Goal: Information Seeking & Learning: Learn about a topic

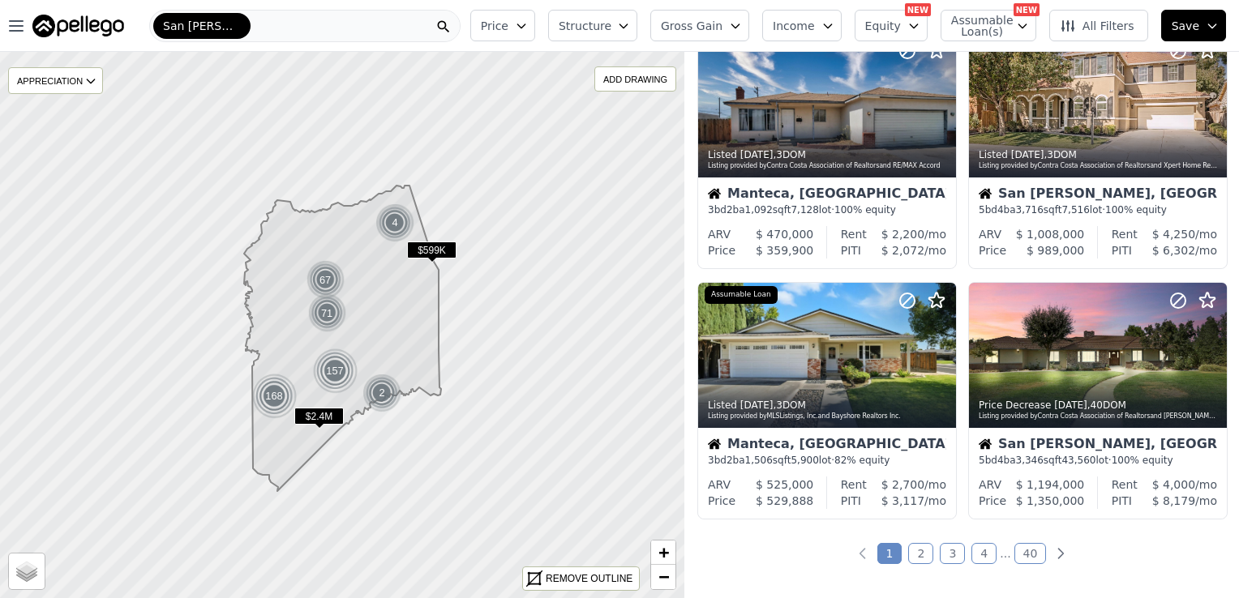
scroll to position [1079, 0]
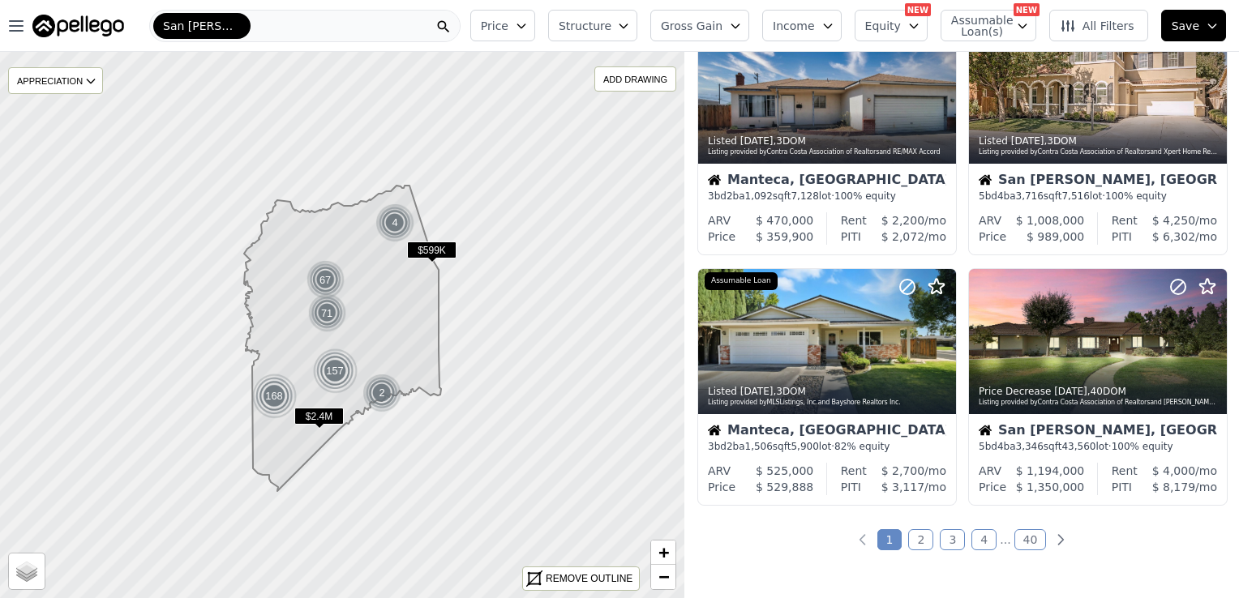
click at [921, 536] on link "2" at bounding box center [920, 539] width 25 height 21
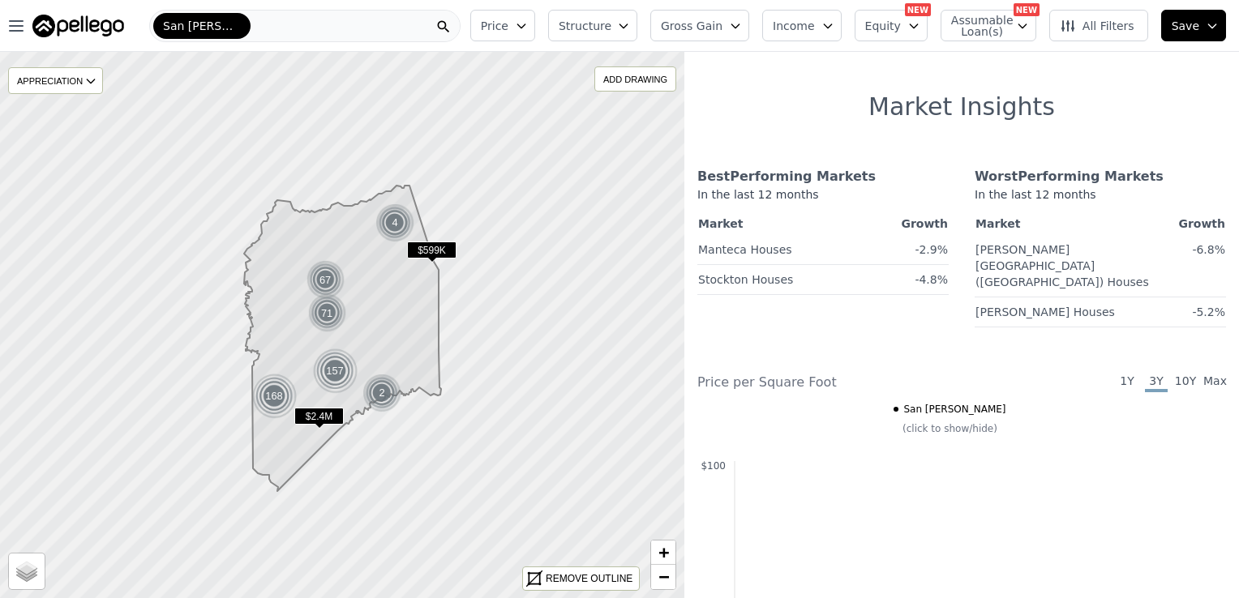
scroll to position [1402, 0]
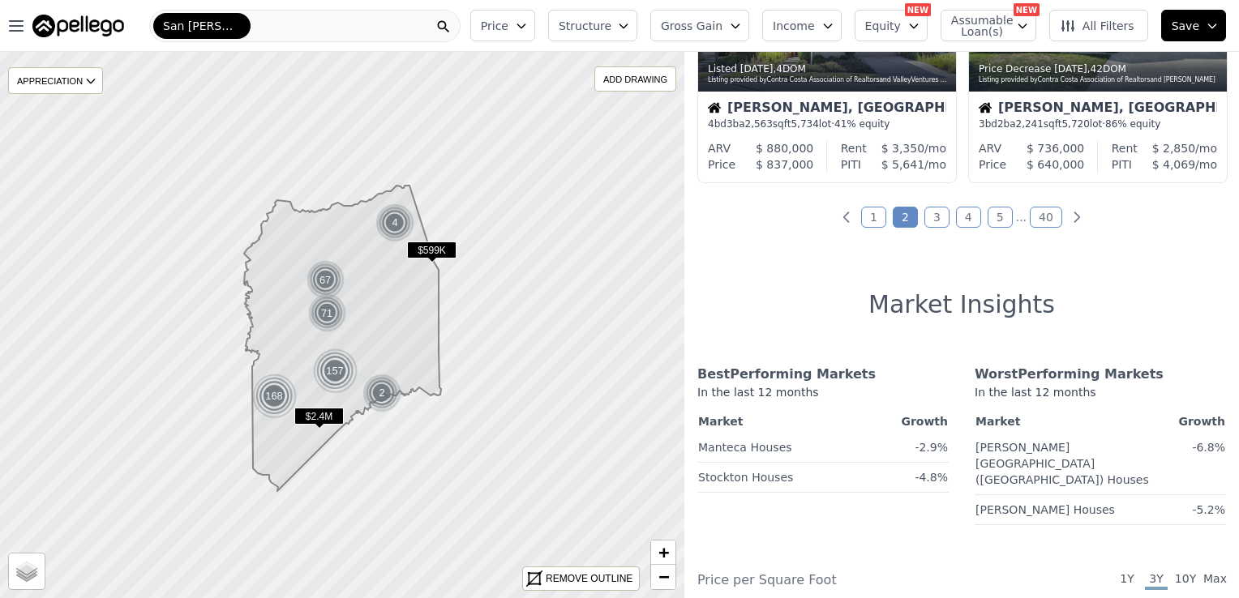
click at [244, 25] on div "San [PERSON_NAME]" at bounding box center [304, 26] width 311 height 32
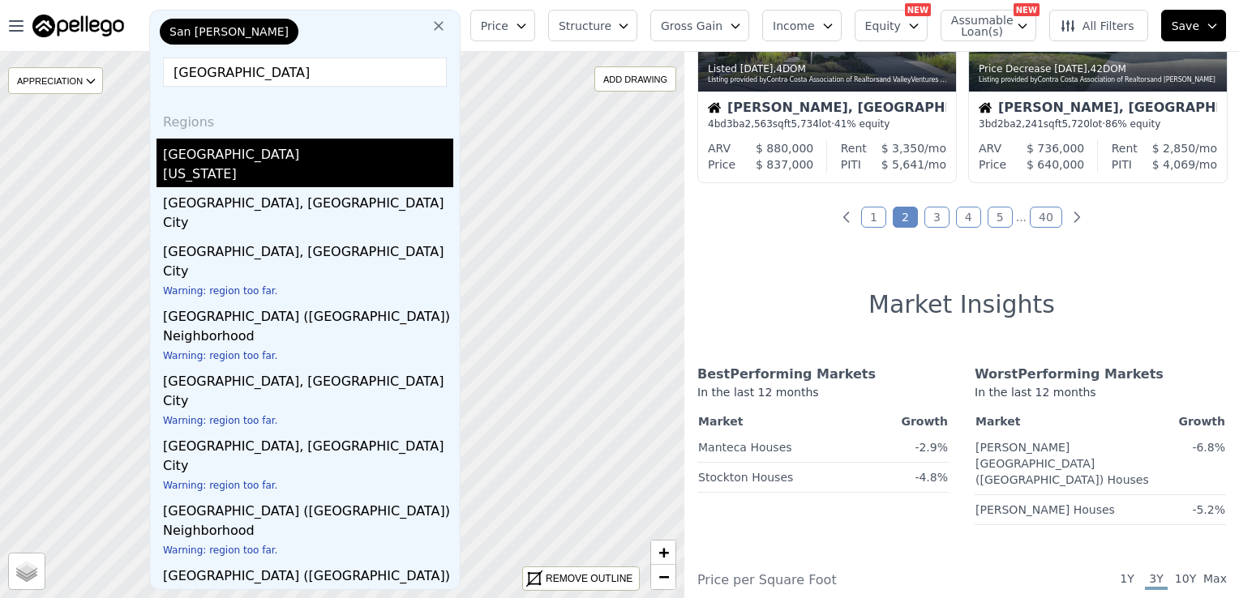
type input "[GEOGRAPHIC_DATA]"
click at [223, 169] on div "[US_STATE]" at bounding box center [308, 176] width 290 height 23
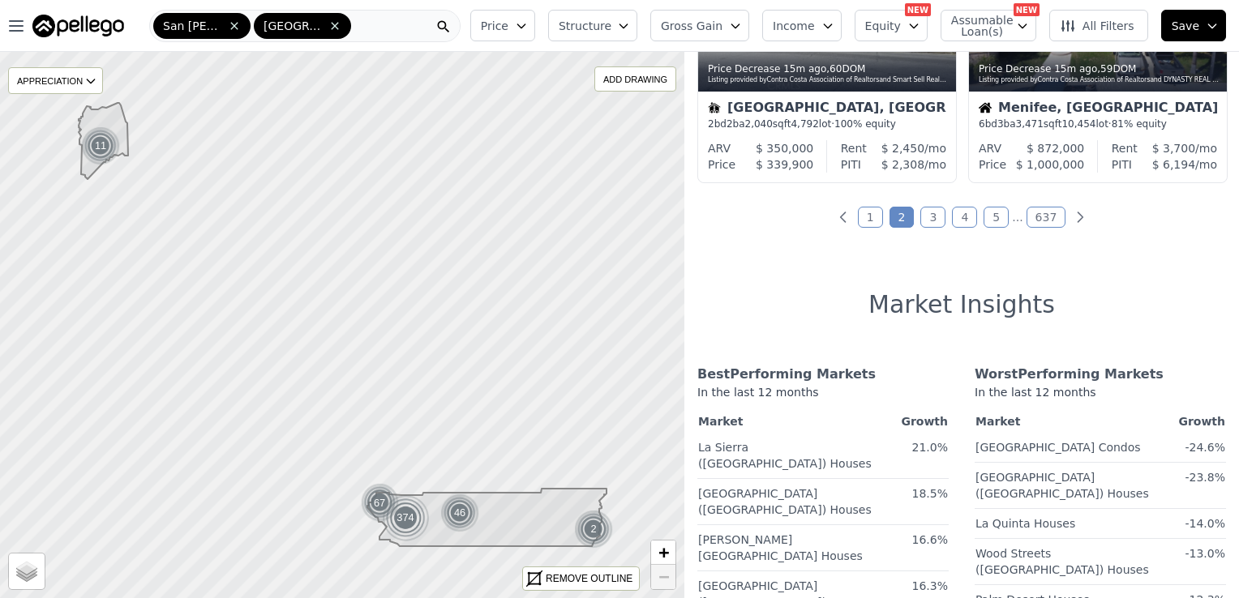
click at [507, 519] on icon at bounding box center [486, 518] width 239 height 58
click at [230, 31] on icon at bounding box center [234, 25] width 13 height 13
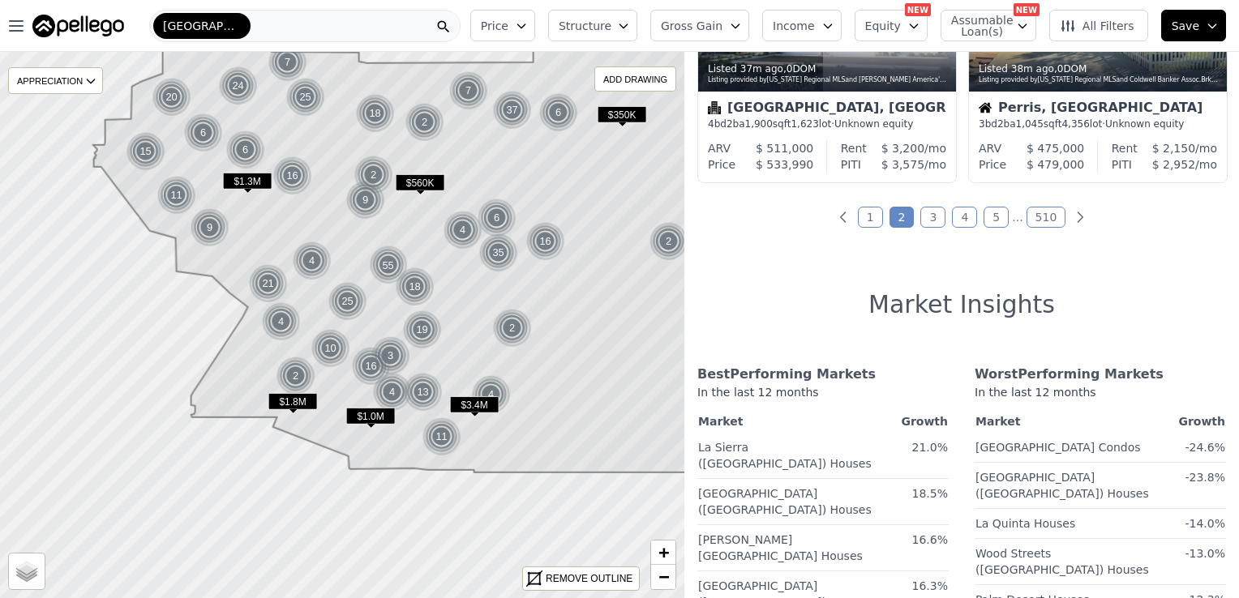
click at [416, 179] on span "$560K" at bounding box center [420, 182] width 49 height 17
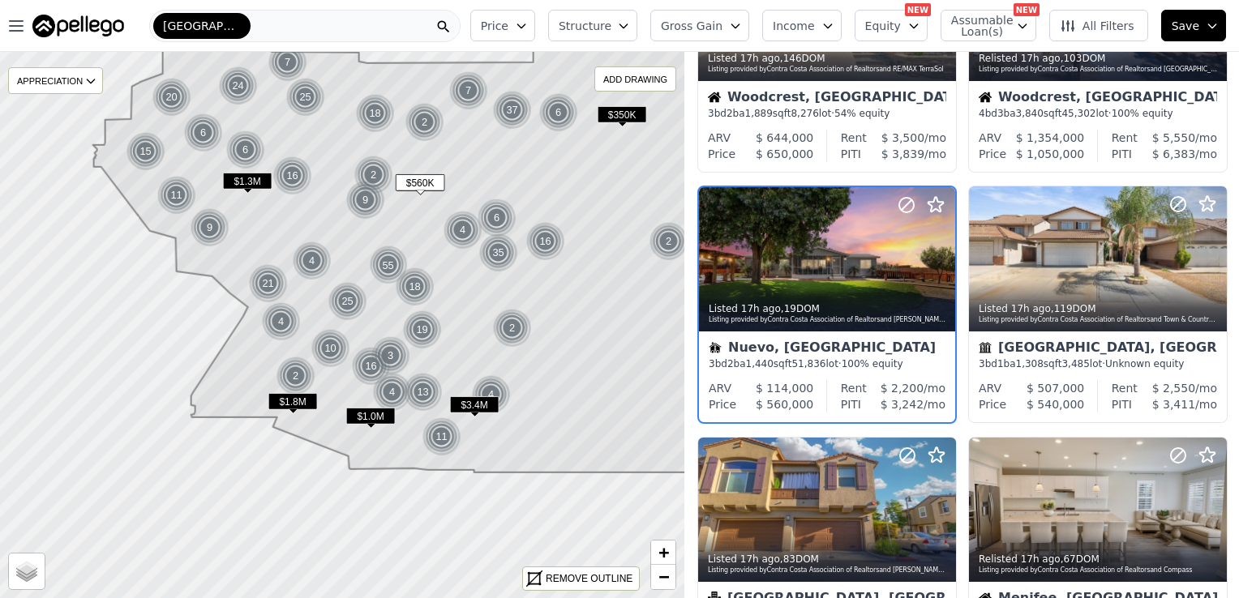
scroll to position [364, 0]
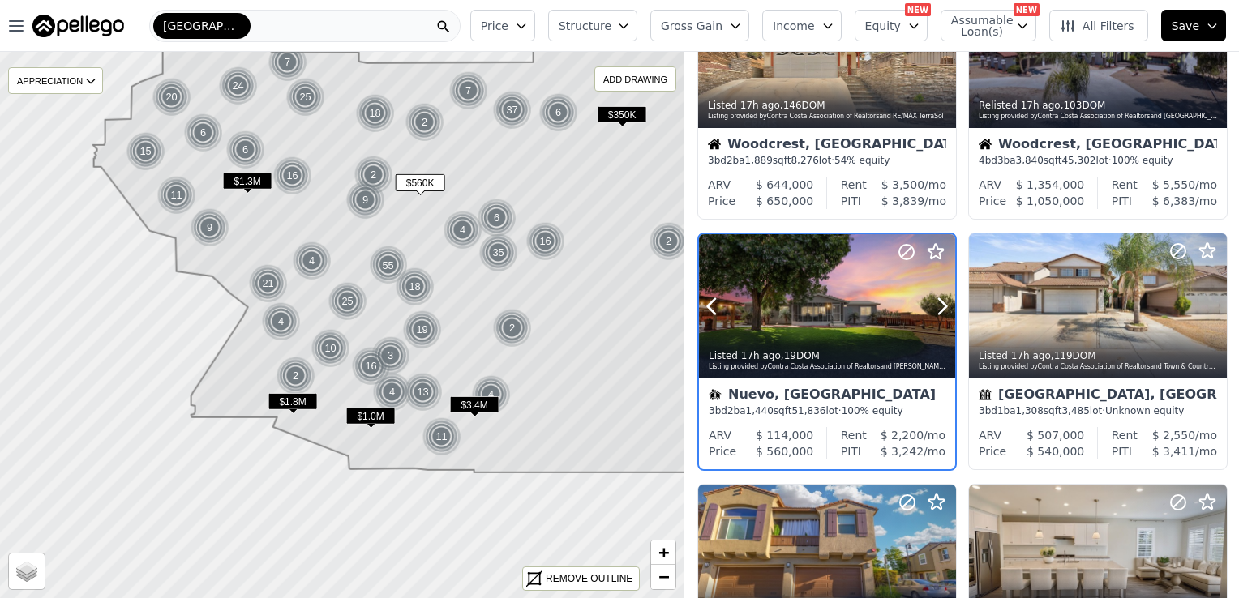
click at [785, 293] on div at bounding box center [827, 306] width 256 height 144
click at [437, 434] on div "11" at bounding box center [441, 436] width 39 height 39
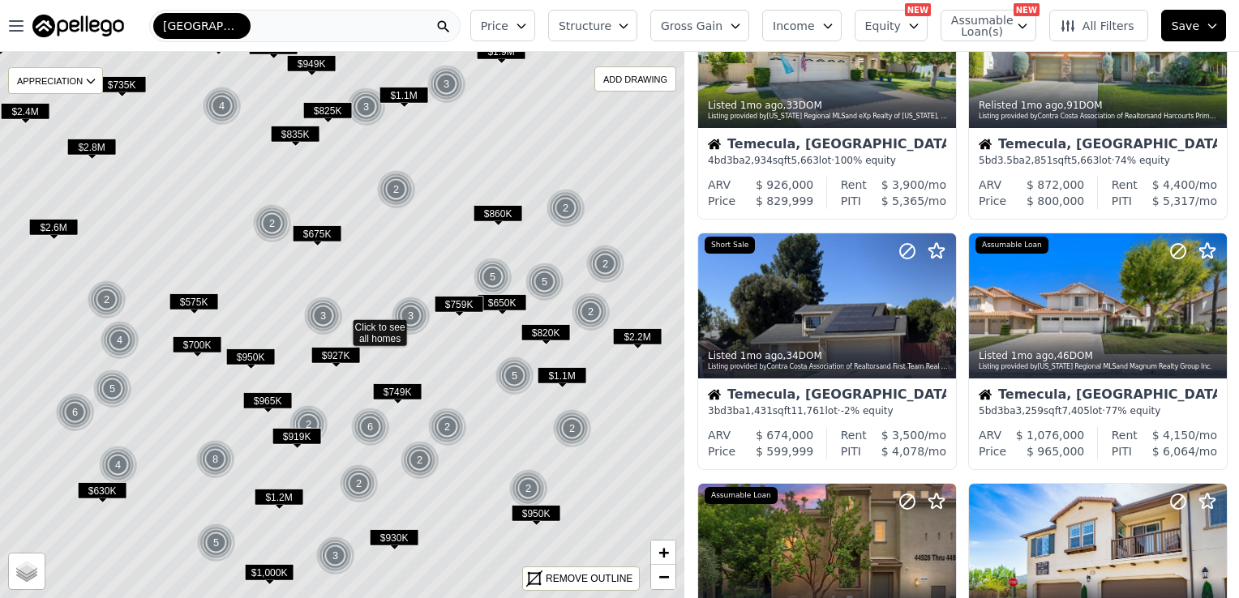
click at [102, 491] on span "$630K" at bounding box center [102, 490] width 49 height 17
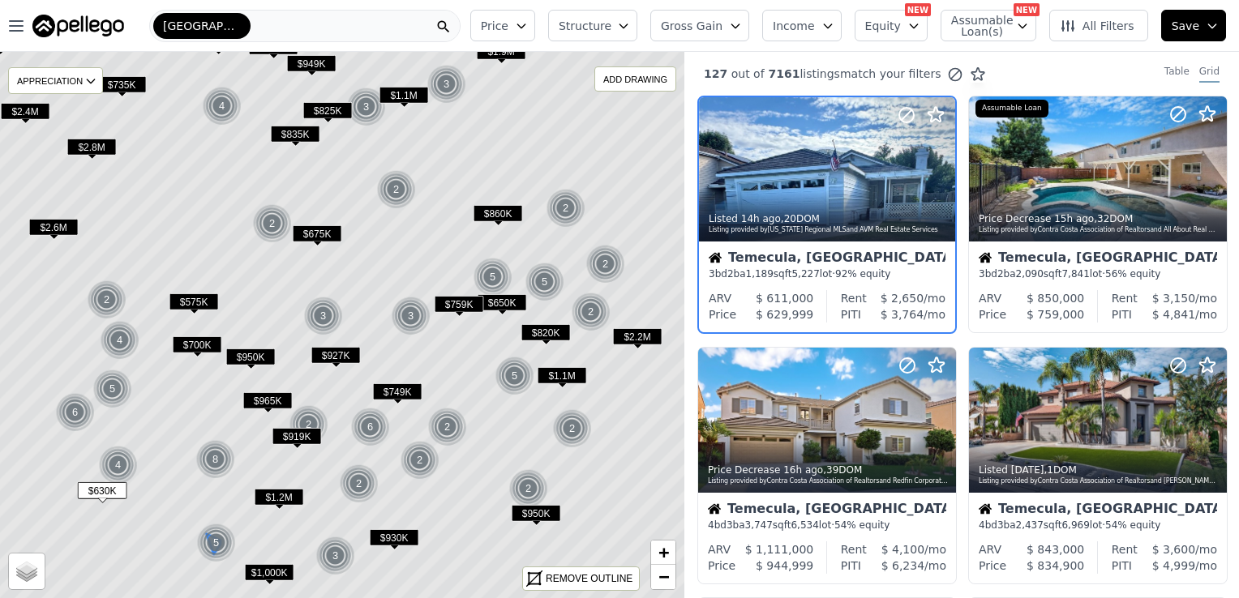
click at [214, 538] on div "5" at bounding box center [216, 543] width 39 height 39
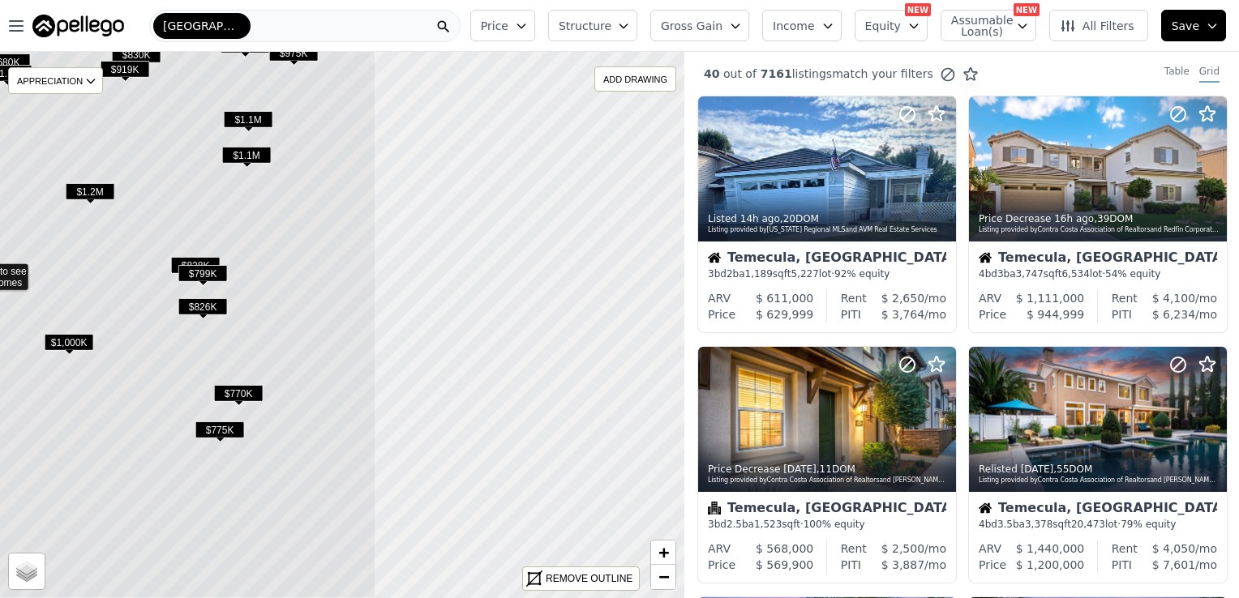
drag, startPoint x: 644, startPoint y: 402, endPoint x: 266, endPoint y: 346, distance: 382.7
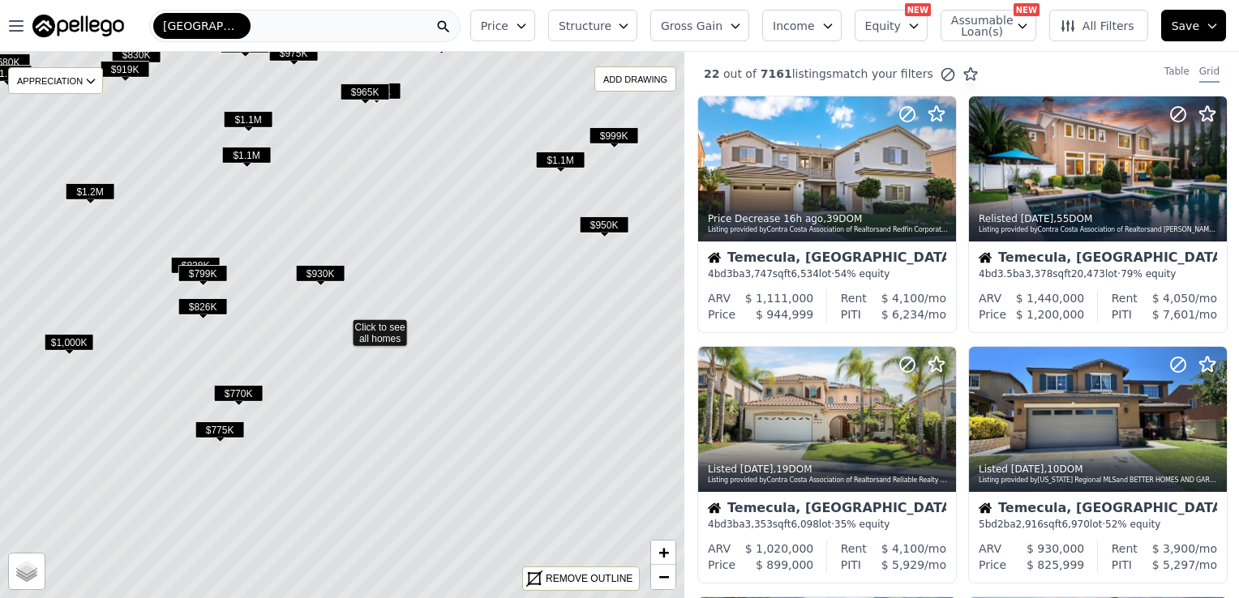
click at [471, 354] on icon at bounding box center [342, 325] width 824 height 659
click at [516, 310] on icon at bounding box center [342, 325] width 824 height 659
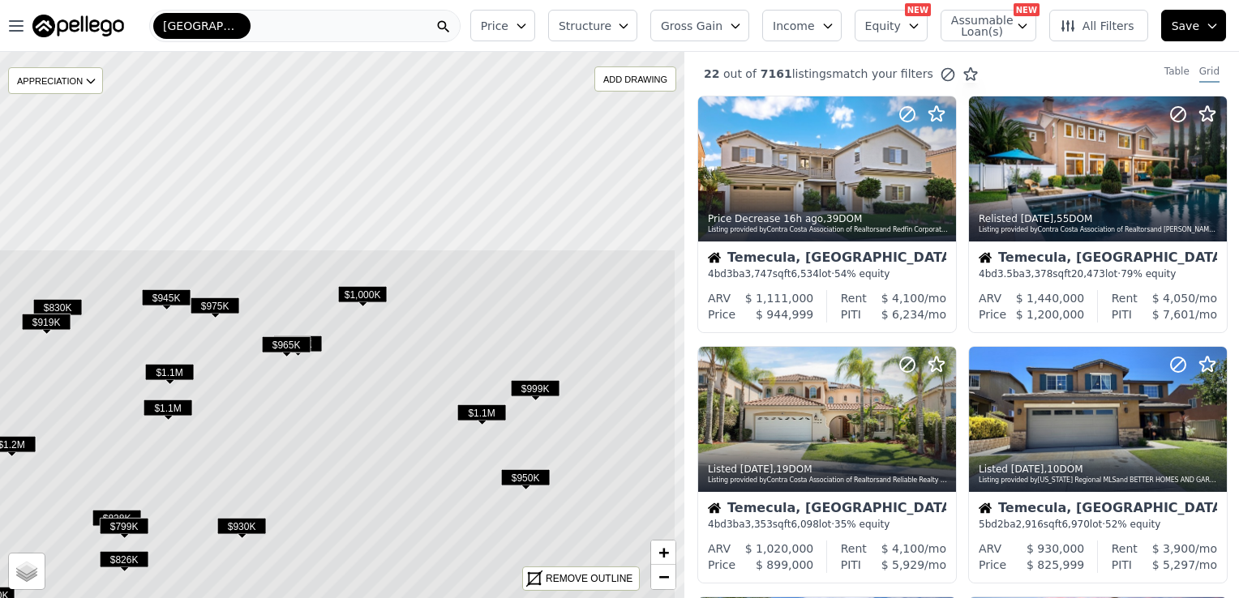
drag, startPoint x: 516, startPoint y: 310, endPoint x: 437, endPoint y: 563, distance: 264.8
click at [437, 563] on icon at bounding box center [264, 578] width 824 height 659
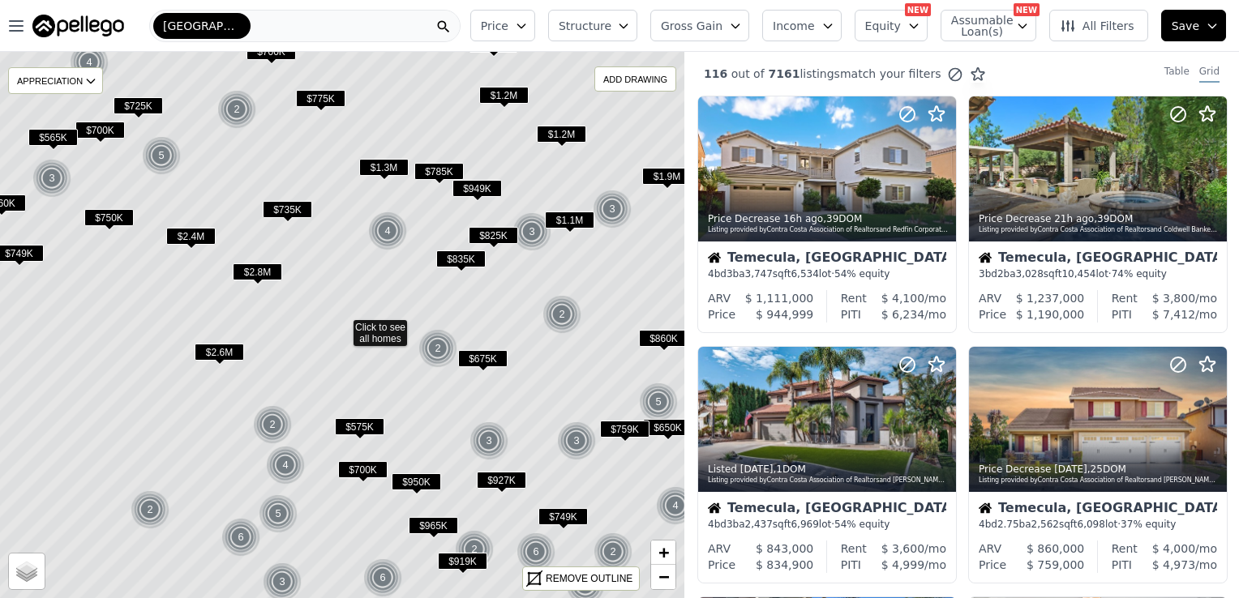
click at [293, 203] on span "$735K" at bounding box center [287, 209] width 49 height 17
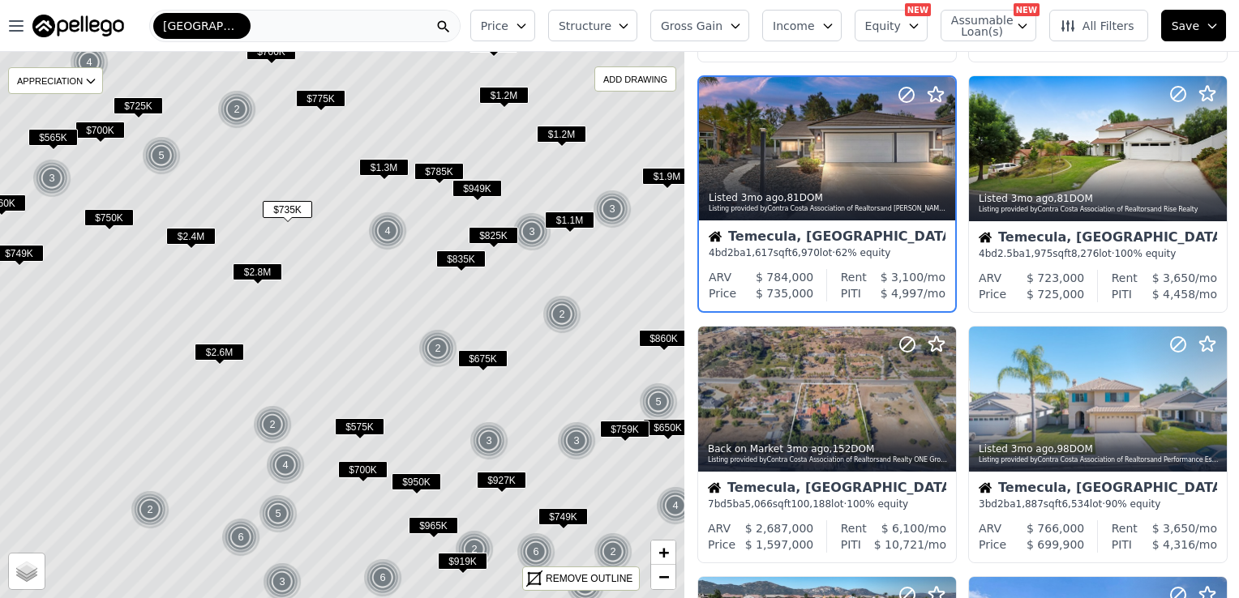
scroll to position [773, 0]
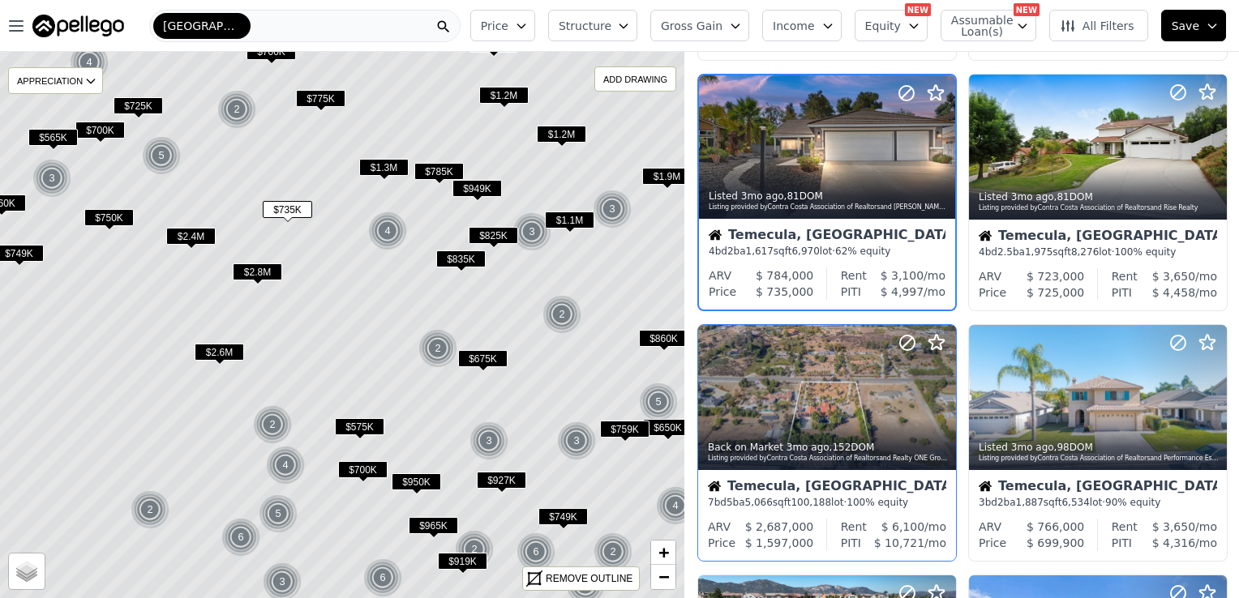
click at [812, 383] on div at bounding box center [827, 397] width 258 height 145
click at [250, 26] on div "[GEOGRAPHIC_DATA]" at bounding box center [304, 26] width 311 height 32
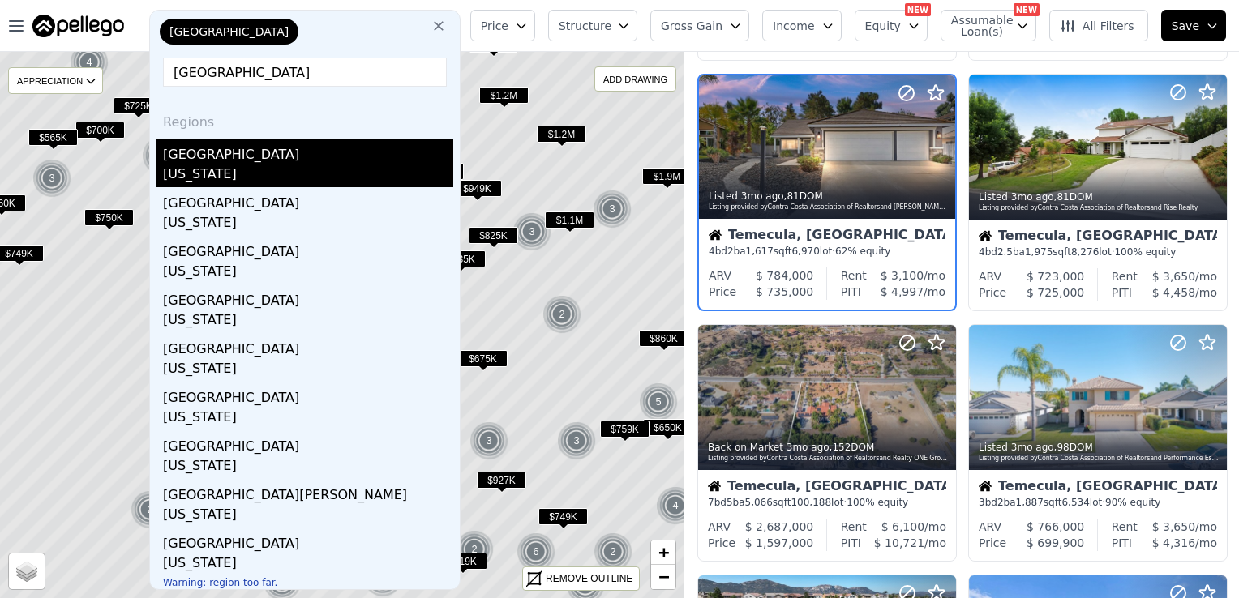
type input "San Diego County"
click at [212, 150] on div "San Diego County" at bounding box center [308, 152] width 290 height 26
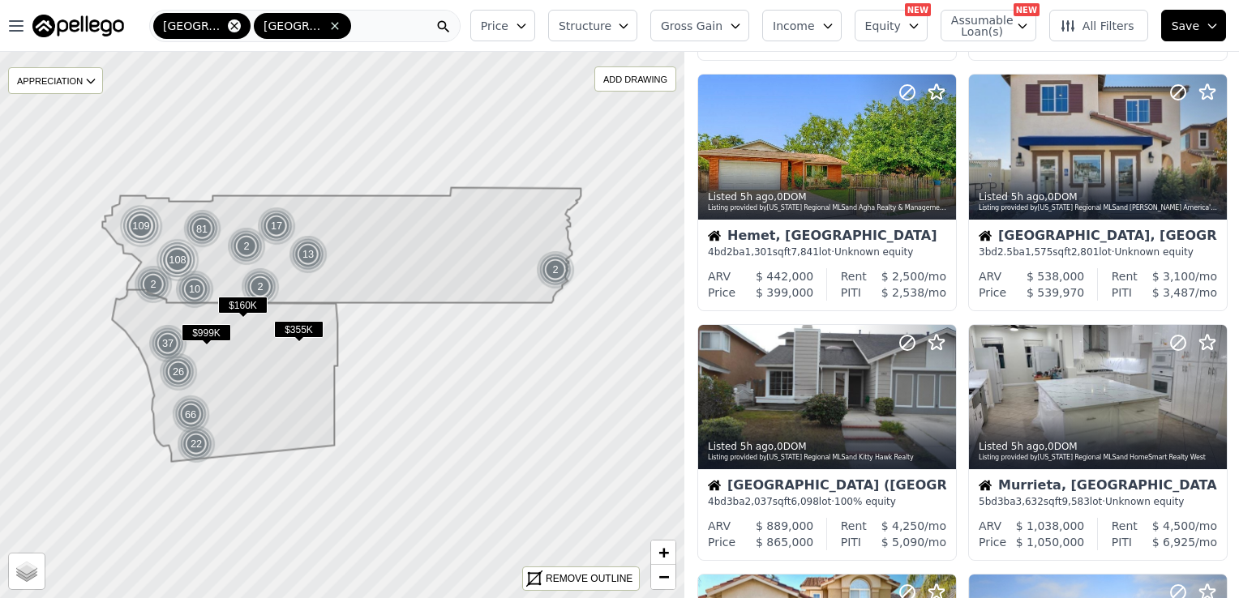
click at [228, 22] on icon at bounding box center [234, 25] width 13 height 13
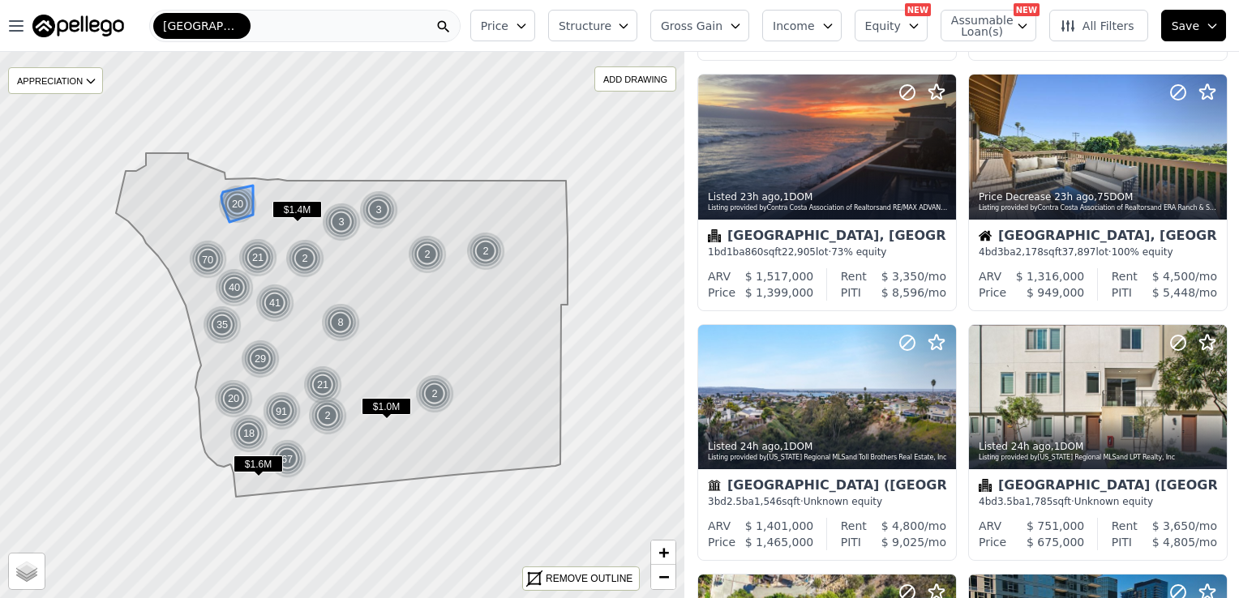
click at [242, 203] on div "20" at bounding box center [237, 204] width 39 height 39
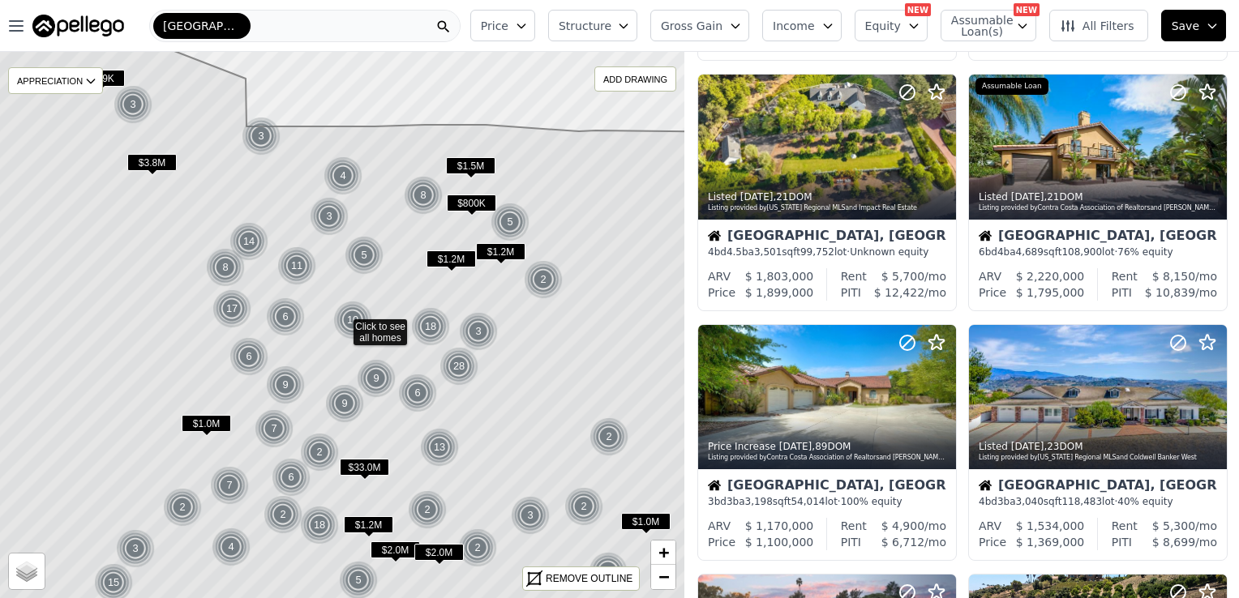
click at [478, 196] on span "$800K" at bounding box center [471, 203] width 49 height 17
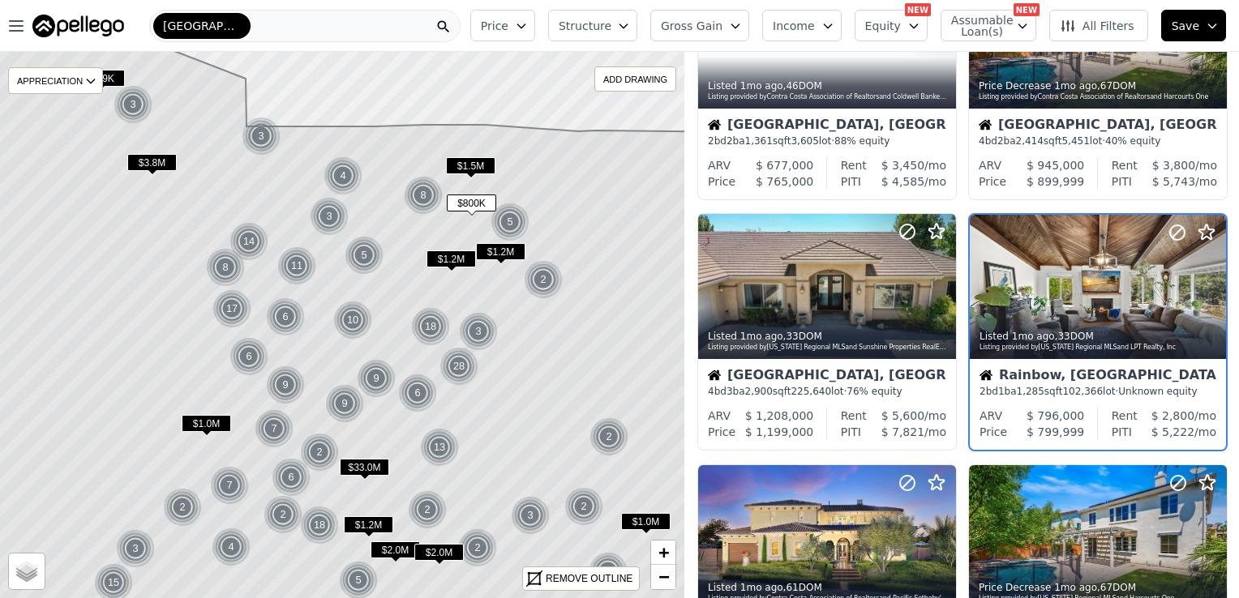
scroll to position [113, 0]
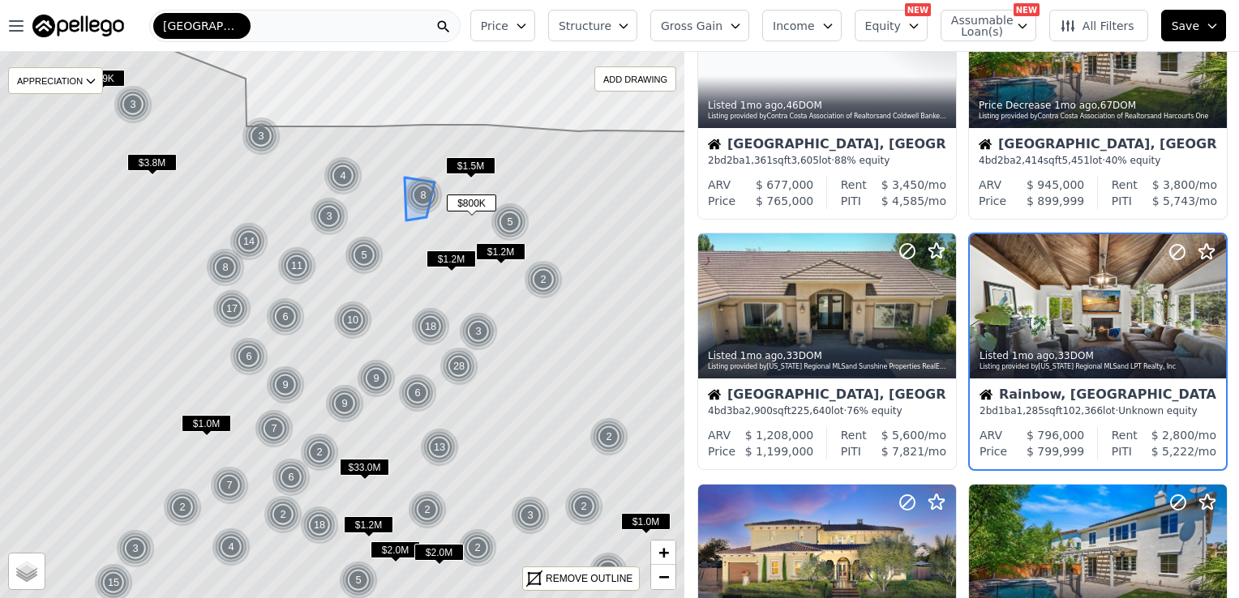
click at [418, 193] on img at bounding box center [424, 195] width 40 height 39
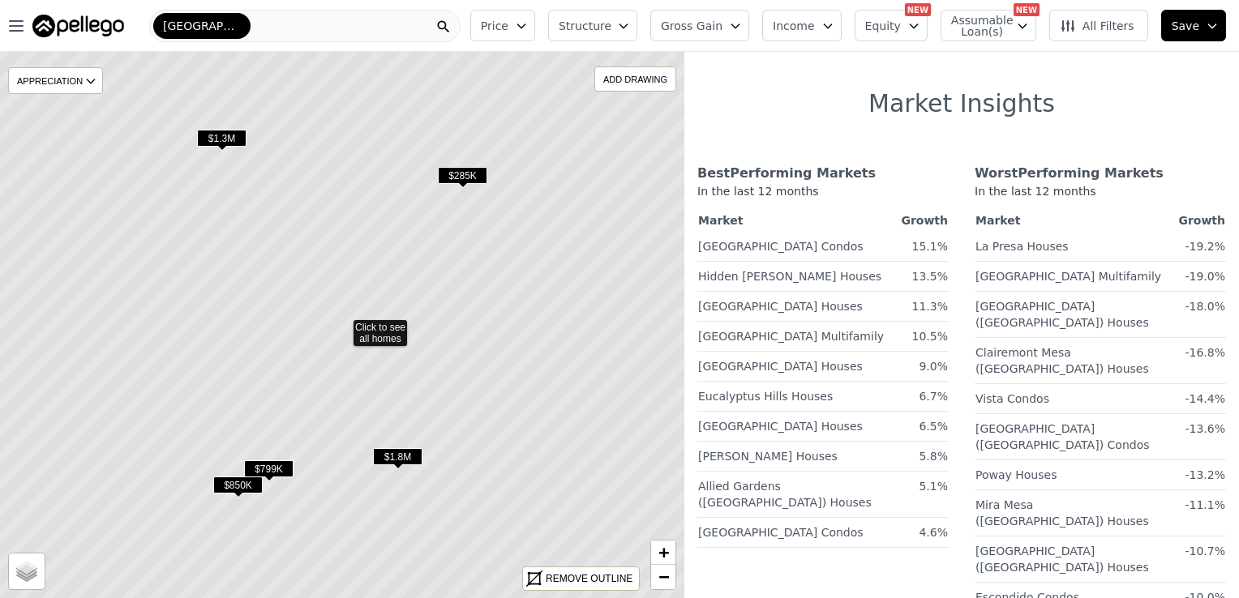
click at [465, 173] on span "$285K" at bounding box center [462, 175] width 49 height 17
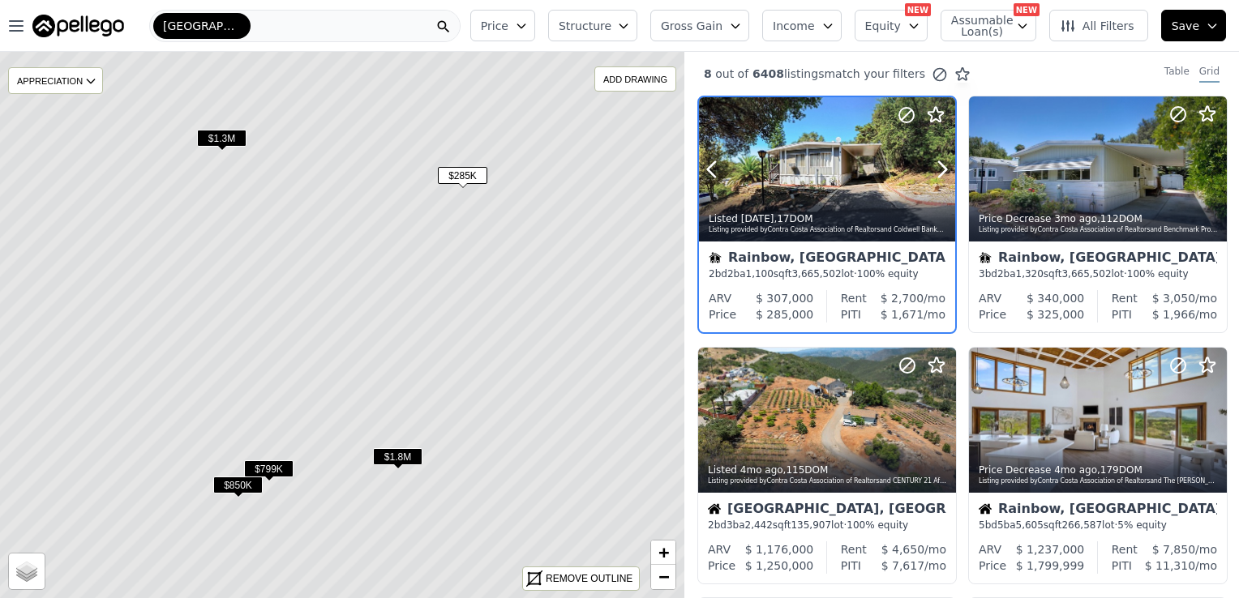
click at [790, 183] on div at bounding box center [827, 169] width 256 height 144
click at [236, 486] on span "$850K" at bounding box center [237, 485] width 49 height 17
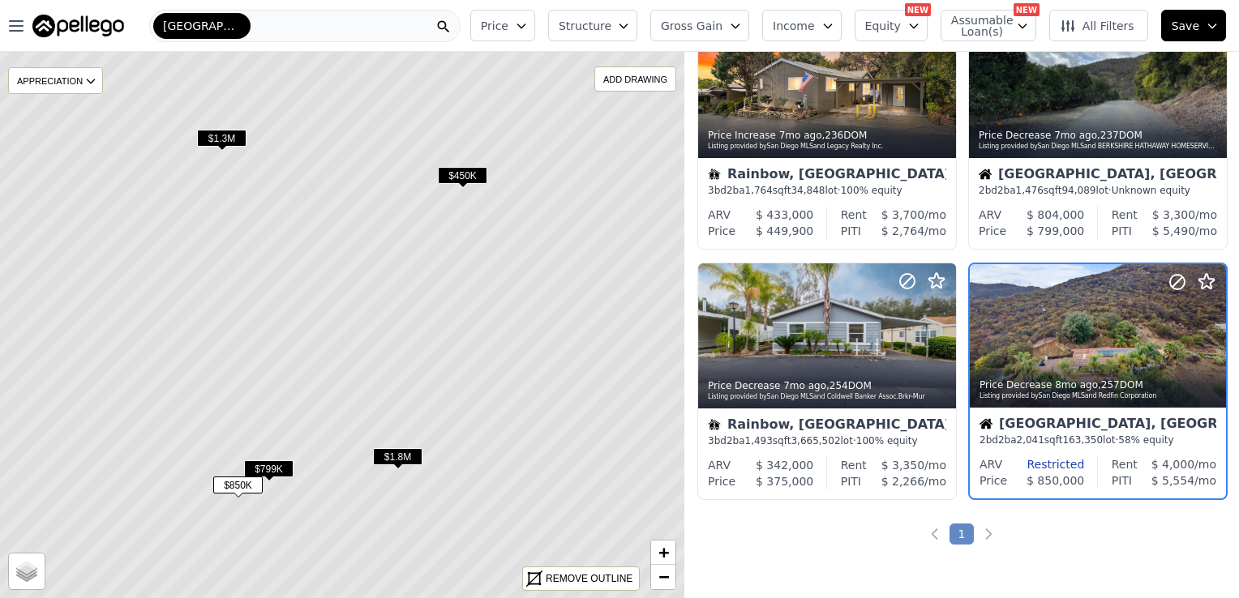
scroll to position [614, 0]
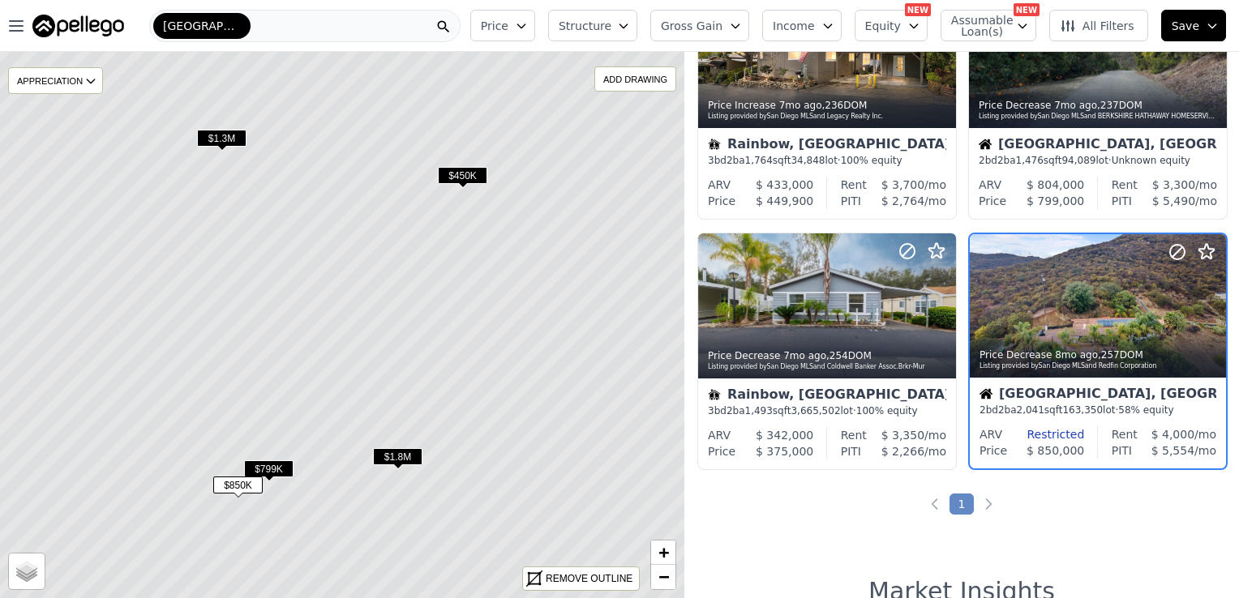
click at [276, 464] on span "$799K" at bounding box center [268, 468] width 49 height 17
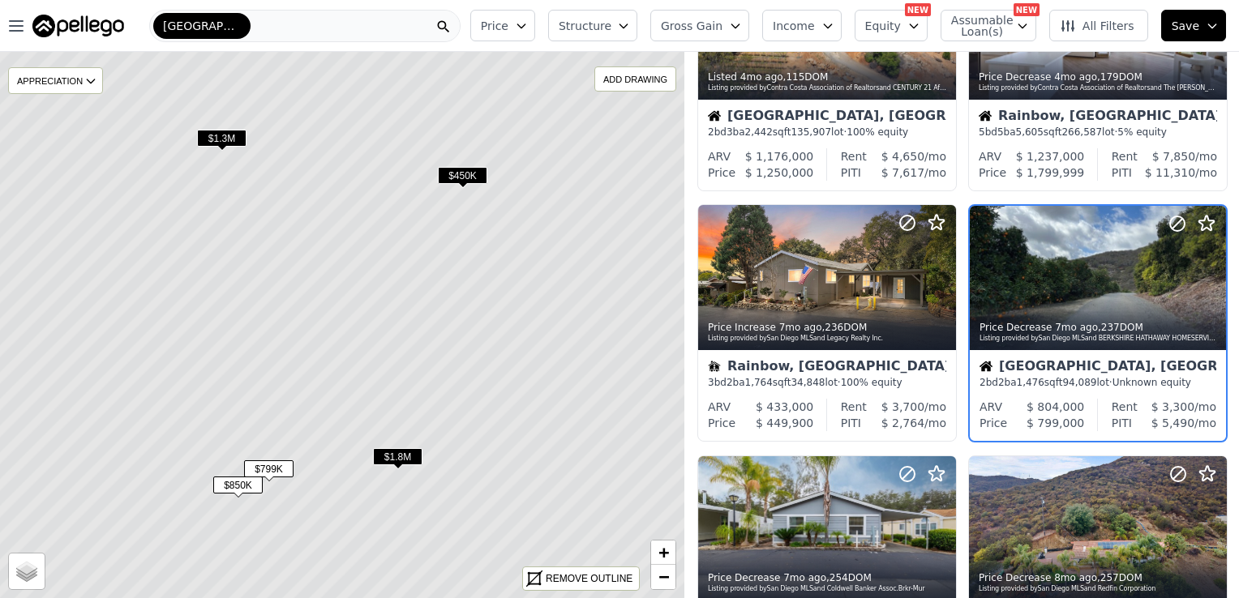
scroll to position [364, 0]
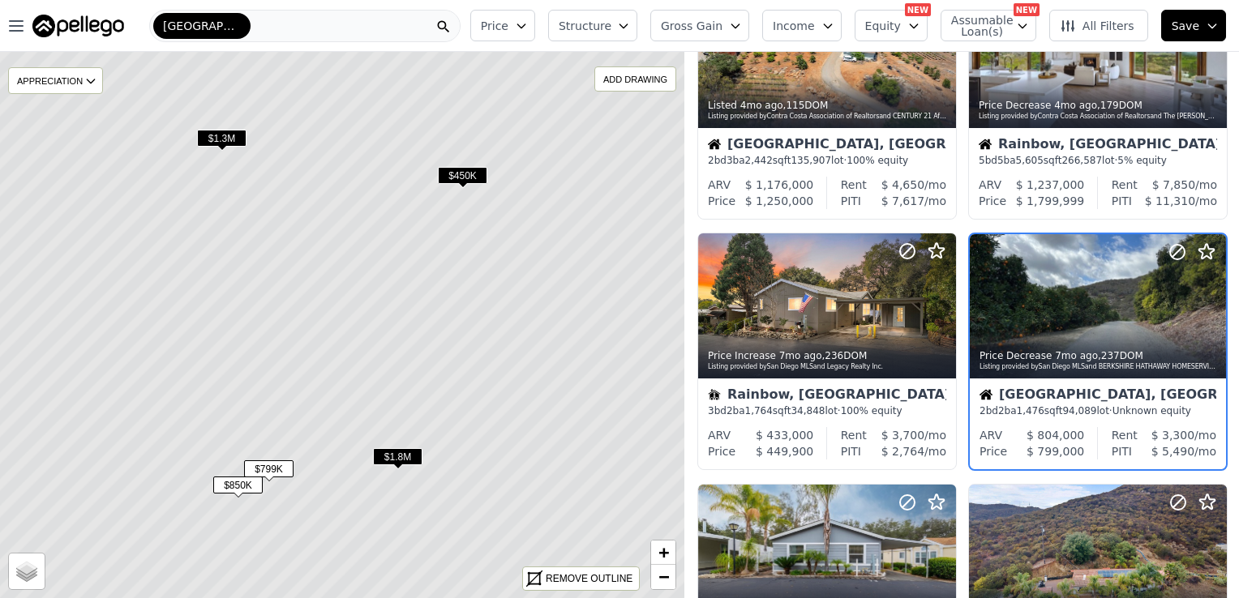
click at [227, 484] on span "$850K" at bounding box center [237, 485] width 49 height 17
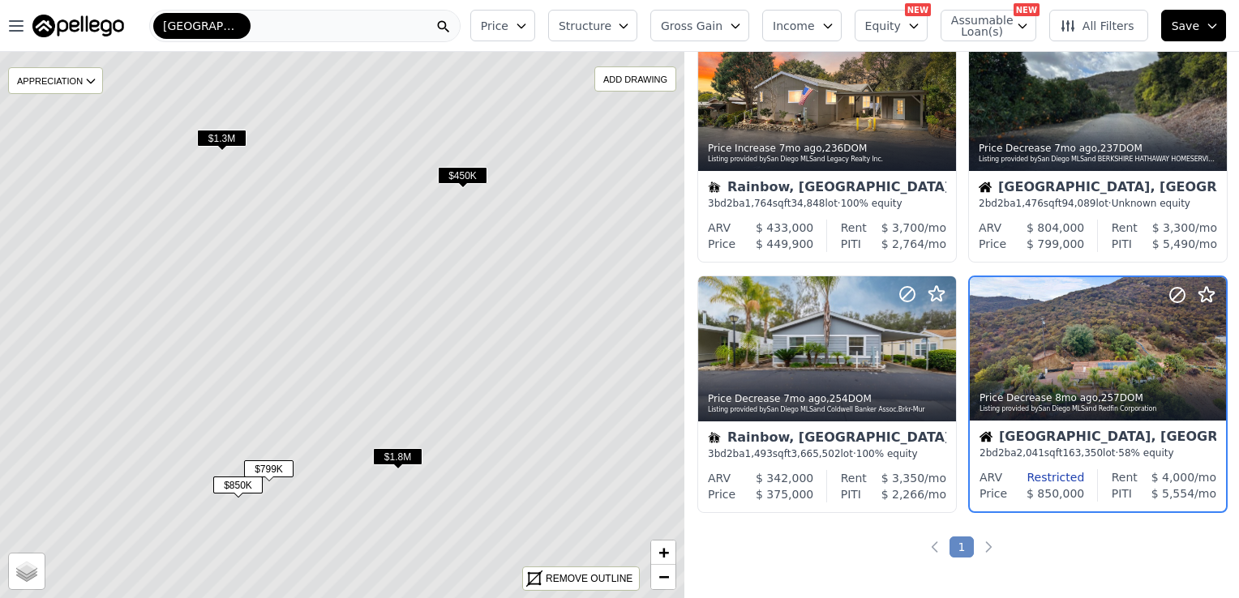
scroll to position [614, 0]
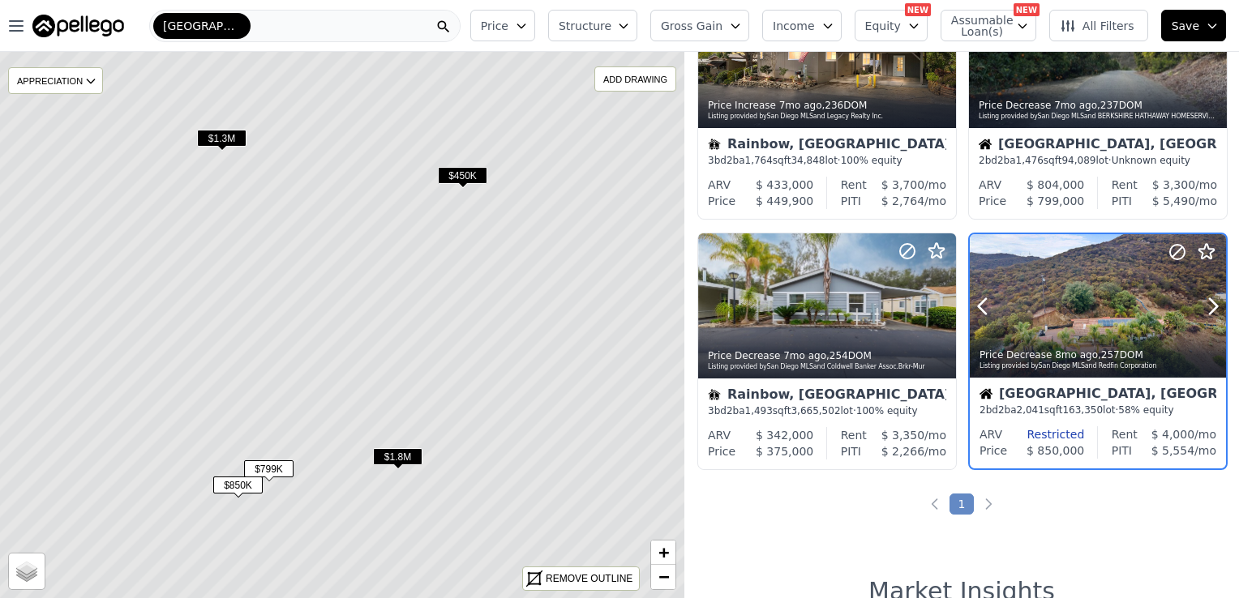
click at [1038, 338] on div at bounding box center [1097, 340] width 256 height 29
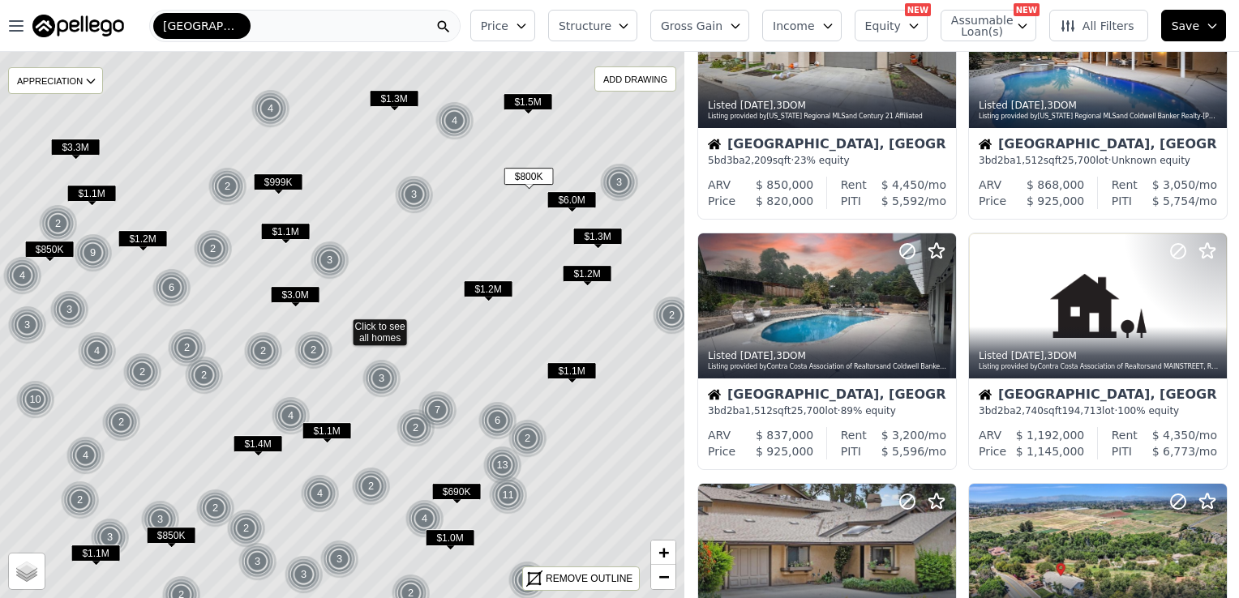
click at [39, 246] on span "$850K" at bounding box center [49, 249] width 49 height 17
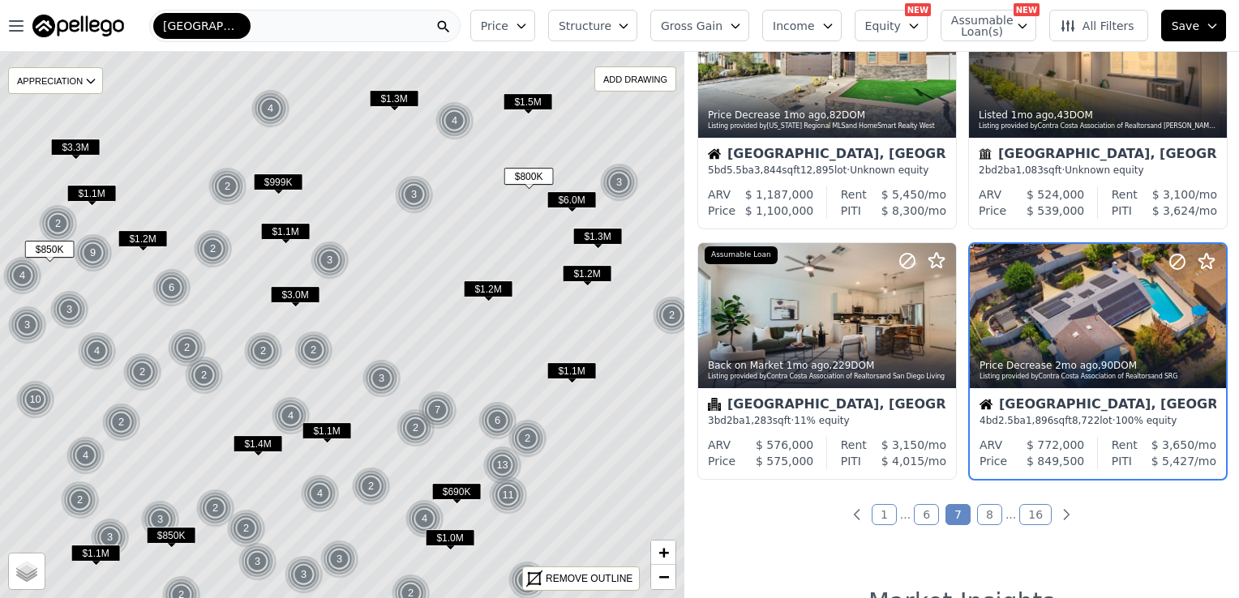
scroll to position [1115, 0]
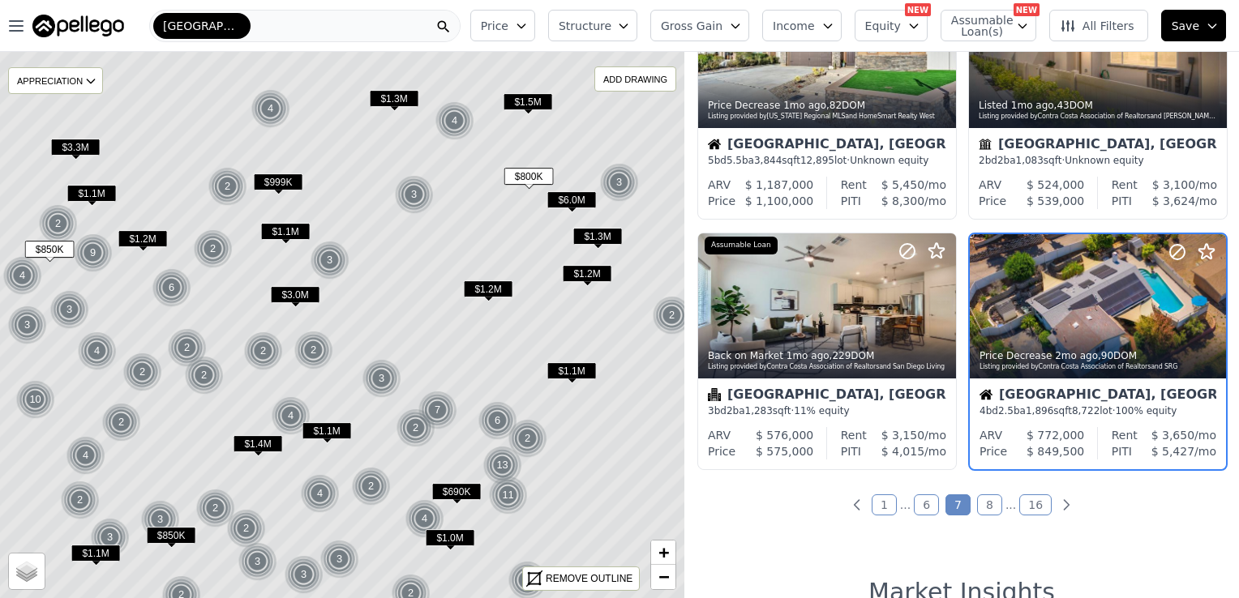
click at [174, 530] on span "$850K" at bounding box center [171, 535] width 49 height 17
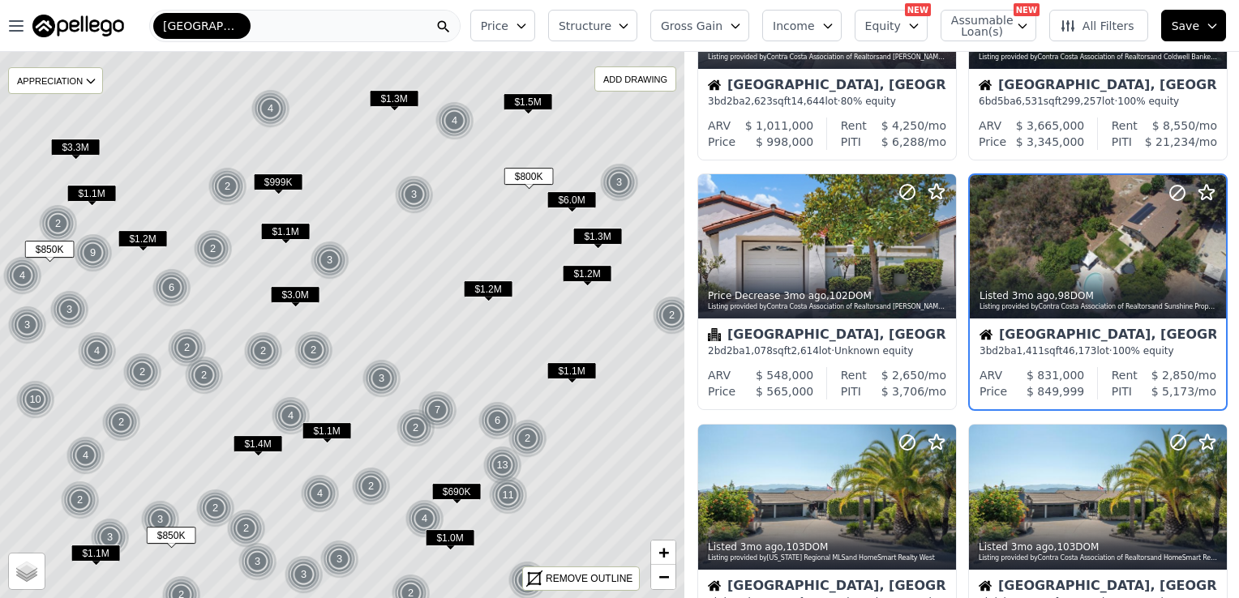
scroll to position [865, 0]
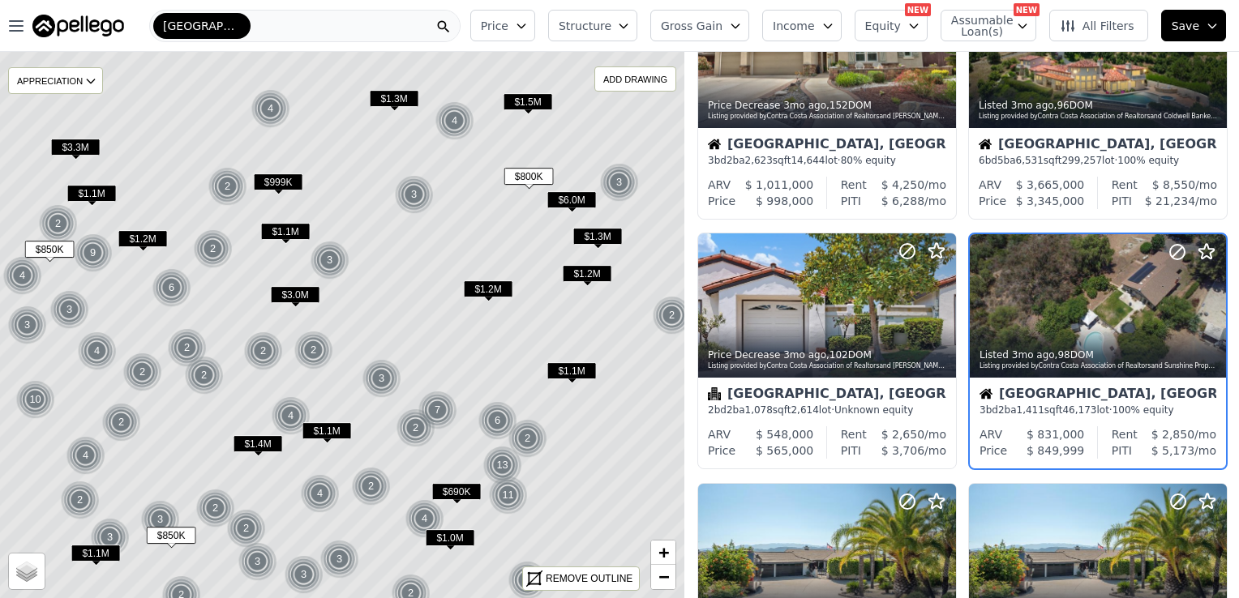
click at [453, 488] on span "$690K" at bounding box center [456, 491] width 49 height 17
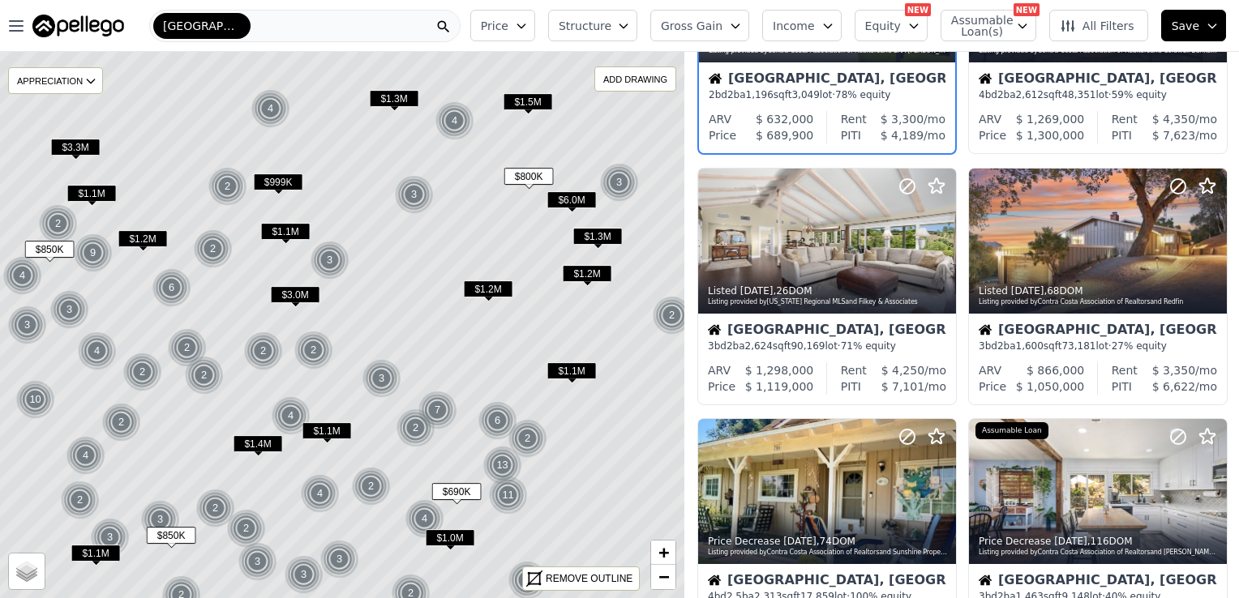
scroll to position [0, 0]
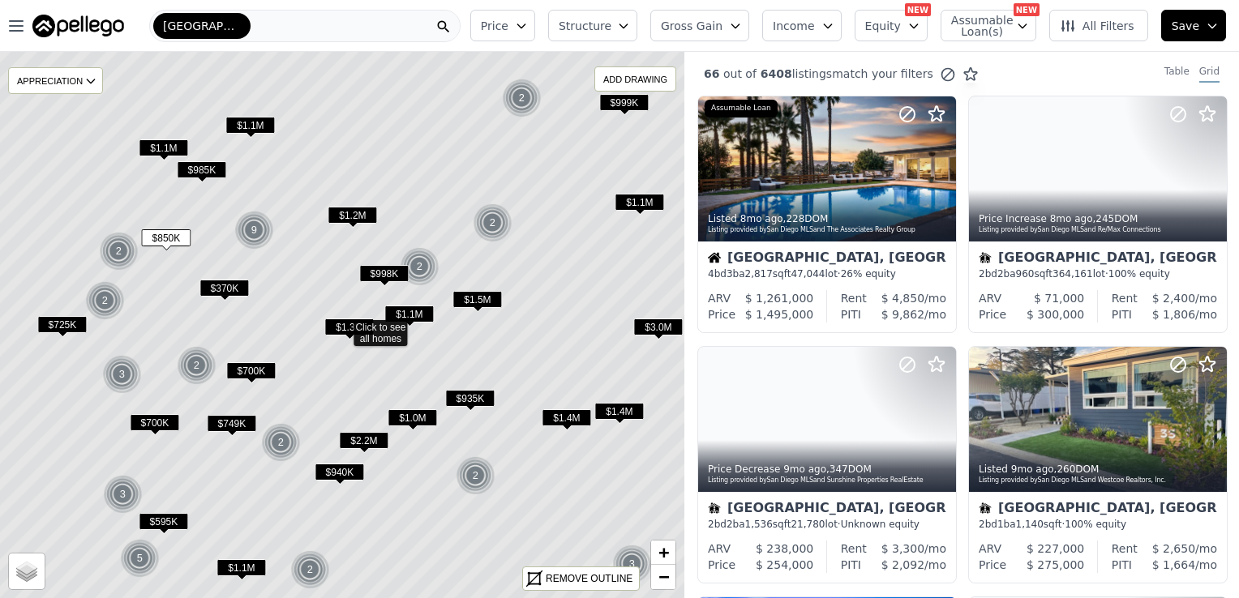
click at [59, 326] on span "$725K" at bounding box center [61, 324] width 49 height 17
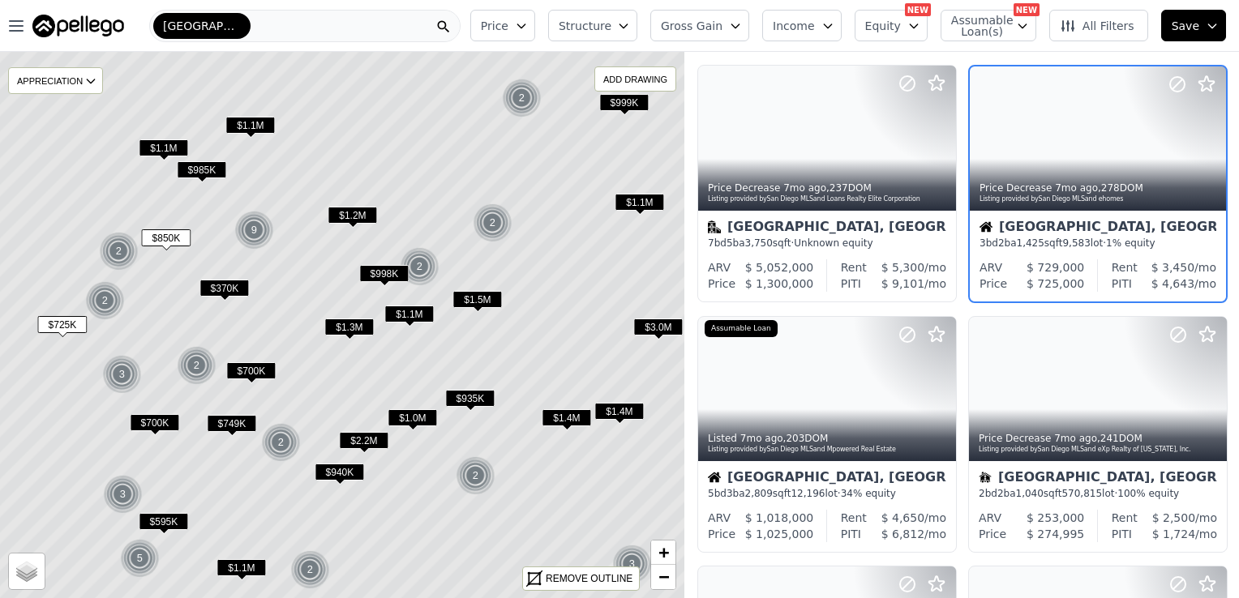
scroll to position [551, 0]
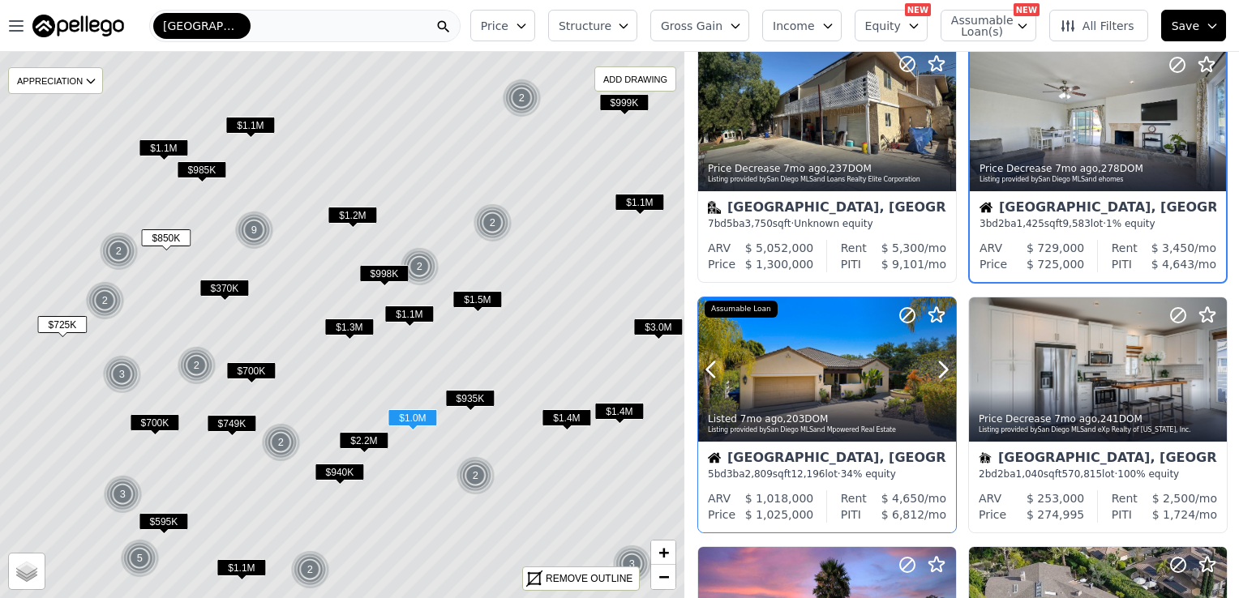
click at [783, 349] on div at bounding box center [827, 369] width 258 height 145
click at [1123, 365] on div at bounding box center [1175, 349] width 104 height 104
click at [225, 418] on span "$749K" at bounding box center [231, 423] width 49 height 17
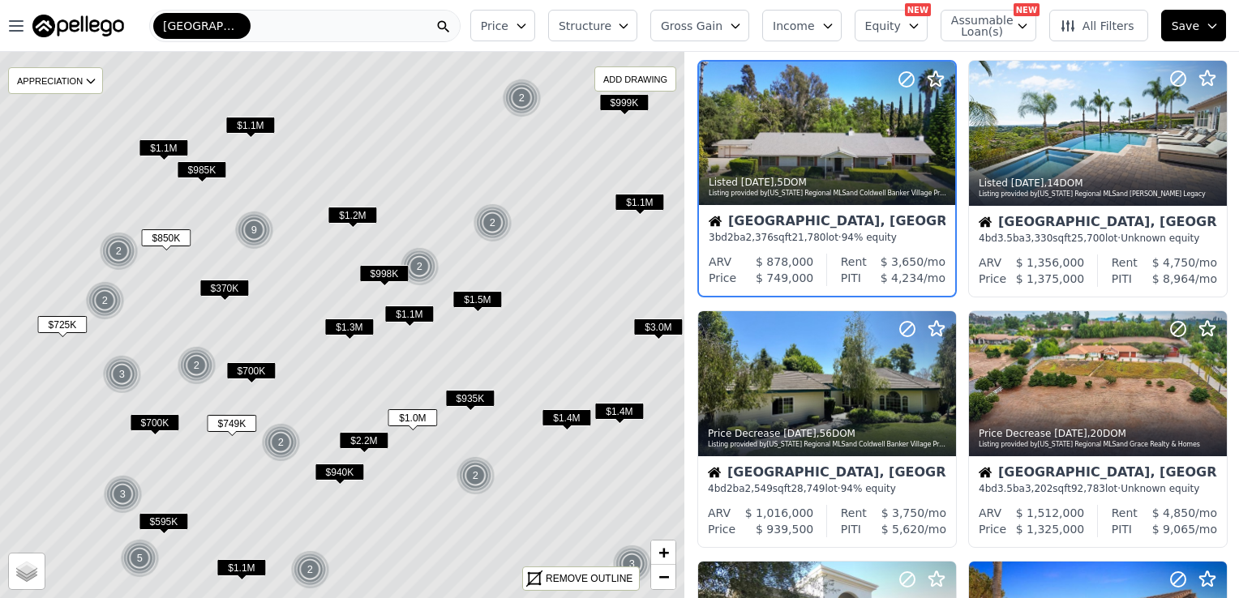
scroll to position [791, 0]
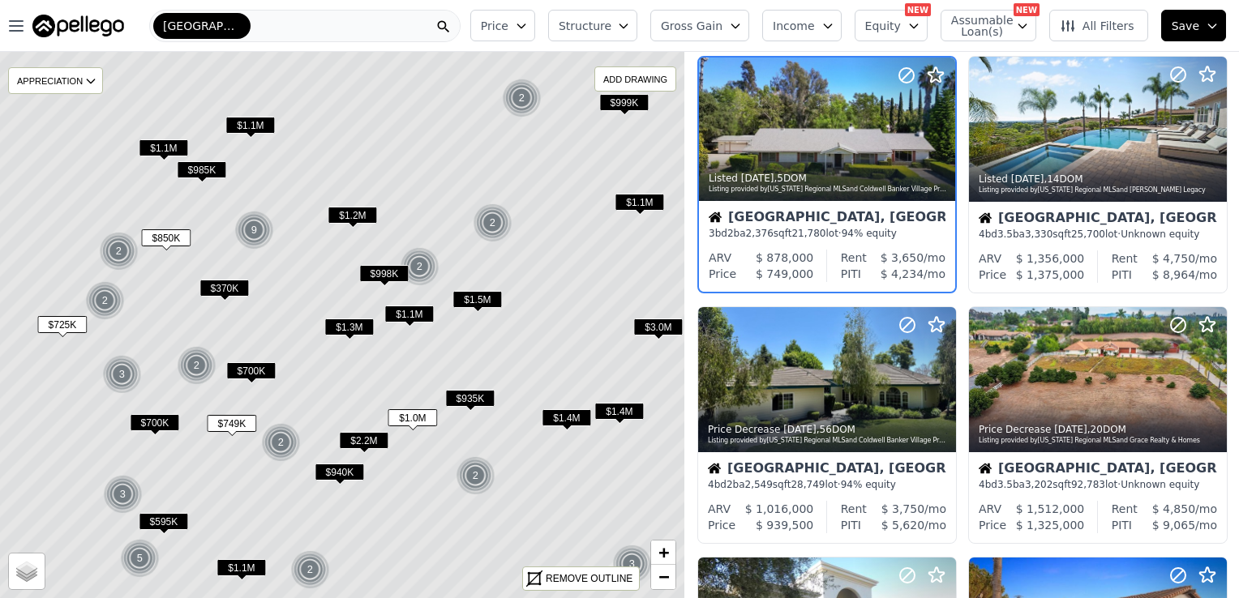
click at [263, 362] on span "$700K" at bounding box center [250, 370] width 49 height 17
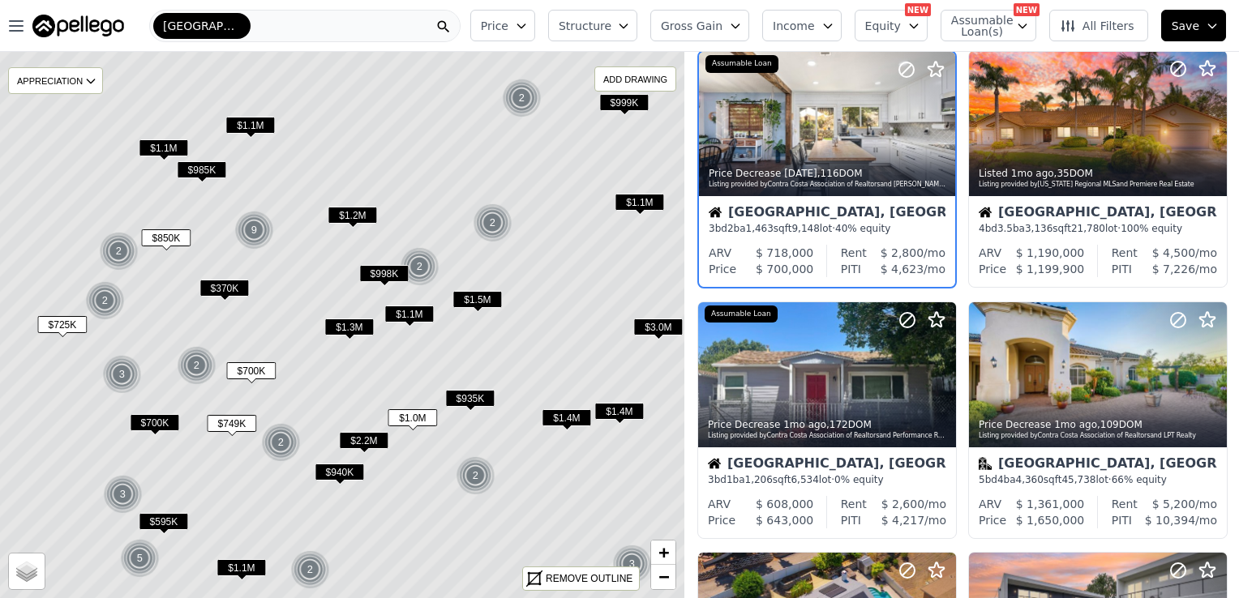
scroll to position [0, 0]
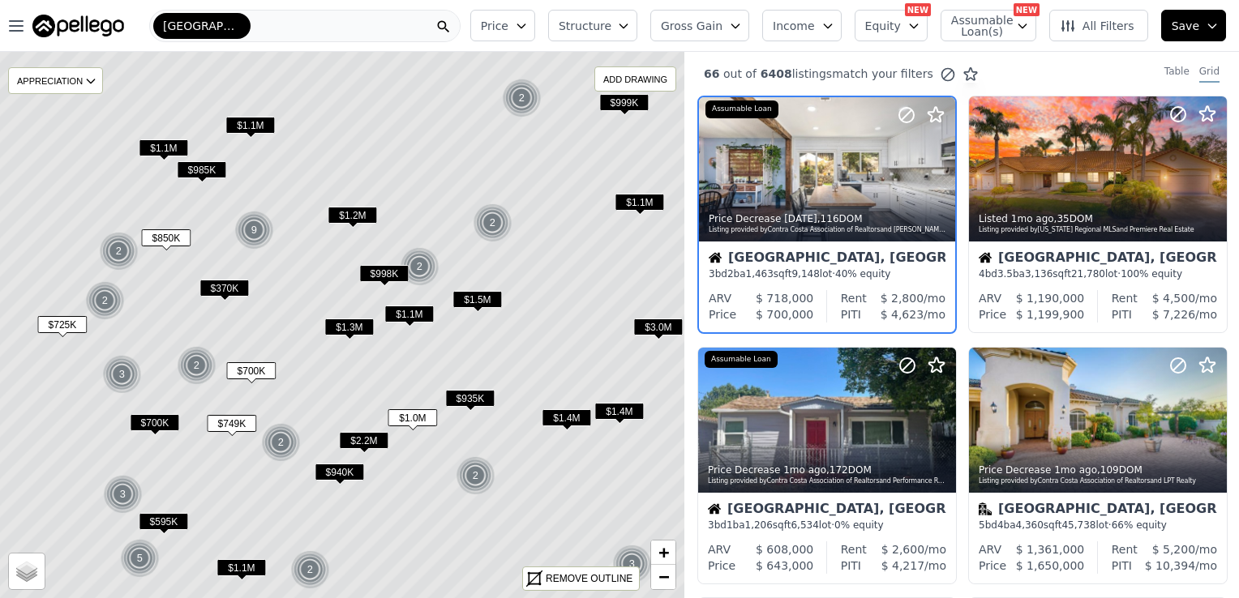
click at [520, 97] on div "2" at bounding box center [521, 98] width 39 height 39
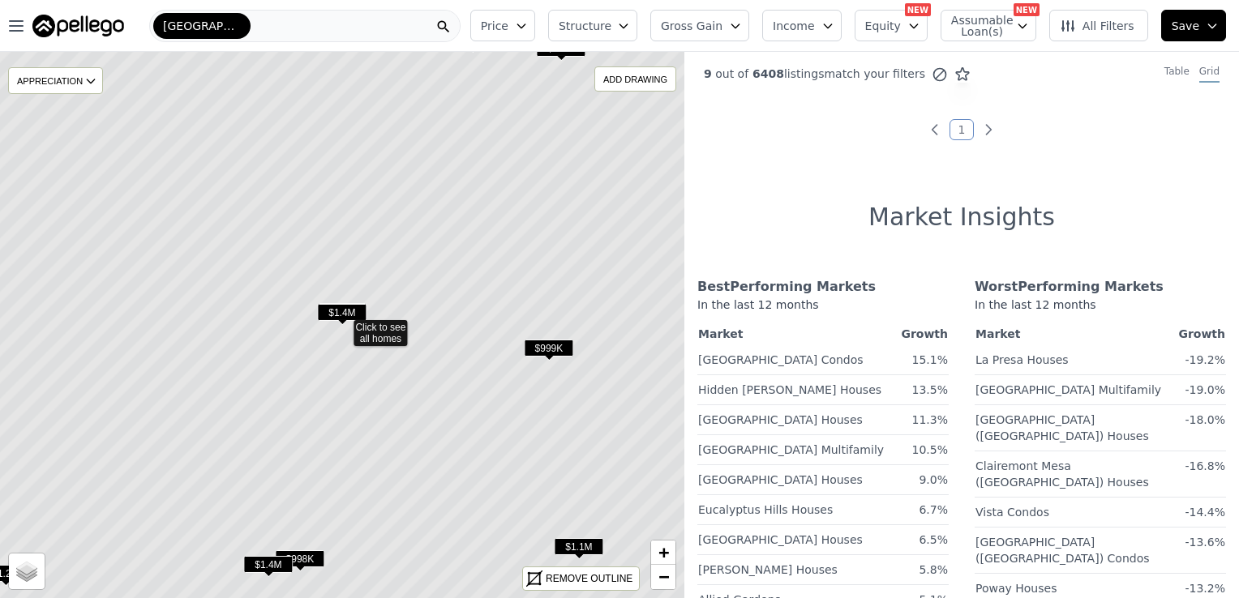
click at [387, 331] on icon at bounding box center [341, 325] width 824 height 659
click at [306, 561] on span "$998K" at bounding box center [299, 558] width 49 height 17
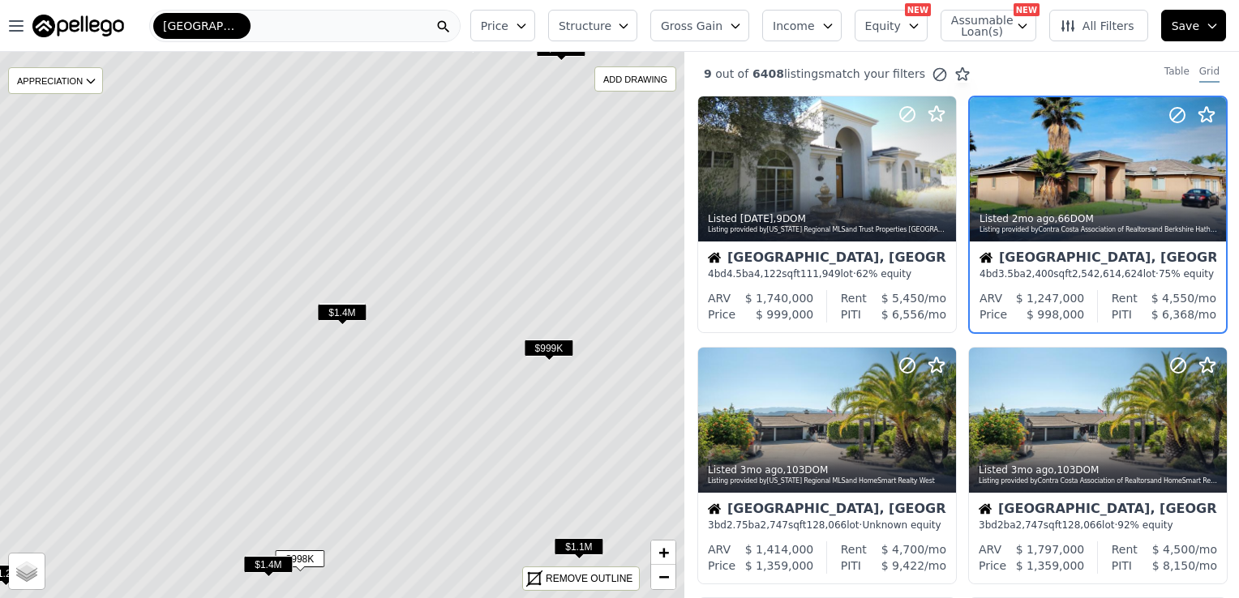
click at [268, 563] on span "$1.4M" at bounding box center [267, 564] width 49 height 17
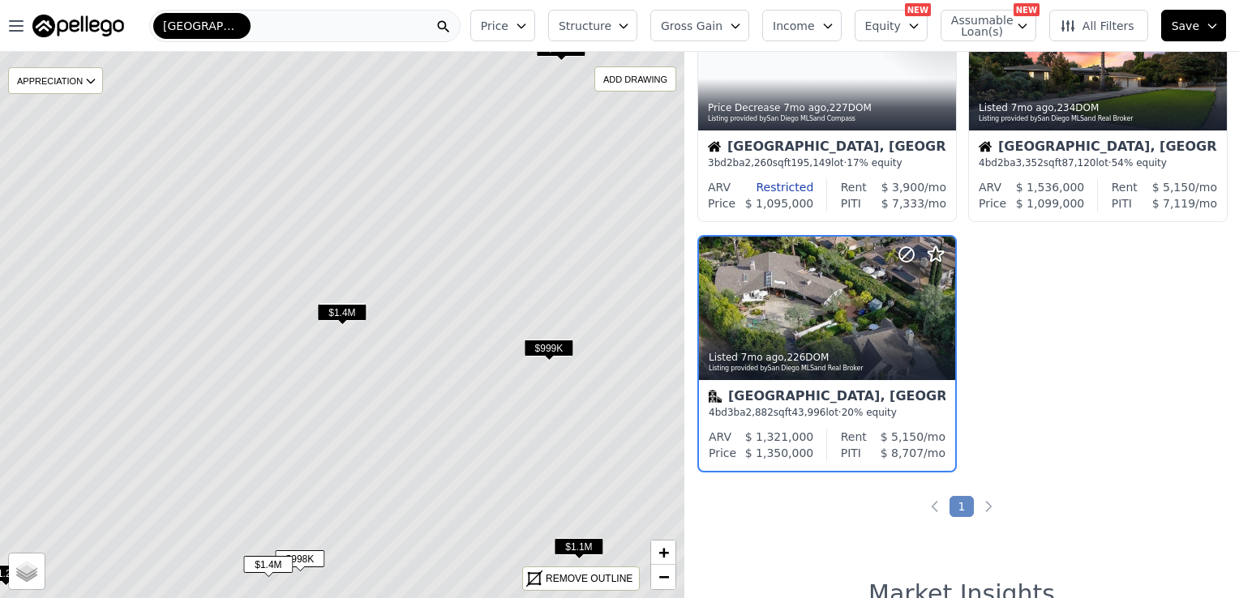
scroll to position [865, 0]
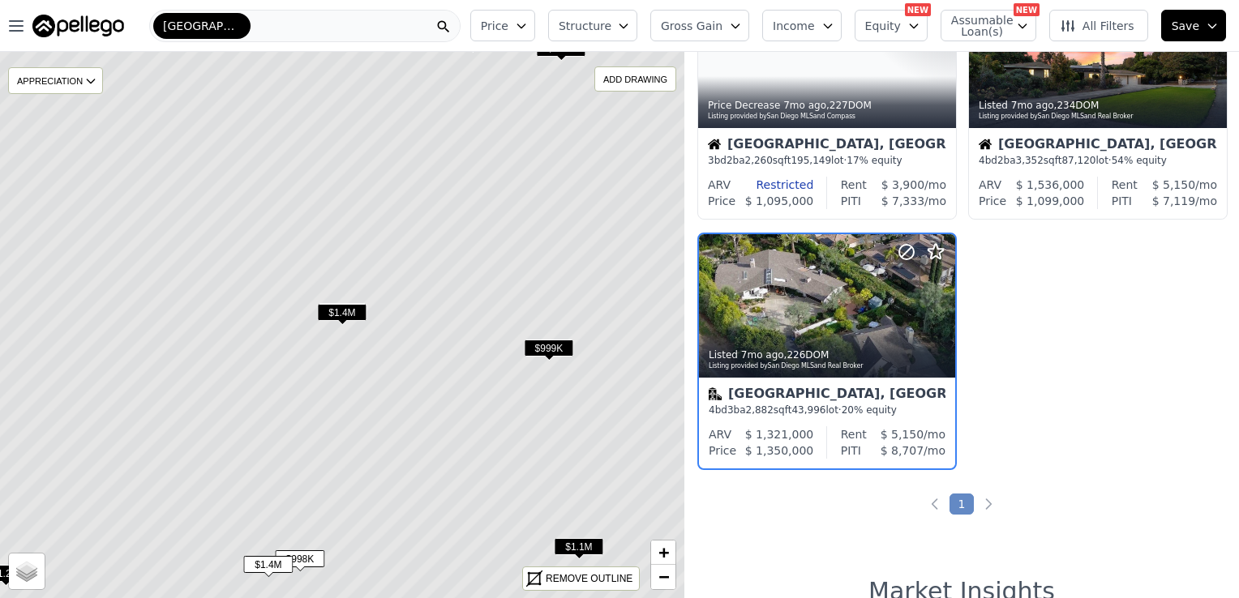
click at [542, 352] on span "$999K" at bounding box center [548, 348] width 49 height 17
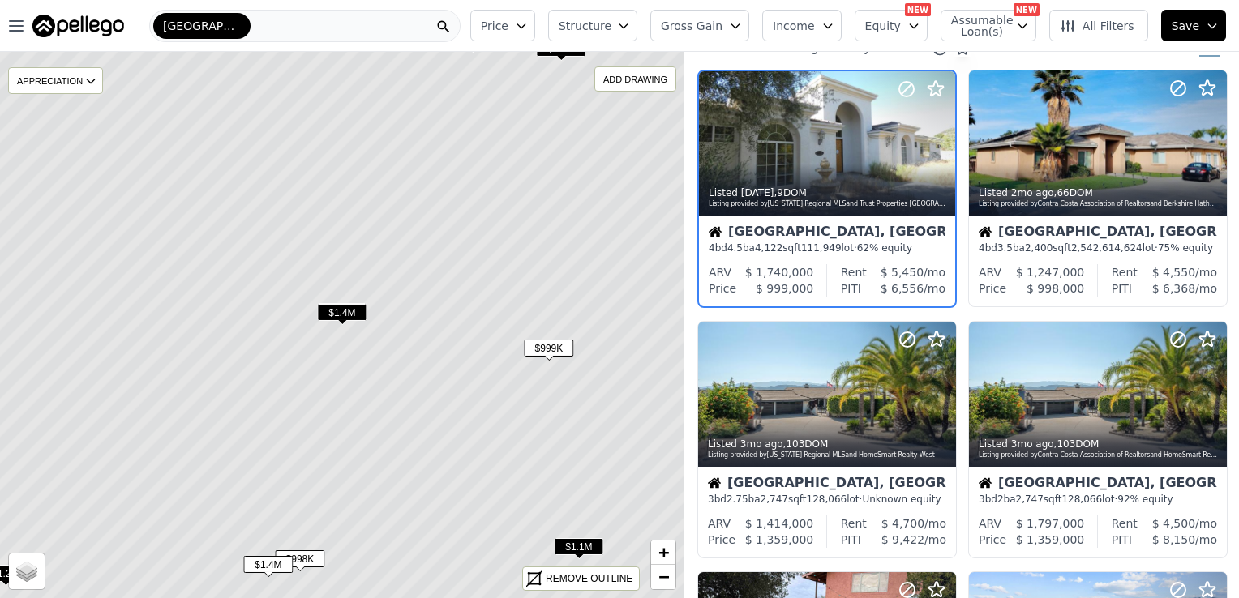
scroll to position [0, 0]
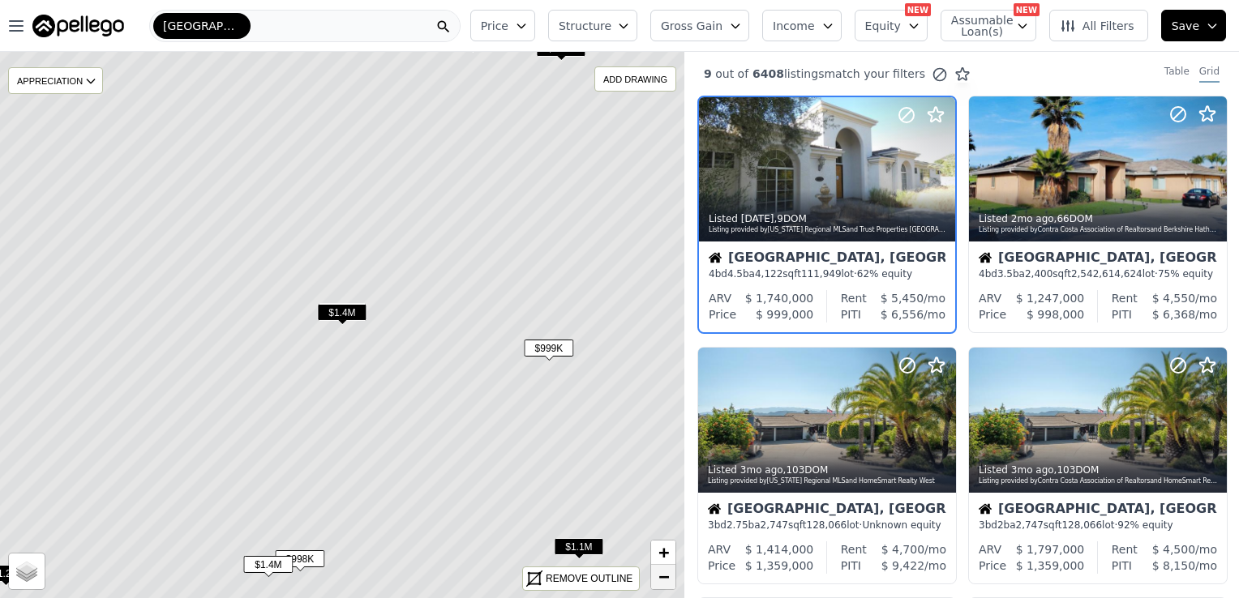
click at [661, 577] on span "−" at bounding box center [663, 577] width 11 height 20
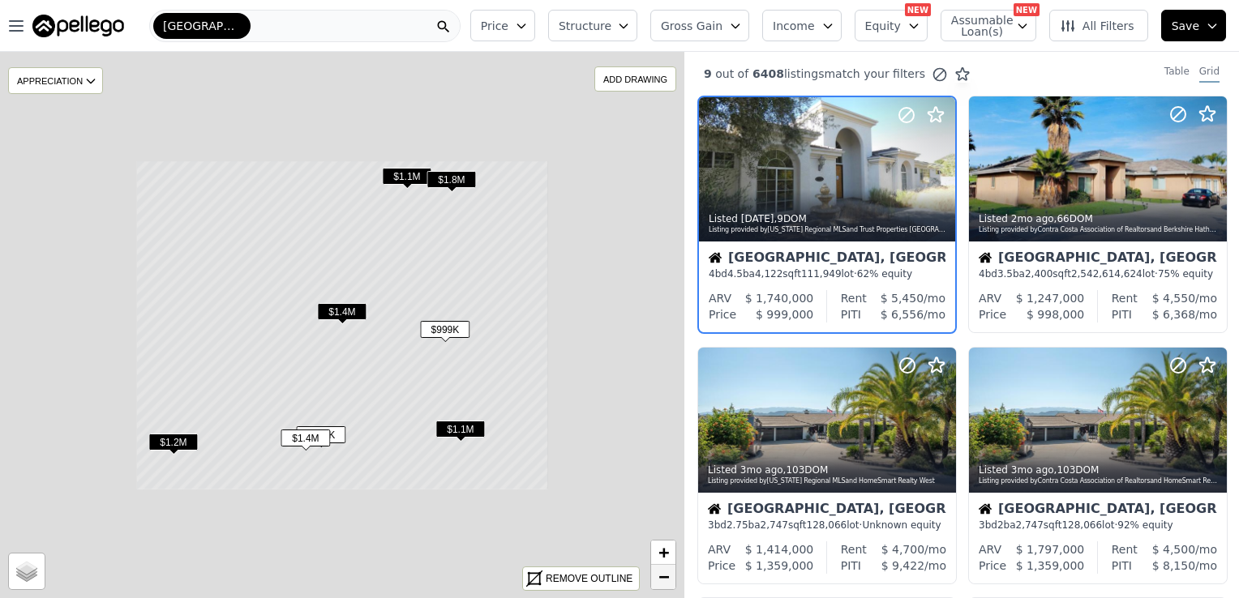
click at [661, 577] on span "−" at bounding box center [663, 577] width 11 height 20
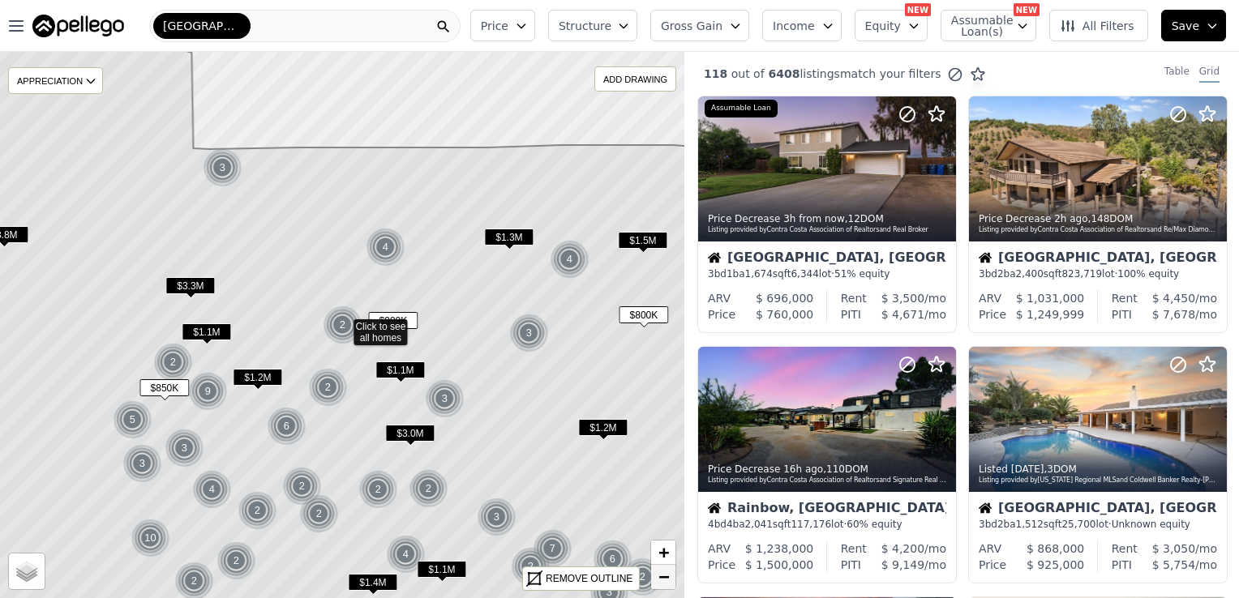
click at [661, 577] on span "−" at bounding box center [663, 577] width 11 height 20
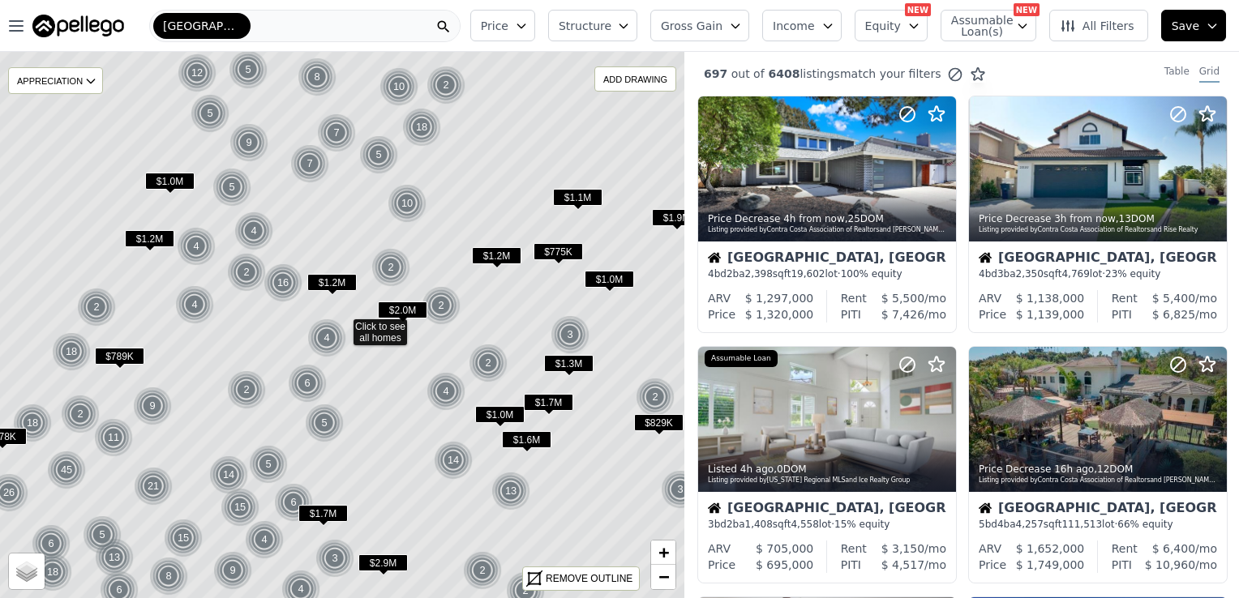
click at [662, 422] on span "$829K" at bounding box center [658, 422] width 49 height 17
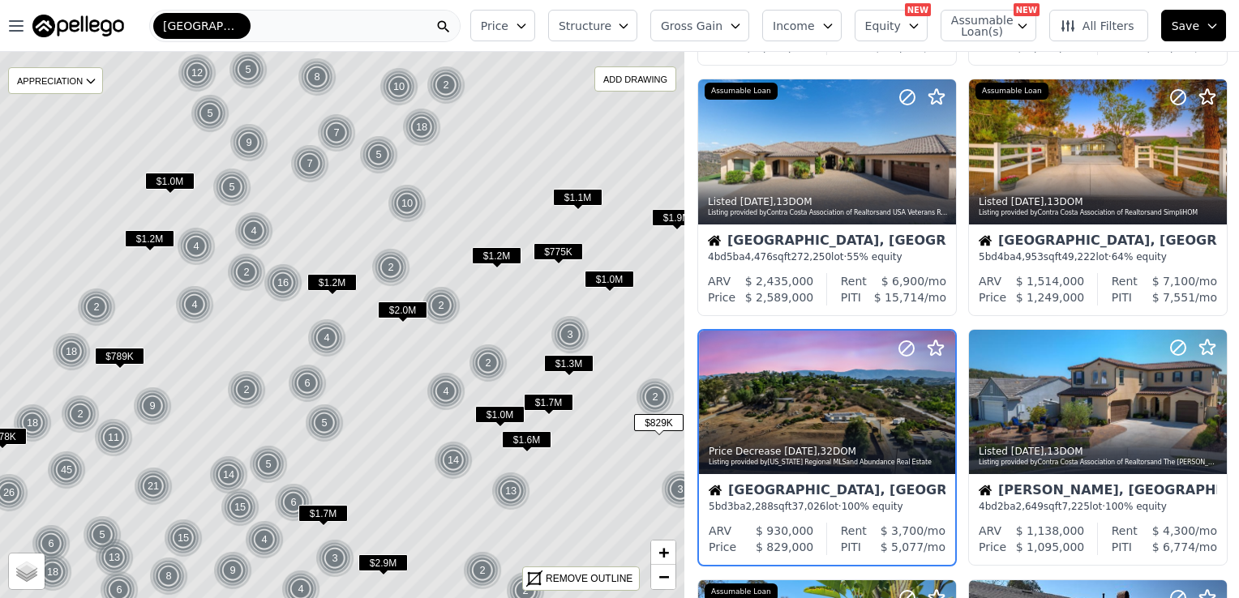
scroll to position [865, 0]
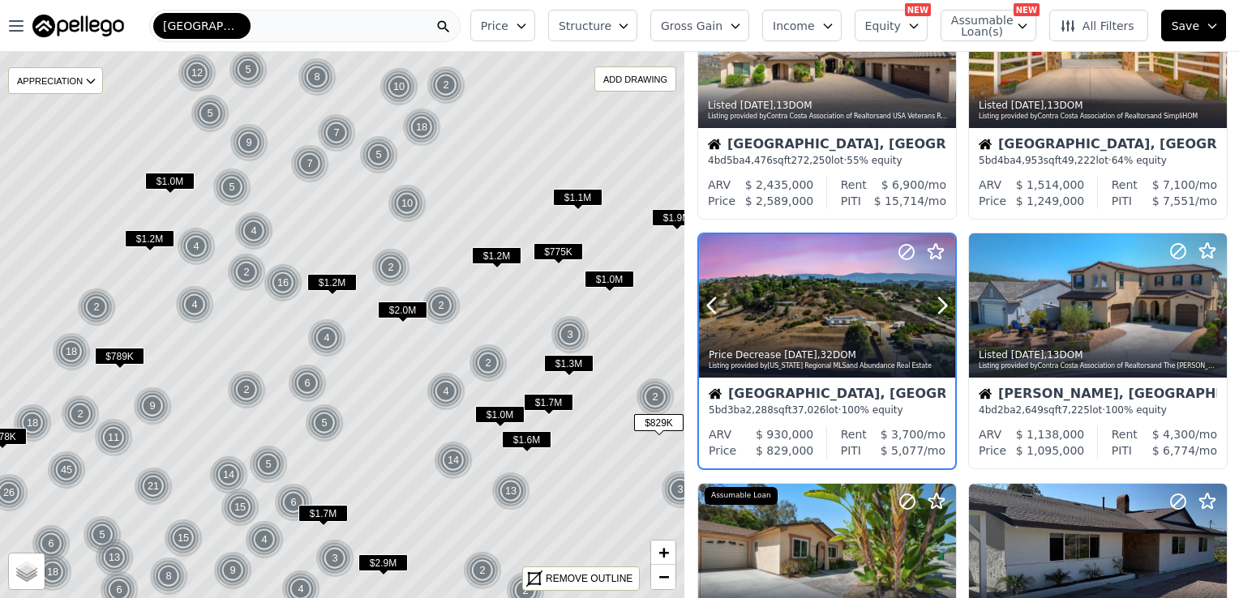
click at [794, 316] on div at bounding box center [827, 306] width 256 height 144
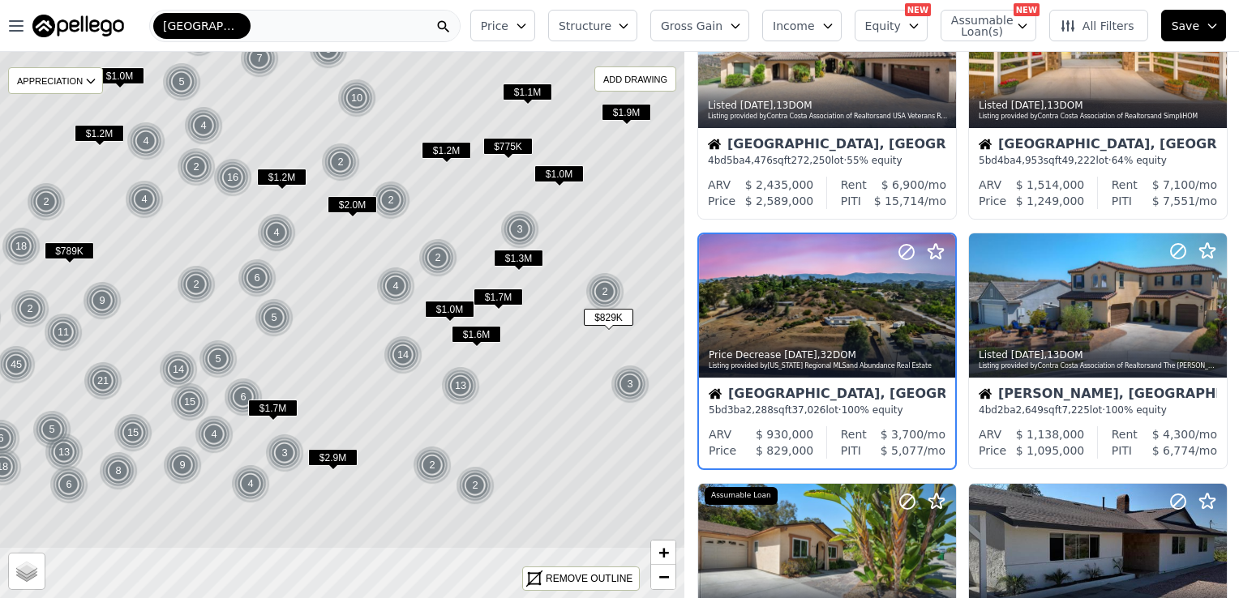
drag, startPoint x: 621, startPoint y: 437, endPoint x: 571, endPoint y: 332, distance: 116.7
click at [571, 332] on icon at bounding box center [292, 220] width 824 height 659
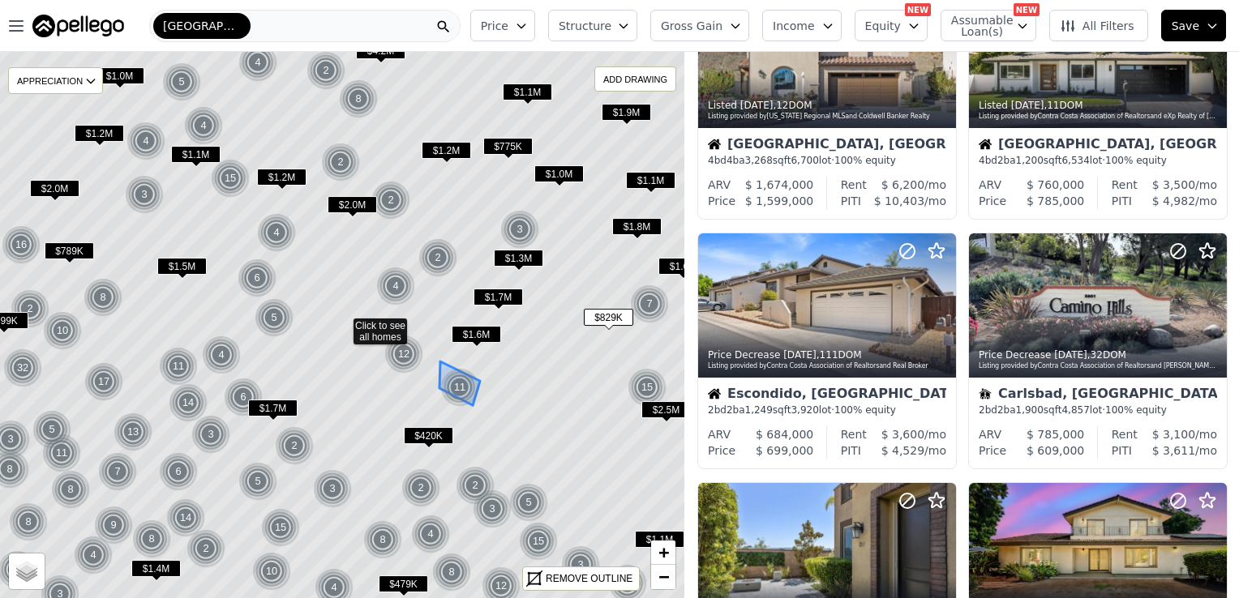
click at [461, 381] on div "11" at bounding box center [459, 387] width 39 height 39
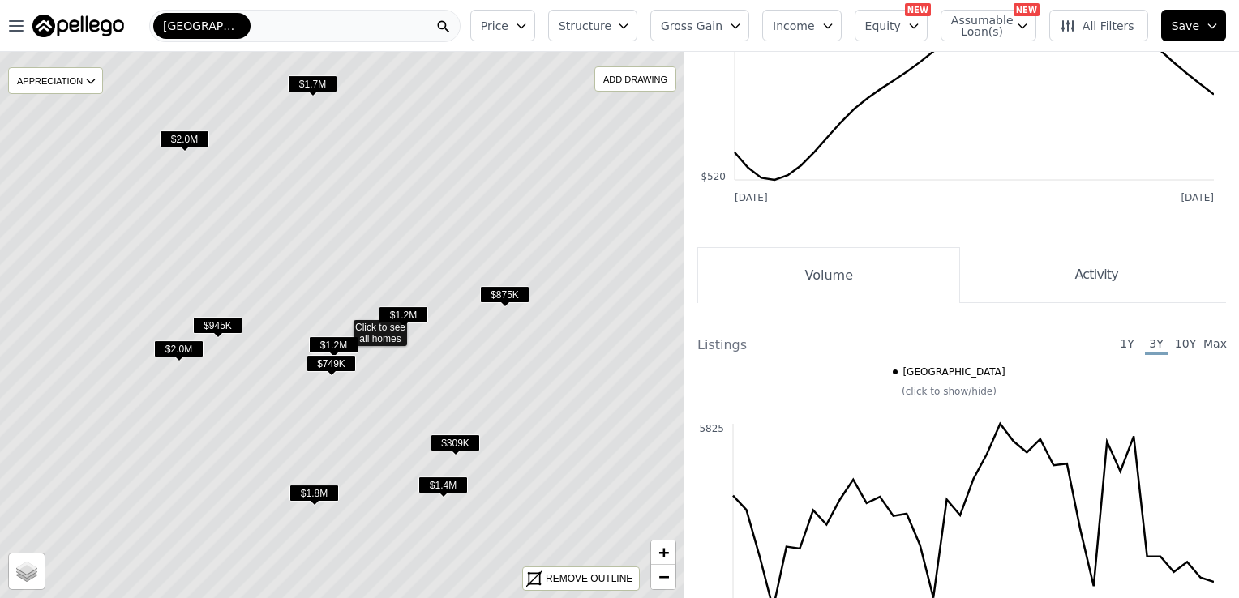
click at [499, 291] on span "$875K" at bounding box center [504, 294] width 49 height 17
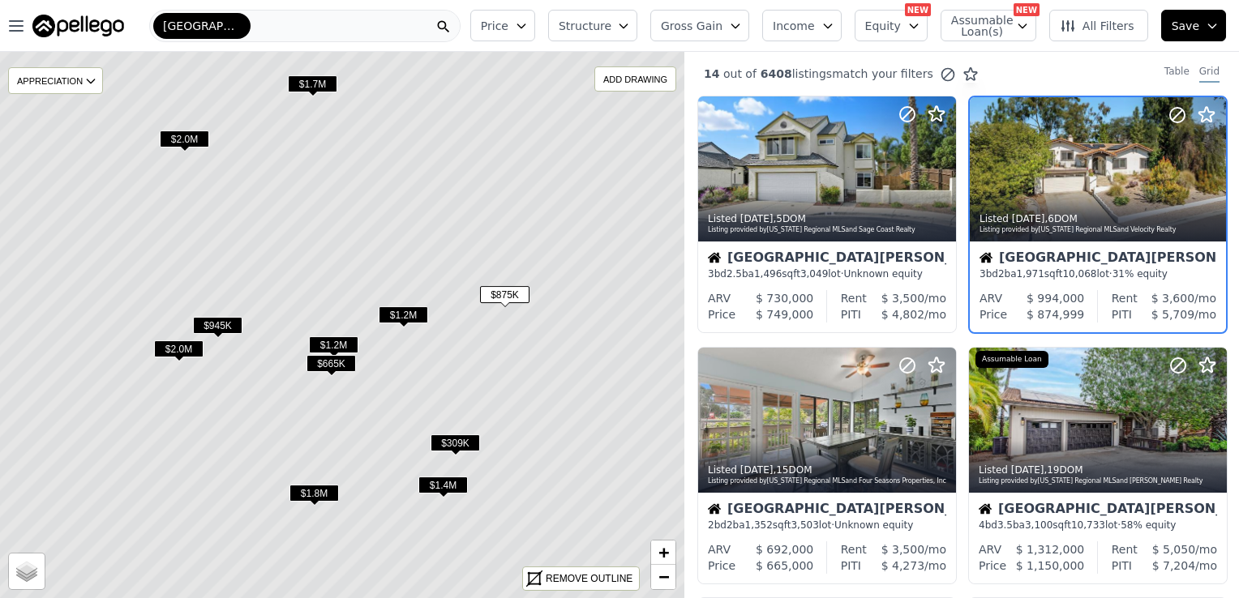
click at [456, 439] on span "$309K" at bounding box center [454, 442] width 49 height 17
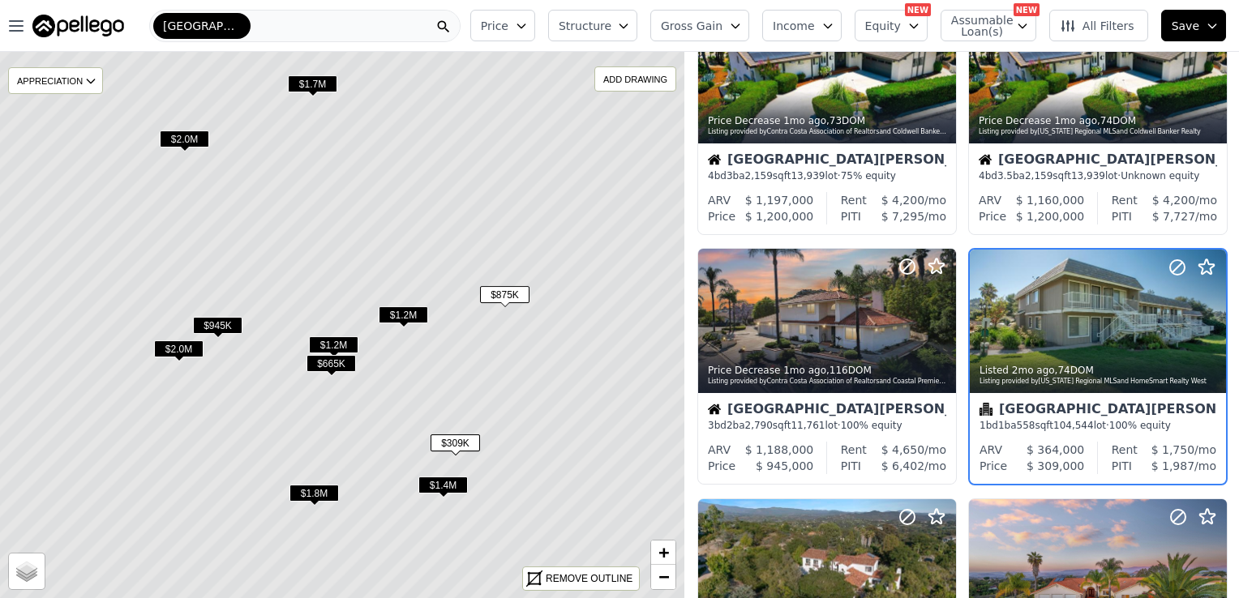
scroll to position [865, 0]
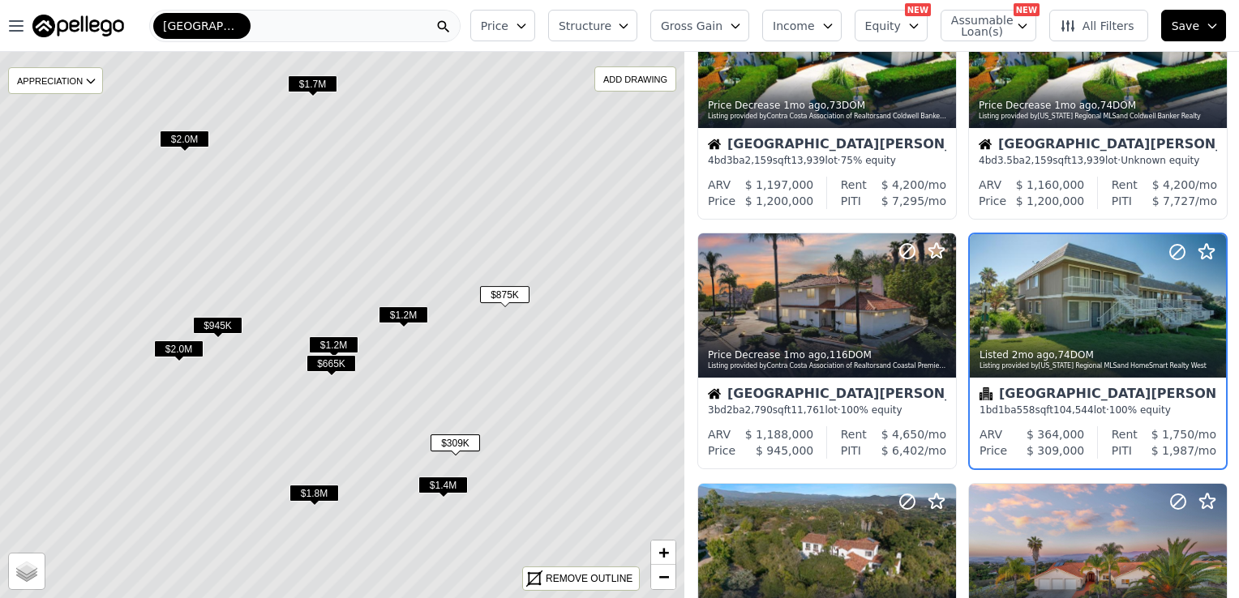
click at [327, 364] on span "$665K" at bounding box center [330, 363] width 49 height 17
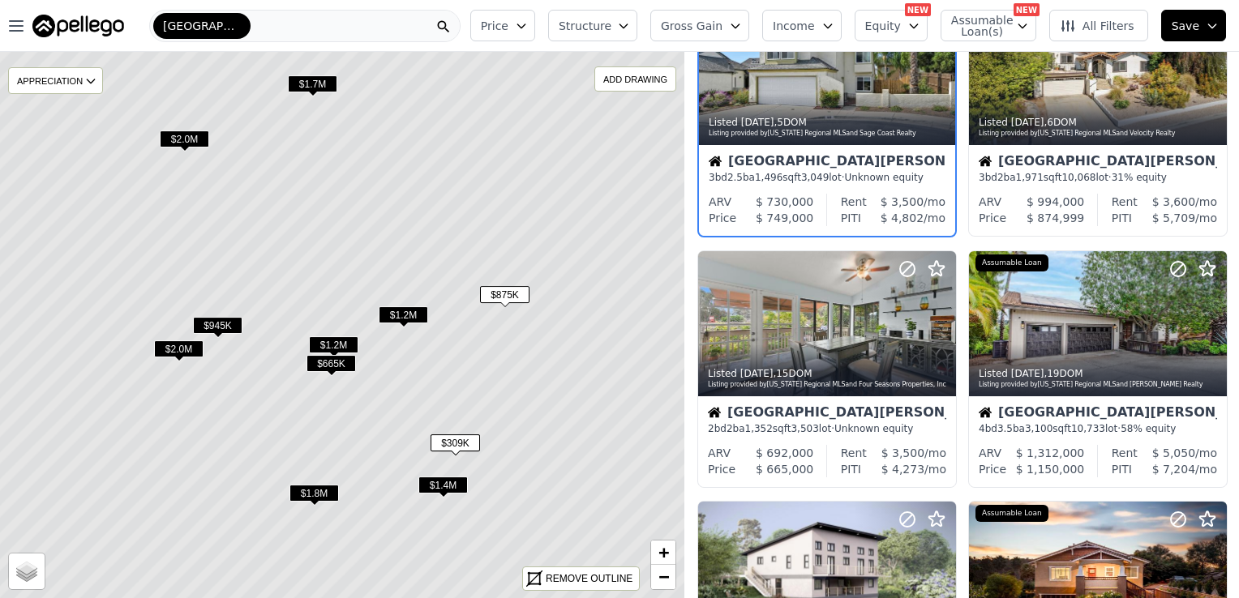
scroll to position [0, 0]
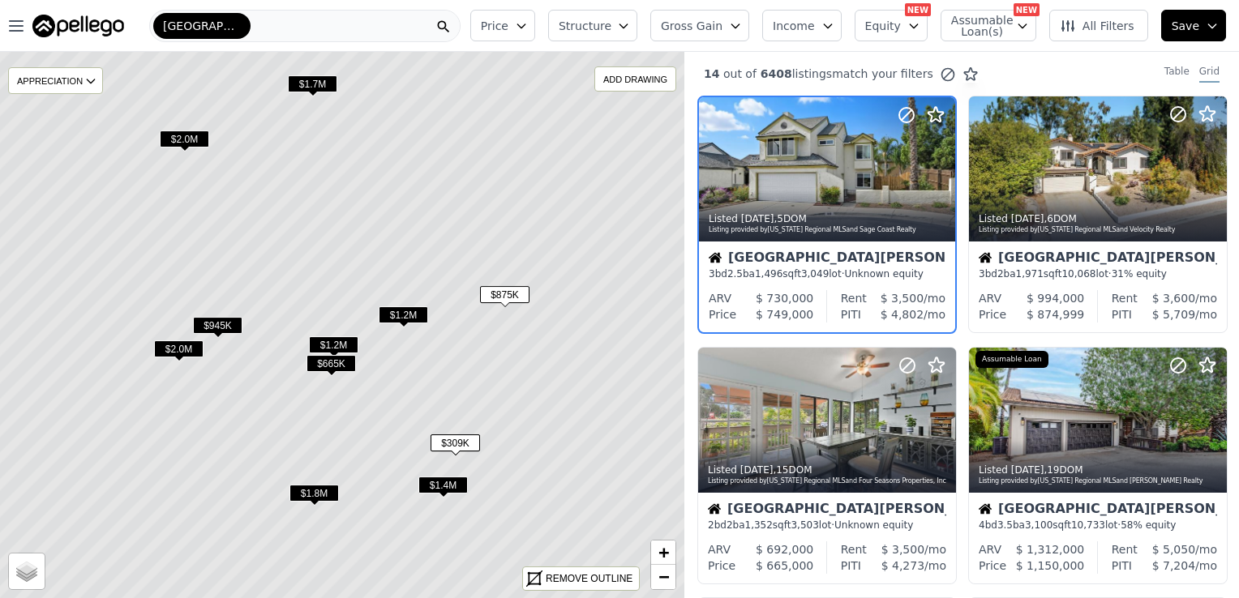
click at [332, 365] on span "$665K" at bounding box center [330, 363] width 49 height 17
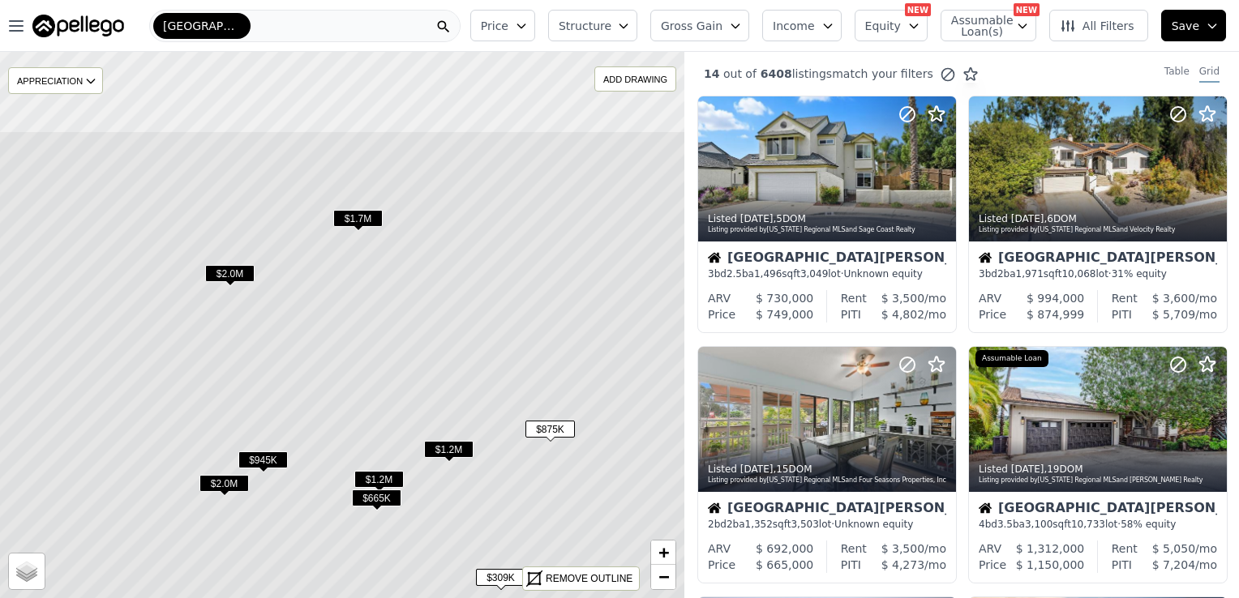
drag, startPoint x: 441, startPoint y: 178, endPoint x: 486, endPoint y: 313, distance: 142.0
click at [486, 313] on icon at bounding box center [388, 460] width 824 height 659
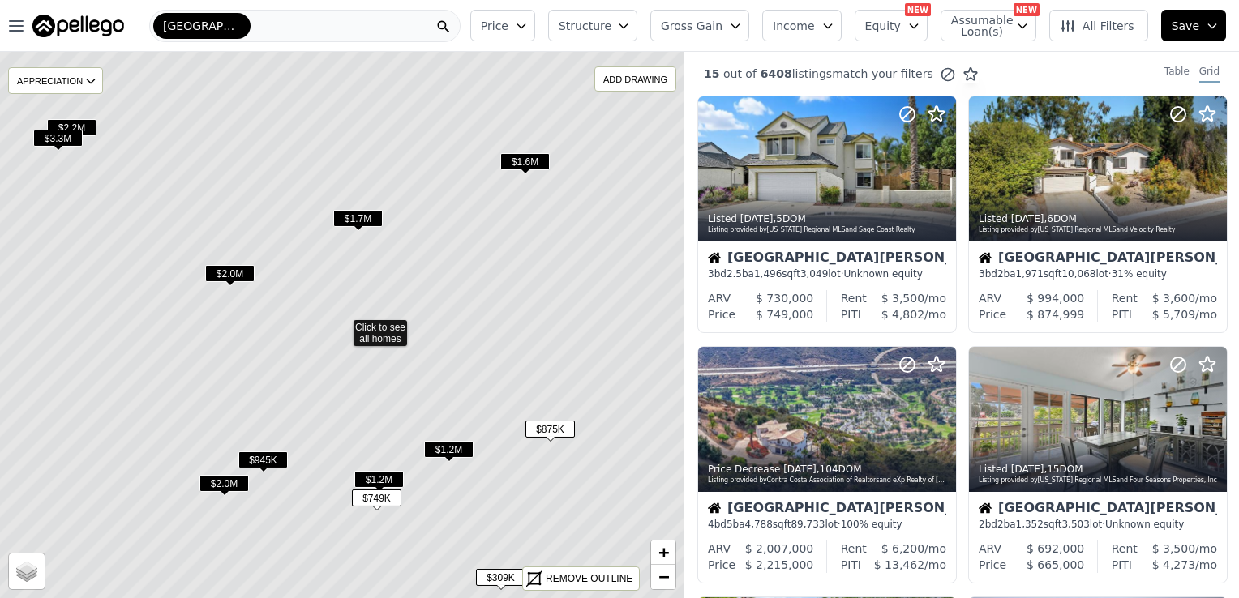
click at [355, 218] on span "$1.7M" at bounding box center [357, 218] width 49 height 17
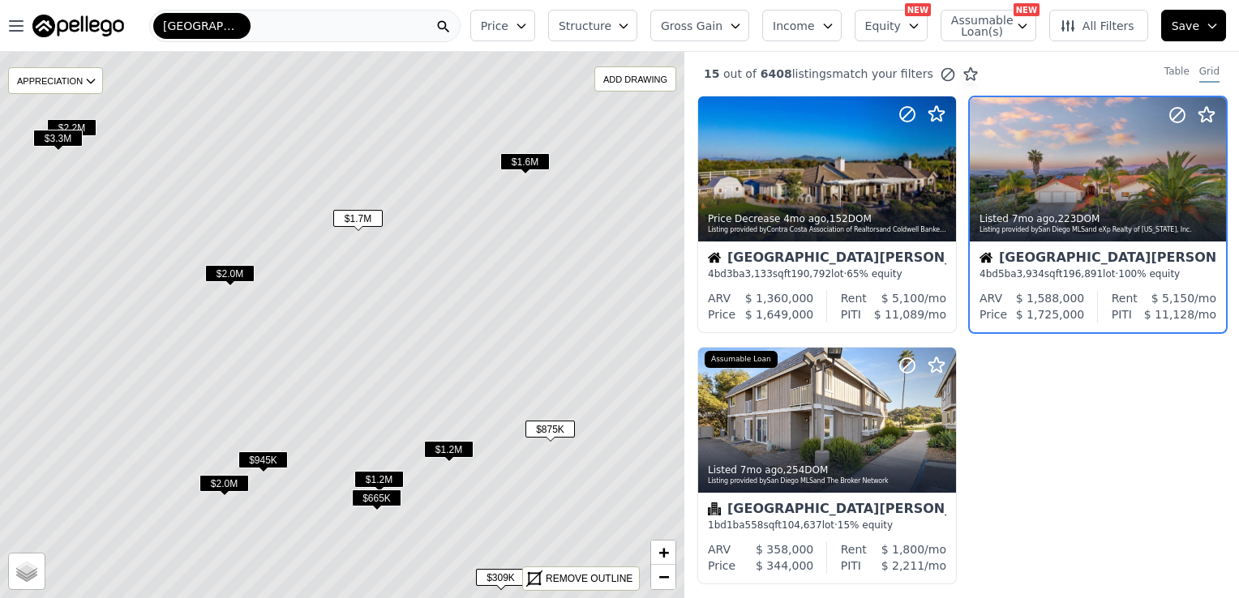
click at [238, 275] on span "$2.0M" at bounding box center [229, 273] width 49 height 17
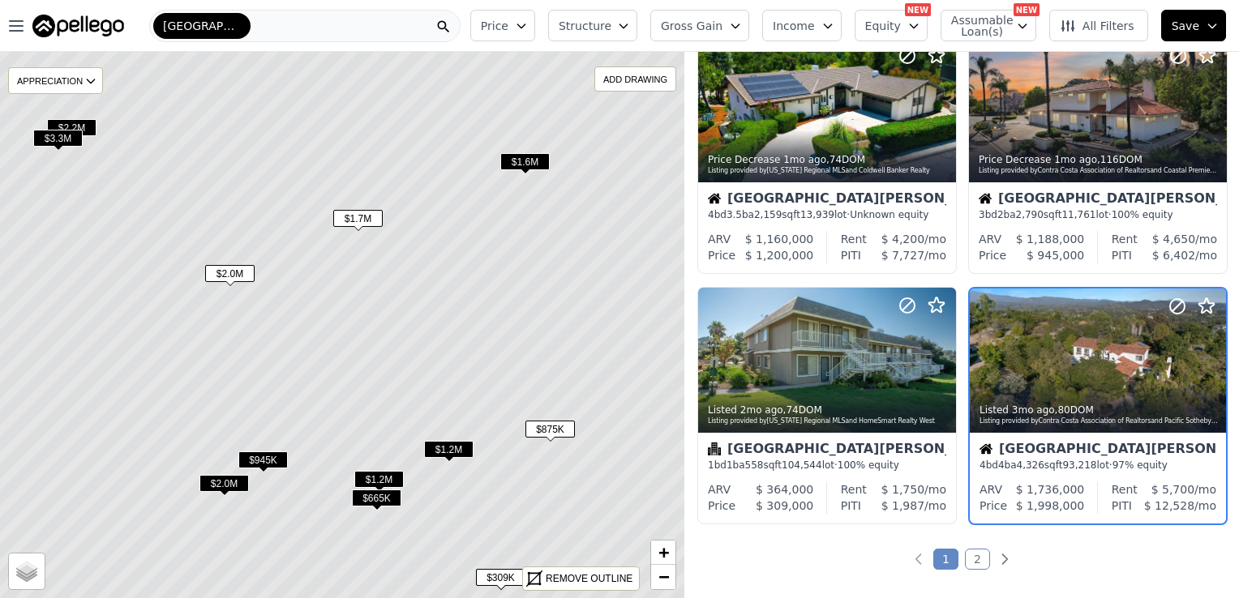
scroll to position [1115, 0]
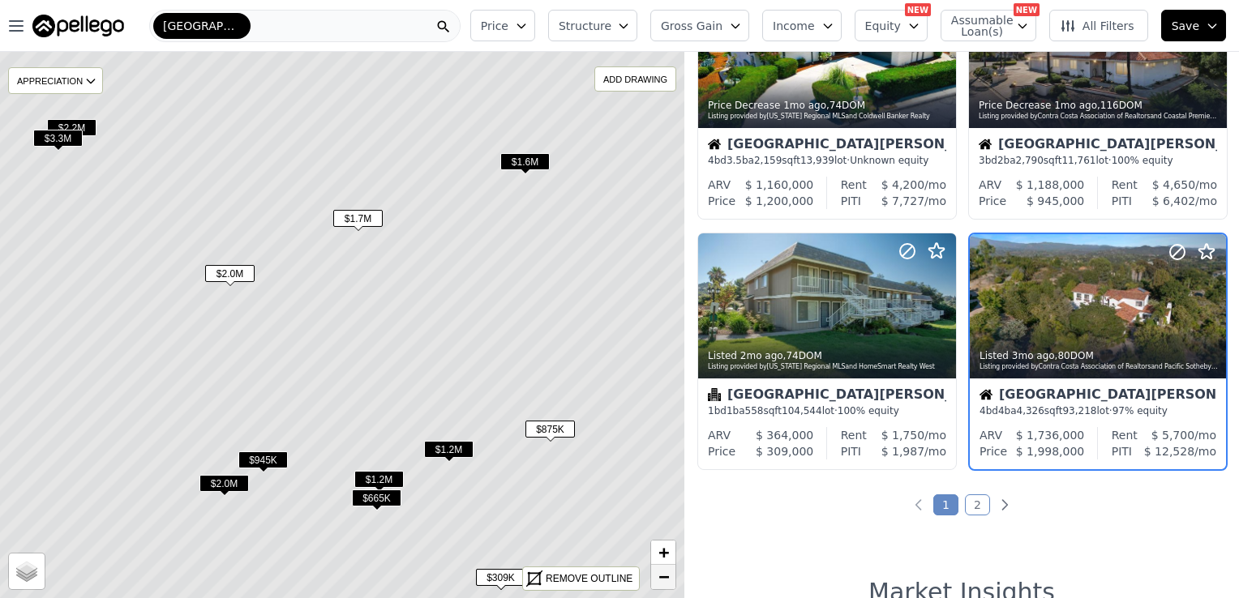
click at [661, 575] on span "−" at bounding box center [663, 577] width 11 height 20
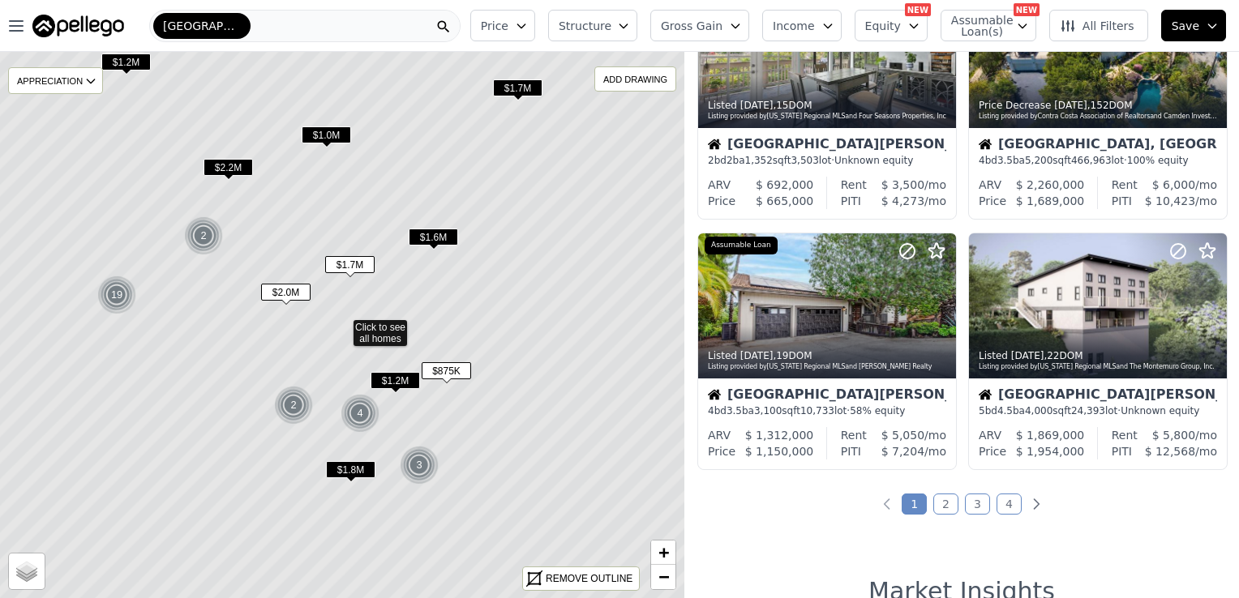
click at [117, 287] on div "19" at bounding box center [116, 295] width 39 height 39
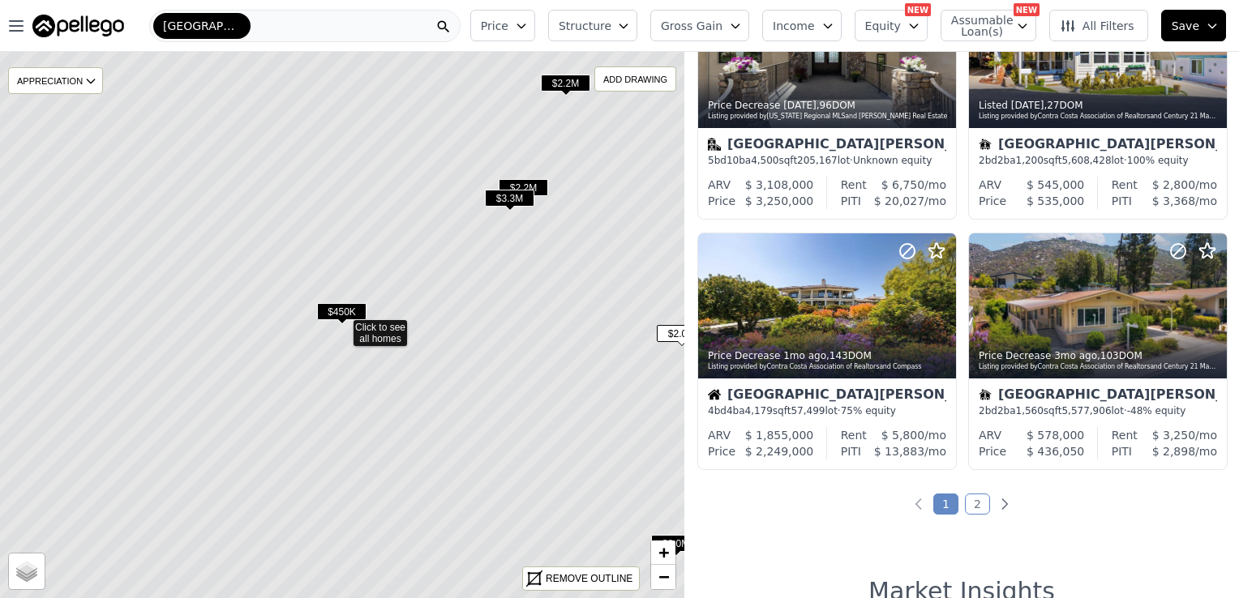
click at [334, 309] on span "$450K" at bounding box center [341, 311] width 49 height 17
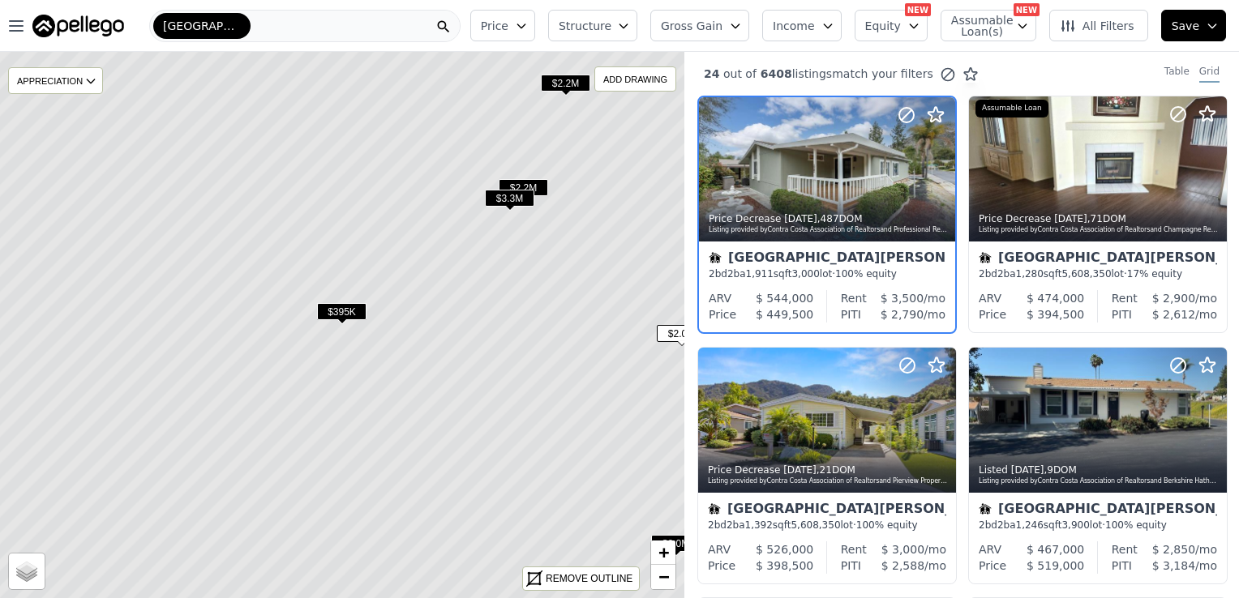
click at [350, 310] on span "$395K" at bounding box center [341, 311] width 49 height 17
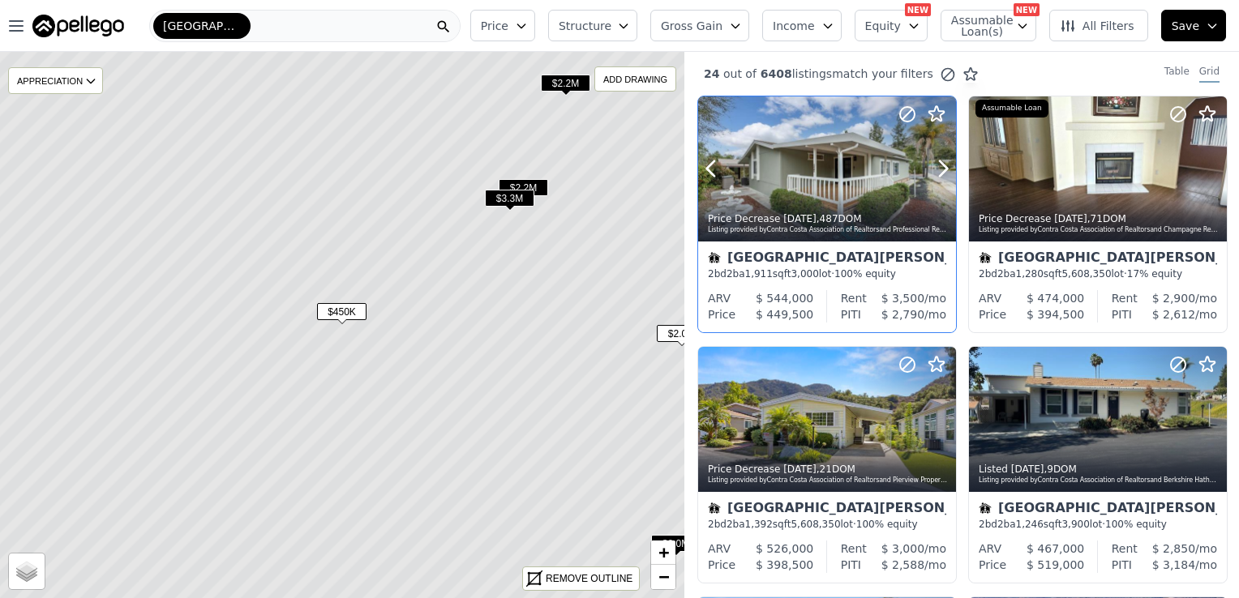
click at [849, 133] on div at bounding box center [827, 168] width 258 height 145
click at [828, 186] on div at bounding box center [827, 168] width 258 height 145
click at [357, 324] on div "$395K" at bounding box center [341, 315] width 49 height 24
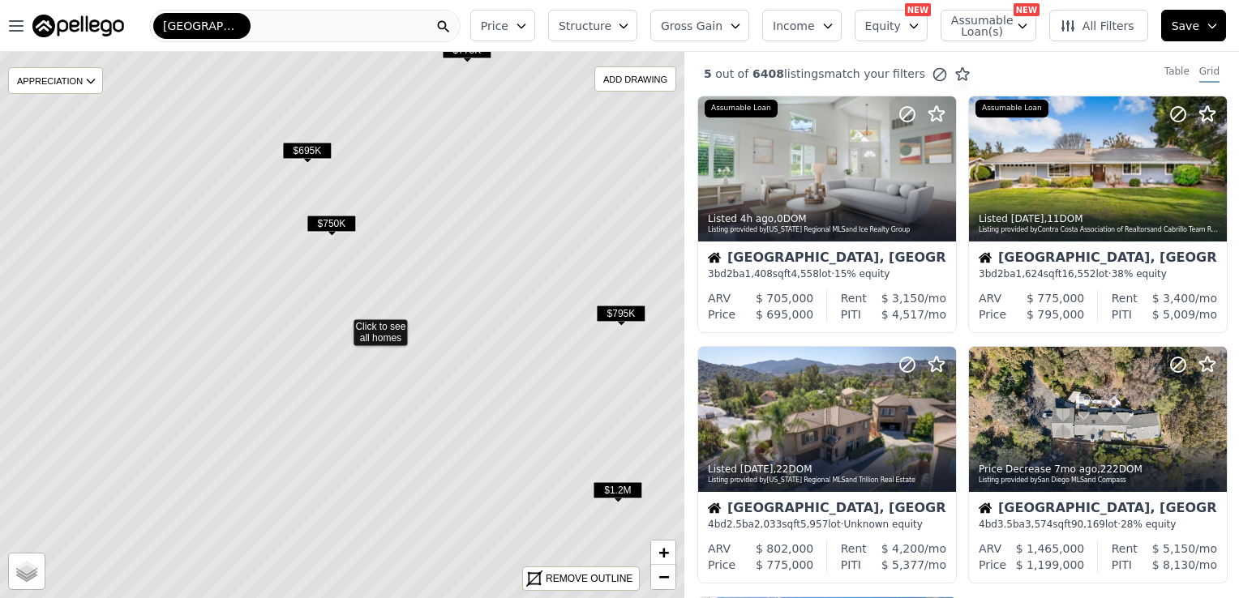
click at [337, 222] on span "$750K" at bounding box center [330, 223] width 49 height 17
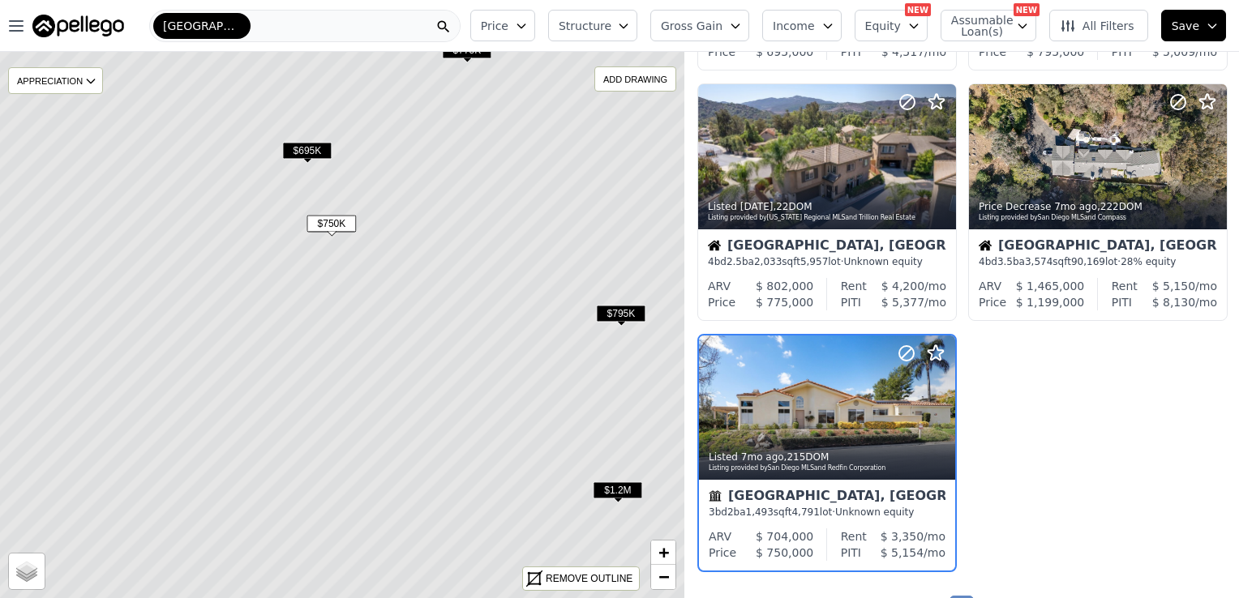
scroll to position [364, 0]
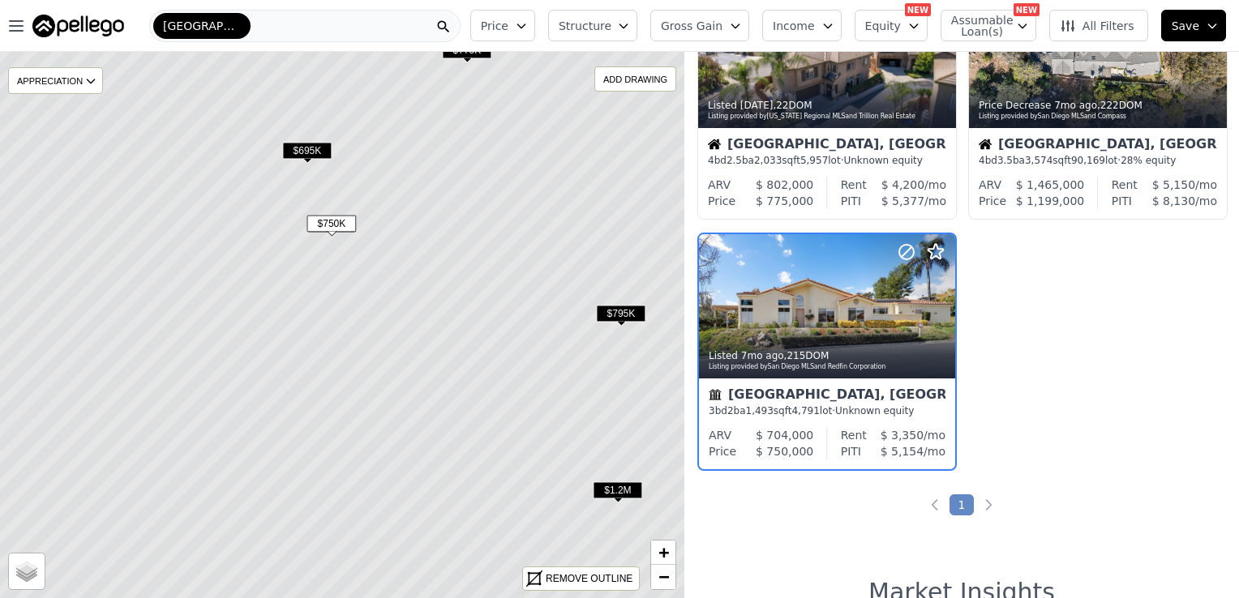
click at [307, 148] on span "$695K" at bounding box center [306, 150] width 49 height 17
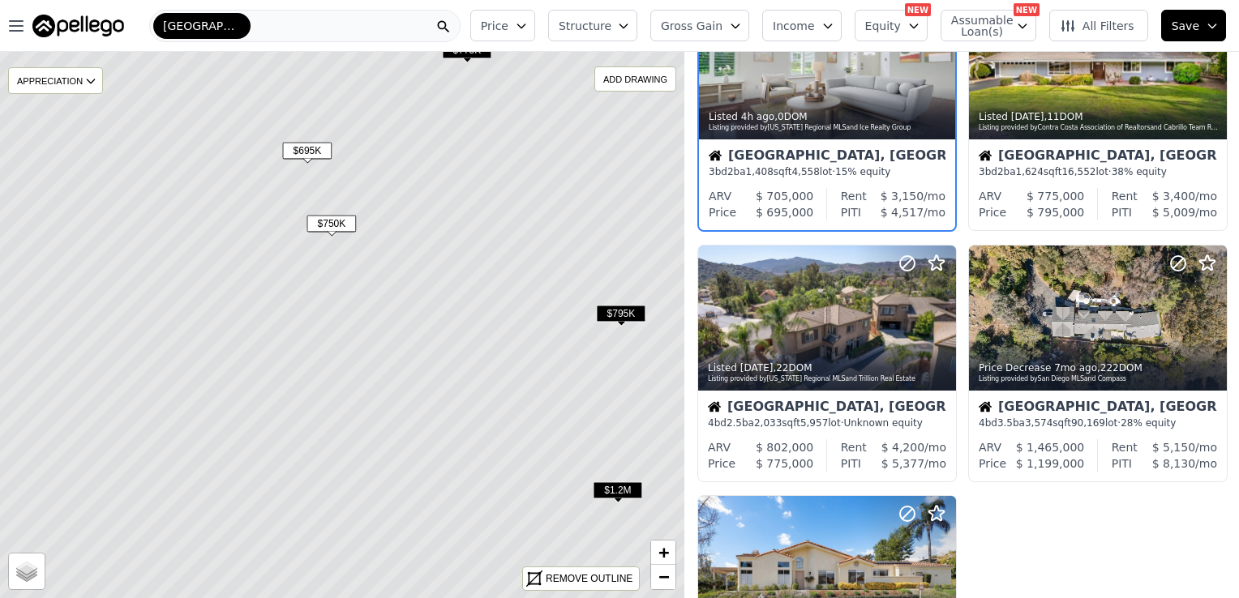
scroll to position [0, 0]
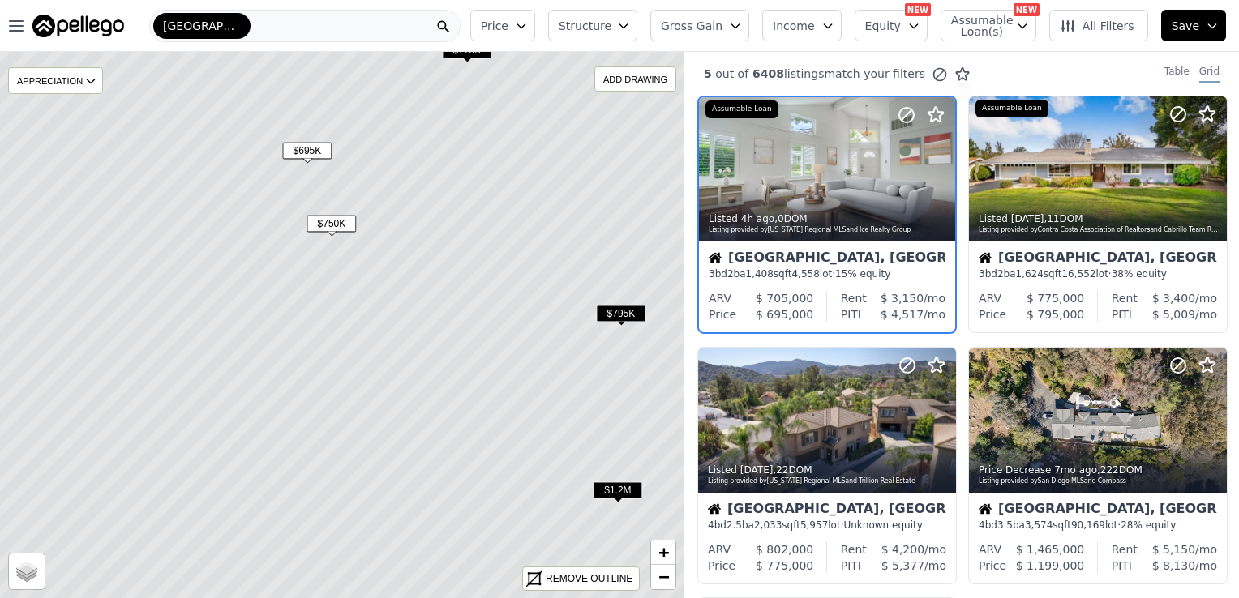
click at [612, 309] on span "$795K" at bounding box center [620, 313] width 49 height 17
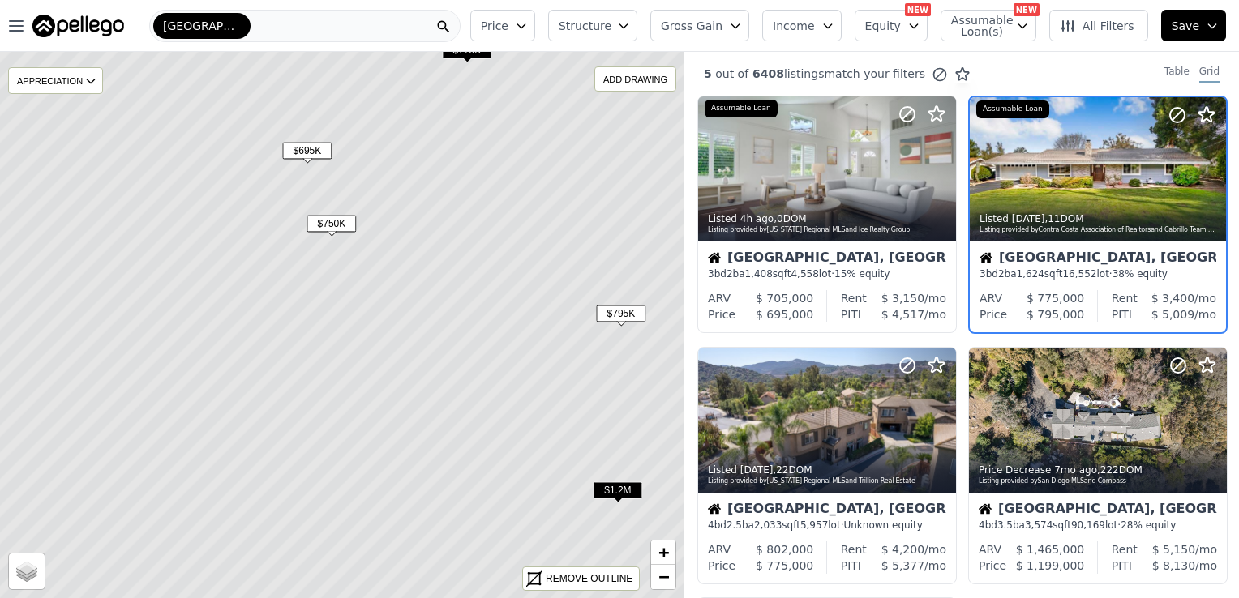
click at [622, 315] on span "$795K" at bounding box center [620, 313] width 49 height 17
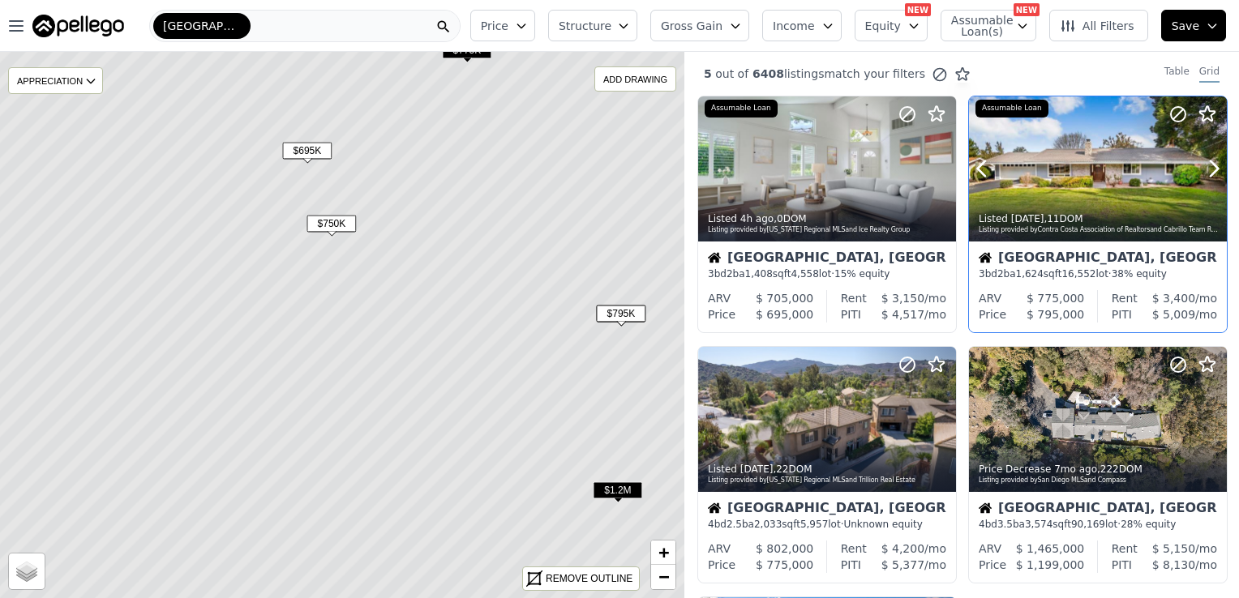
click at [1039, 182] on div at bounding box center [1098, 168] width 258 height 145
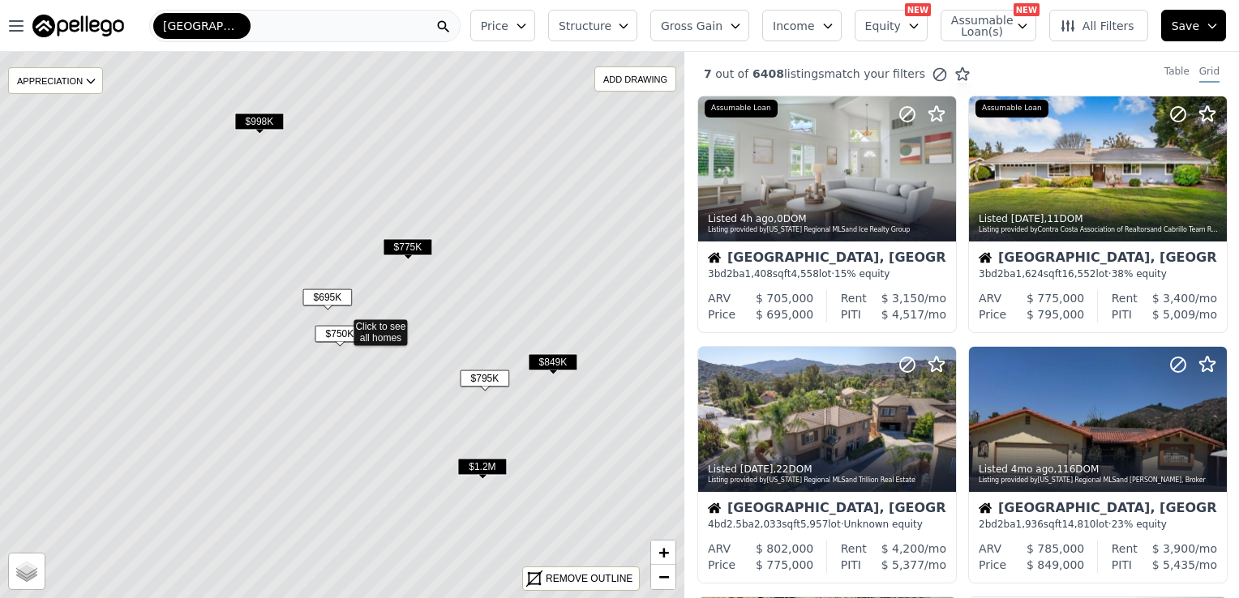
click at [267, 124] on span "$998K" at bounding box center [258, 121] width 49 height 17
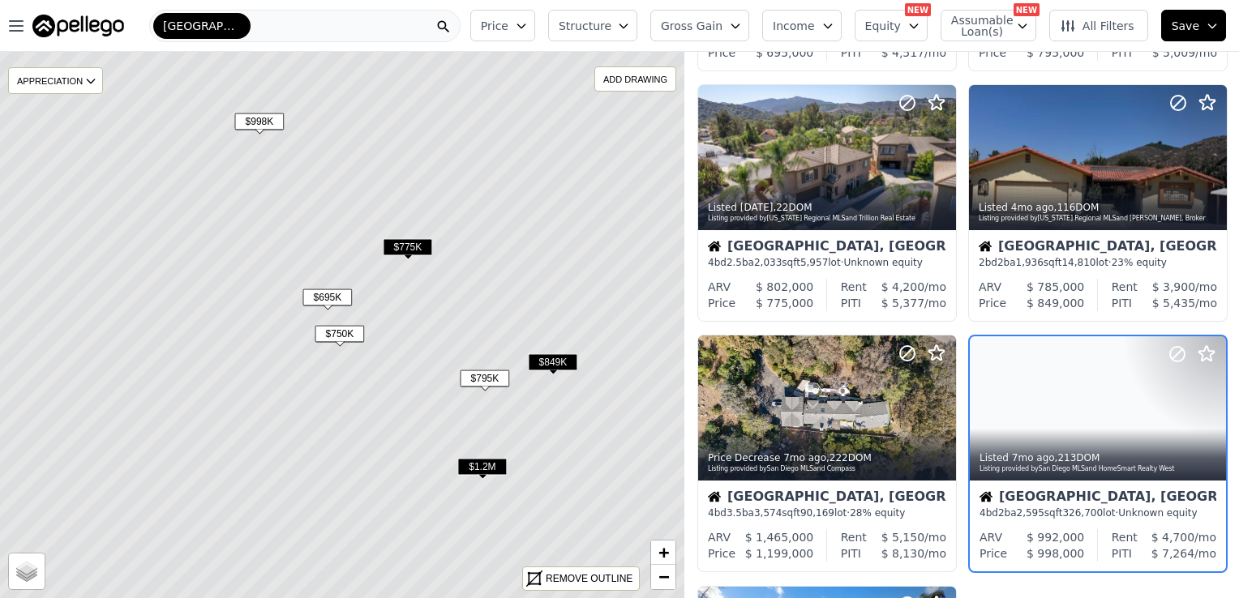
scroll to position [364, 0]
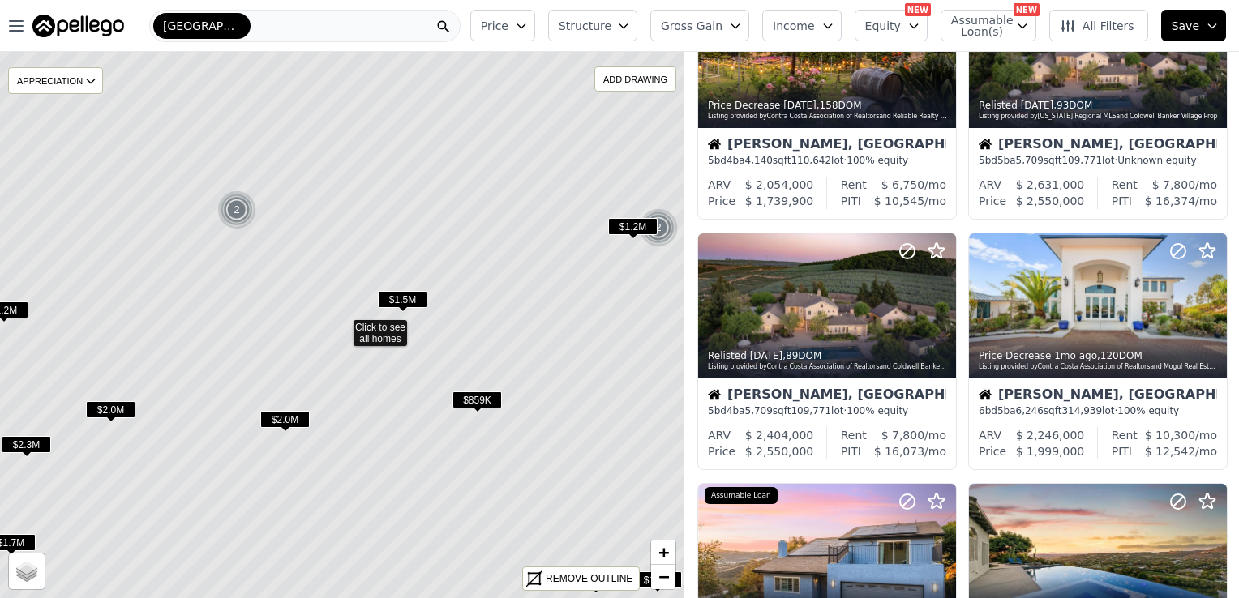
click at [481, 405] on span "$859K" at bounding box center [476, 400] width 49 height 17
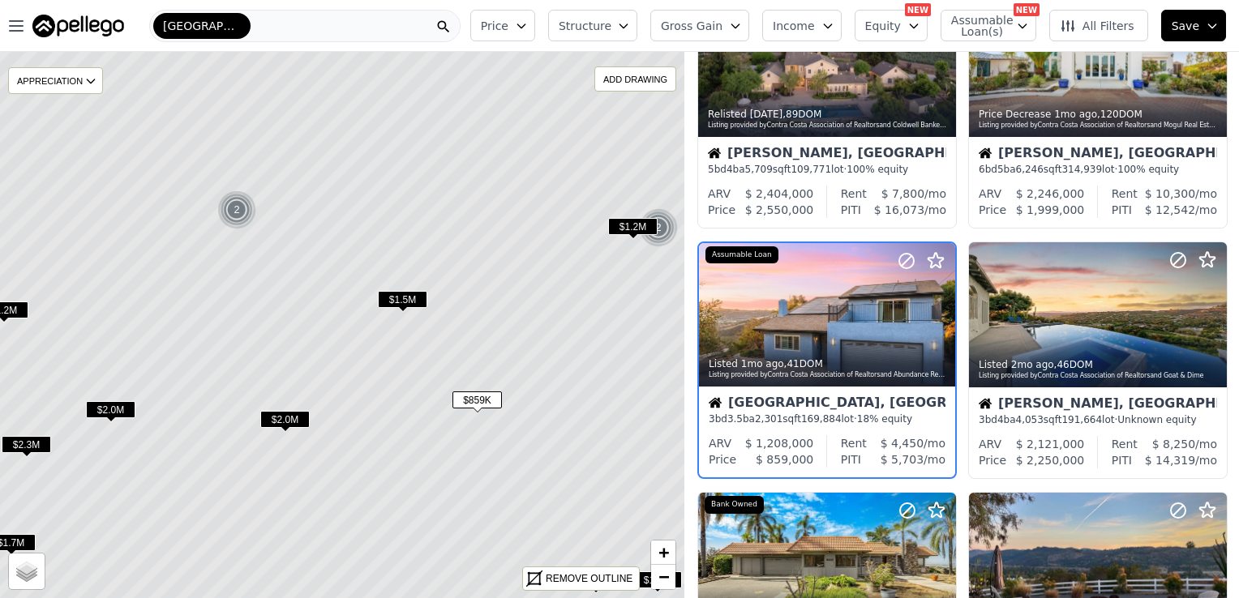
scroll to position [614, 0]
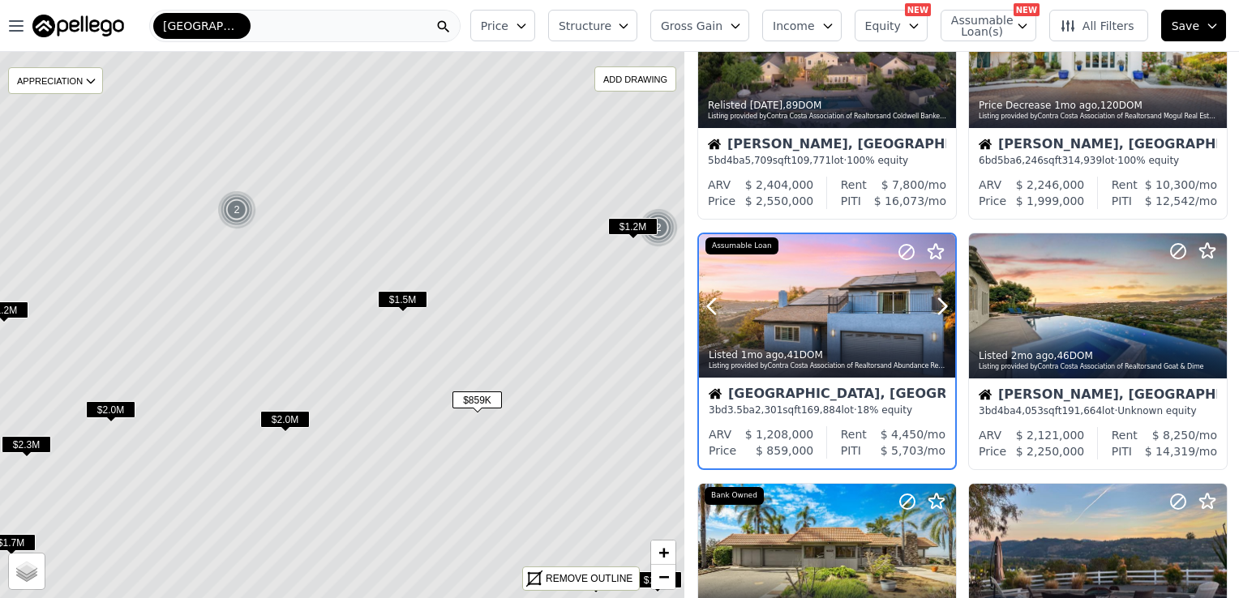
click at [794, 297] on div at bounding box center [827, 306] width 256 height 144
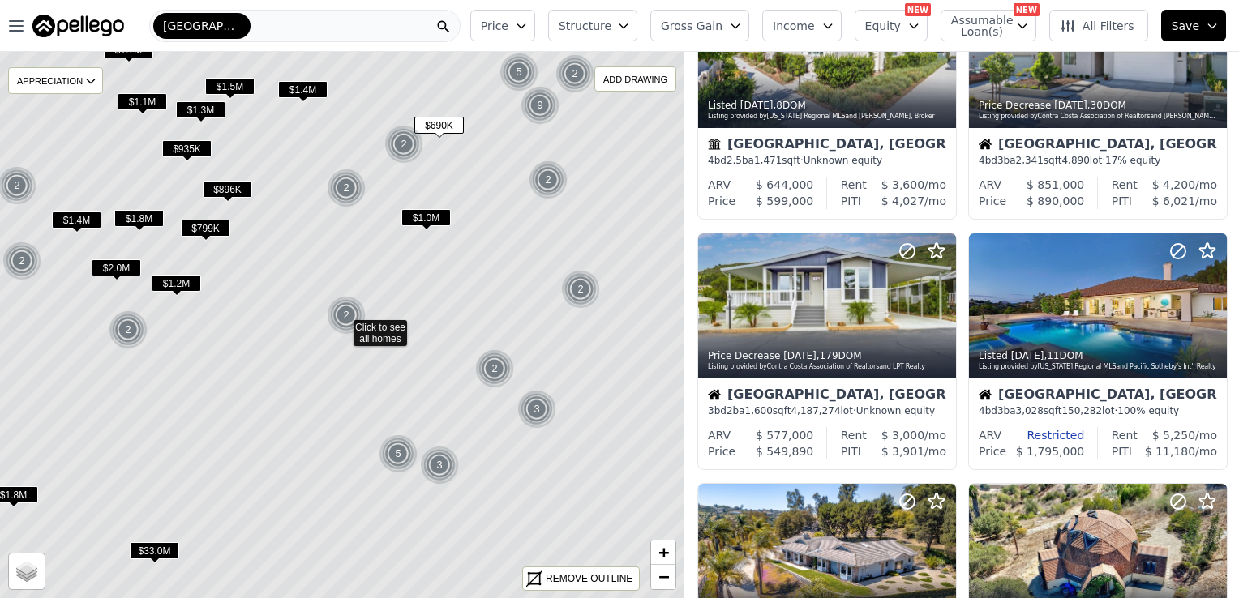
click at [209, 224] on span "$799K" at bounding box center [205, 228] width 49 height 17
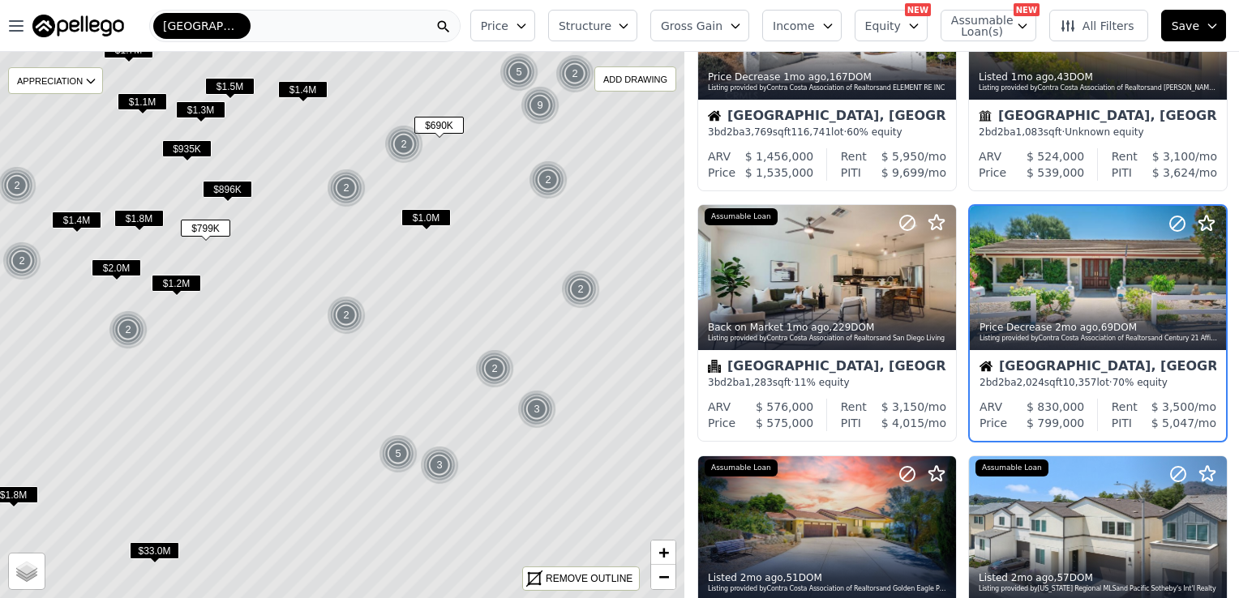
scroll to position [364, 0]
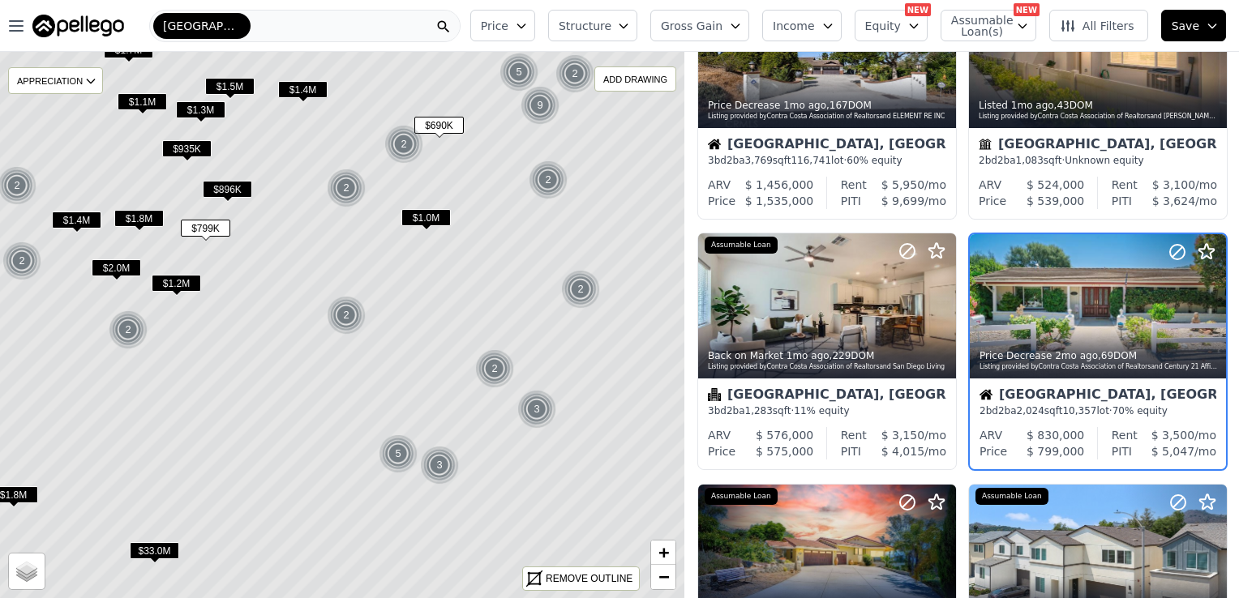
click at [231, 189] on span "$896K" at bounding box center [227, 189] width 49 height 17
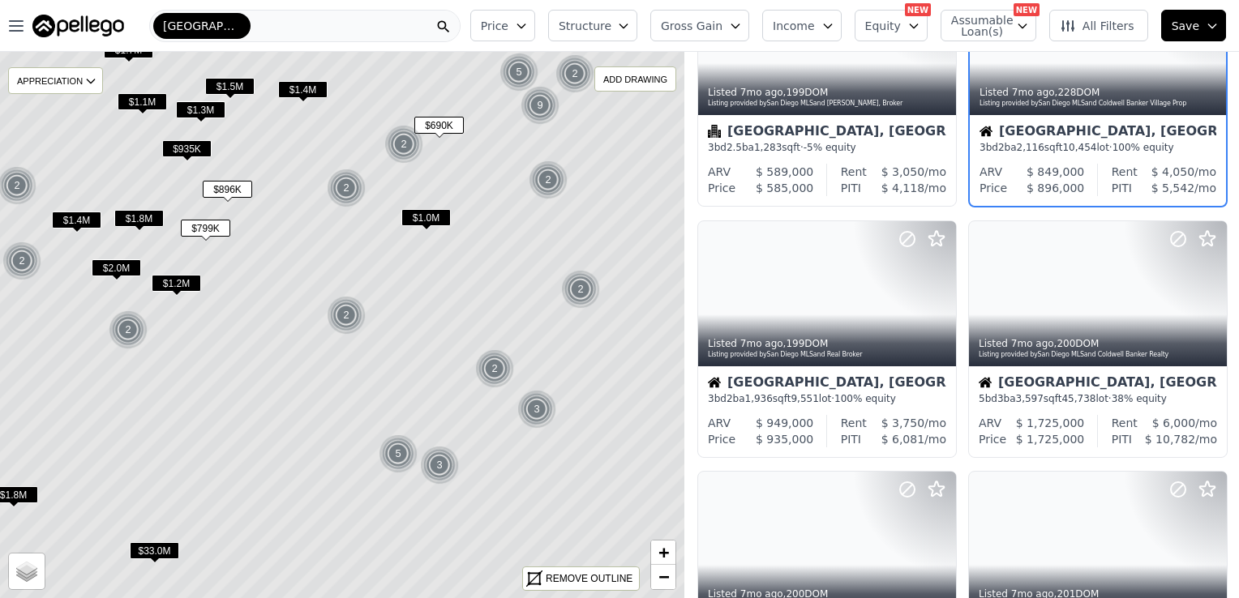
scroll to position [0, 0]
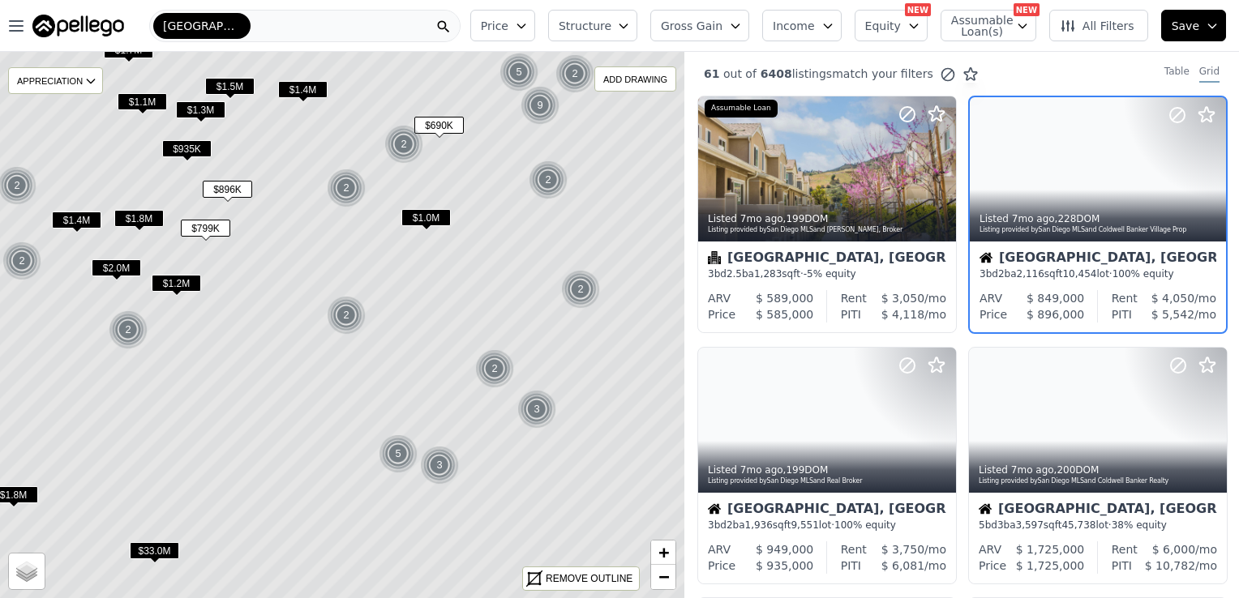
click at [188, 144] on span "$935K" at bounding box center [186, 148] width 49 height 17
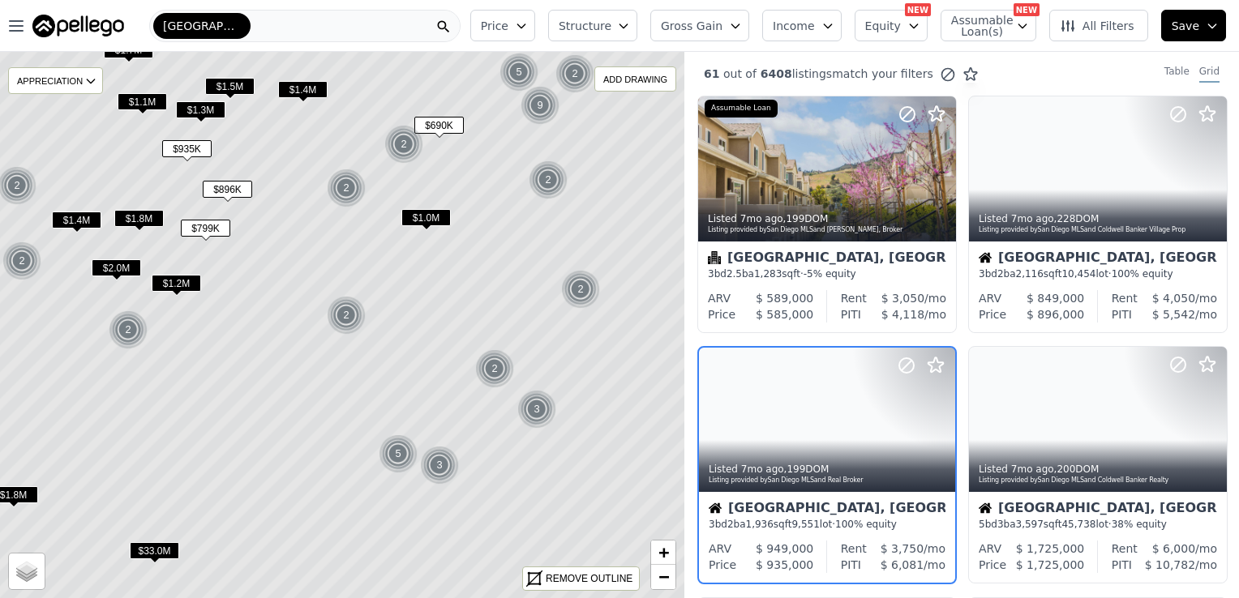
scroll to position [113, 0]
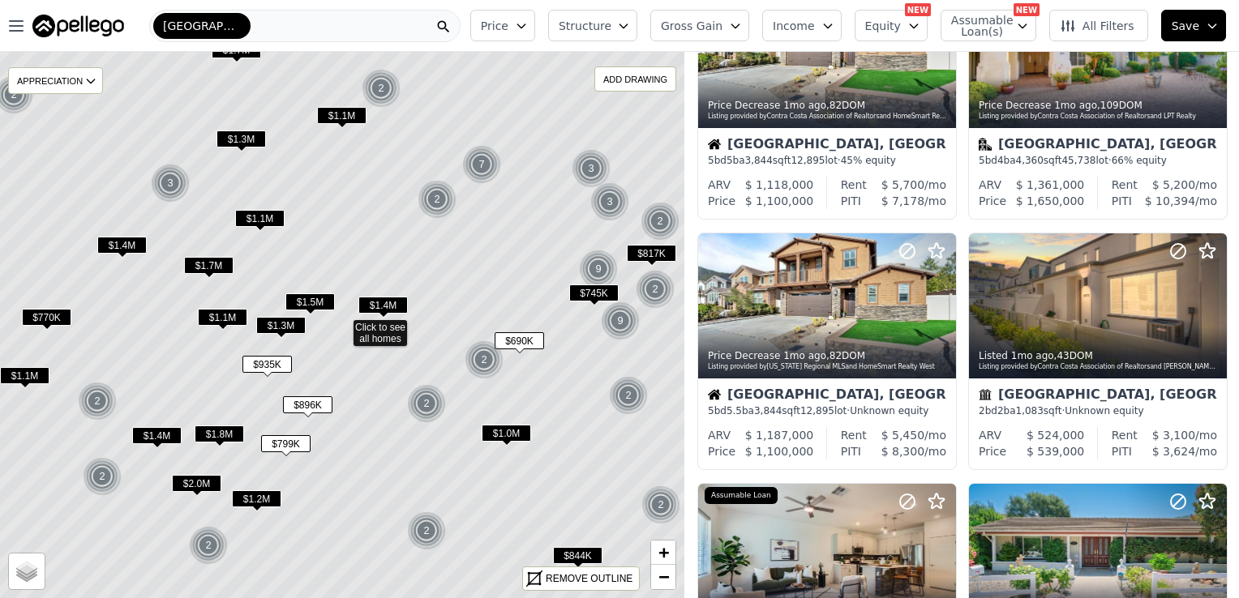
click at [51, 319] on span "$770K" at bounding box center [46, 317] width 49 height 17
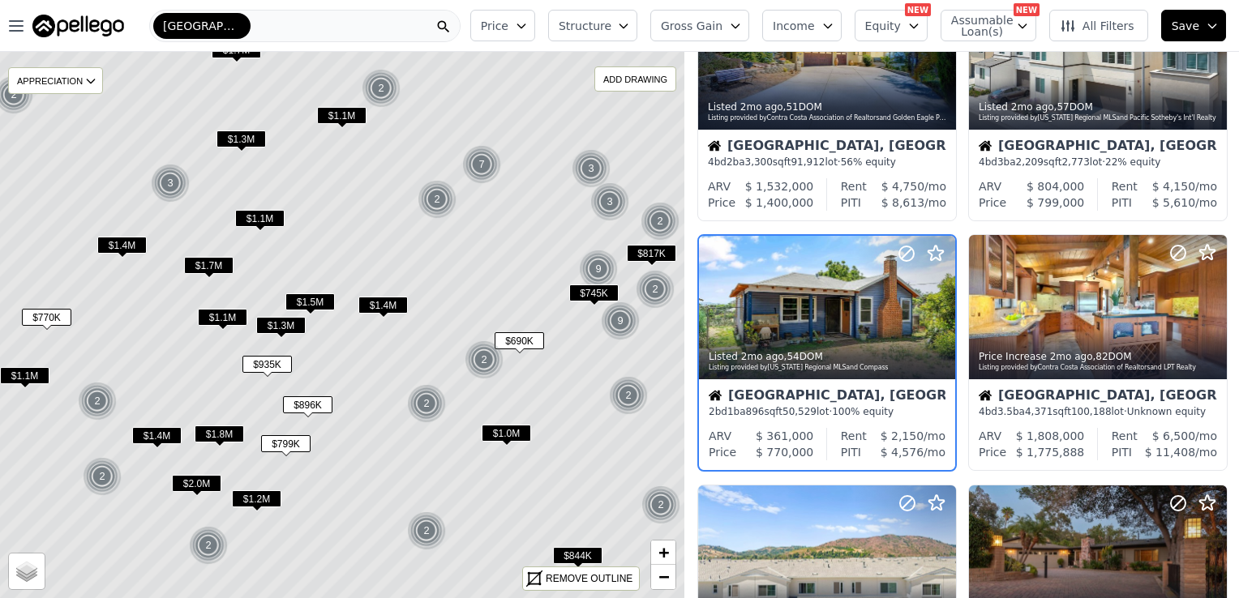
scroll to position [865, 0]
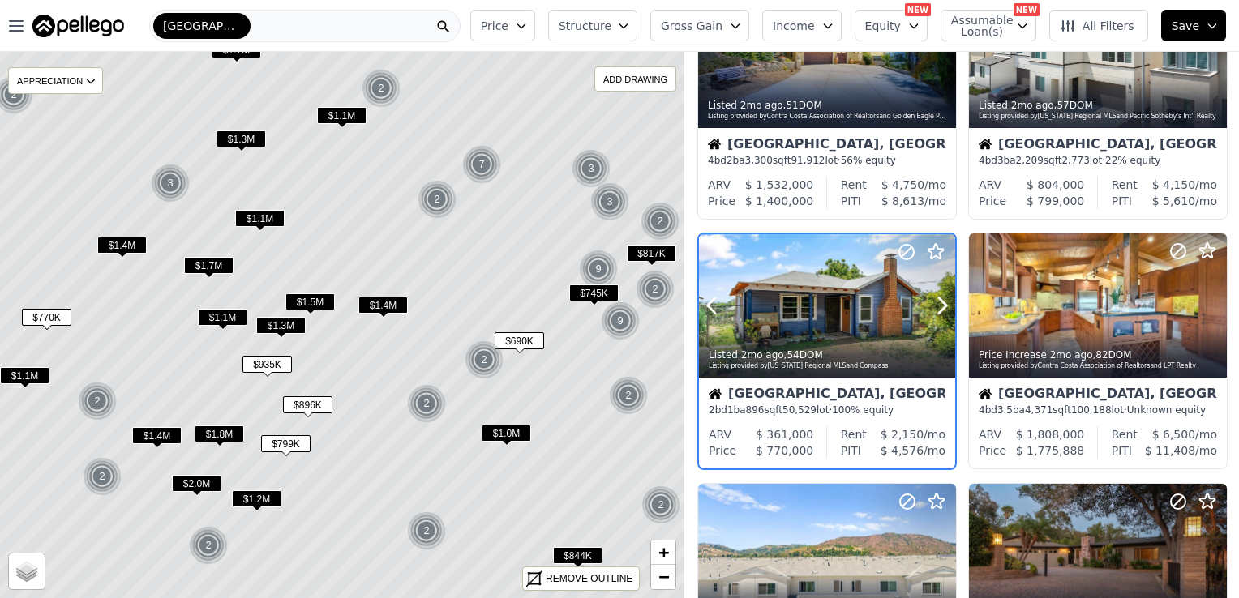
click at [790, 300] on div at bounding box center [827, 306] width 256 height 144
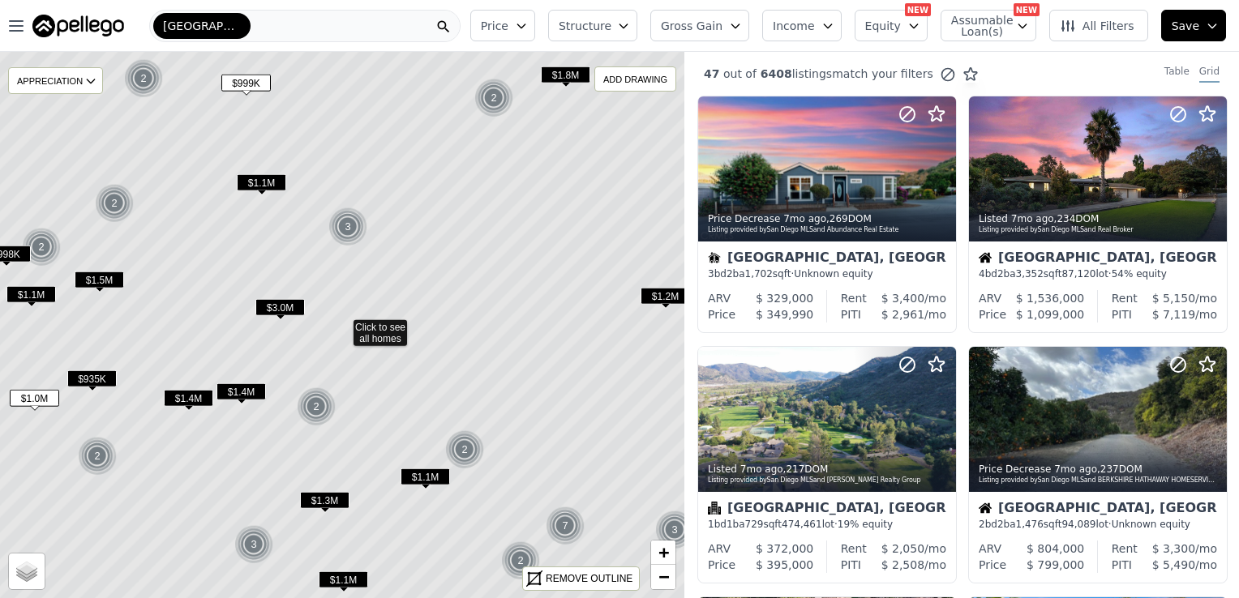
click at [91, 379] on span "$935K" at bounding box center [91, 378] width 49 height 17
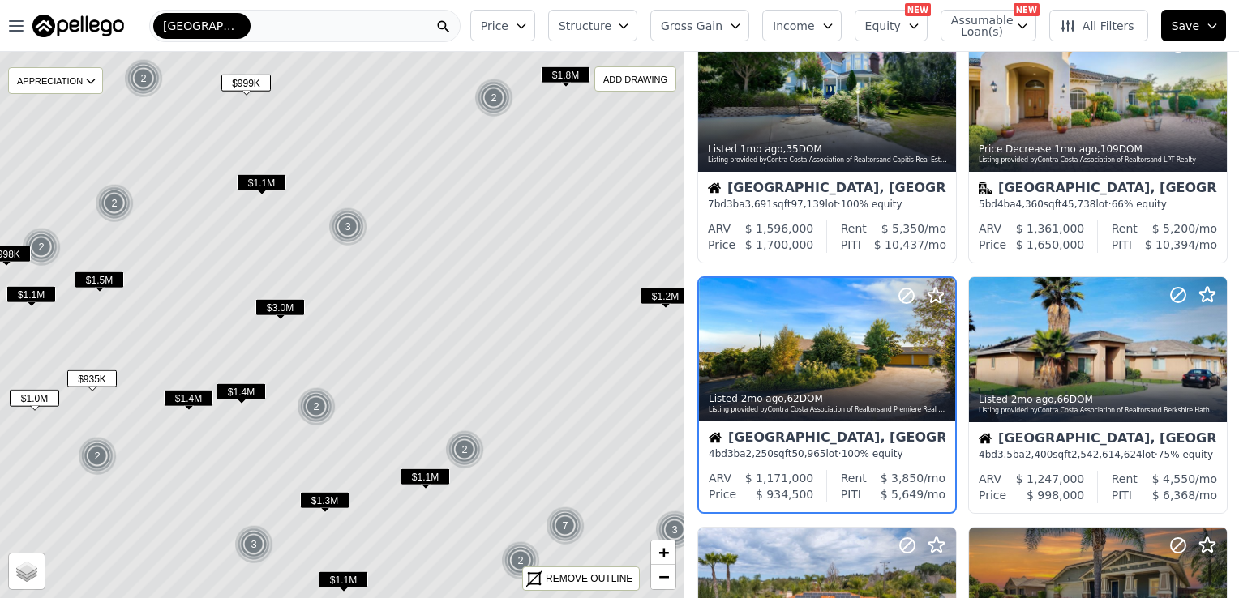
scroll to position [614, 0]
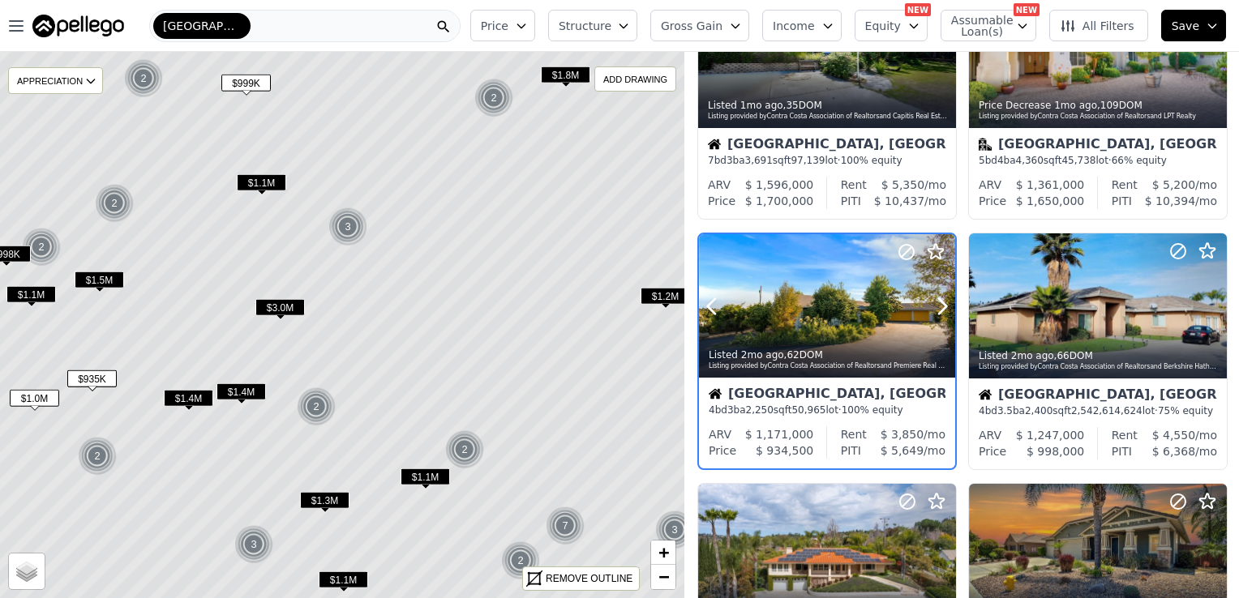
click at [772, 302] on div at bounding box center [827, 306] width 256 height 144
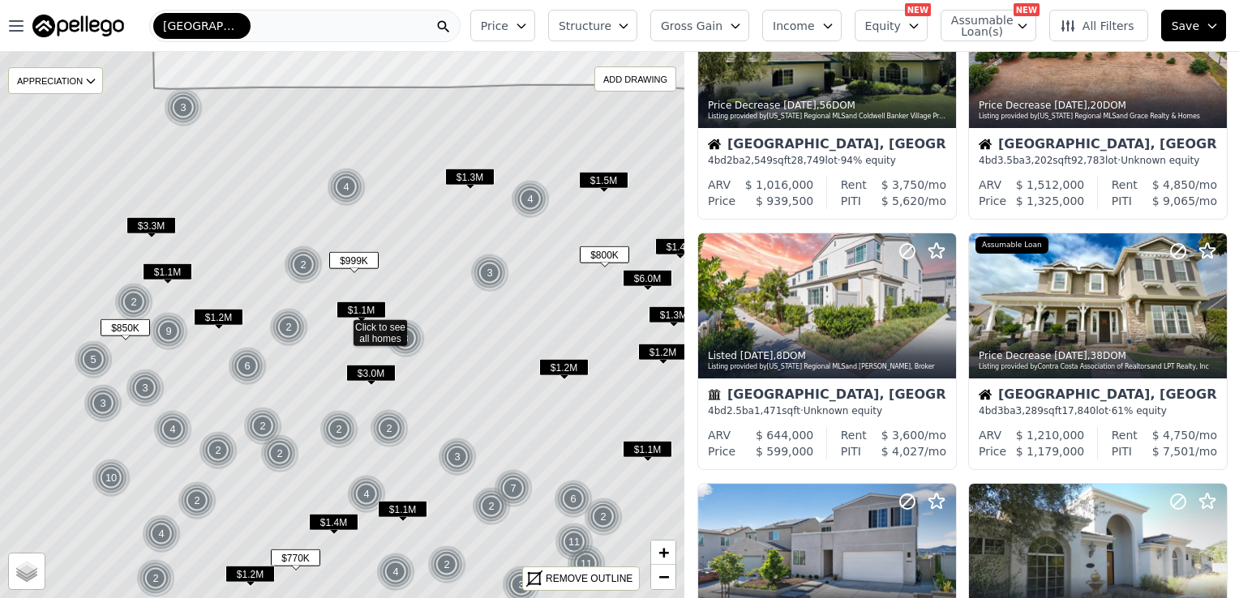
click at [298, 258] on img at bounding box center [304, 265] width 40 height 39
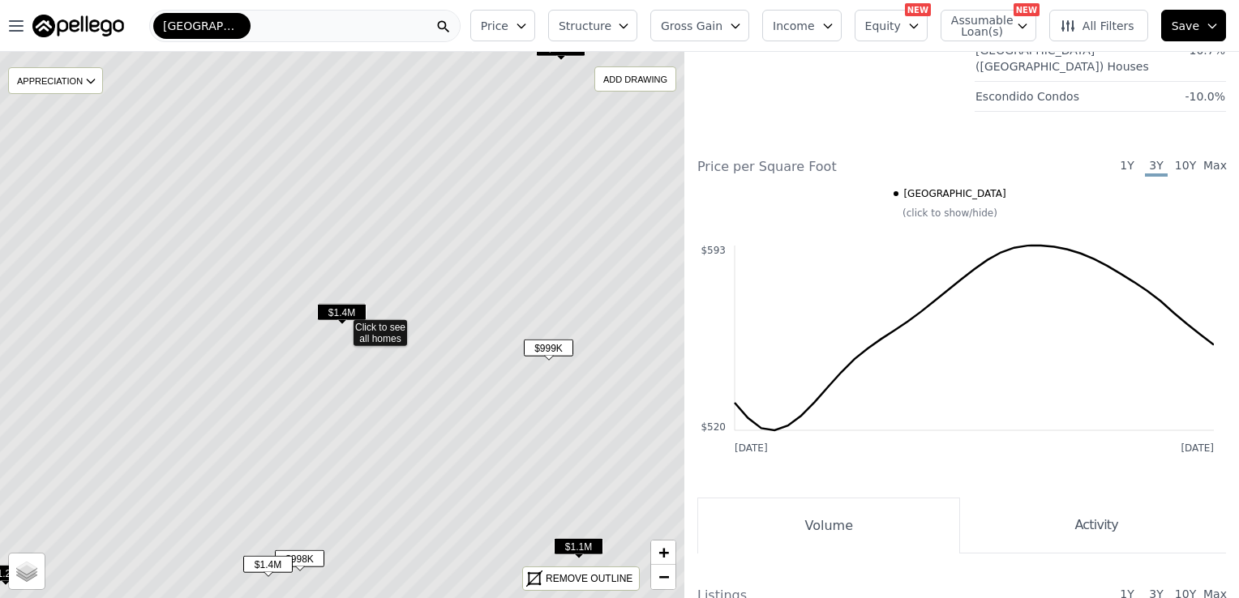
click at [261, 23] on div "San Diego" at bounding box center [304, 26] width 311 height 32
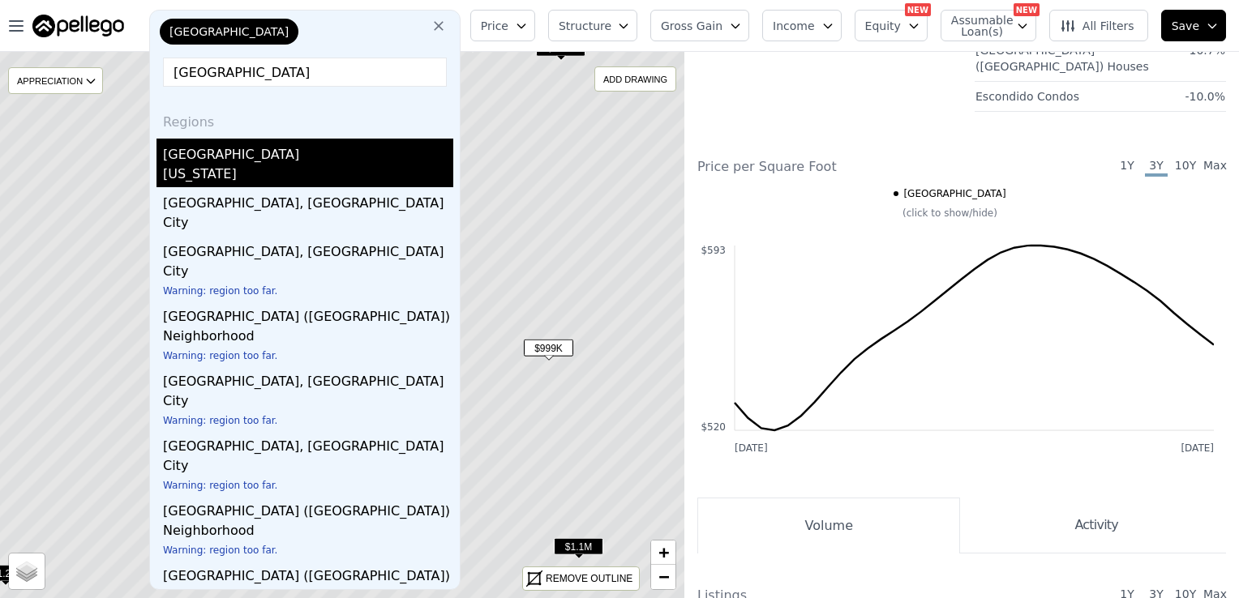
type input "[GEOGRAPHIC_DATA]"
click at [219, 164] on div "Riverside County" at bounding box center [308, 152] width 290 height 26
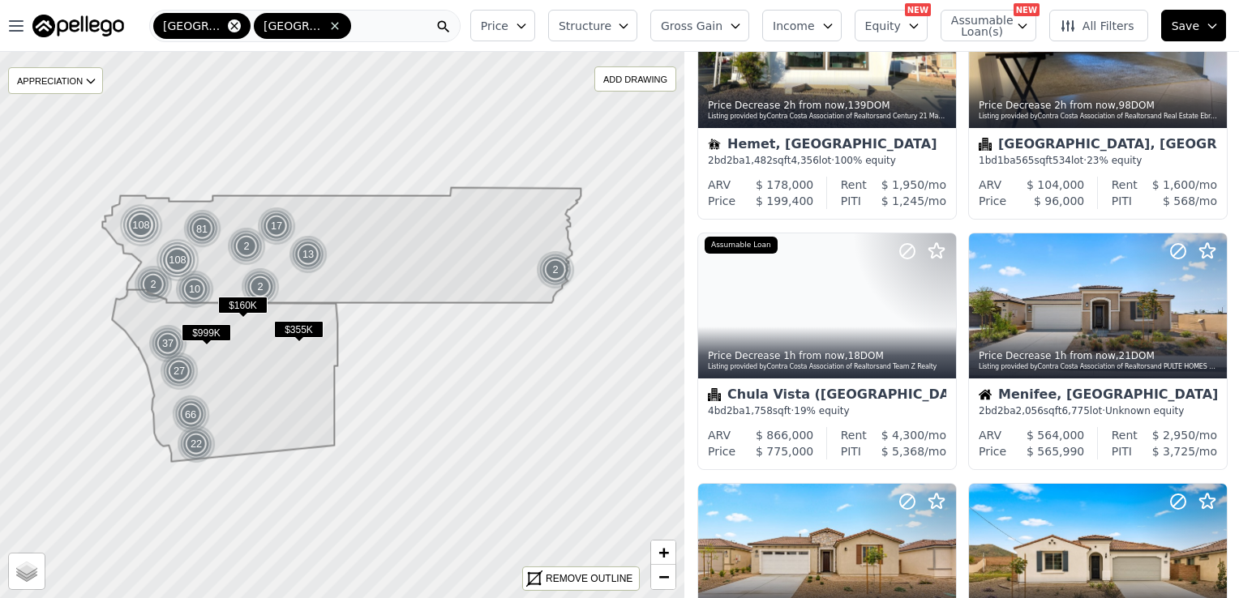
click at [228, 28] on icon at bounding box center [234, 25] width 13 height 13
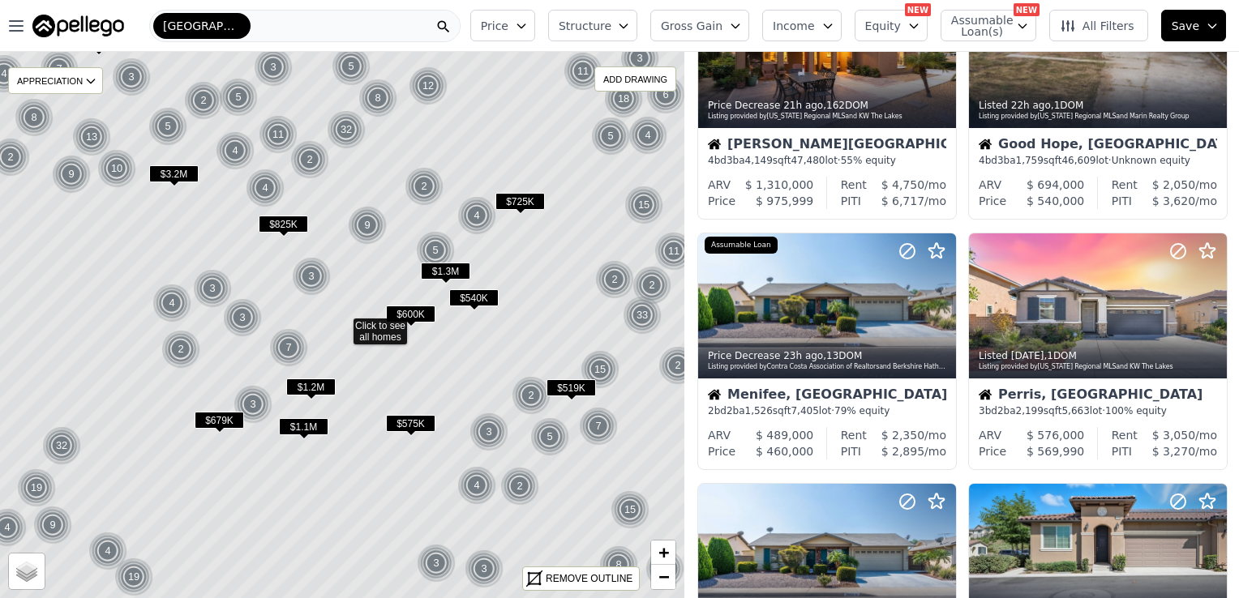
click at [215, 417] on span "$679K" at bounding box center [219, 420] width 49 height 17
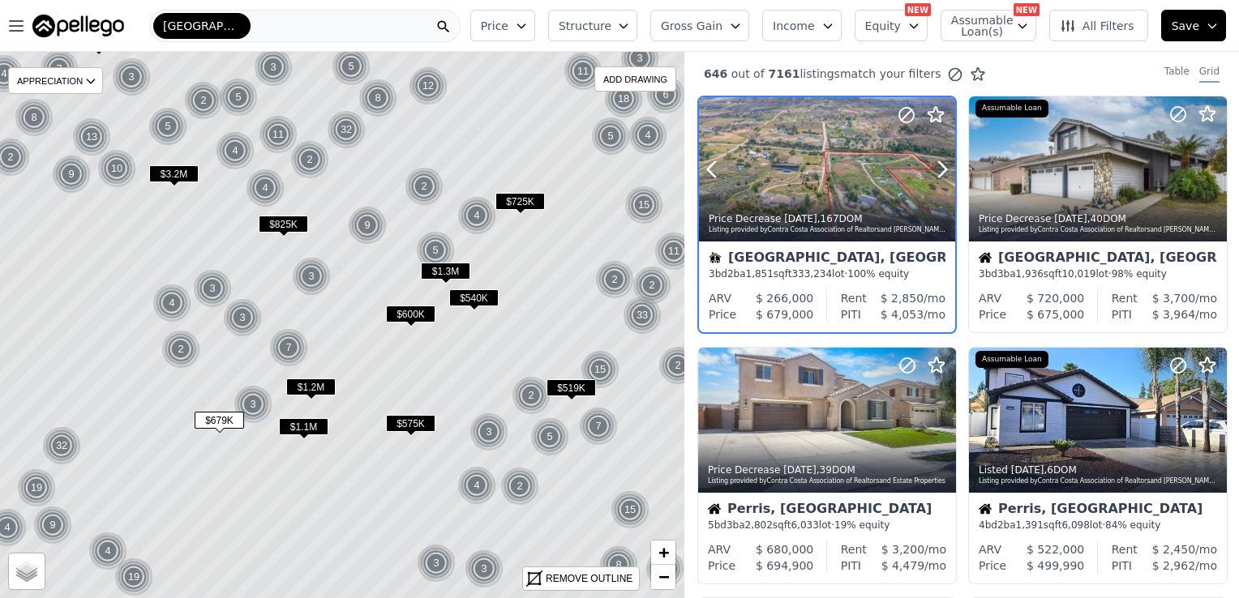
click at [816, 151] on div at bounding box center [827, 169] width 256 height 144
click at [285, 220] on span "$825K" at bounding box center [283, 224] width 49 height 17
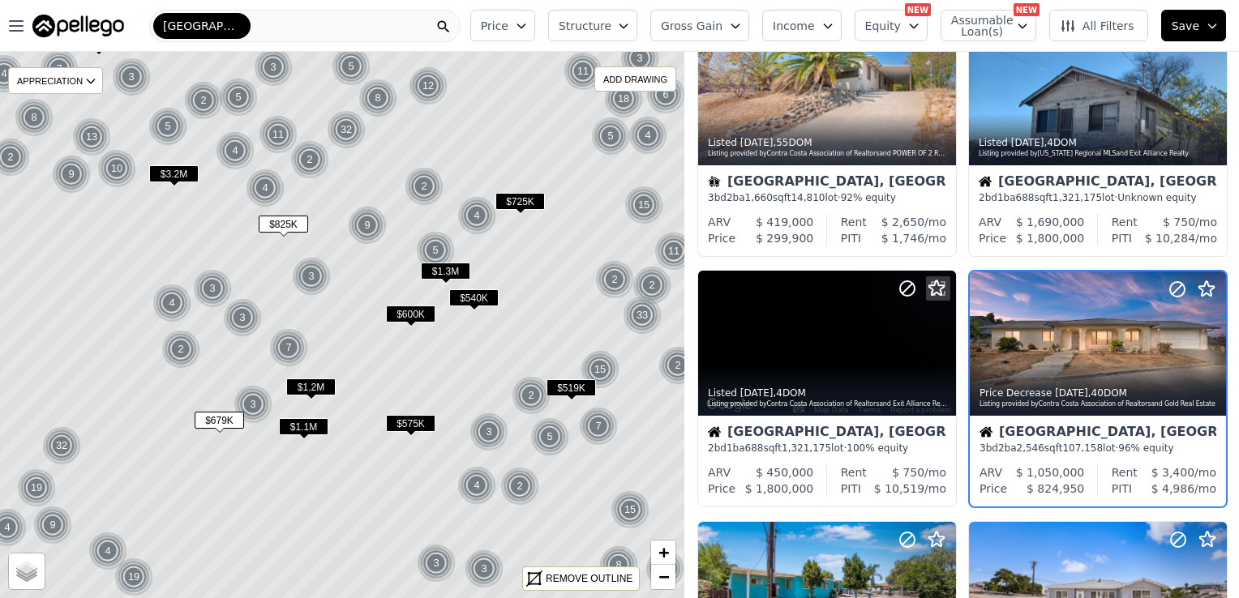
scroll to position [113, 0]
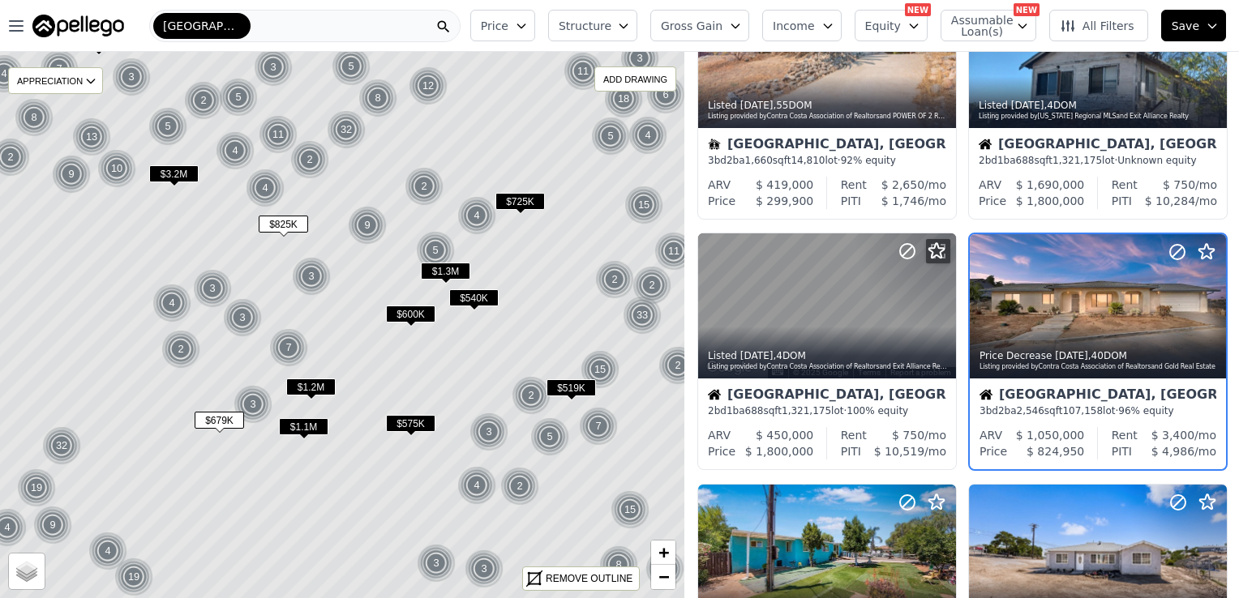
click at [519, 204] on span "$725K" at bounding box center [519, 201] width 49 height 17
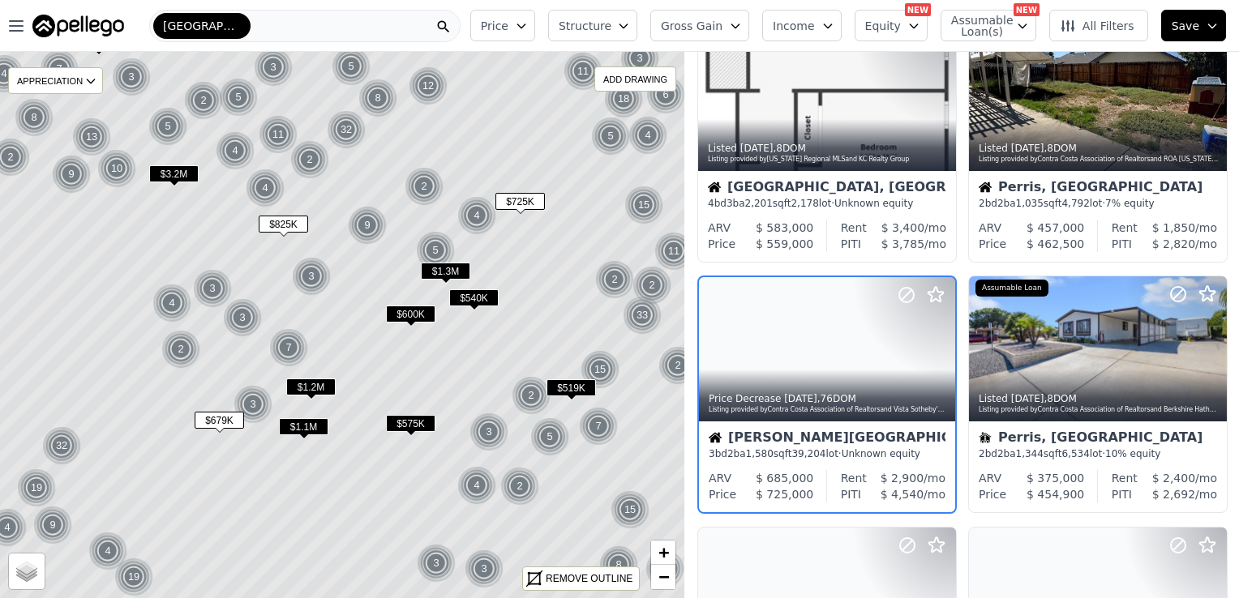
scroll to position [364, 0]
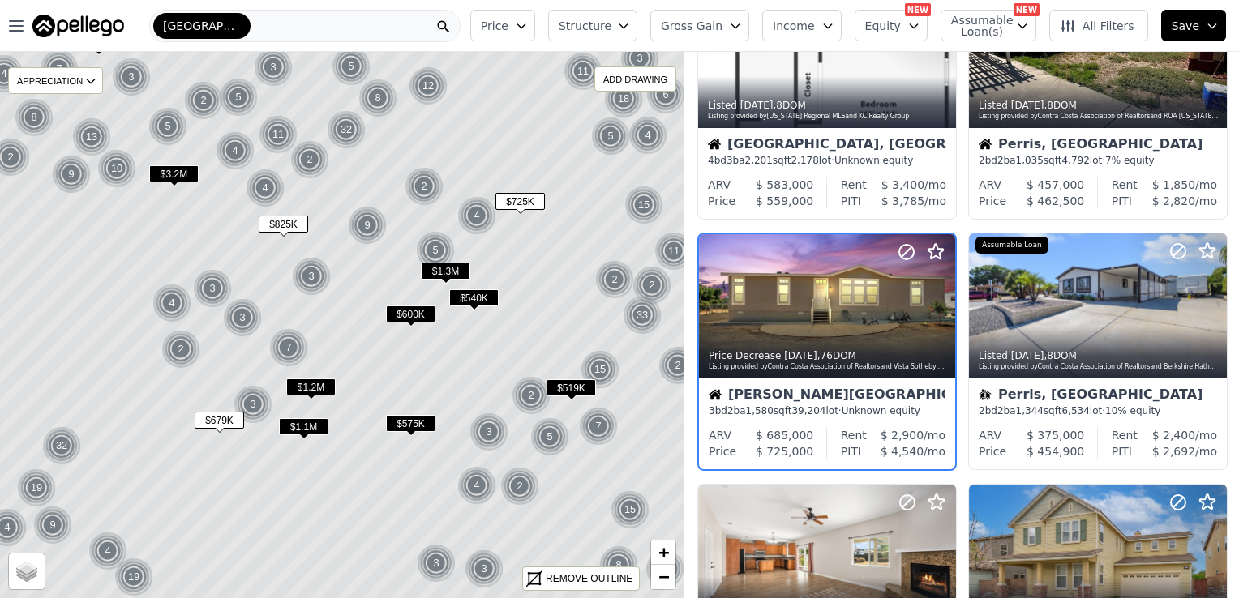
click at [473, 293] on span "$540K" at bounding box center [473, 297] width 49 height 17
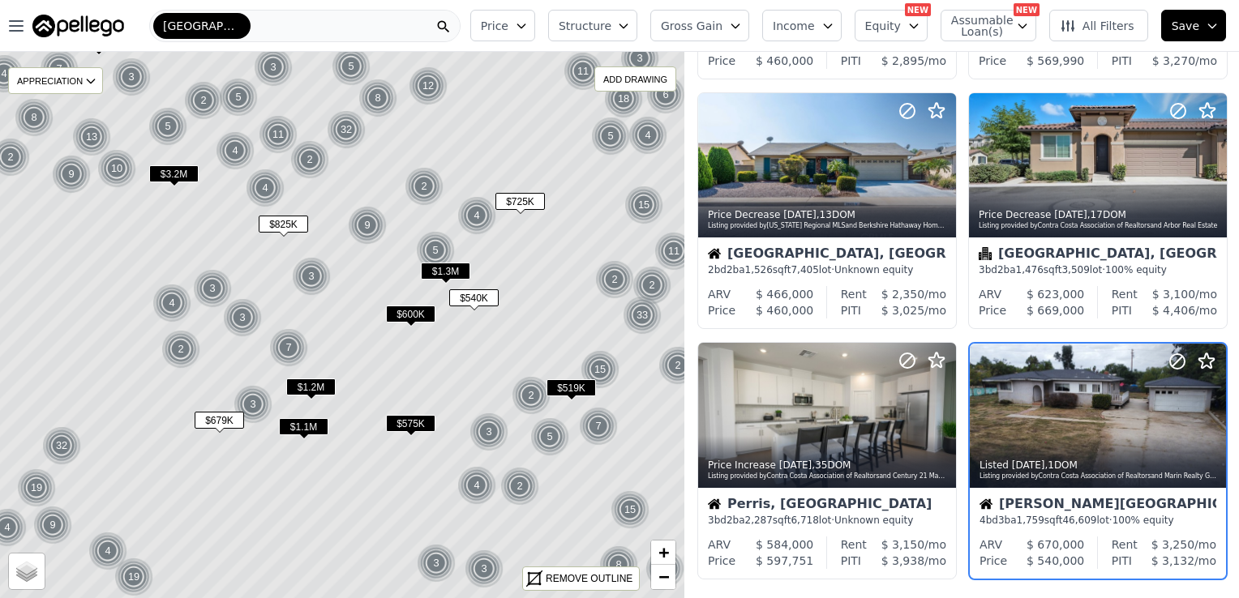
scroll to position [1115, 0]
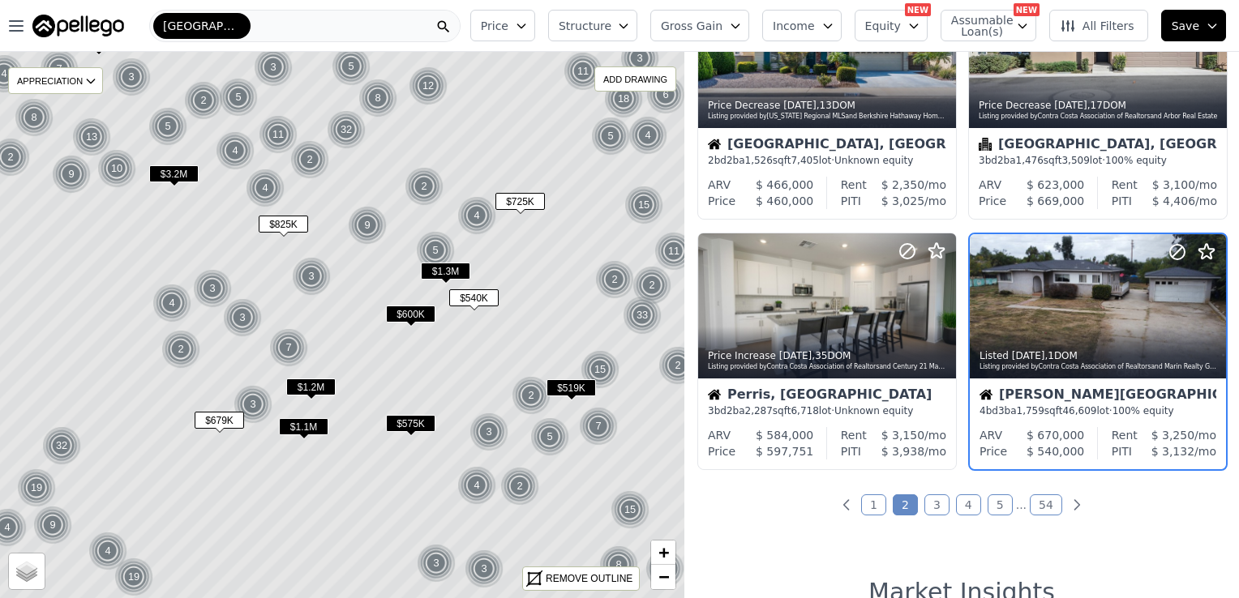
click at [473, 300] on span "$540K" at bounding box center [473, 297] width 49 height 17
click at [1040, 317] on div at bounding box center [1098, 305] width 258 height 145
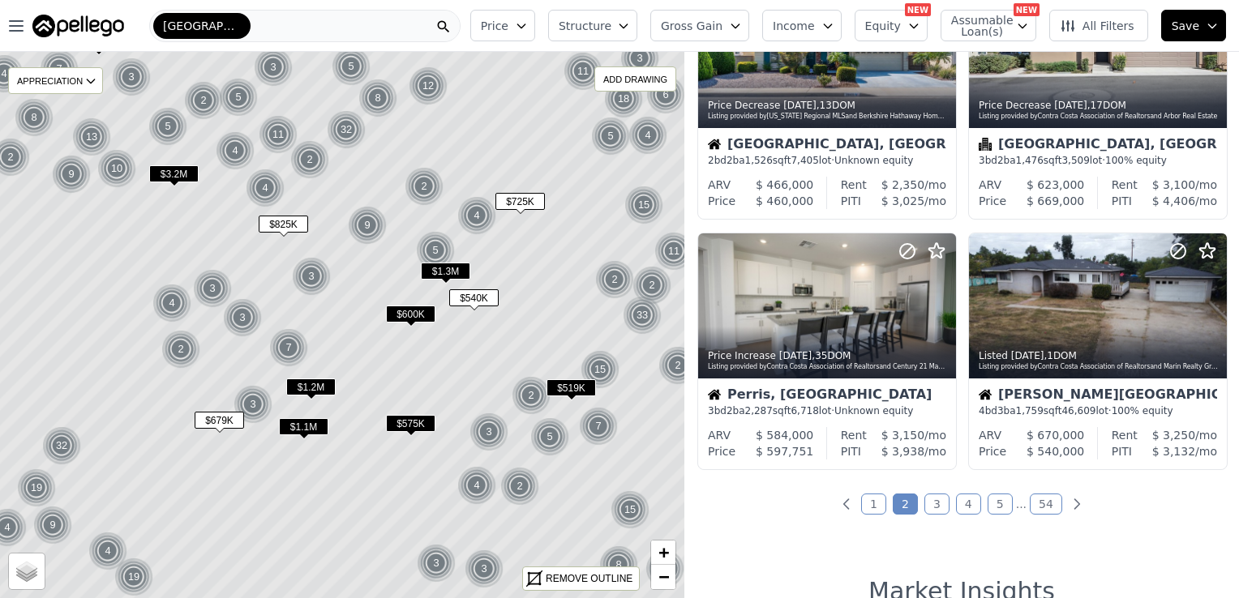
scroll to position [1111, 0]
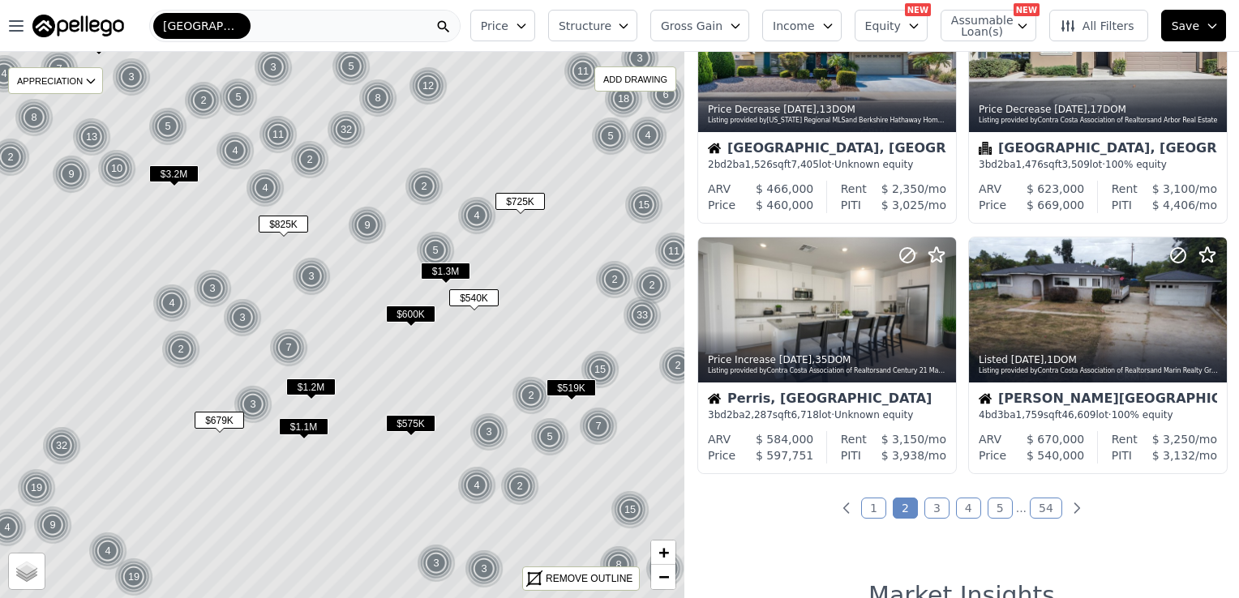
click at [408, 311] on span "$600K" at bounding box center [410, 314] width 49 height 17
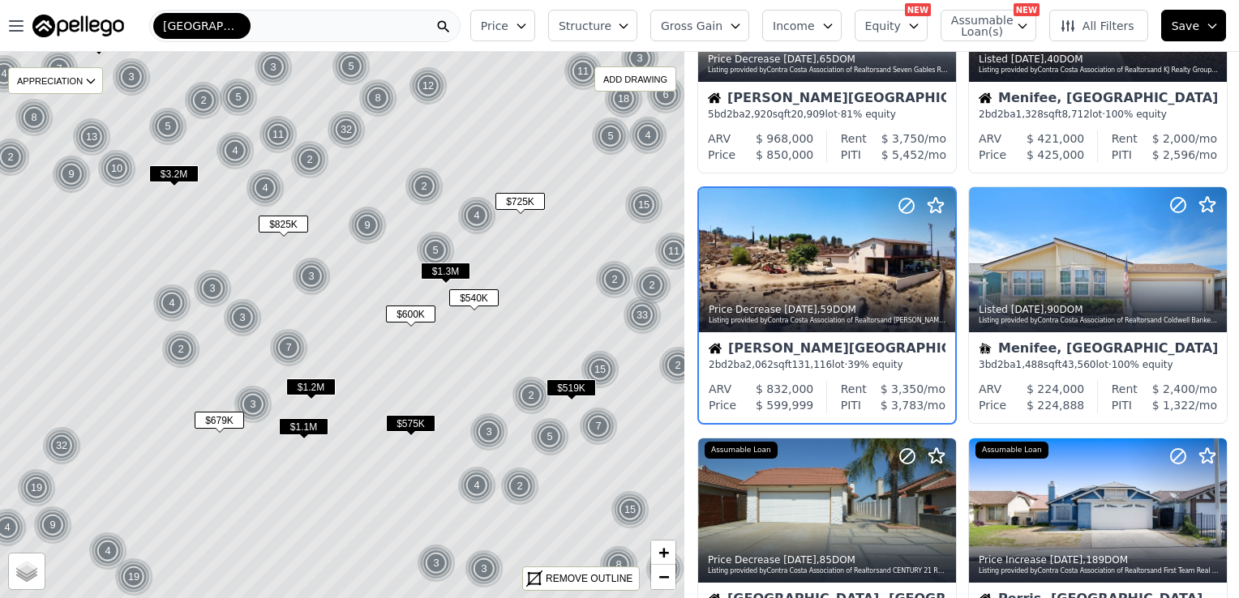
scroll to position [364, 0]
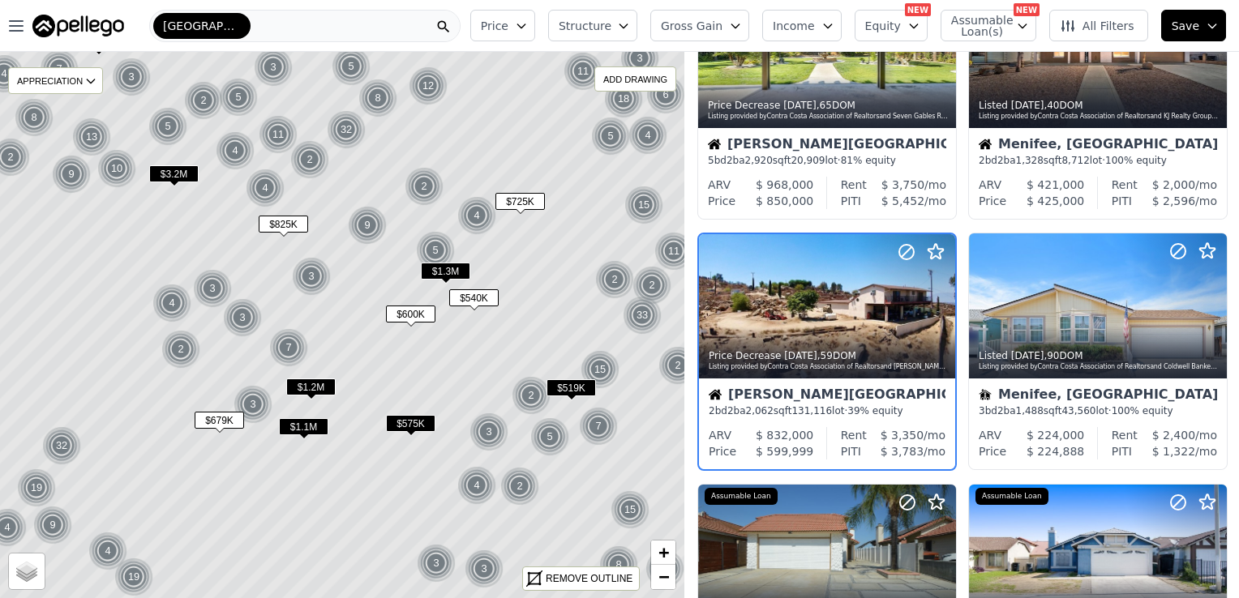
click at [415, 418] on span "$575K" at bounding box center [410, 423] width 49 height 17
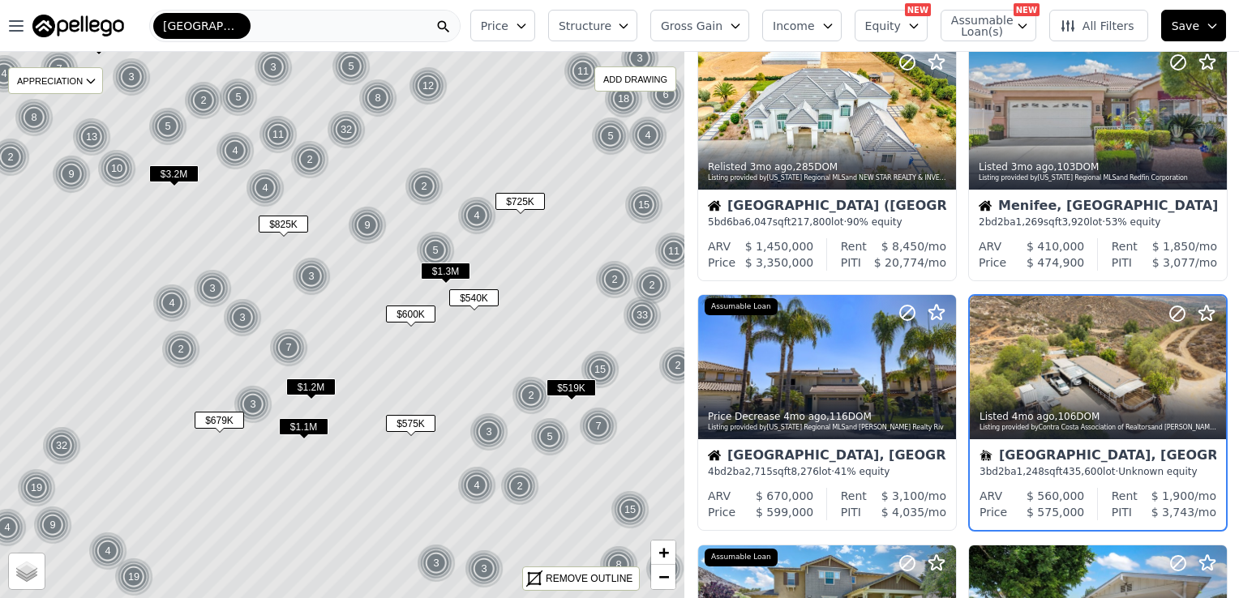
scroll to position [865, 0]
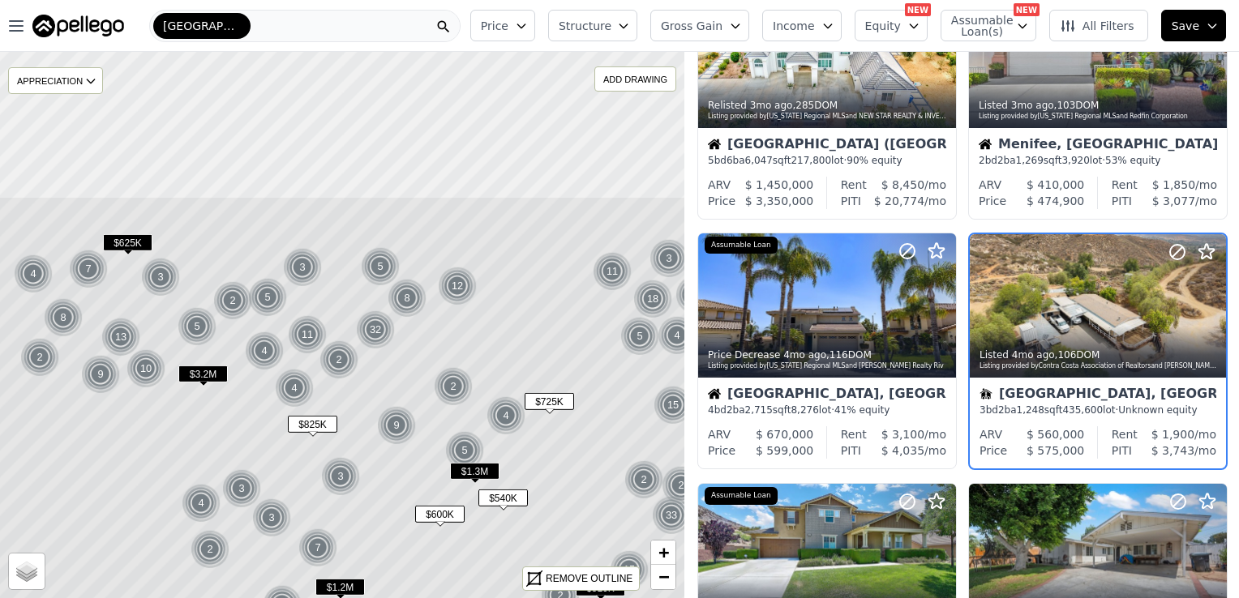
drag, startPoint x: 459, startPoint y: 148, endPoint x: 481, endPoint y: 334, distance: 187.0
click at [481, 334] on icon at bounding box center [371, 525] width 824 height 659
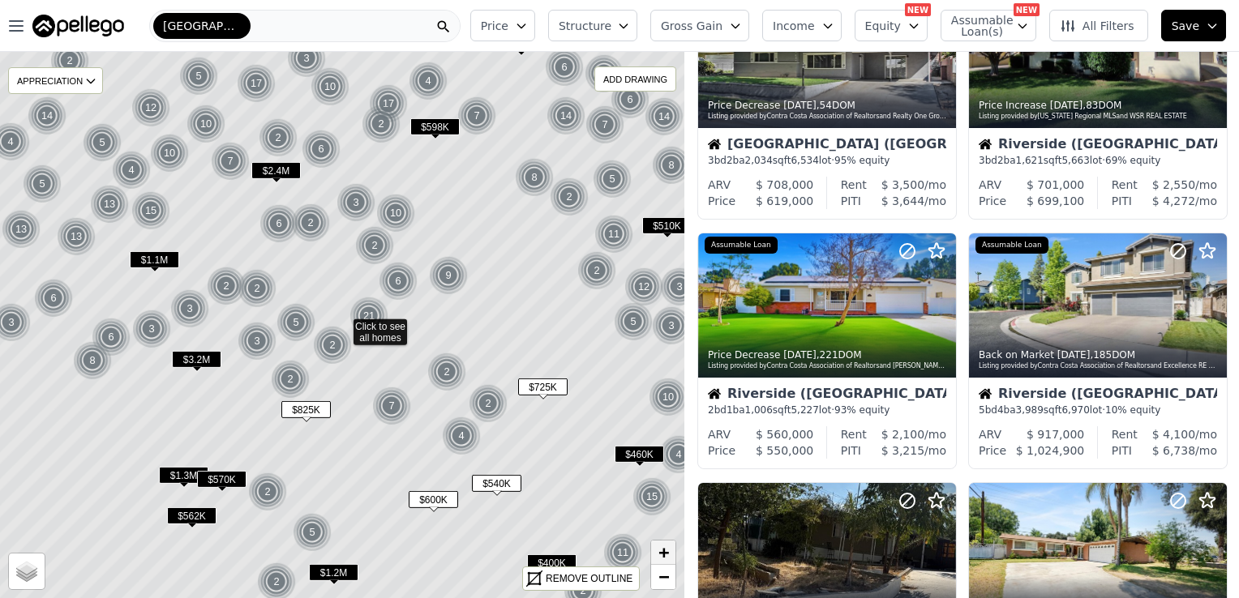
click at [661, 550] on span "+" at bounding box center [663, 552] width 11 height 20
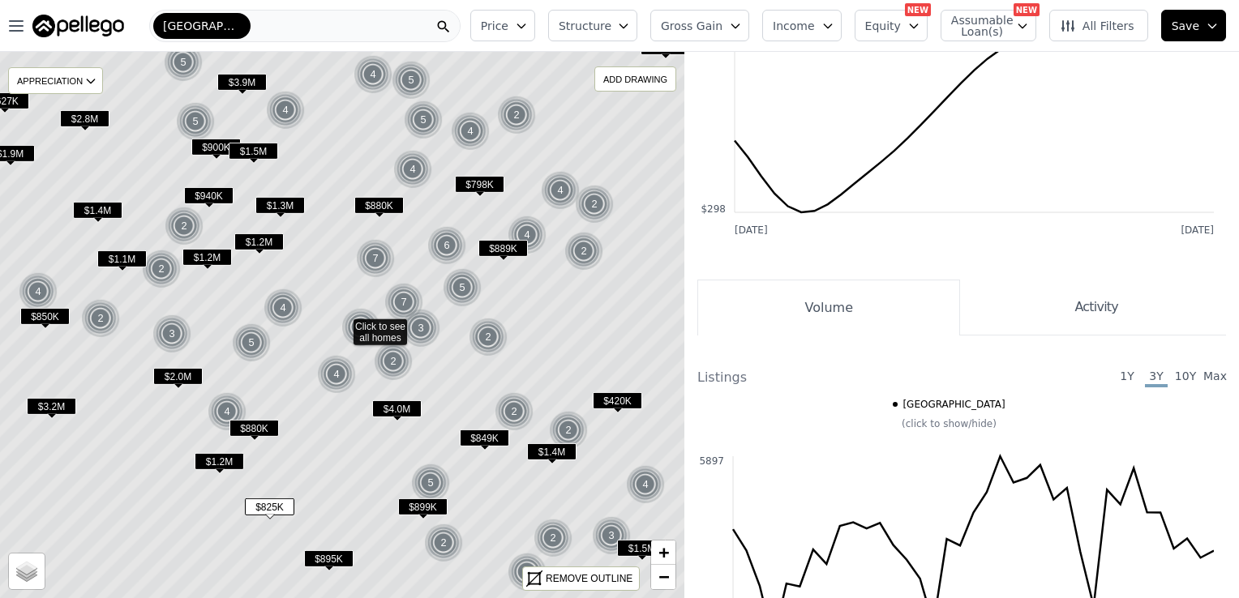
click at [616, 407] on span "$420K" at bounding box center [617, 400] width 49 height 17
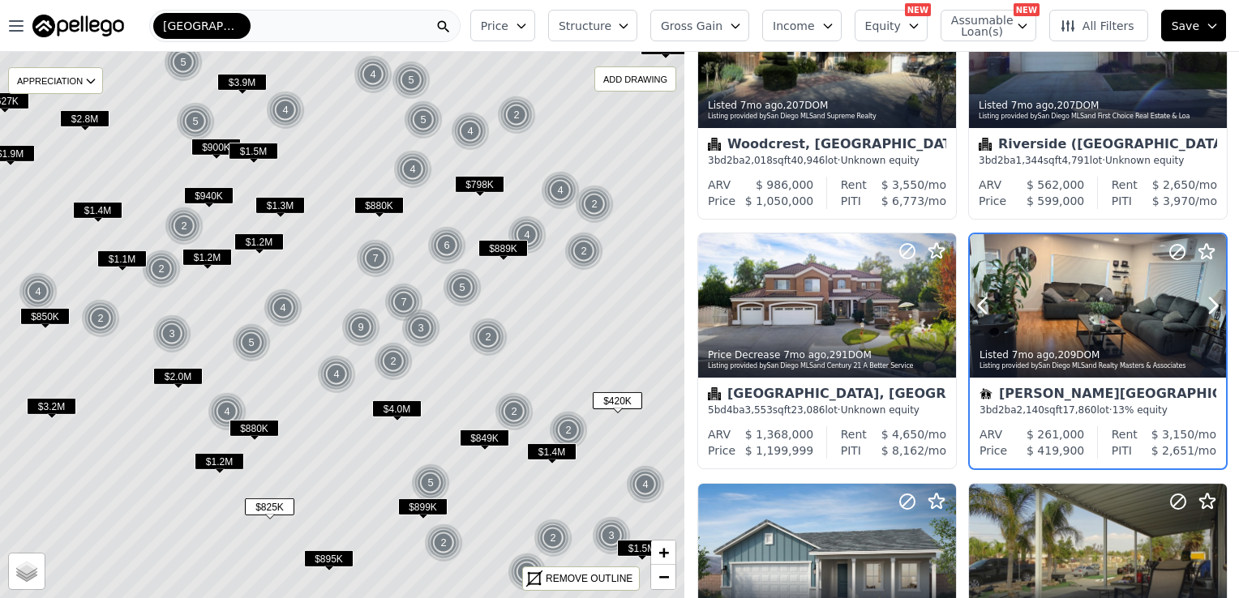
click at [1087, 304] on div at bounding box center [1097, 306] width 256 height 144
click at [477, 434] on span "$849K" at bounding box center [484, 438] width 49 height 17
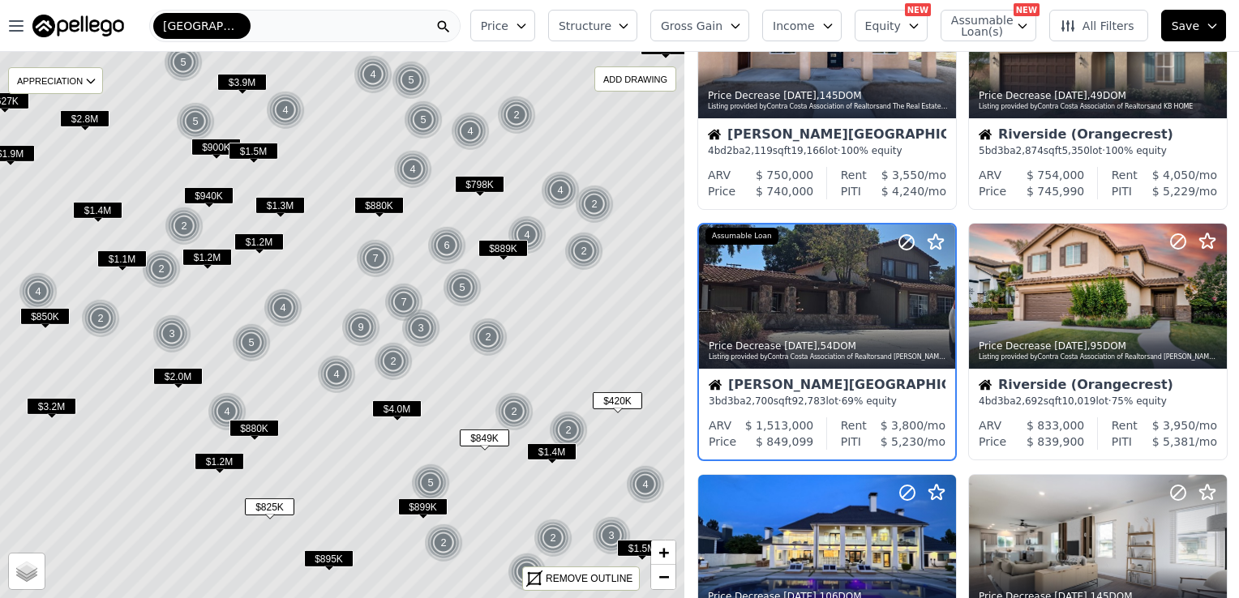
scroll to position [364, 0]
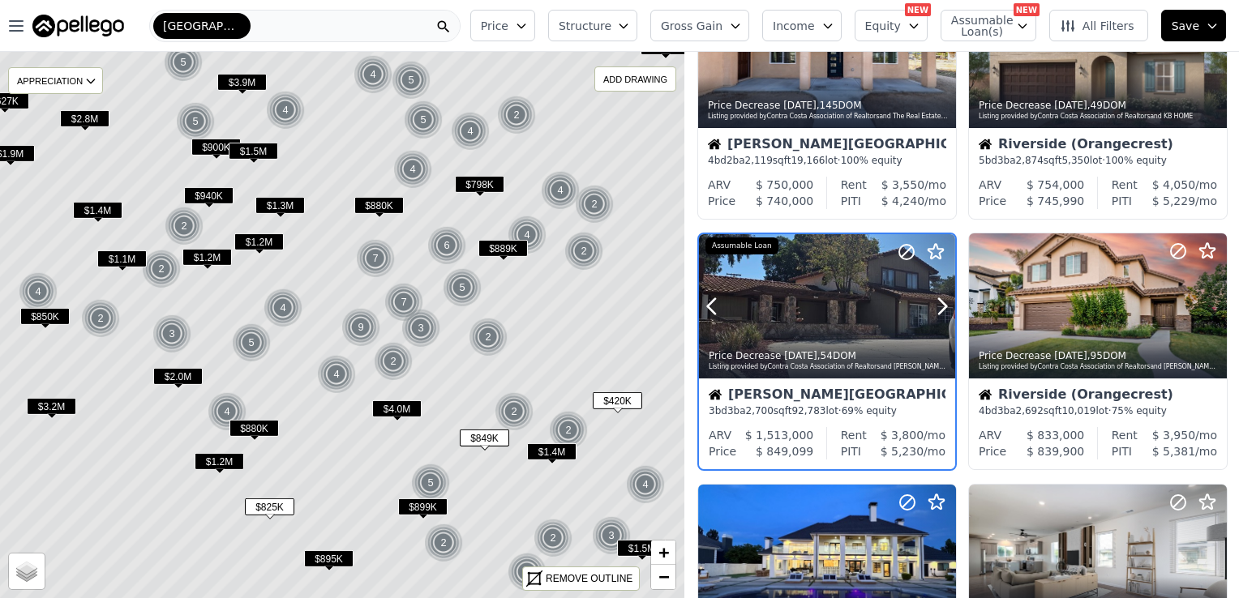
click at [821, 291] on div at bounding box center [827, 306] width 256 height 144
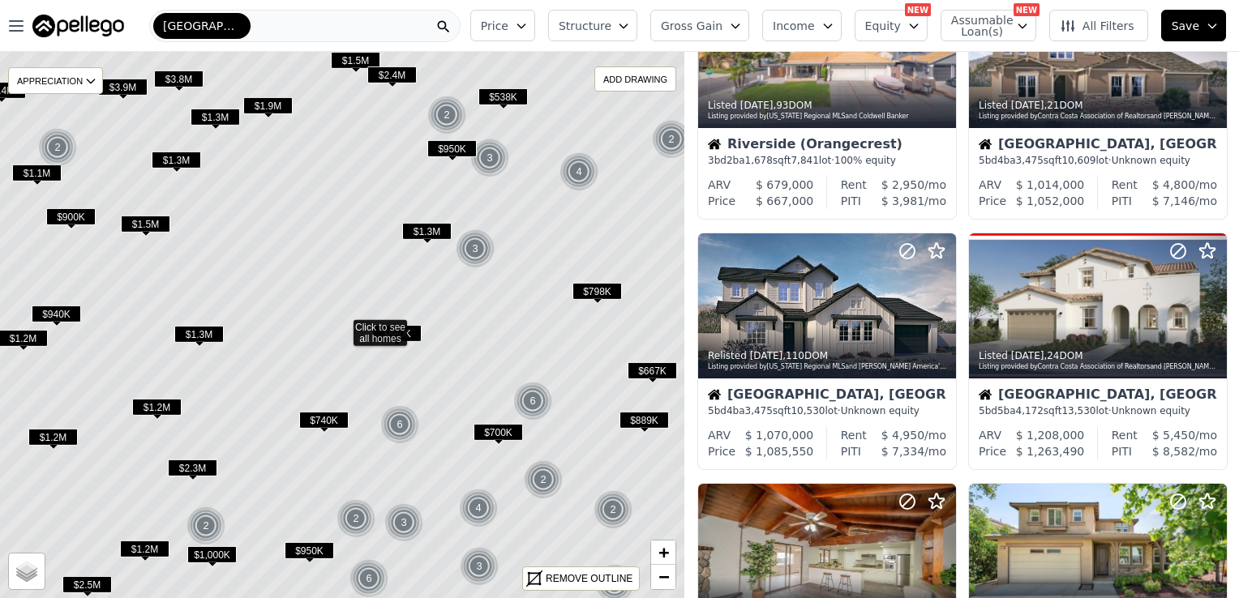
click at [387, 323] on icon at bounding box center [342, 325] width 824 height 659
click at [391, 328] on span "$880K" at bounding box center [396, 333] width 49 height 17
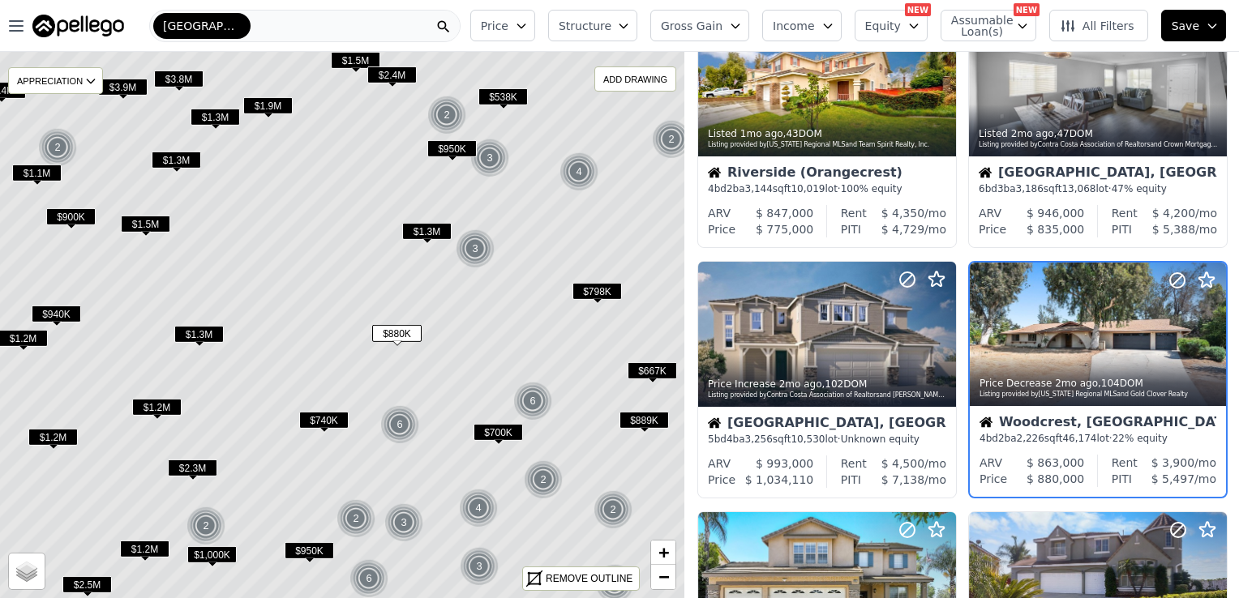
scroll to position [614, 0]
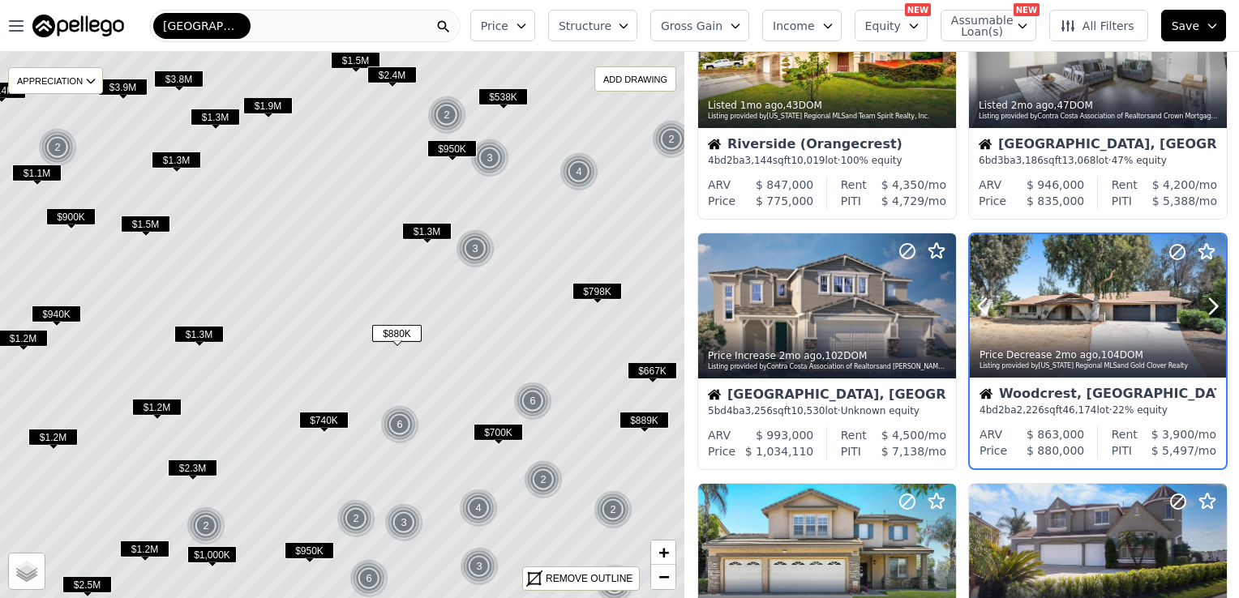
click at [1070, 313] on div at bounding box center [1097, 306] width 256 height 144
click at [1045, 327] on div at bounding box center [1097, 340] width 256 height 29
click at [327, 419] on span "$740K" at bounding box center [323, 420] width 49 height 17
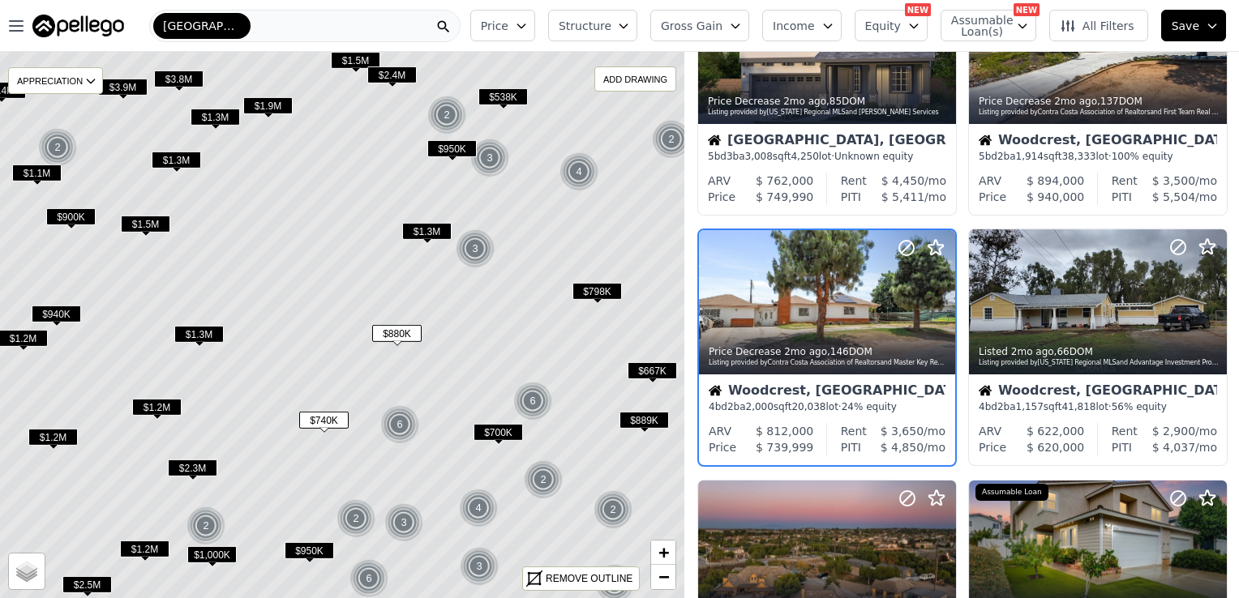
scroll to position [113, 0]
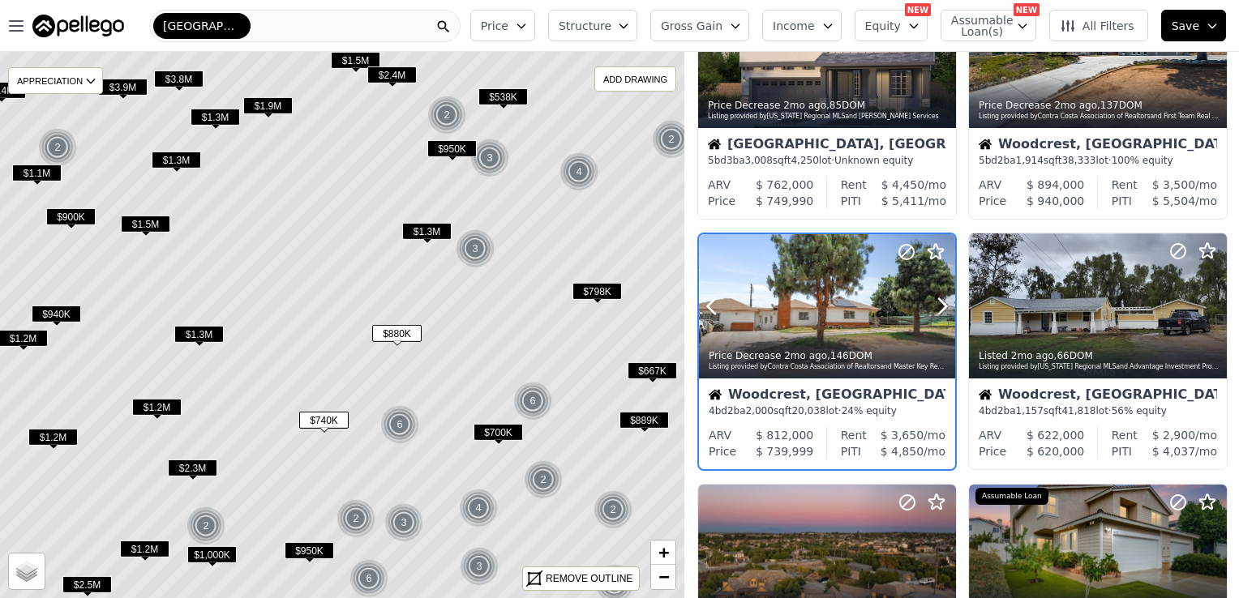
click at [807, 308] on div at bounding box center [827, 306] width 256 height 144
click at [496, 430] on span "$700K" at bounding box center [497, 432] width 49 height 17
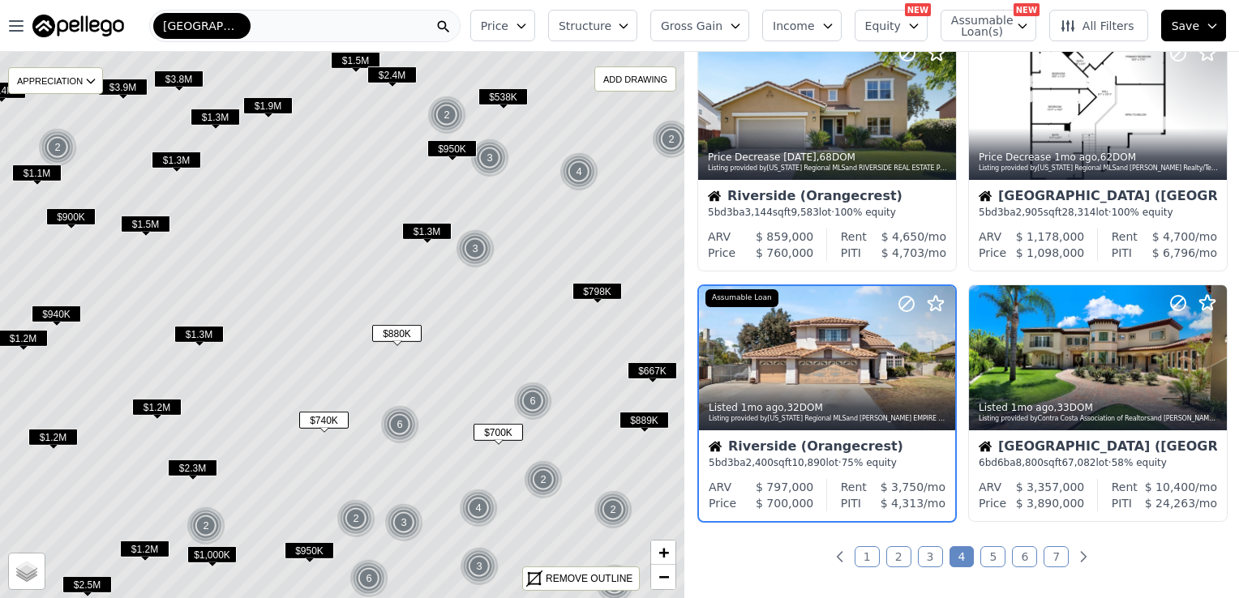
scroll to position [1115, 0]
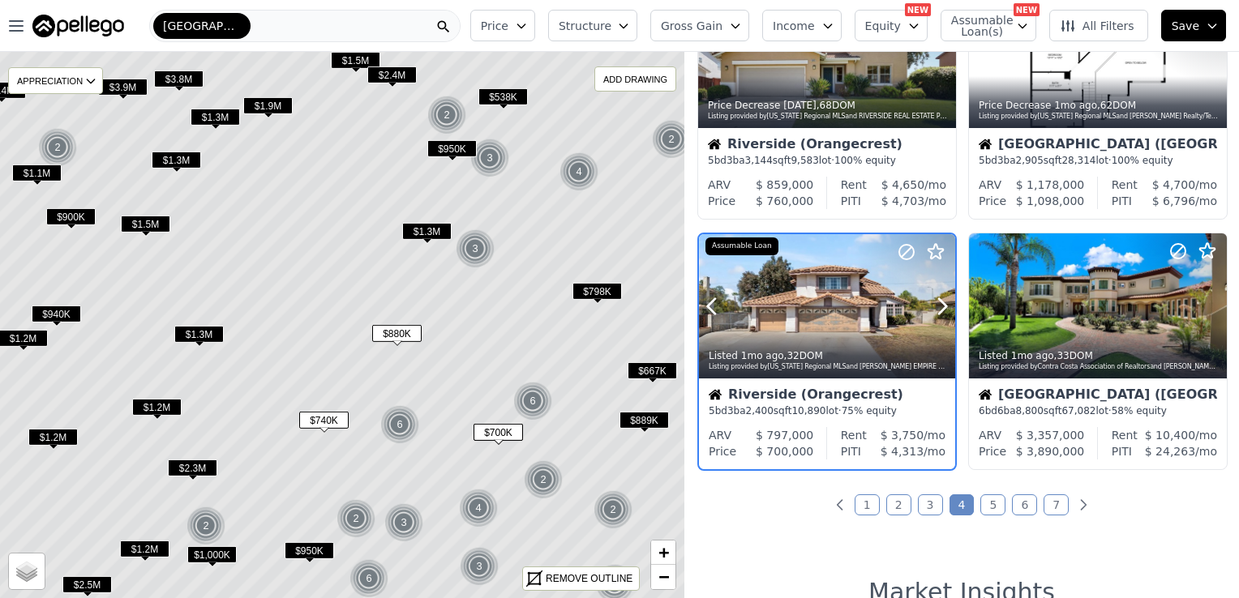
click at [799, 303] on div at bounding box center [827, 306] width 256 height 144
click at [649, 366] on span "$667K" at bounding box center [651, 370] width 49 height 17
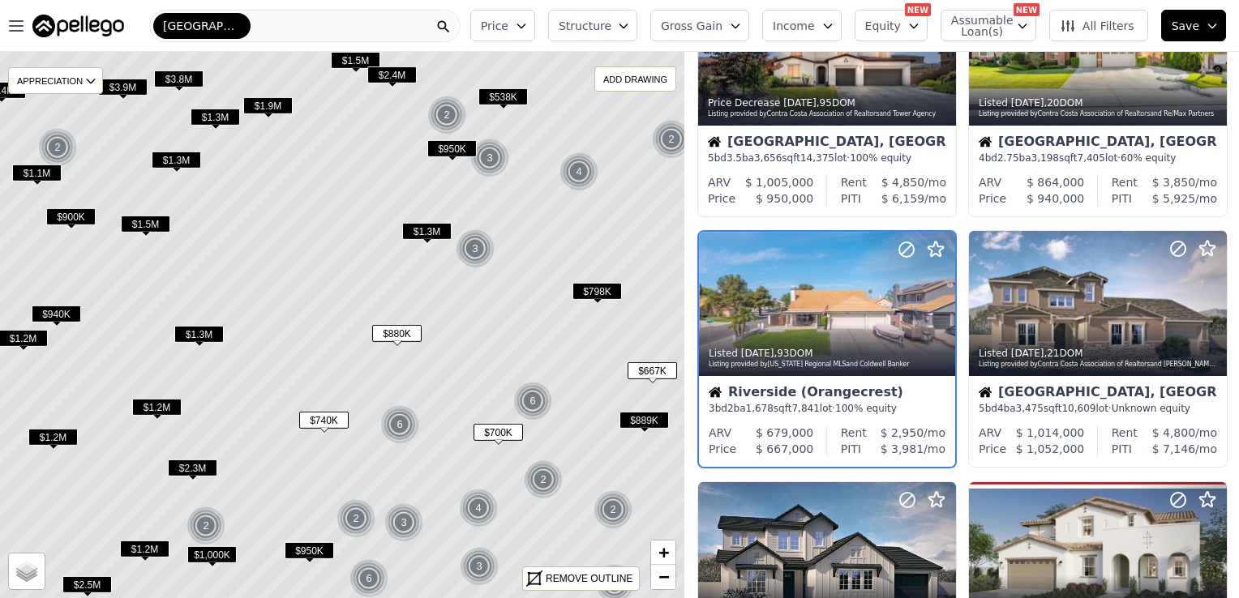
scroll to position [113, 0]
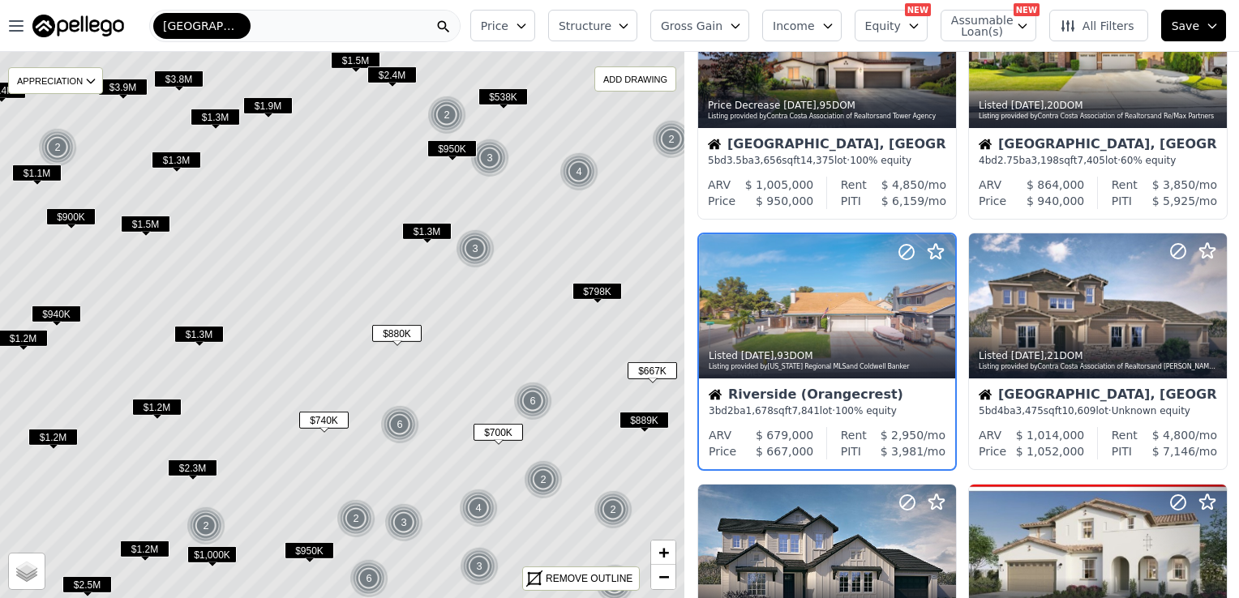
click at [595, 287] on span "$798K" at bounding box center [596, 291] width 49 height 17
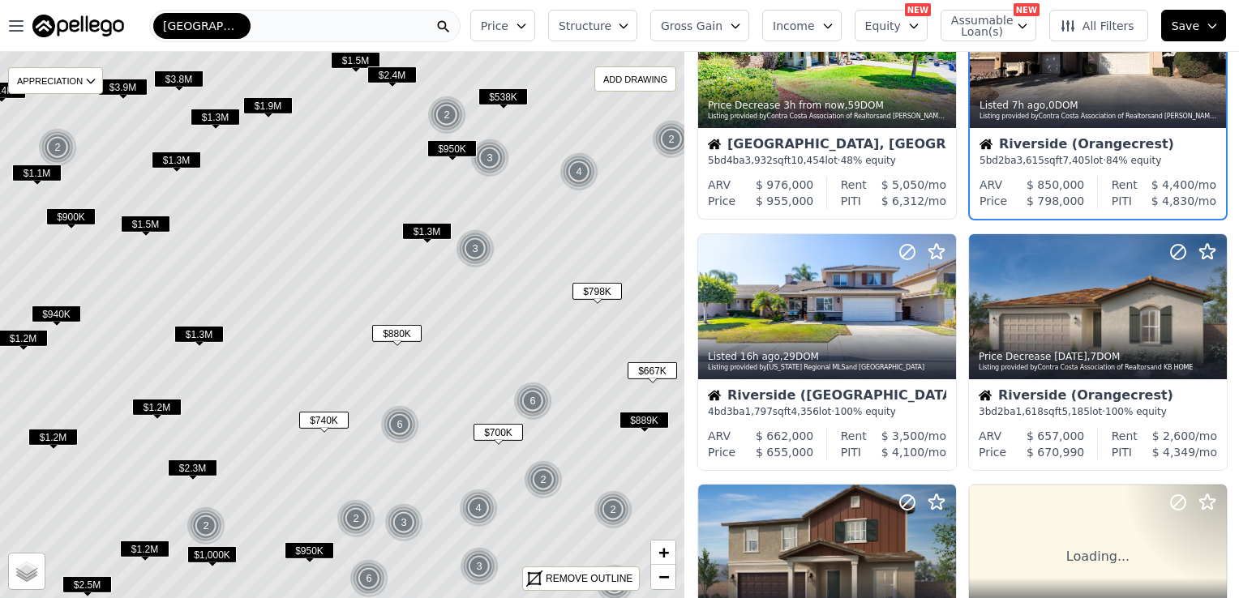
scroll to position [0, 0]
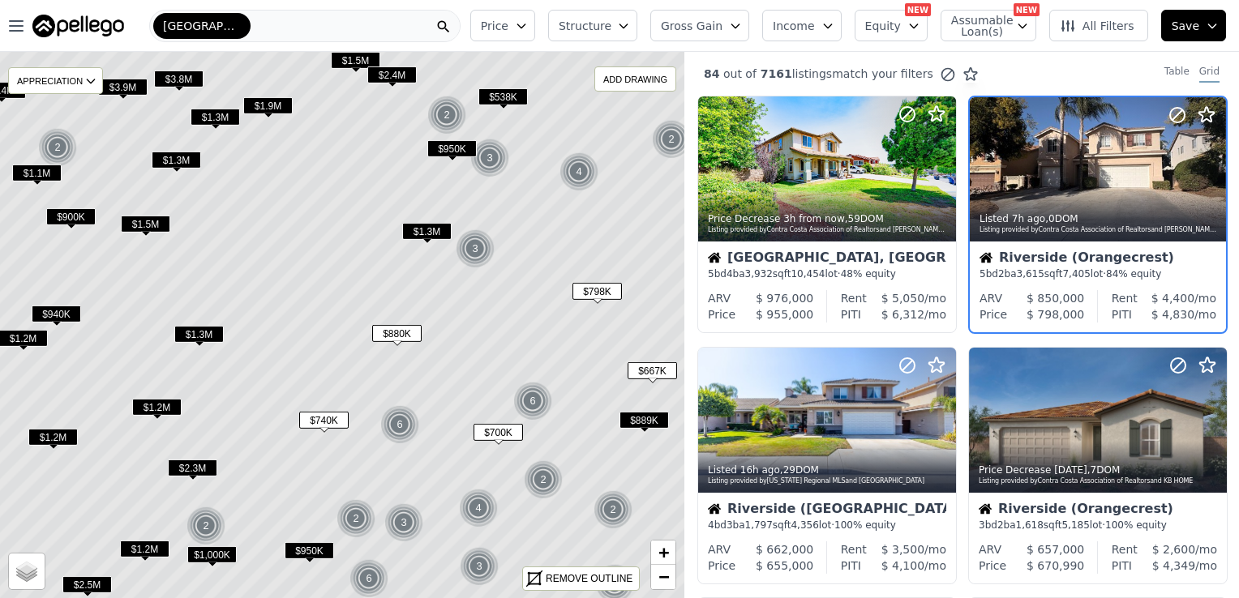
click at [494, 94] on span "$538K" at bounding box center [502, 96] width 49 height 17
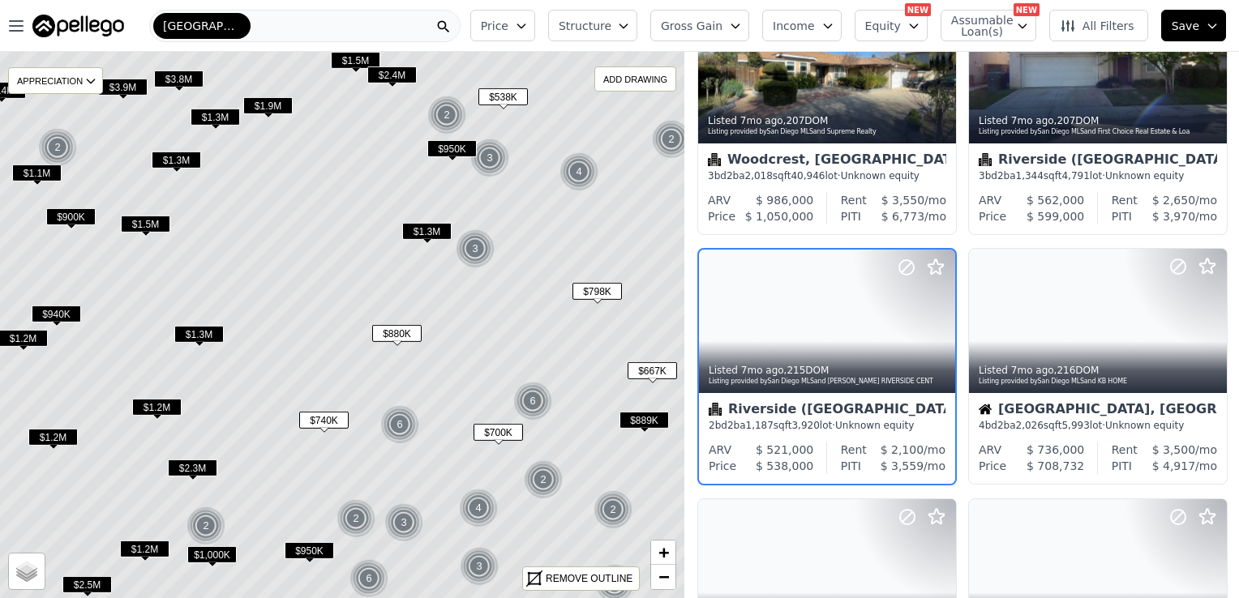
scroll to position [865, 0]
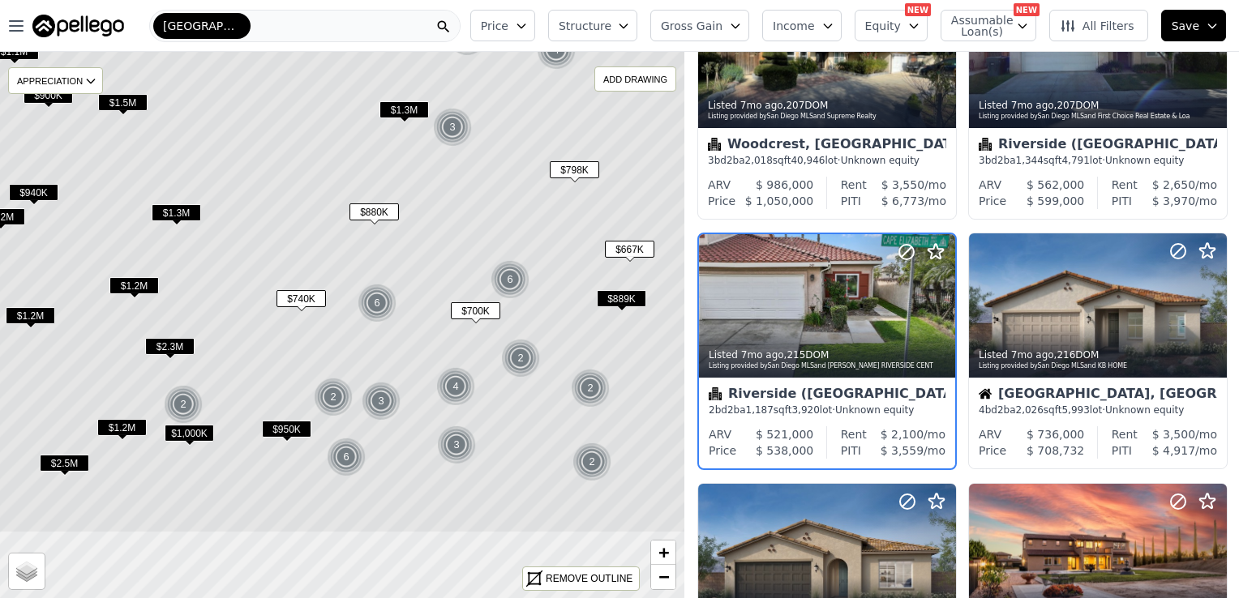
drag, startPoint x: 590, startPoint y: 453, endPoint x: 567, endPoint y: 332, distance: 123.7
click at [567, 332] on icon at bounding box center [320, 203] width 824 height 659
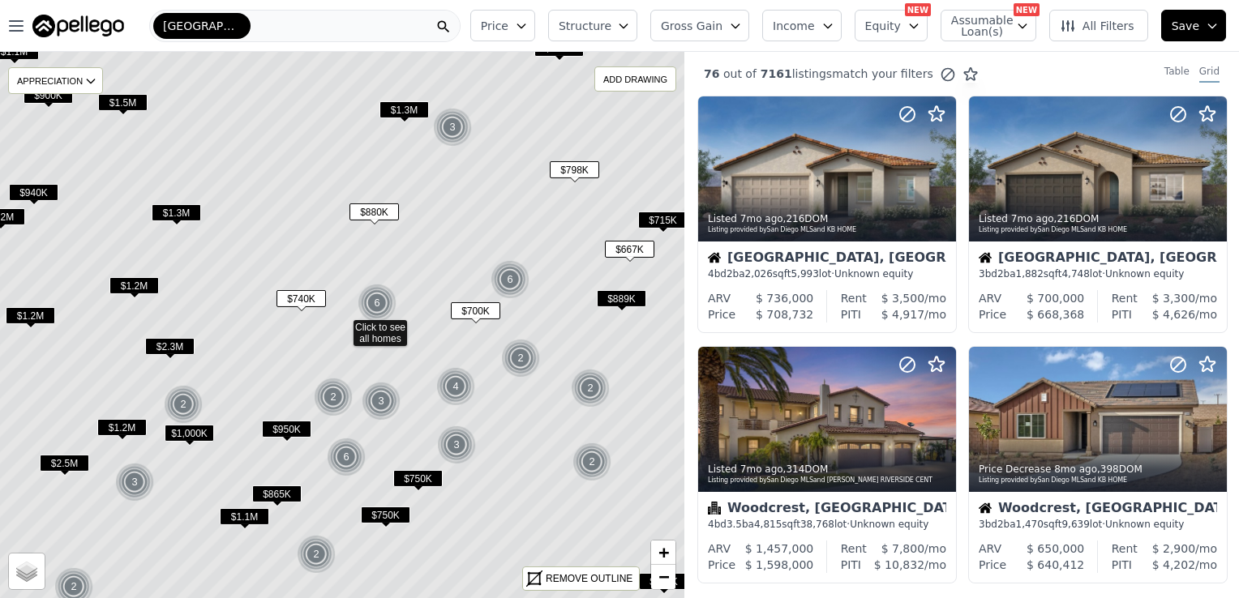
click at [422, 475] on span "$750K" at bounding box center [417, 478] width 49 height 17
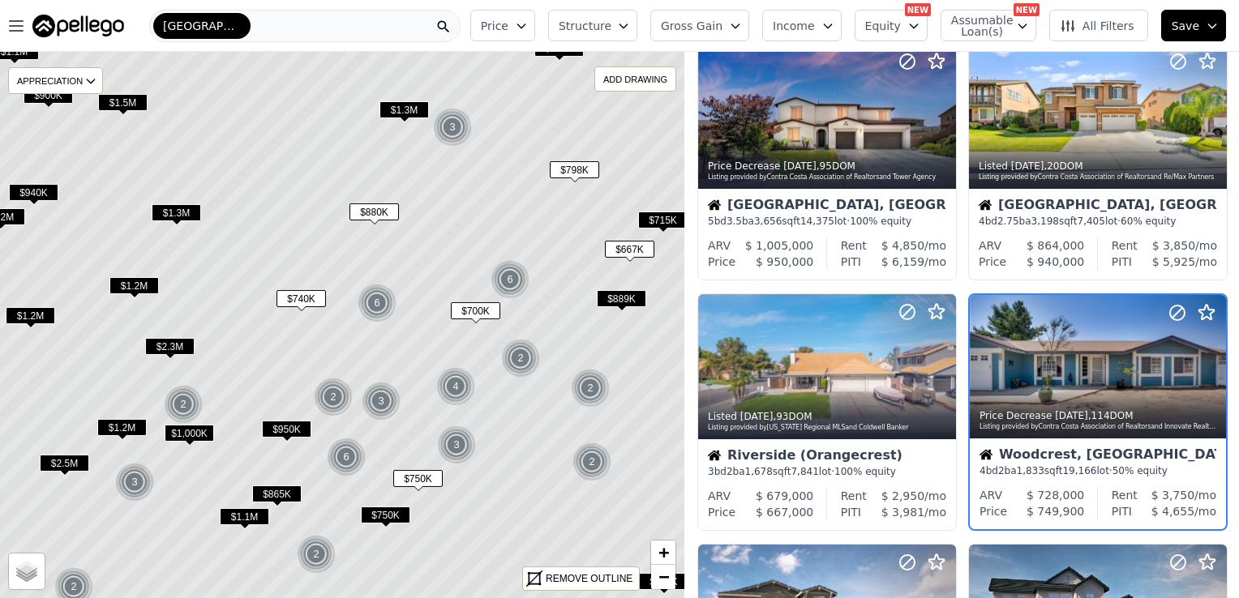
scroll to position [614, 0]
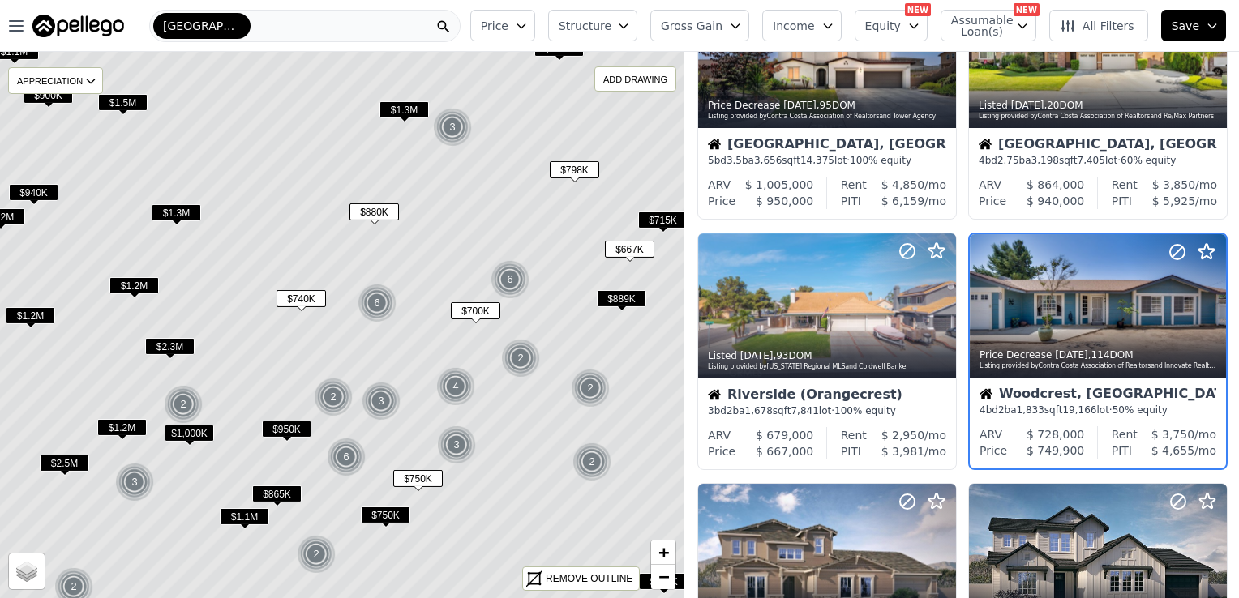
click at [422, 475] on span "$750K" at bounding box center [417, 478] width 49 height 17
click at [1068, 319] on div at bounding box center [1098, 305] width 258 height 145
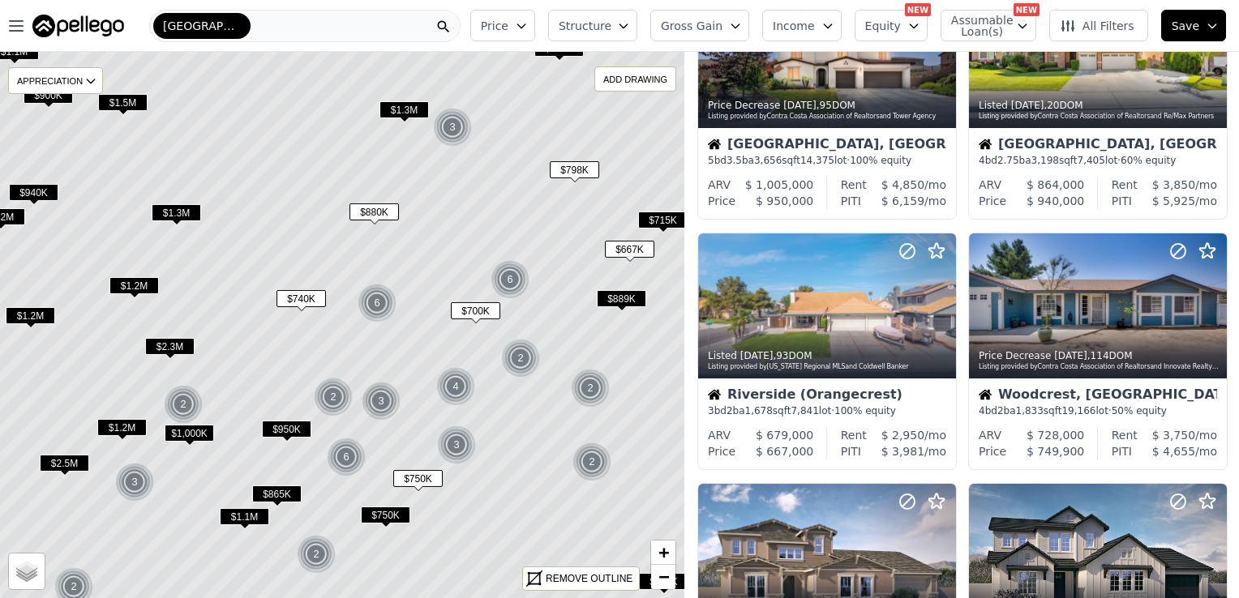
click at [388, 511] on span "$750K" at bounding box center [385, 515] width 49 height 17
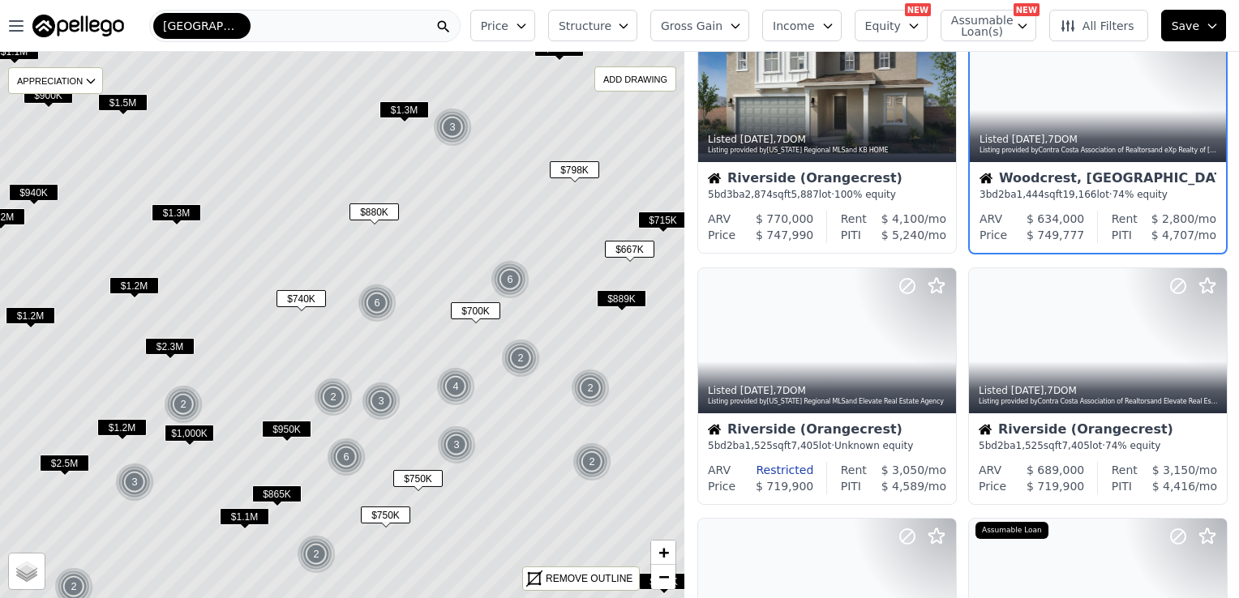
scroll to position [113, 0]
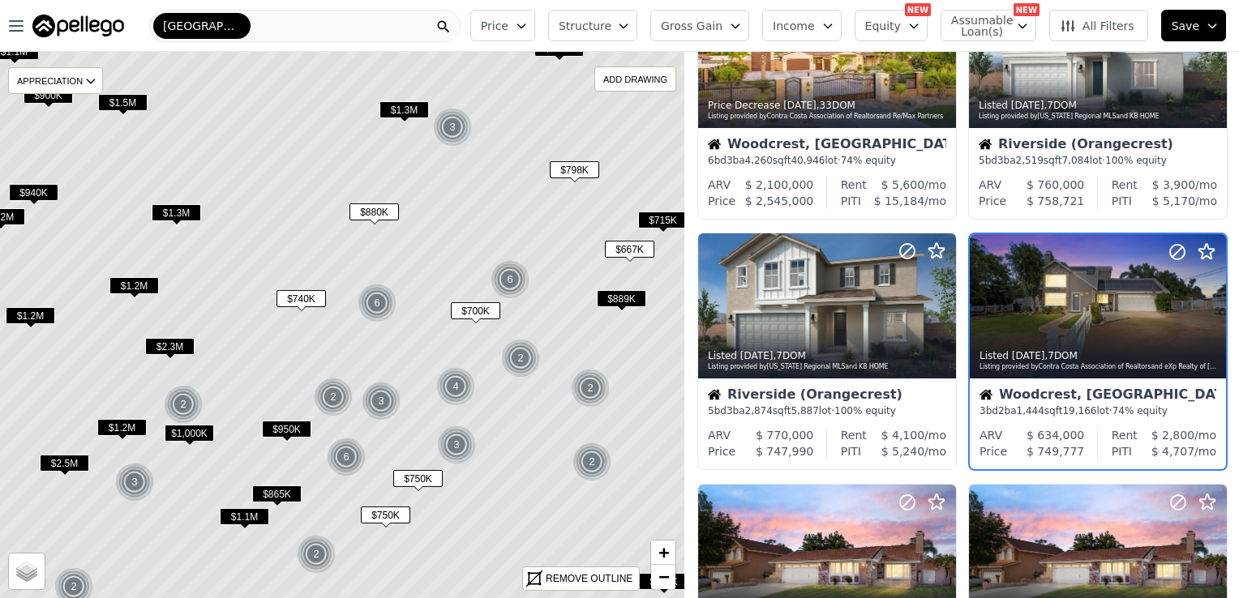
click at [622, 292] on span "$889K" at bounding box center [621, 298] width 49 height 17
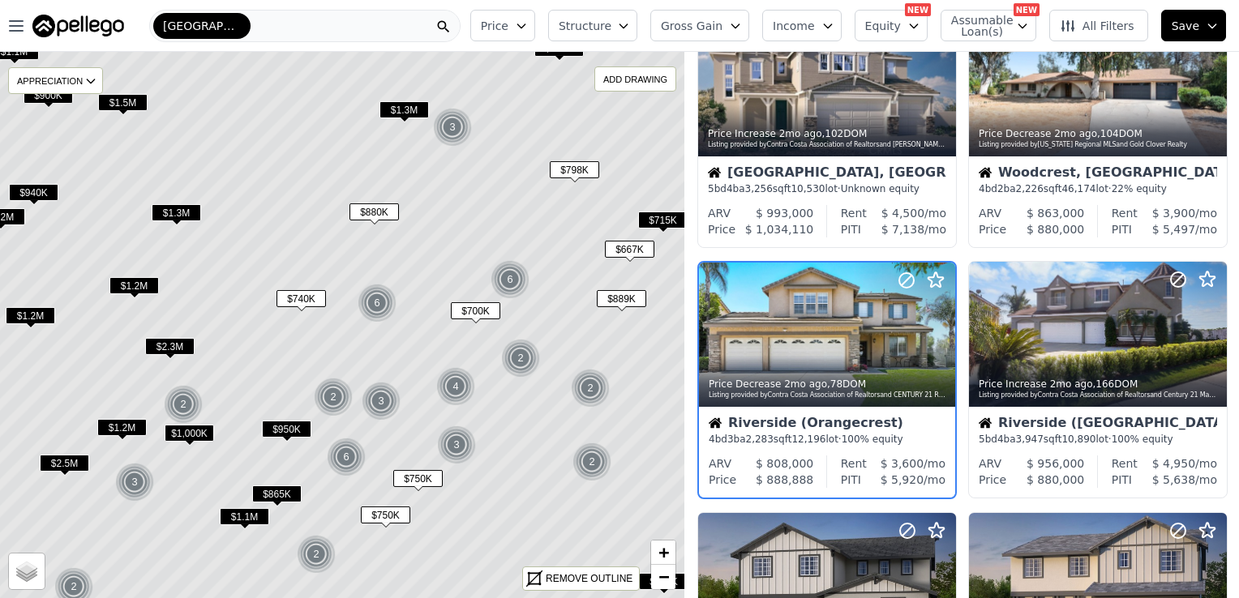
scroll to position [364, 0]
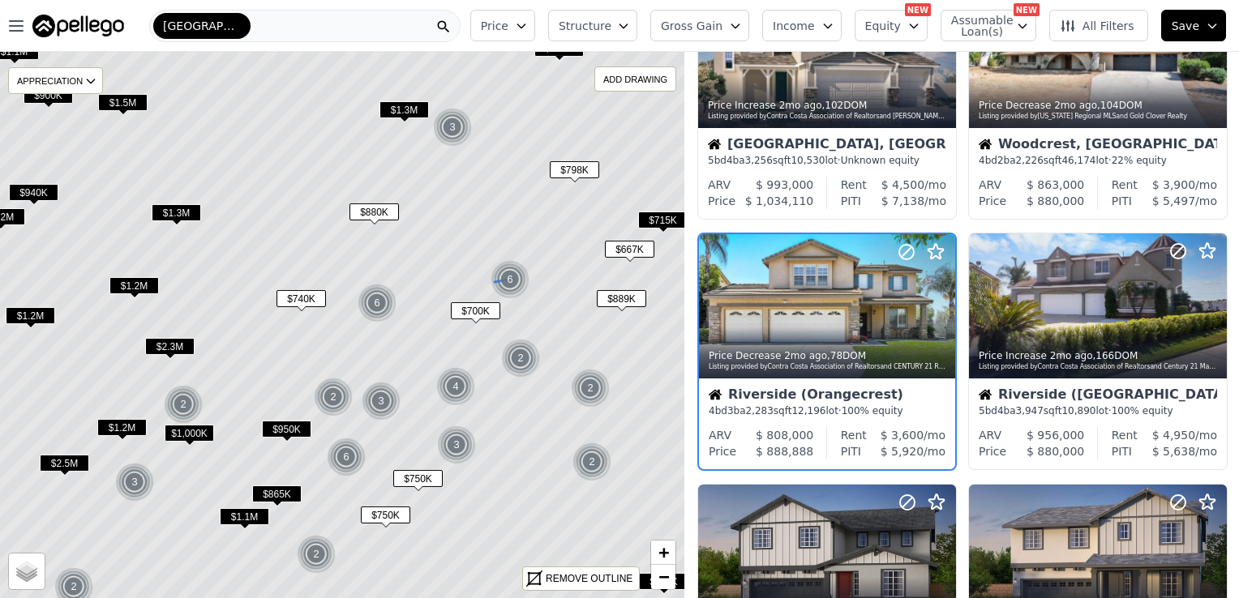
click at [509, 277] on div "6" at bounding box center [509, 279] width 39 height 39
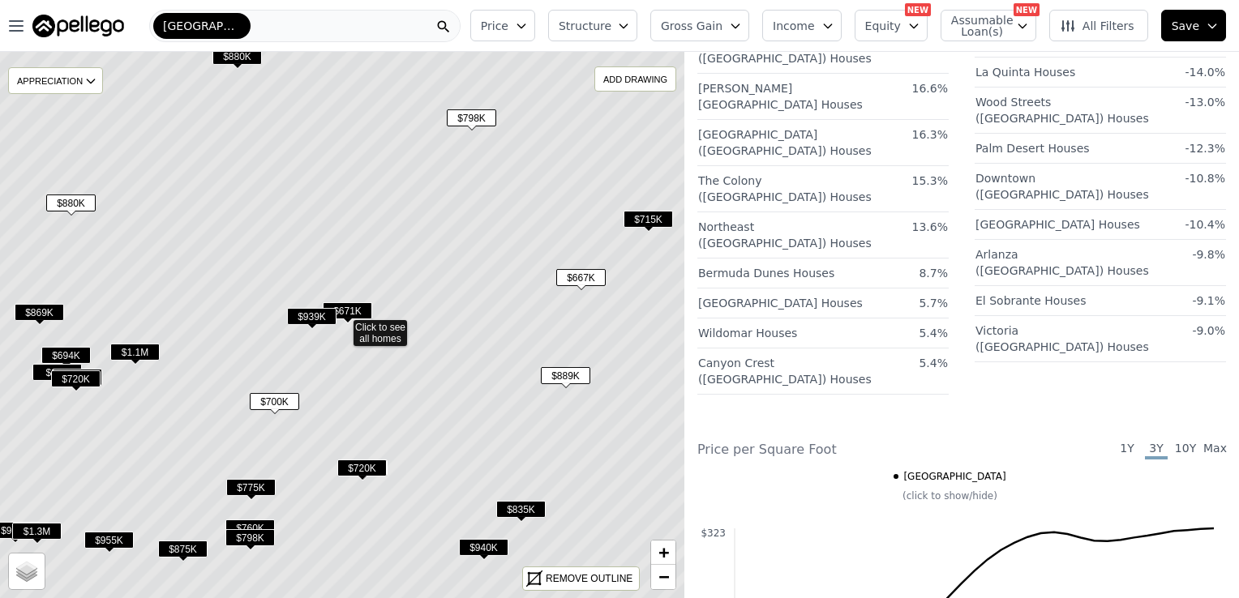
click at [303, 316] on span "$939K" at bounding box center [311, 316] width 49 height 17
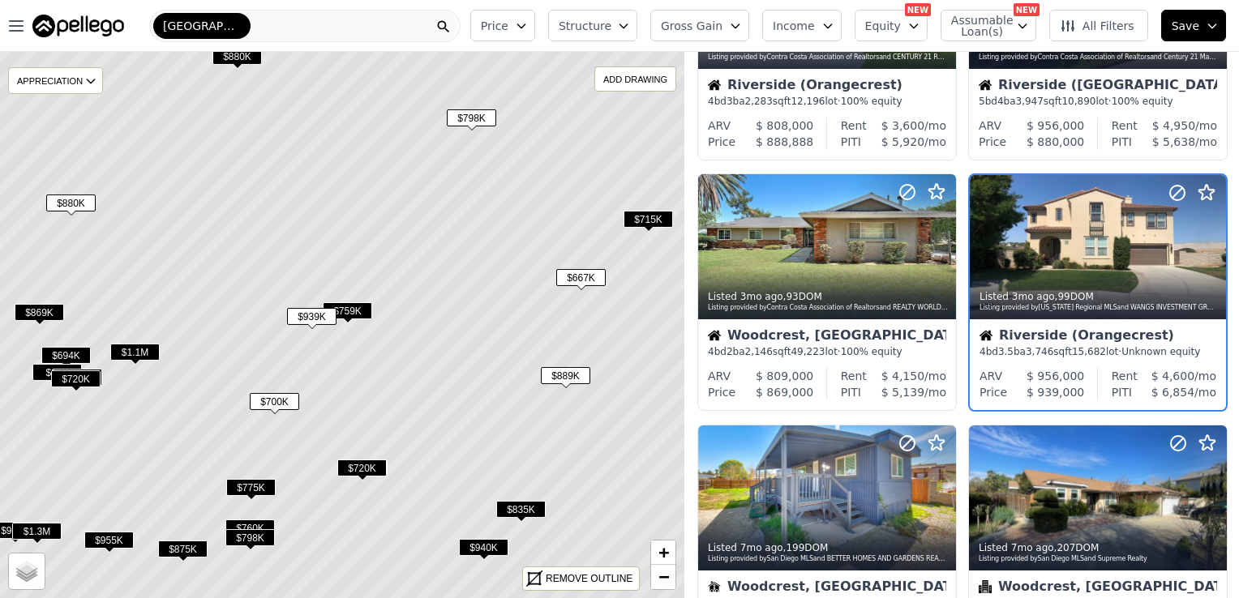
scroll to position [113, 0]
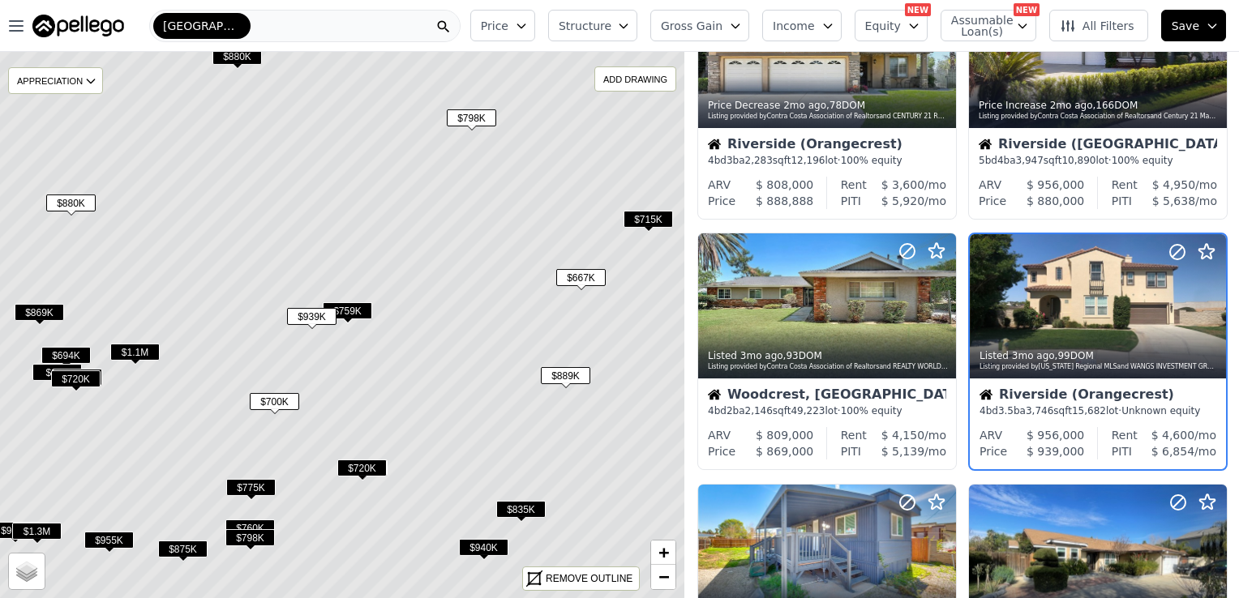
click at [351, 308] on span "$759K" at bounding box center [347, 310] width 49 height 17
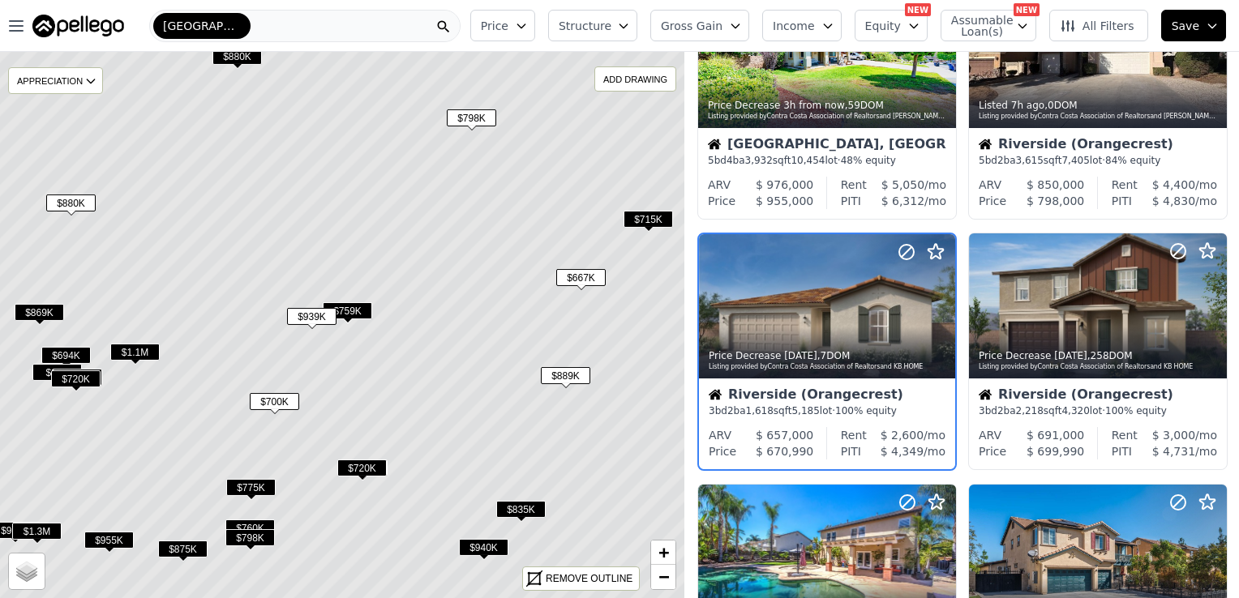
click at [345, 464] on span "$720K" at bounding box center [361, 468] width 49 height 17
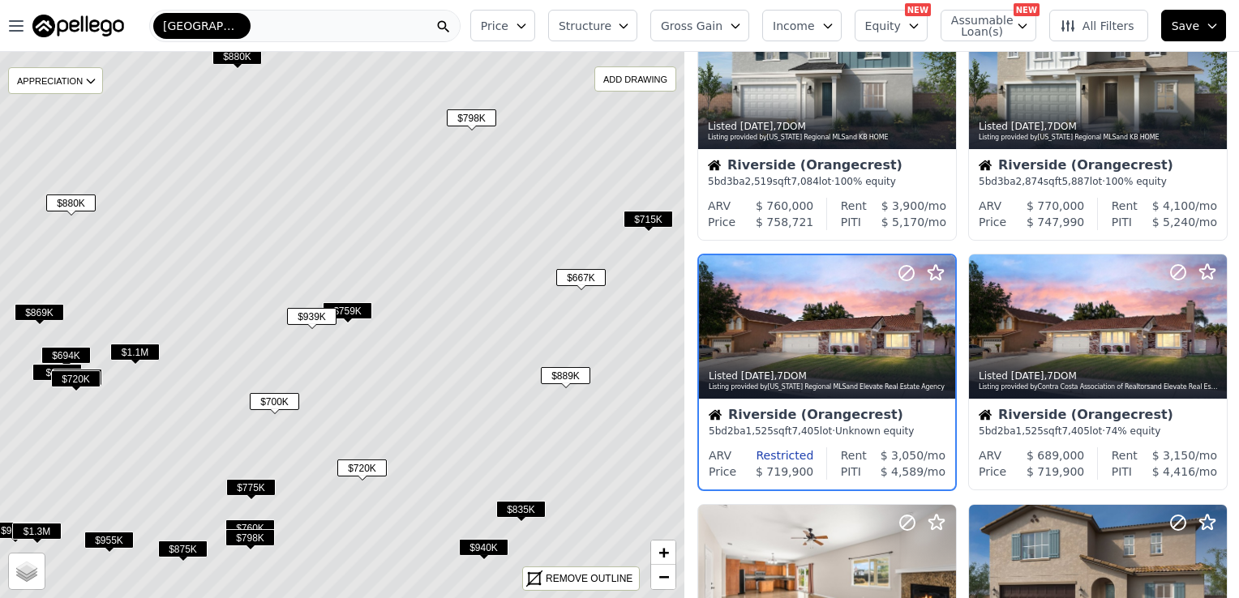
scroll to position [865, 0]
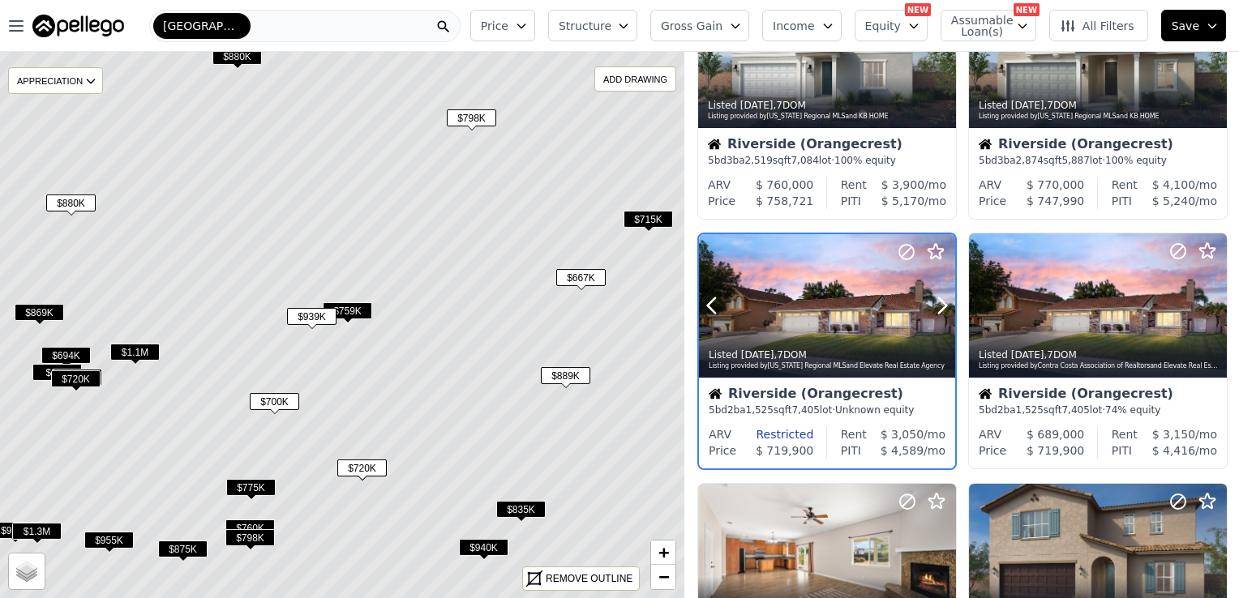
click at [798, 294] on div at bounding box center [827, 306] width 256 height 144
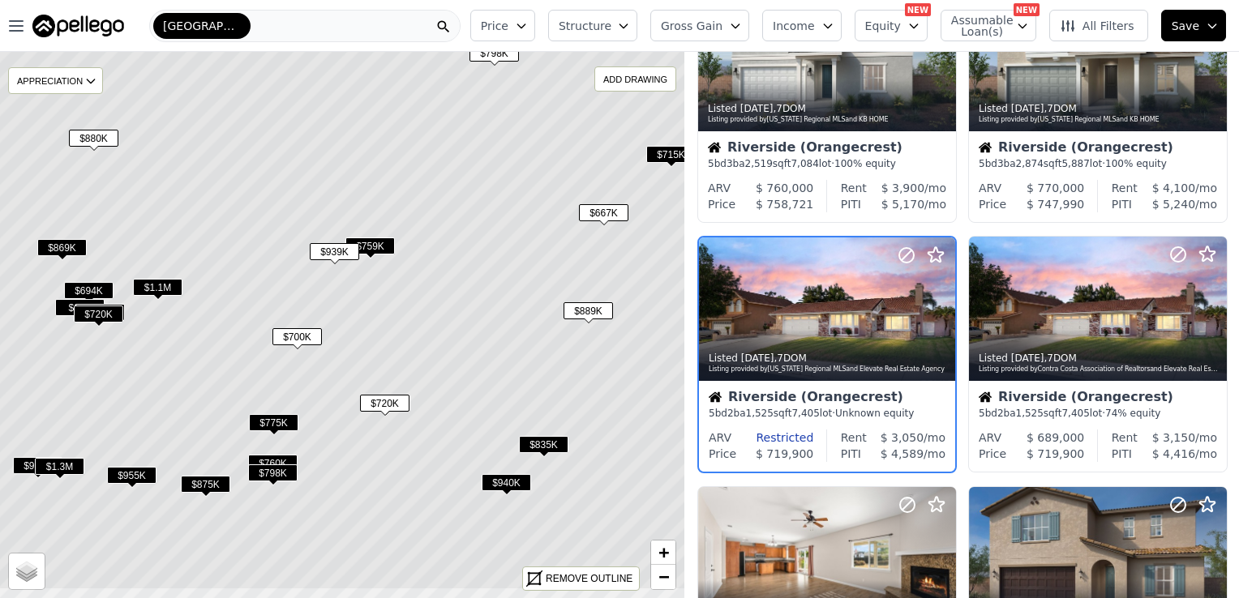
drag, startPoint x: 480, startPoint y: 420, endPoint x: 503, endPoint y: 355, distance: 68.7
click at [503, 355] on icon at bounding box center [365, 260] width 824 height 659
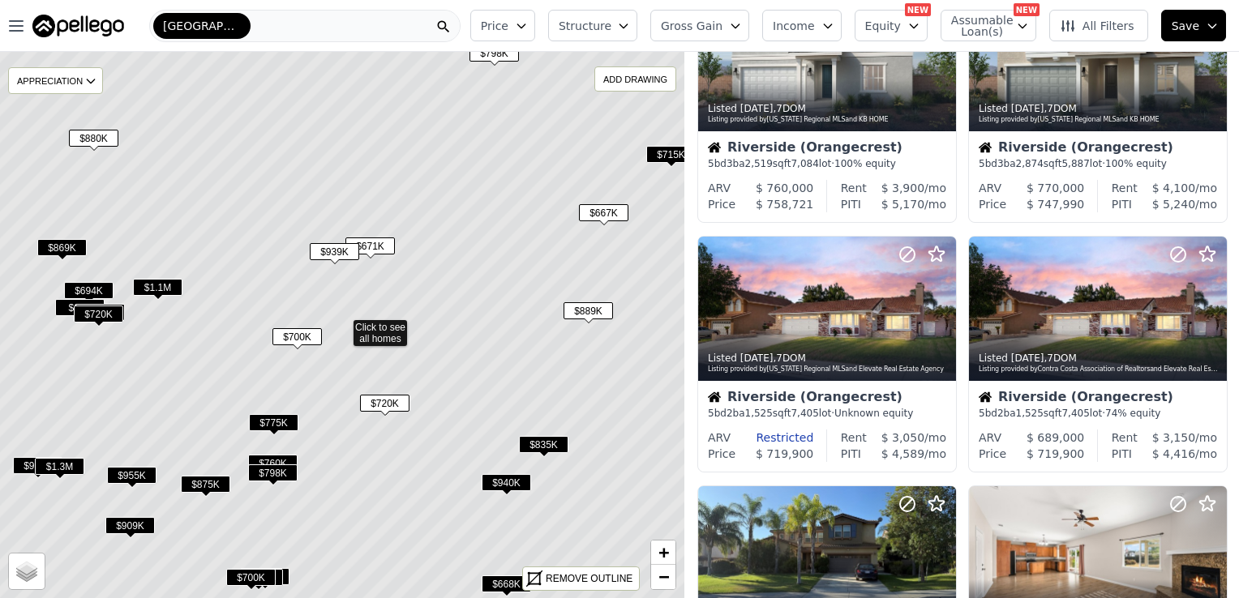
click at [372, 242] on span "$671K" at bounding box center [369, 246] width 49 height 17
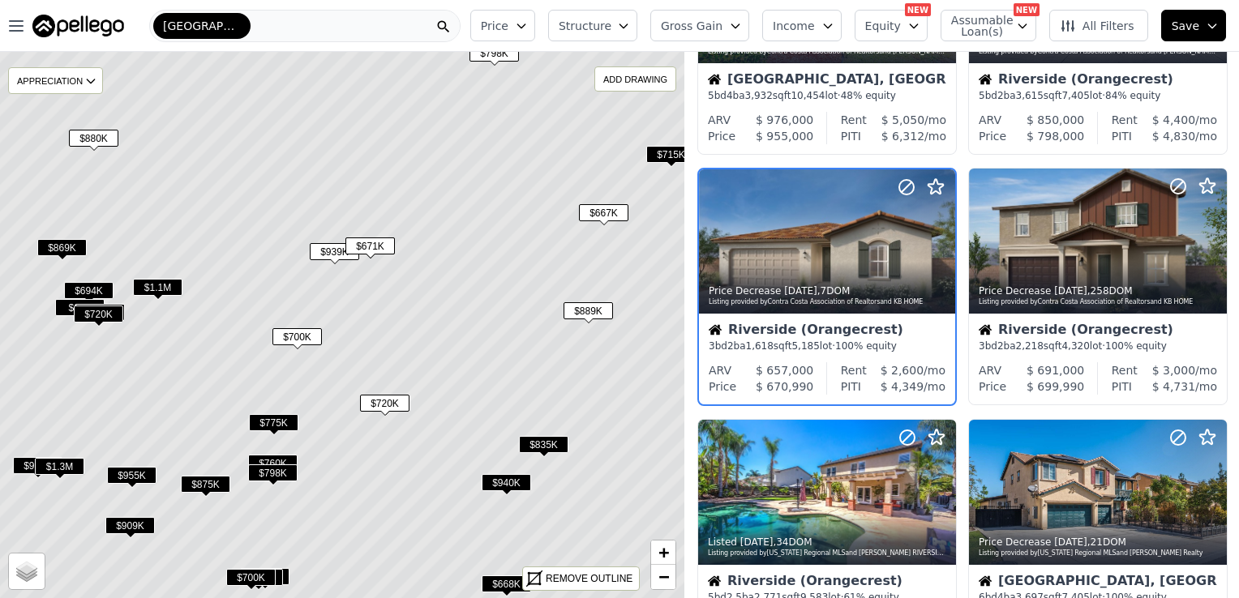
scroll to position [113, 0]
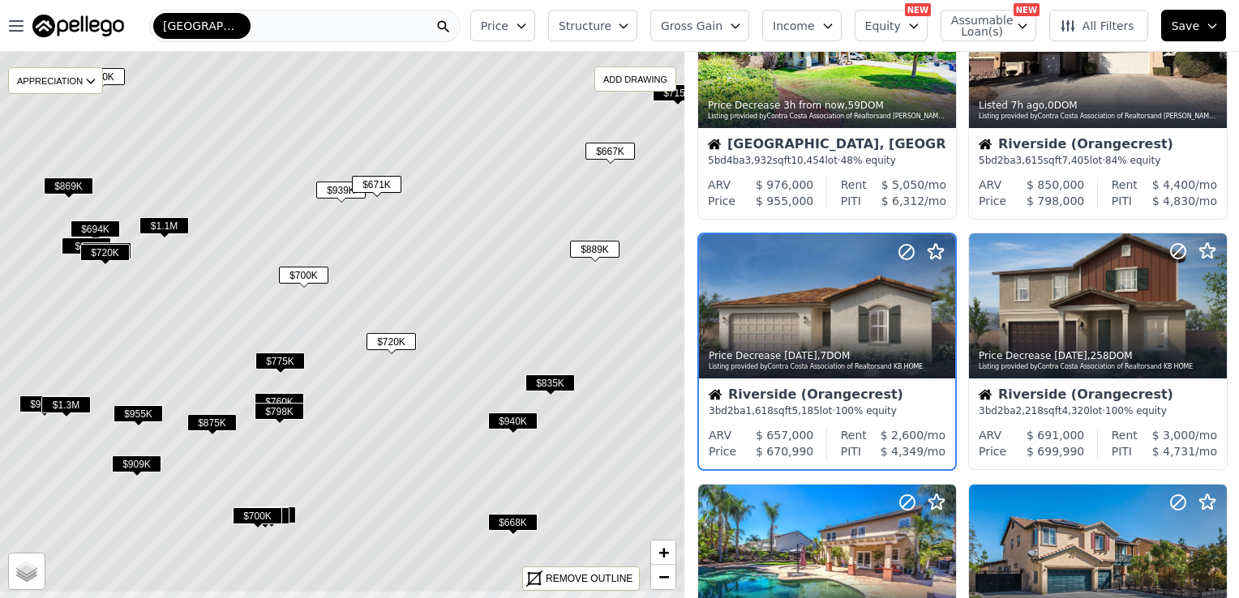
drag, startPoint x: 451, startPoint y: 352, endPoint x: 457, endPoint y: 290, distance: 61.9
click at [457, 290] on icon at bounding box center [349, 263] width 824 height 659
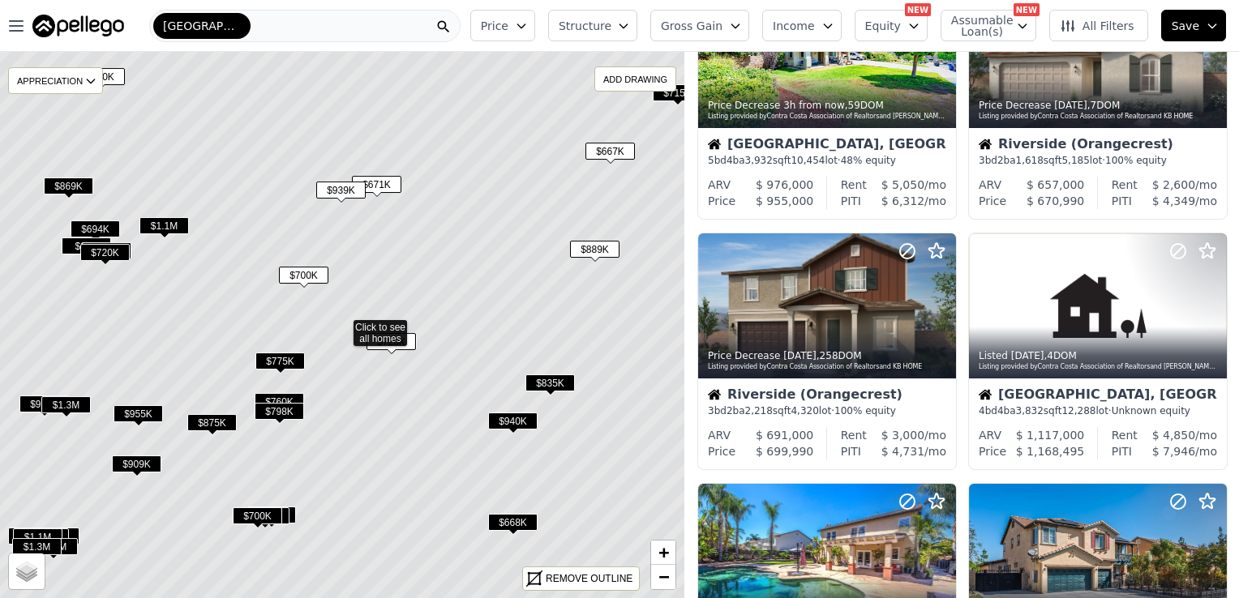
click at [62, 184] on span "$869K" at bounding box center [68, 186] width 49 height 17
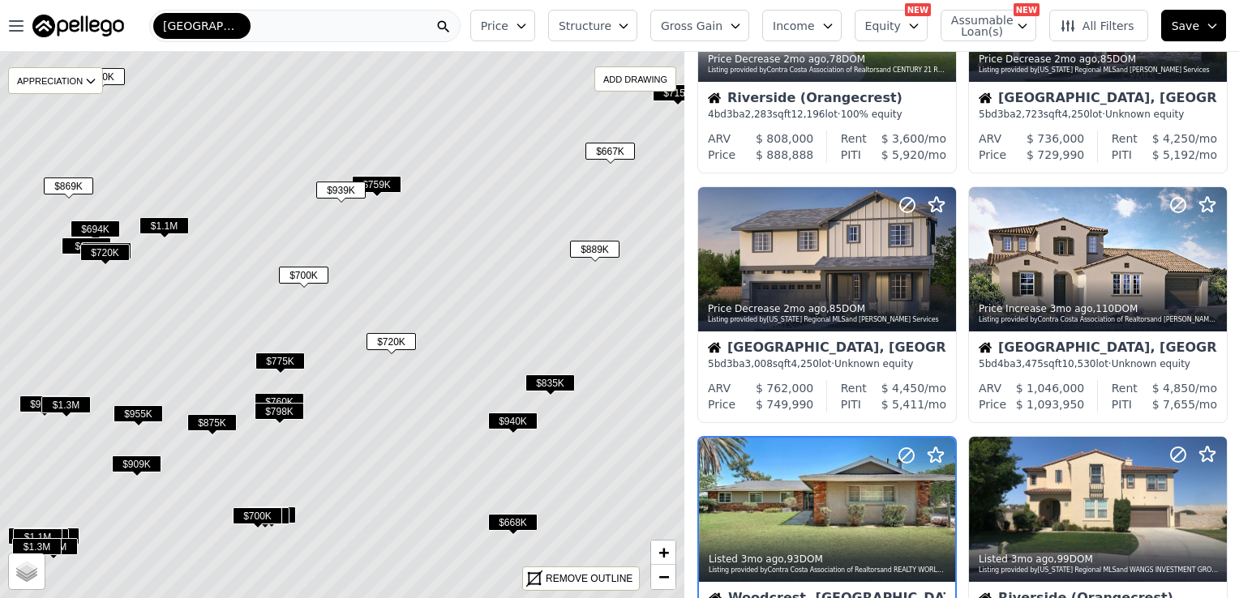
scroll to position [1115, 0]
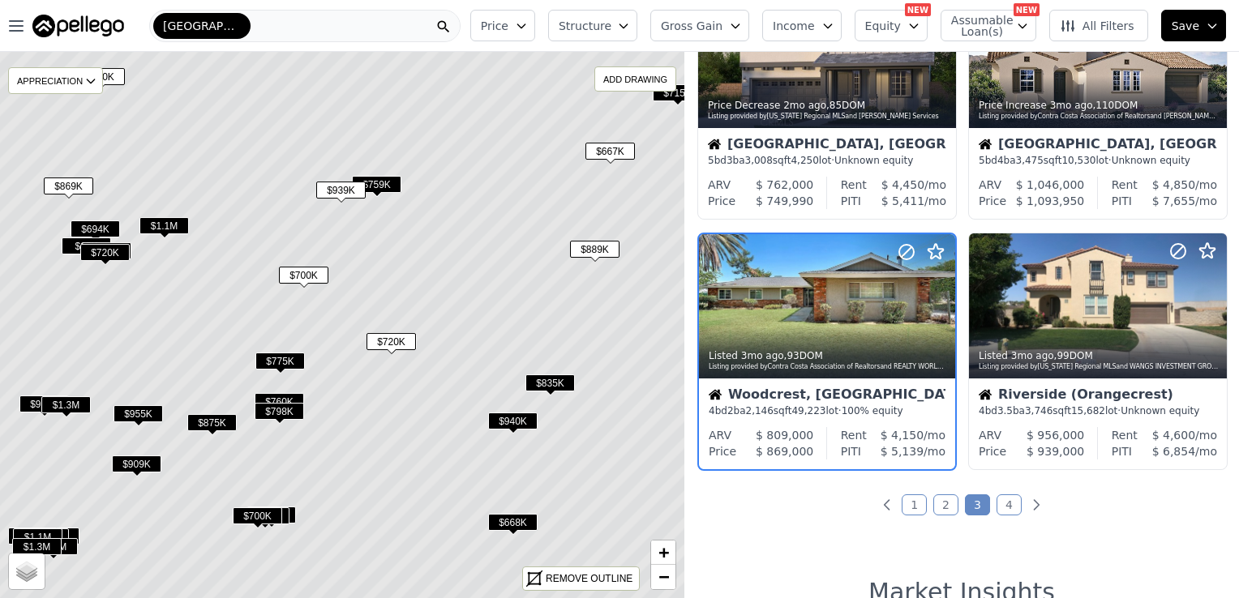
click at [286, 359] on span "$775K" at bounding box center [279, 361] width 49 height 17
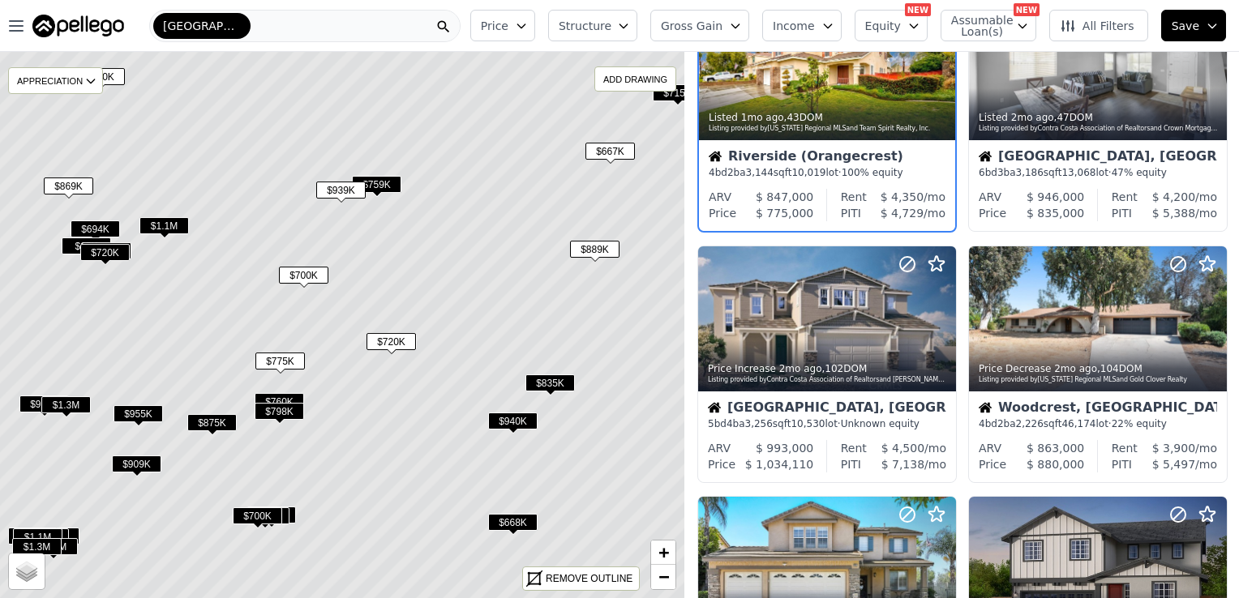
scroll to position [113, 0]
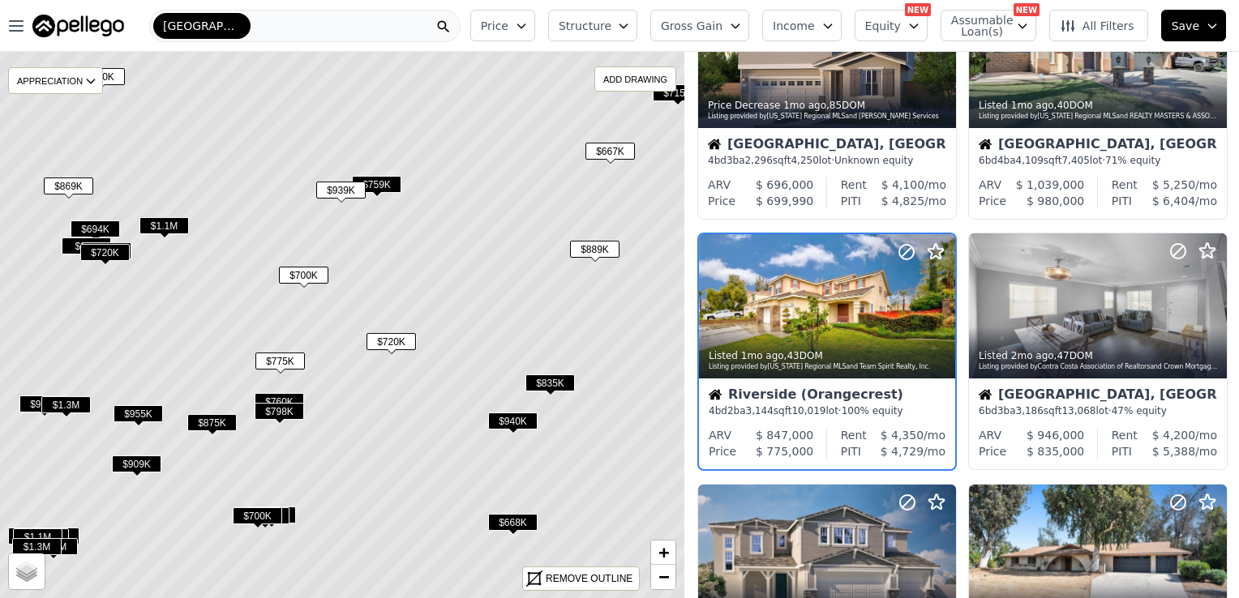
click at [282, 411] on span "$798K" at bounding box center [279, 411] width 49 height 17
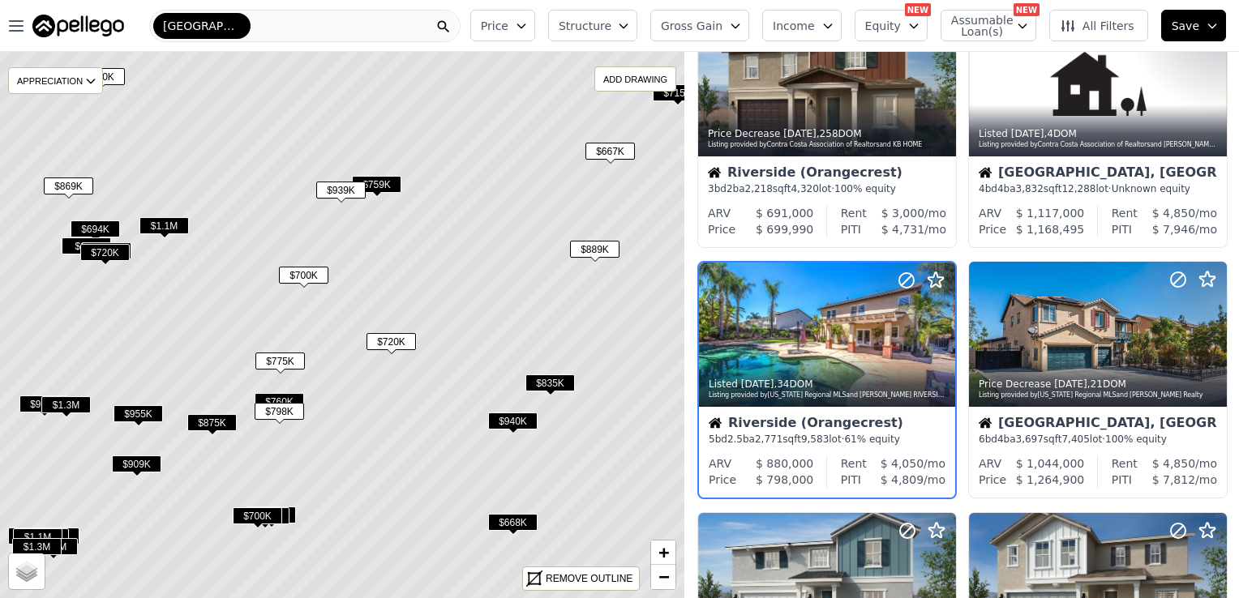
scroll to position [364, 0]
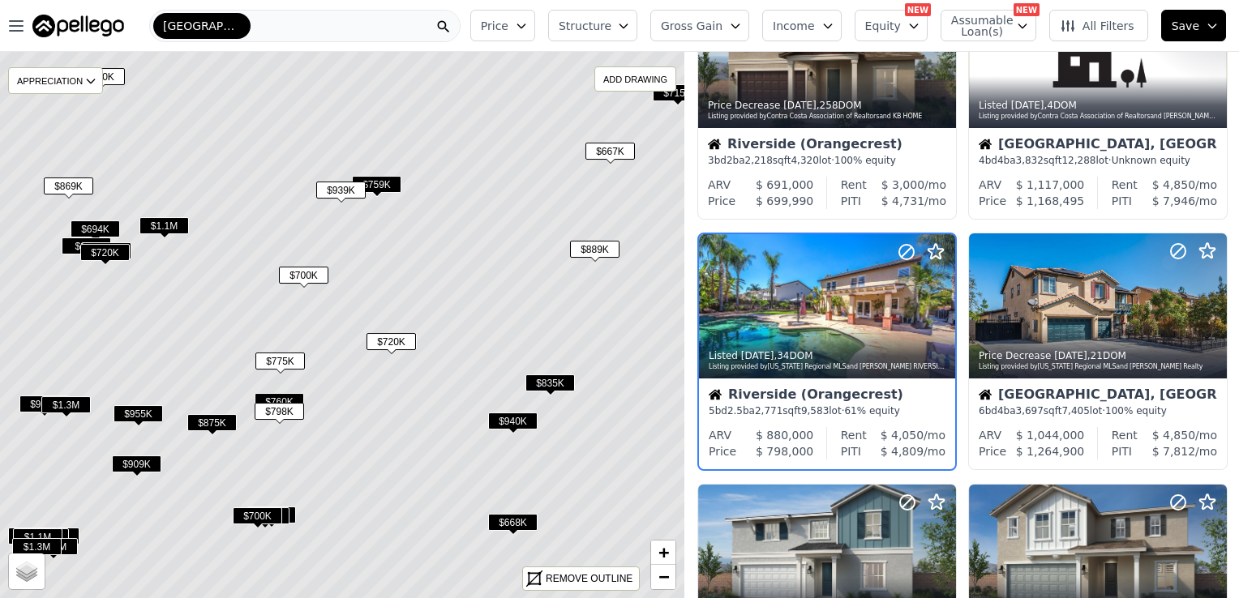
click at [516, 420] on span "$940K" at bounding box center [512, 421] width 49 height 17
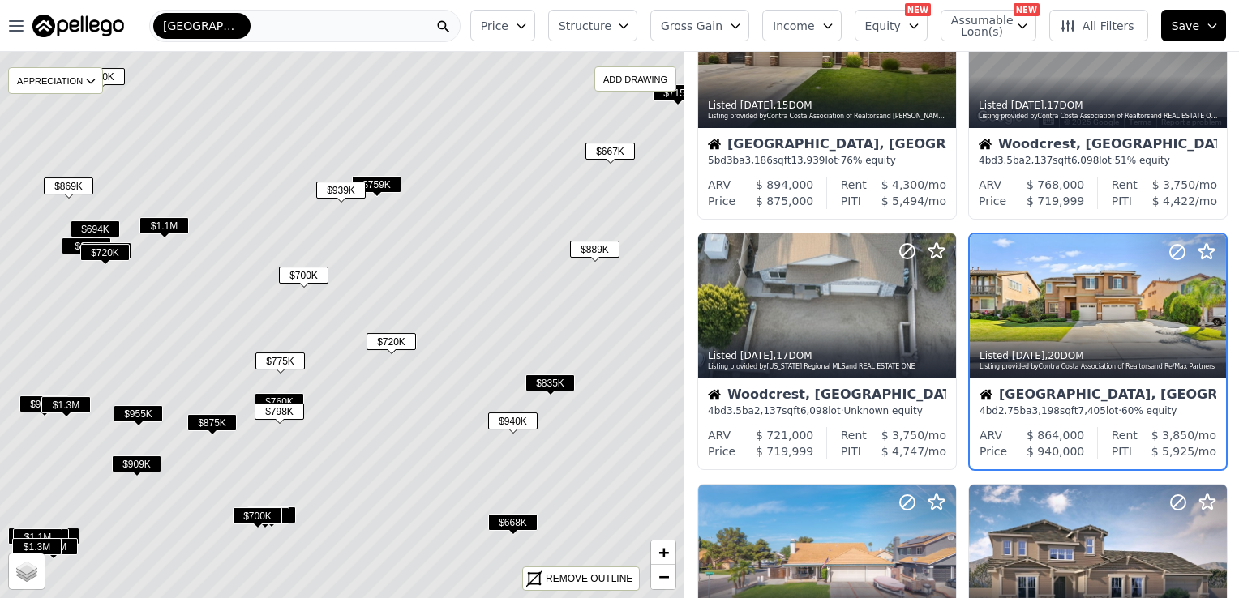
click at [558, 381] on span "$835K" at bounding box center [549, 382] width 49 height 17
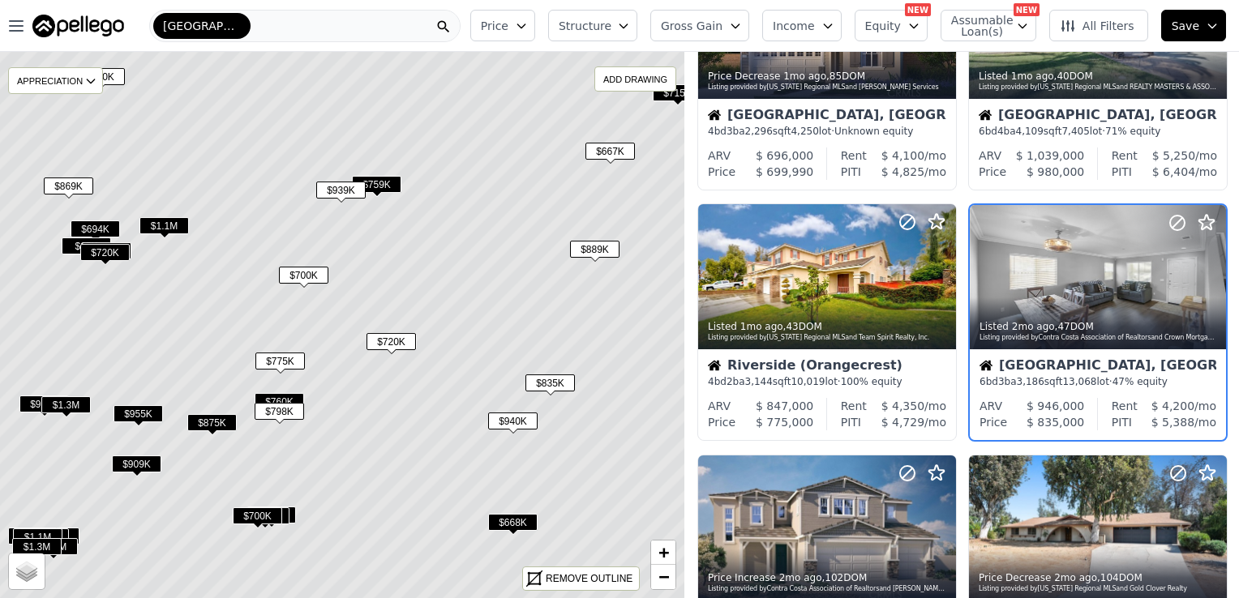
scroll to position [113, 0]
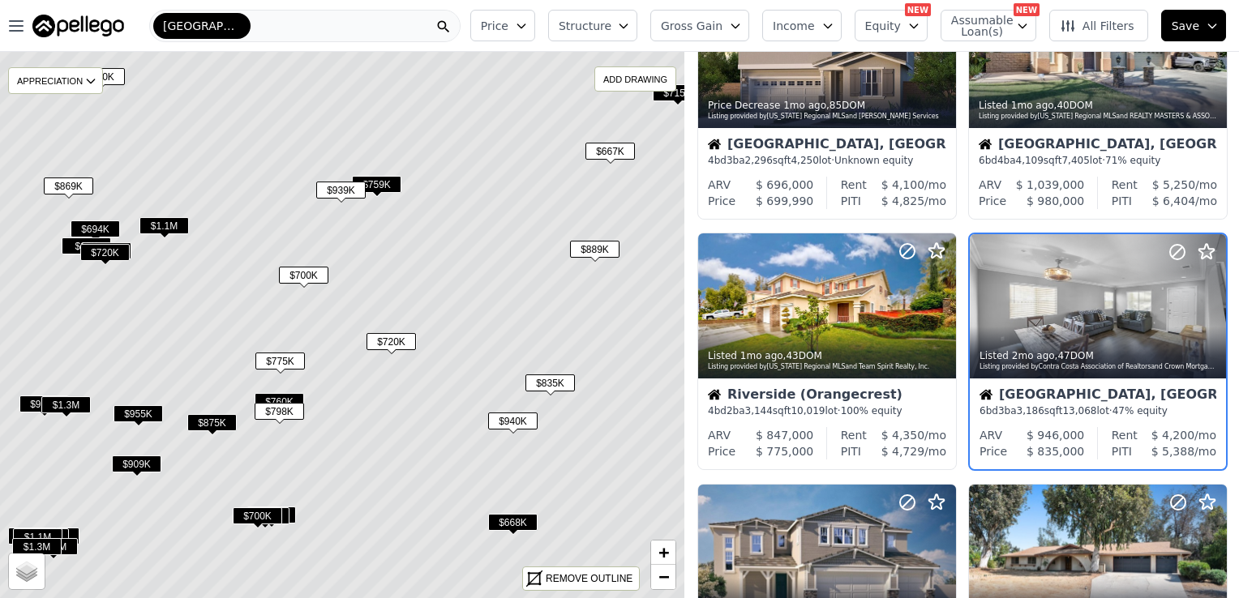
click at [253, 519] on span "$700K" at bounding box center [257, 515] width 49 height 17
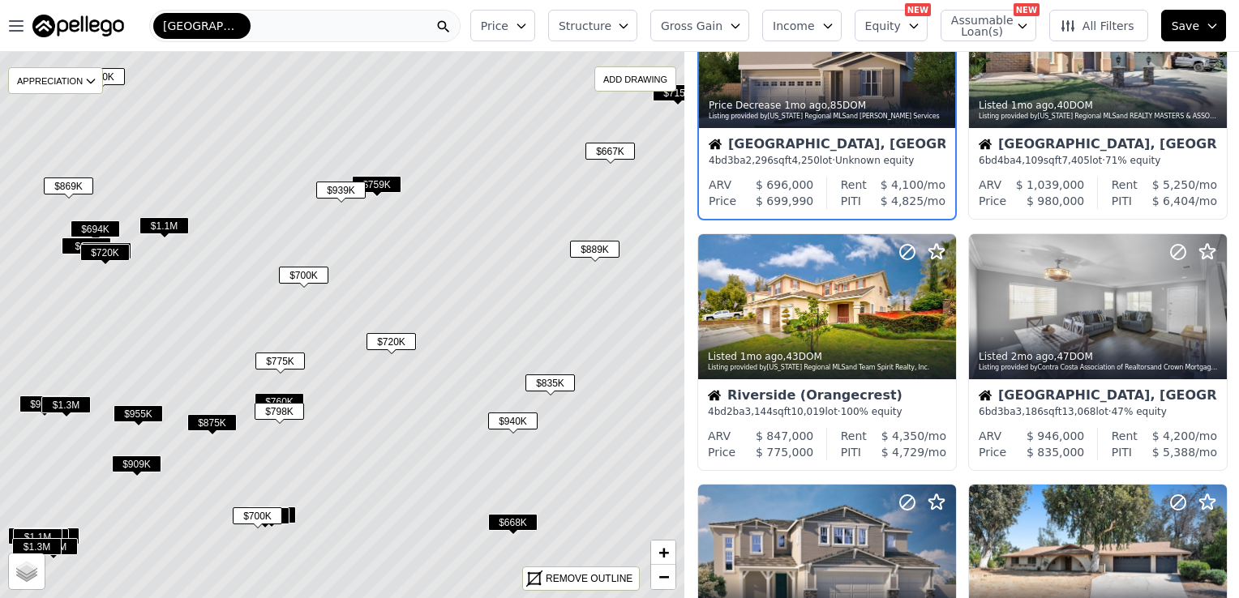
scroll to position [0, 0]
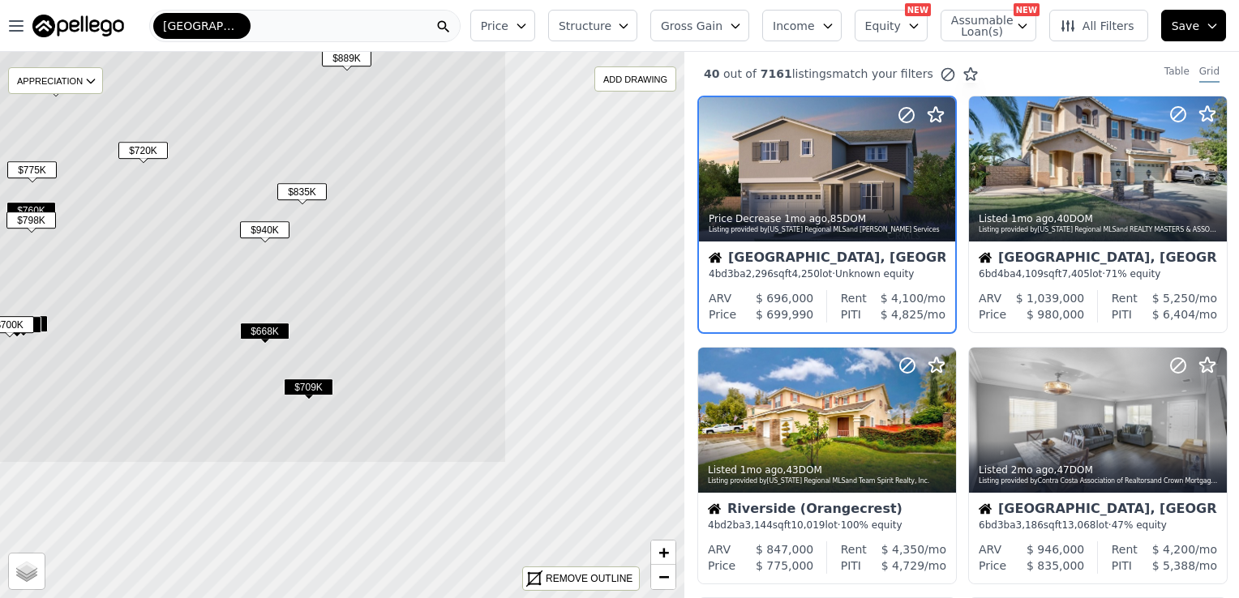
drag, startPoint x: 622, startPoint y: 475, endPoint x: 374, endPoint y: 284, distance: 313.2
click at [374, 284] on icon at bounding box center [94, 134] width 824 height 659
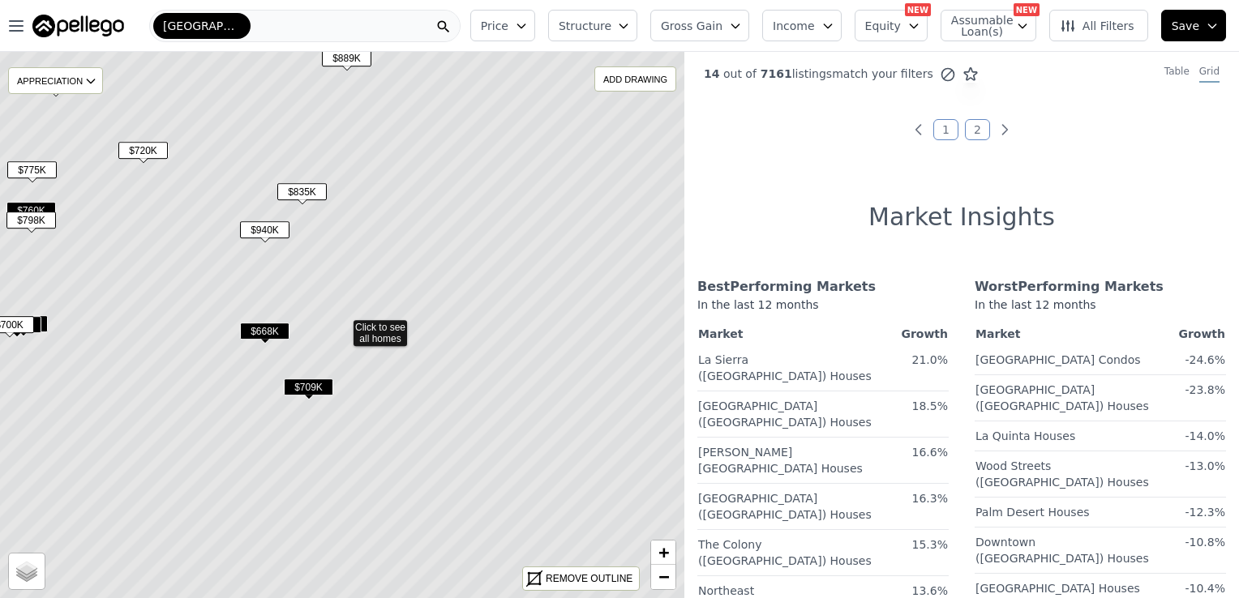
click at [265, 329] on span "$668K" at bounding box center [264, 331] width 49 height 17
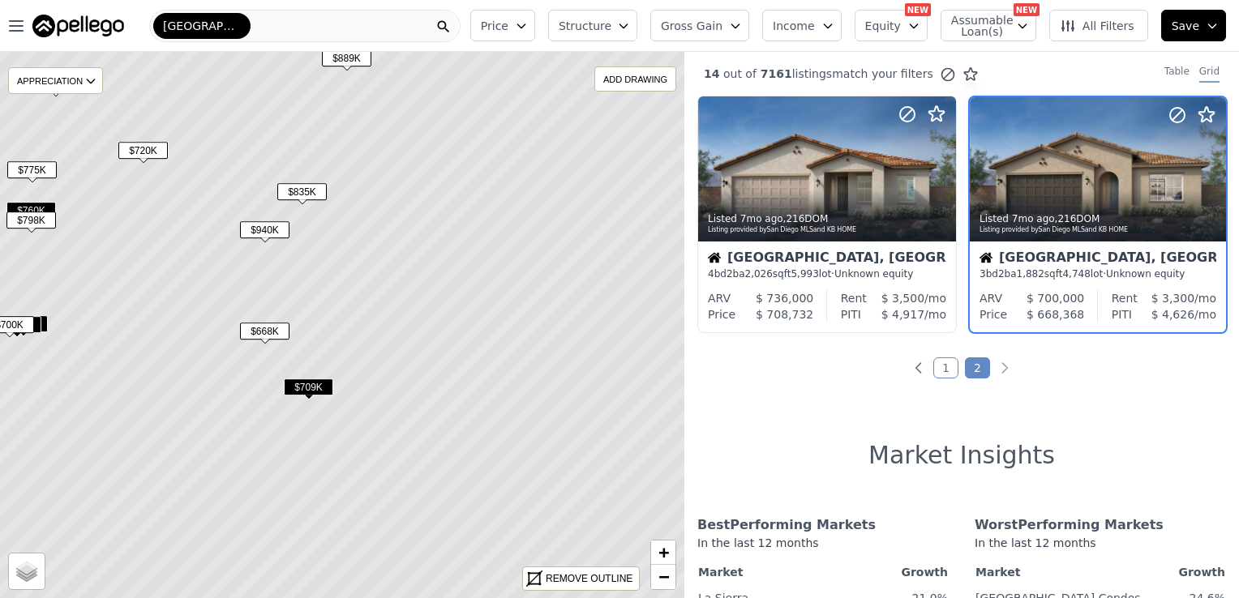
click at [304, 387] on span "$709K" at bounding box center [308, 387] width 49 height 17
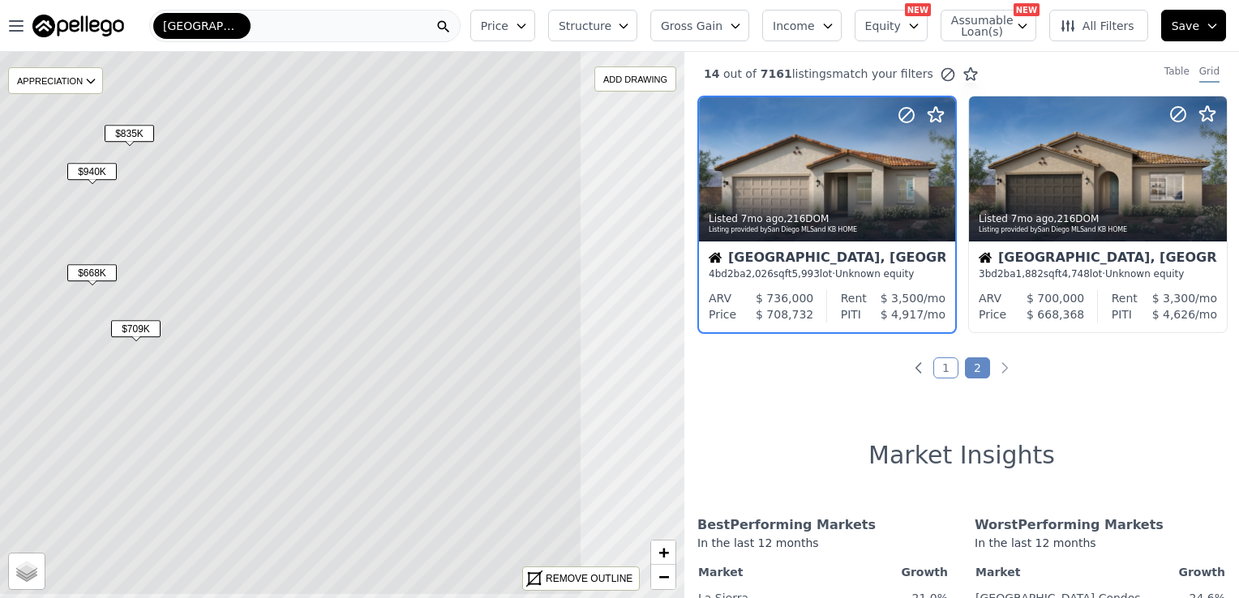
drag, startPoint x: 423, startPoint y: 367, endPoint x: 251, endPoint y: 309, distance: 181.5
click at [251, 309] on icon at bounding box center [170, 266] width 824 height 659
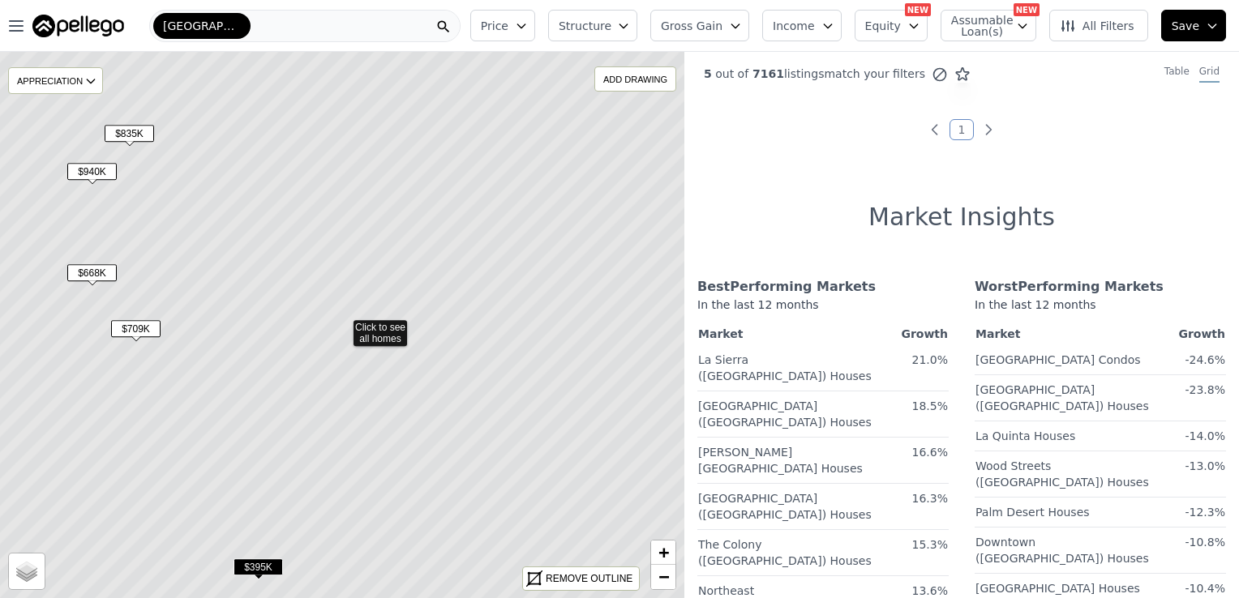
click at [382, 330] on icon at bounding box center [342, 324] width 824 height 659
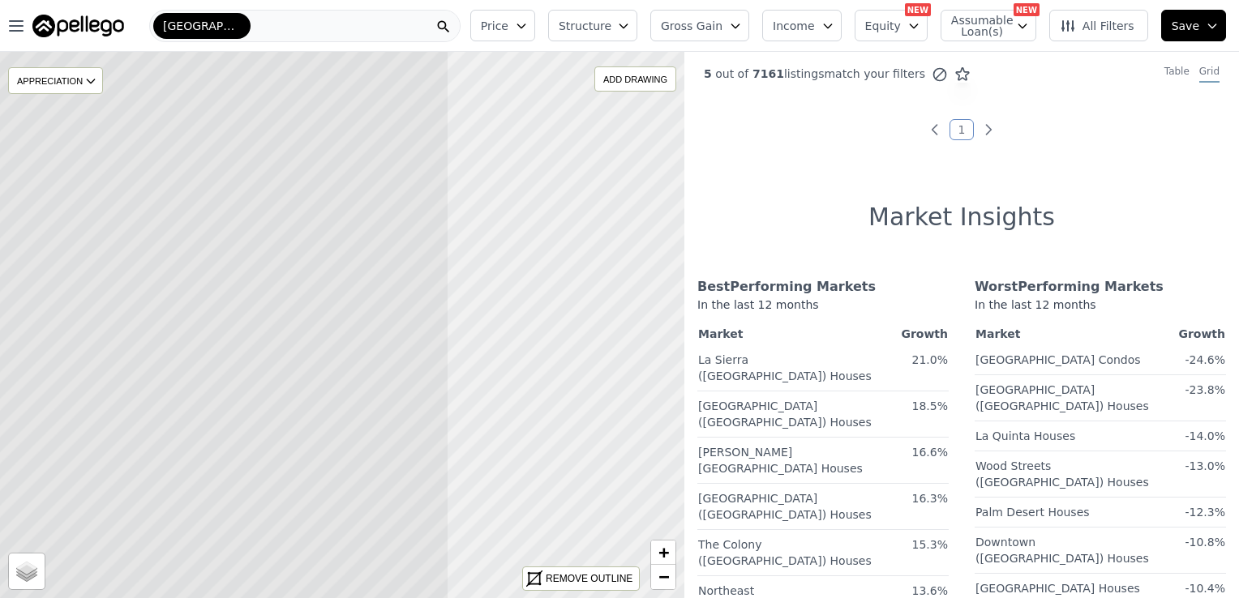
drag, startPoint x: 563, startPoint y: 242, endPoint x: 258, endPoint y: 277, distance: 307.6
click at [258, 277] on icon at bounding box center [37, 359] width 824 height 659
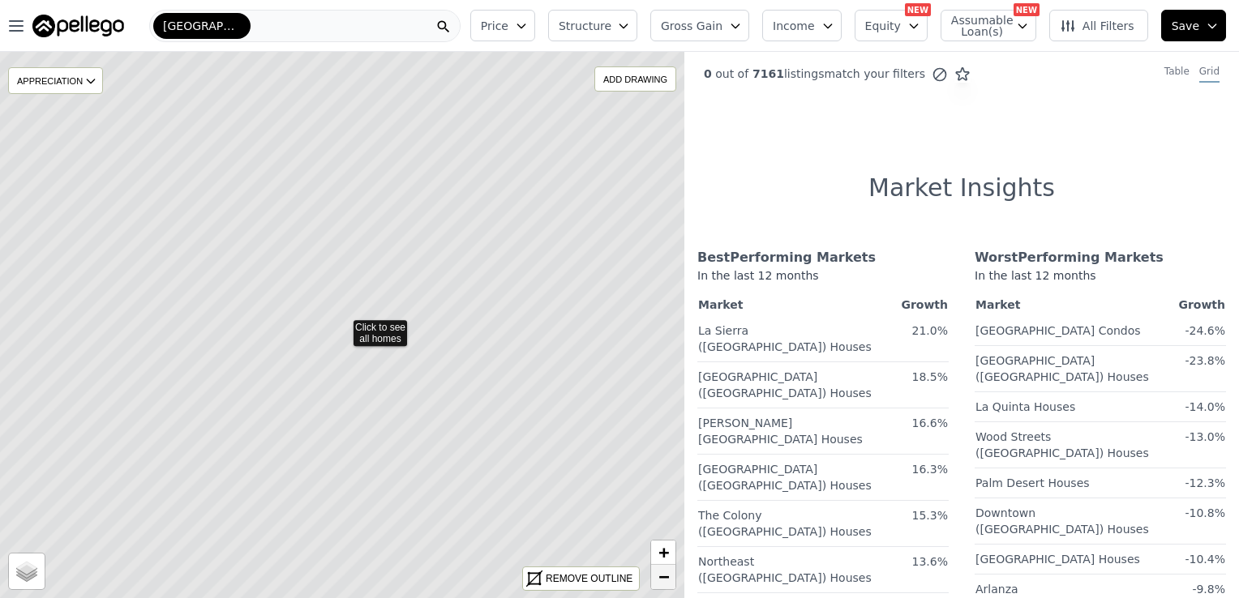
click at [664, 577] on span "−" at bounding box center [663, 577] width 11 height 20
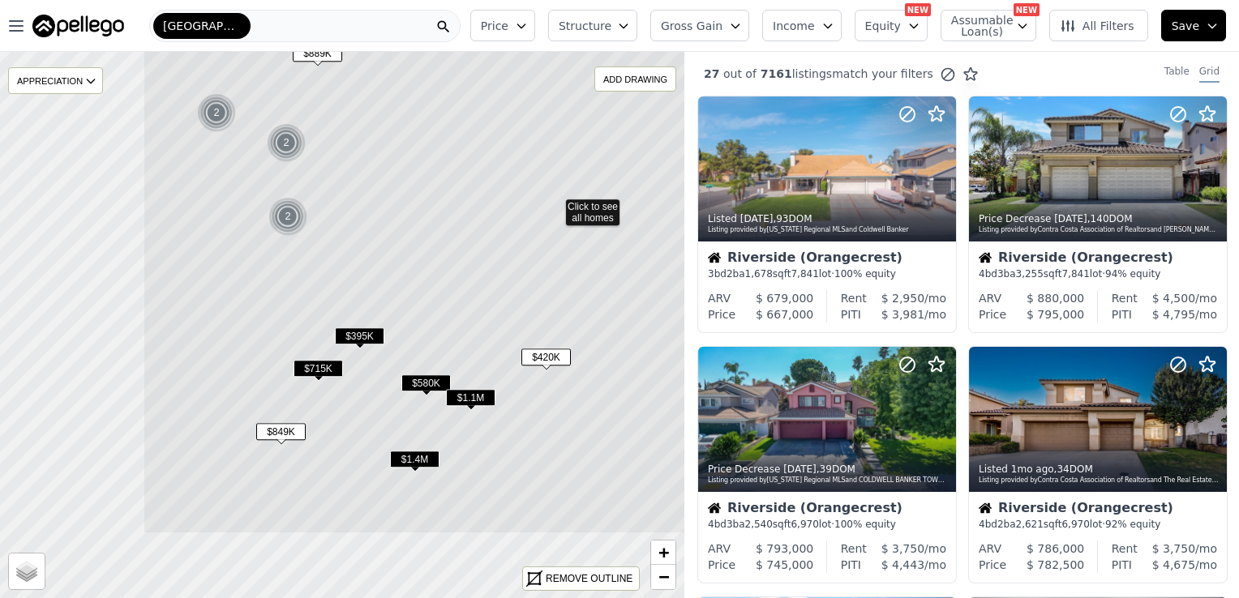
drag, startPoint x: 205, startPoint y: 349, endPoint x: 417, endPoint y: 229, distance: 243.9
click at [417, 229] on icon at bounding box center [555, 204] width 824 height 659
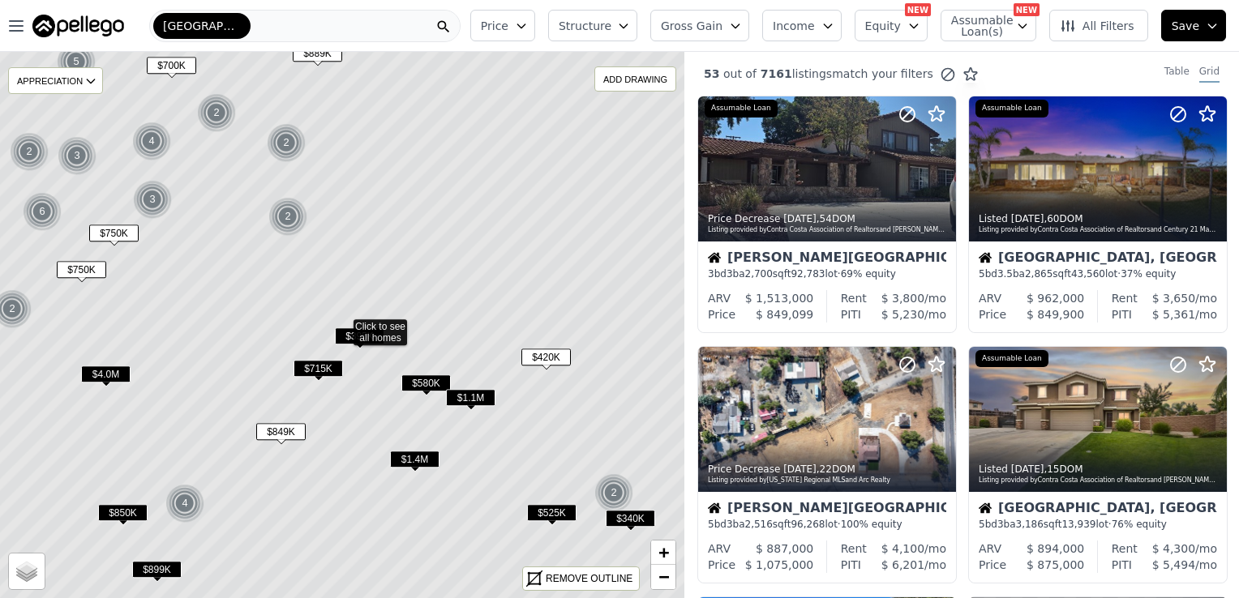
click at [323, 363] on span "$715K" at bounding box center [317, 368] width 49 height 17
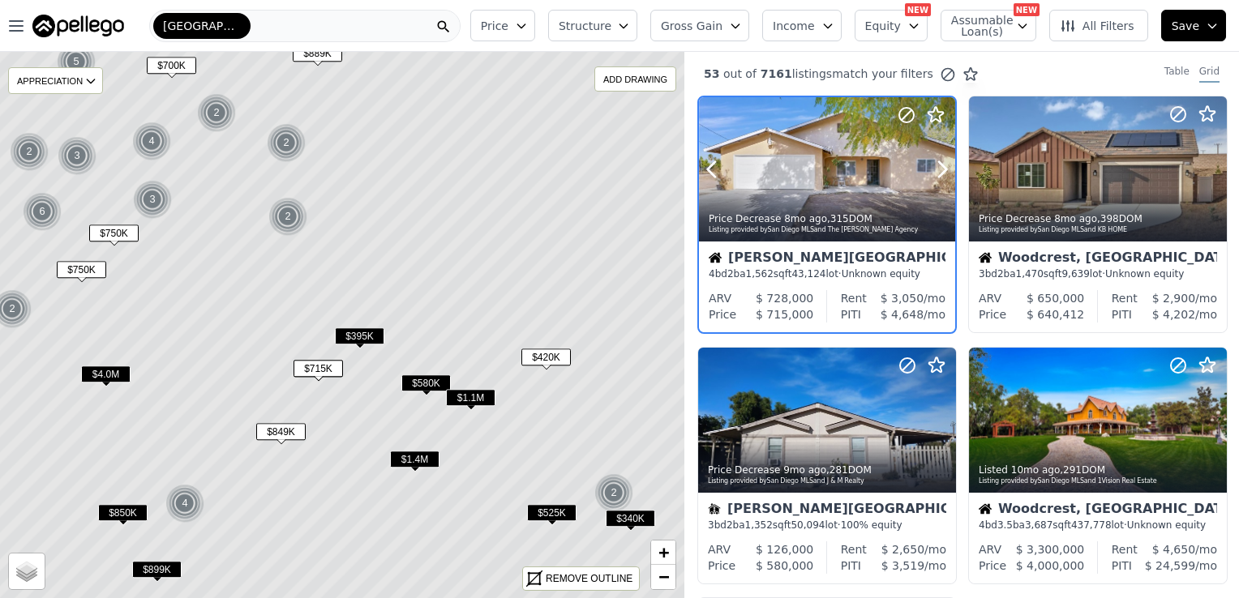
click at [810, 191] on div at bounding box center [827, 204] width 256 height 29
click at [123, 512] on span "$850K" at bounding box center [122, 512] width 49 height 17
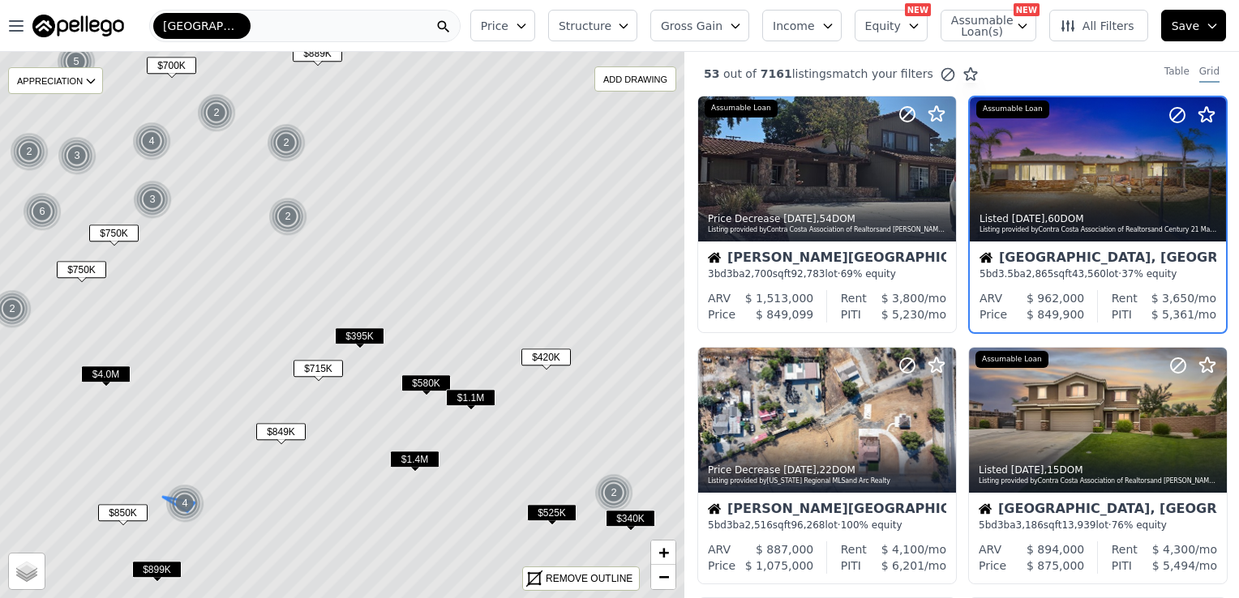
click at [188, 497] on img at bounding box center [185, 503] width 40 height 39
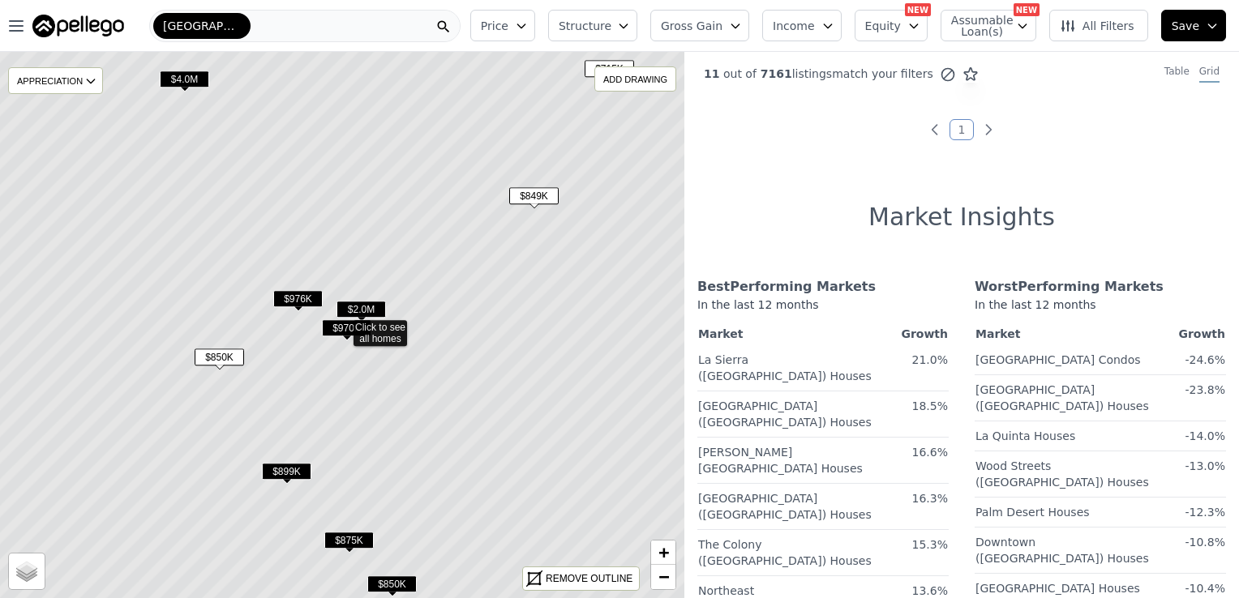
click at [289, 469] on span "$899K" at bounding box center [286, 471] width 49 height 17
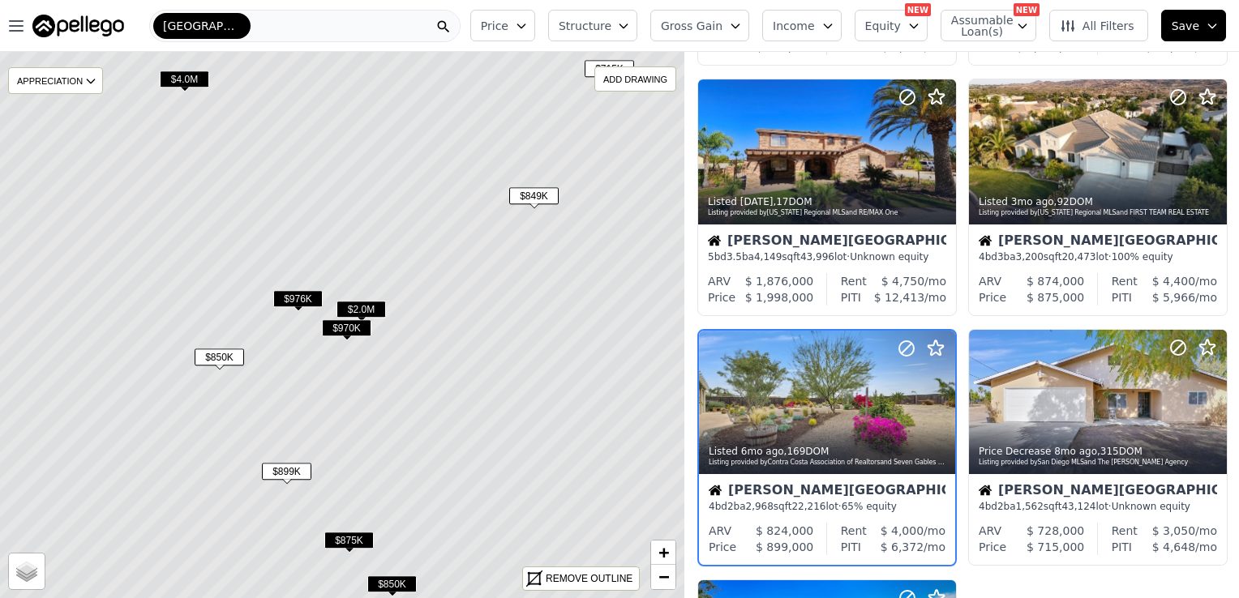
scroll to position [865, 0]
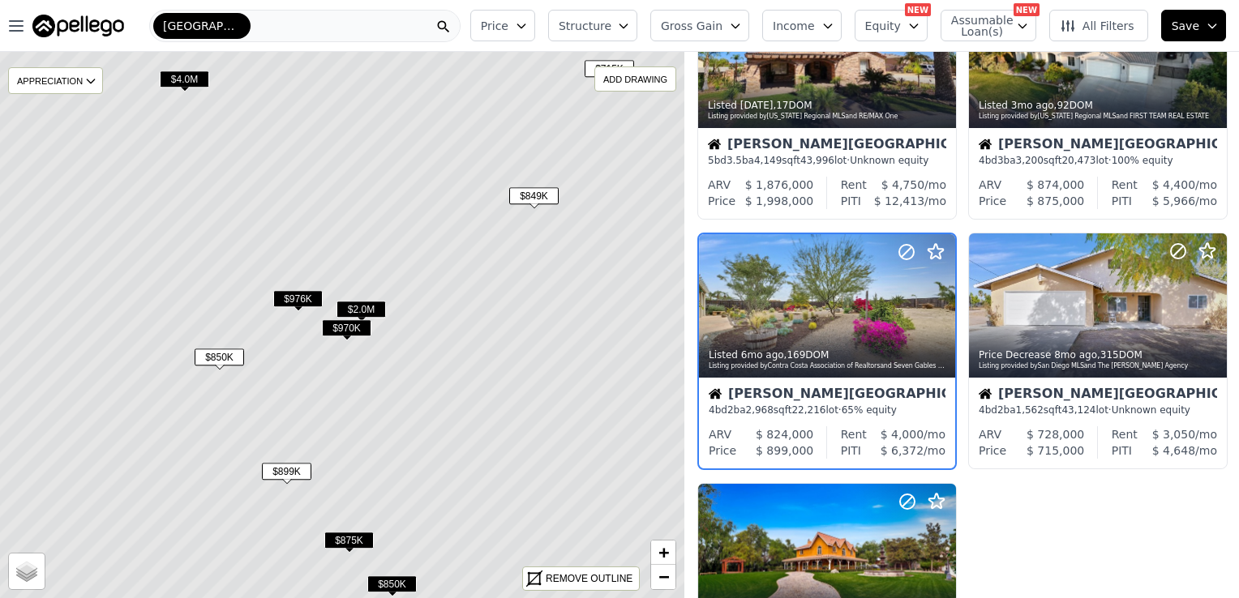
click at [347, 541] on span "$875K" at bounding box center [348, 540] width 49 height 17
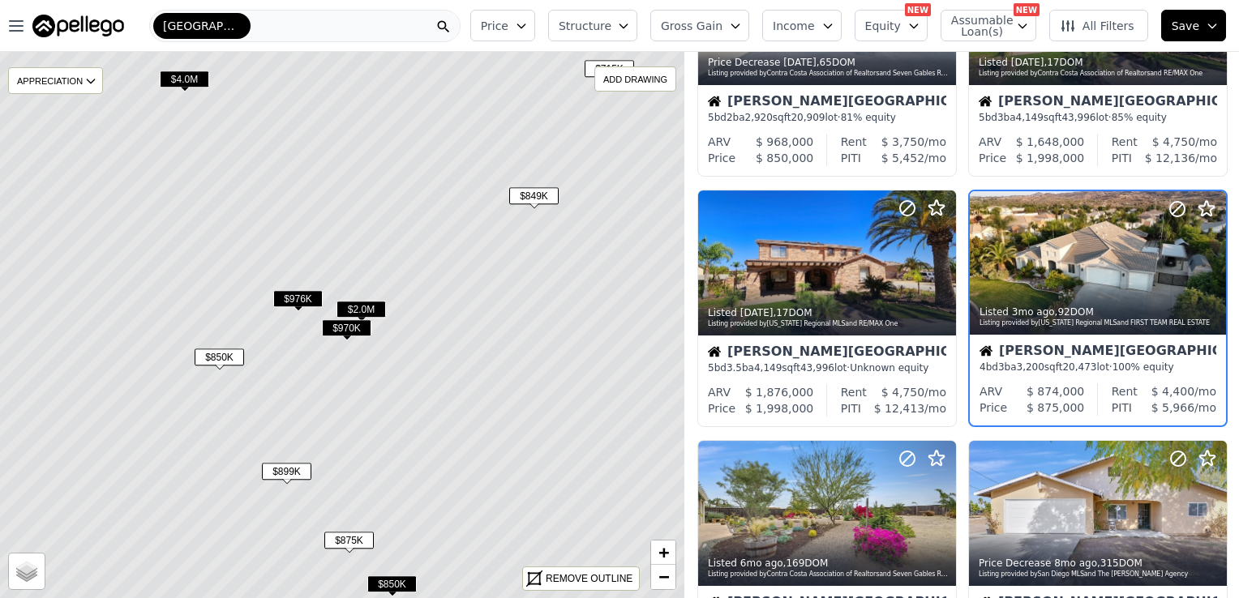
scroll to position [614, 0]
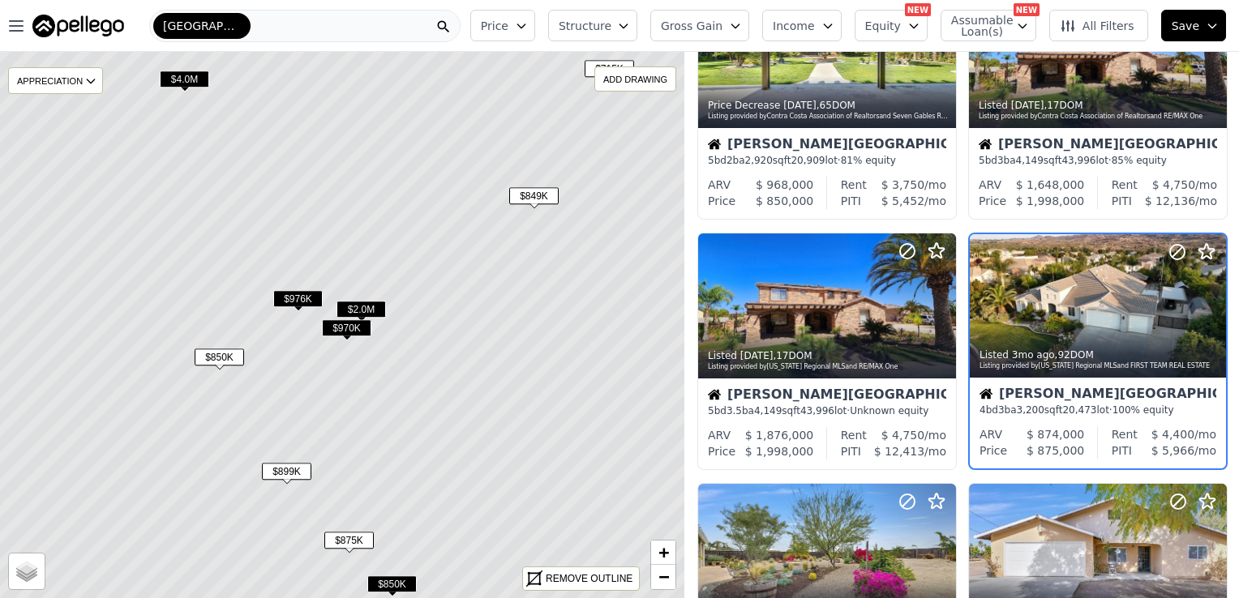
click at [396, 584] on span "$850K" at bounding box center [391, 584] width 49 height 17
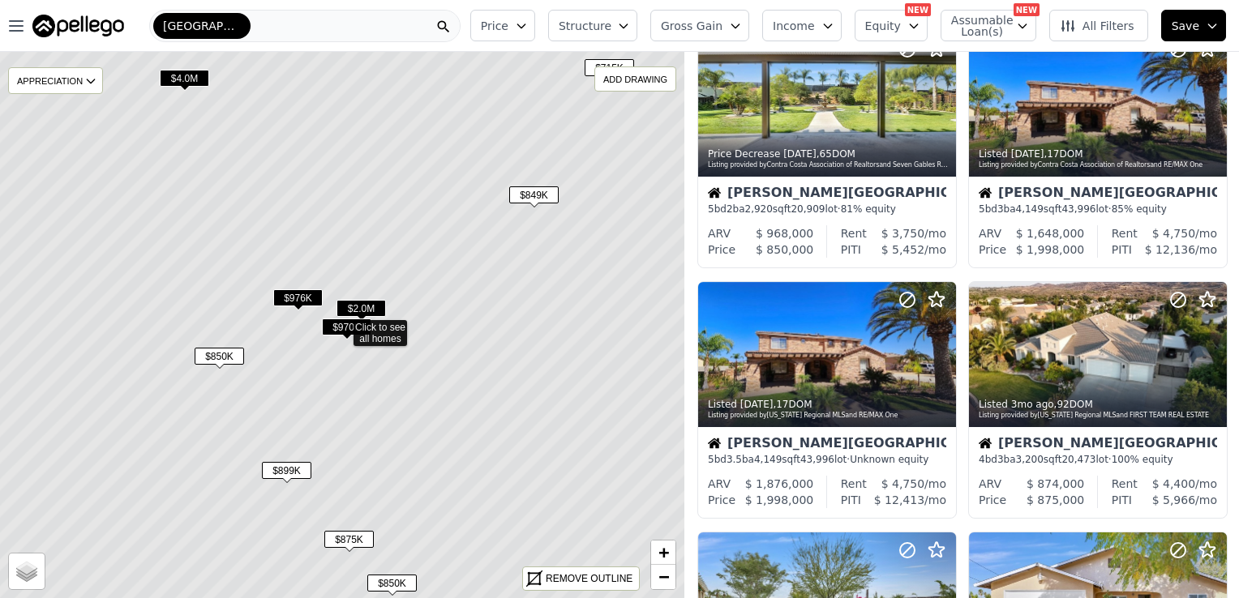
scroll to position [364, 0]
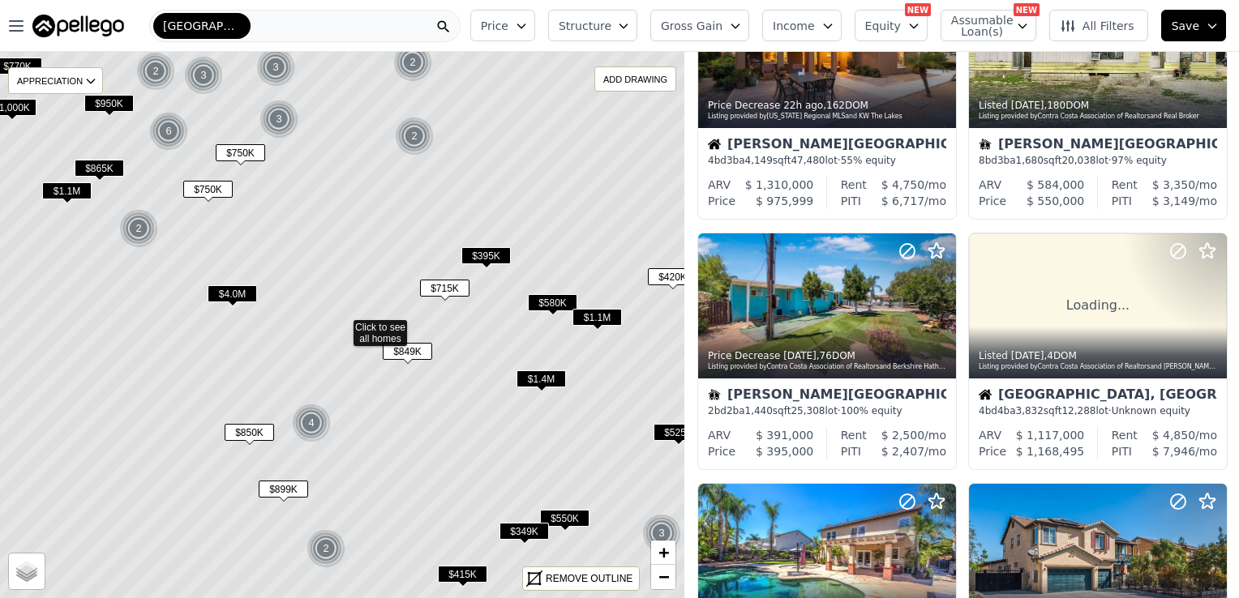
scroll to position [1365, 0]
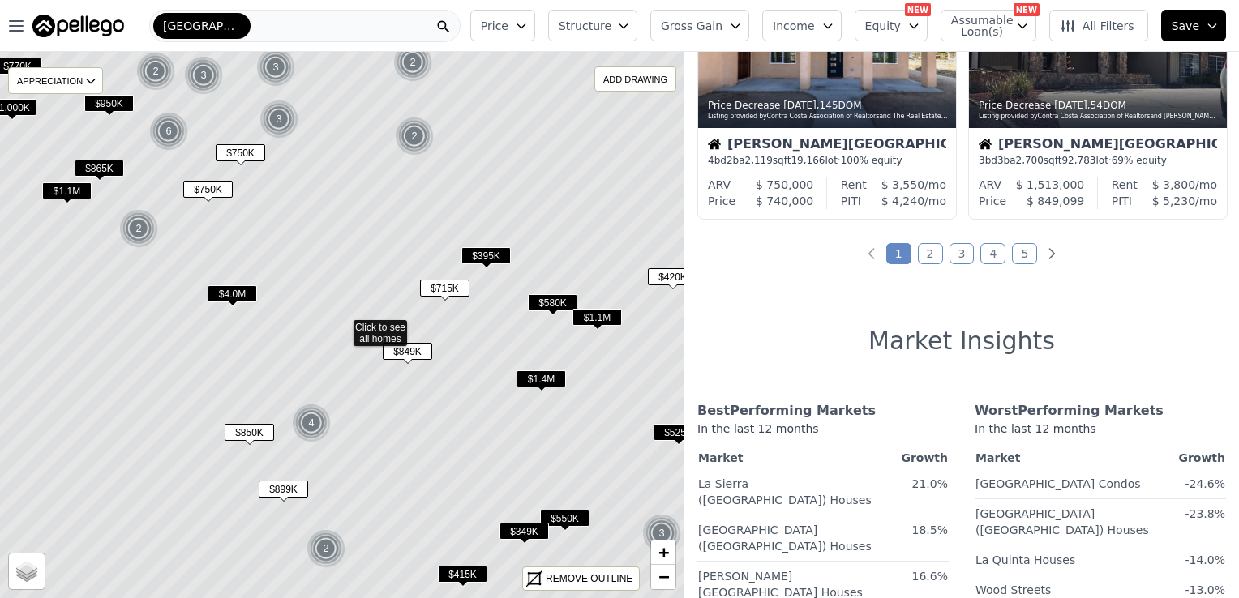
click at [555, 299] on span "$580K" at bounding box center [552, 302] width 49 height 17
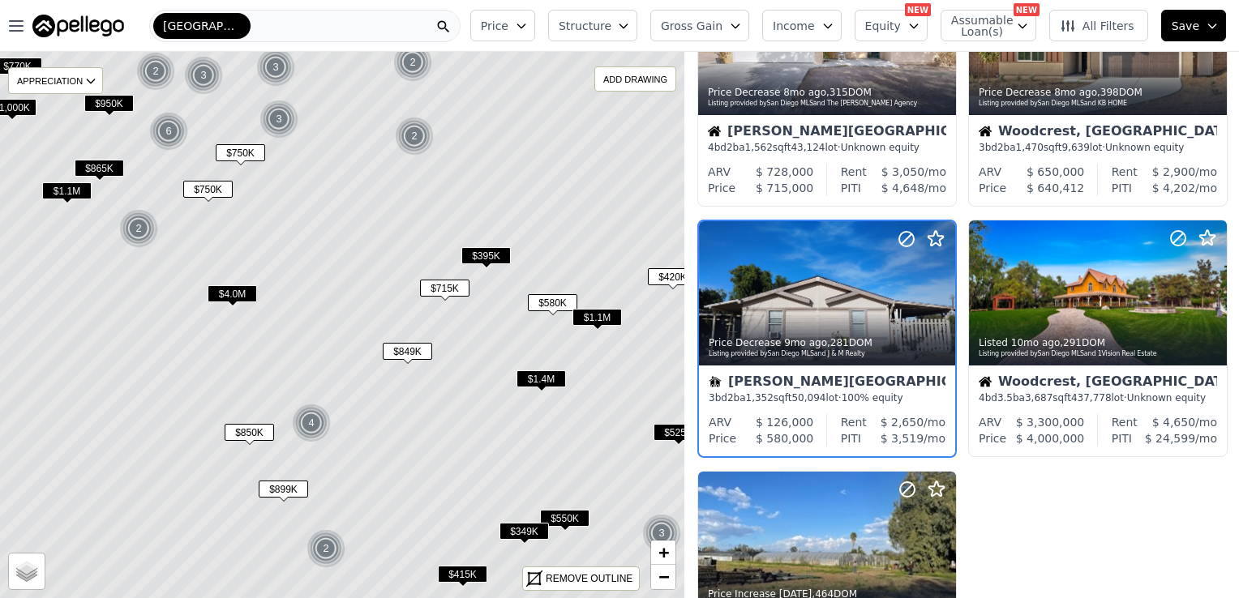
scroll to position [113, 0]
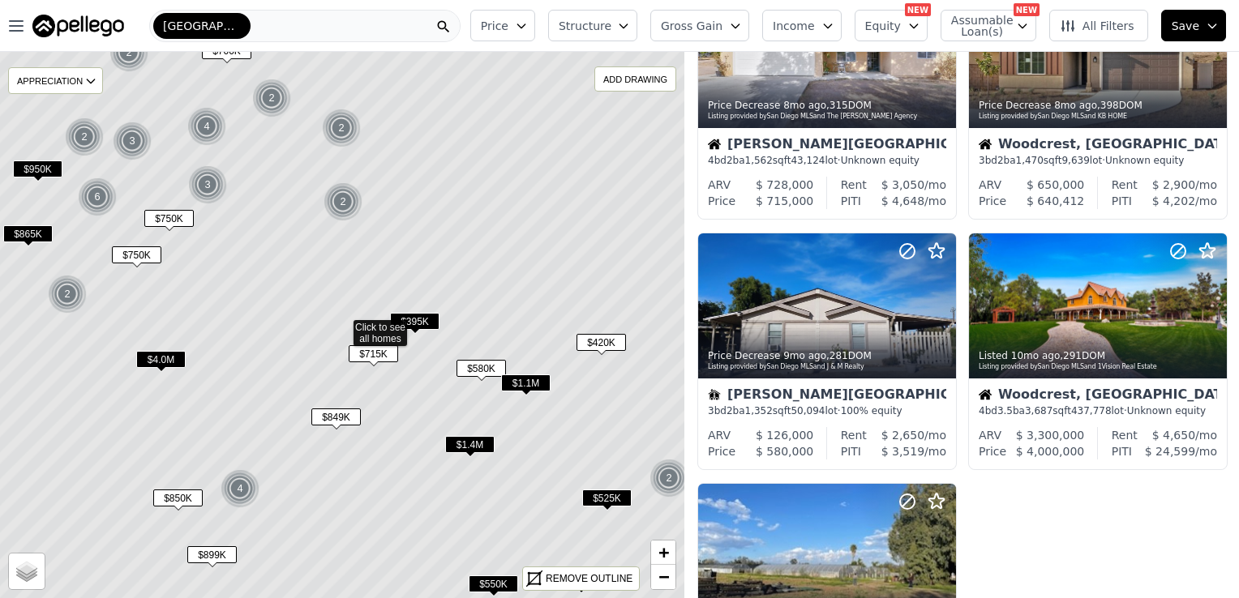
click at [605, 500] on span "$525K" at bounding box center [606, 498] width 49 height 17
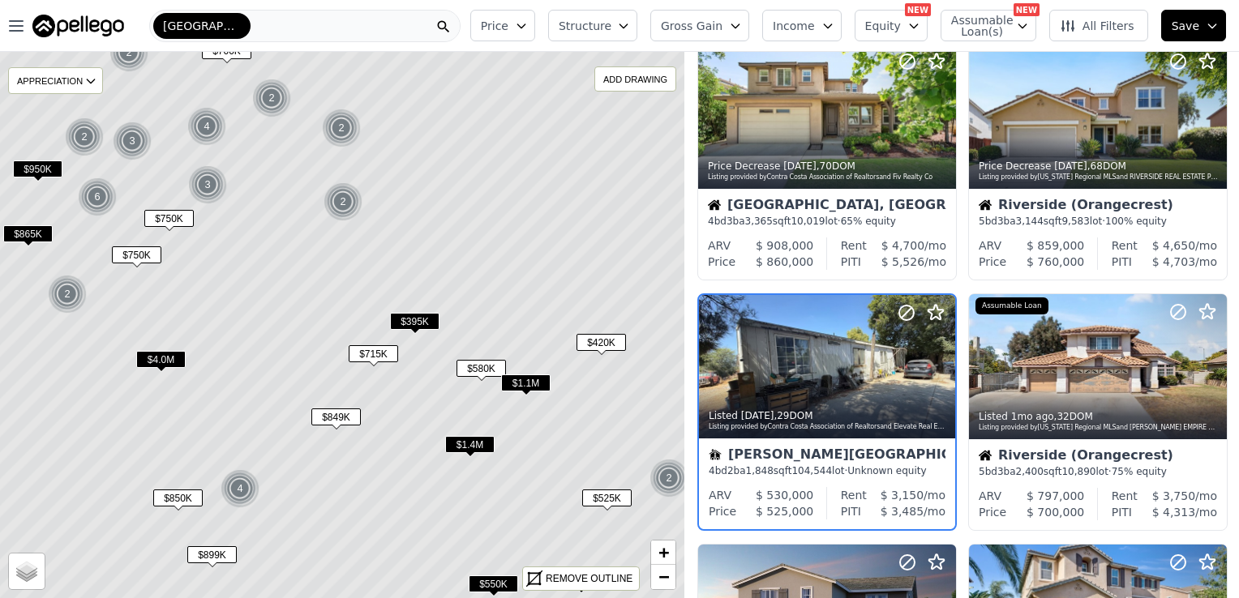
scroll to position [614, 0]
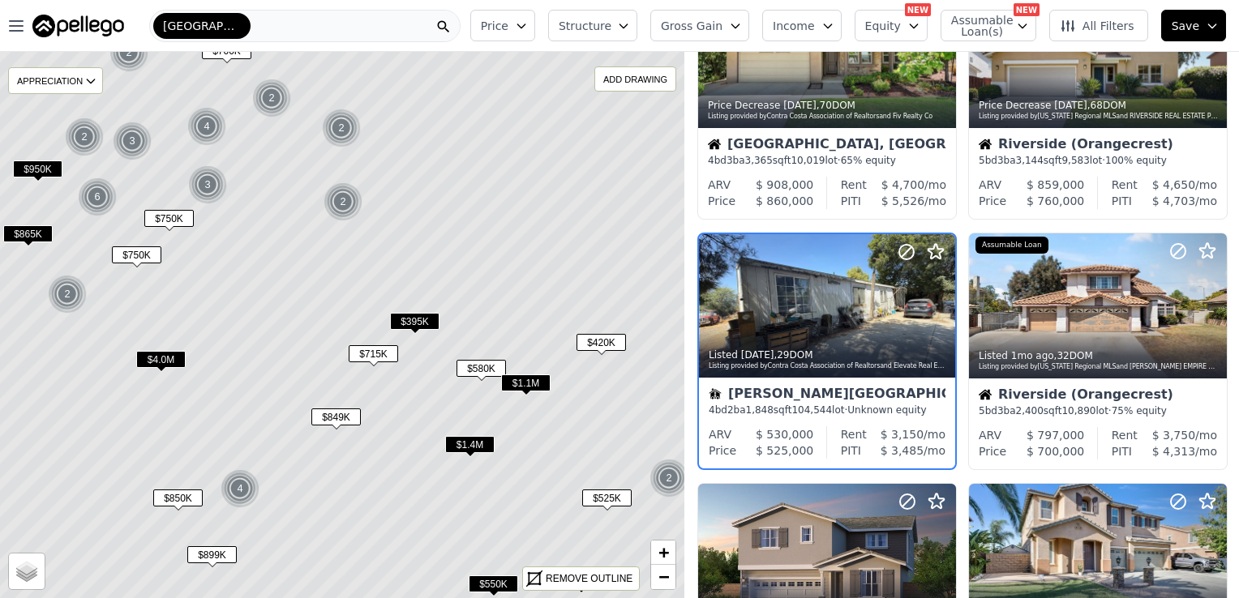
click at [488, 581] on span "$550K" at bounding box center [493, 584] width 49 height 17
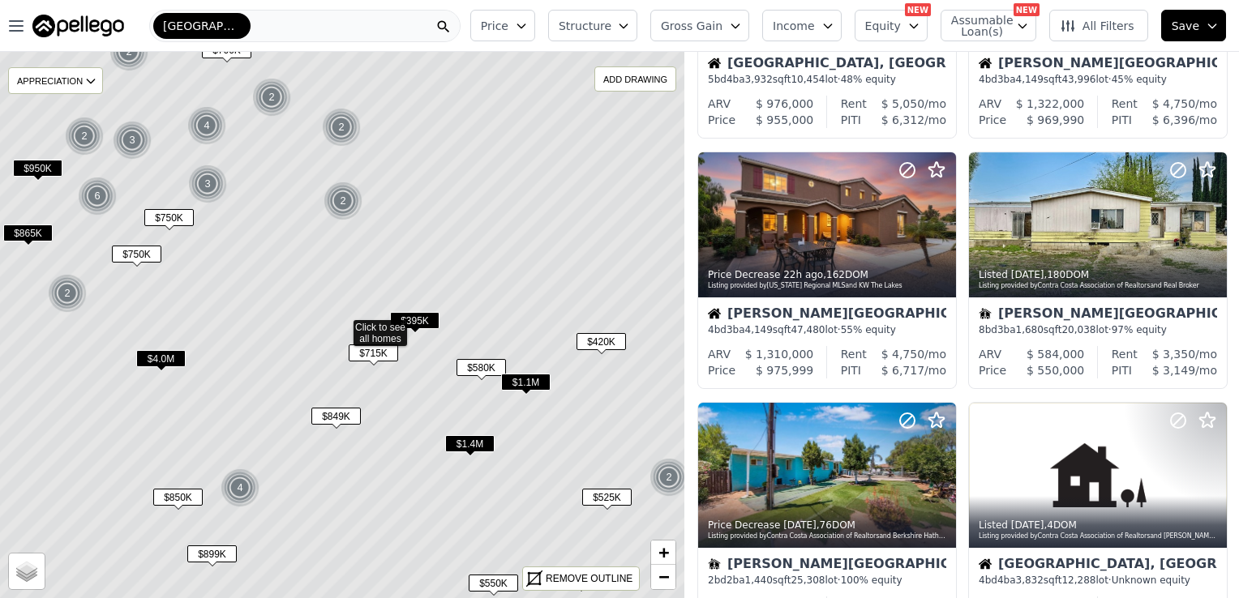
scroll to position [113, 0]
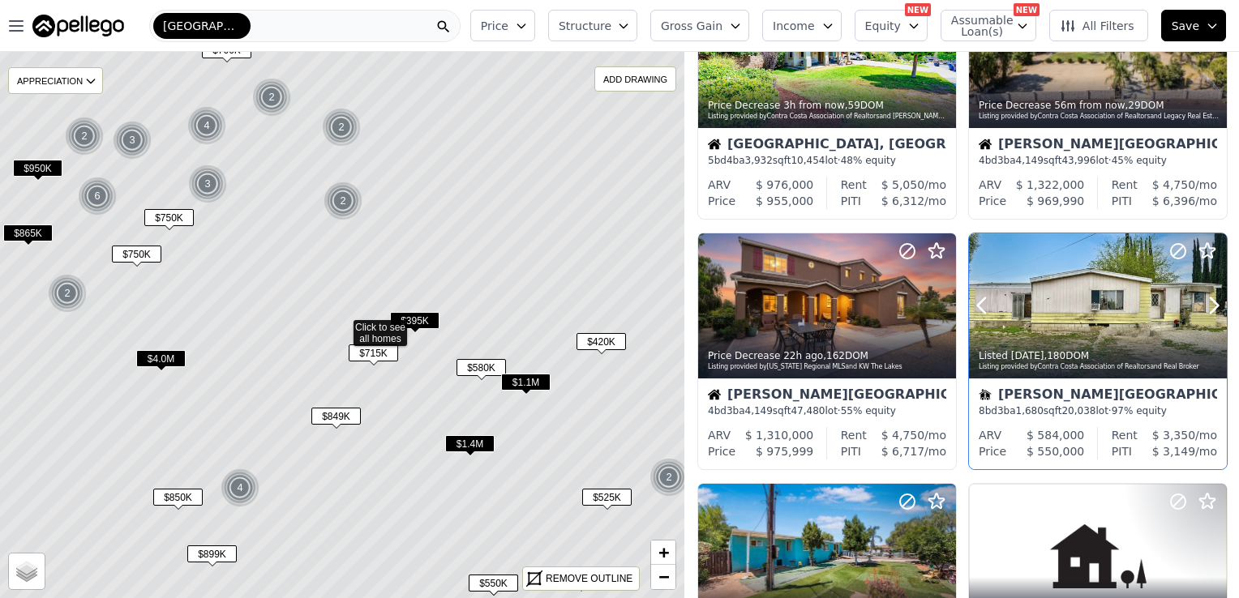
click at [1059, 306] on div at bounding box center [1098, 305] width 258 height 145
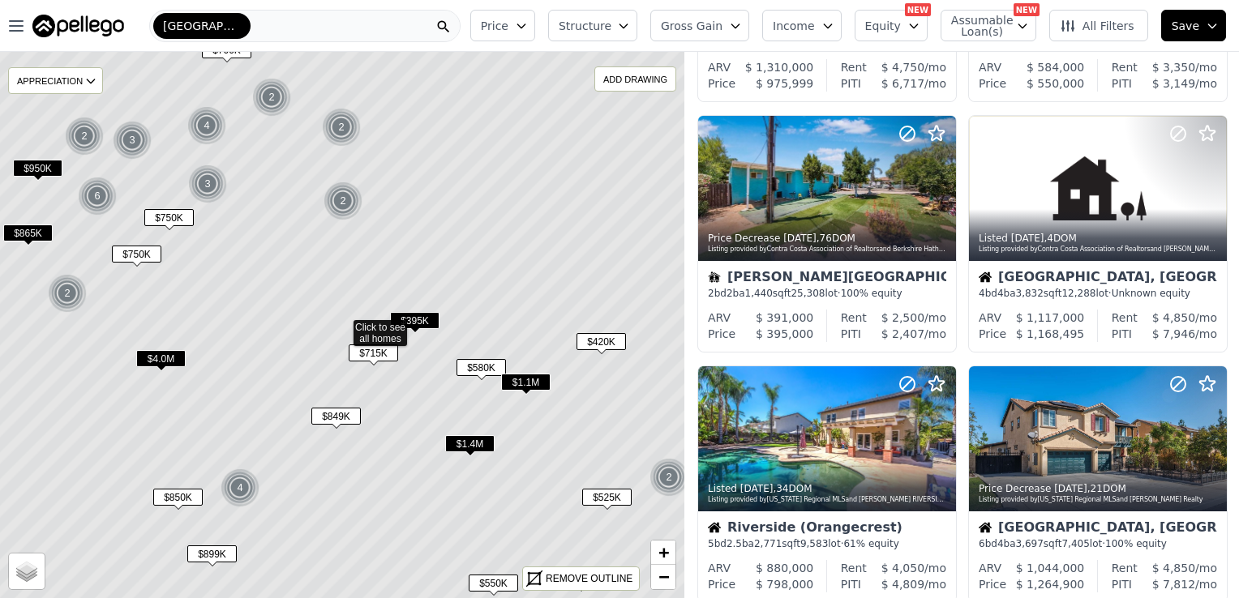
scroll to position [441, 0]
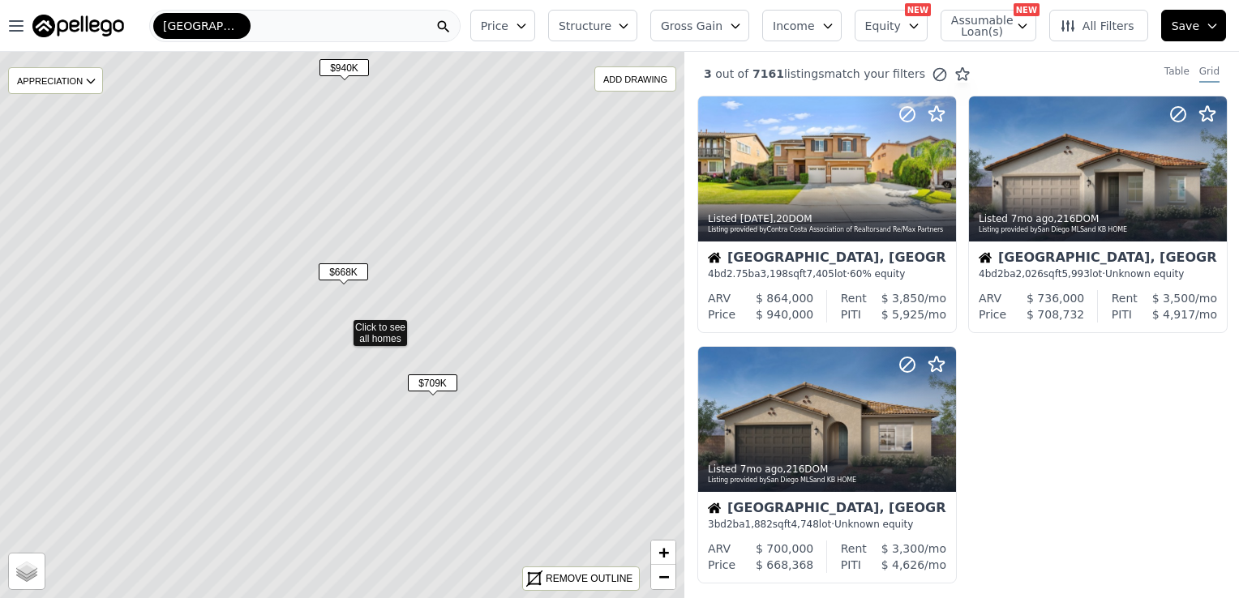
click at [428, 380] on span "$709K" at bounding box center [432, 382] width 49 height 17
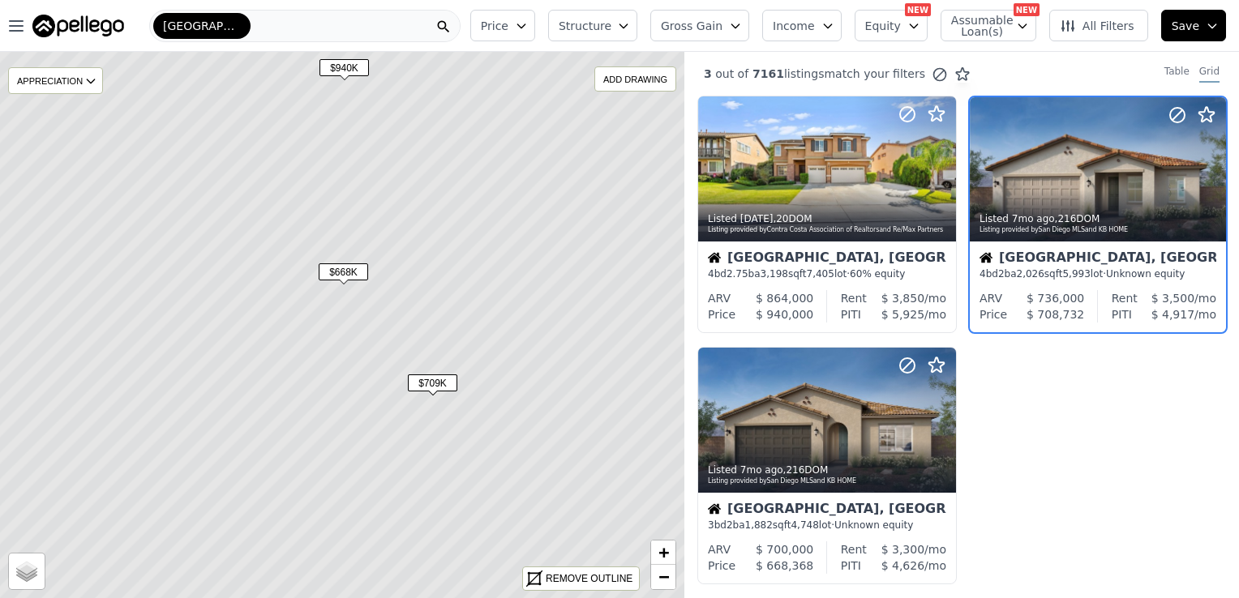
click at [337, 269] on span "$668K" at bounding box center [343, 271] width 49 height 17
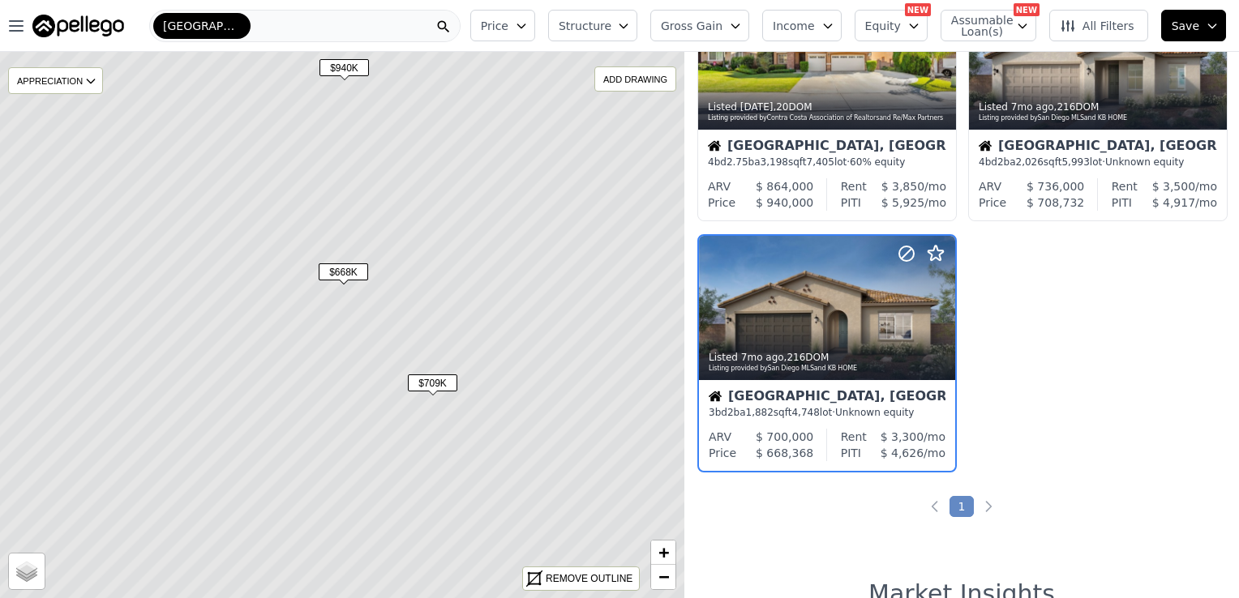
scroll to position [113, 0]
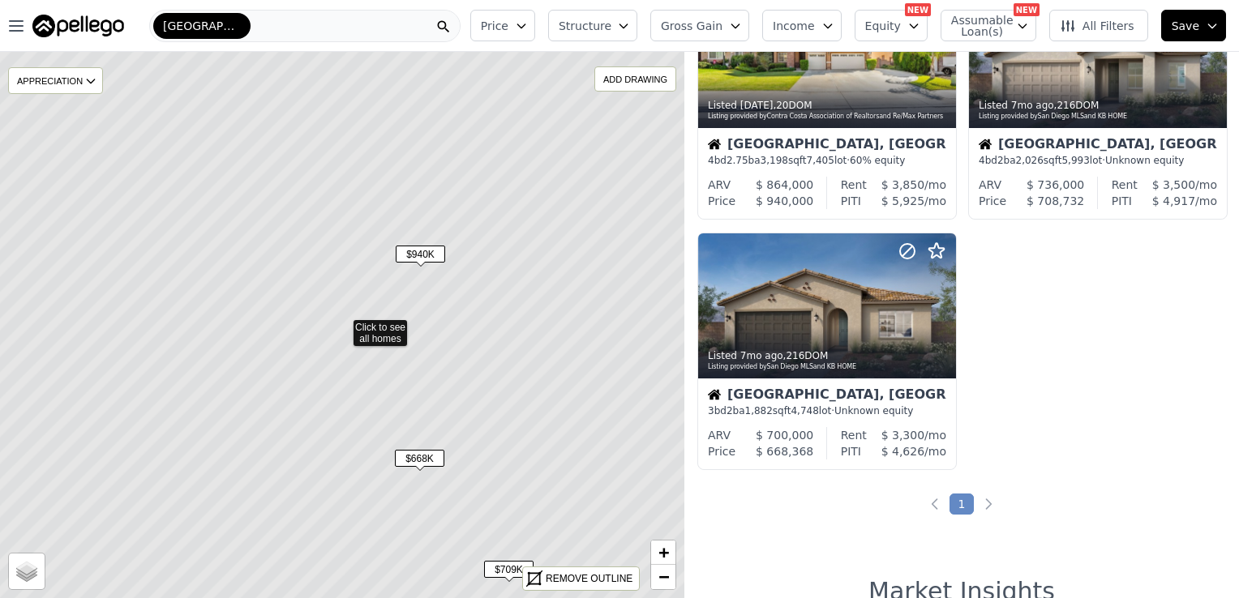
scroll to position [364, 0]
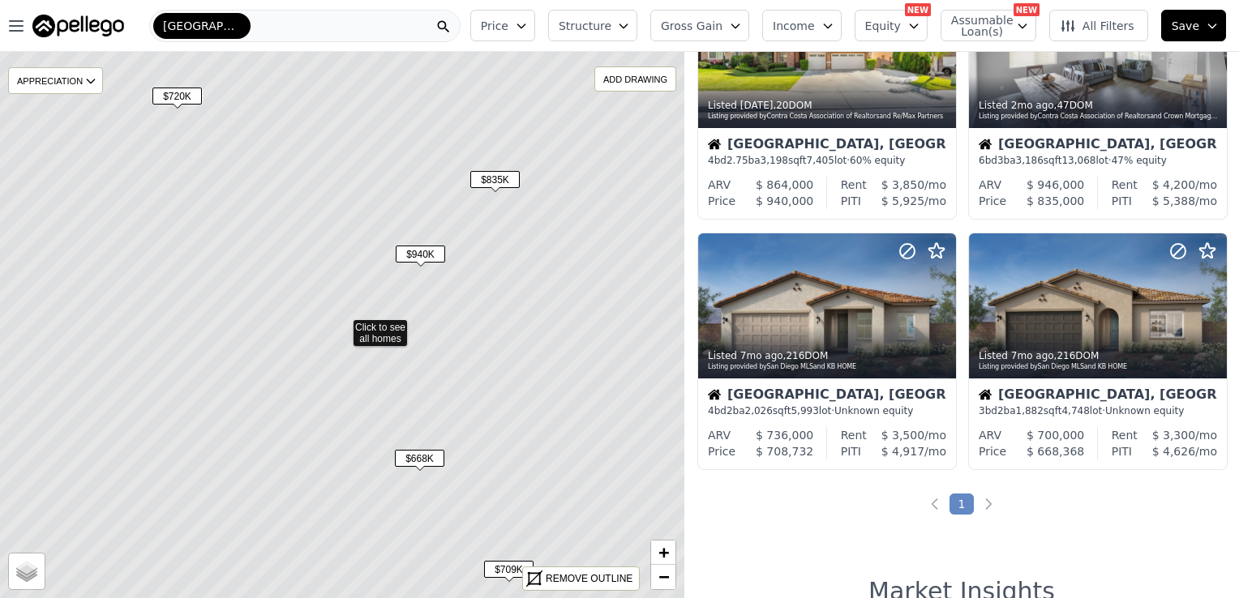
click at [498, 177] on span "$835K" at bounding box center [494, 179] width 49 height 17
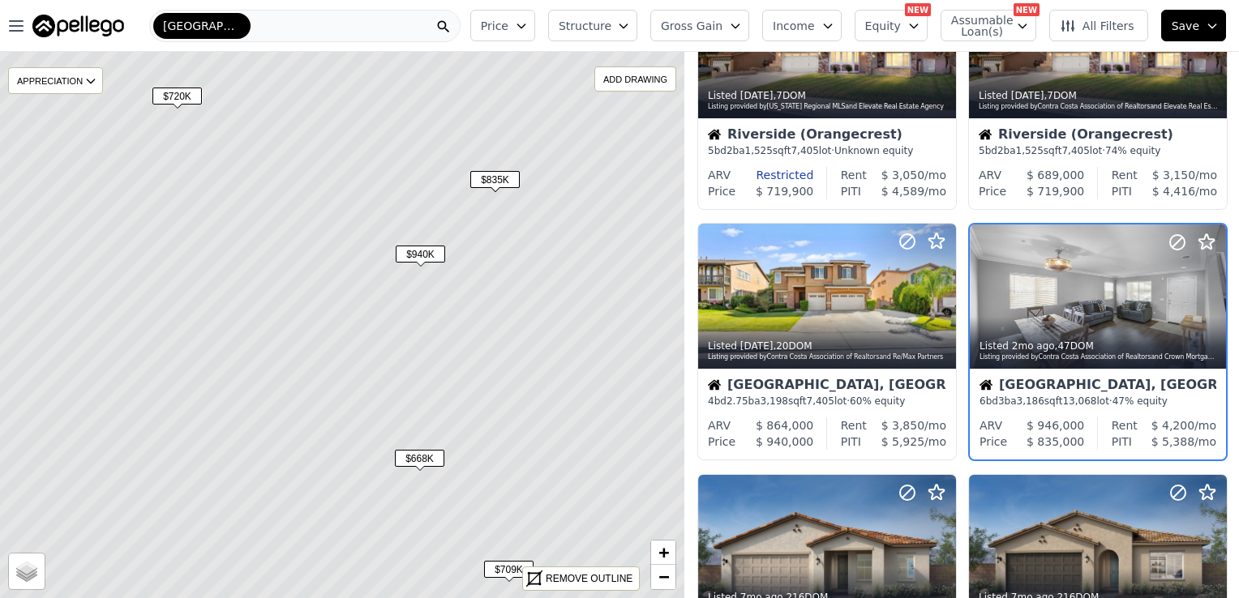
scroll to position [113, 0]
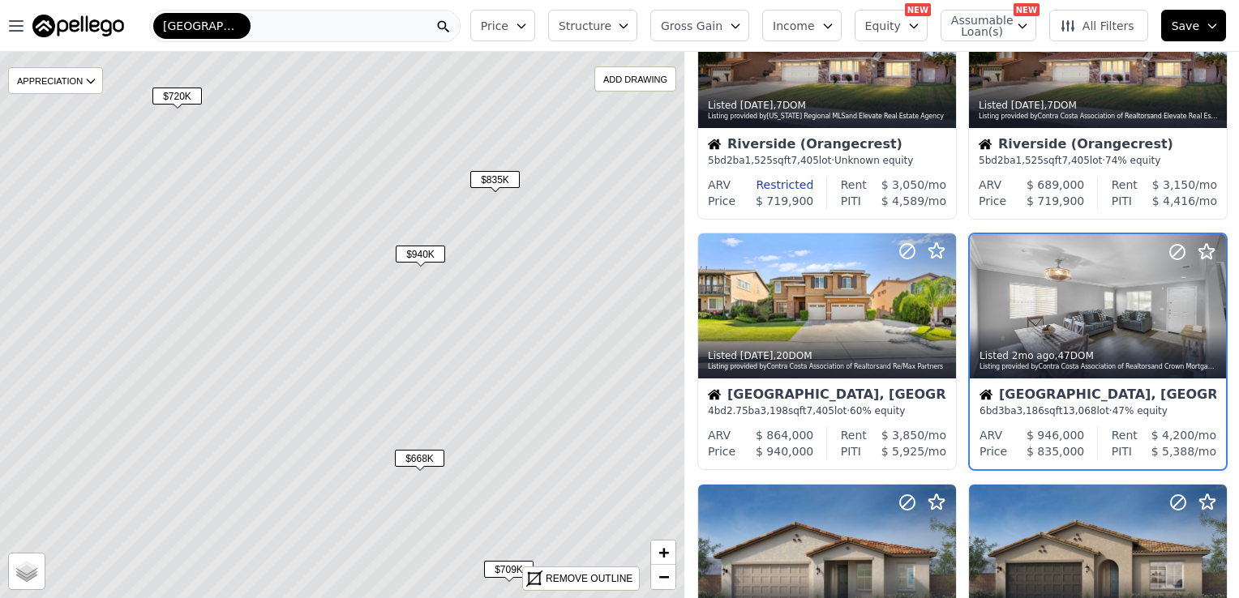
click at [423, 255] on span "$940K" at bounding box center [420, 254] width 49 height 17
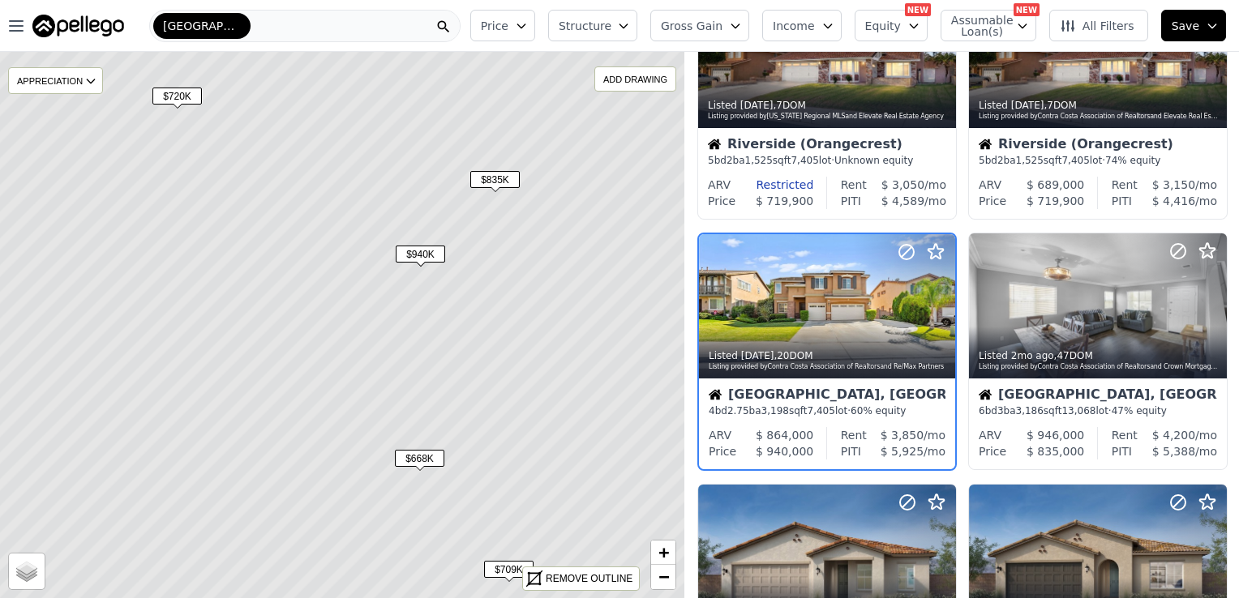
click at [185, 92] on span "$720K" at bounding box center [176, 96] width 49 height 17
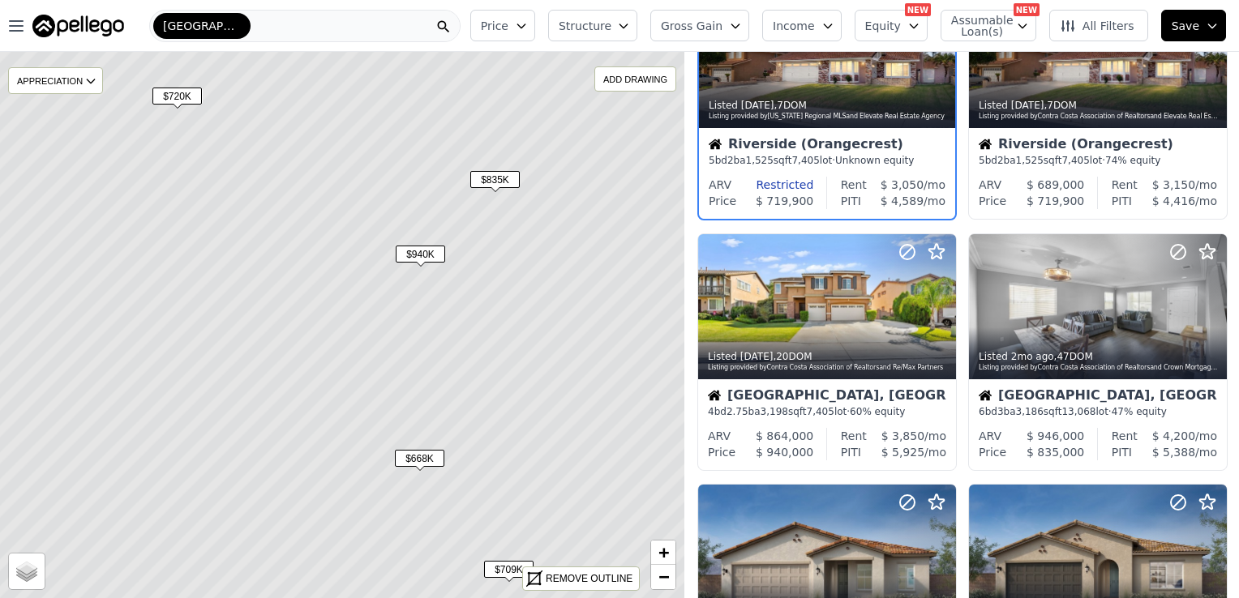
scroll to position [0, 0]
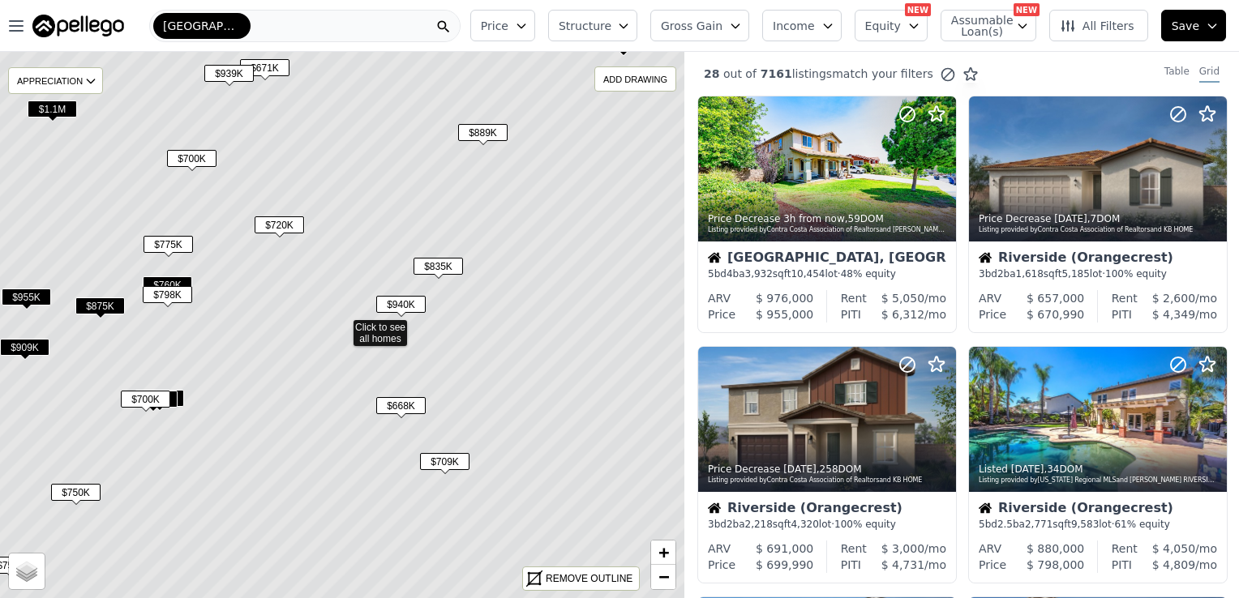
click at [97, 304] on span "$875K" at bounding box center [99, 305] width 49 height 17
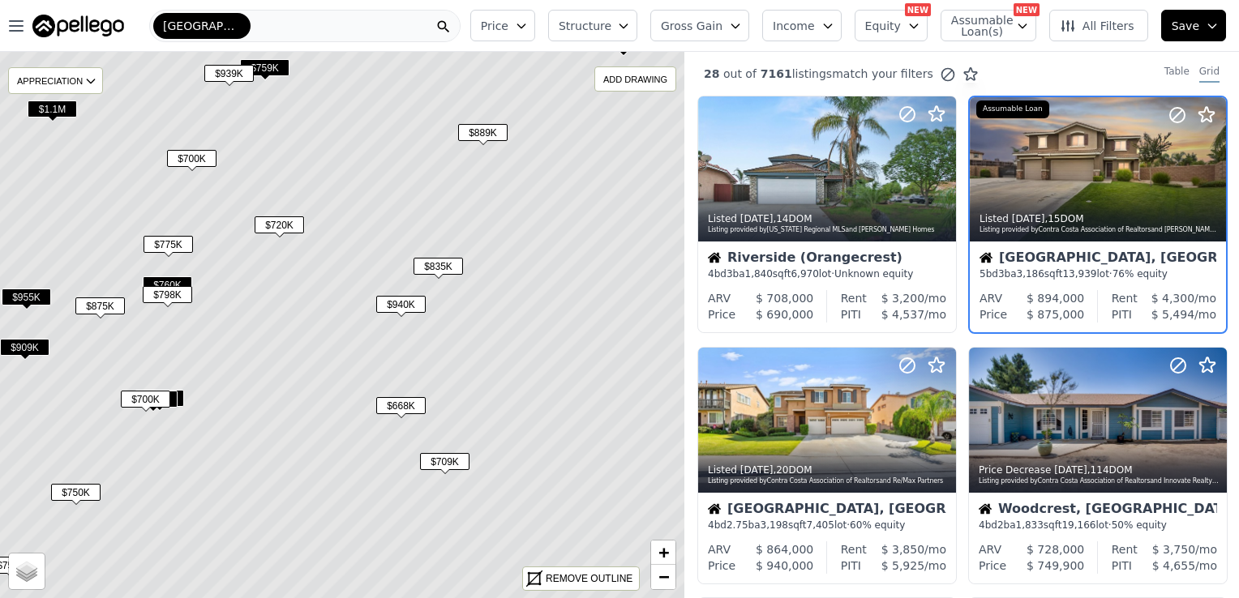
click at [164, 242] on span "$775K" at bounding box center [167, 244] width 49 height 17
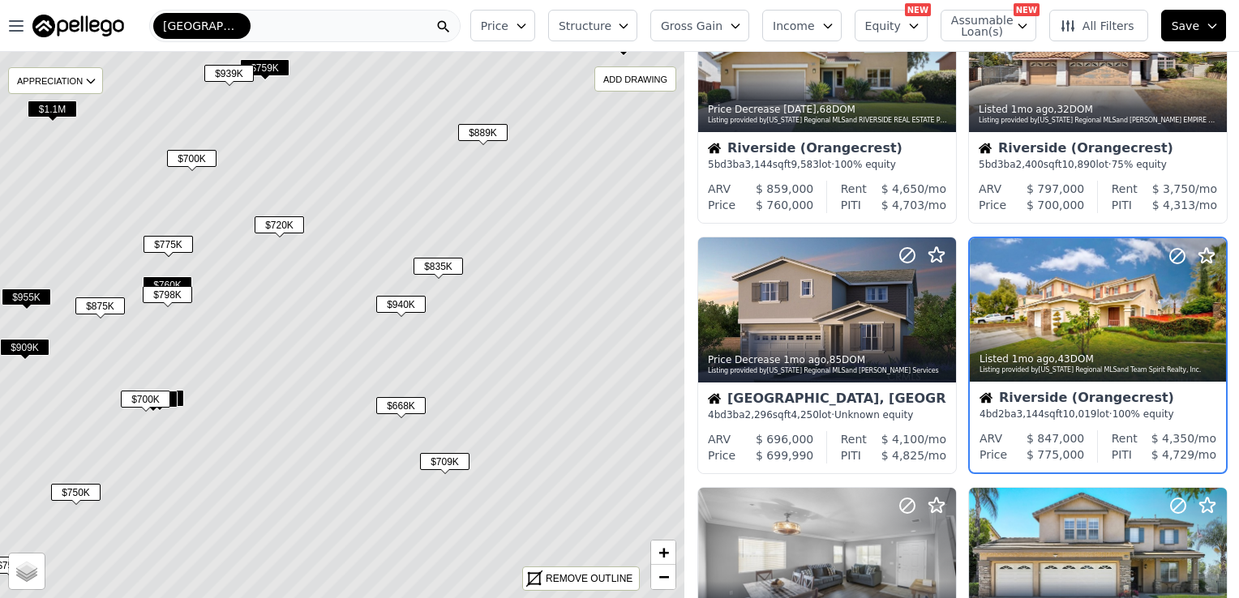
scroll to position [614, 0]
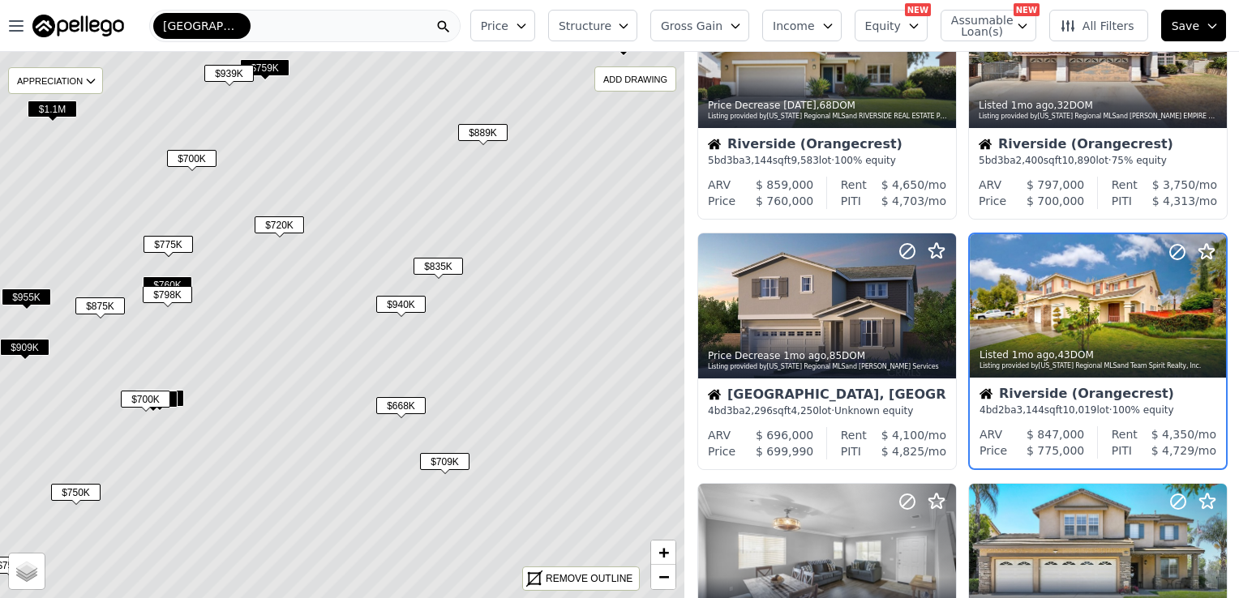
click at [27, 345] on span "$909K" at bounding box center [24, 347] width 49 height 17
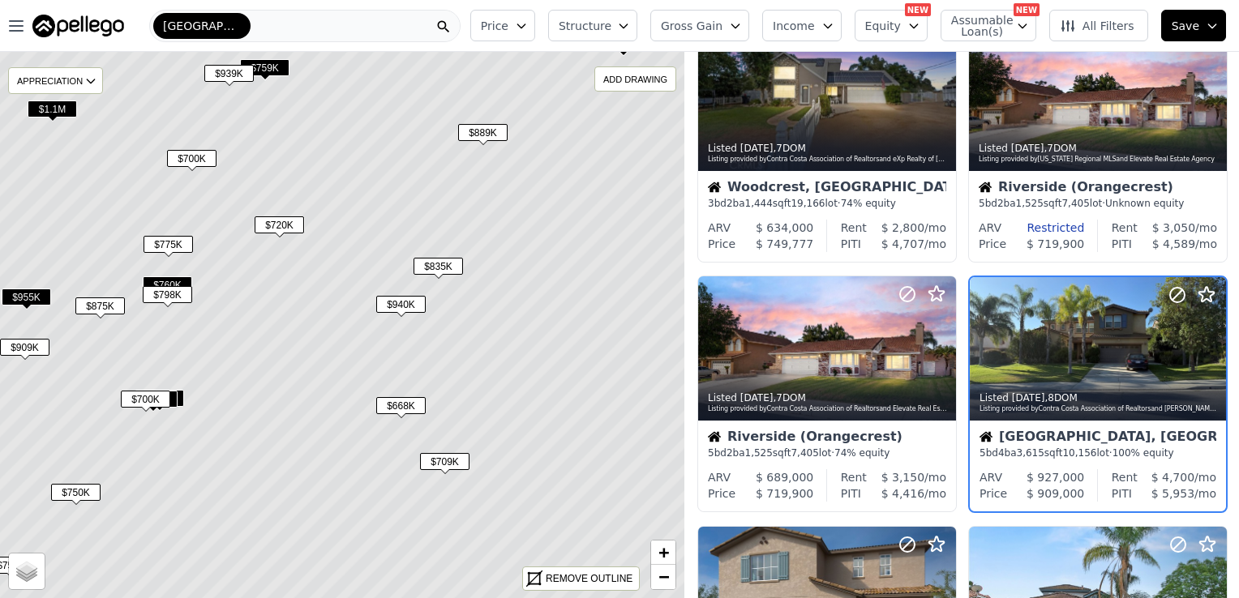
scroll to position [865, 0]
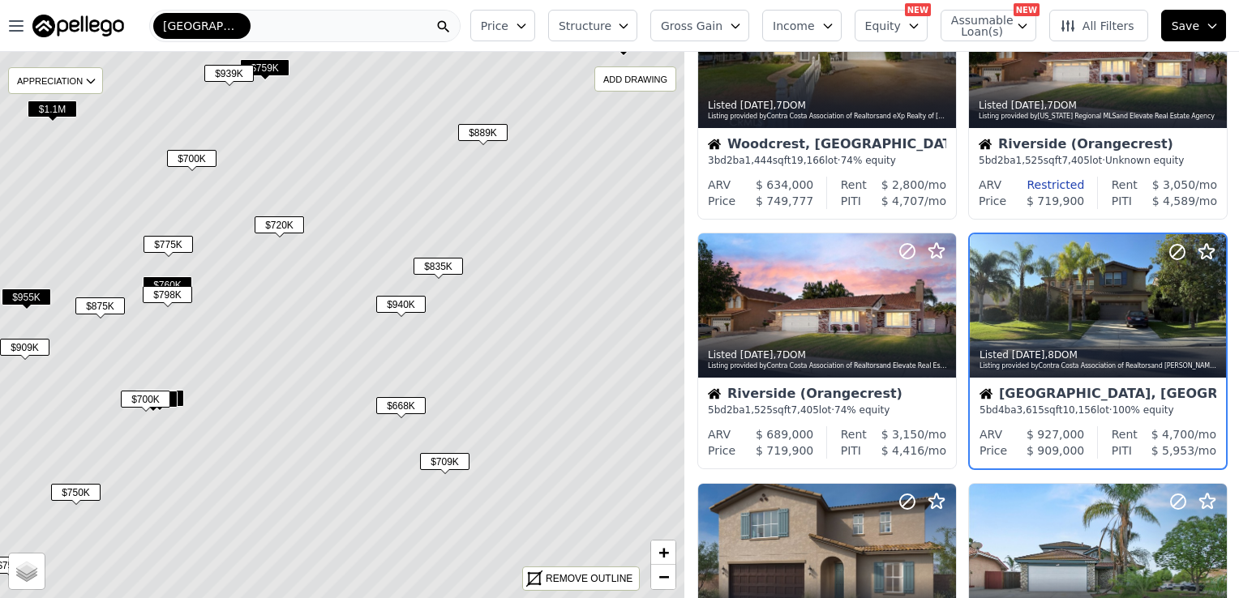
click at [32, 297] on span "$955K" at bounding box center [26, 297] width 49 height 17
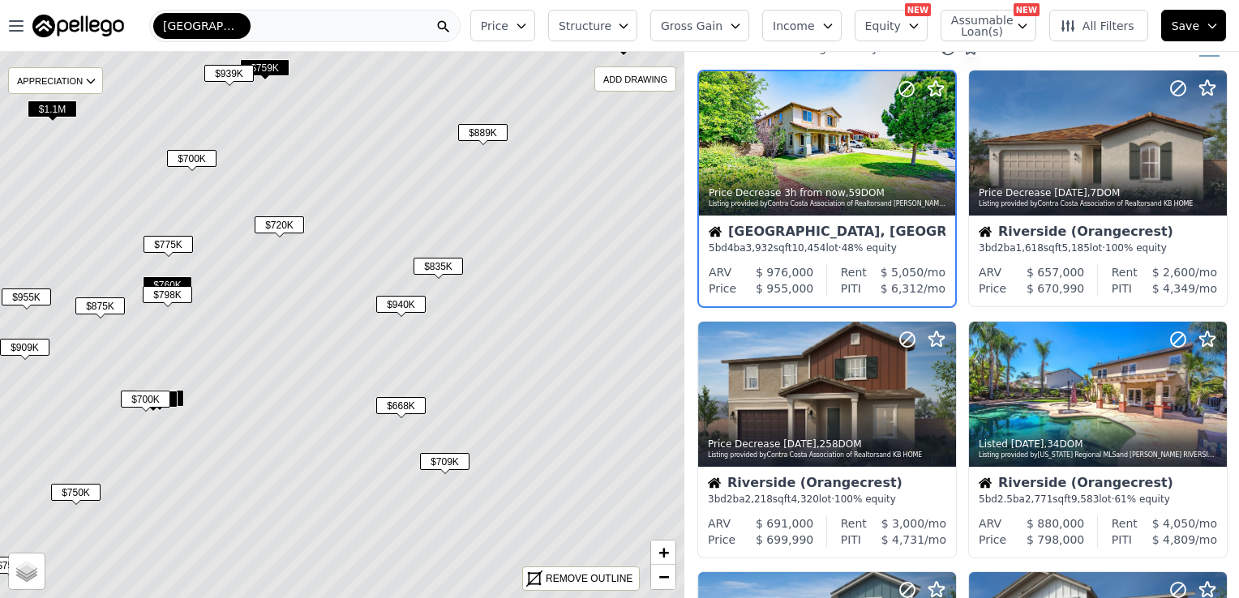
scroll to position [0, 0]
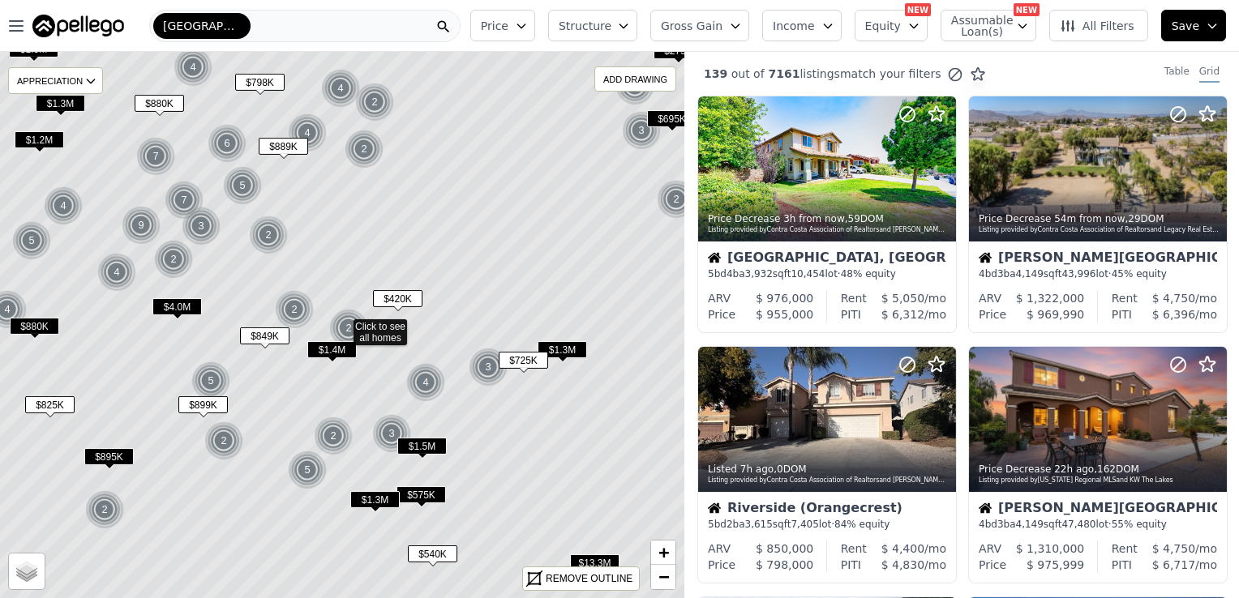
click at [430, 493] on span "$575K" at bounding box center [420, 494] width 49 height 17
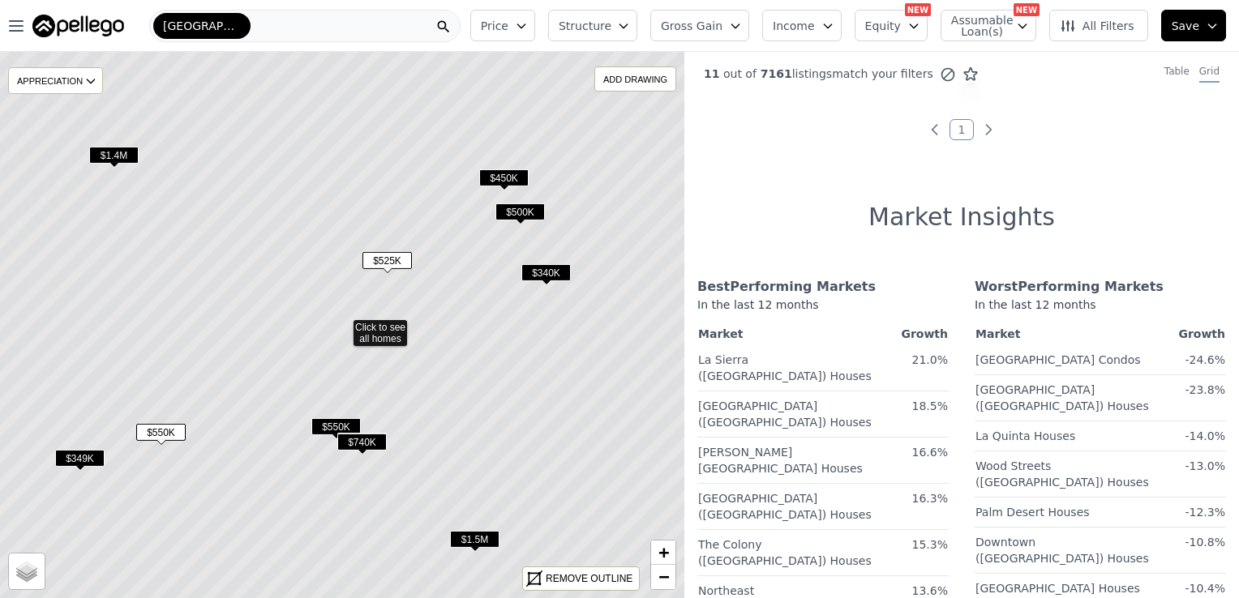
click at [509, 168] on icon at bounding box center [342, 325] width 824 height 659
click at [510, 206] on span "$500K" at bounding box center [519, 211] width 49 height 17
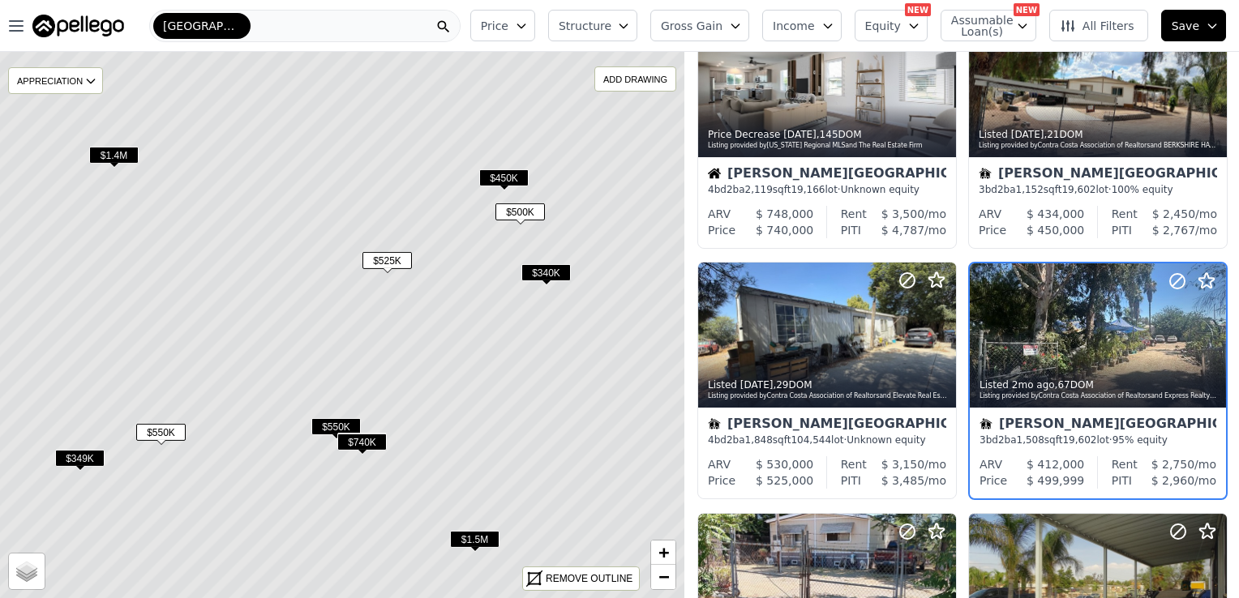
scroll to position [364, 0]
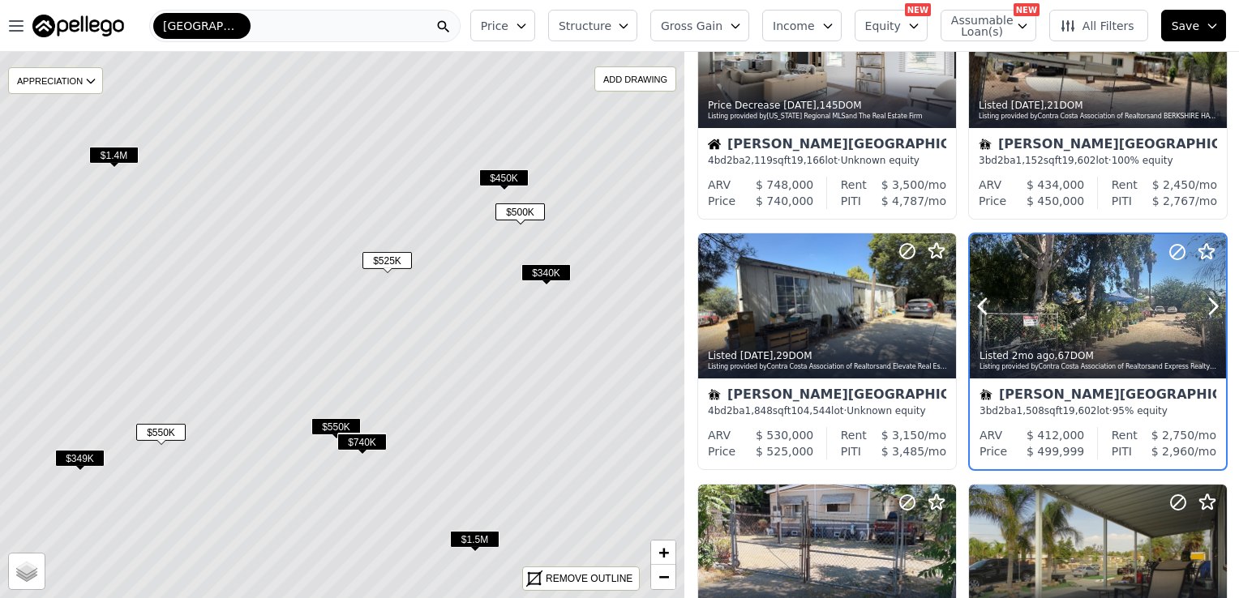
click at [1063, 282] on div at bounding box center [1097, 306] width 256 height 144
click at [538, 269] on span "$340K" at bounding box center [545, 272] width 49 height 17
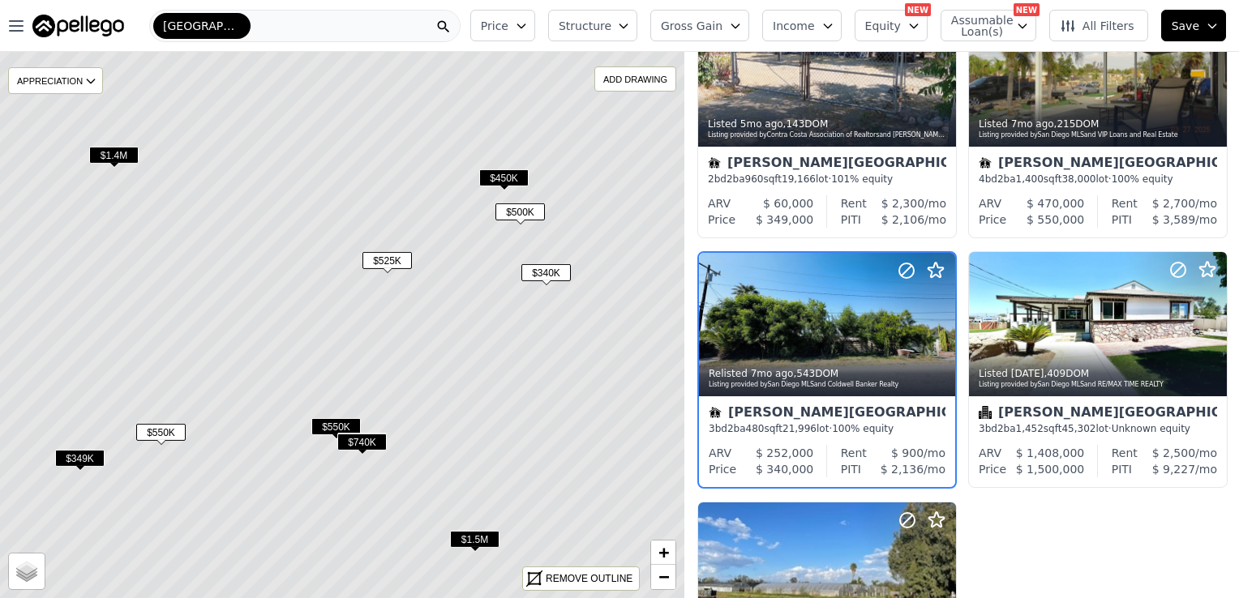
scroll to position [865, 0]
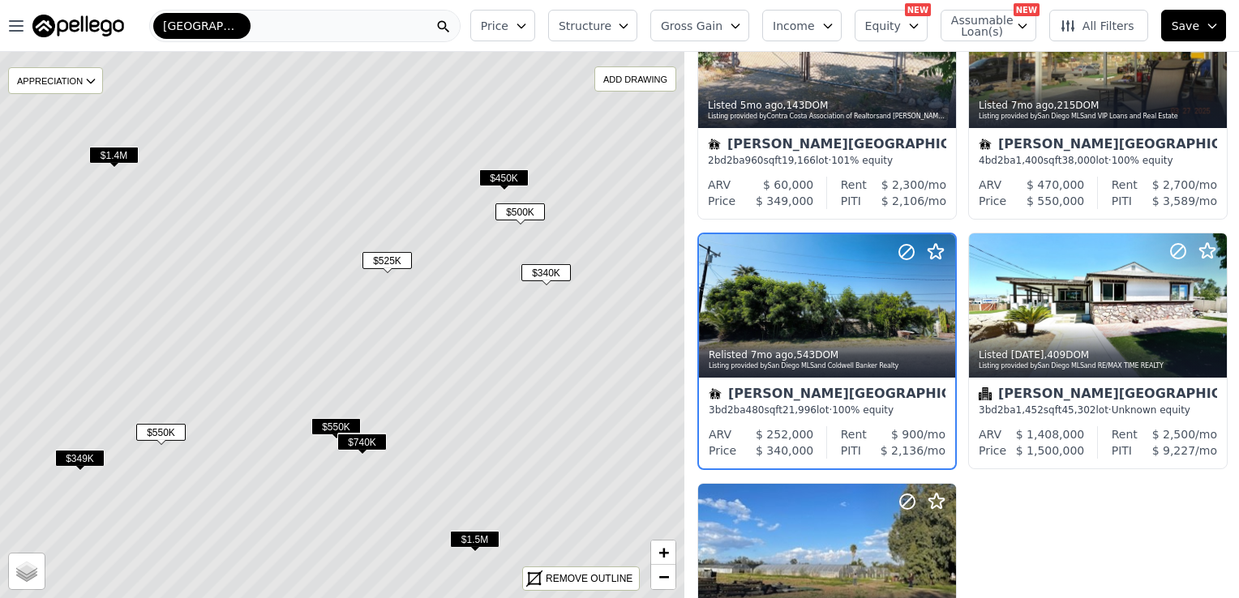
click at [374, 442] on span "$740K" at bounding box center [361, 442] width 49 height 17
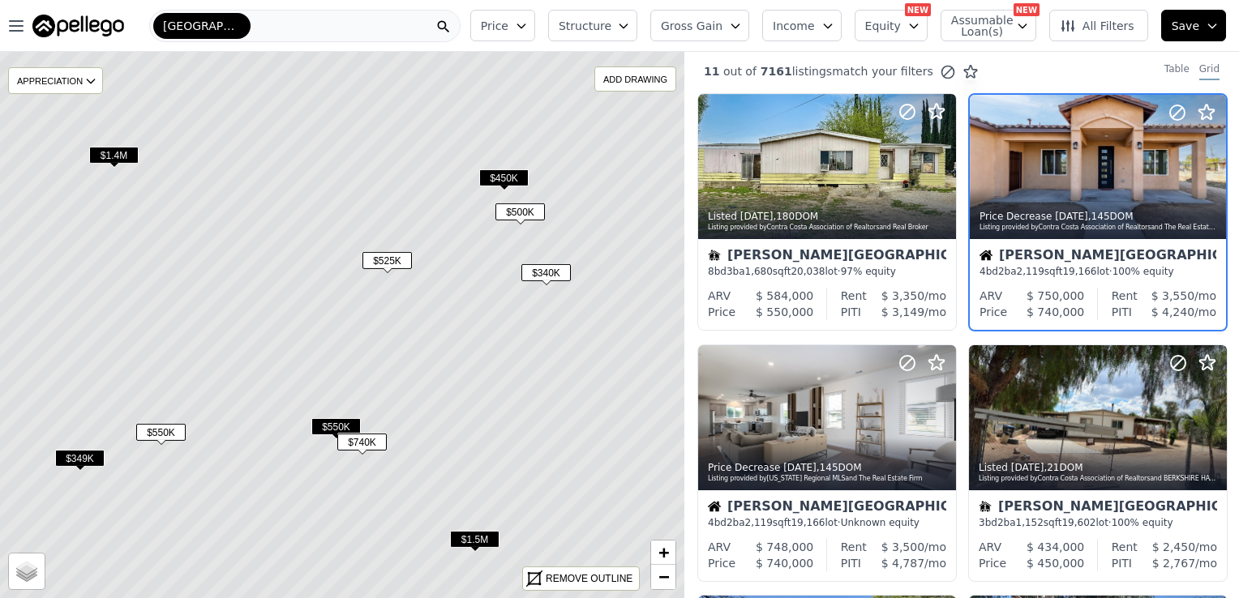
scroll to position [0, 0]
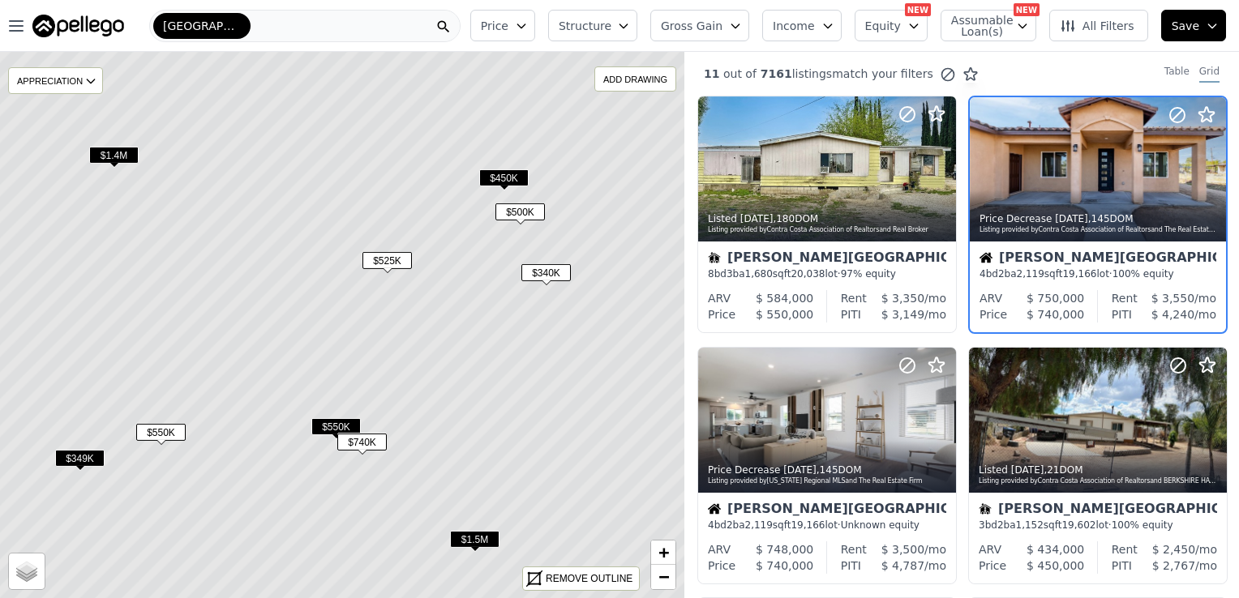
click at [323, 426] on span "$550K" at bounding box center [335, 426] width 49 height 17
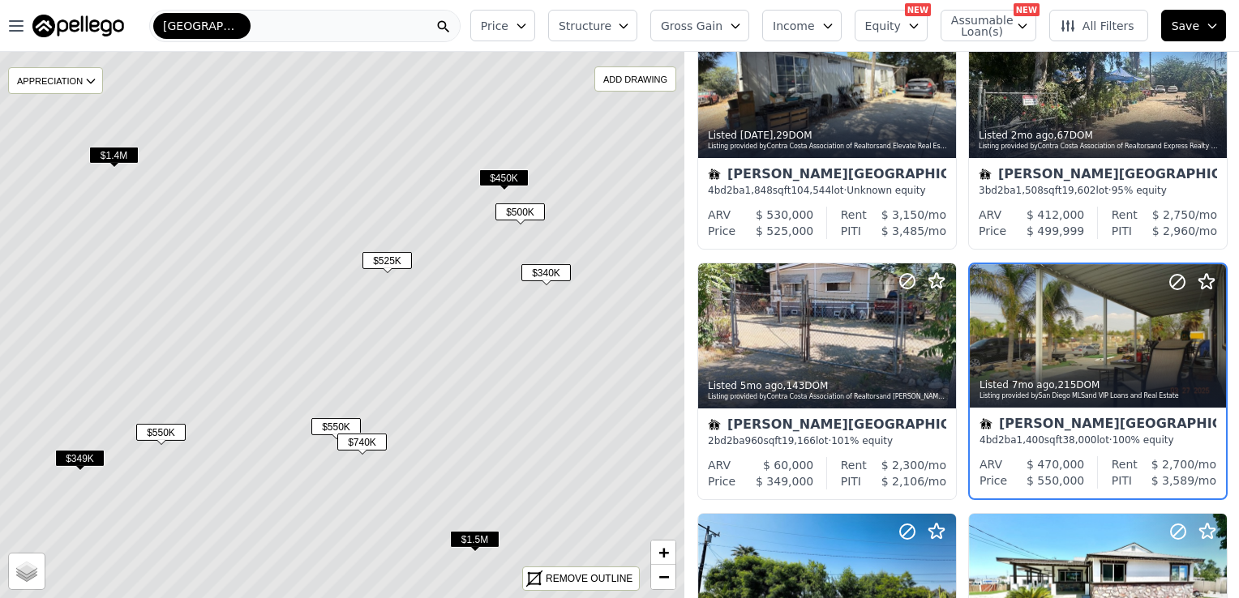
scroll to position [614, 0]
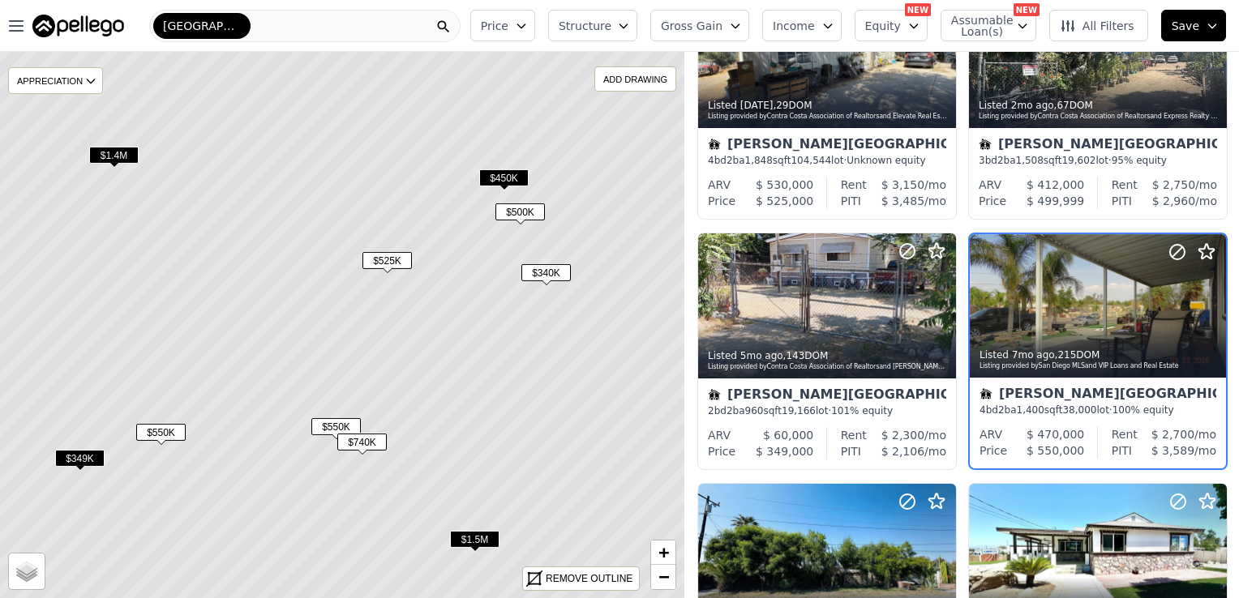
click at [370, 439] on span "$740K" at bounding box center [361, 442] width 49 height 17
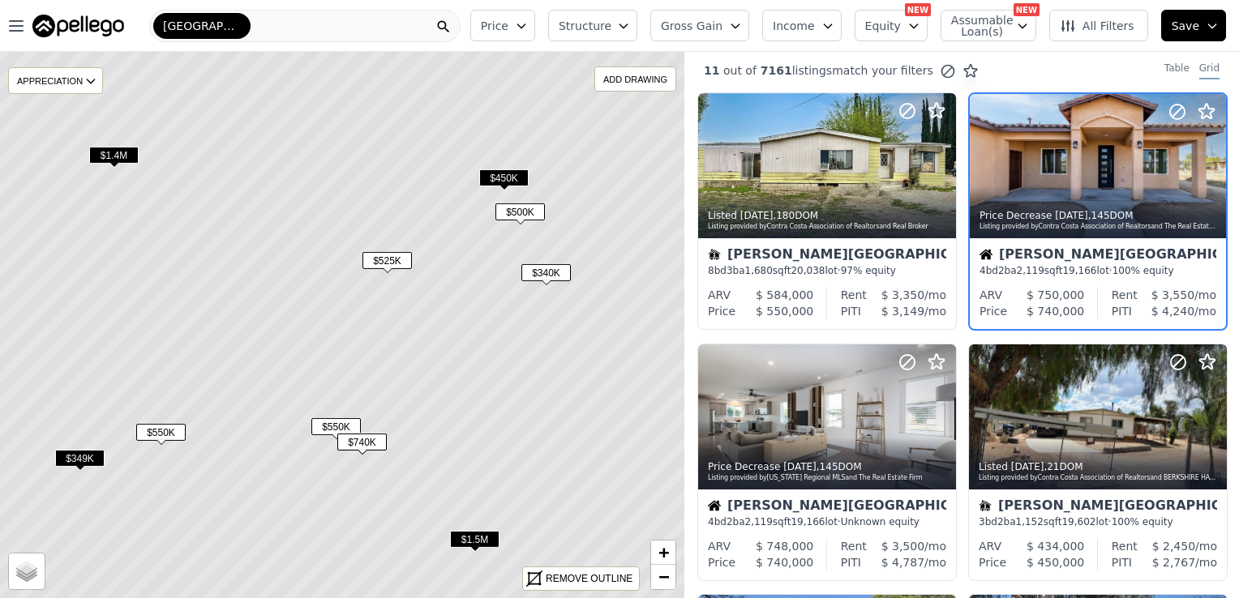
scroll to position [0, 0]
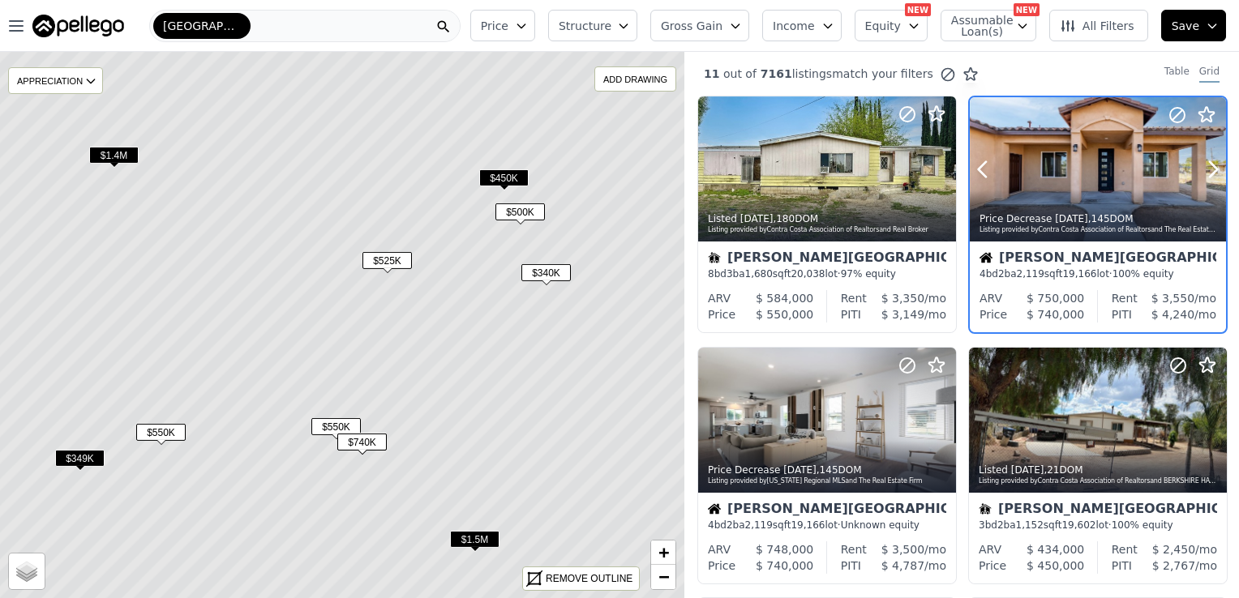
click at [1053, 193] on div at bounding box center [1097, 204] width 256 height 29
click at [83, 456] on span "$349K" at bounding box center [79, 458] width 49 height 17
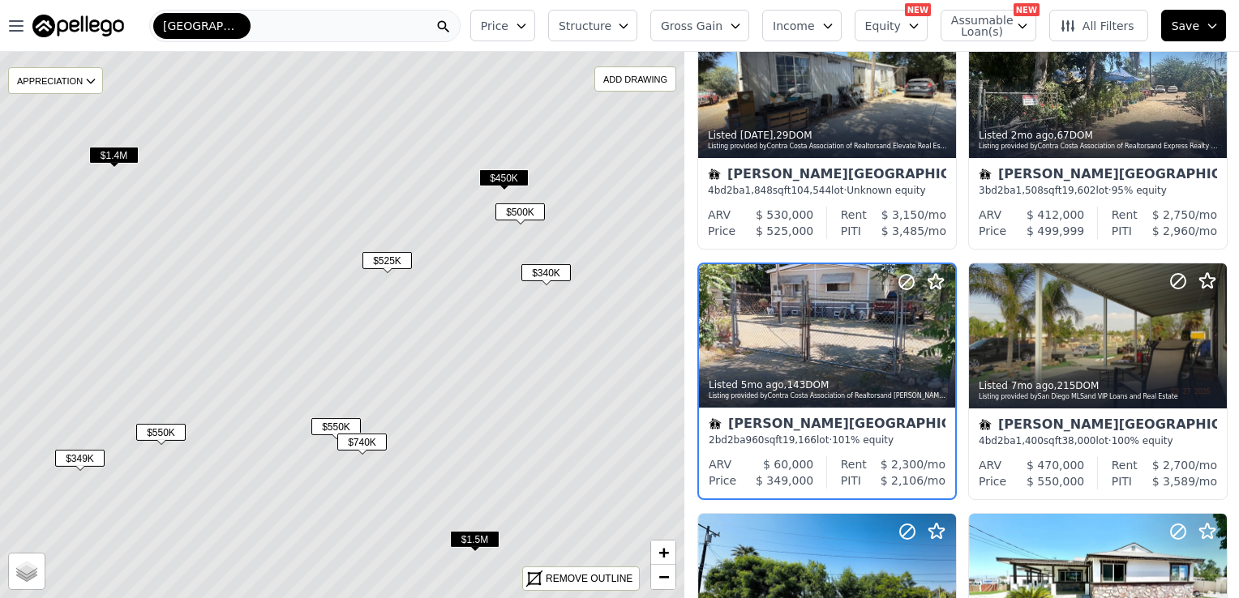
scroll to position [614, 0]
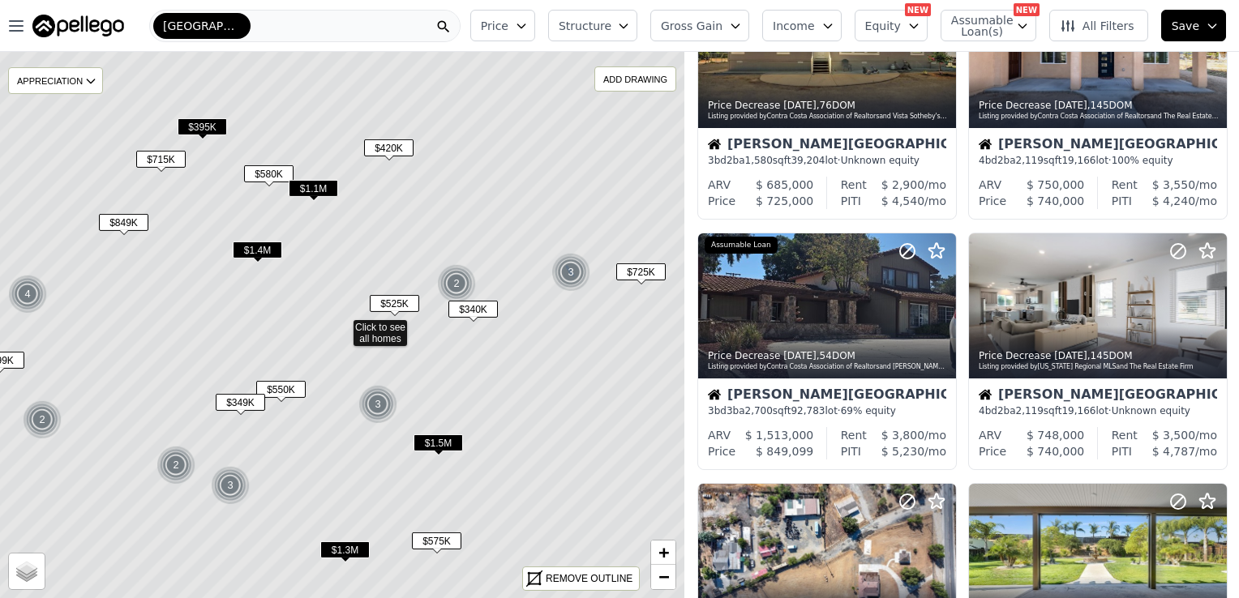
click at [569, 265] on div "3" at bounding box center [570, 272] width 39 height 39
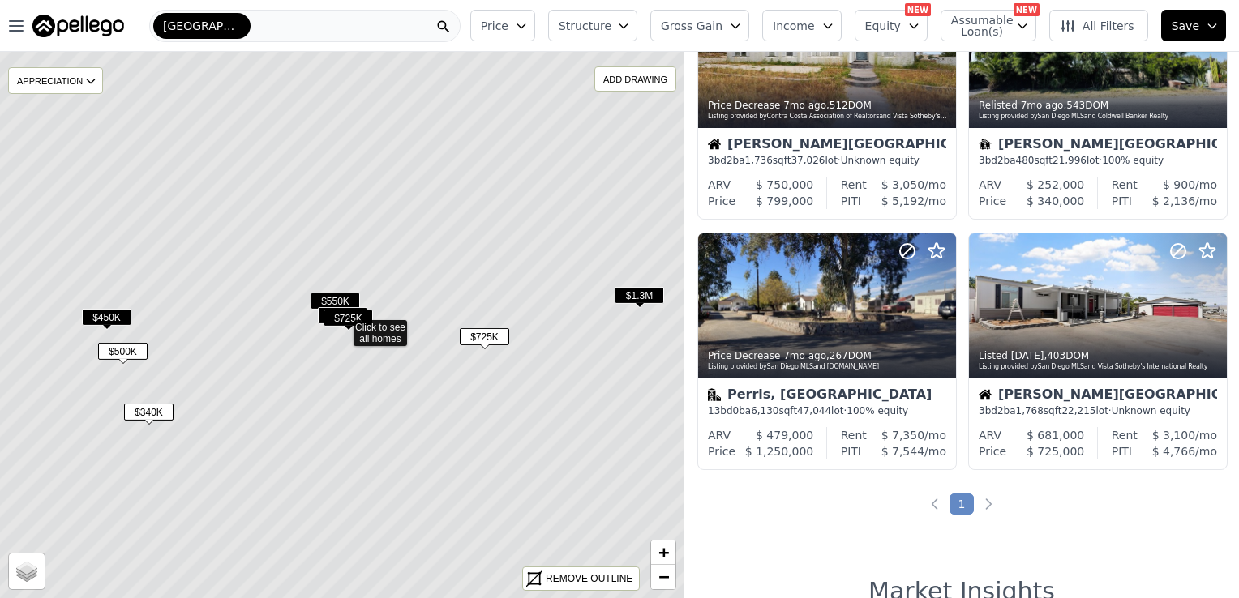
click at [342, 319] on span "$725K" at bounding box center [347, 318] width 49 height 17
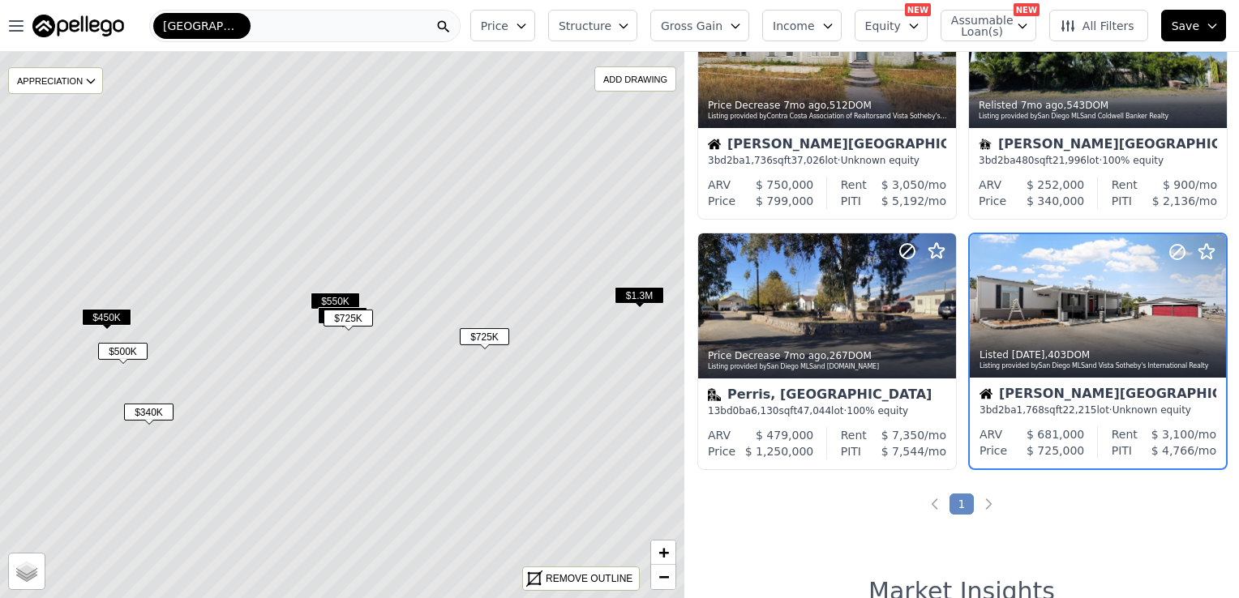
click at [337, 300] on span "$550K" at bounding box center [334, 301] width 49 height 17
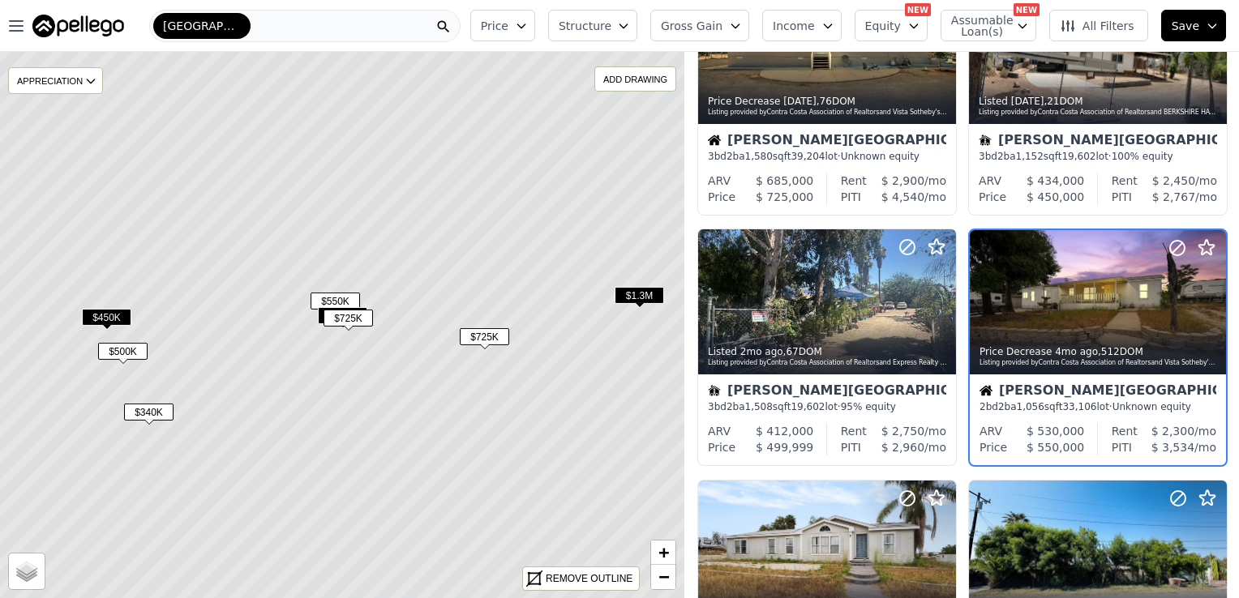
scroll to position [113, 0]
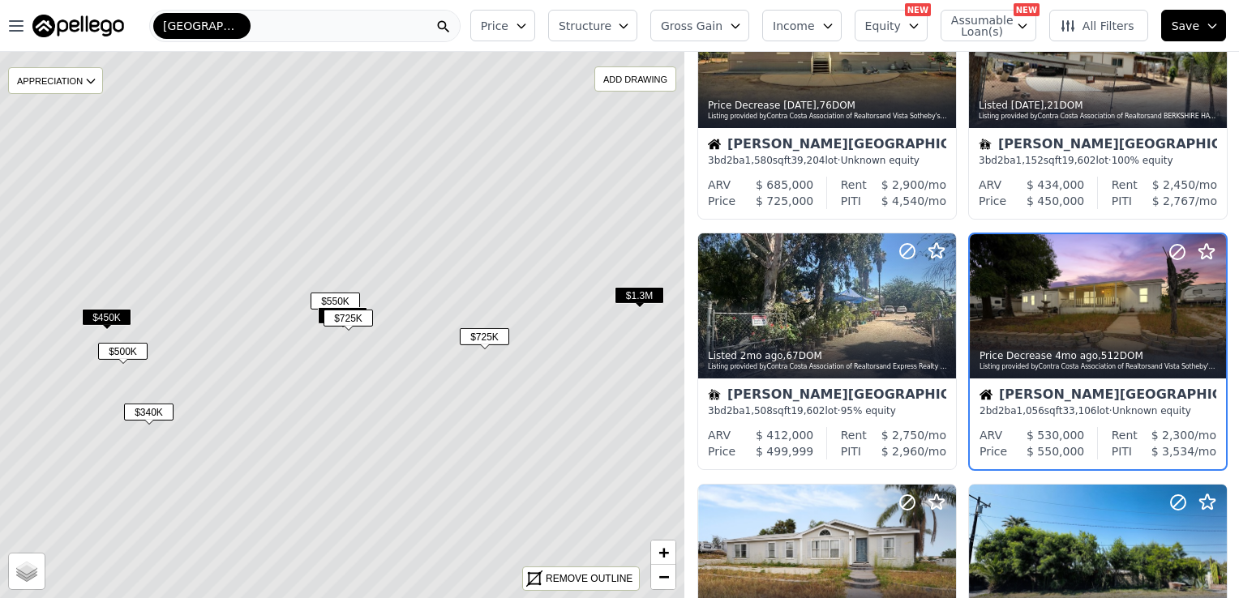
click at [120, 317] on span "$450K" at bounding box center [106, 317] width 49 height 17
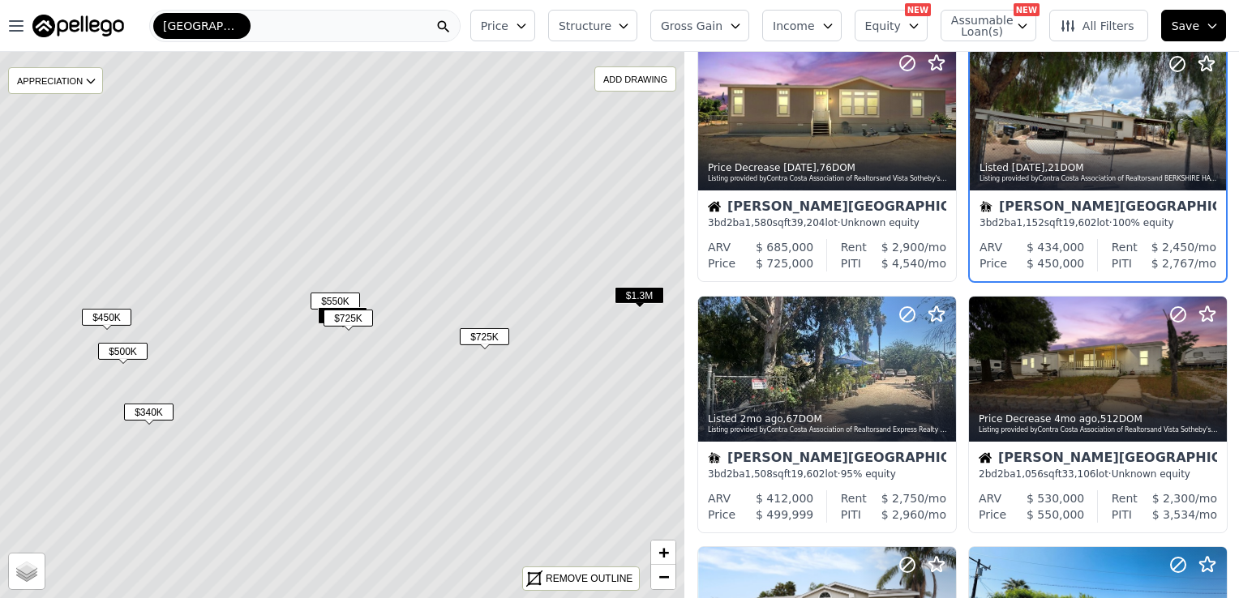
scroll to position [0, 0]
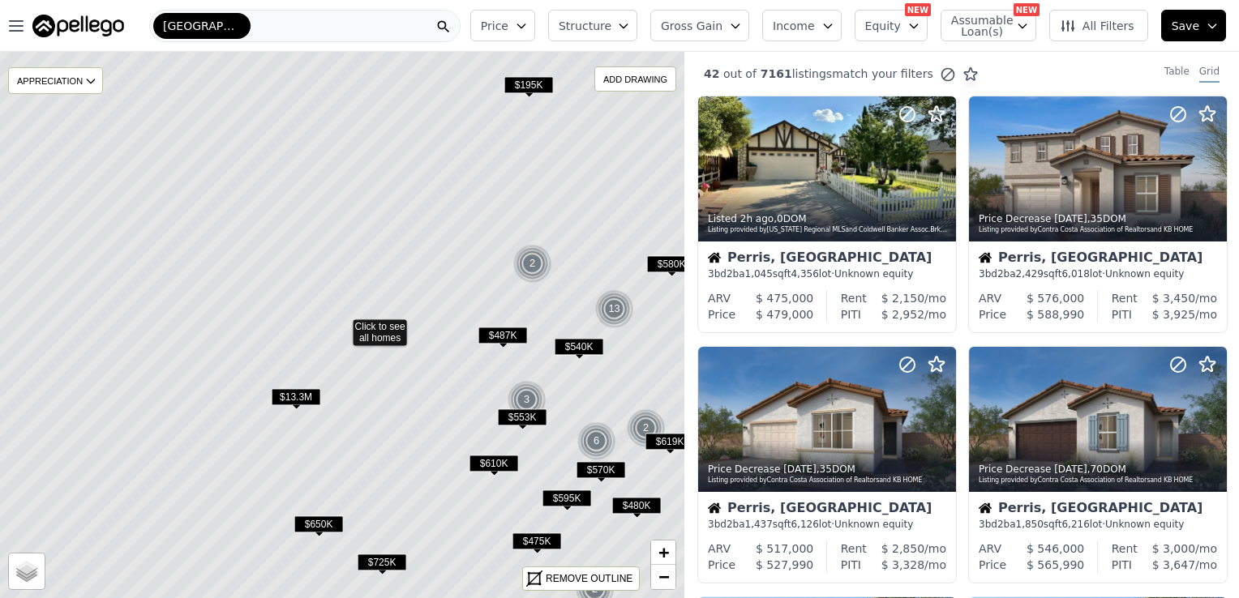
click at [485, 462] on span "$610K" at bounding box center [493, 463] width 49 height 17
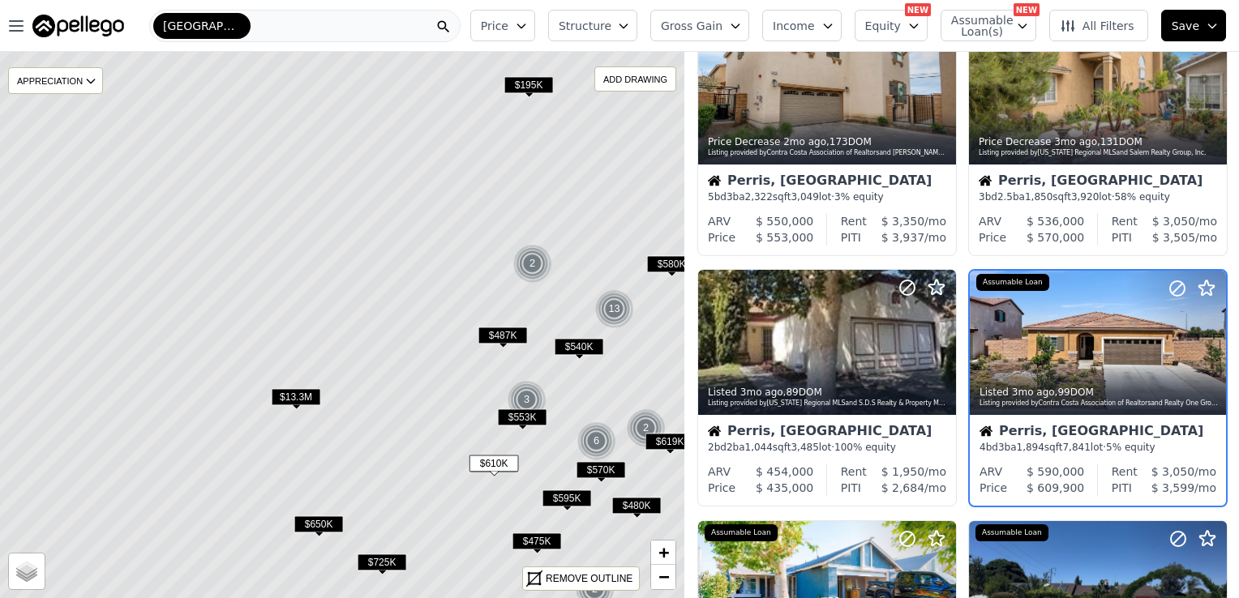
scroll to position [113, 0]
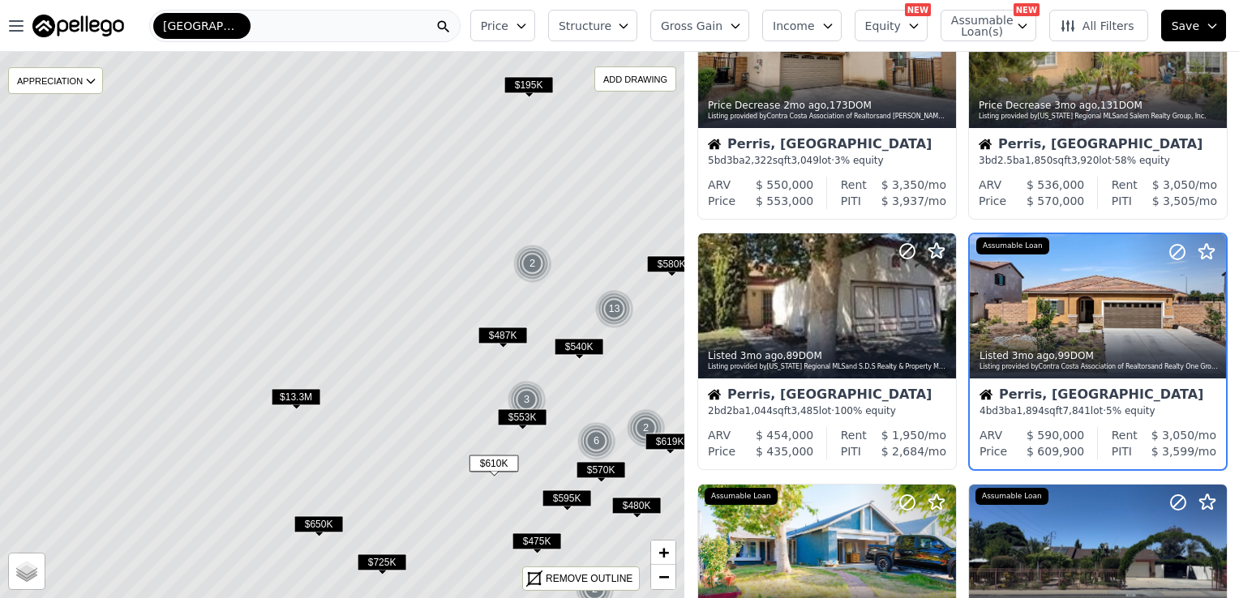
click at [386, 564] on span "$725K" at bounding box center [381, 562] width 49 height 17
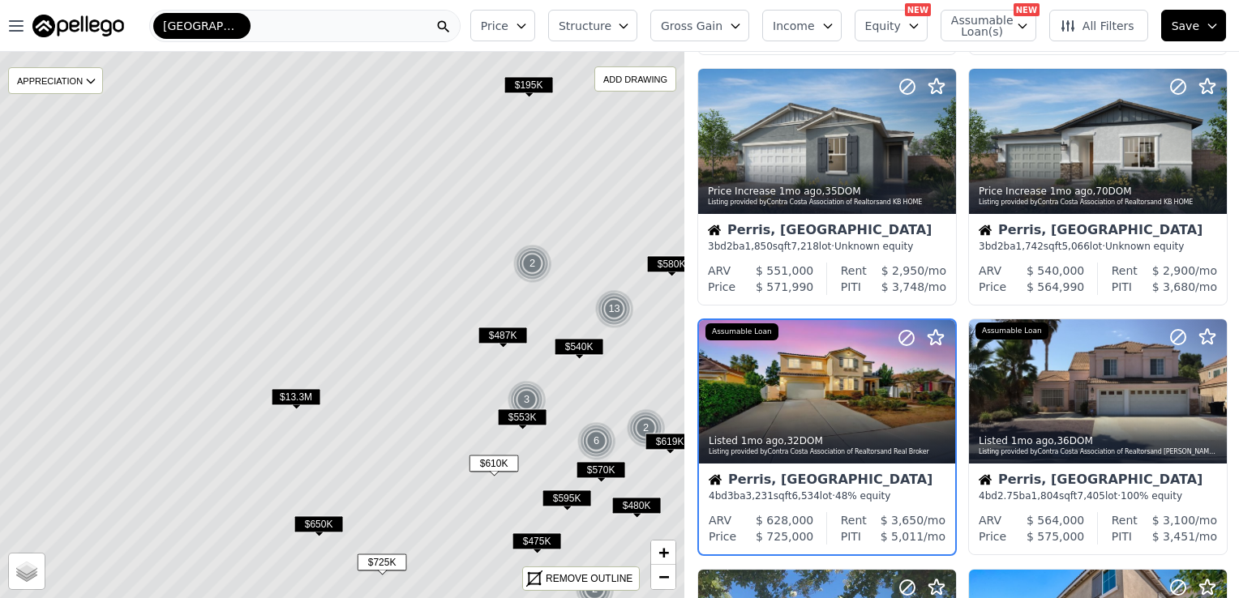
scroll to position [865, 0]
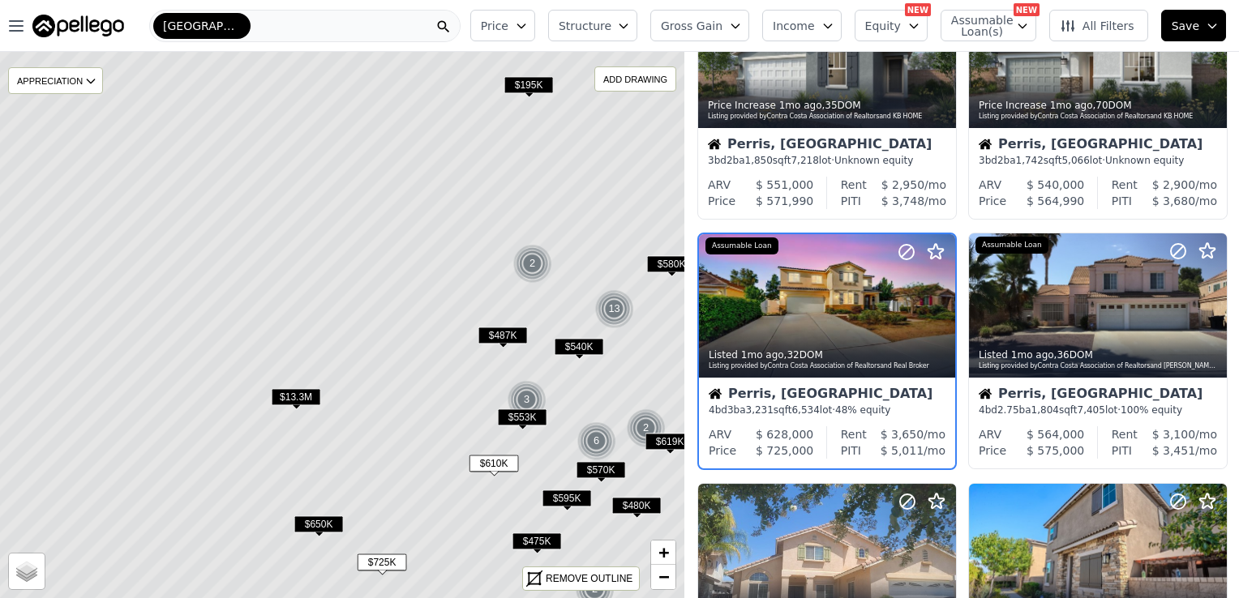
click at [528, 83] on span "$195K" at bounding box center [528, 84] width 49 height 17
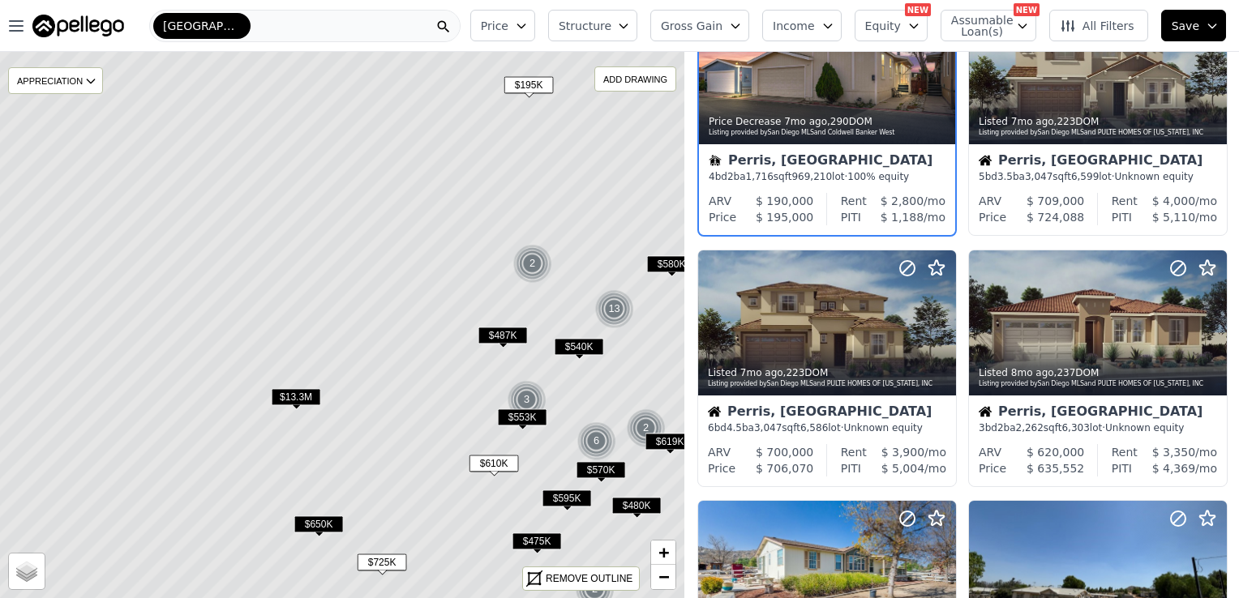
scroll to position [0, 0]
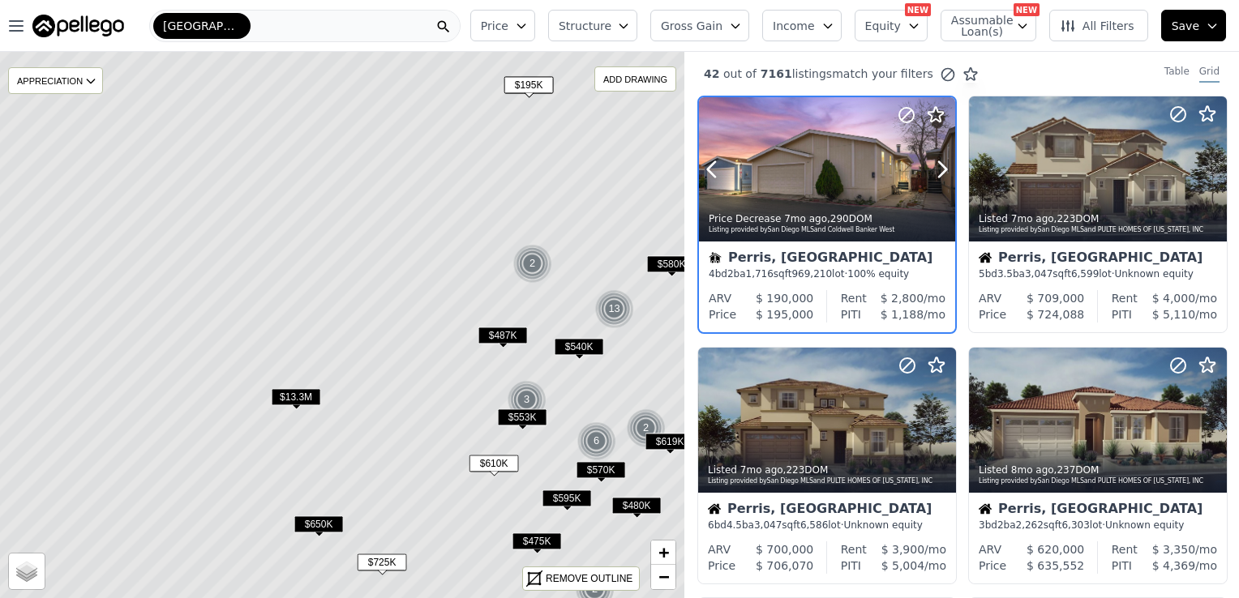
click at [824, 183] on div at bounding box center [827, 169] width 256 height 144
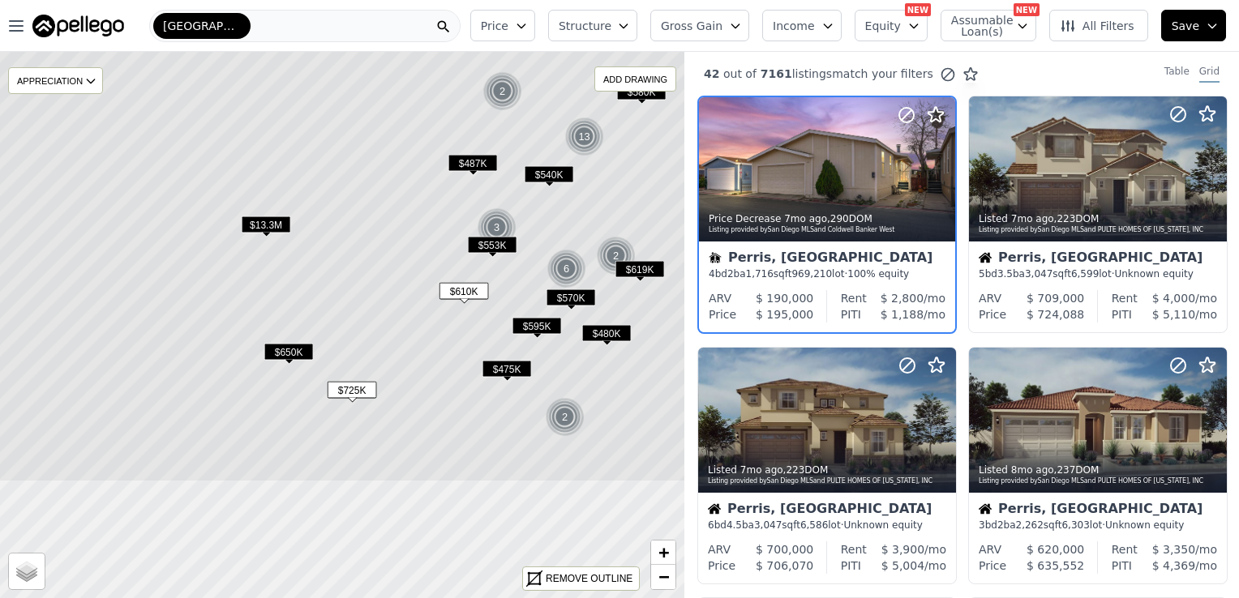
drag, startPoint x: 353, startPoint y: 137, endPoint x: 323, endPoint y: -36, distance: 175.2
click at [323, 0] on html "Open main menu Riverside Price Structure Gross Gain Income Equity NEW Assumable…" at bounding box center [619, 299] width 1239 height 598
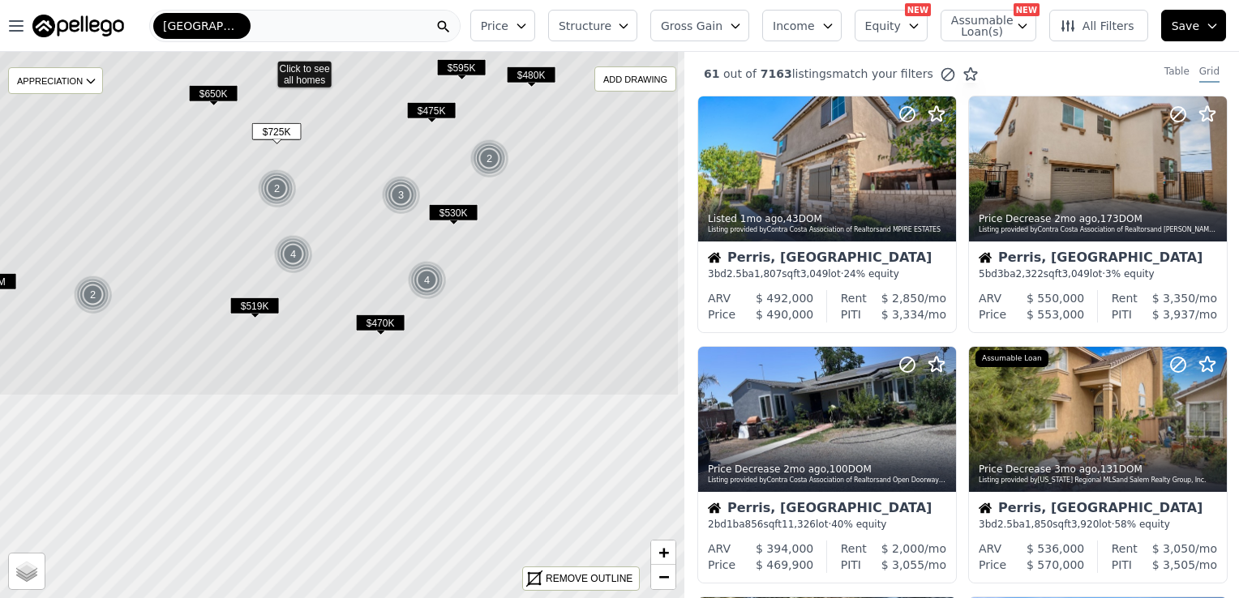
drag, startPoint x: 474, startPoint y: 430, endPoint x: 396, endPoint y: 160, distance: 280.4
click at [396, 160] on icon at bounding box center [267, 66] width 824 height 659
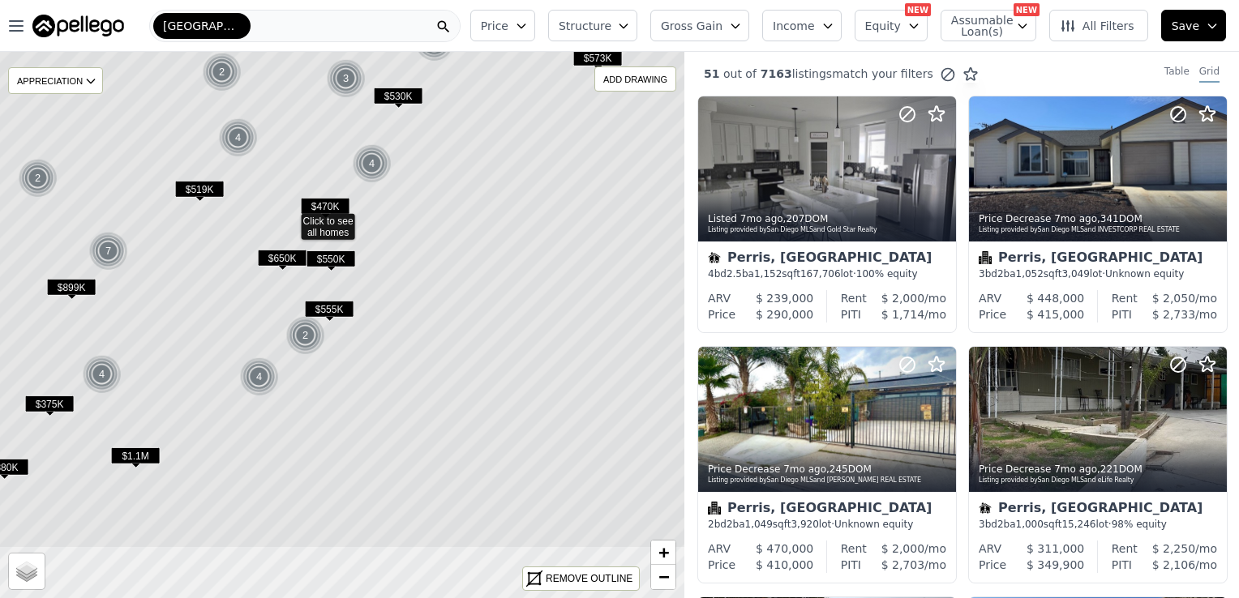
drag, startPoint x: 499, startPoint y: 404, endPoint x: 447, endPoint y: 297, distance: 118.2
click at [447, 297] on icon at bounding box center [290, 219] width 824 height 659
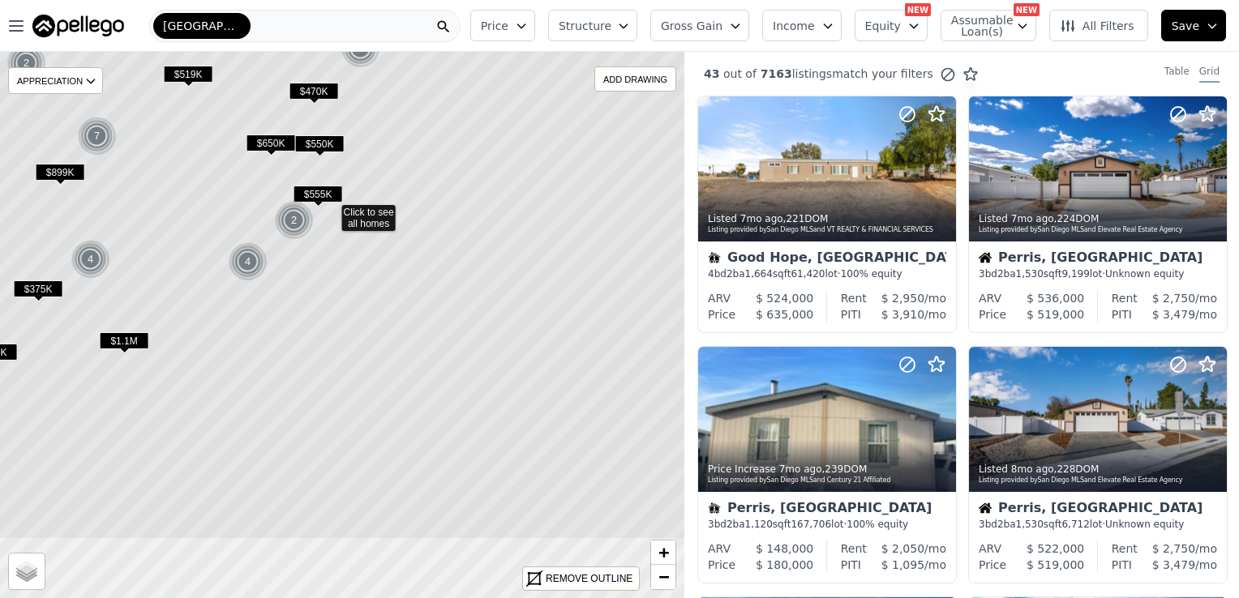
drag, startPoint x: 497, startPoint y: 349, endPoint x: 486, endPoint y: 233, distance: 115.7
click at [486, 233] on icon at bounding box center [331, 210] width 824 height 659
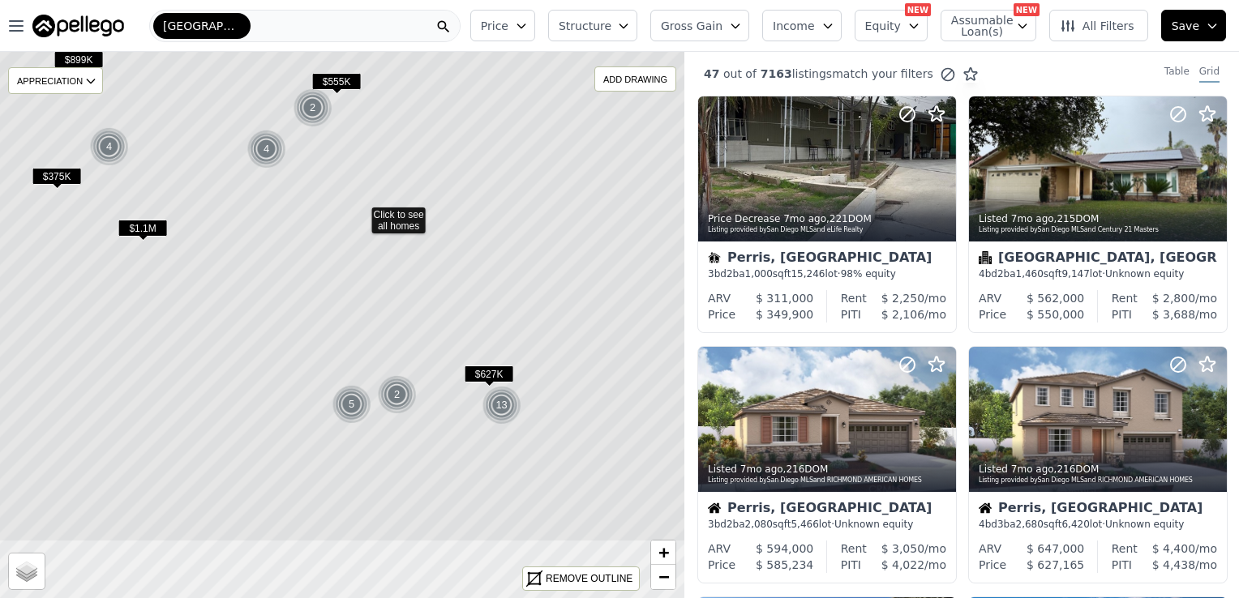
drag, startPoint x: 498, startPoint y: 374, endPoint x: 516, endPoint y: 261, distance: 114.2
click at [516, 261] on icon at bounding box center [361, 212] width 824 height 659
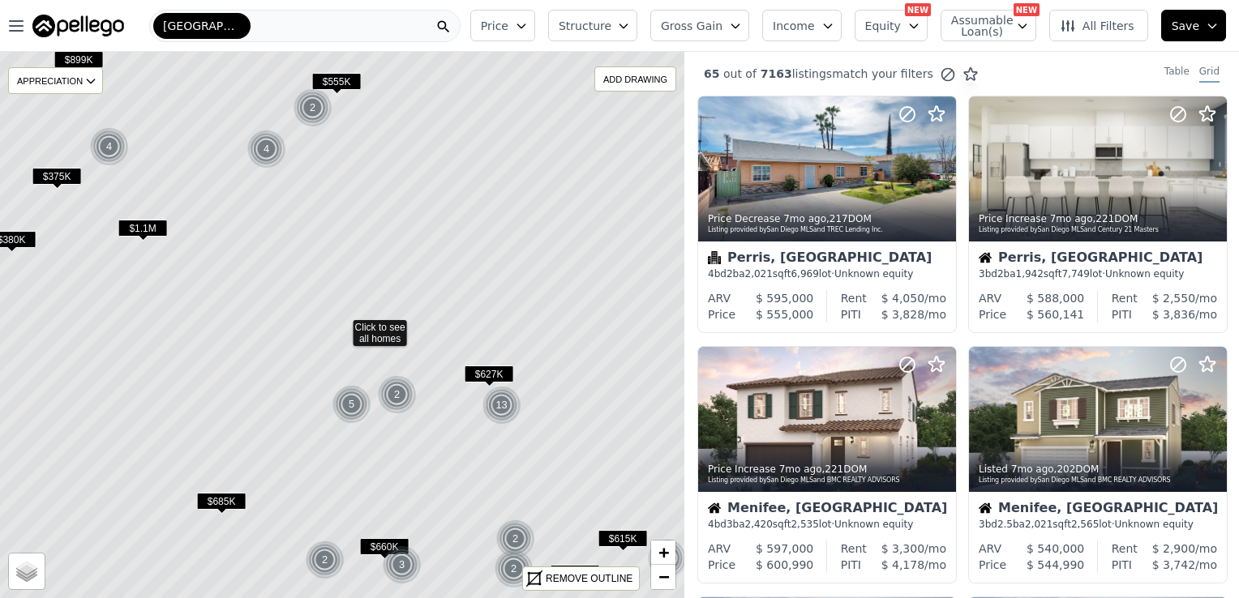
click at [485, 368] on span "$627K" at bounding box center [488, 374] width 49 height 17
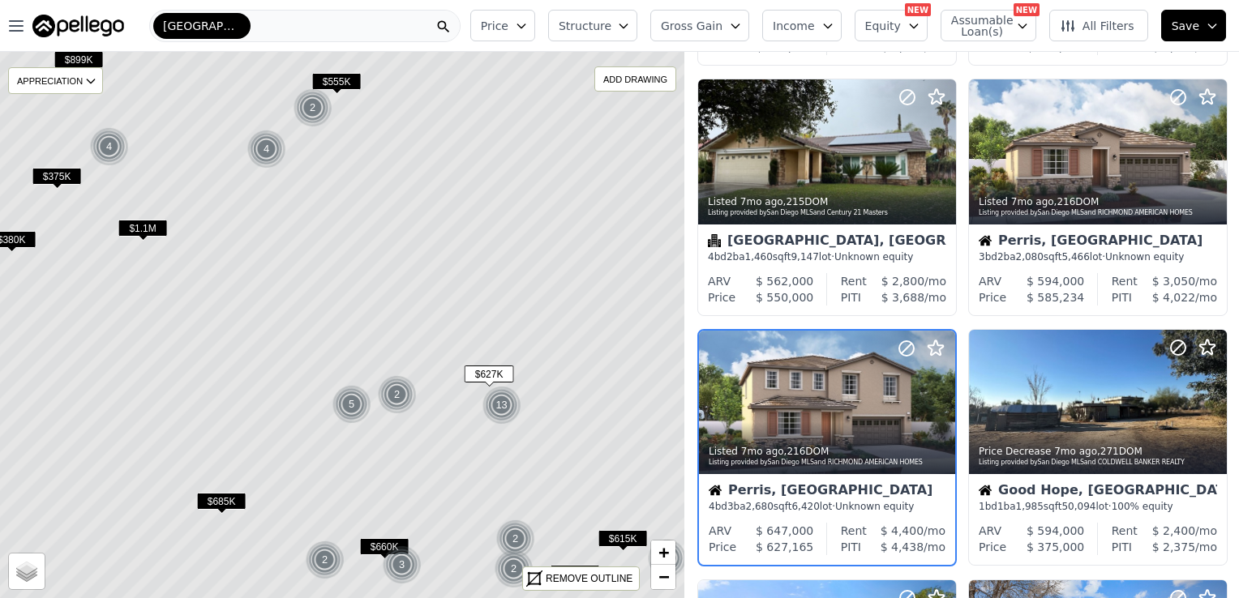
scroll to position [865, 0]
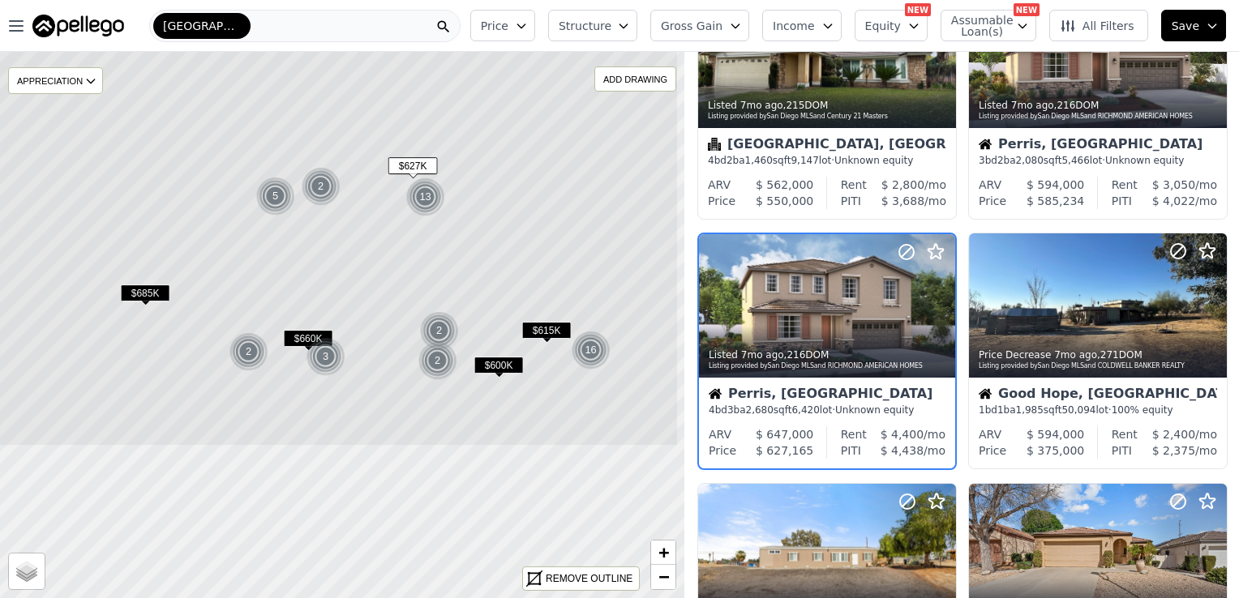
drag, startPoint x: 598, startPoint y: 394, endPoint x: 522, endPoint y: 186, distance: 221.8
click at [522, 186] on icon at bounding box center [266, 117] width 824 height 659
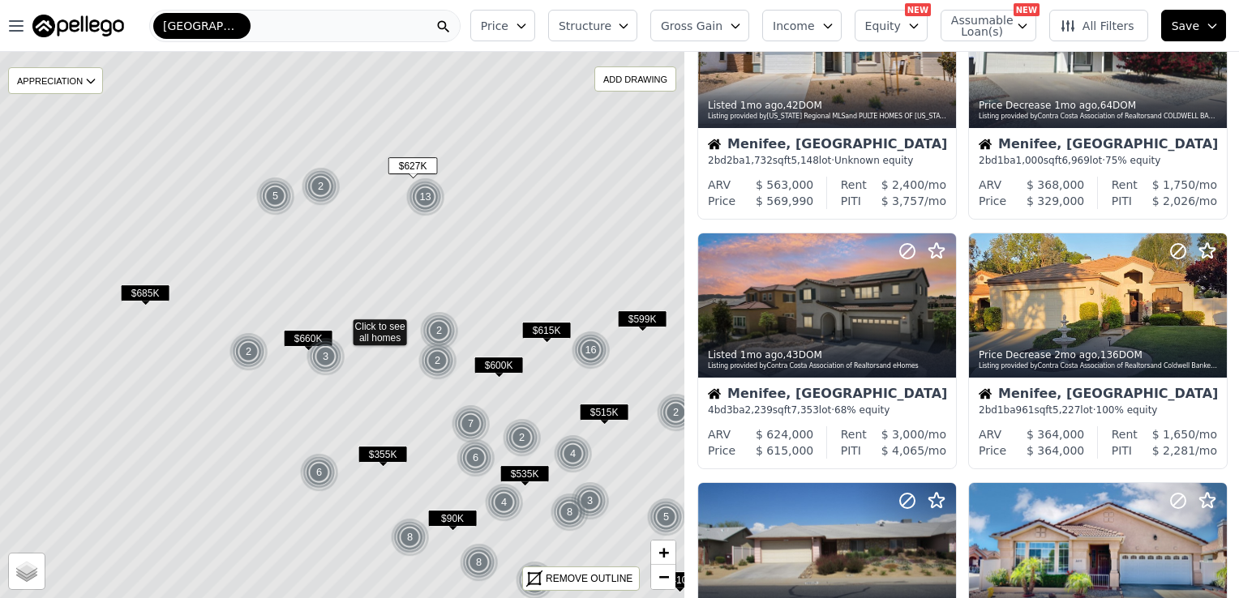
click at [542, 332] on span "$615K" at bounding box center [546, 330] width 49 height 17
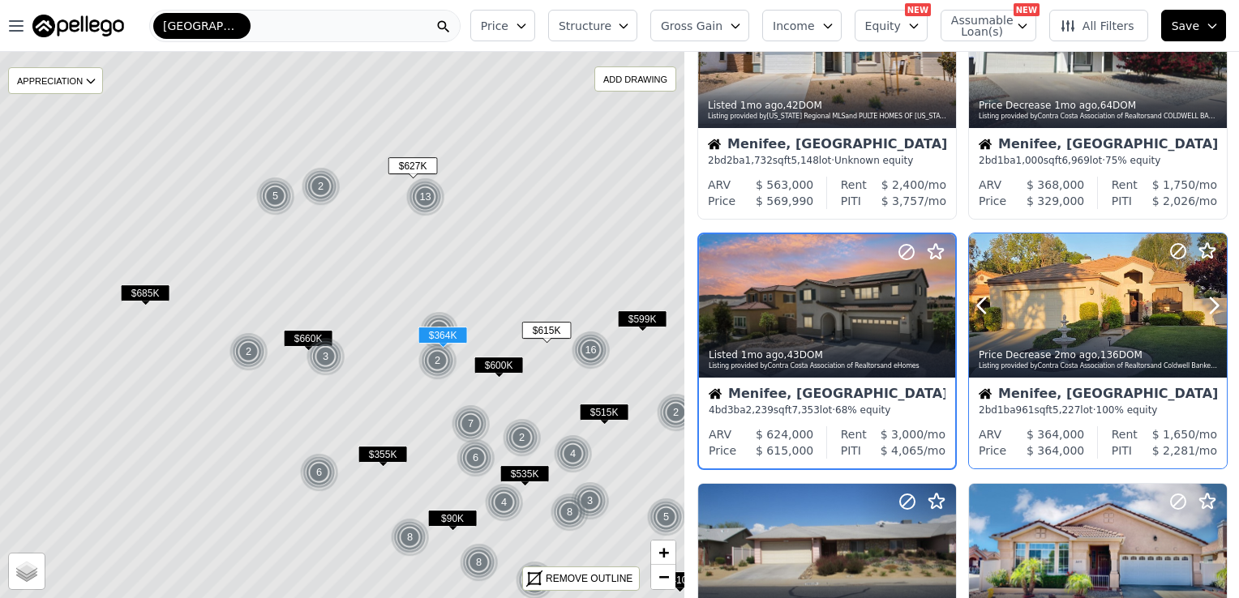
click at [1089, 301] on div at bounding box center [1098, 305] width 258 height 145
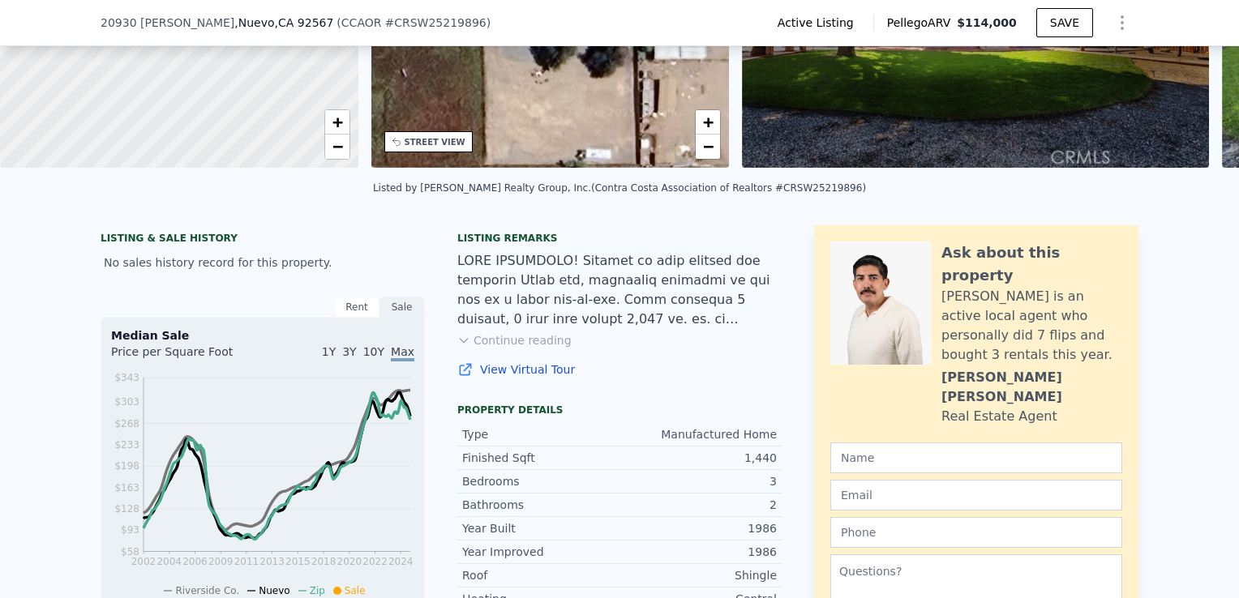
scroll to position [246, 0]
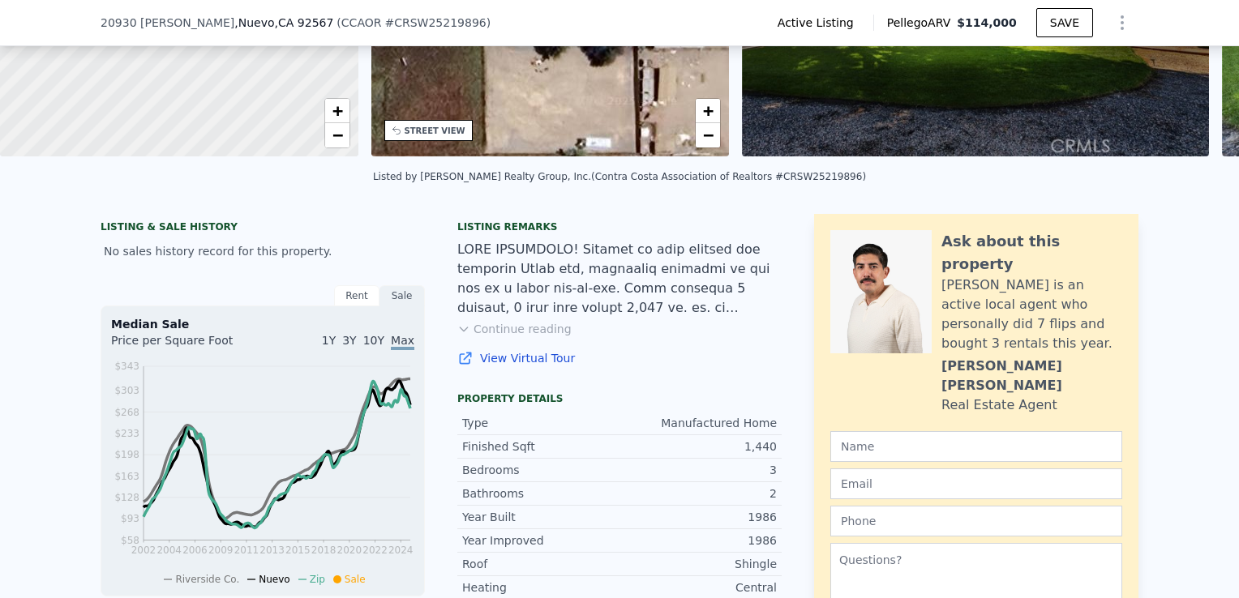
click at [524, 337] on button "Continue reading" at bounding box center [514, 329] width 114 height 16
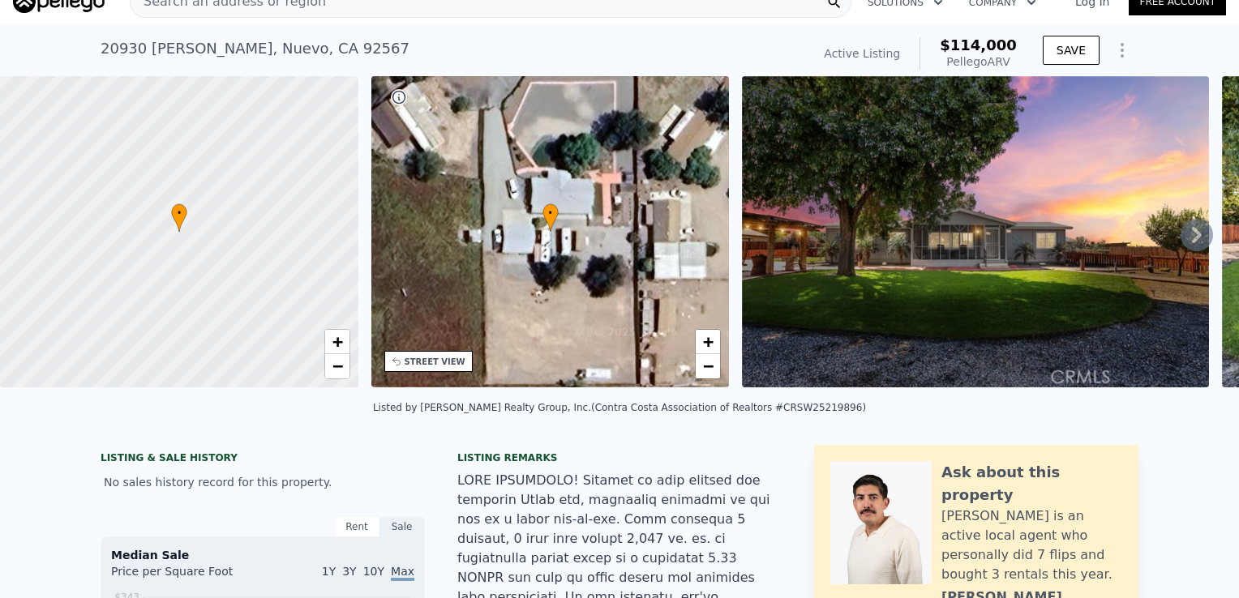
scroll to position [0, 0]
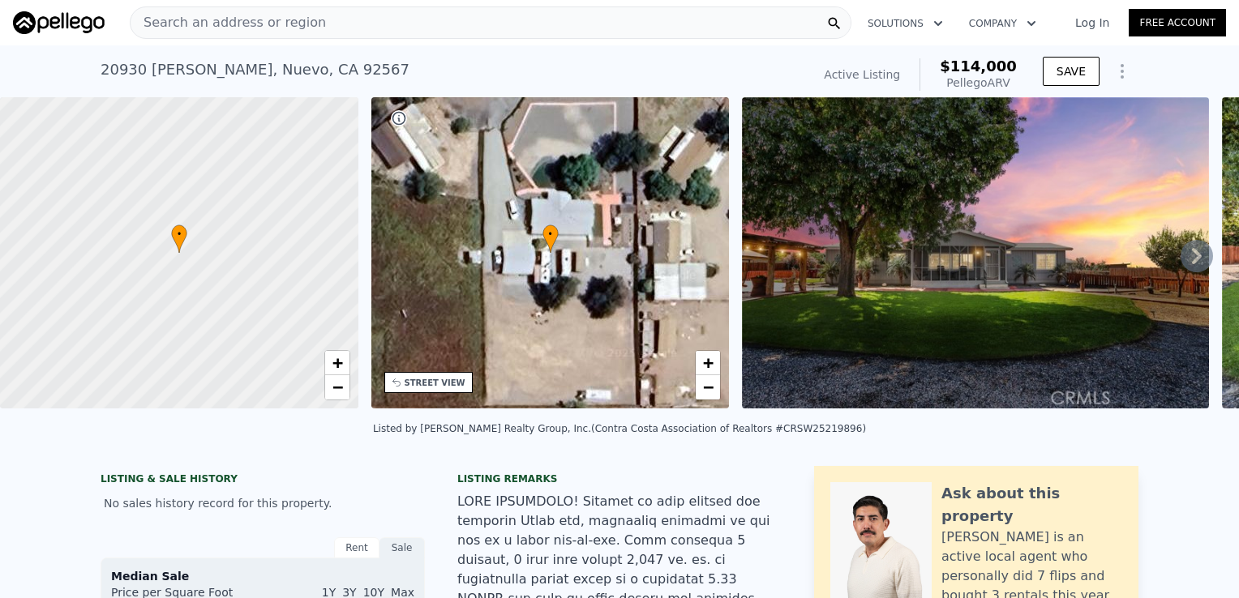
click at [1112, 73] on icon "Show Options" at bounding box center [1121, 71] width 19 height 19
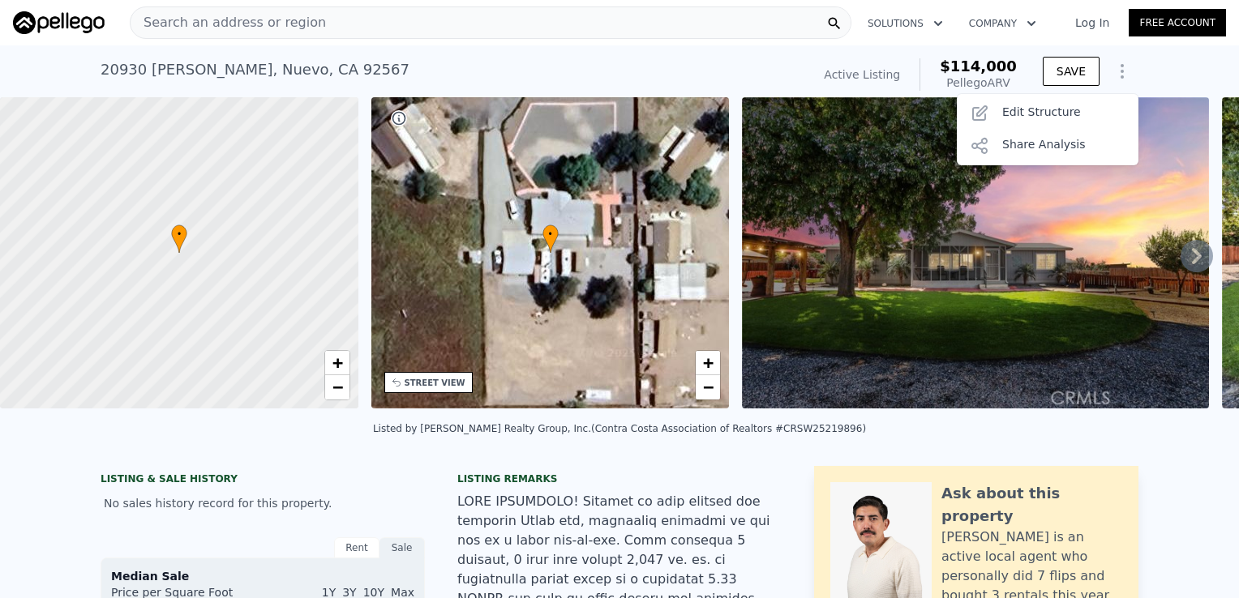
click at [1149, 66] on div "20930 Woodruff Ln , Nuevo , CA 92567 Active at (~ARV $114k ) Active Listing $11…" at bounding box center [619, 71] width 1239 height 52
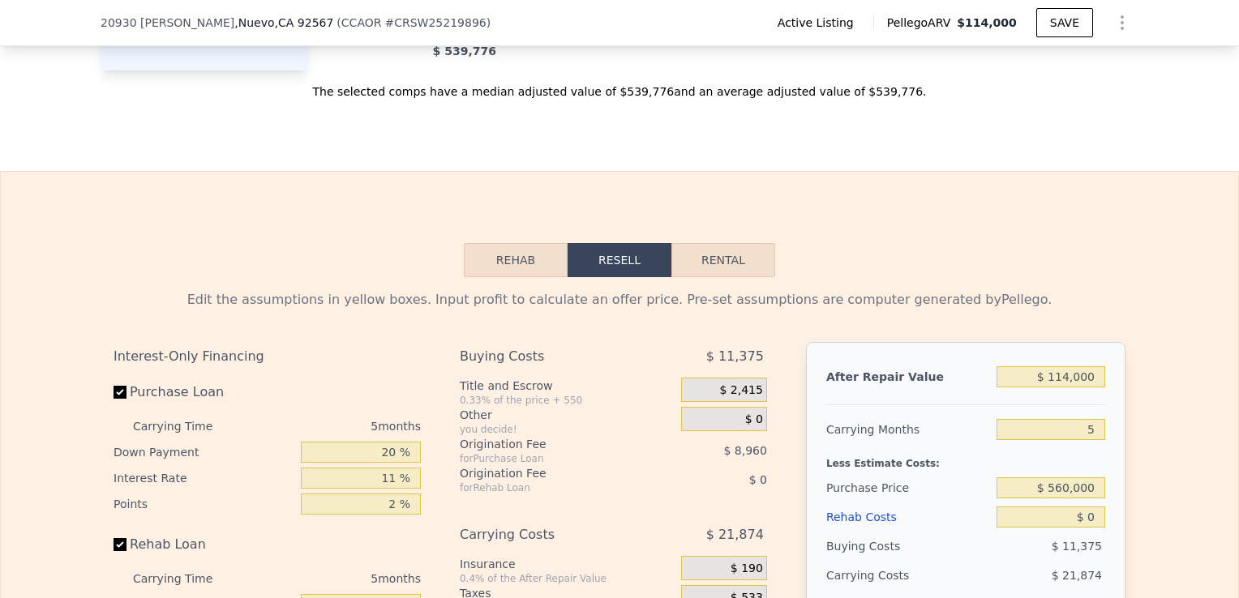
scroll to position [2575, 0]
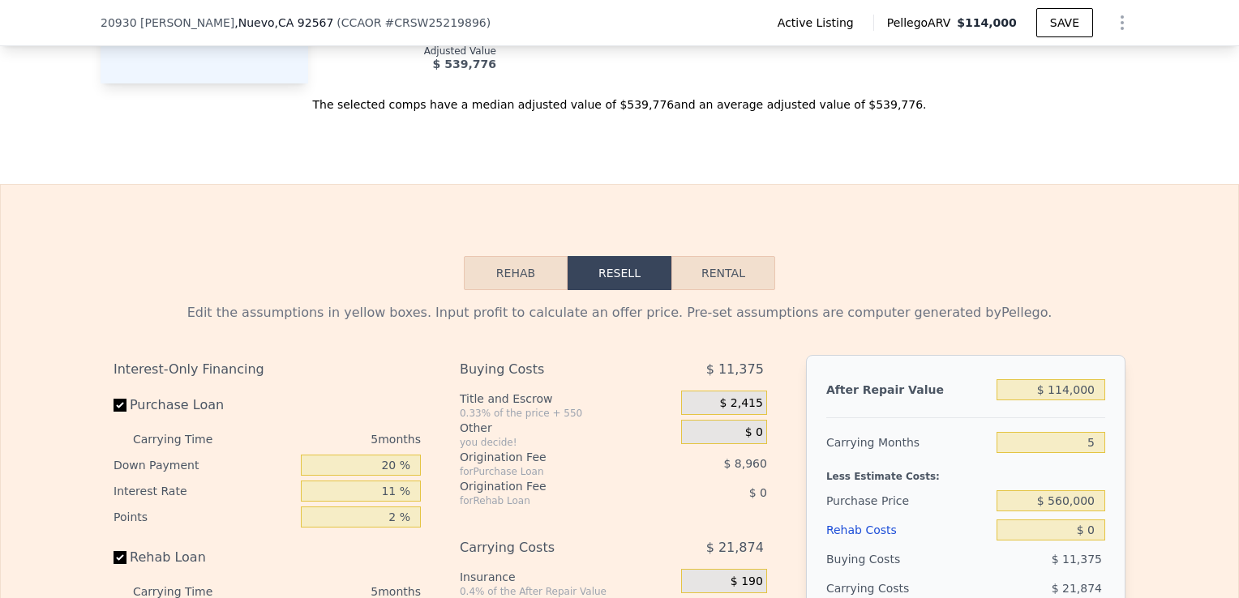
click at [721, 256] on button "Rental" at bounding box center [723, 273] width 104 height 34
select select "30"
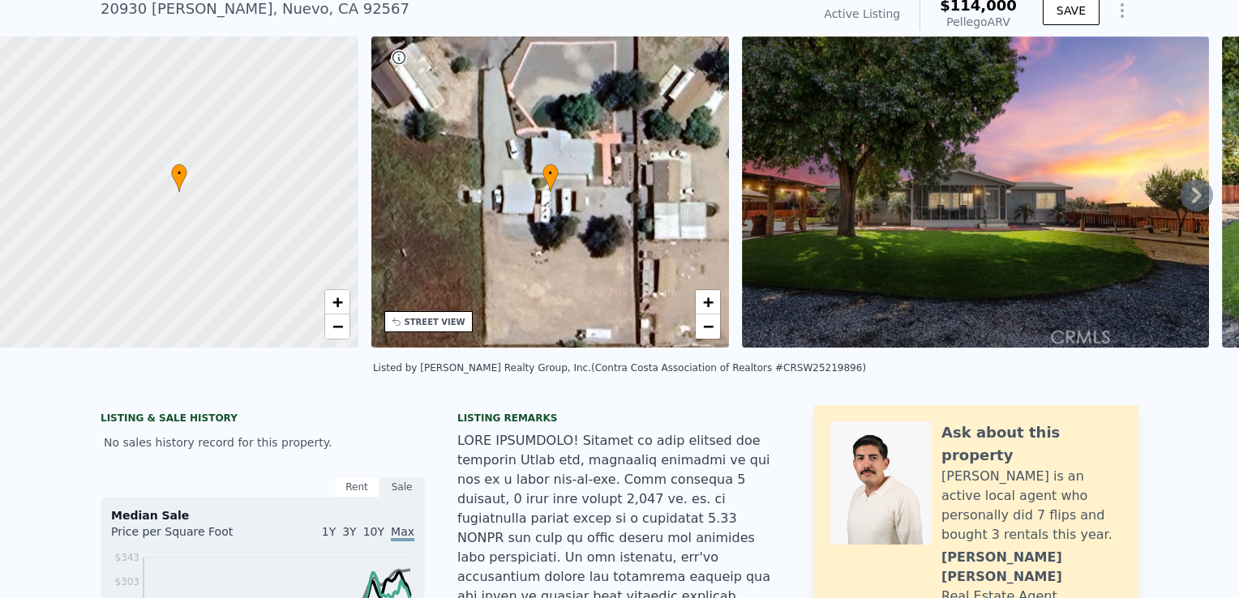
scroll to position [0, 0]
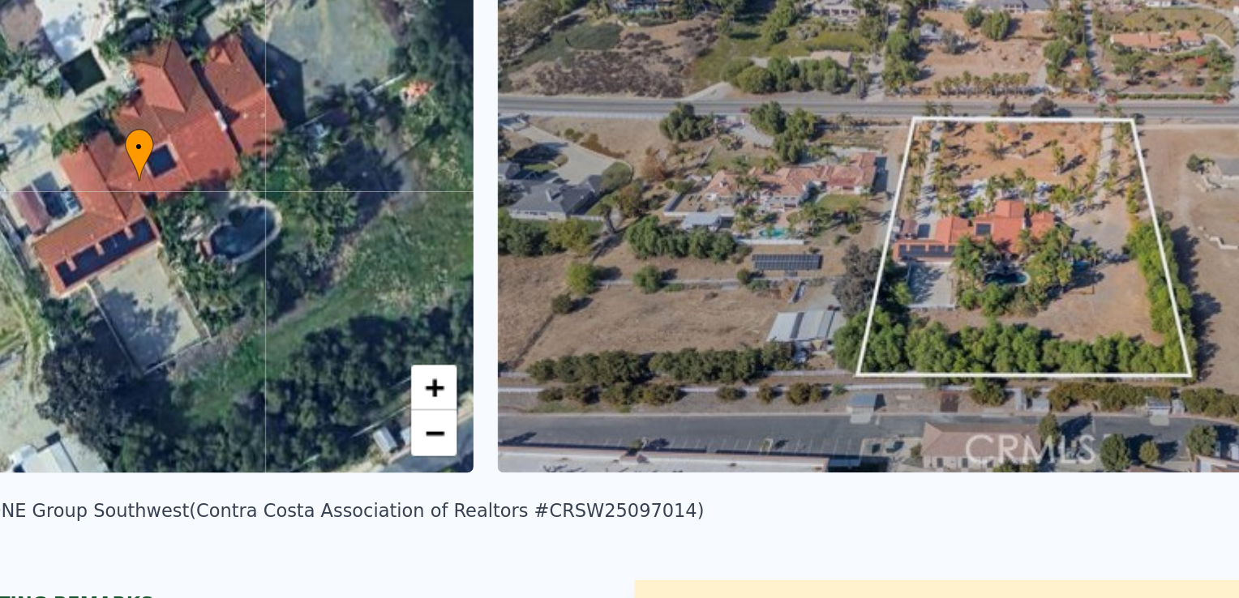
scroll to position [0, 8]
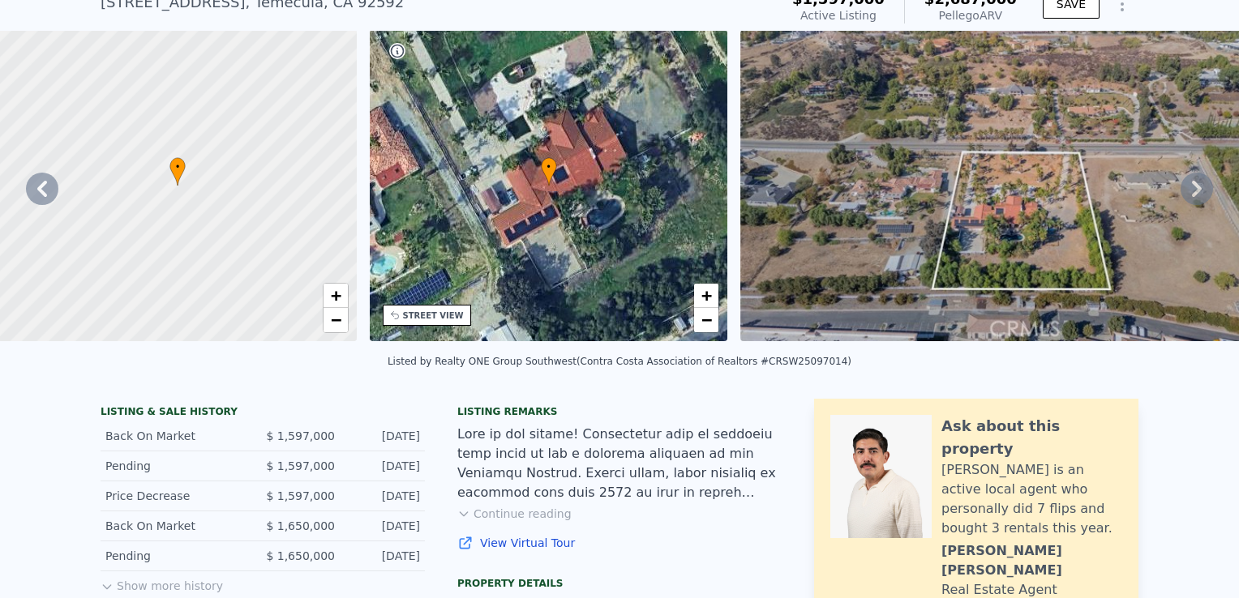
click at [1186, 200] on icon at bounding box center [1196, 189] width 32 height 32
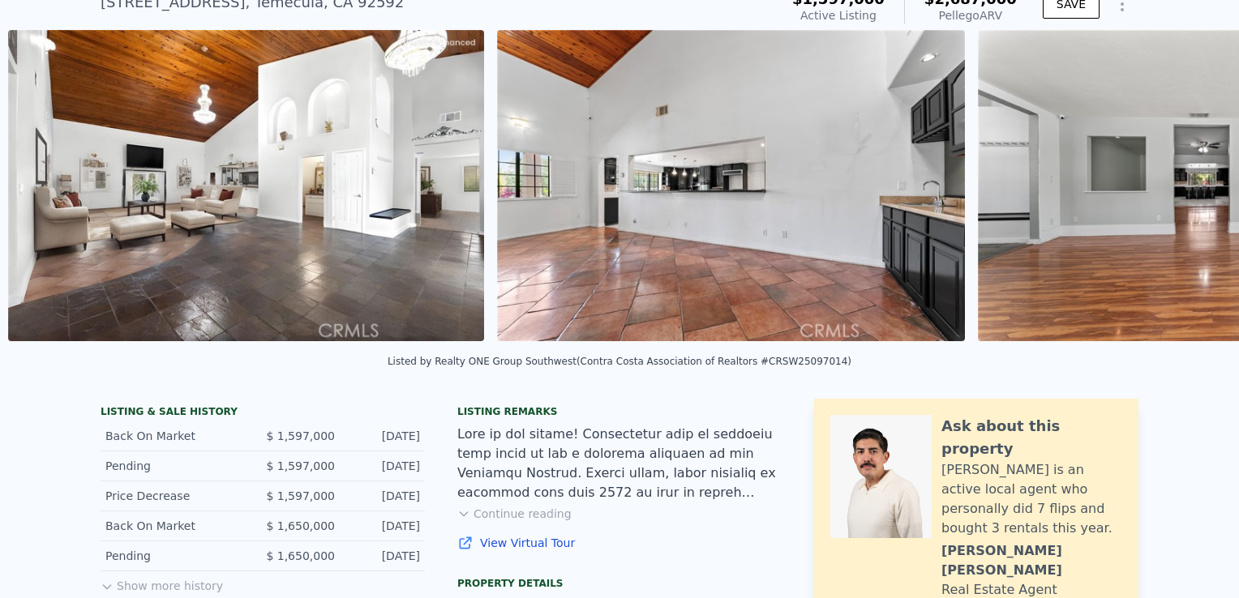
scroll to position [0, 5907]
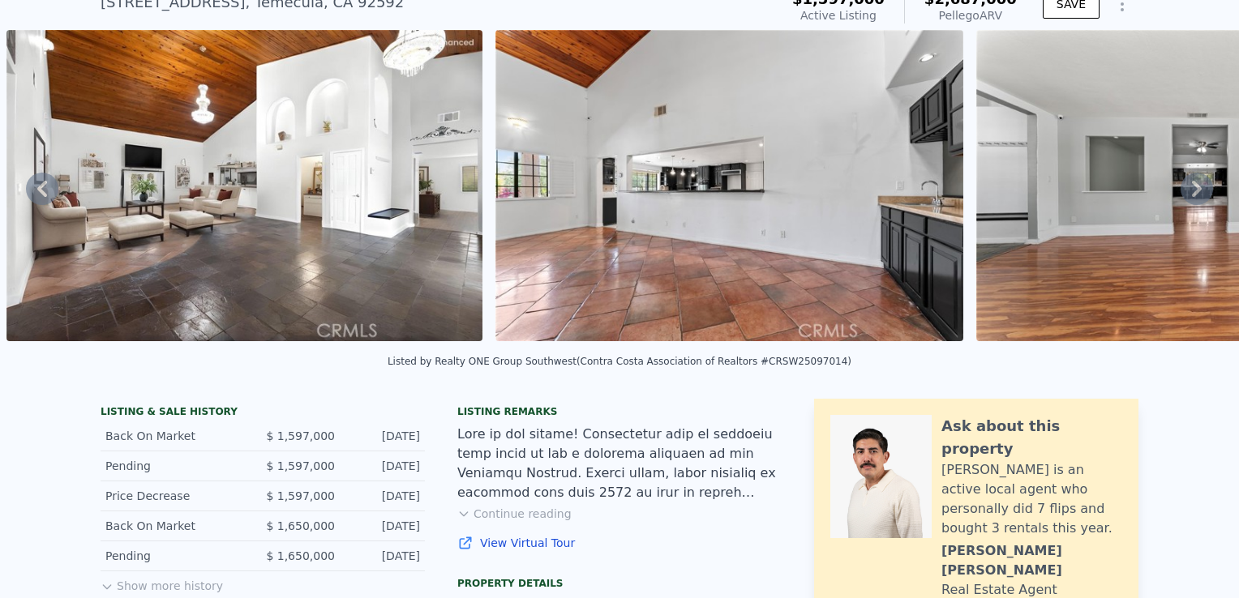
click at [1186, 211] on img at bounding box center [1210, 185] width 468 height 311
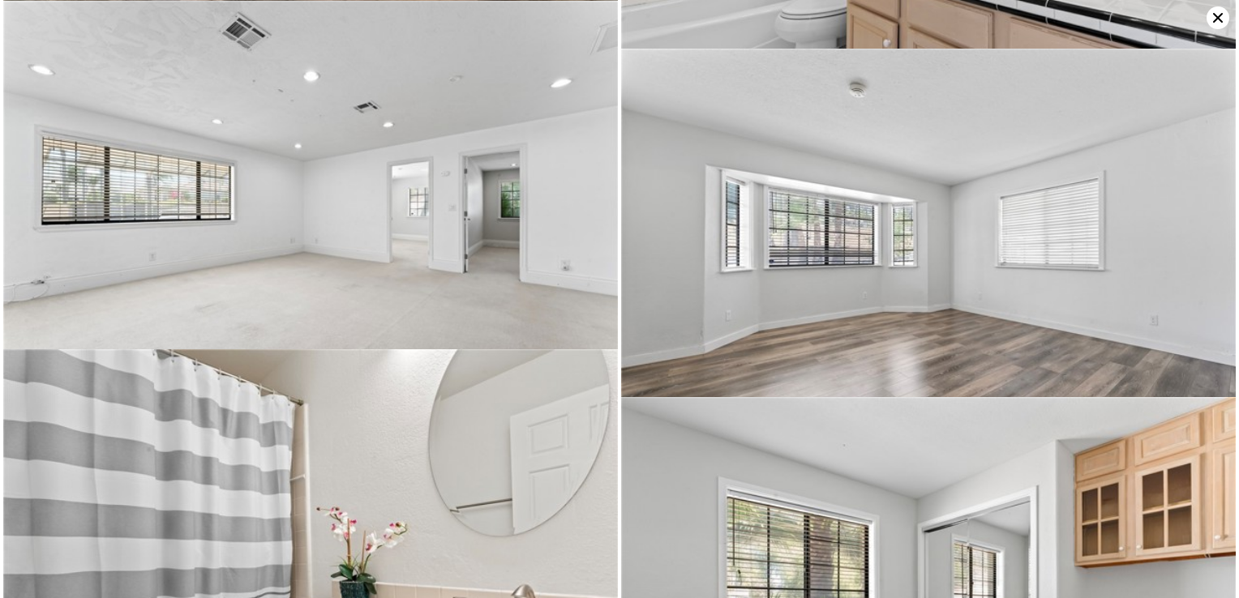
scroll to position [5609, 0]
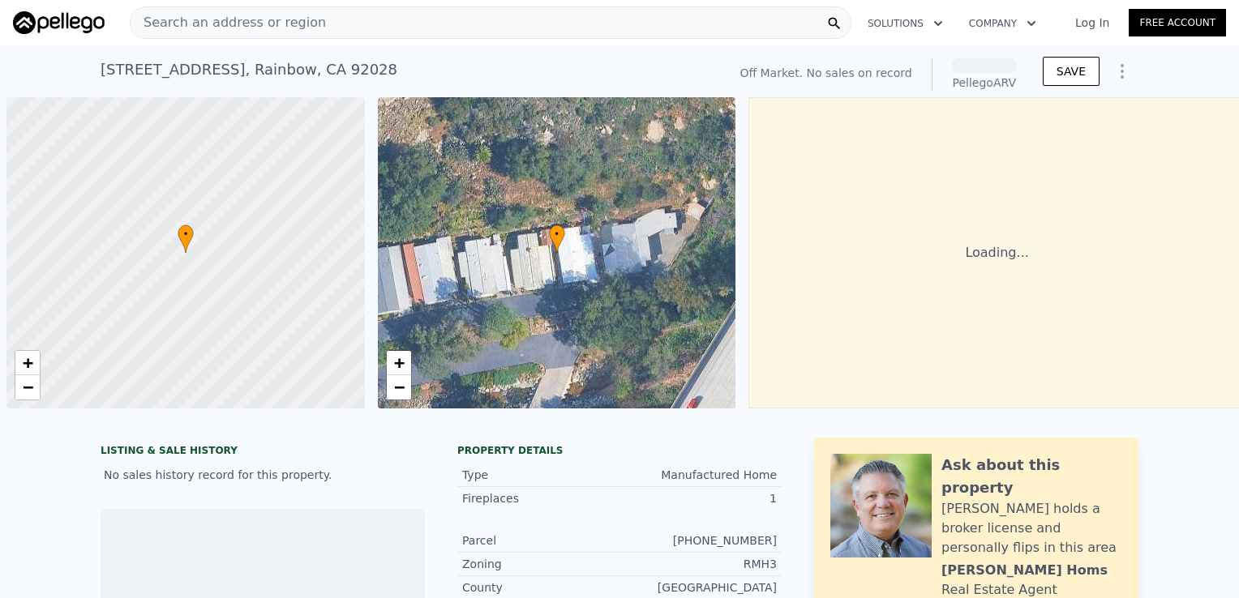
scroll to position [0, 6]
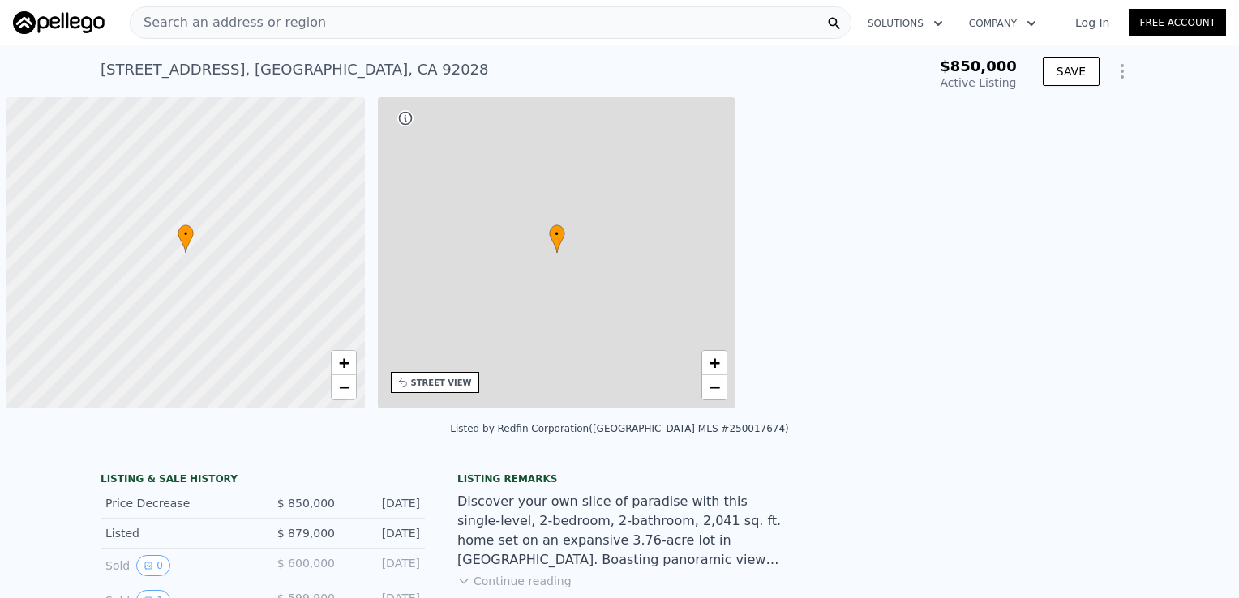
scroll to position [0, 6]
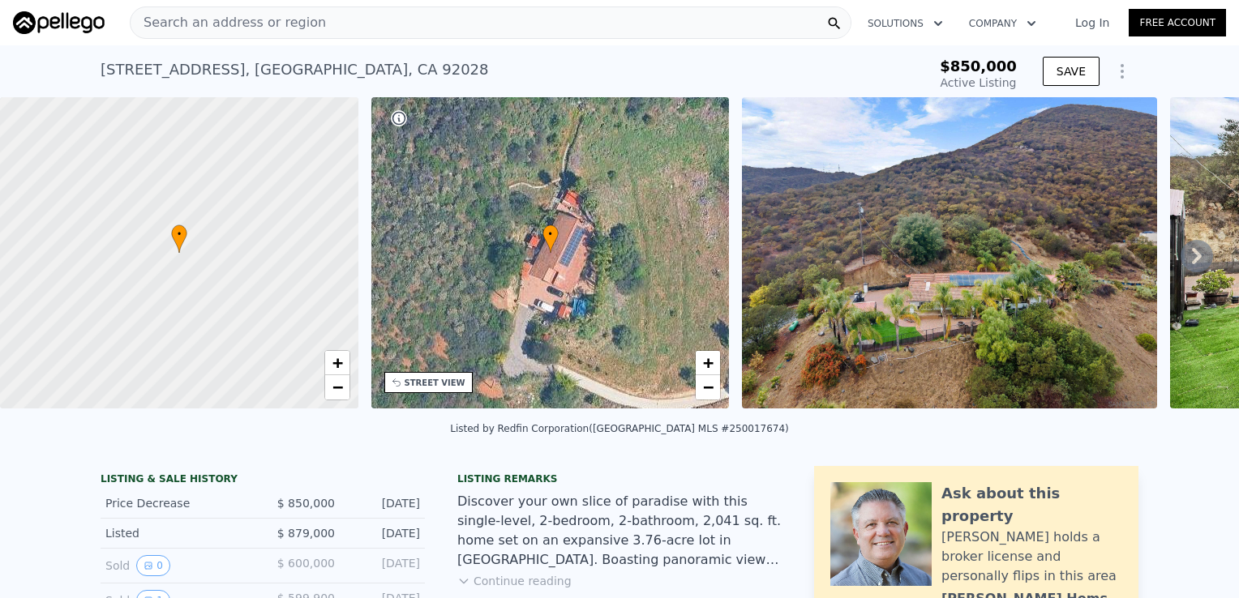
click at [584, 305] on div "• + −" at bounding box center [550, 252] width 358 height 311
click at [568, 288] on div "• + −" at bounding box center [550, 252] width 358 height 311
click at [1180, 261] on icon at bounding box center [1196, 256] width 32 height 32
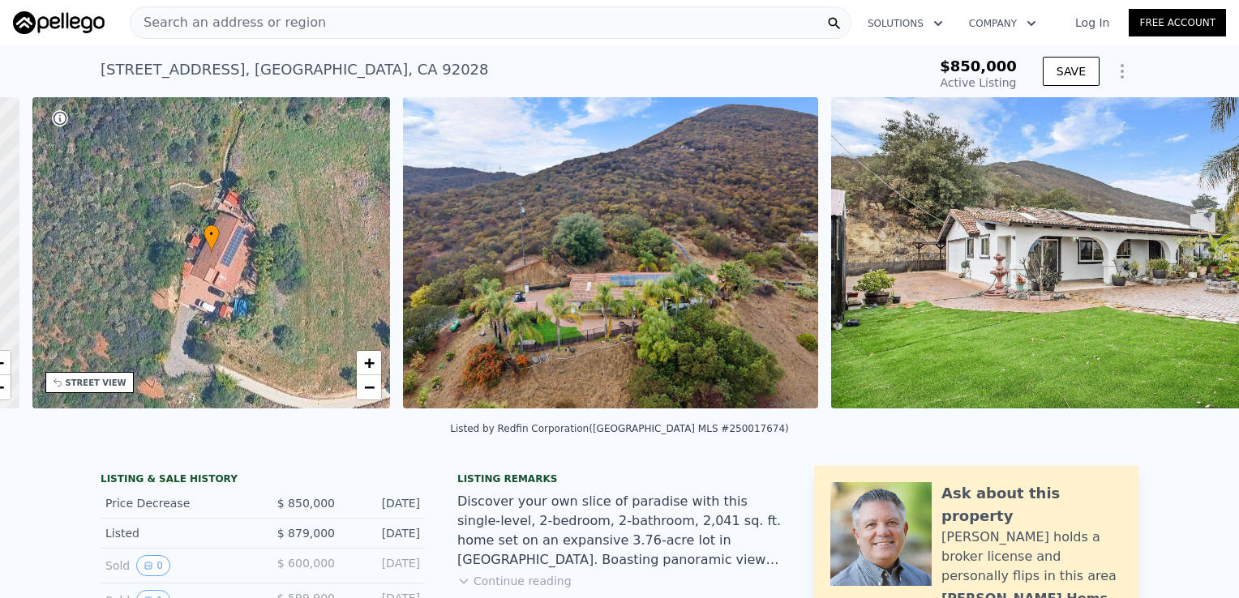
scroll to position [0, 377]
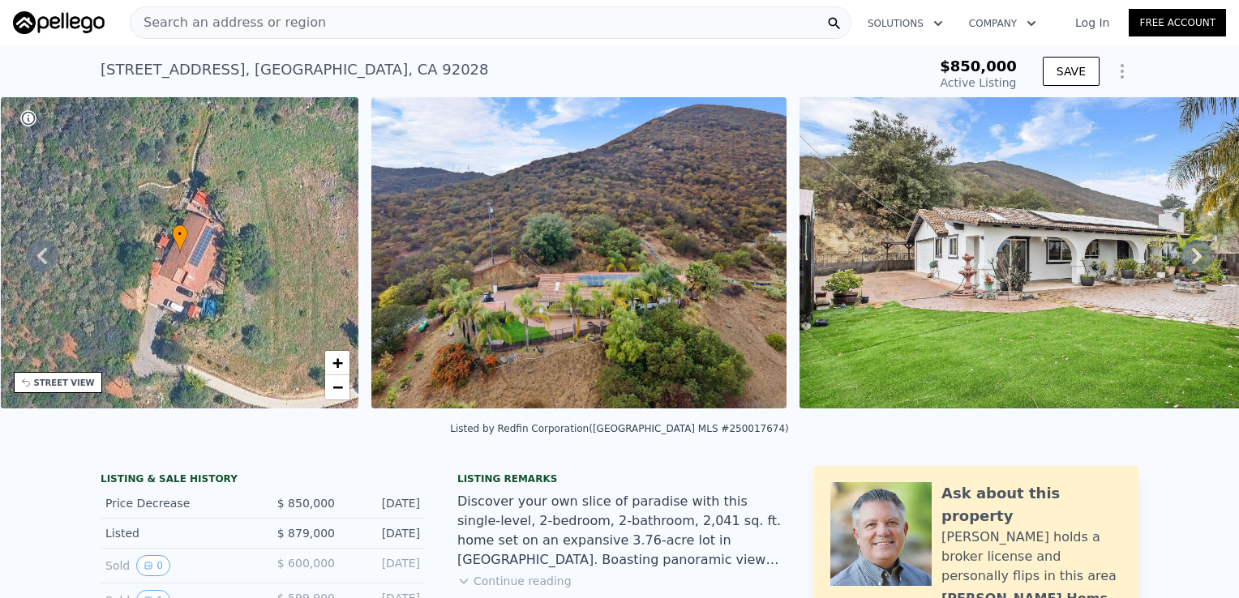
click at [1180, 261] on icon at bounding box center [1196, 256] width 32 height 32
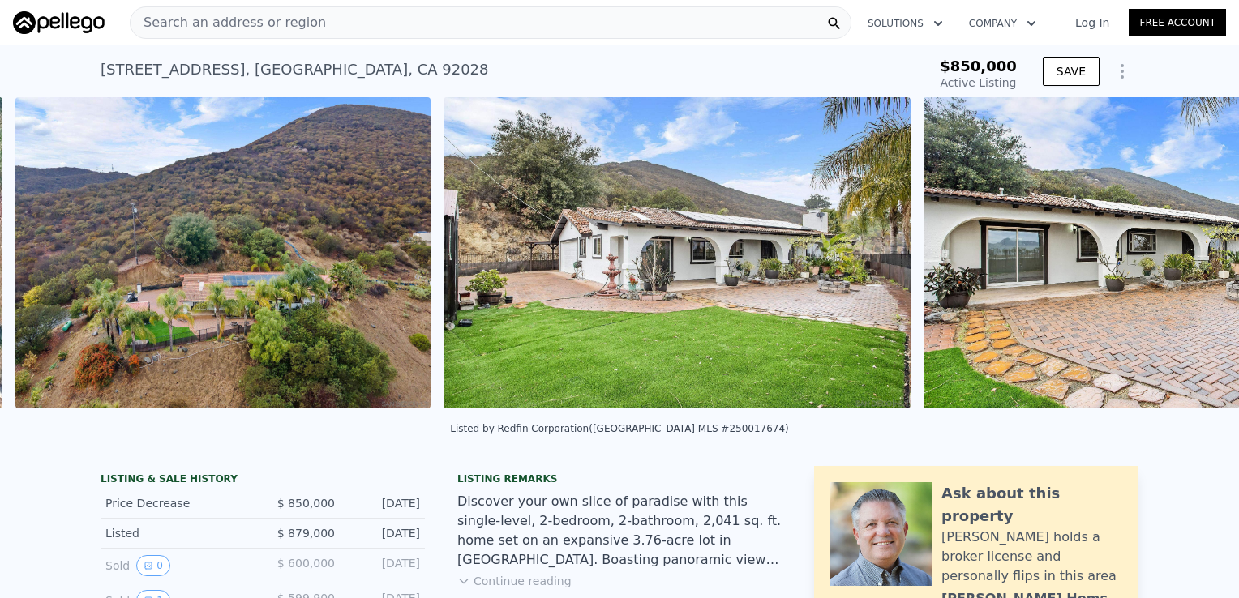
scroll to position [0, 742]
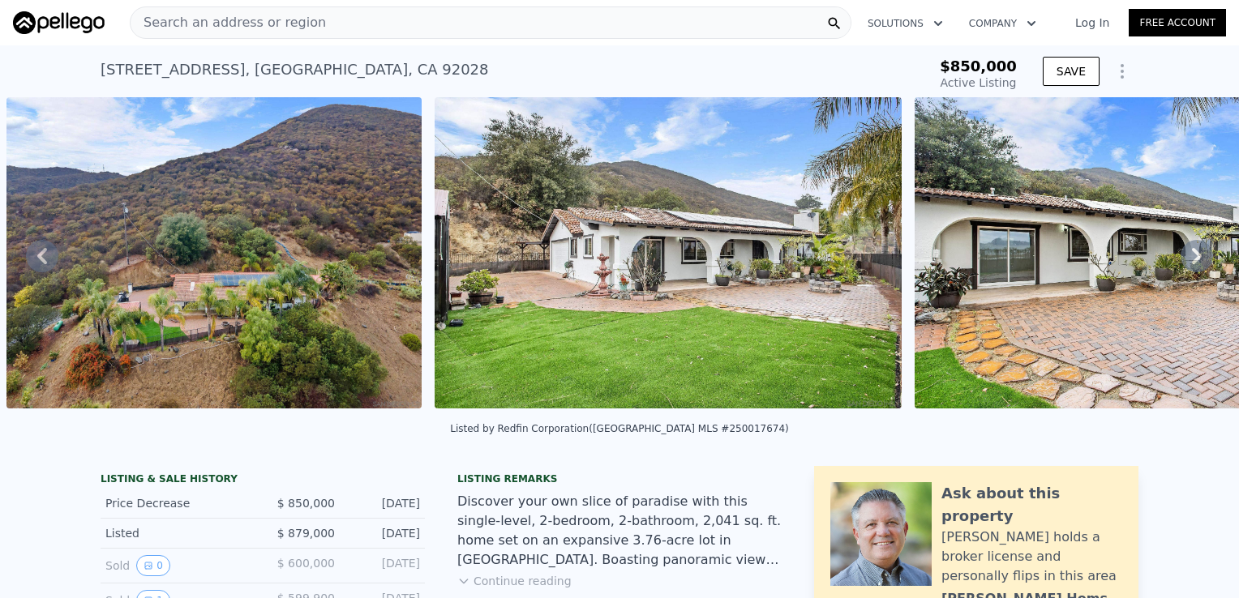
click at [1180, 261] on icon at bounding box center [1196, 256] width 32 height 32
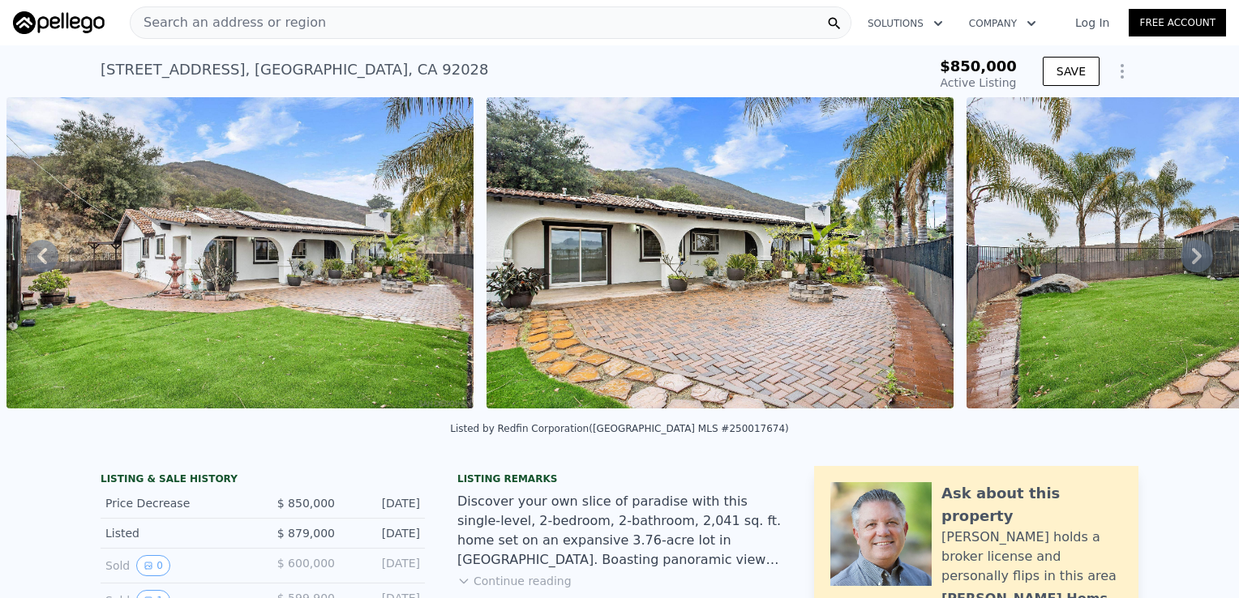
click at [1180, 261] on icon at bounding box center [1196, 256] width 32 height 32
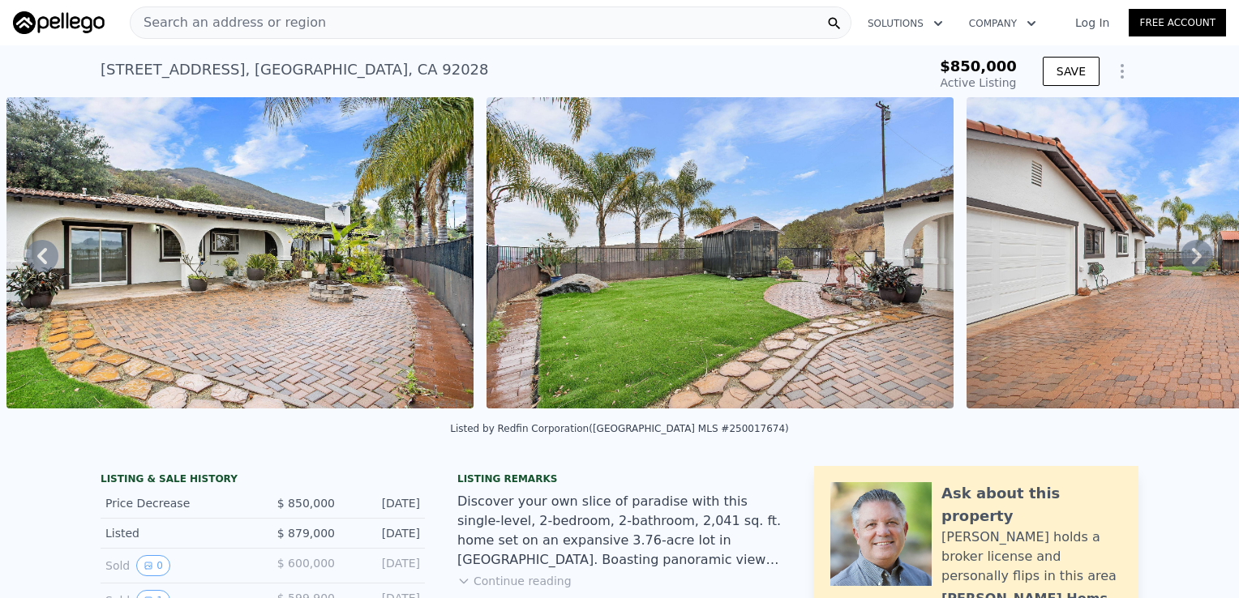
click at [1180, 261] on icon at bounding box center [1196, 256] width 32 height 32
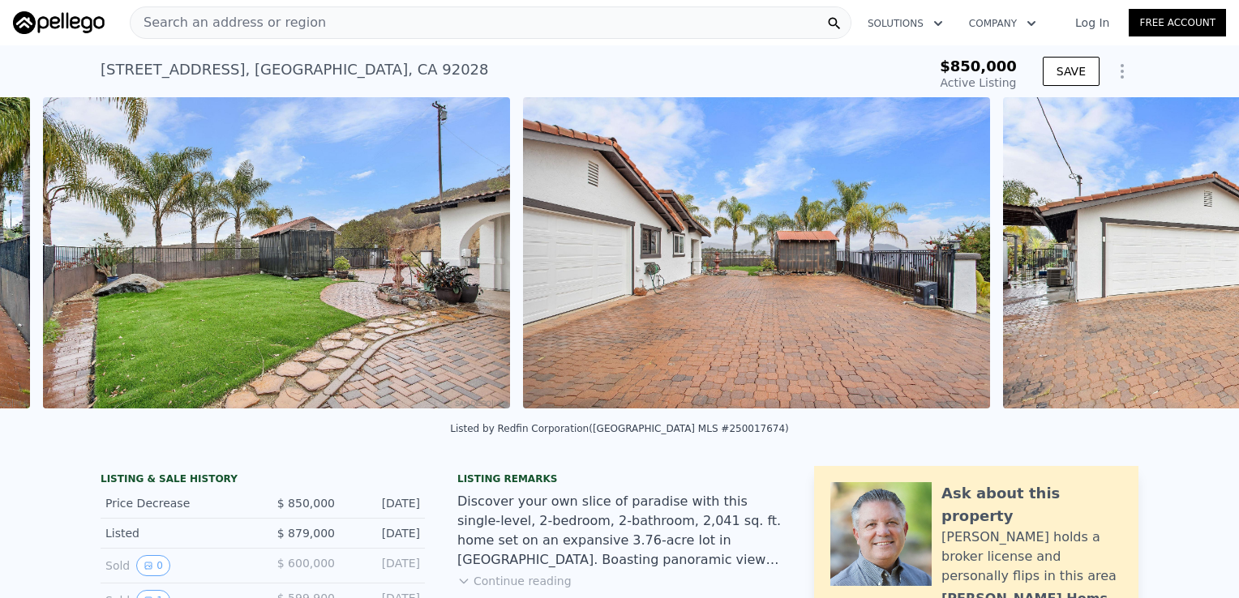
scroll to position [0, 2129]
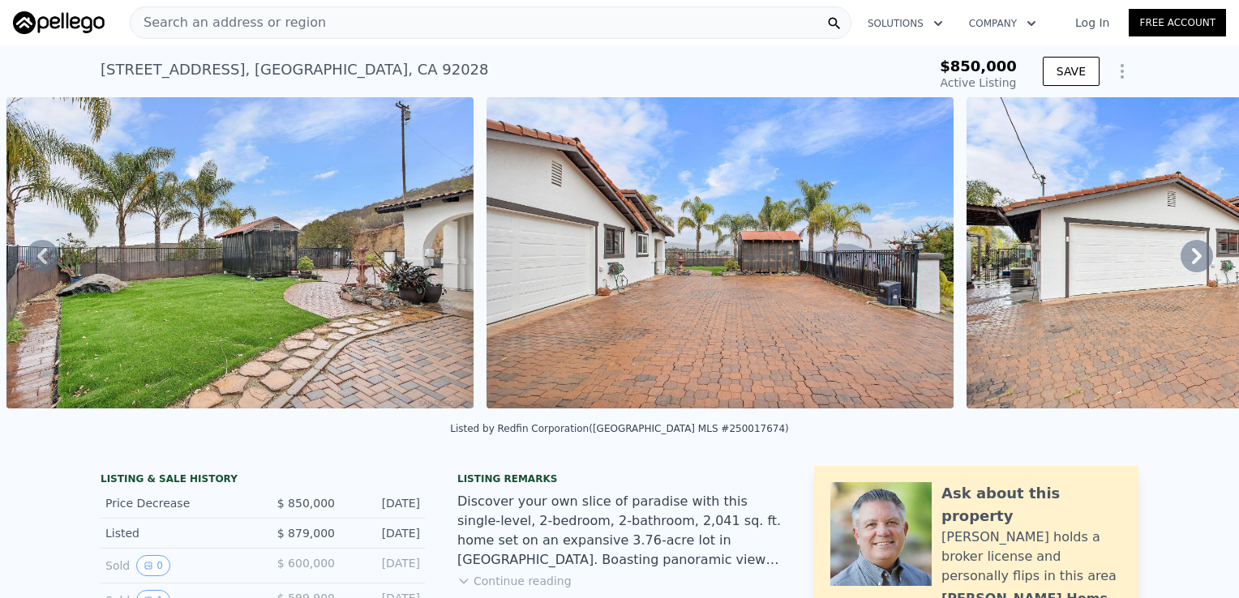
click at [1180, 261] on icon at bounding box center [1196, 256] width 32 height 32
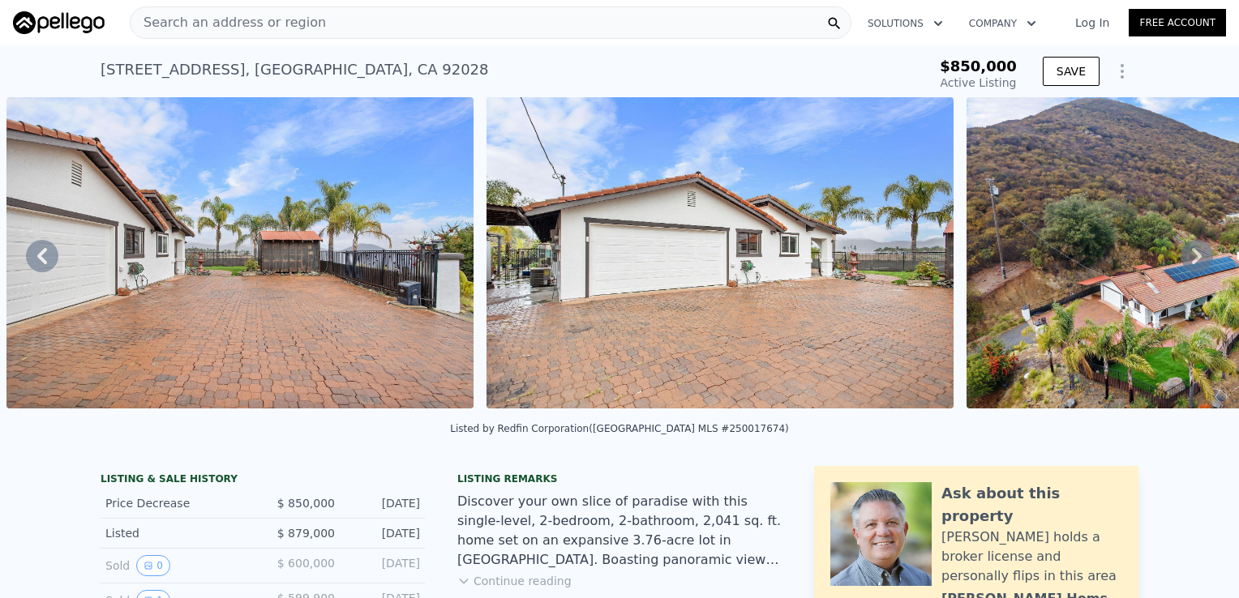
click at [1180, 261] on icon at bounding box center [1196, 256] width 32 height 32
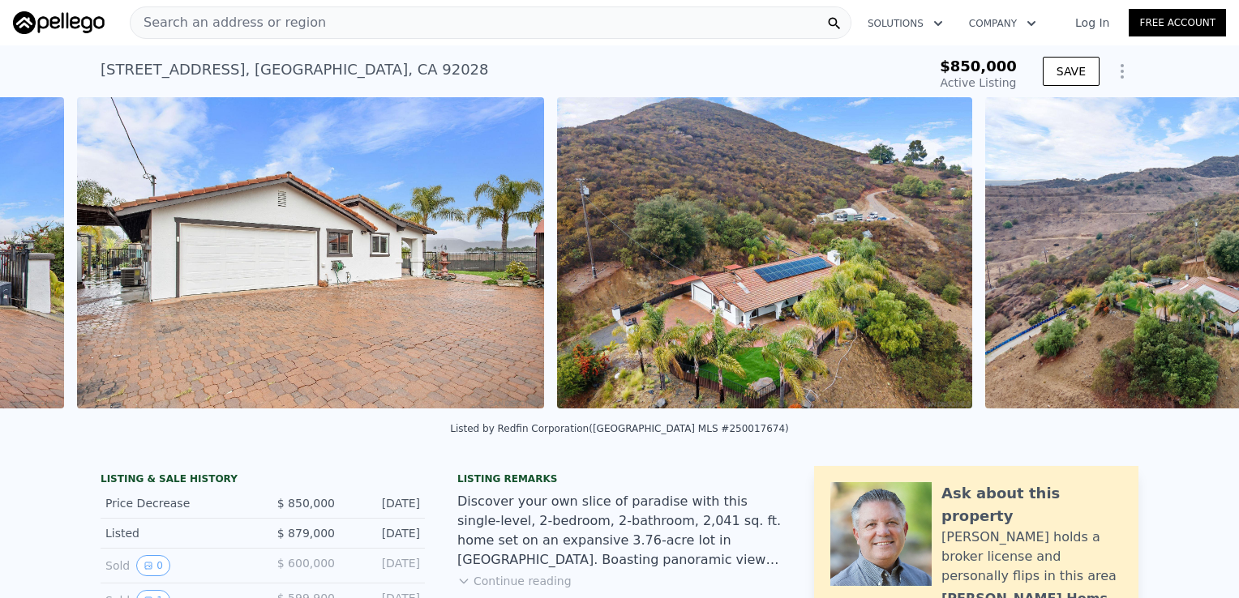
scroll to position [0, 3089]
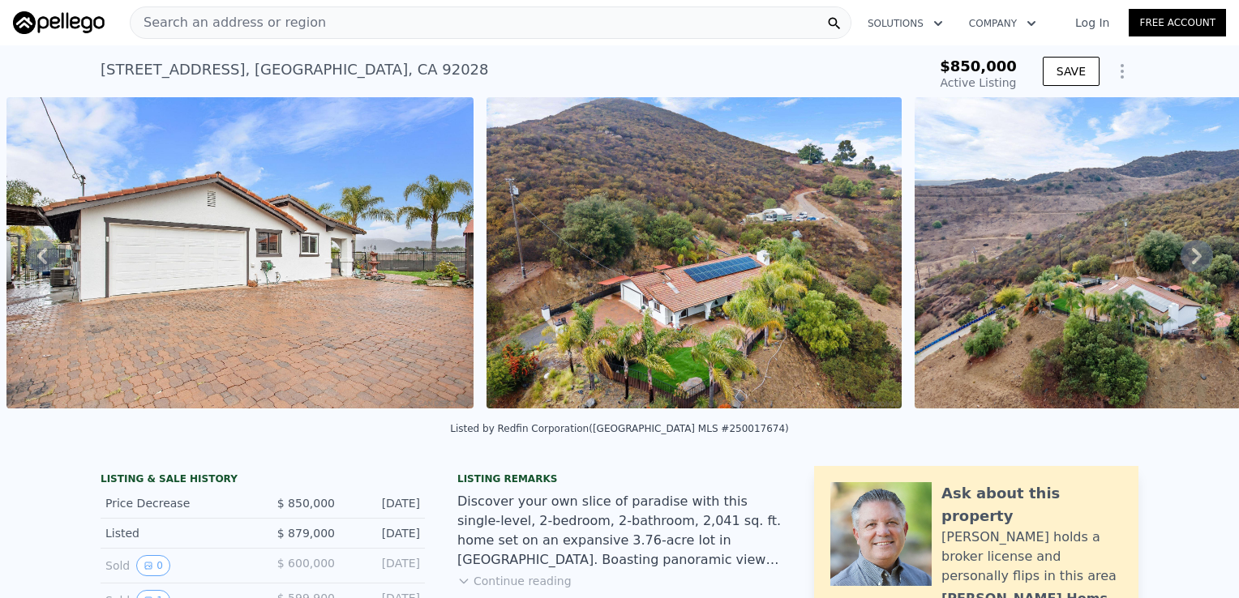
click at [1180, 261] on icon at bounding box center [1196, 256] width 32 height 32
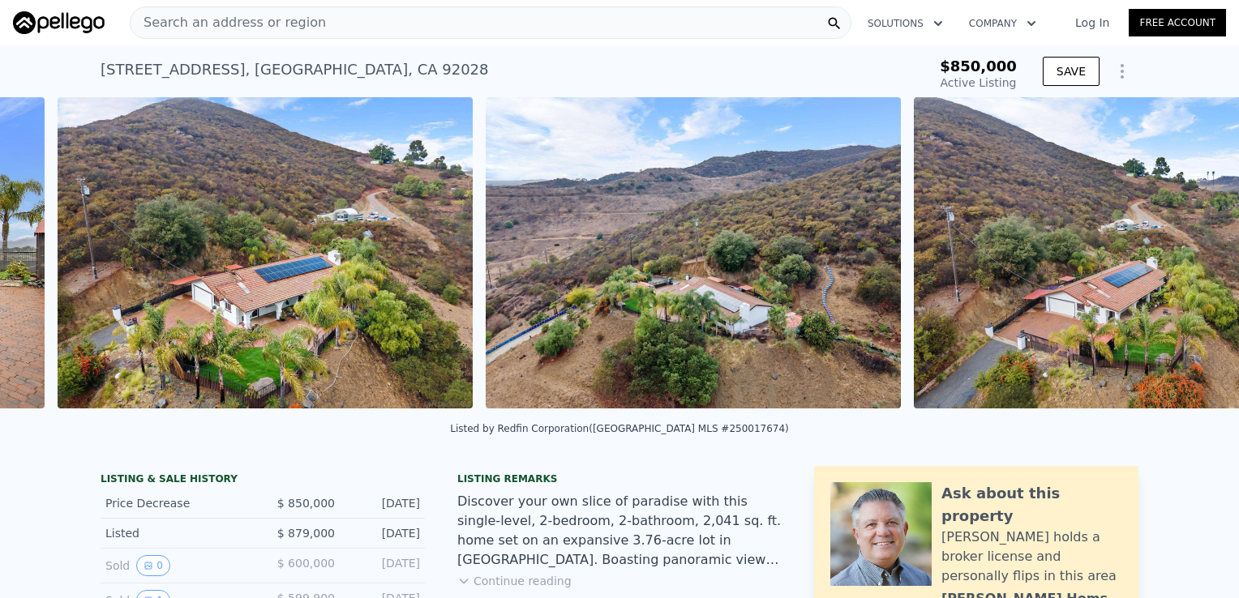
scroll to position [0, 3569]
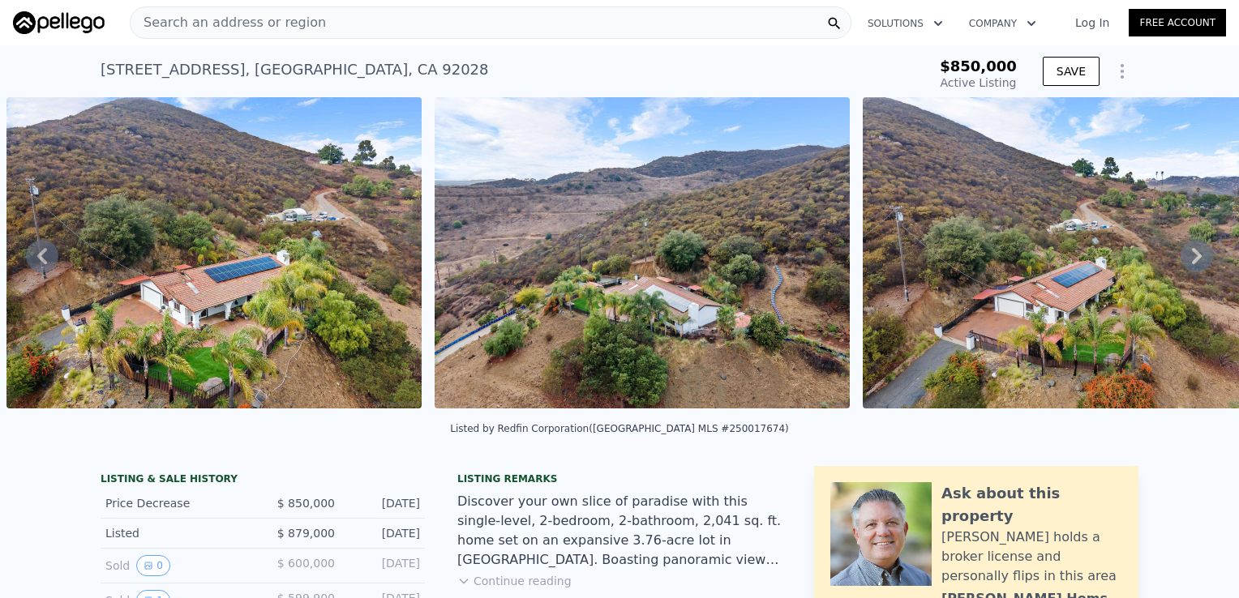
click at [1180, 261] on icon at bounding box center [1196, 256] width 32 height 32
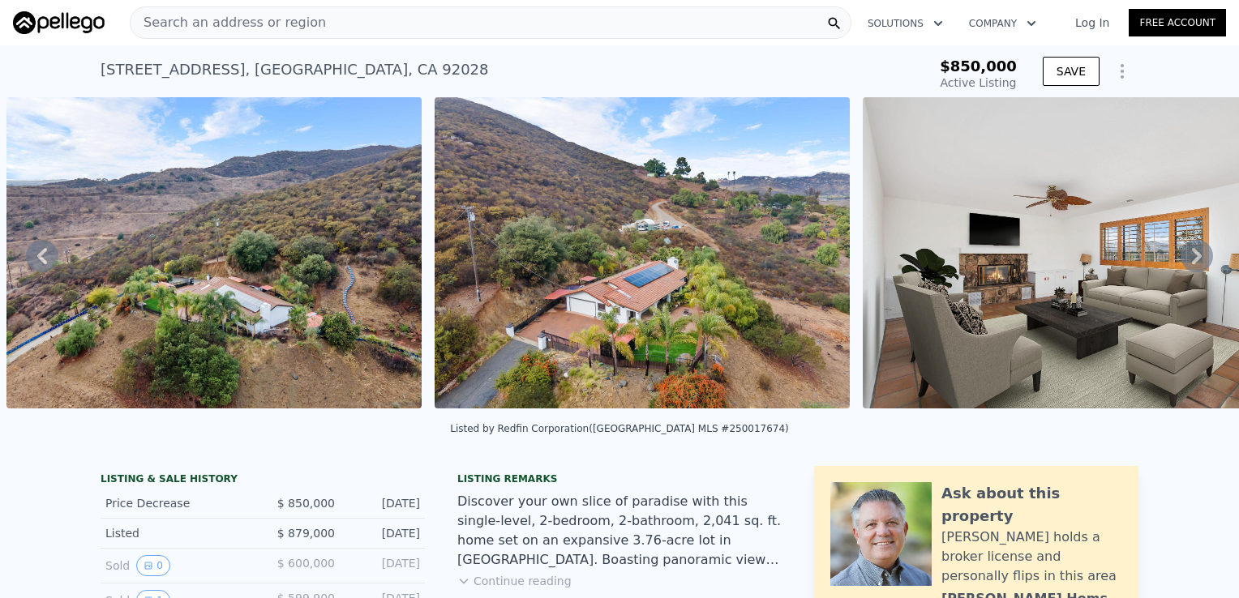
click at [1180, 261] on icon at bounding box center [1196, 256] width 32 height 32
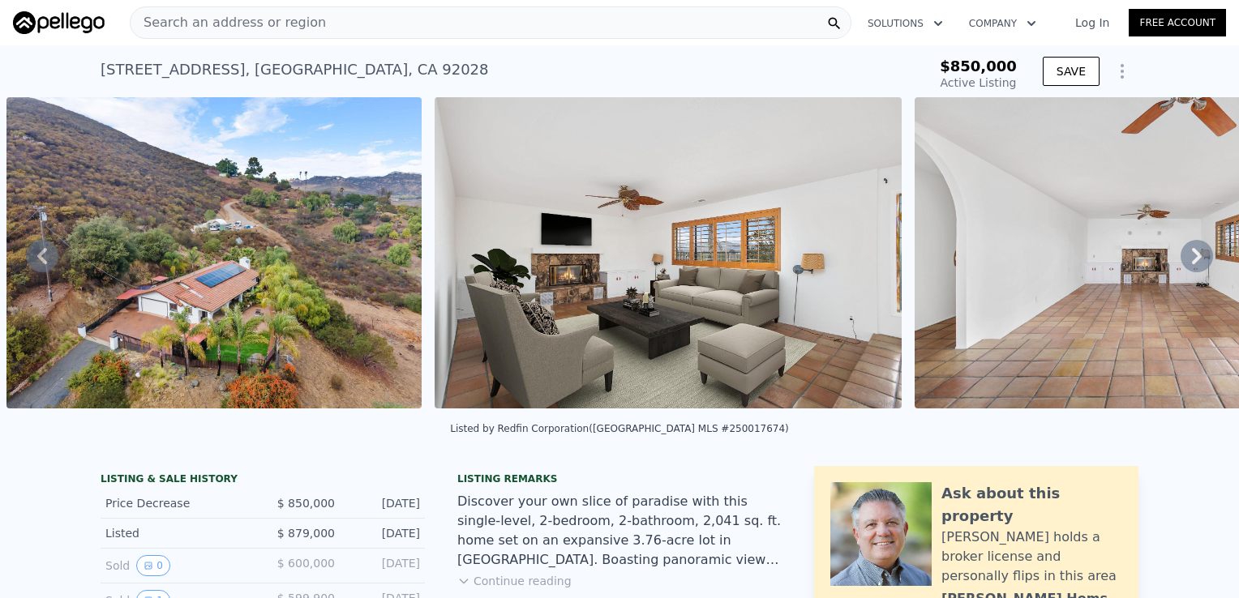
click at [1180, 261] on icon at bounding box center [1196, 256] width 32 height 32
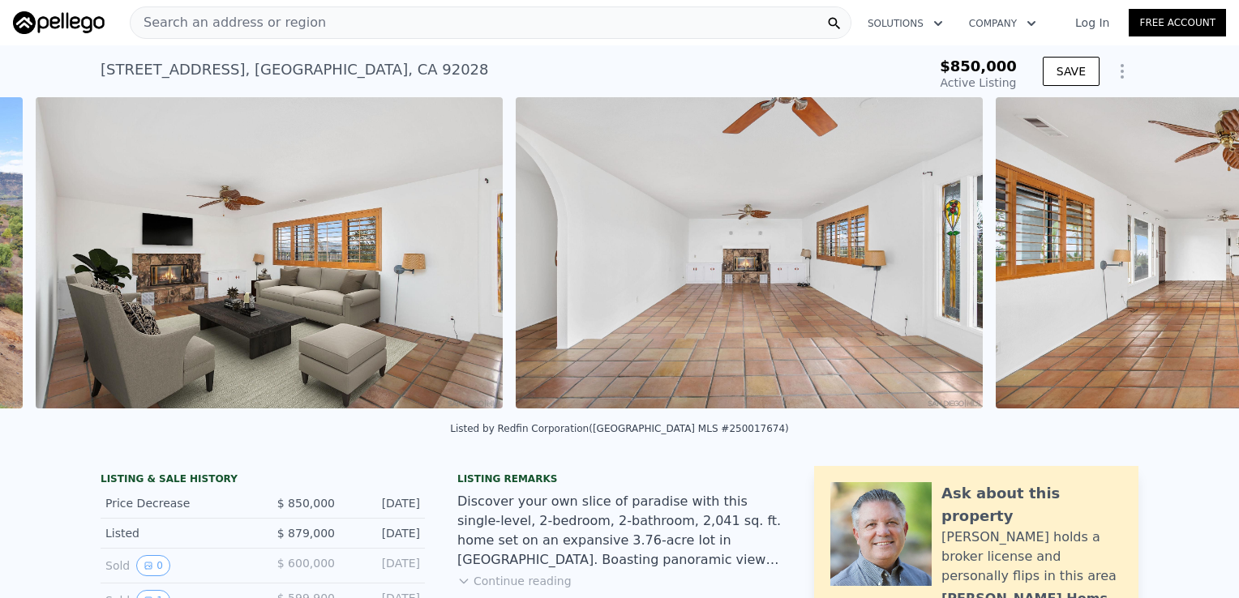
scroll to position [0, 4853]
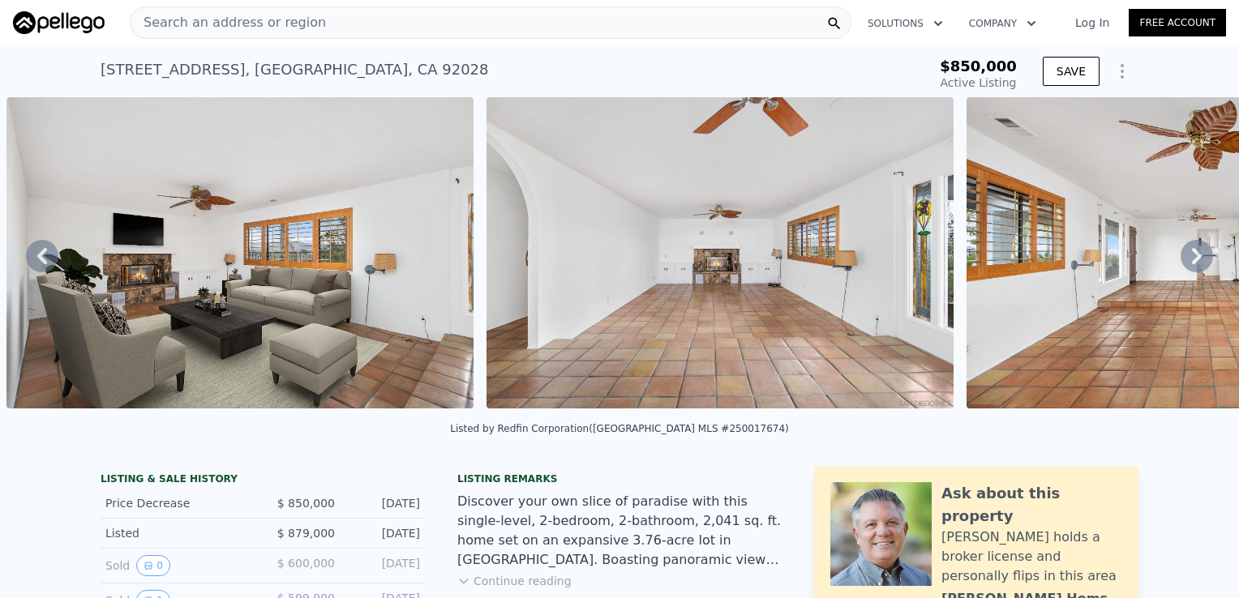
click at [1180, 261] on icon at bounding box center [1196, 256] width 32 height 32
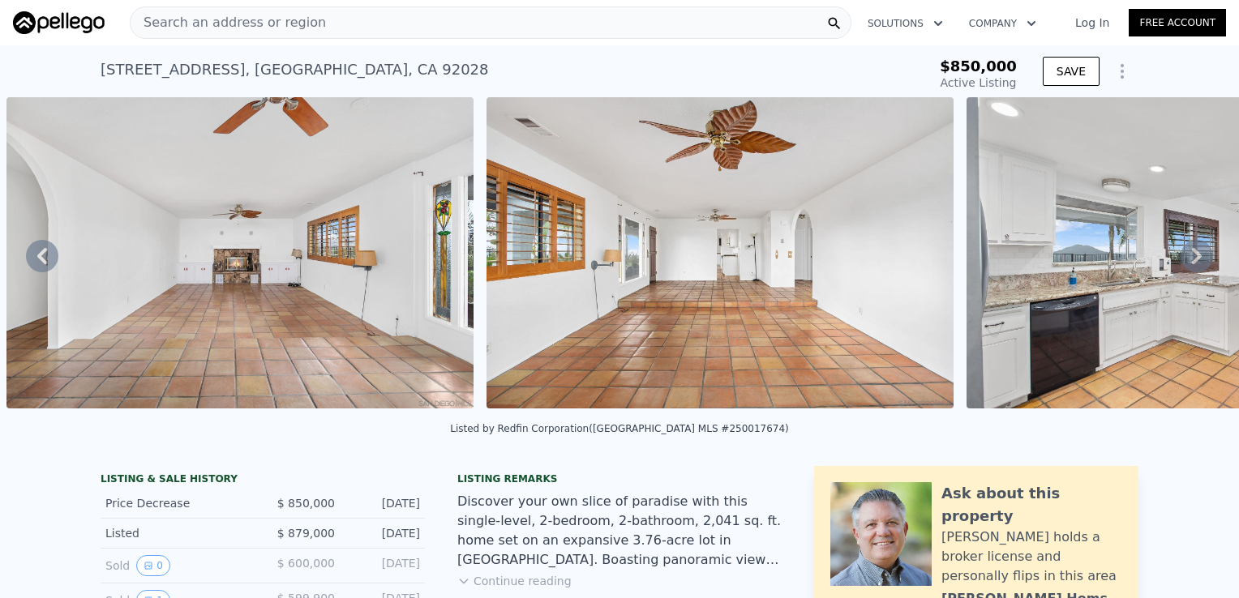
click at [1180, 261] on icon at bounding box center [1196, 256] width 32 height 32
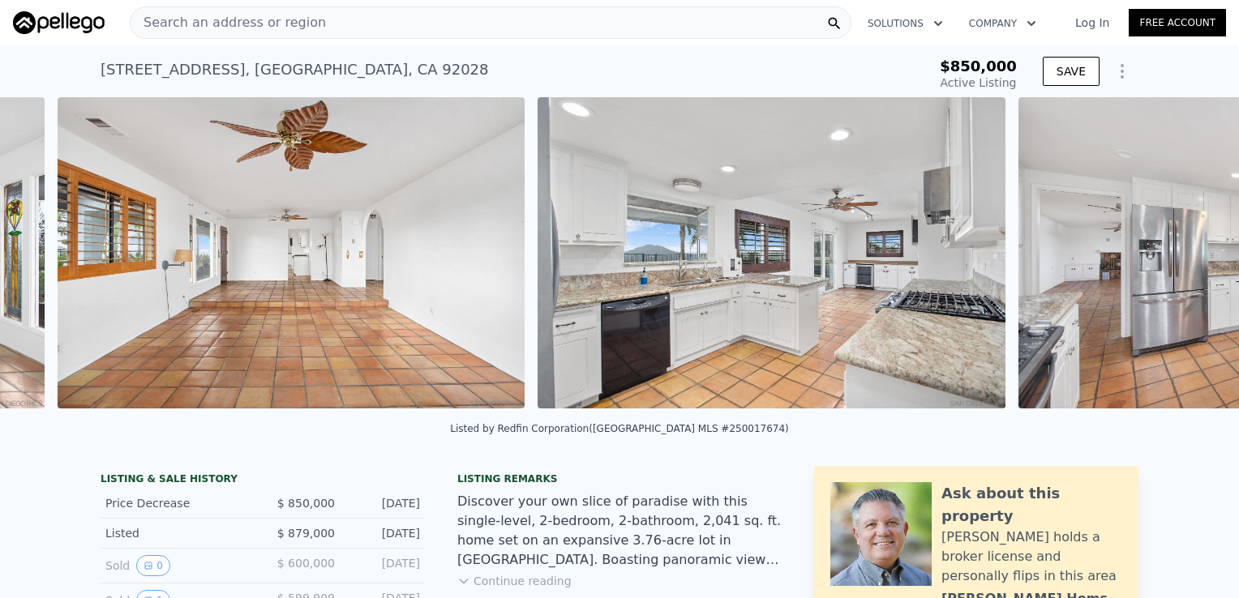
scroll to position [0, 5813]
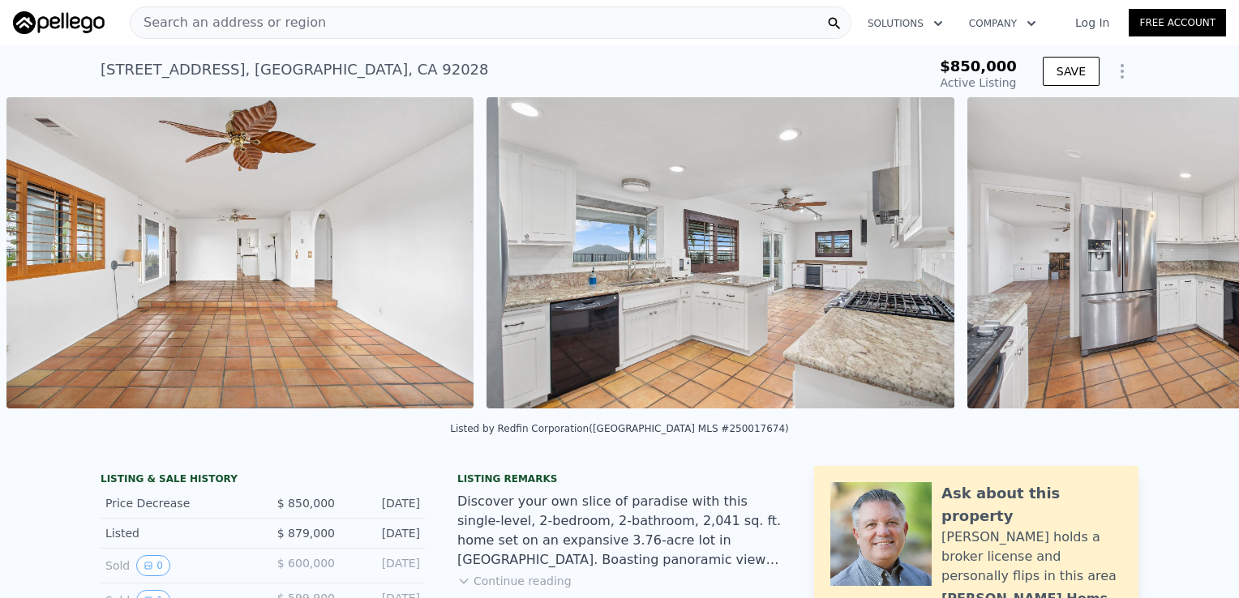
click at [1179, 261] on img at bounding box center [1200, 252] width 467 height 311
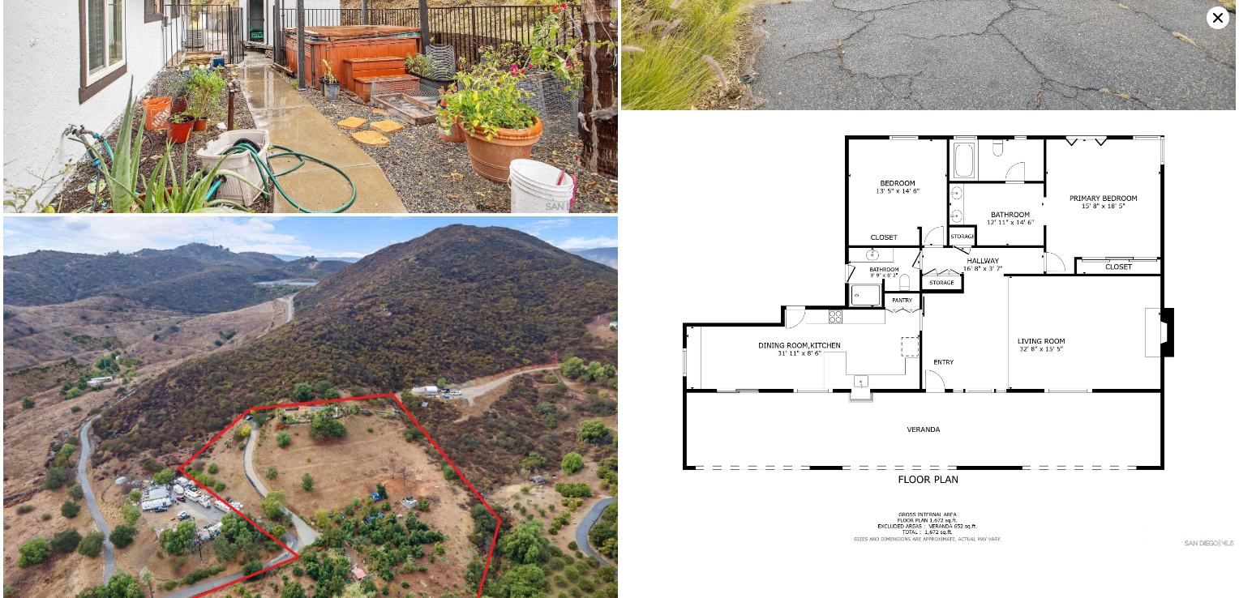
scroll to position [6140, 0]
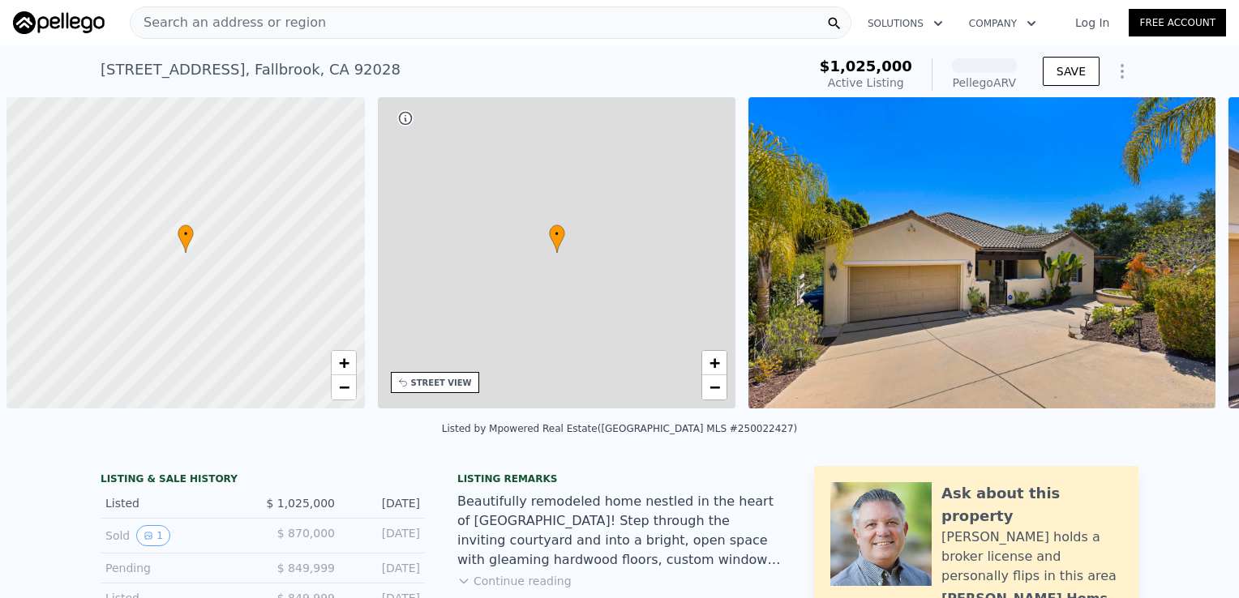
scroll to position [0, 6]
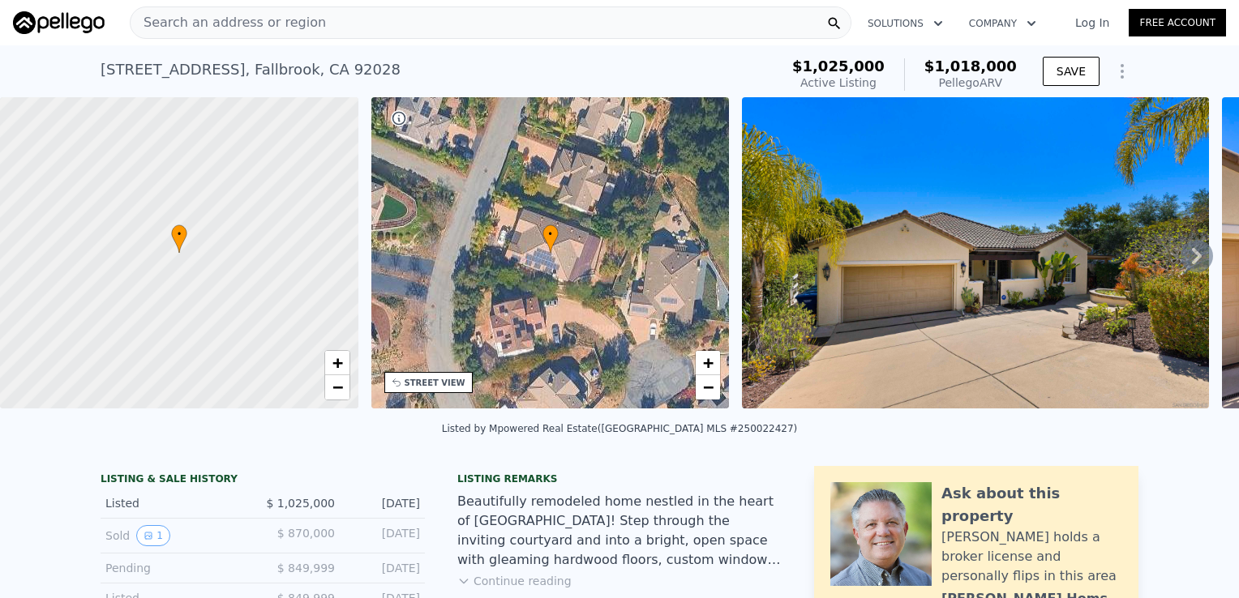
click at [1093, 315] on img at bounding box center [975, 252] width 467 height 311
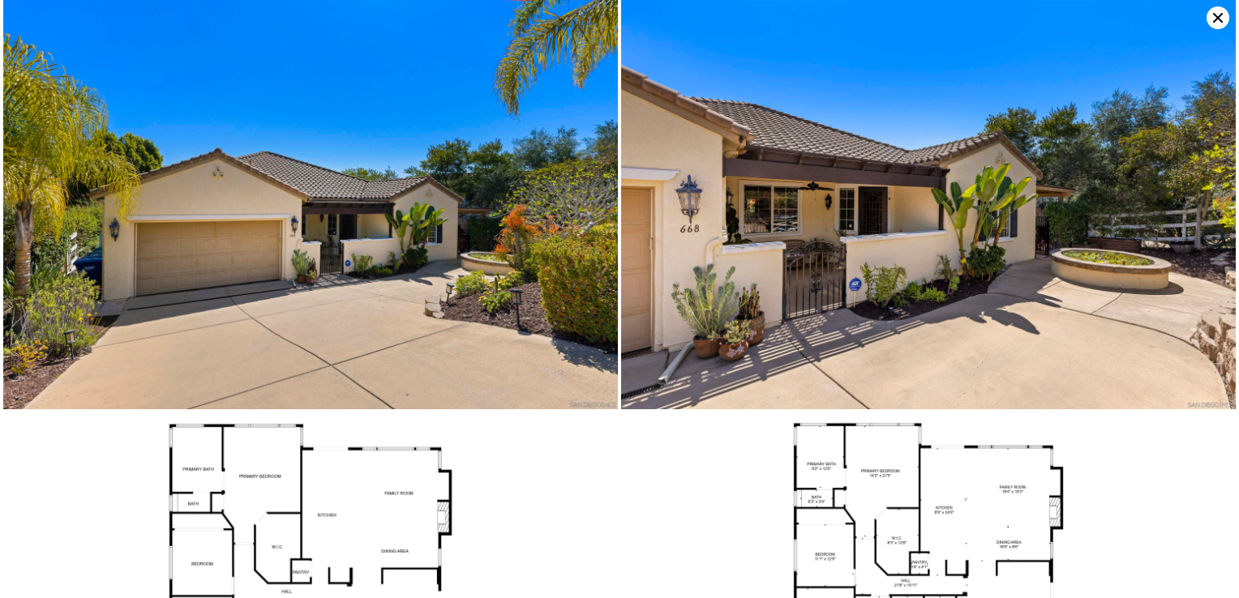
click at [1203, 190] on img at bounding box center [928, 204] width 614 height 409
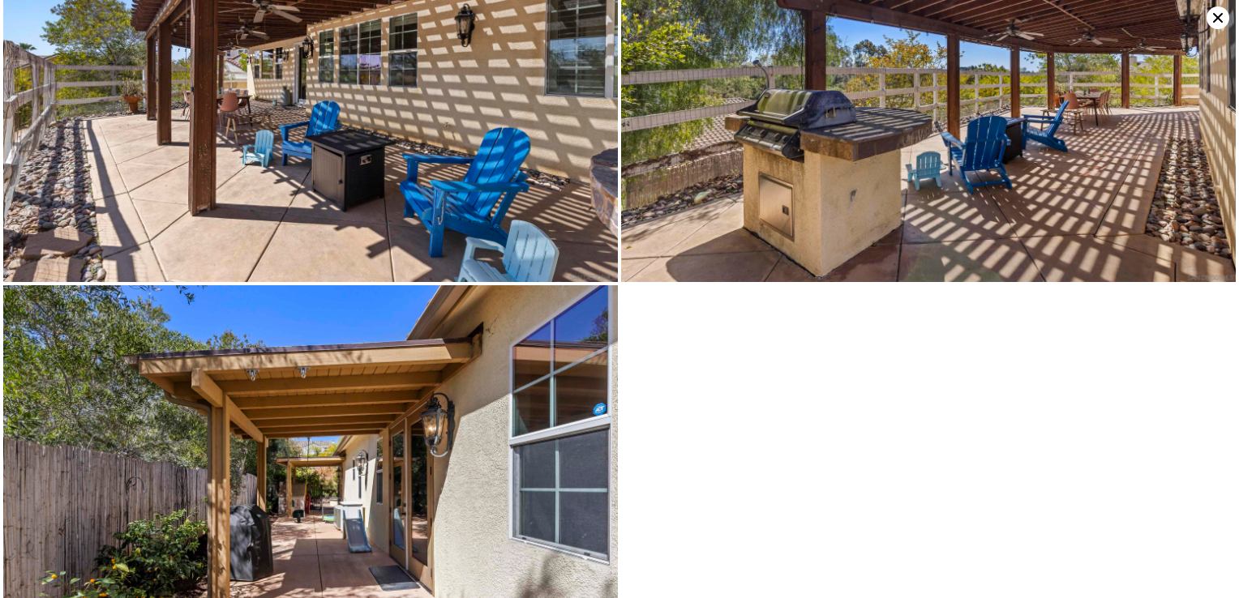
scroll to position [8441, 0]
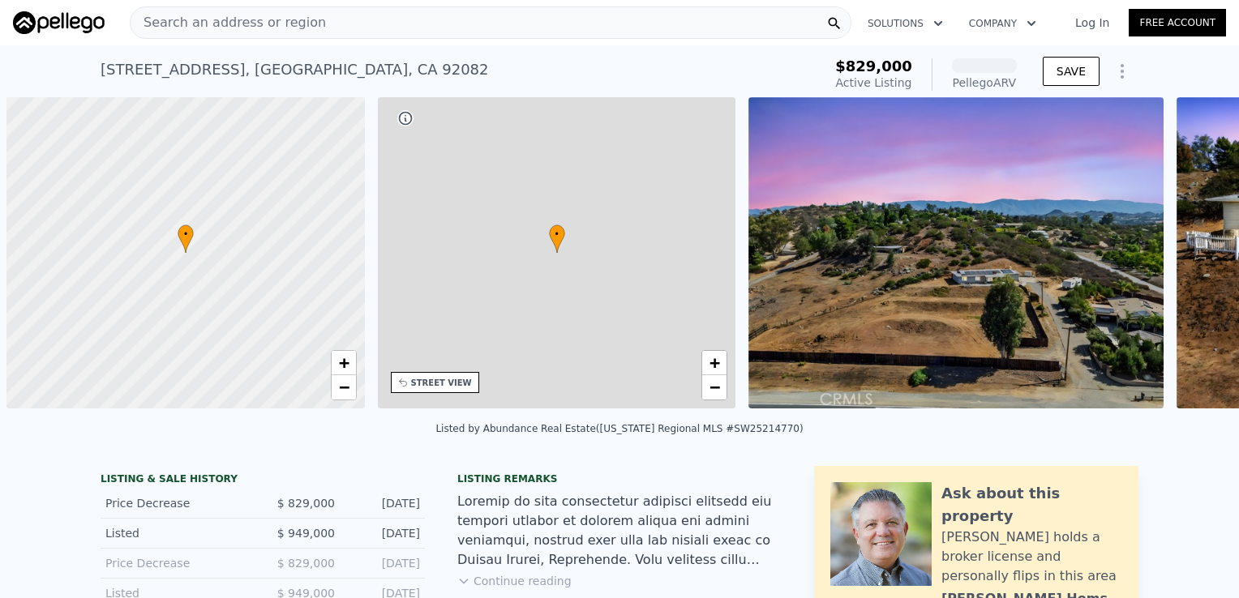
scroll to position [0, 6]
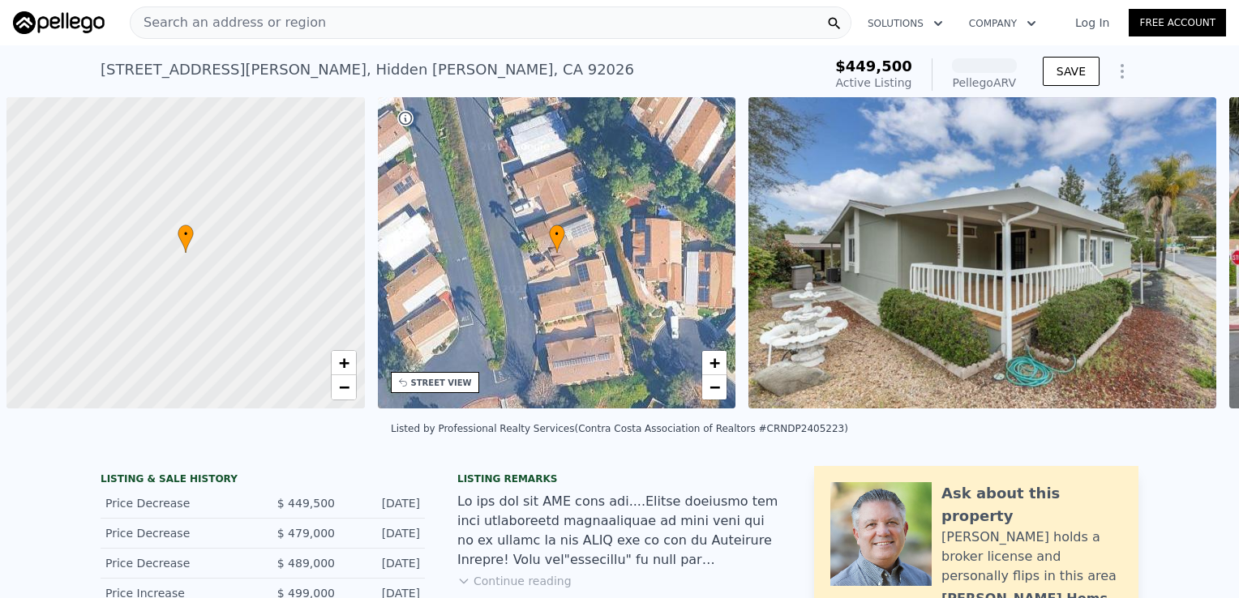
scroll to position [0, 6]
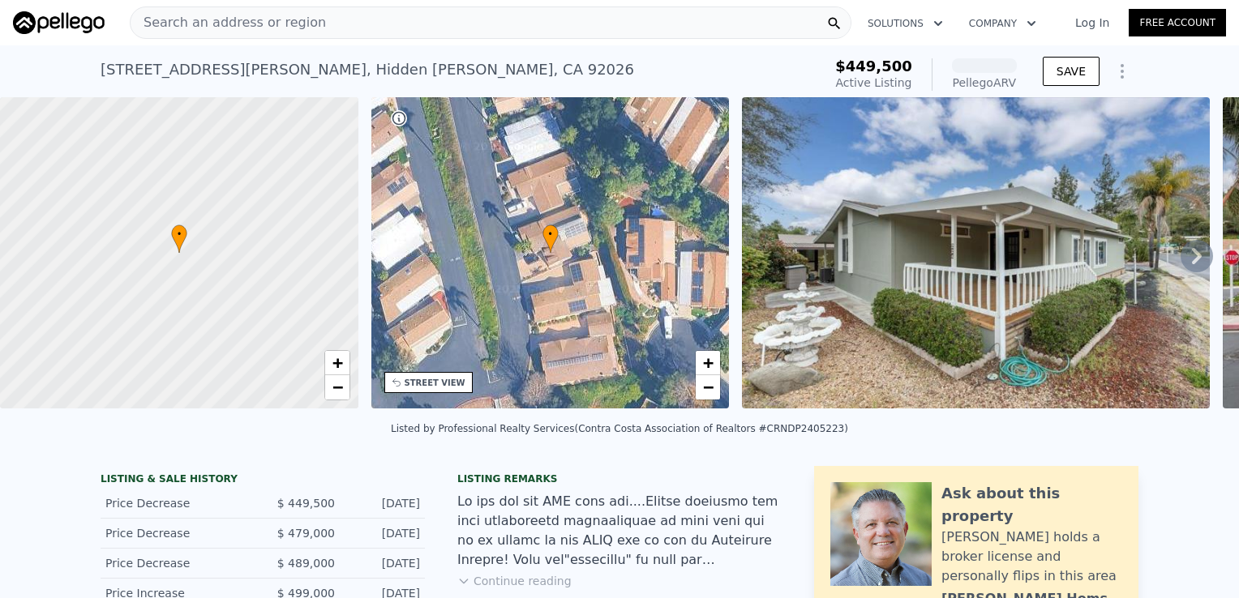
click at [628, 280] on div "• + −" at bounding box center [550, 252] width 358 height 311
click at [885, 263] on img at bounding box center [976, 252] width 468 height 311
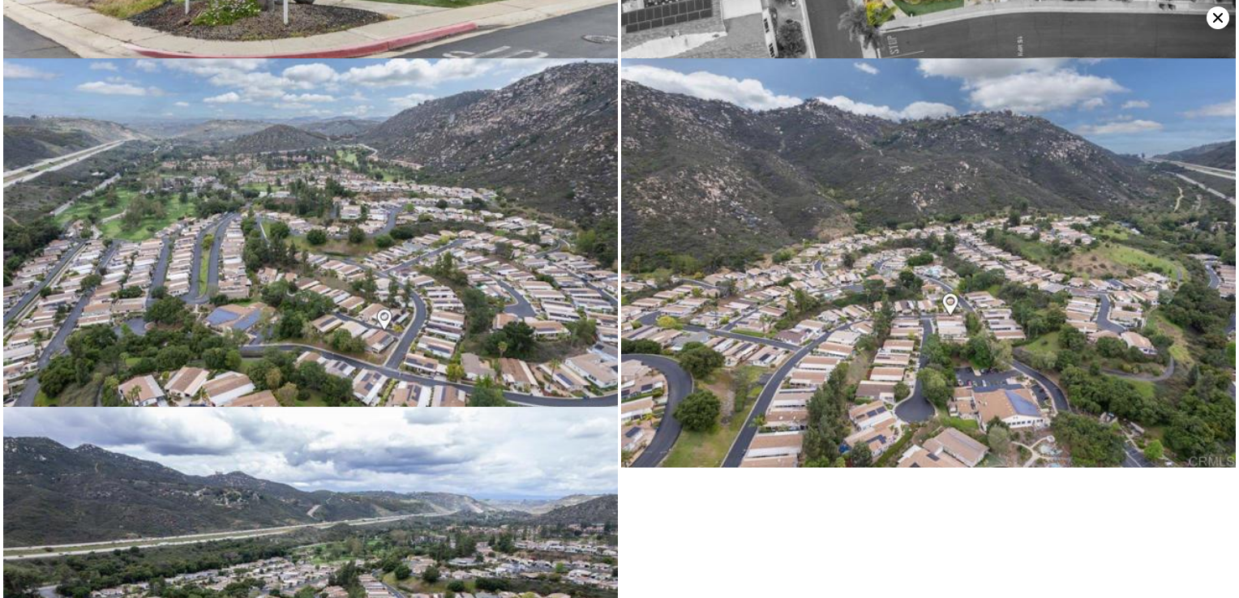
scroll to position [6429, 0]
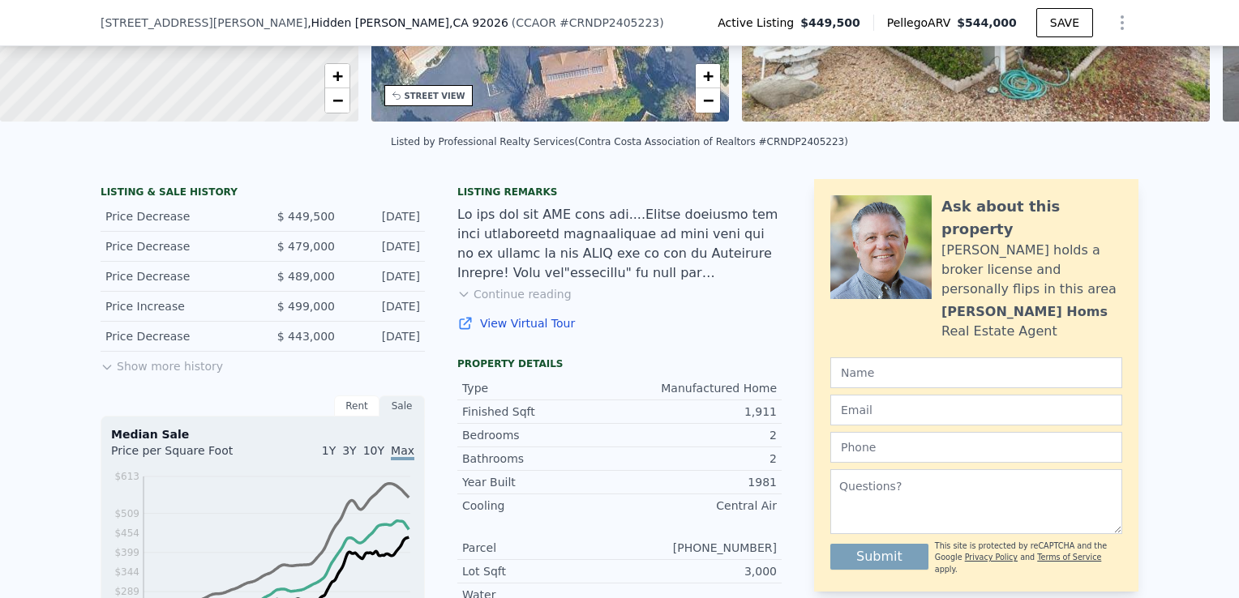
scroll to position [311, 0]
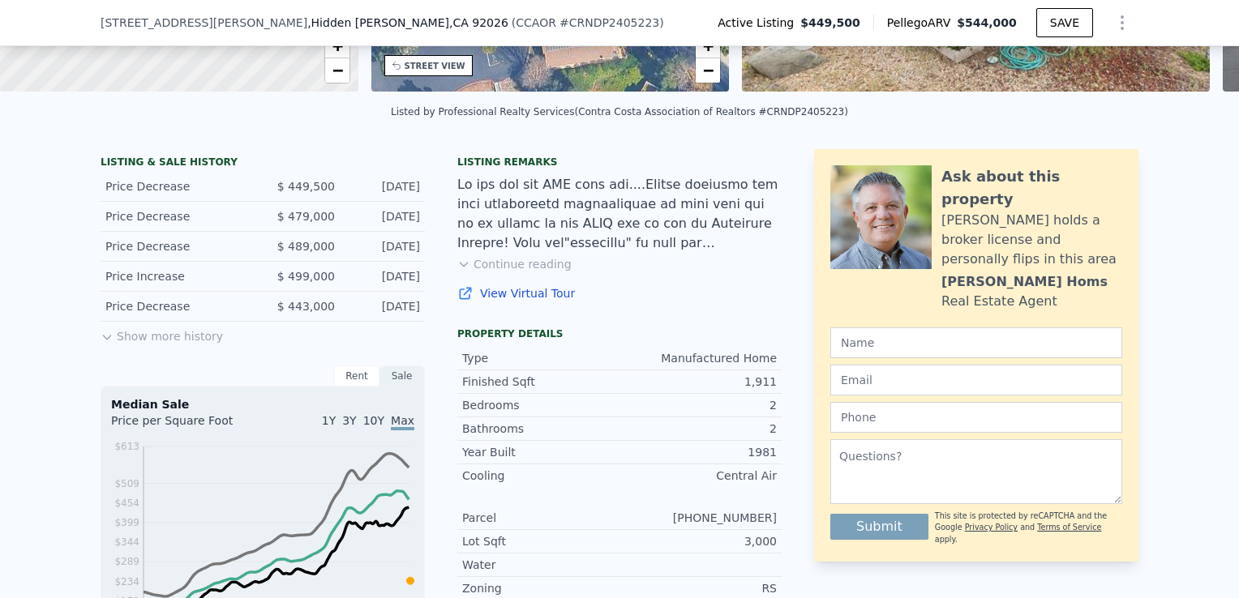
click at [532, 302] on link "View Virtual Tour" at bounding box center [619, 293] width 324 height 16
click at [535, 271] on button "Continue reading" at bounding box center [514, 264] width 114 height 16
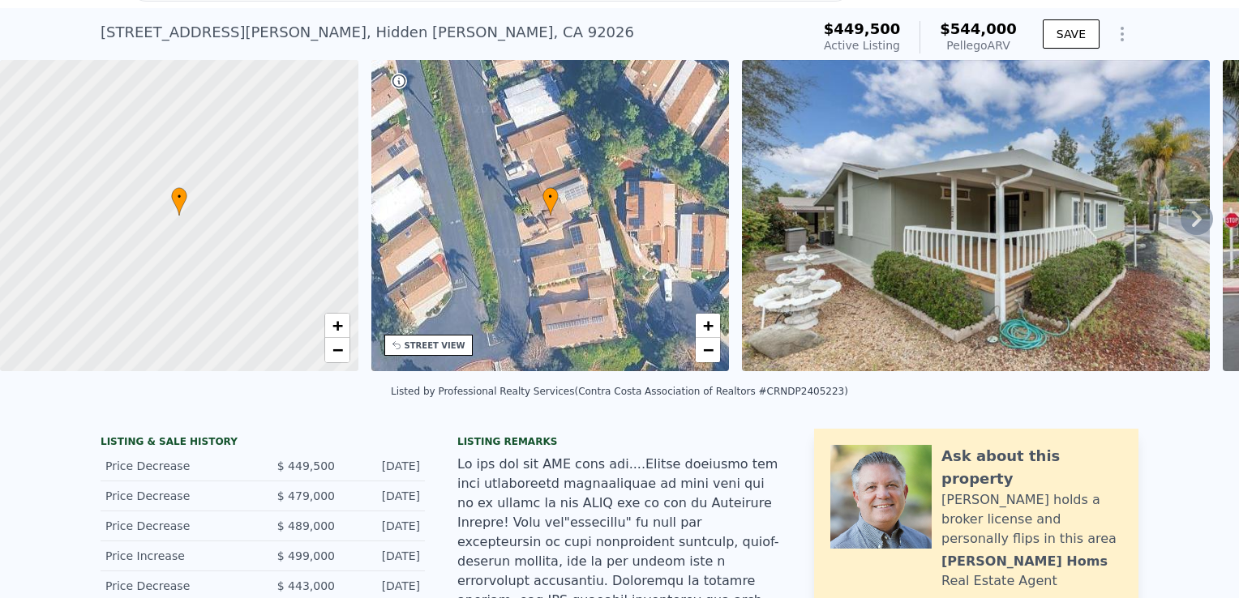
scroll to position [44, 0]
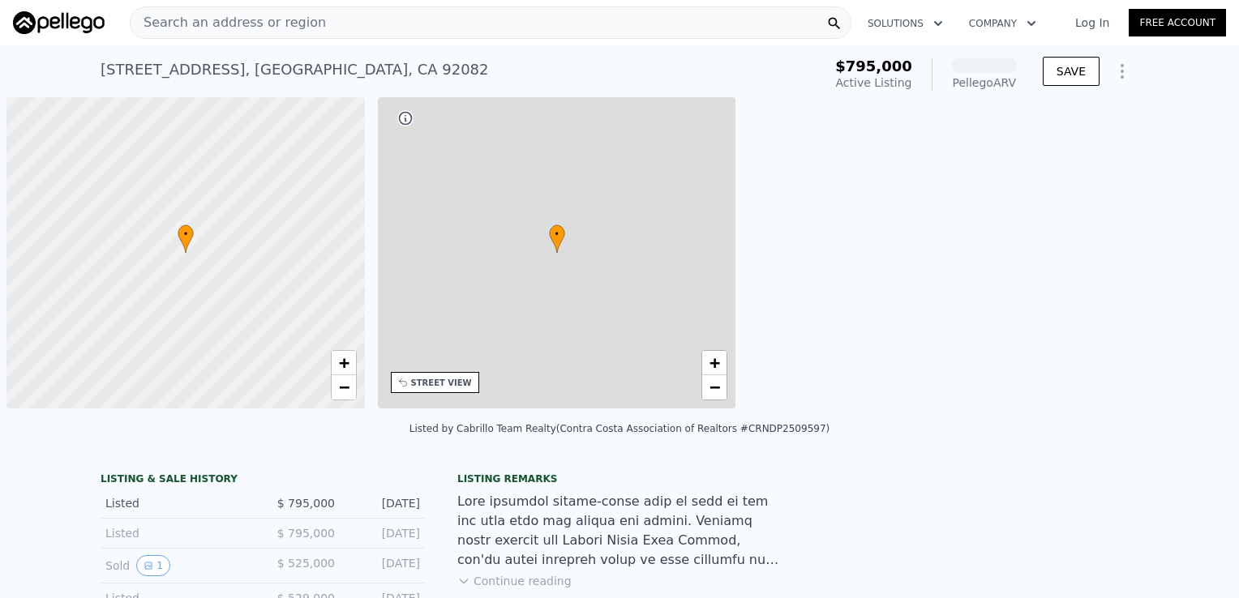
scroll to position [0, 6]
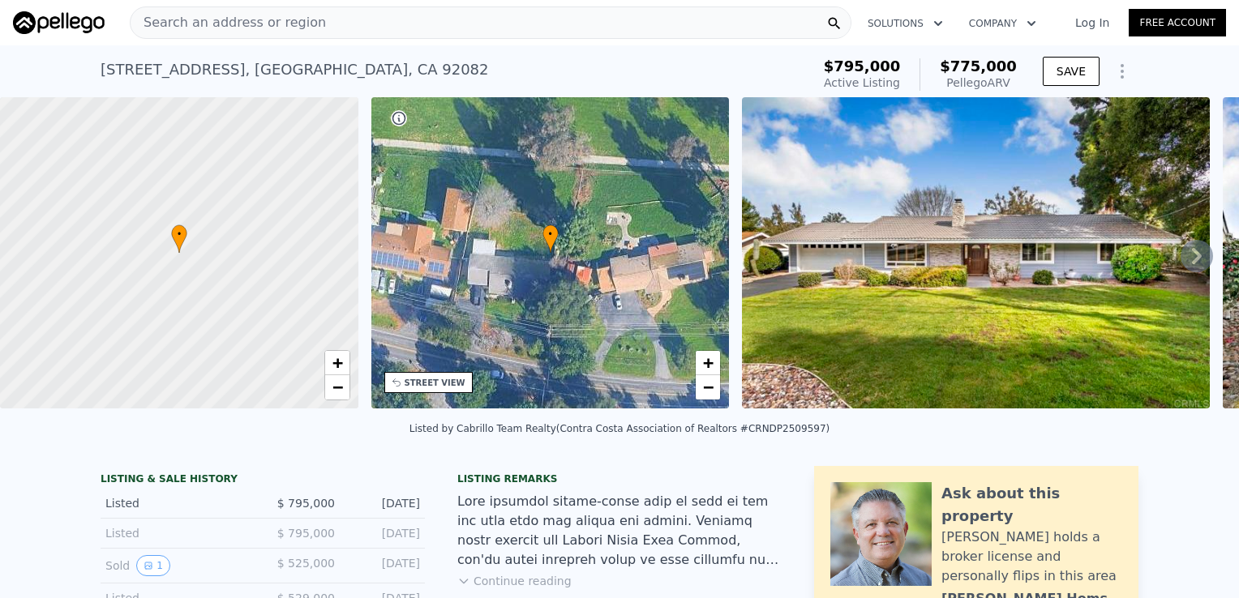
click at [598, 303] on div "• + −" at bounding box center [550, 252] width 358 height 311
click at [923, 298] on img at bounding box center [976, 252] width 468 height 311
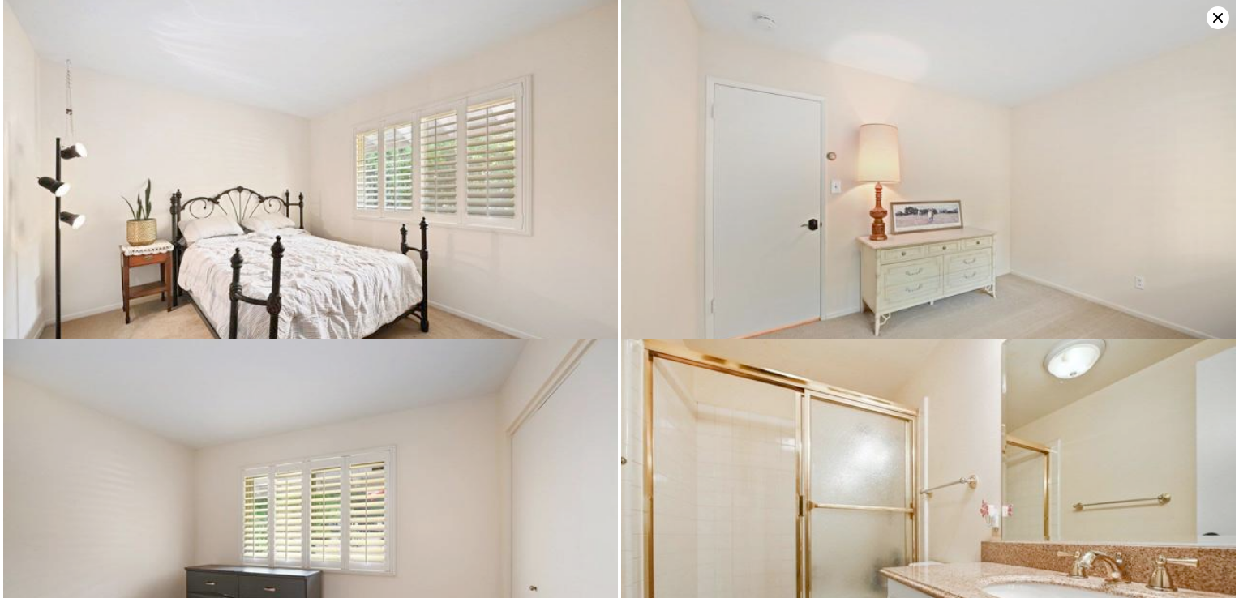
scroll to position [4337, 0]
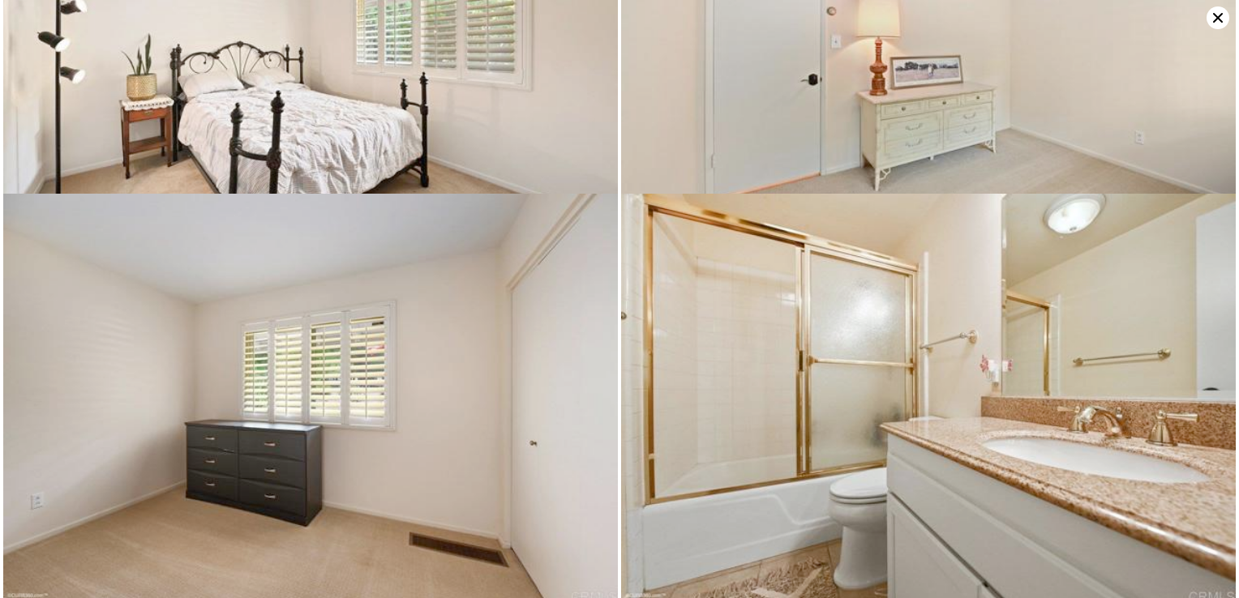
click at [1213, 17] on icon at bounding box center [1217, 17] width 23 height 23
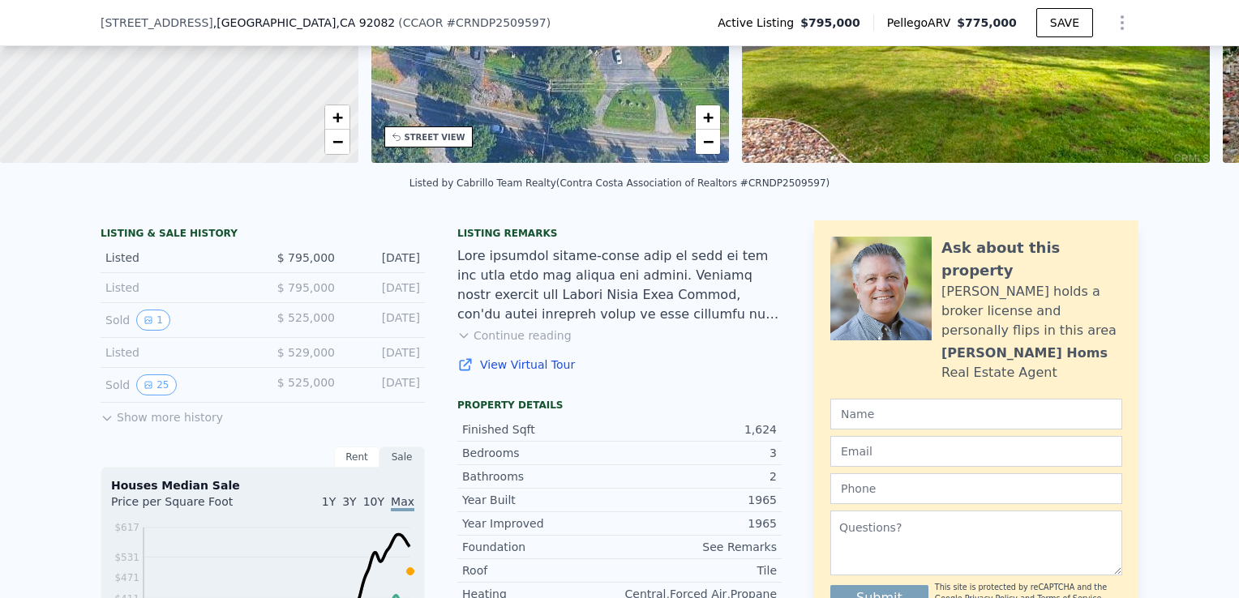
scroll to position [250, 0]
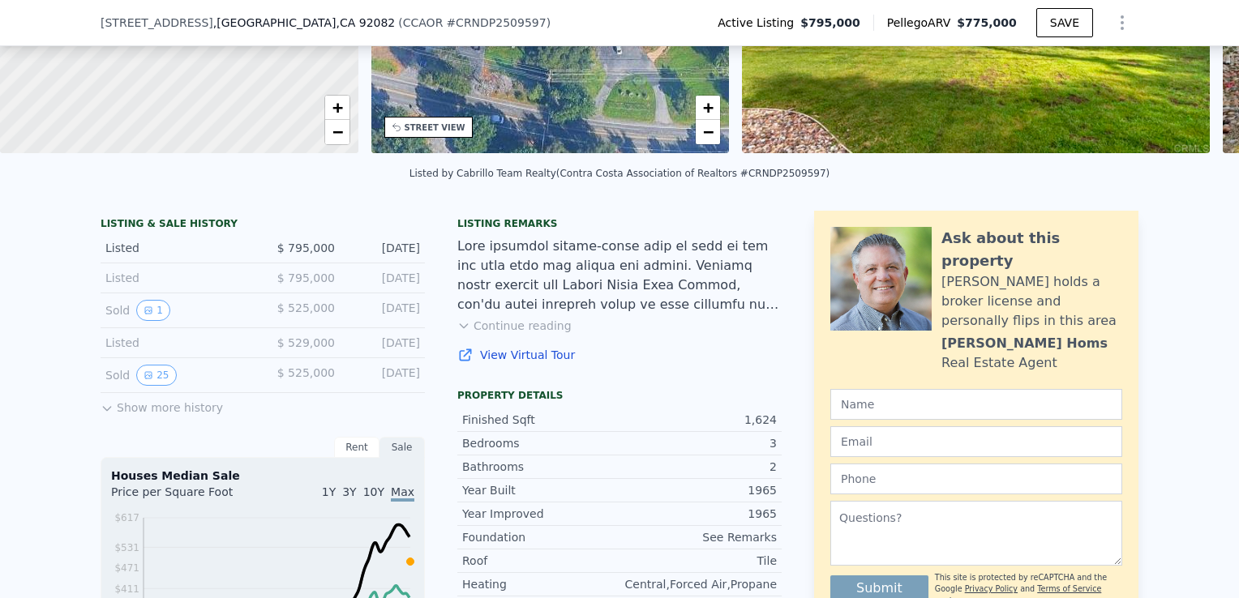
click at [535, 334] on button "Continue reading" at bounding box center [514, 326] width 114 height 16
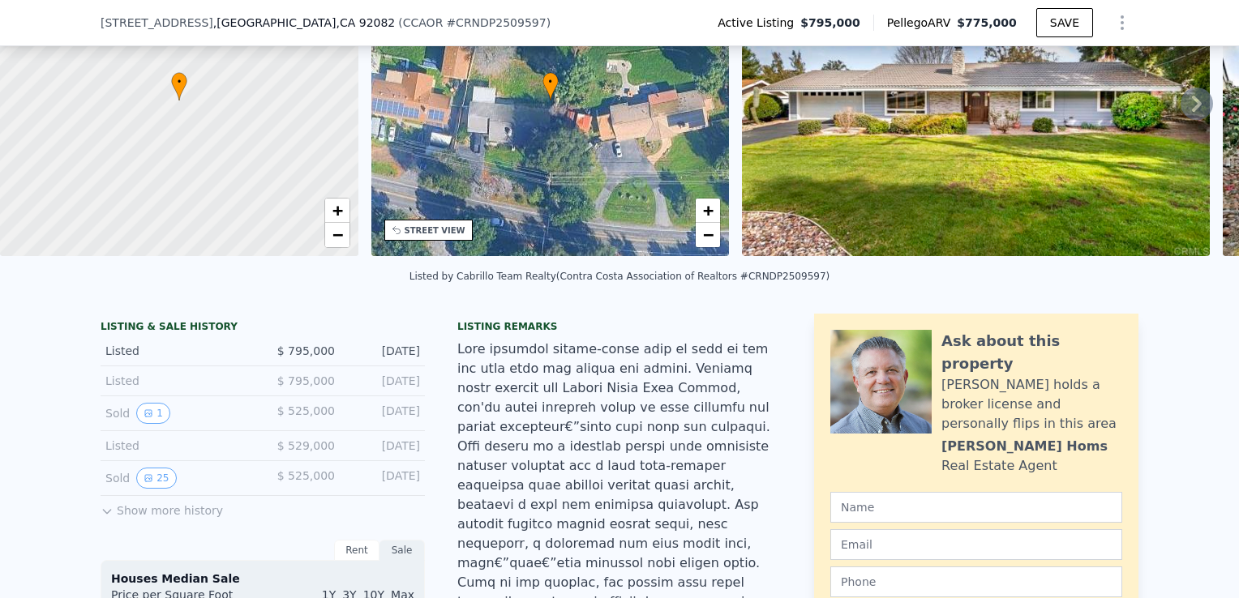
scroll to position [6, 0]
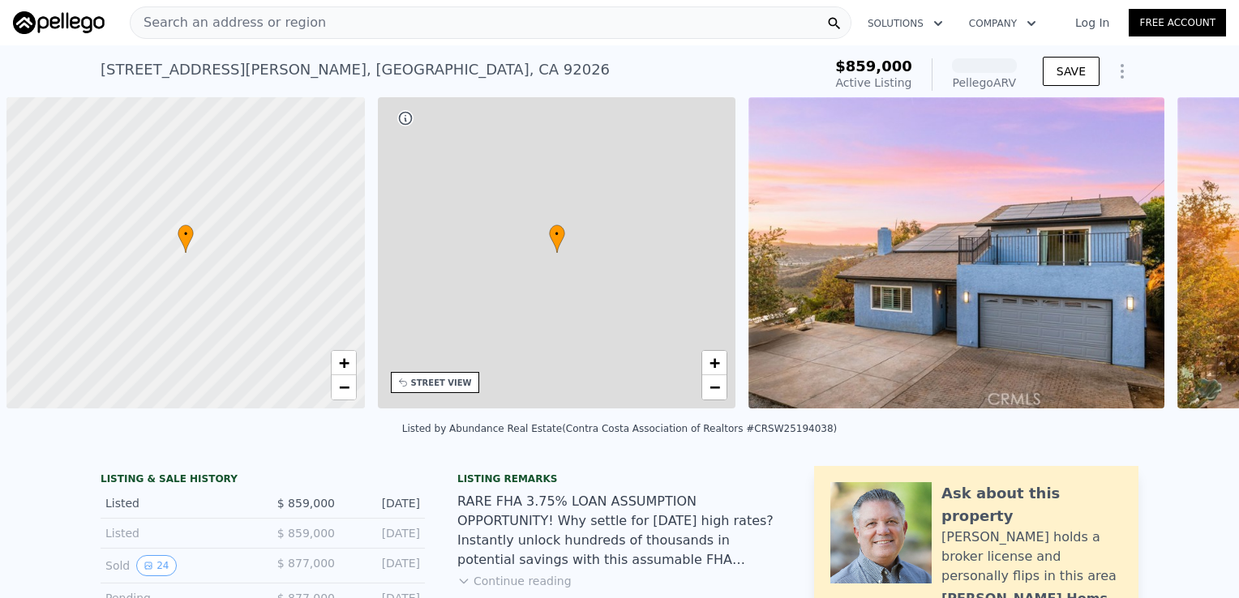
scroll to position [0, 6]
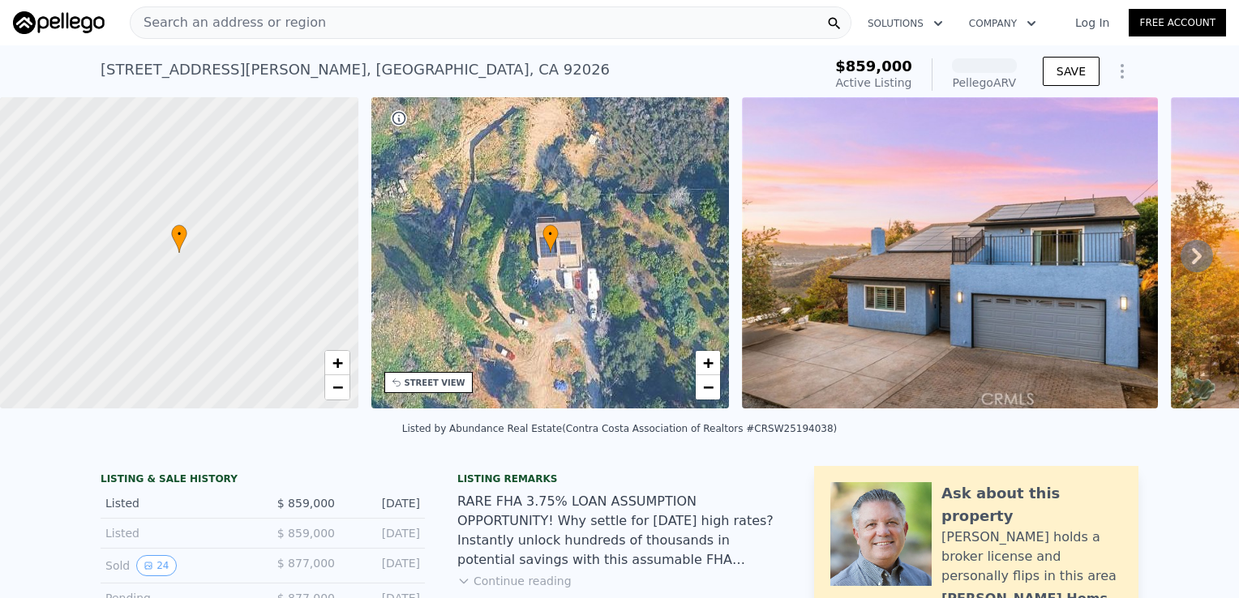
click at [866, 288] on img at bounding box center [950, 252] width 416 height 311
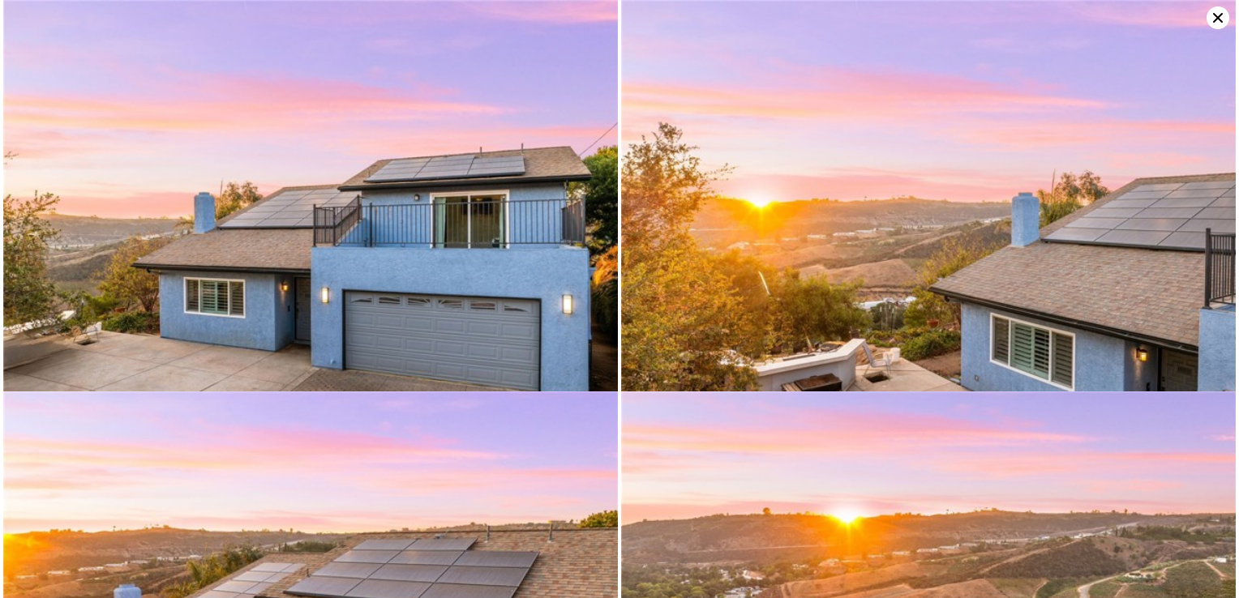
scroll to position [392, 0]
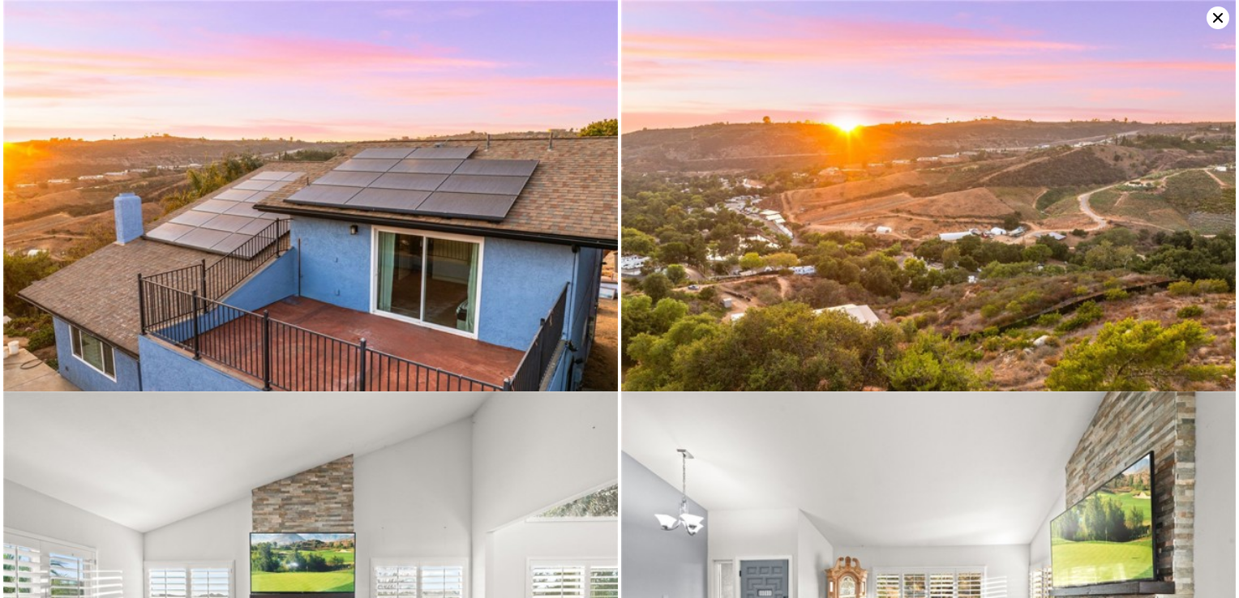
click at [399, 280] on img at bounding box center [310, 230] width 614 height 460
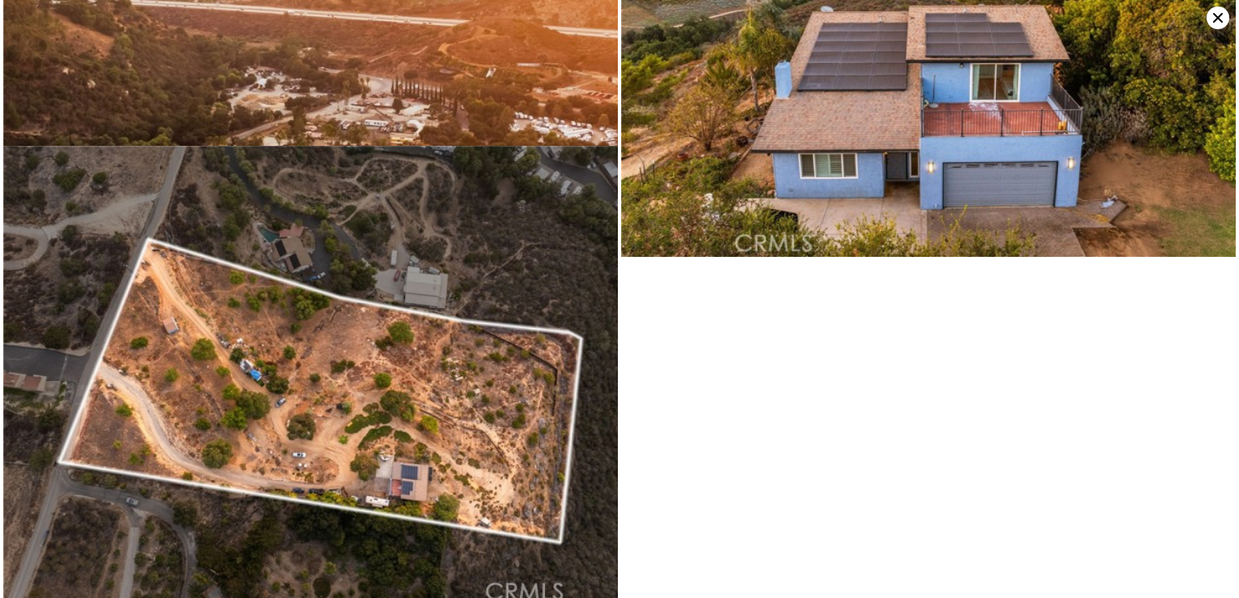
scroll to position [10437, 0]
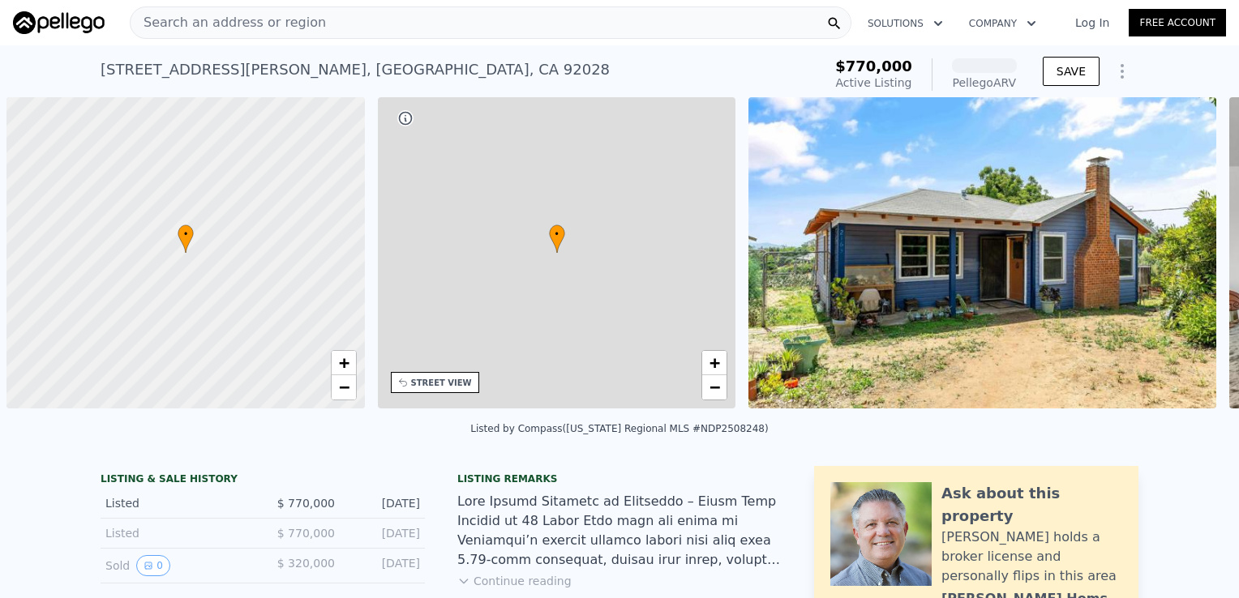
scroll to position [0, 6]
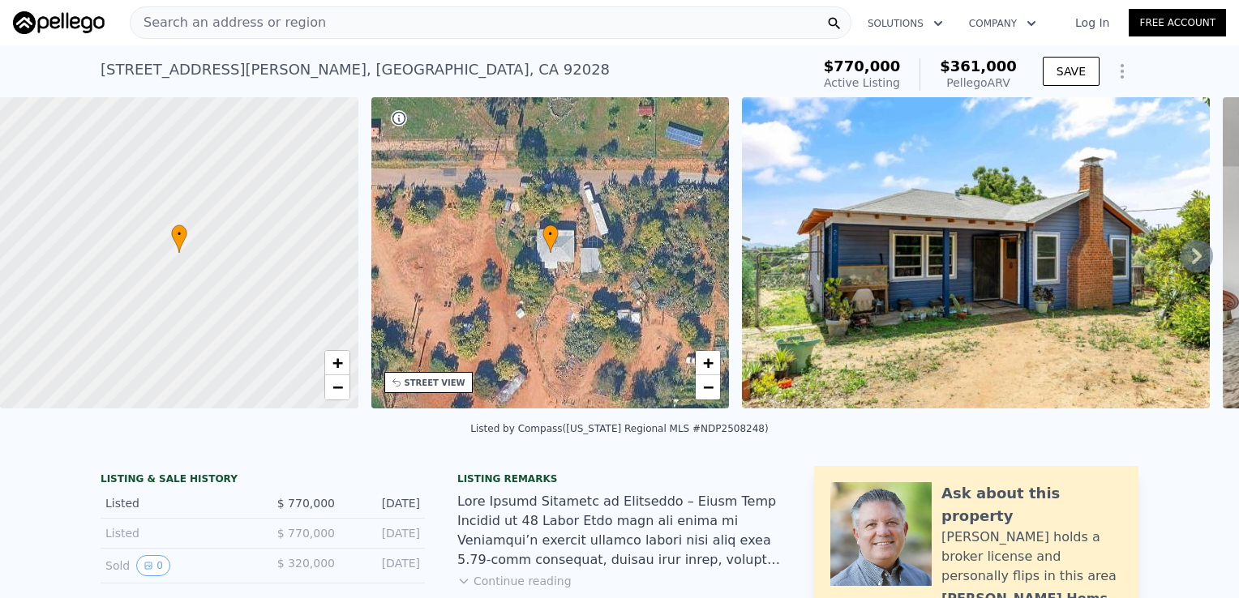
click at [849, 269] on img at bounding box center [976, 252] width 468 height 311
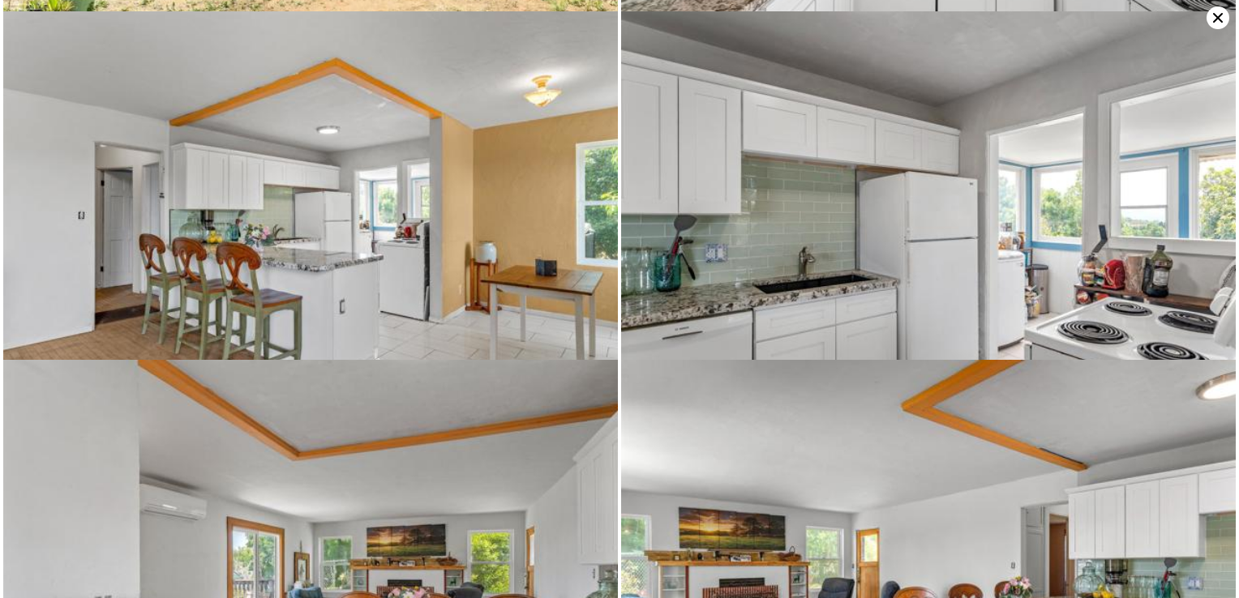
scroll to position [349, 0]
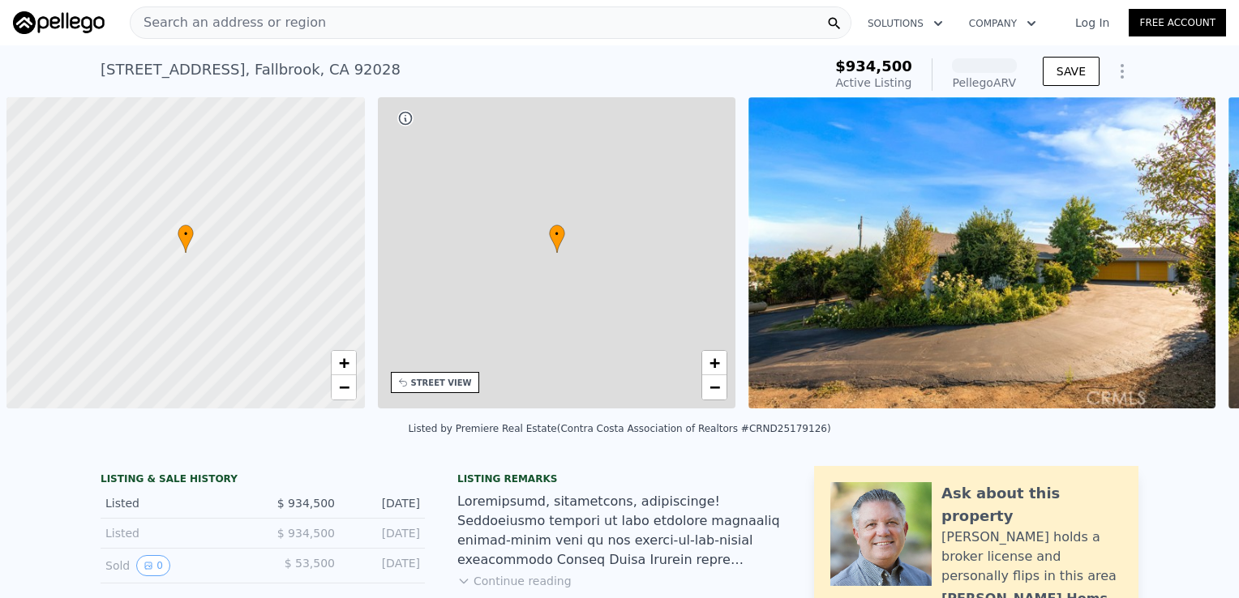
scroll to position [0, 6]
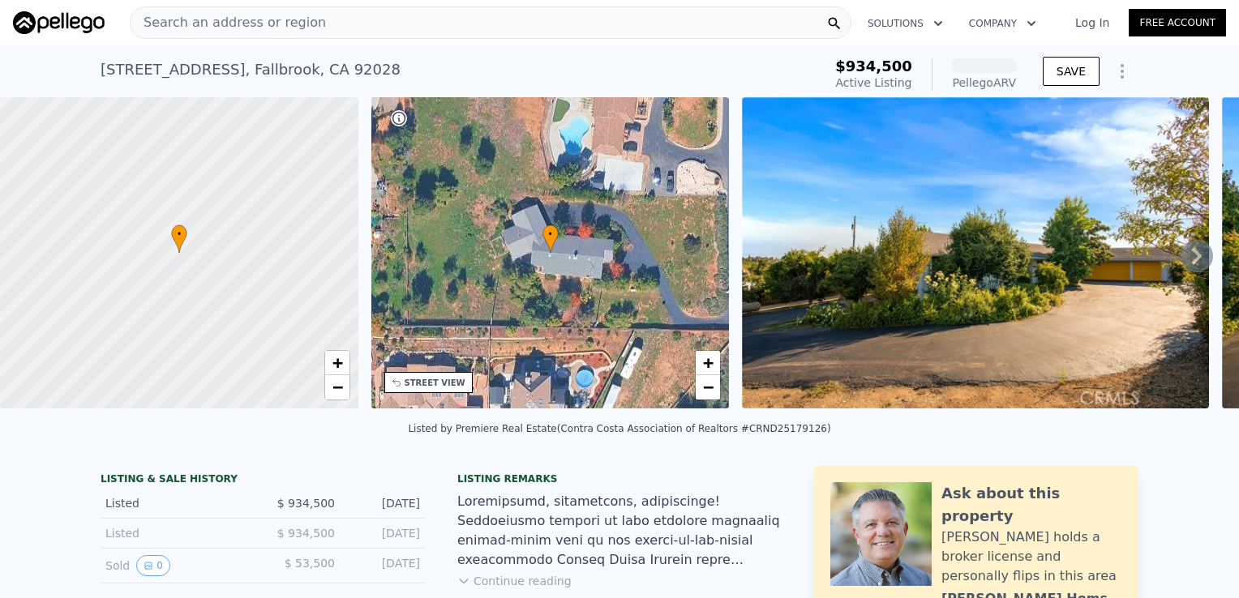
click at [847, 297] on img at bounding box center [975, 252] width 467 height 311
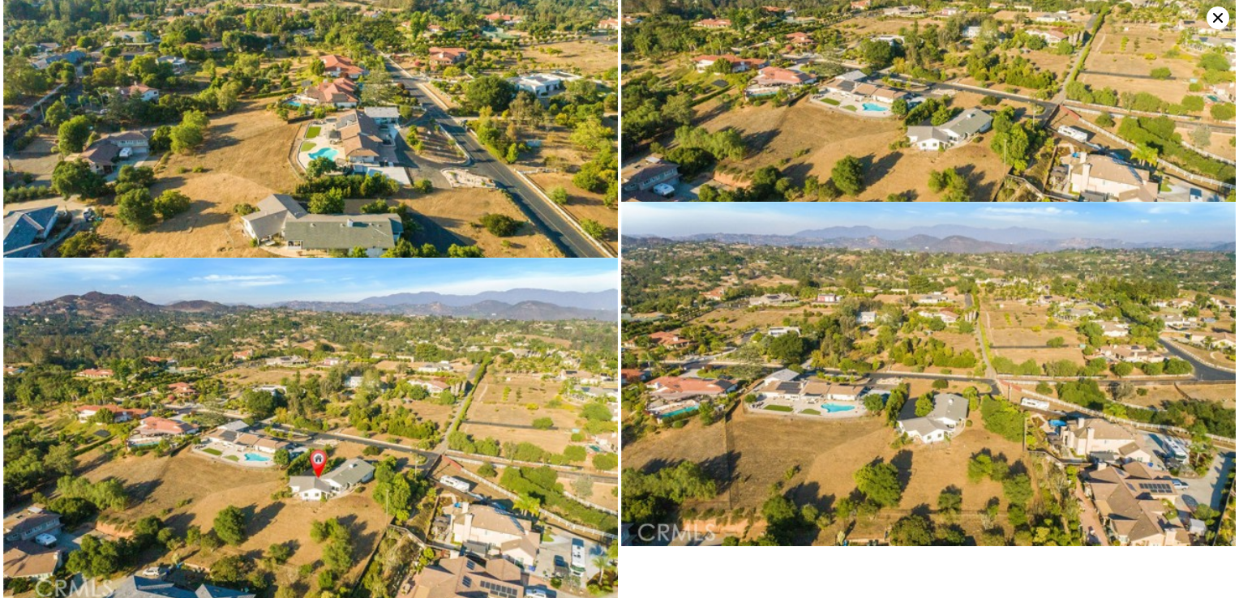
scroll to position [349, 0]
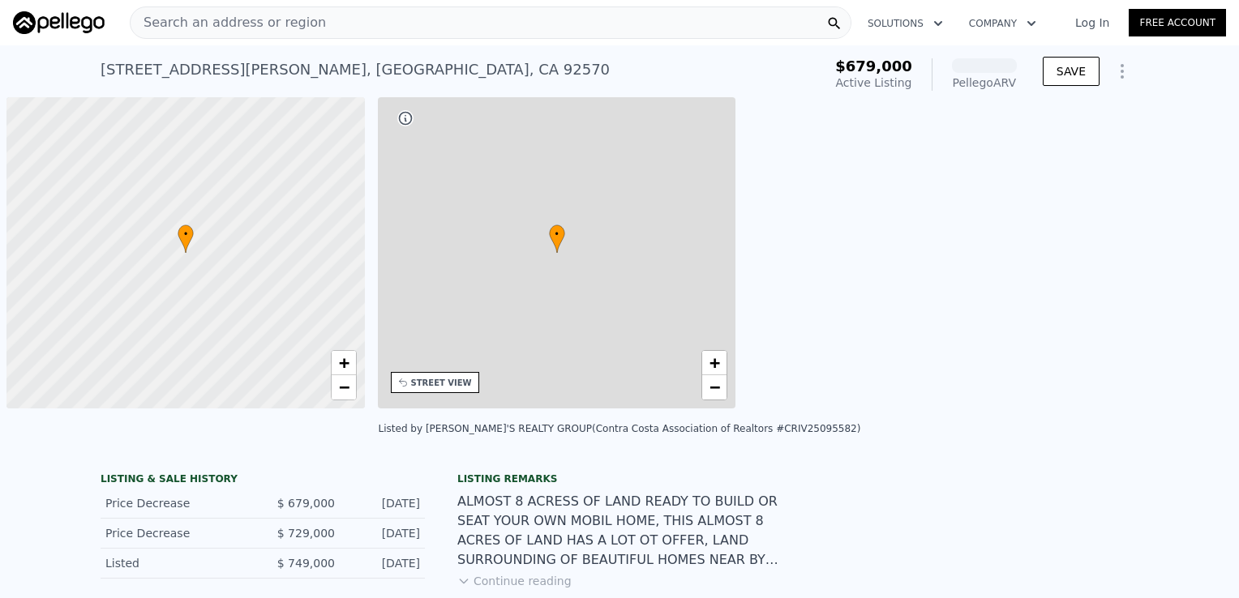
scroll to position [0, 6]
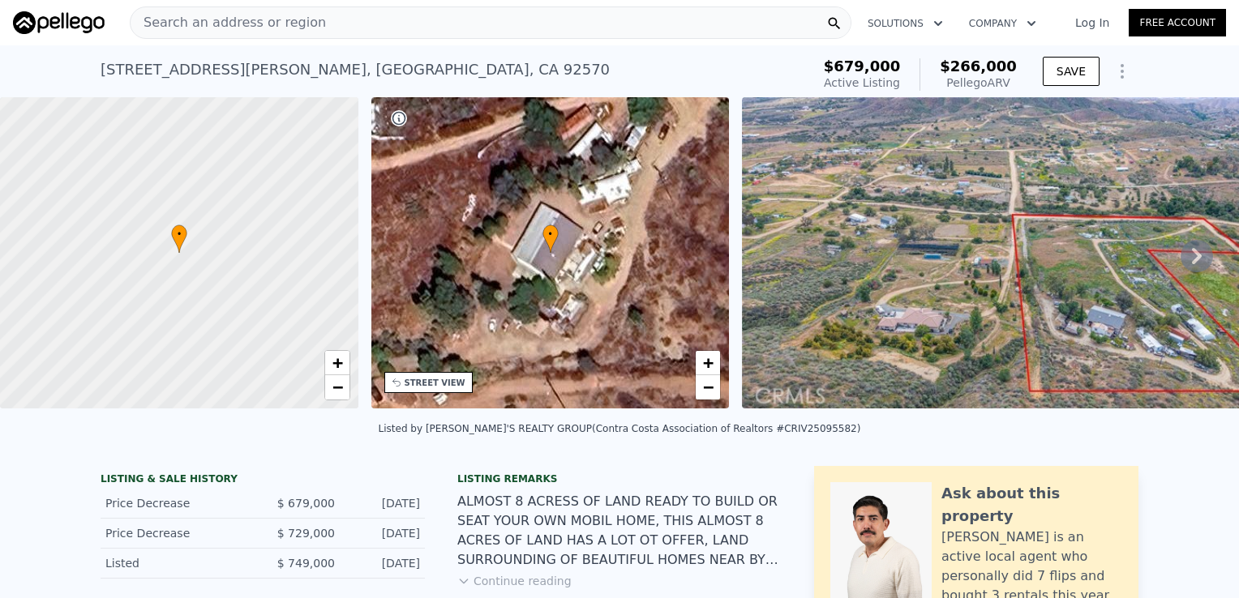
click at [849, 263] on img at bounding box center [1019, 252] width 554 height 311
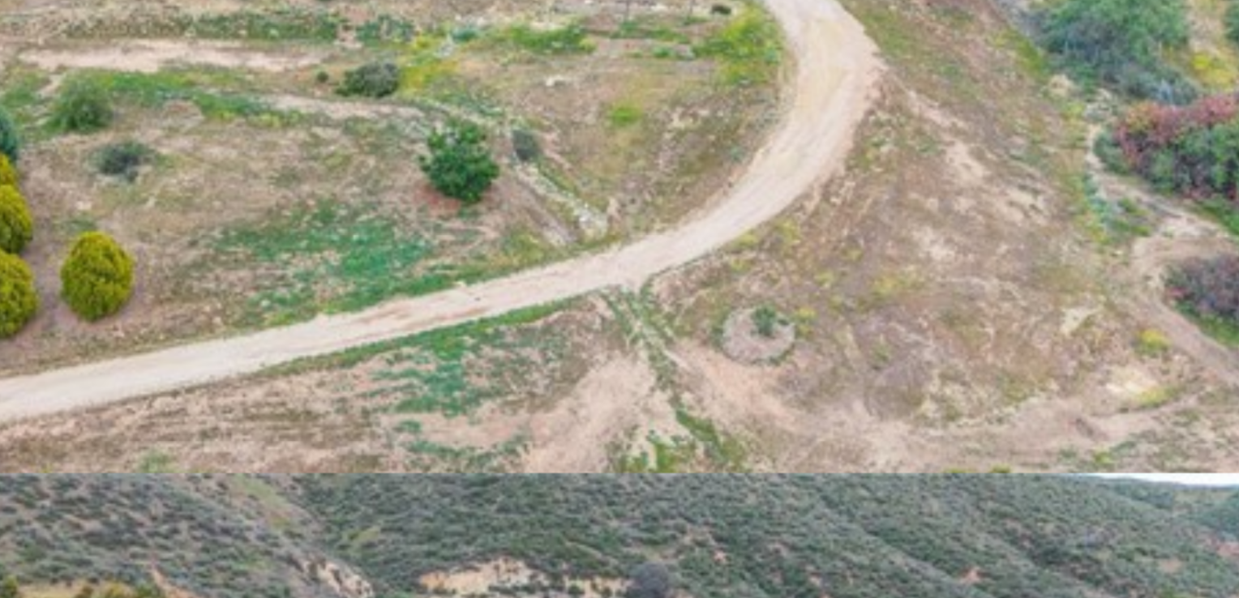
scroll to position [1180, 0]
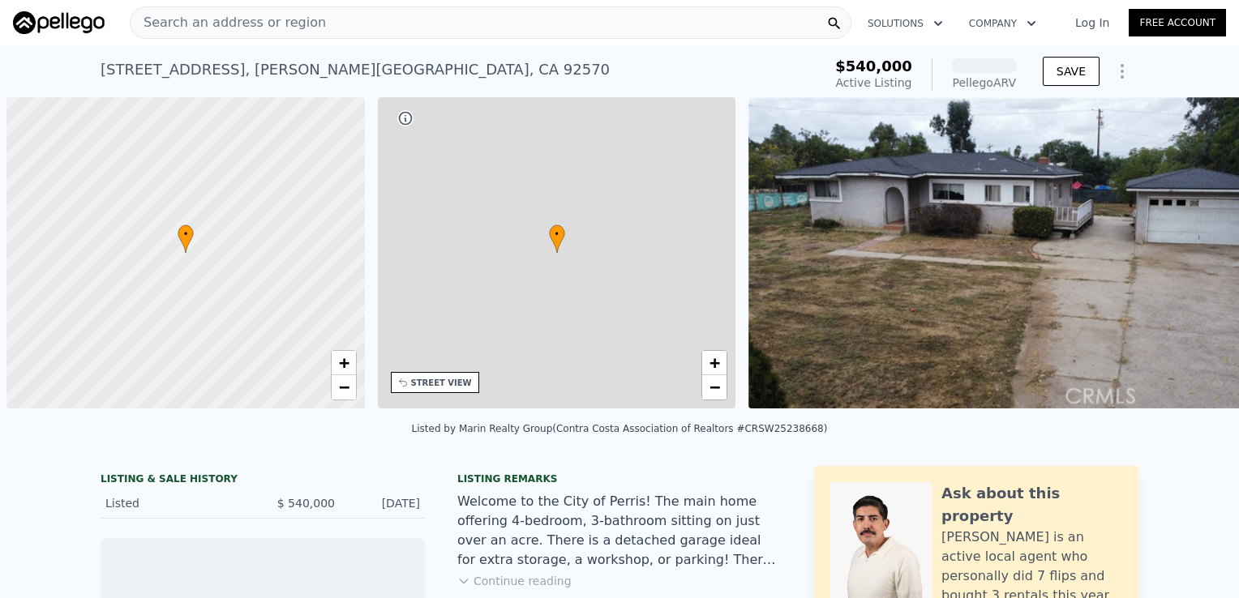
scroll to position [0, 6]
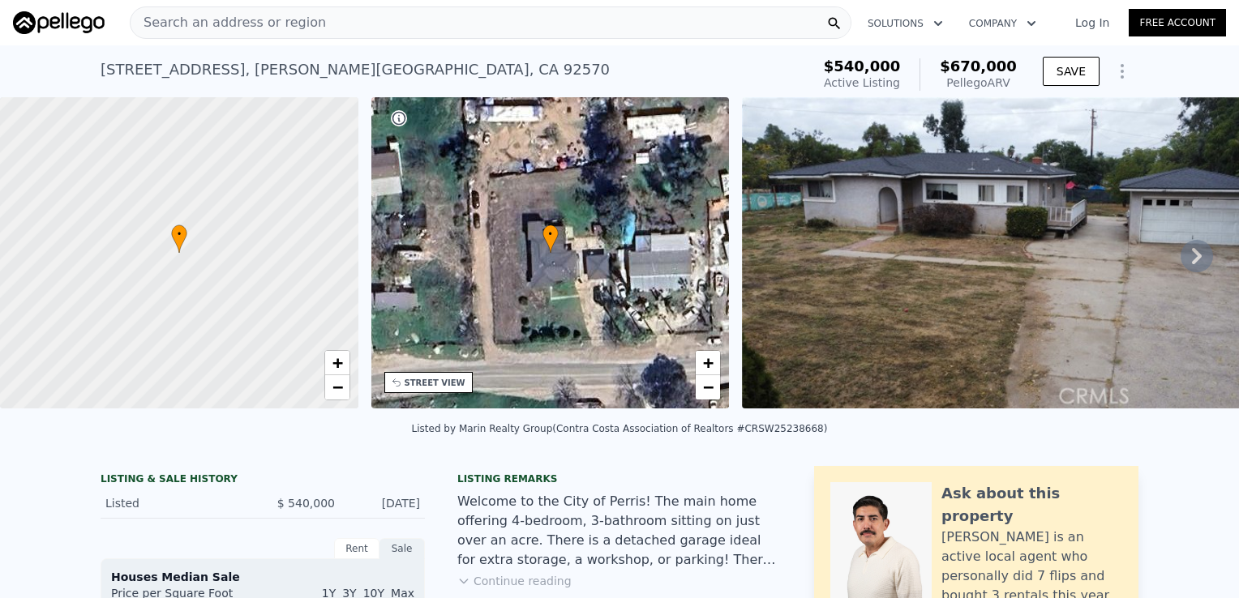
click at [1089, 284] on img at bounding box center [1019, 252] width 554 height 311
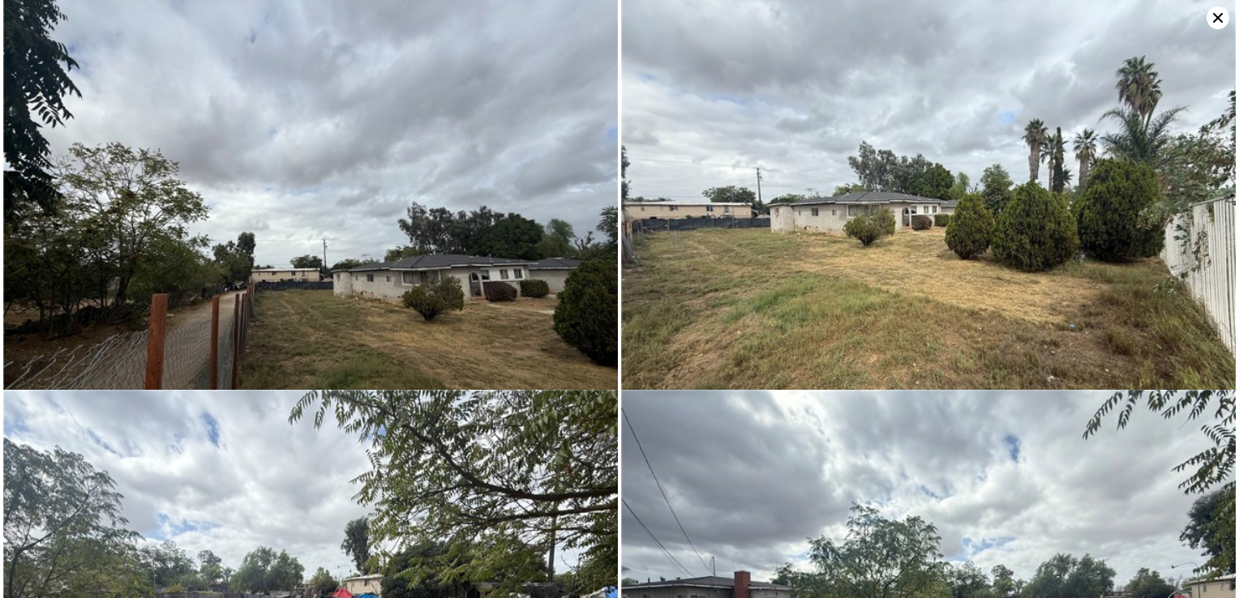
scroll to position [1573, 0]
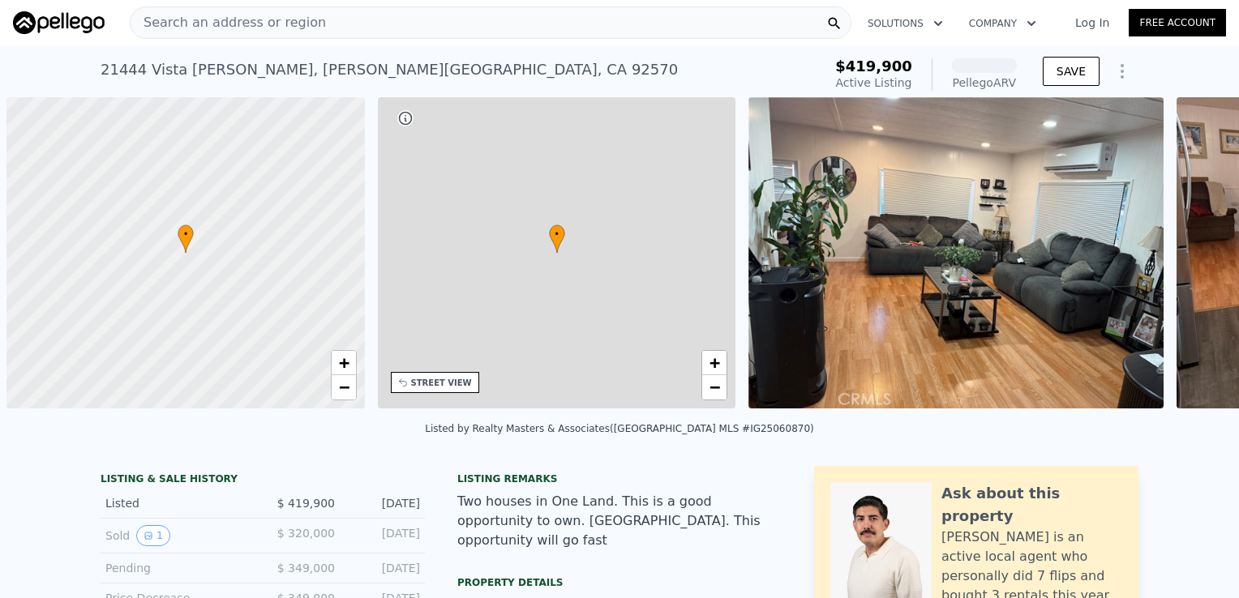
scroll to position [0, 6]
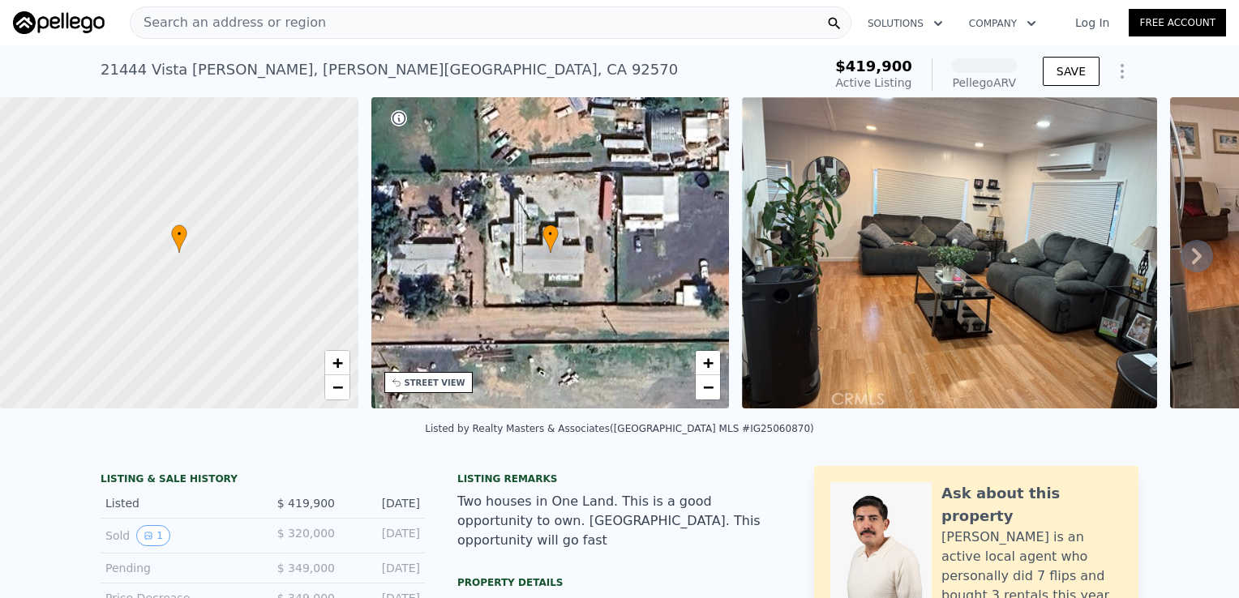
click at [564, 283] on div "• + −" at bounding box center [550, 252] width 358 height 311
click at [914, 276] on img at bounding box center [949, 252] width 415 height 311
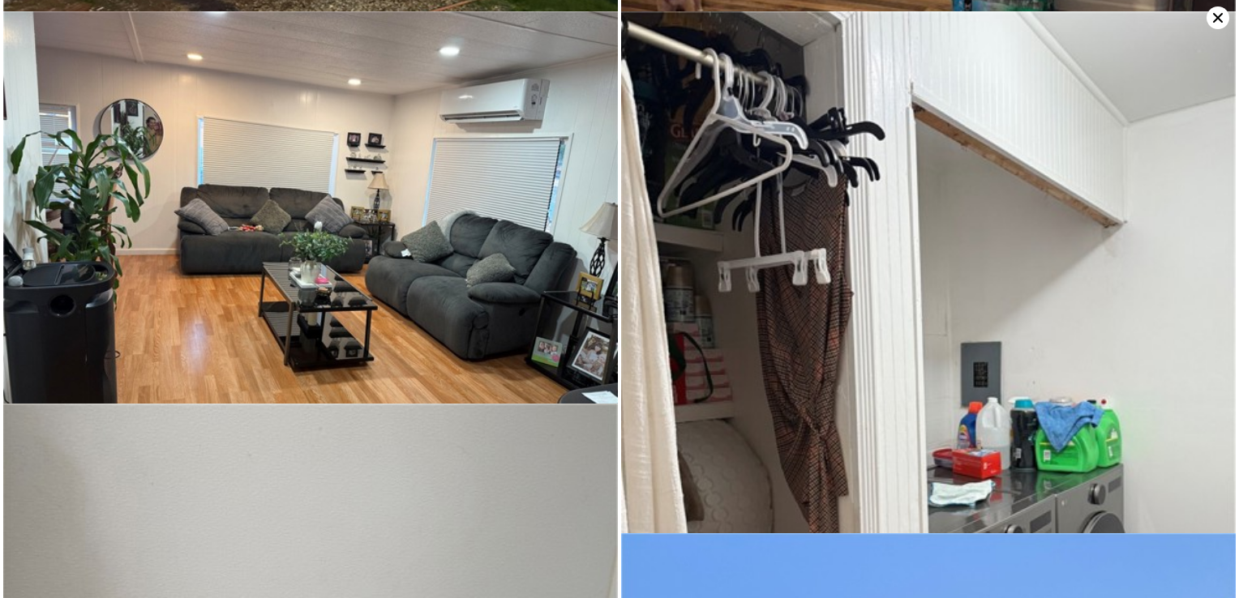
scroll to position [3917, 0]
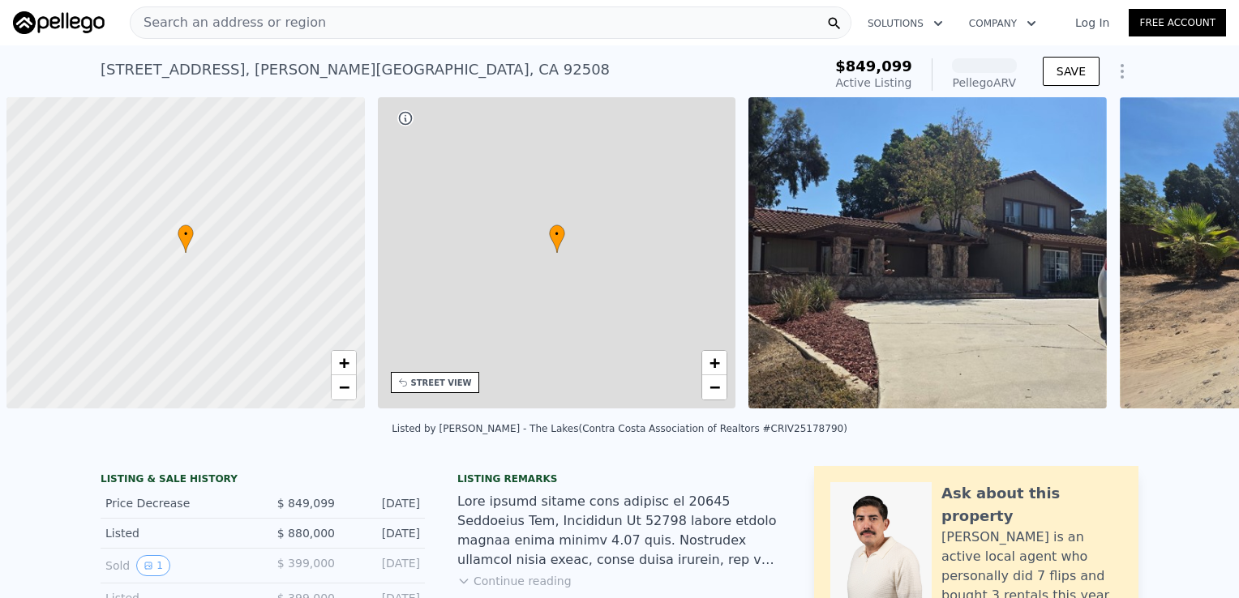
scroll to position [0, 6]
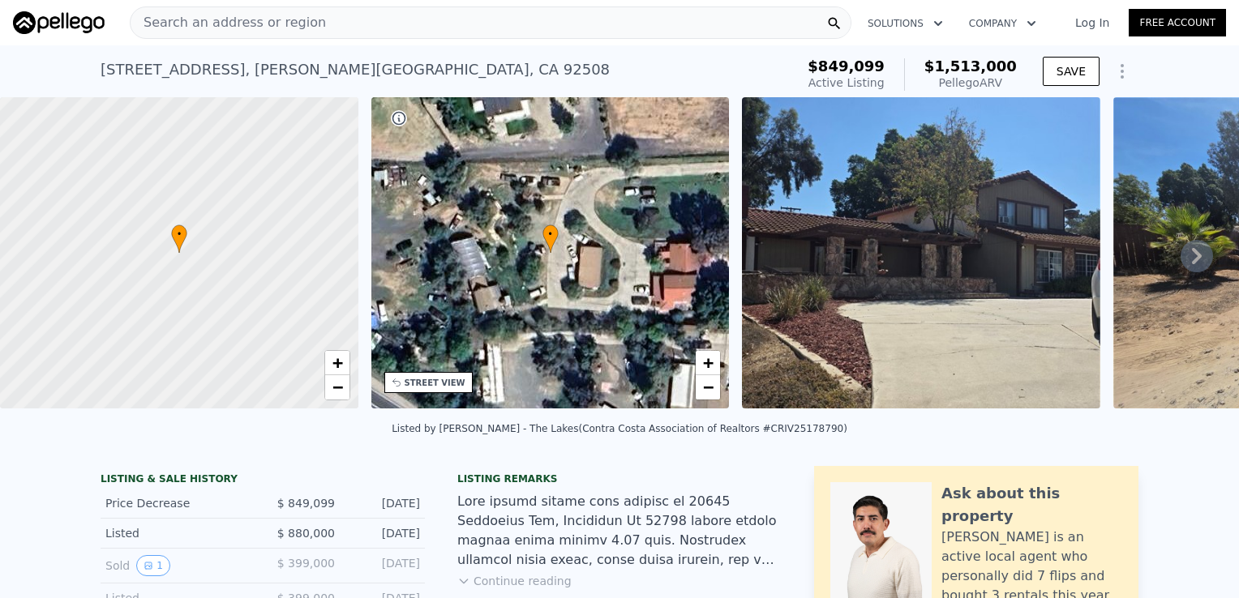
click at [1051, 269] on img at bounding box center [921, 252] width 358 height 311
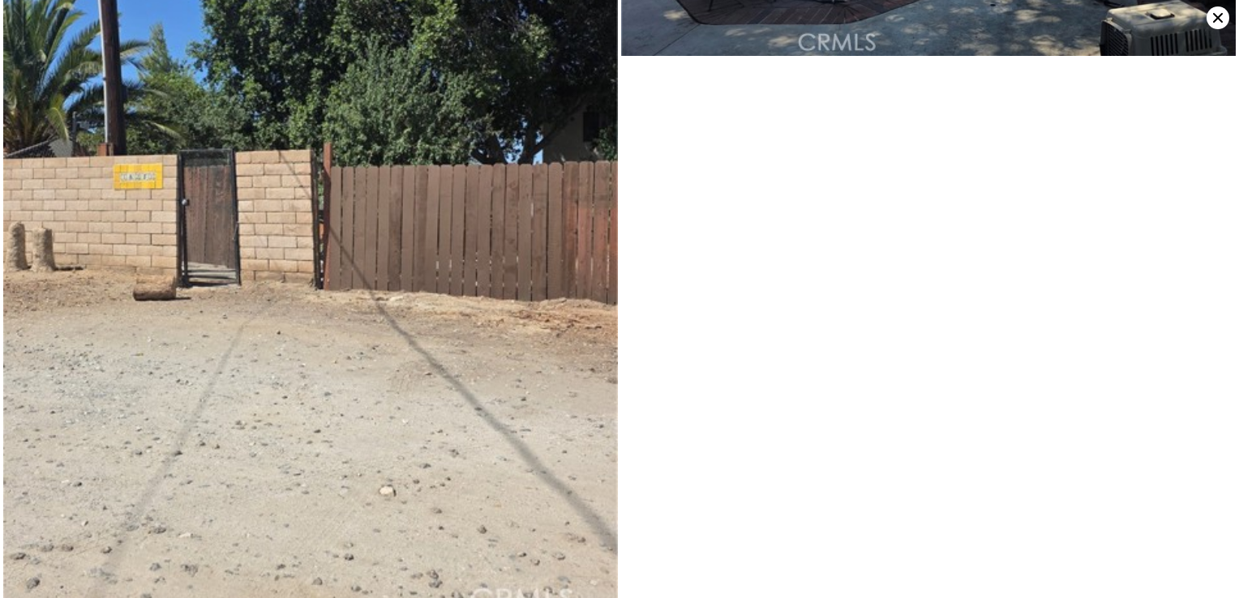
scroll to position [6162, 0]
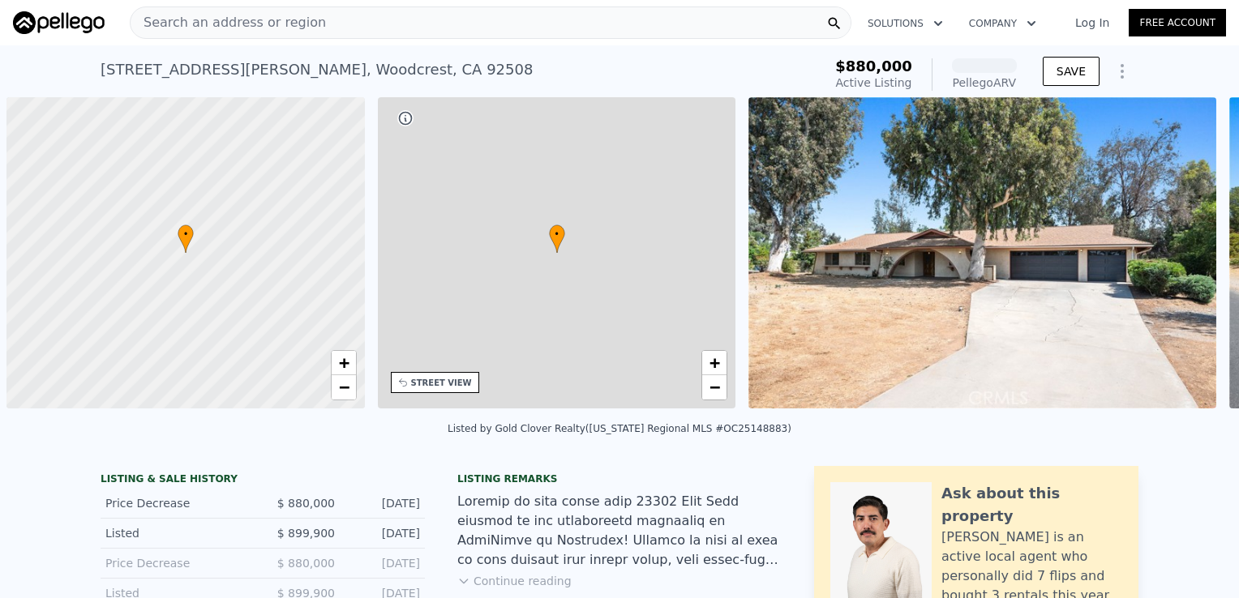
scroll to position [0, 6]
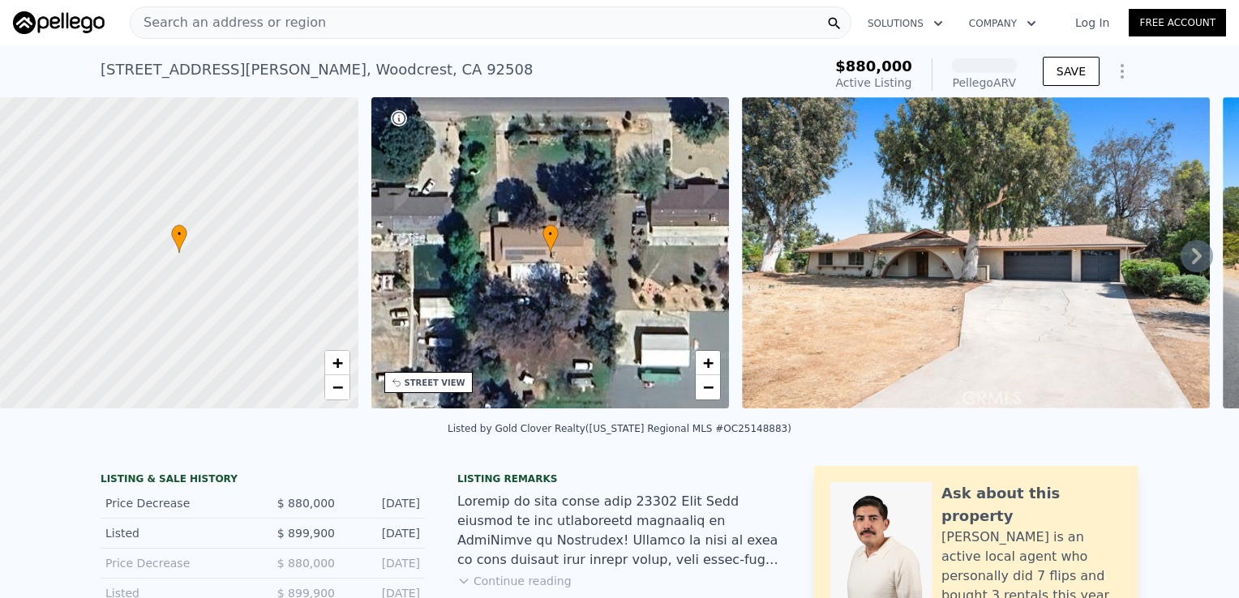
click at [935, 331] on img at bounding box center [976, 252] width 468 height 311
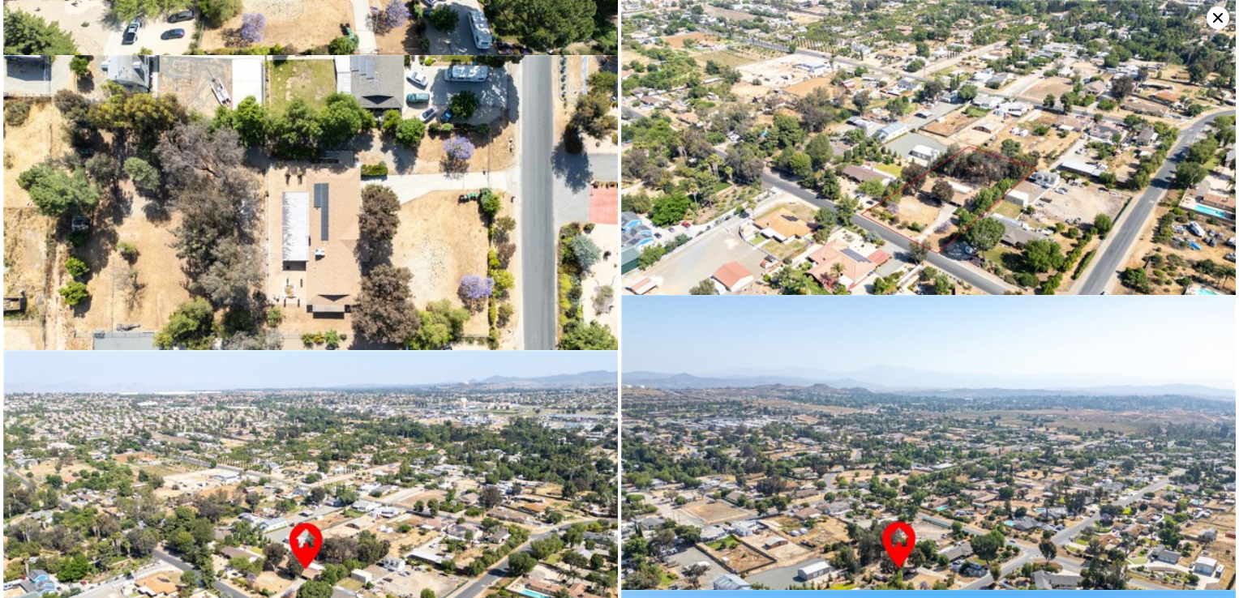
scroll to position [11279, 0]
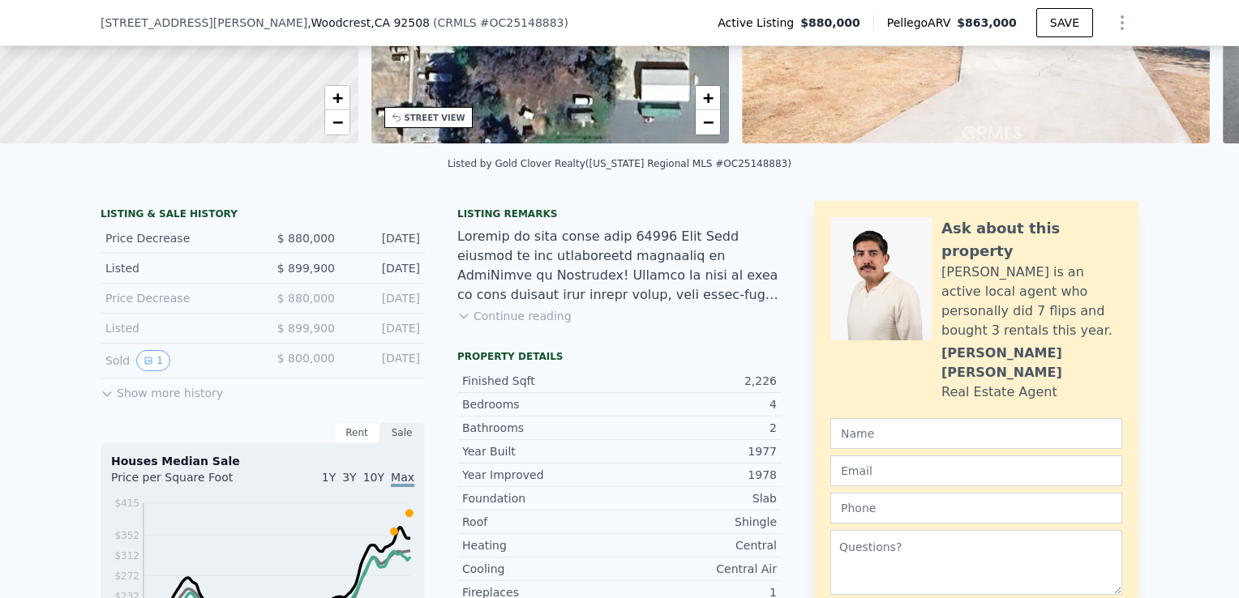
scroll to position [275, 0]
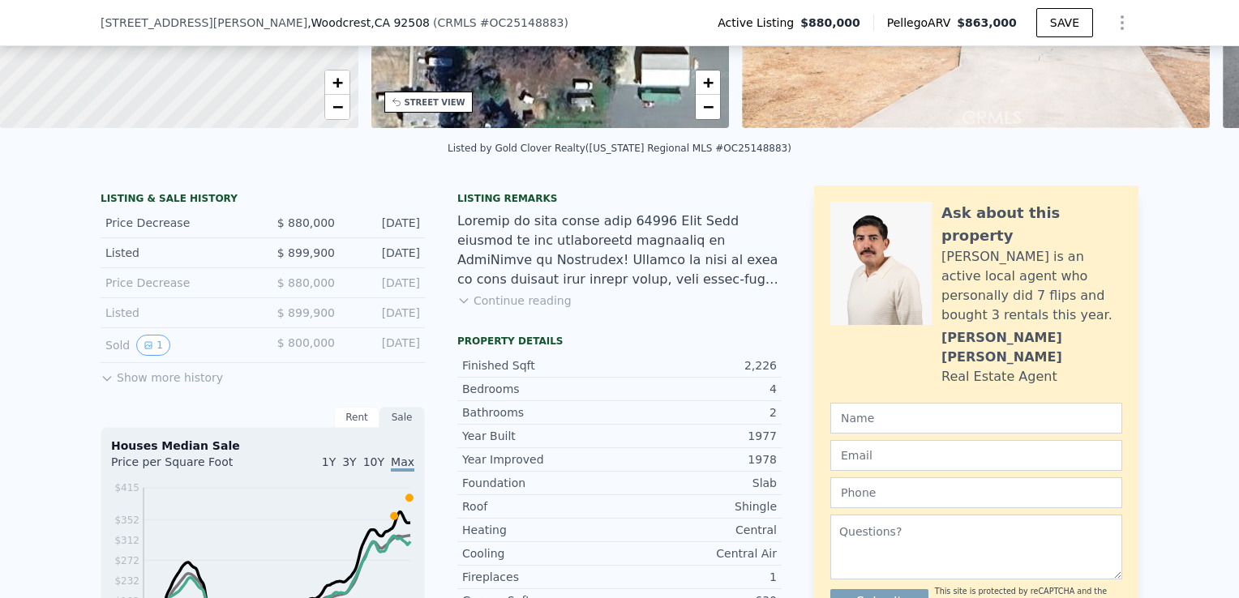
click at [526, 306] on button "Continue reading" at bounding box center [514, 301] width 114 height 16
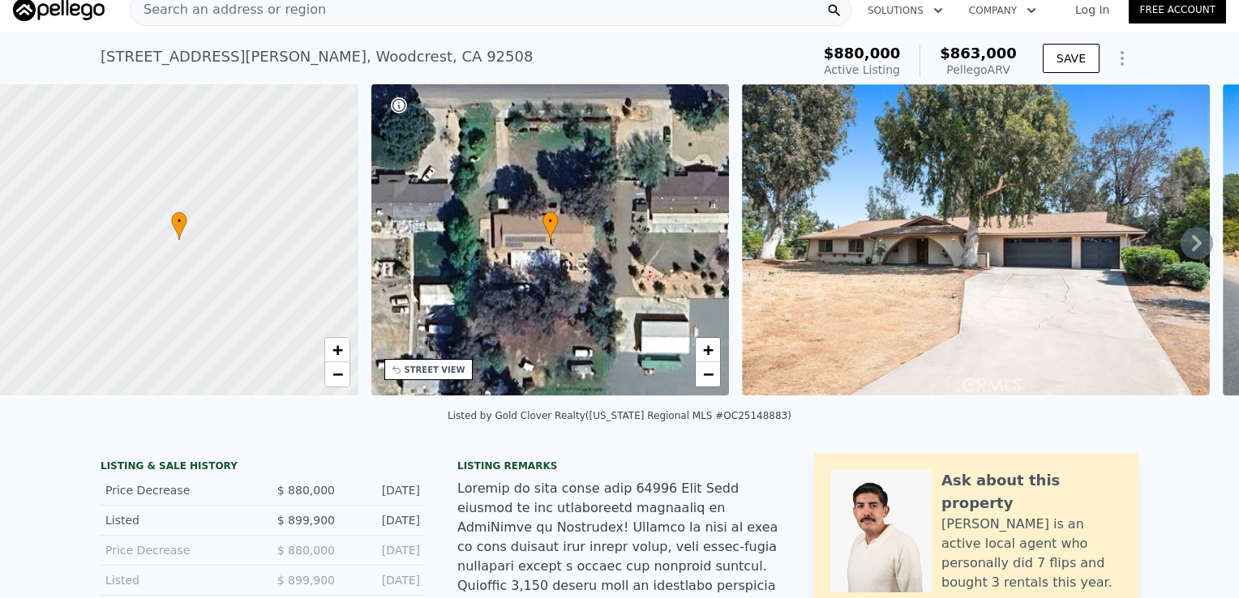
scroll to position [0, 0]
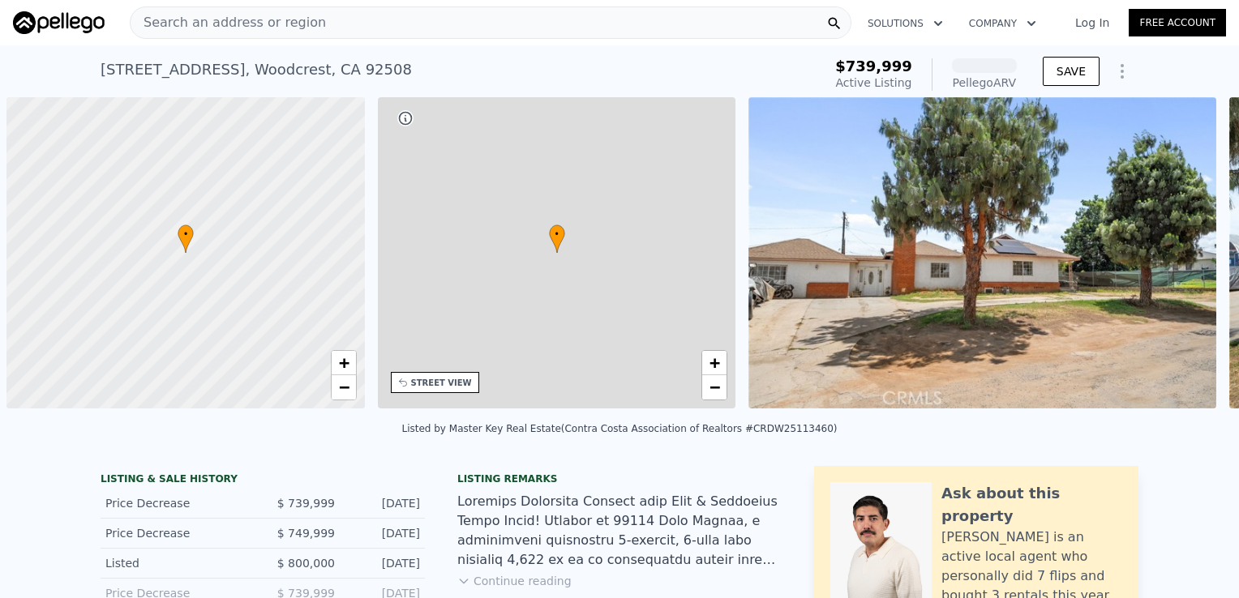
scroll to position [0, 6]
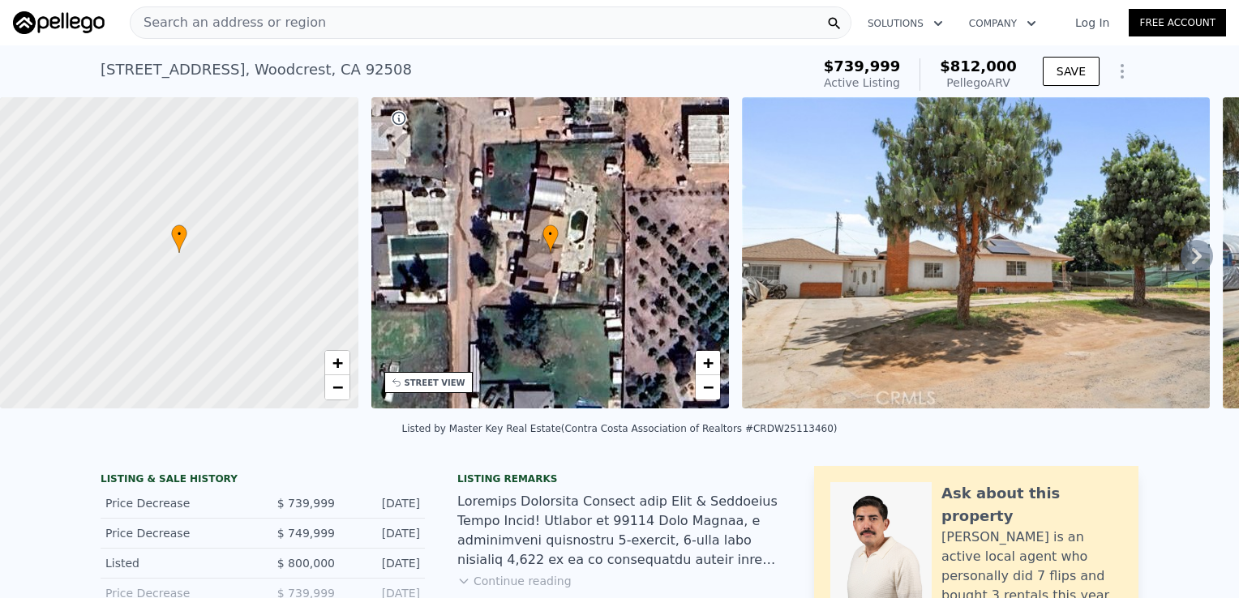
click at [905, 280] on img at bounding box center [976, 252] width 468 height 311
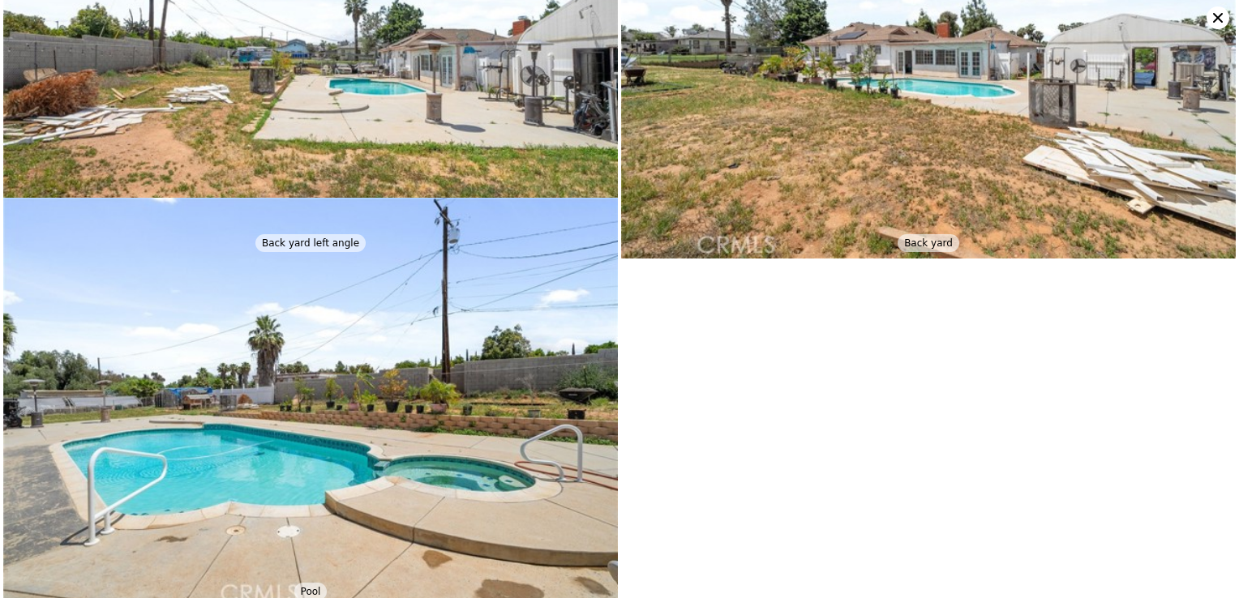
scroll to position [3988, 0]
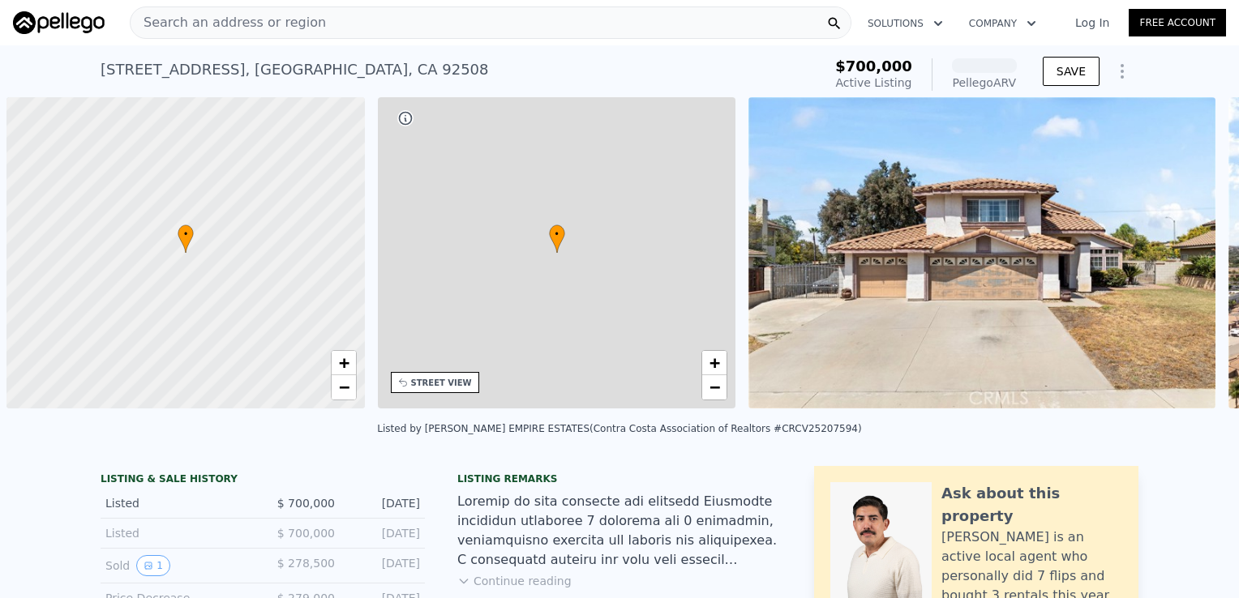
scroll to position [0, 6]
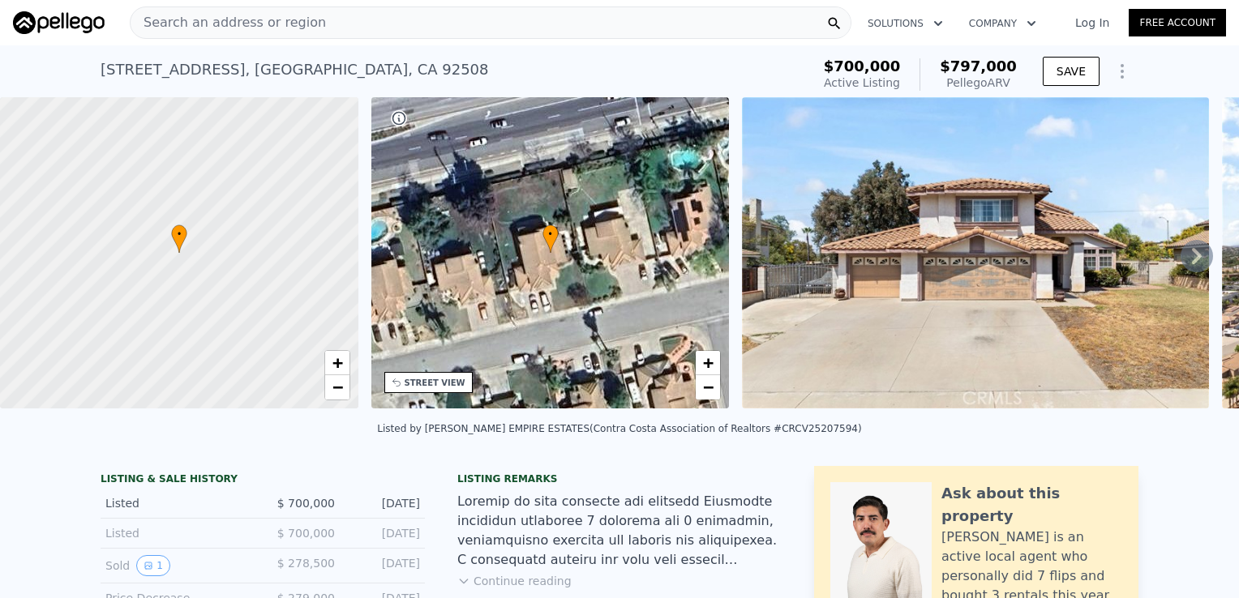
click at [1119, 259] on img at bounding box center [975, 252] width 467 height 311
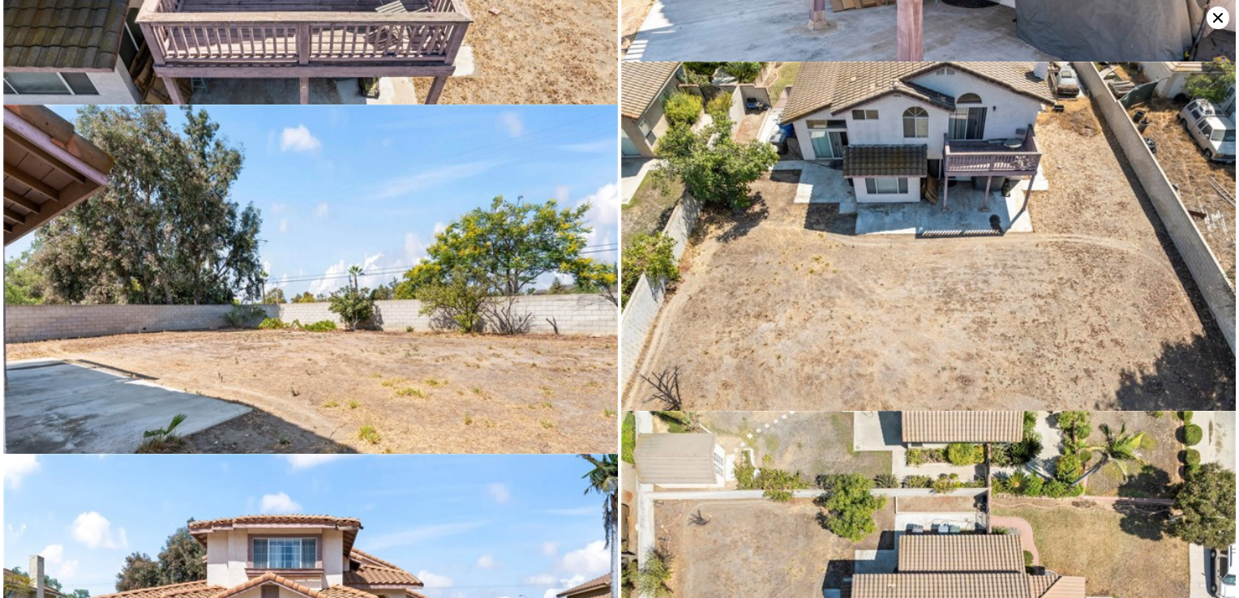
scroll to position [6488, 0]
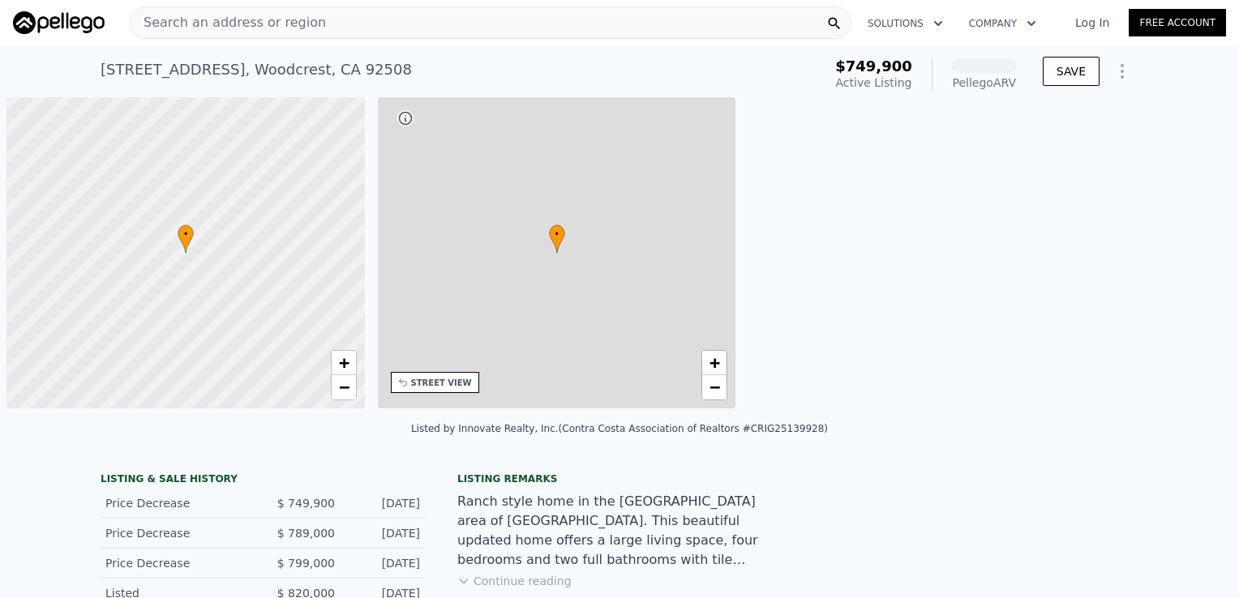
scroll to position [0, 6]
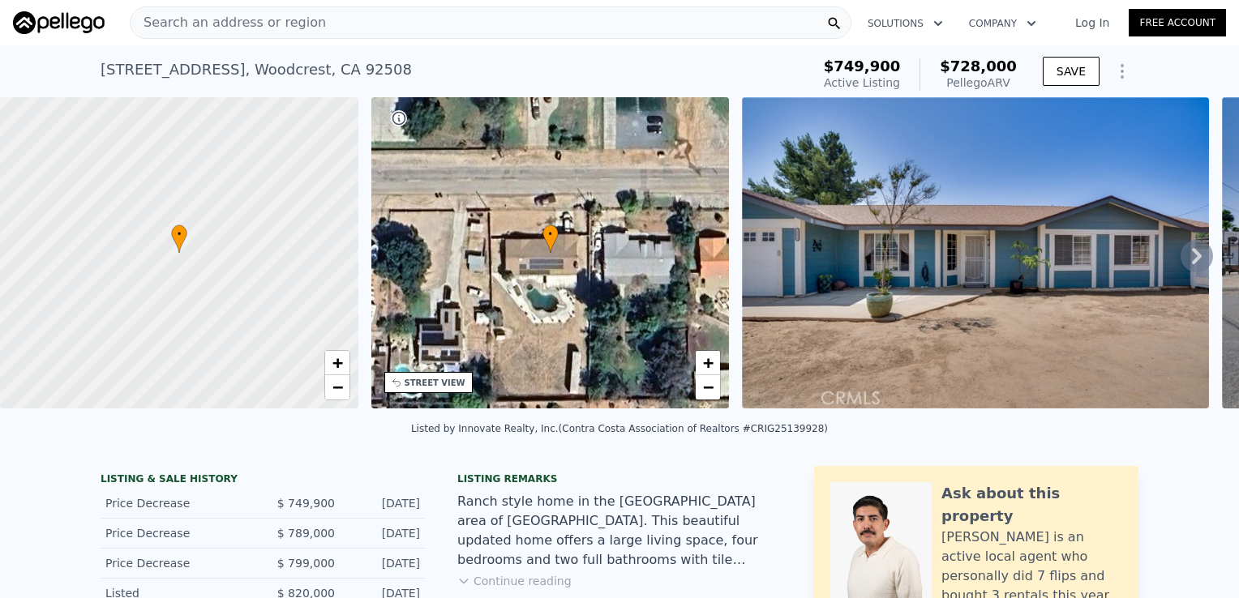
click at [1099, 303] on img at bounding box center [975, 252] width 467 height 311
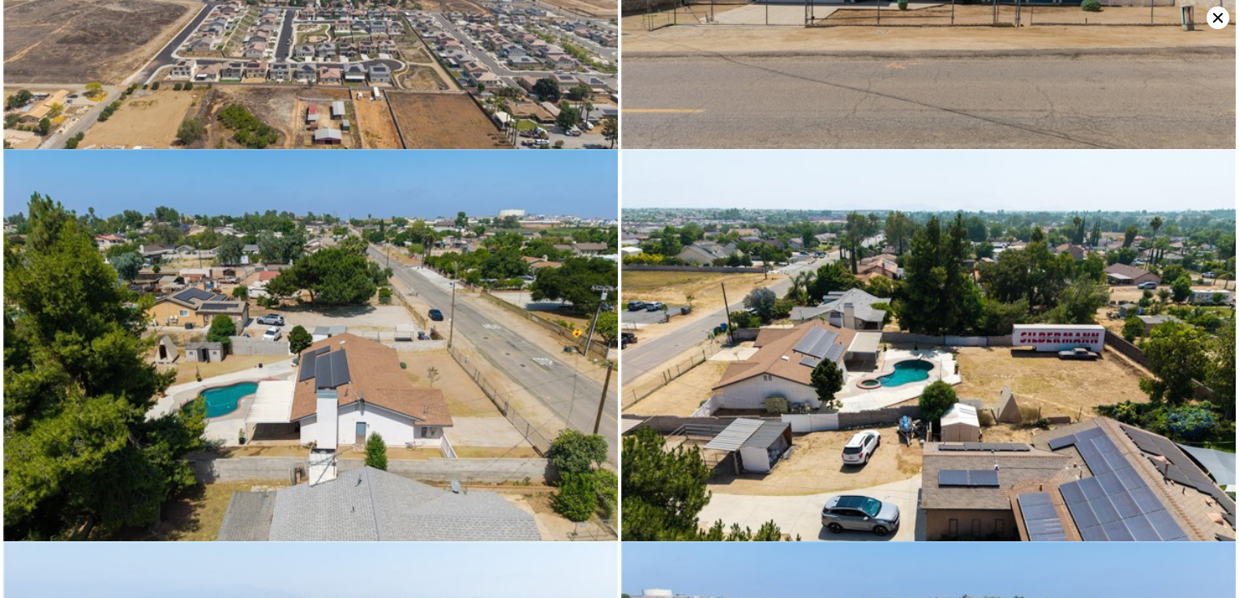
scroll to position [8599, 0]
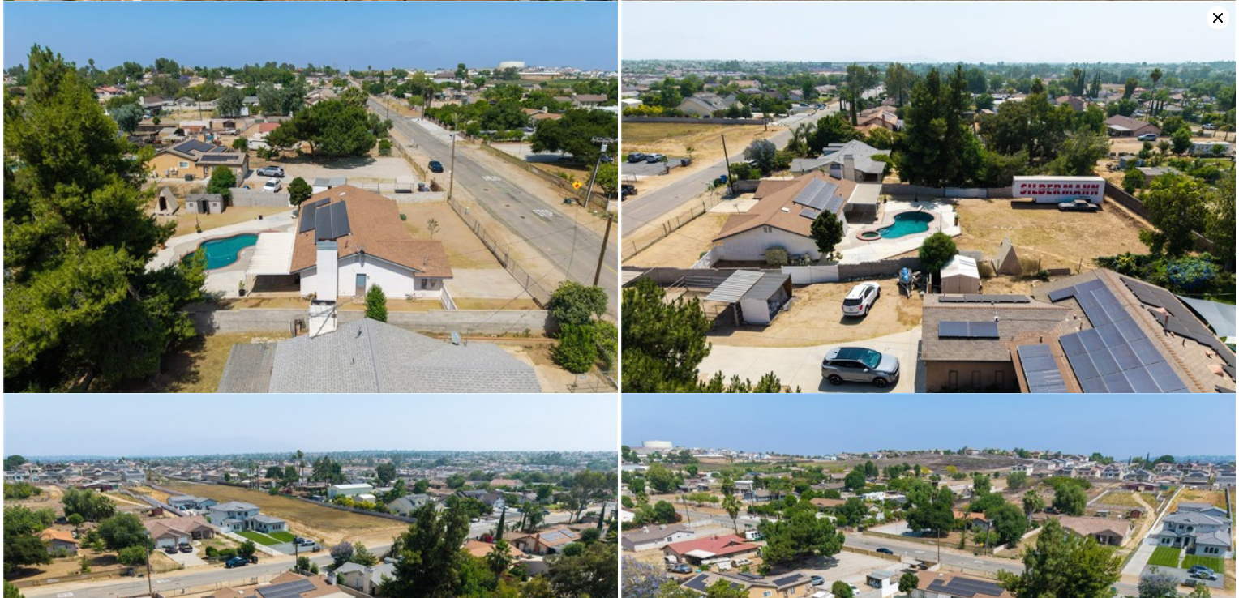
click at [1212, 13] on icon at bounding box center [1217, 17] width 23 height 23
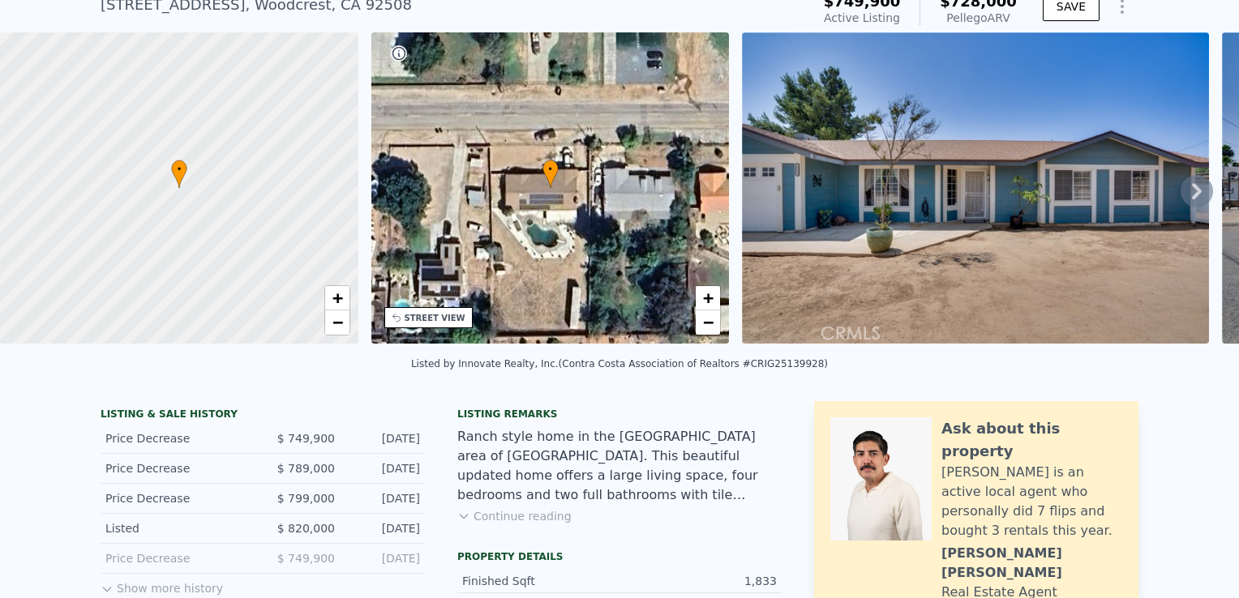
scroll to position [0, 0]
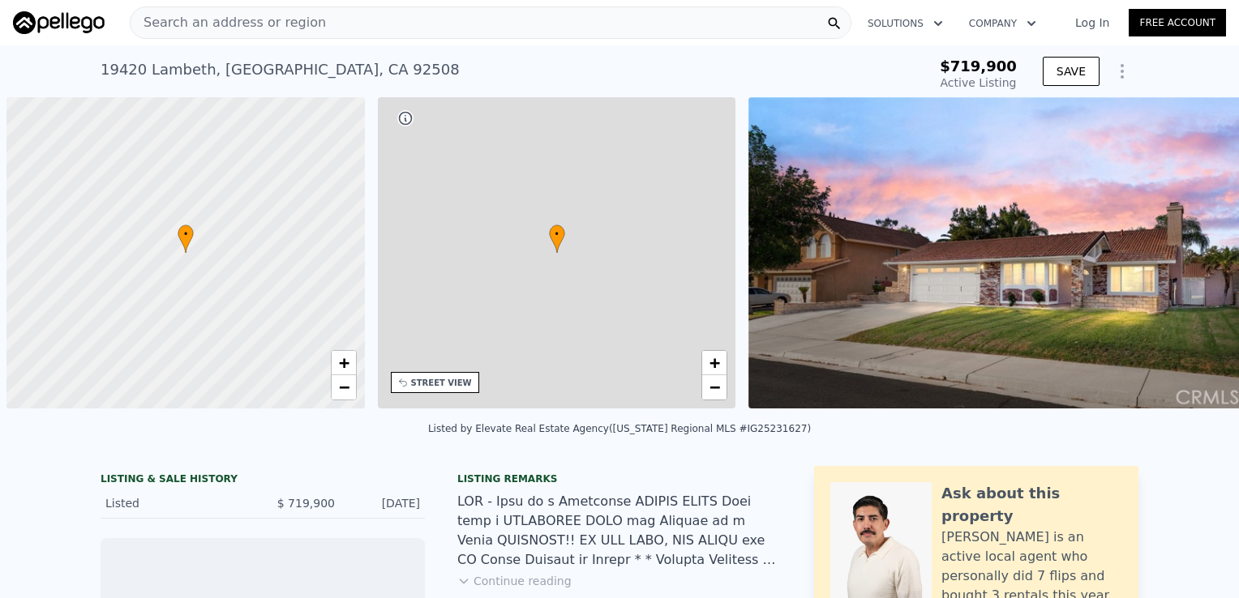
scroll to position [0, 6]
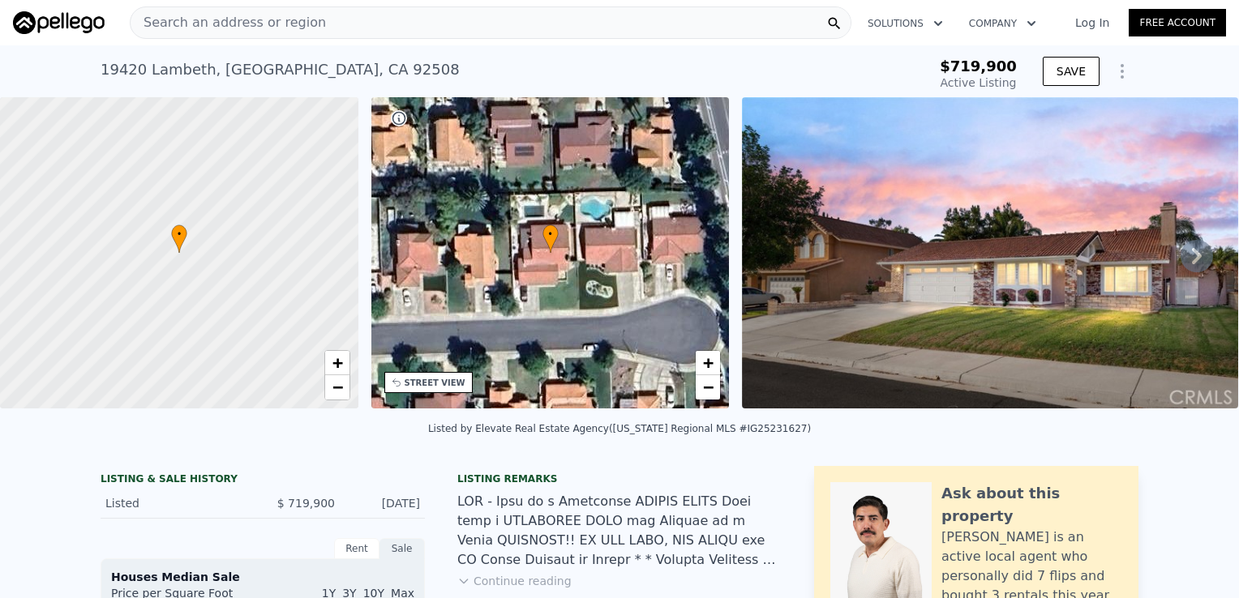
click at [917, 261] on img at bounding box center [989, 252] width 495 height 311
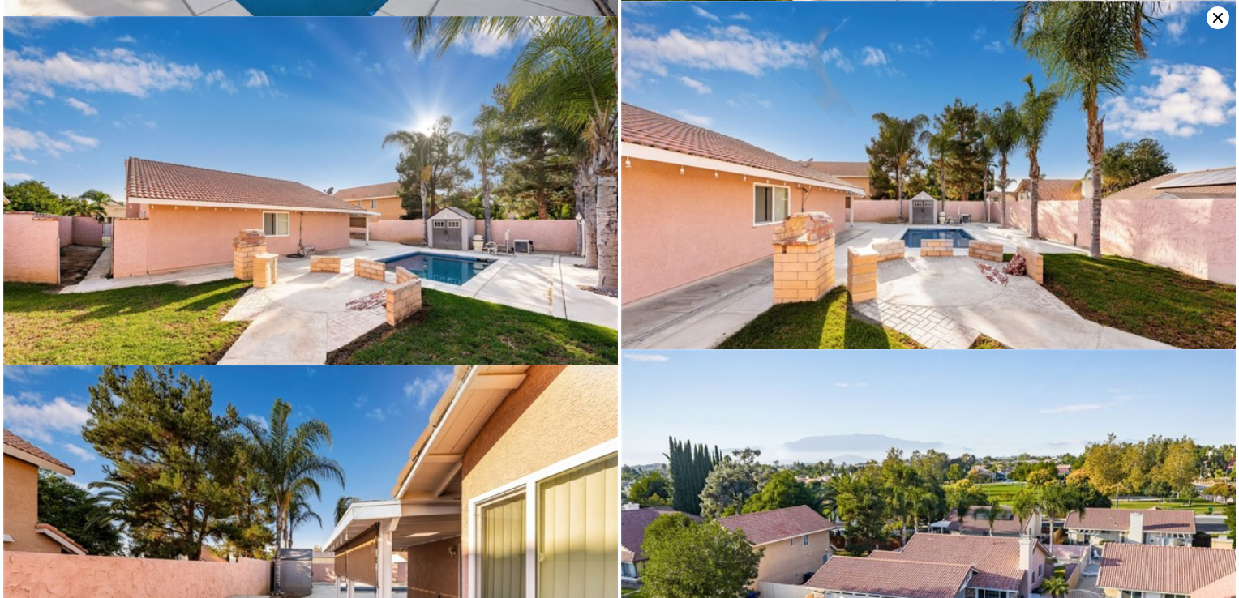
scroll to position [3799, 0]
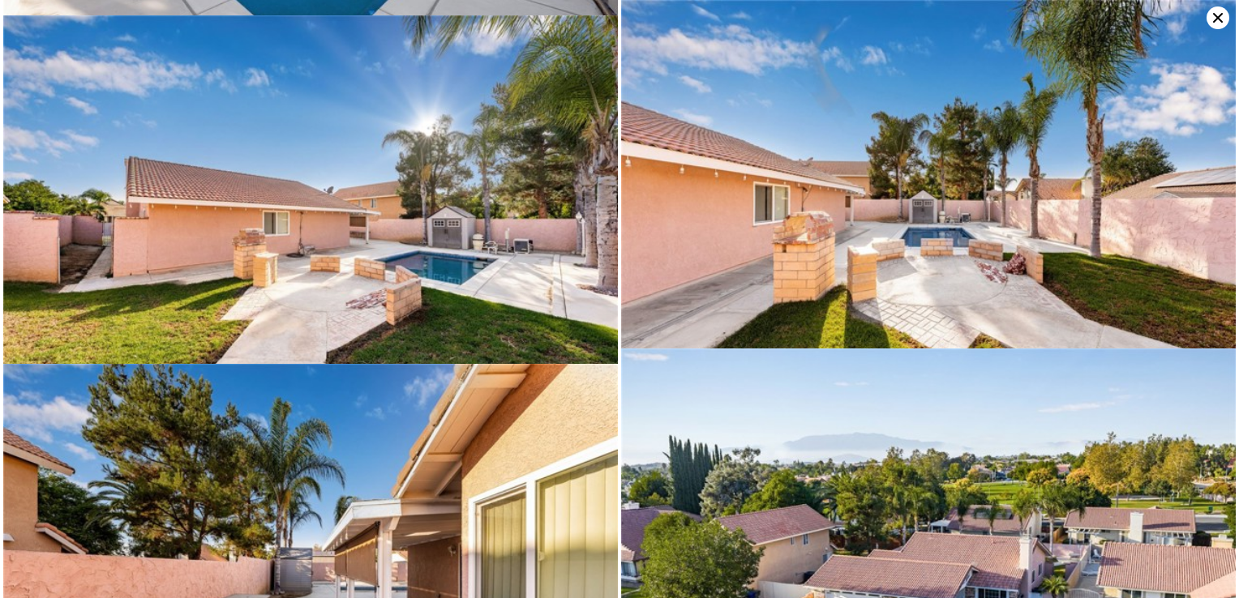
click at [1213, 25] on icon at bounding box center [1217, 17] width 23 height 23
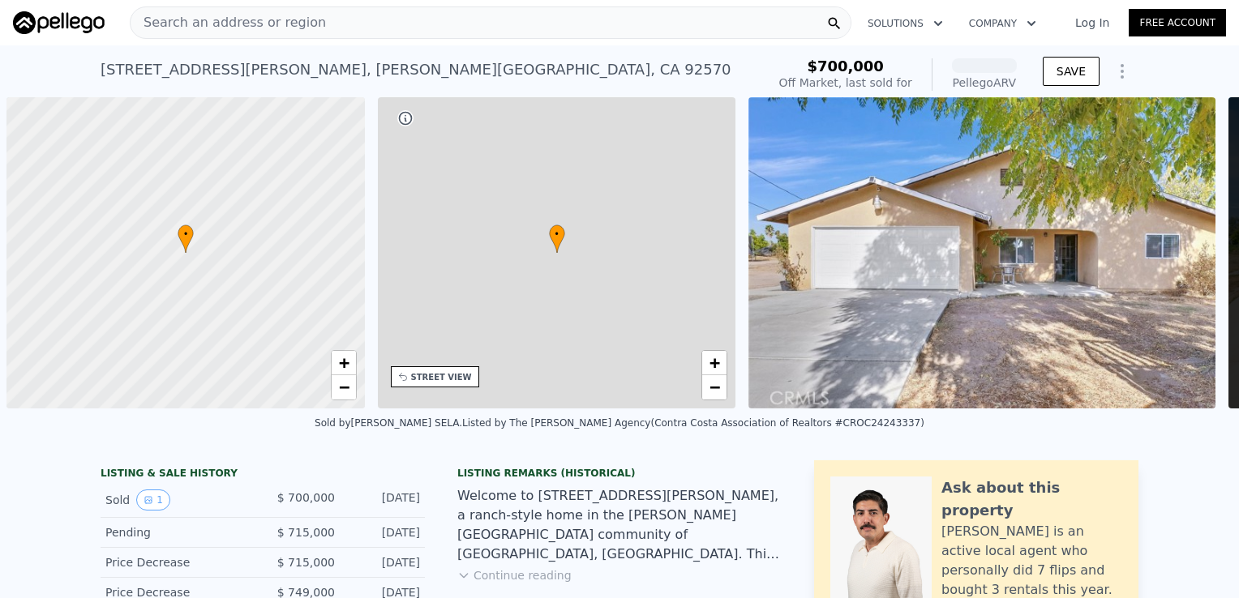
scroll to position [0, 6]
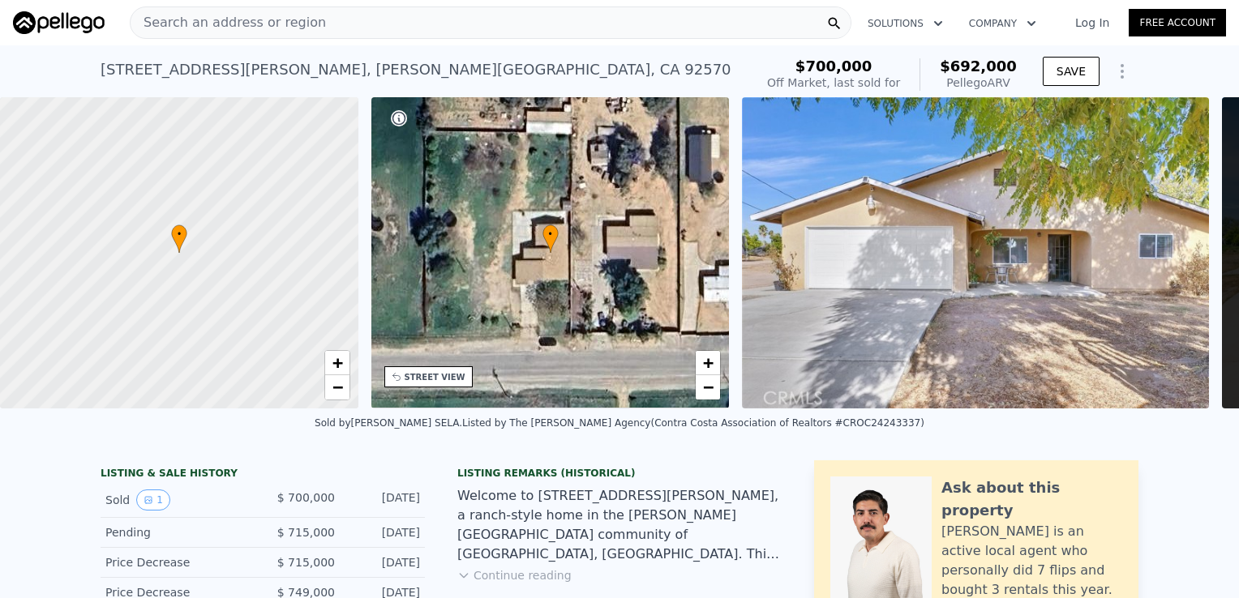
click at [599, 238] on div "• + −" at bounding box center [550, 252] width 358 height 311
click at [961, 227] on img at bounding box center [975, 252] width 467 height 311
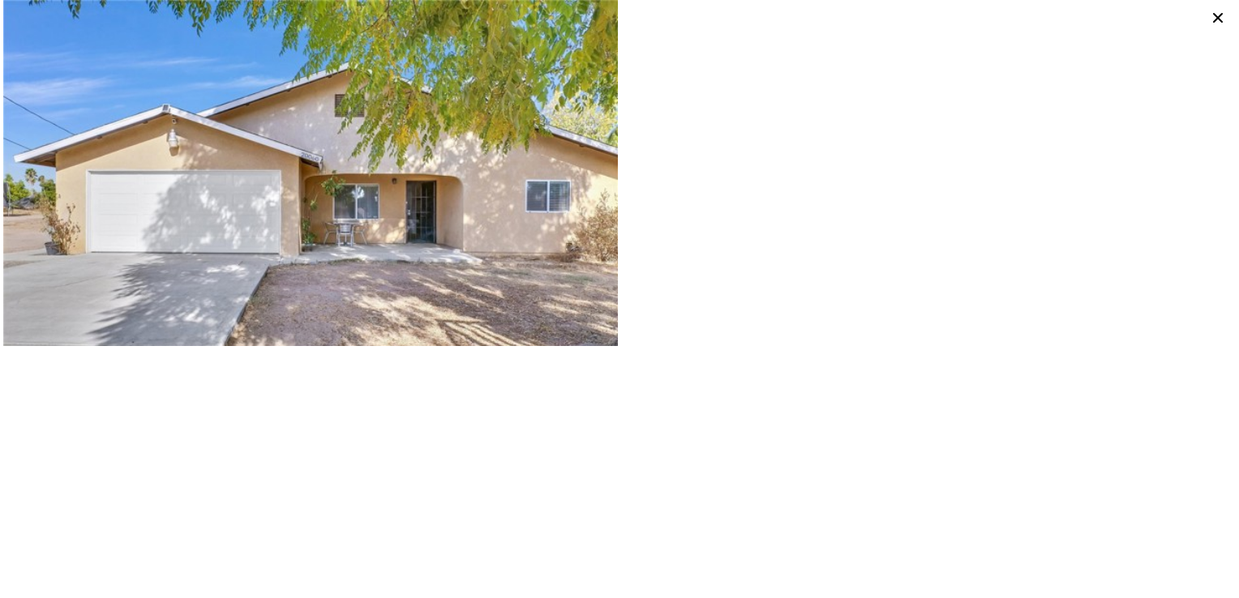
click at [306, 217] on img at bounding box center [310, 205] width 614 height 410
click at [1213, 16] on icon at bounding box center [1217, 17] width 23 height 23
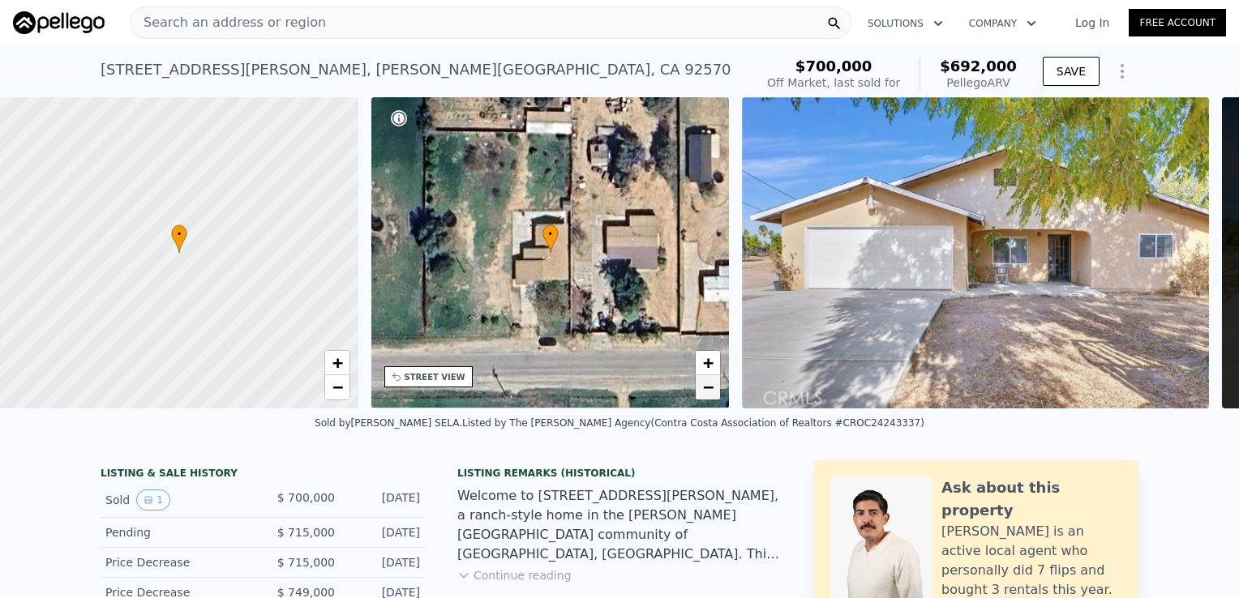
click at [704, 388] on span "−" at bounding box center [708, 387] width 11 height 20
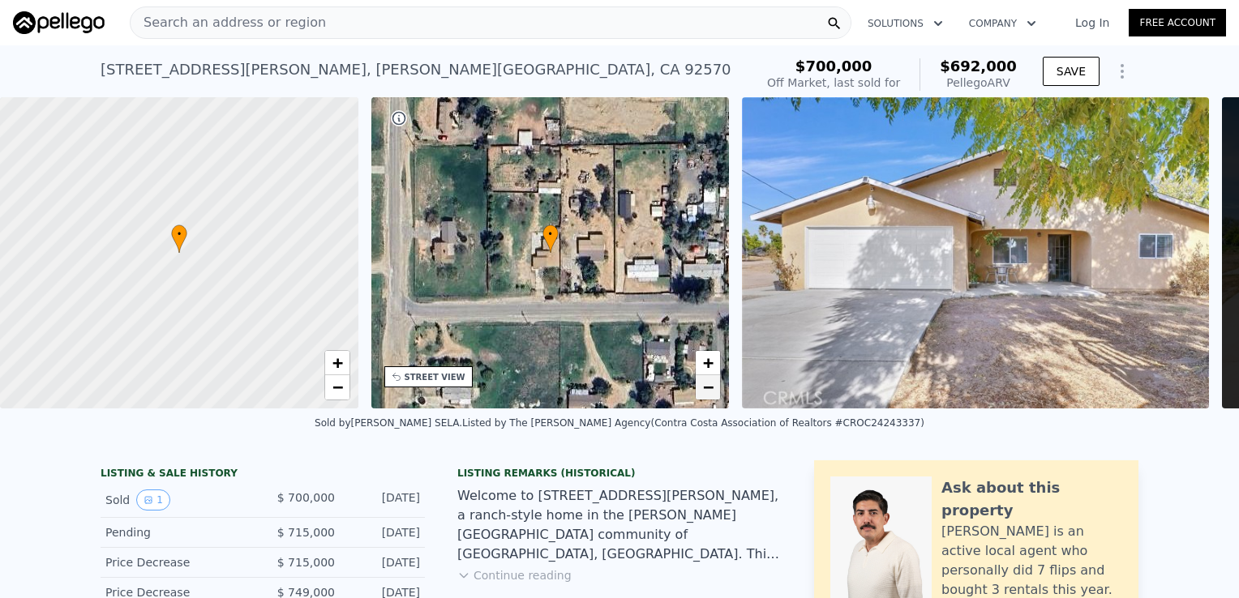
click at [704, 388] on span "−" at bounding box center [708, 387] width 11 height 20
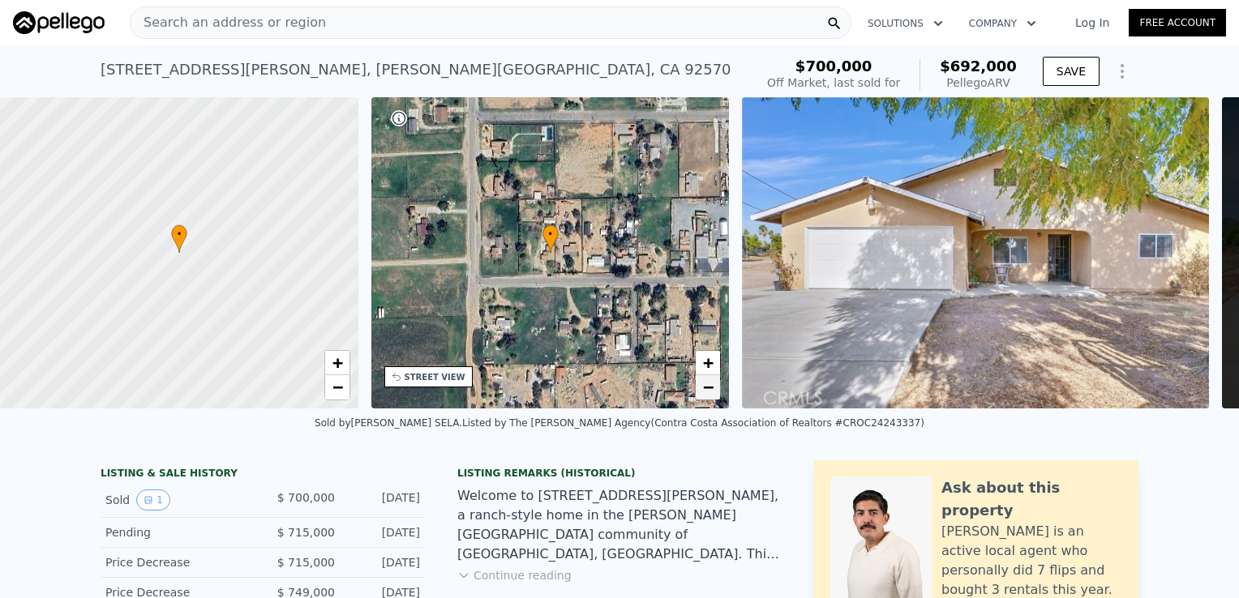
click at [704, 388] on span "−" at bounding box center [708, 387] width 11 height 20
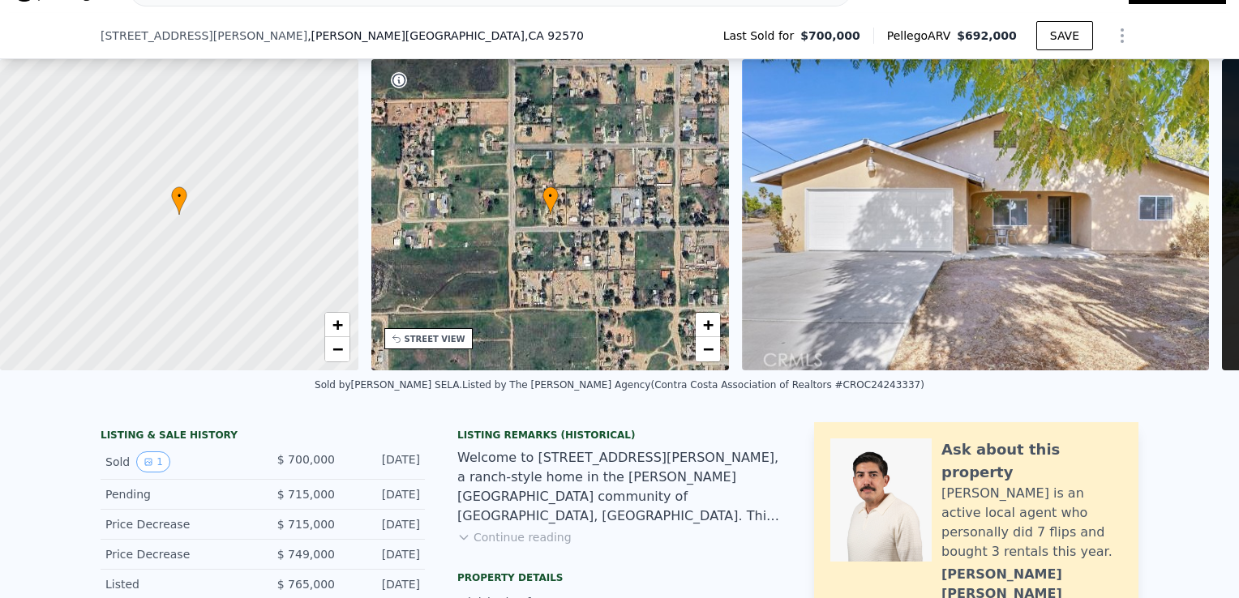
scroll to position [113, 0]
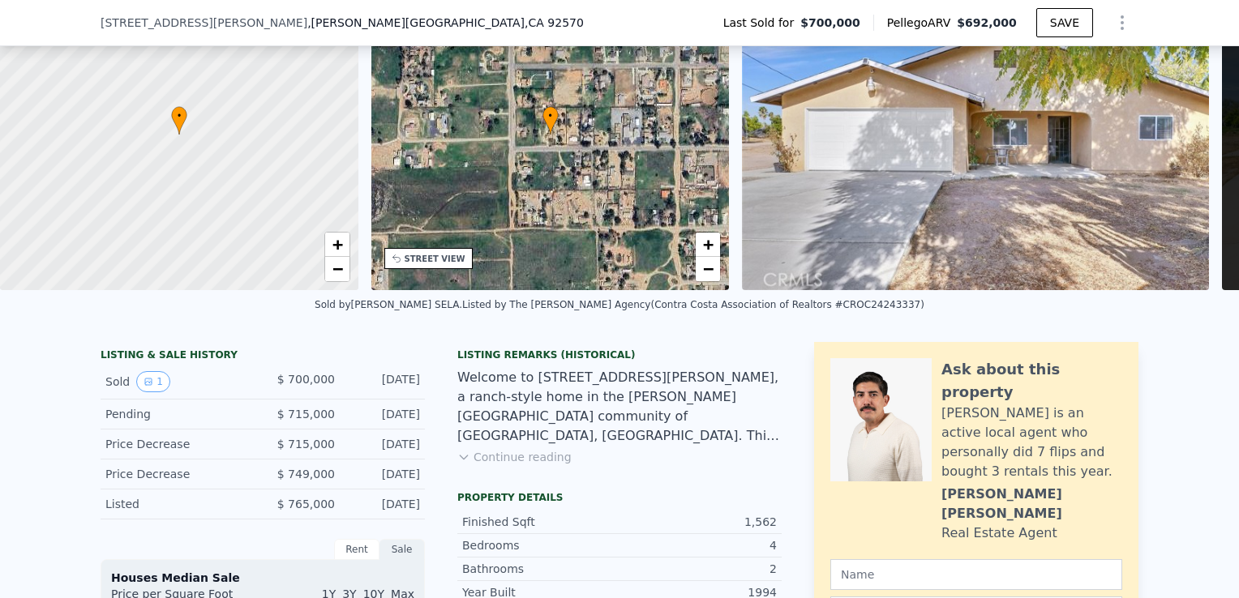
click at [486, 465] on button "Continue reading" at bounding box center [514, 457] width 114 height 16
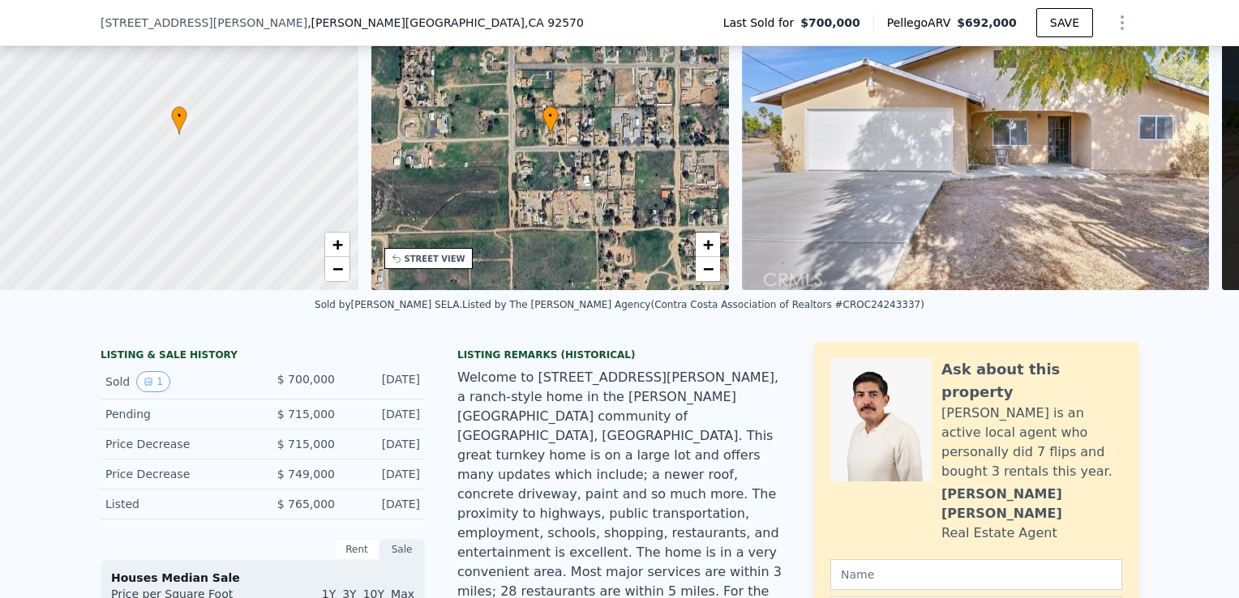
drag, startPoint x: 1224, startPoint y: 182, endPoint x: 1221, endPoint y: 237, distance: 54.4
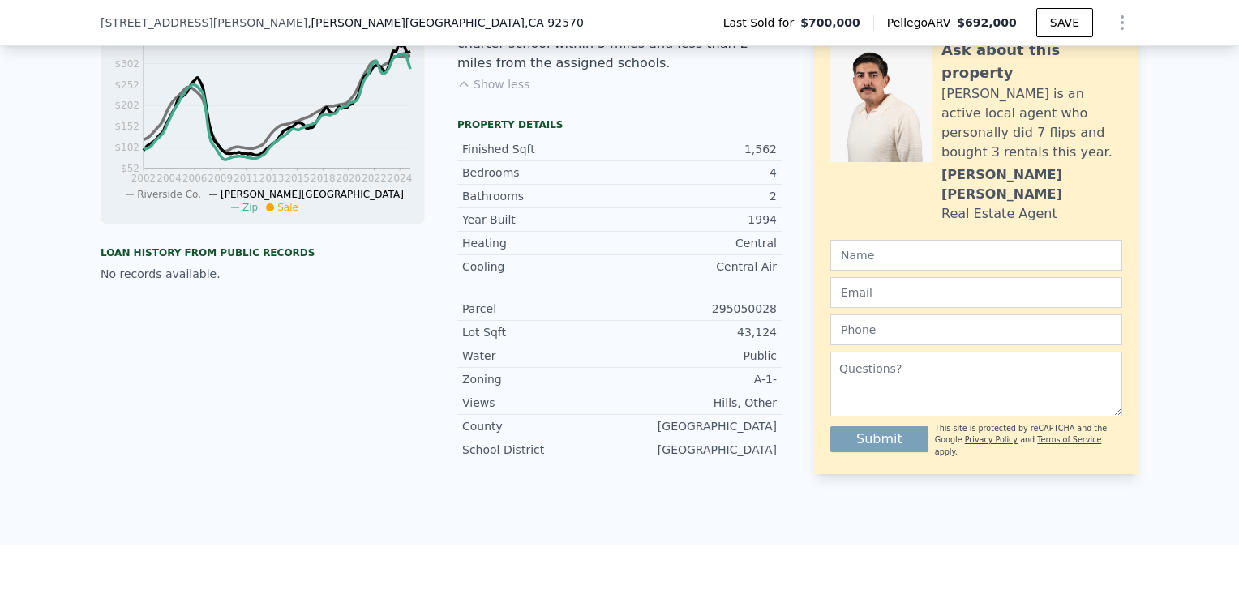
scroll to position [0, 0]
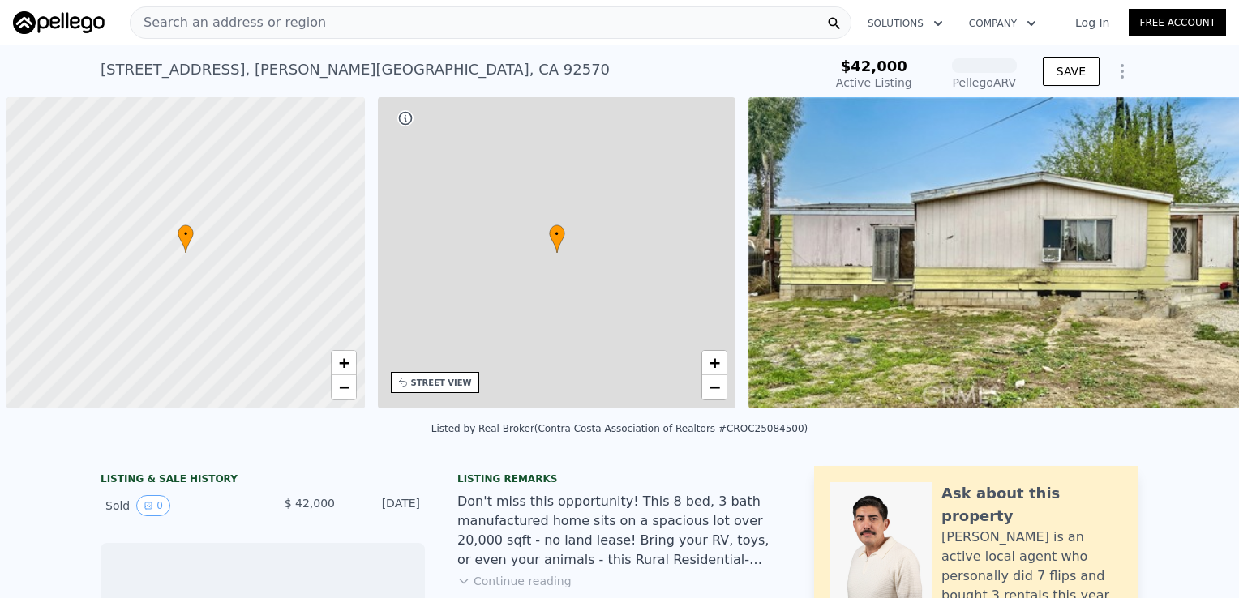
scroll to position [0, 6]
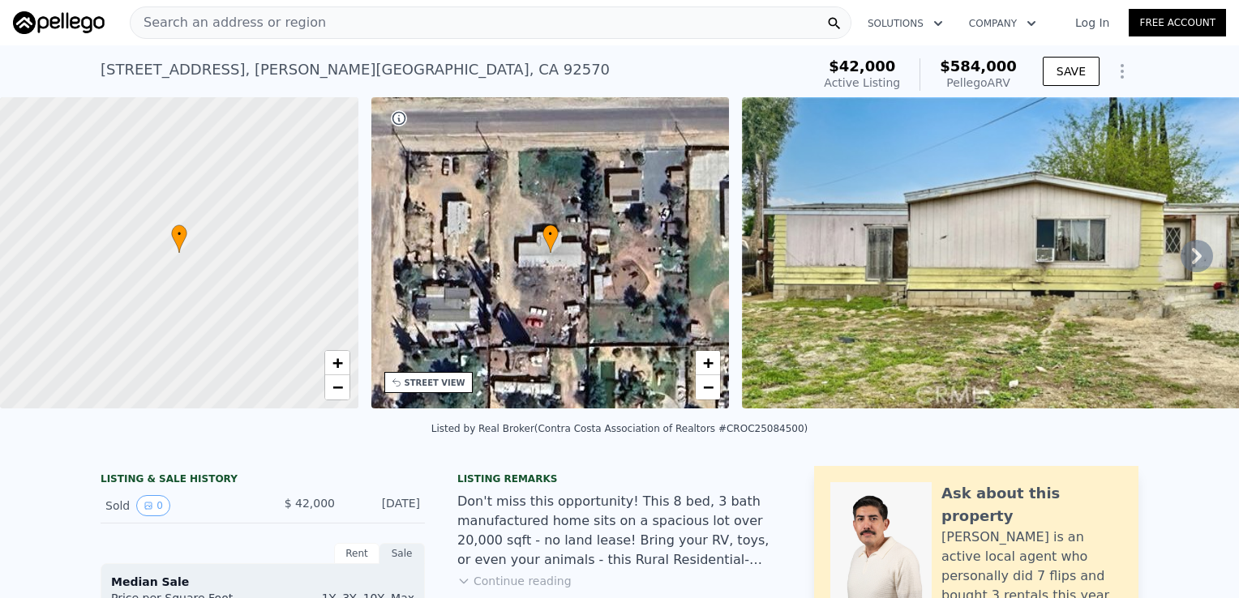
click at [1131, 285] on img at bounding box center [1050, 252] width 617 height 311
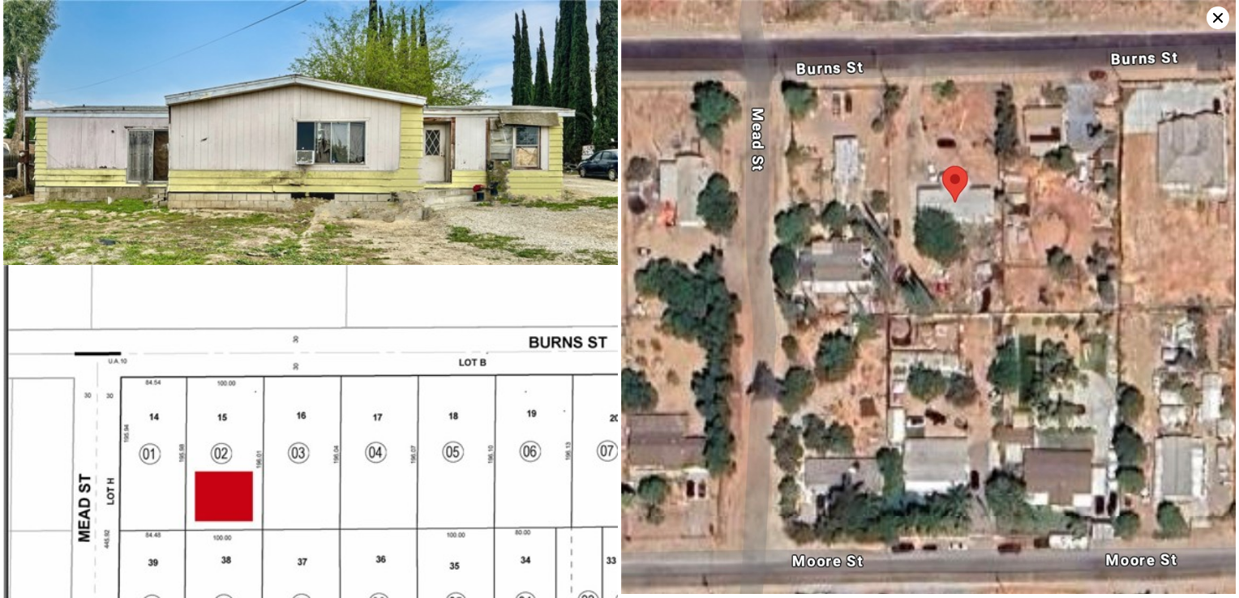
click at [1210, 14] on icon at bounding box center [1217, 17] width 23 height 23
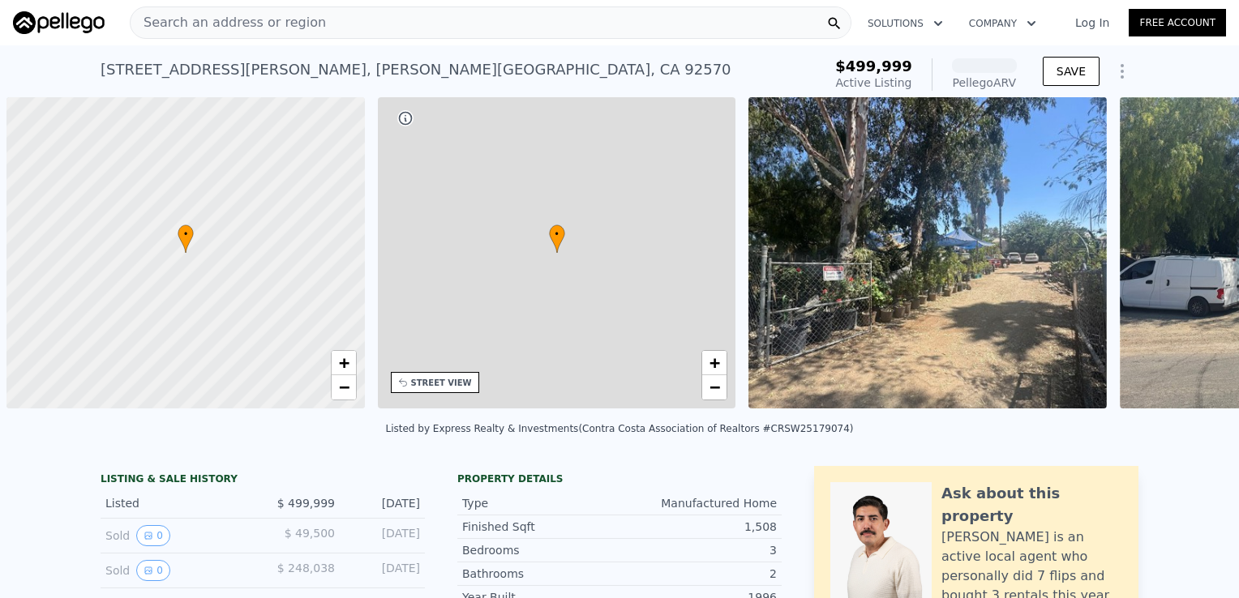
scroll to position [0, 6]
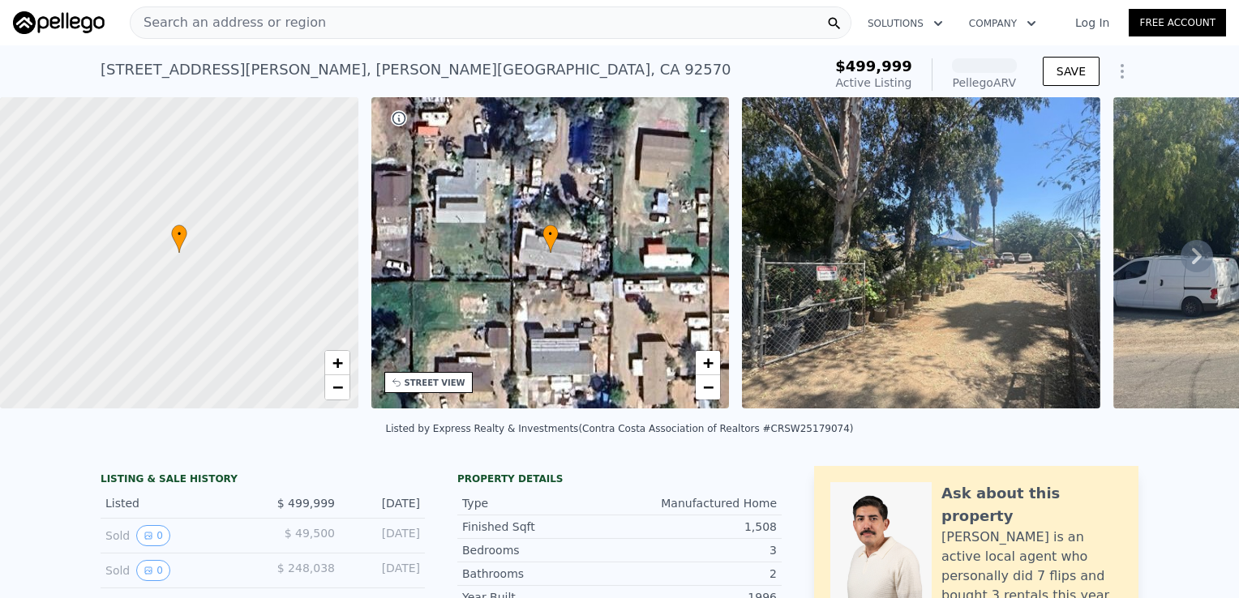
click at [976, 319] on img at bounding box center [921, 252] width 358 height 311
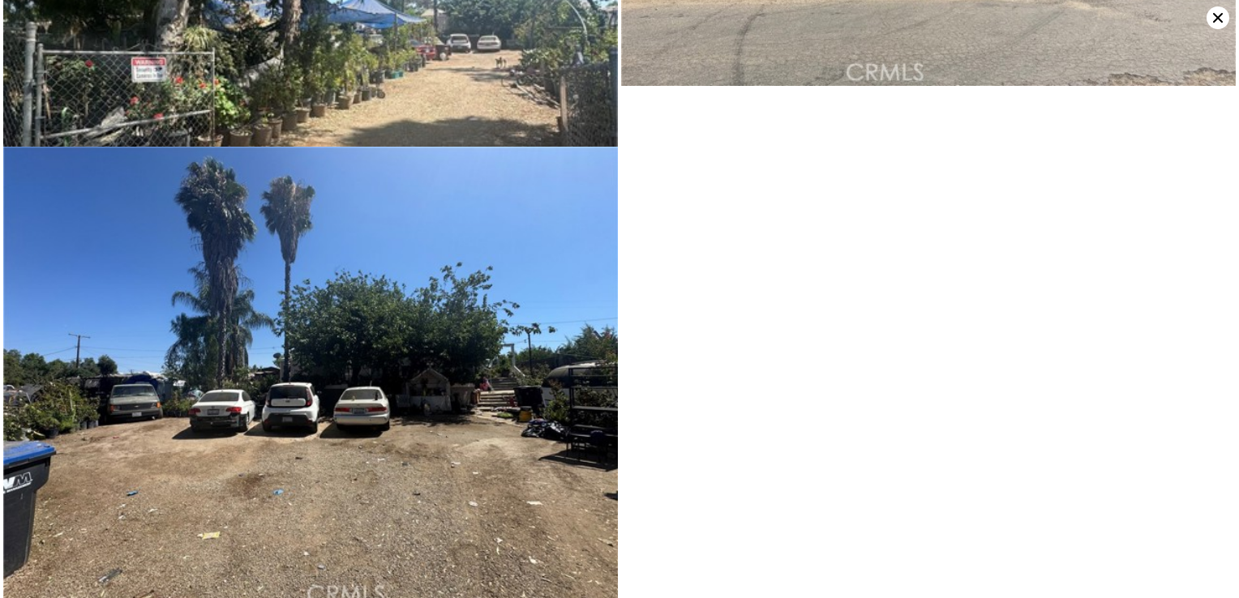
scroll to position [379, 0]
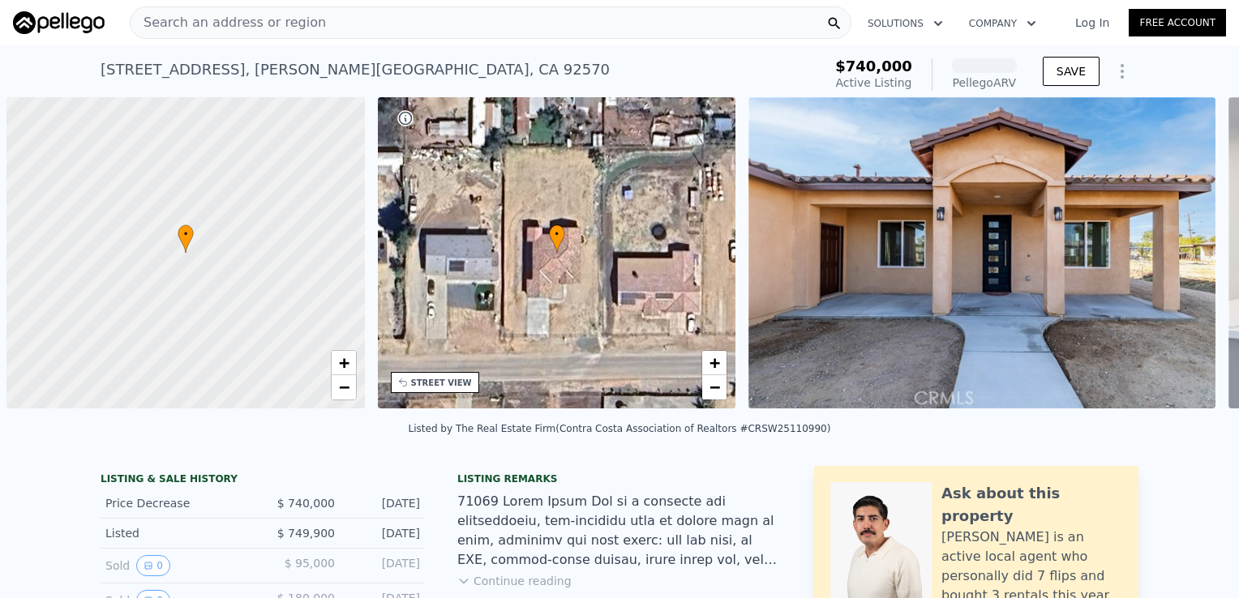
scroll to position [0, 6]
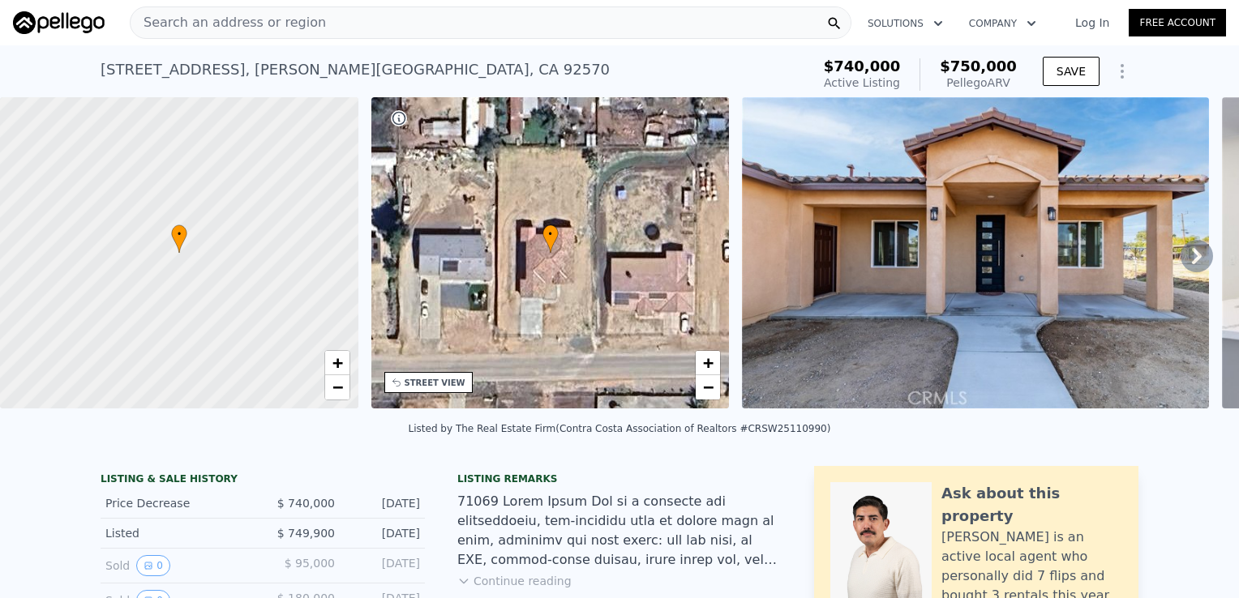
click at [962, 274] on img at bounding box center [975, 252] width 467 height 311
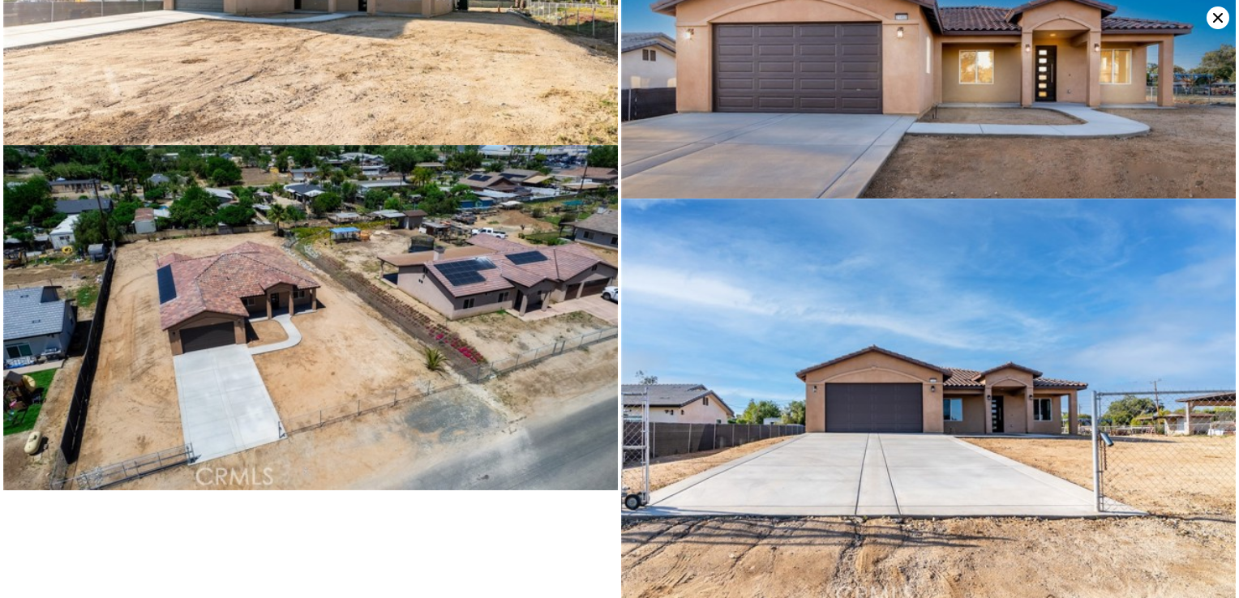
scroll to position [7833, 0]
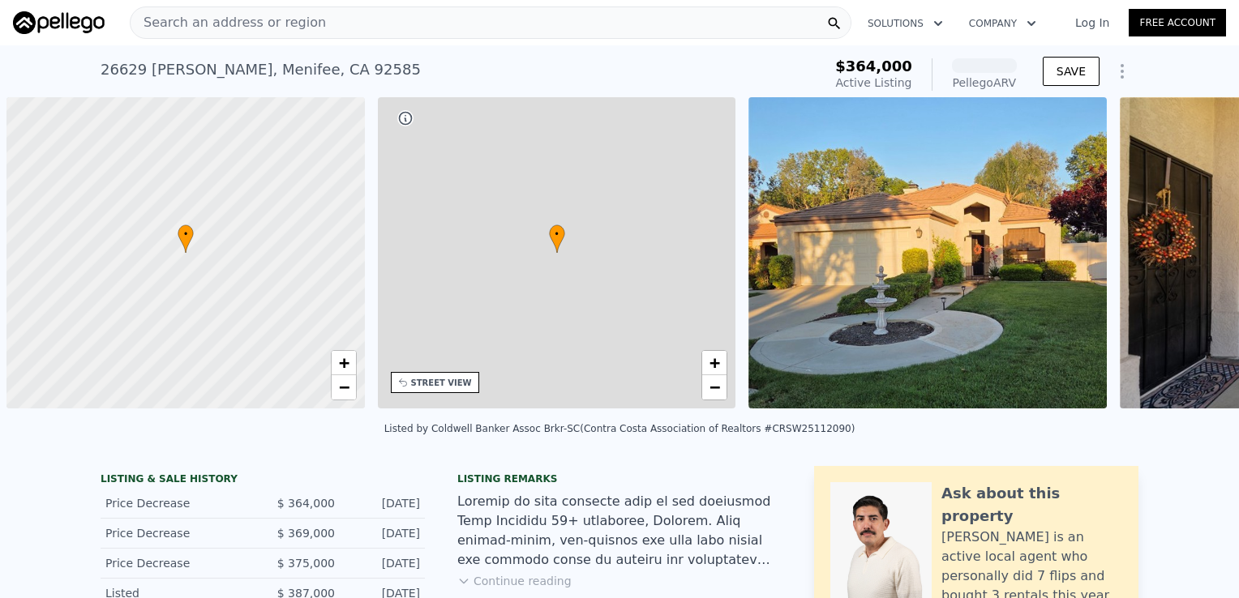
scroll to position [0, 6]
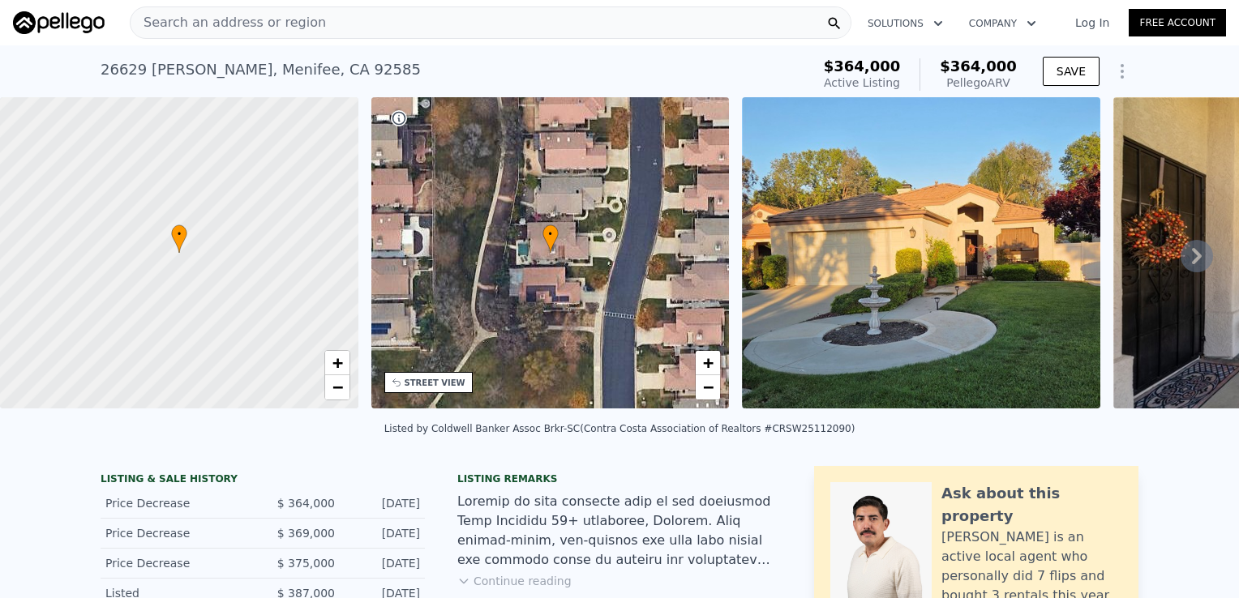
click at [901, 284] on img at bounding box center [921, 252] width 358 height 311
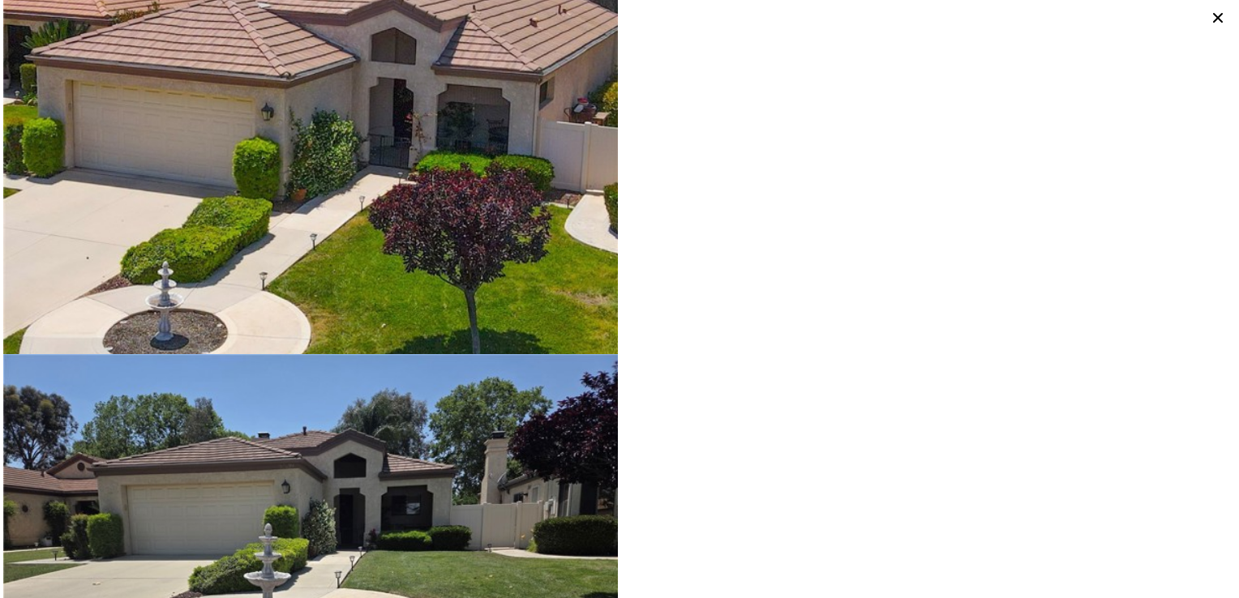
scroll to position [0, 0]
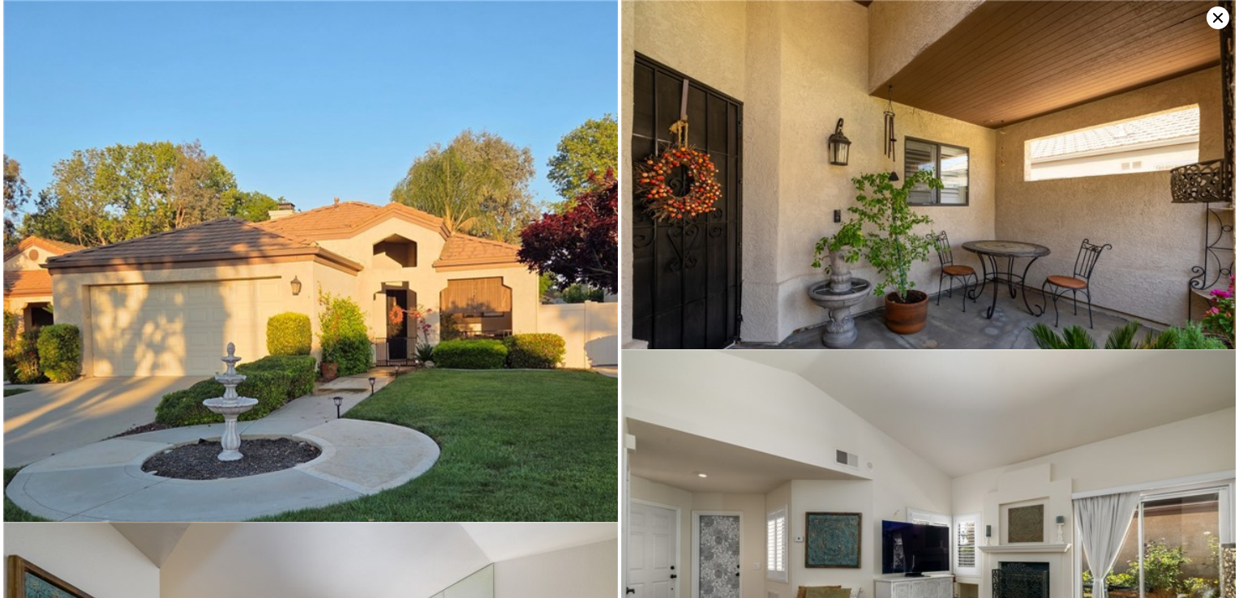
click at [1212, 13] on icon at bounding box center [1217, 17] width 23 height 23
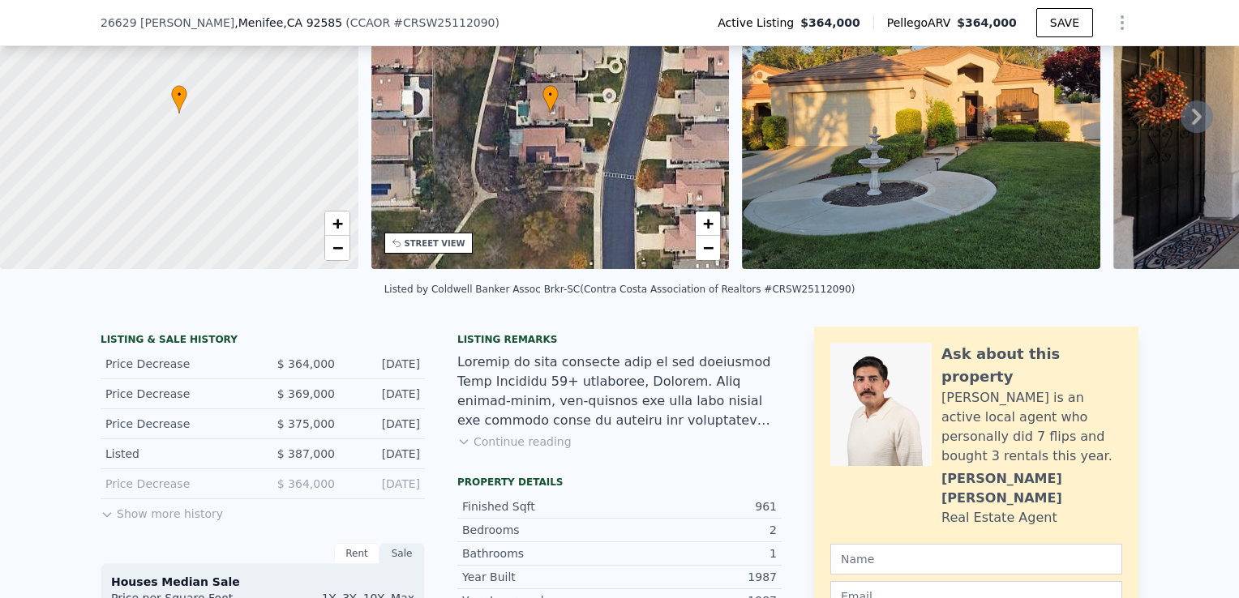
scroll to position [139, 0]
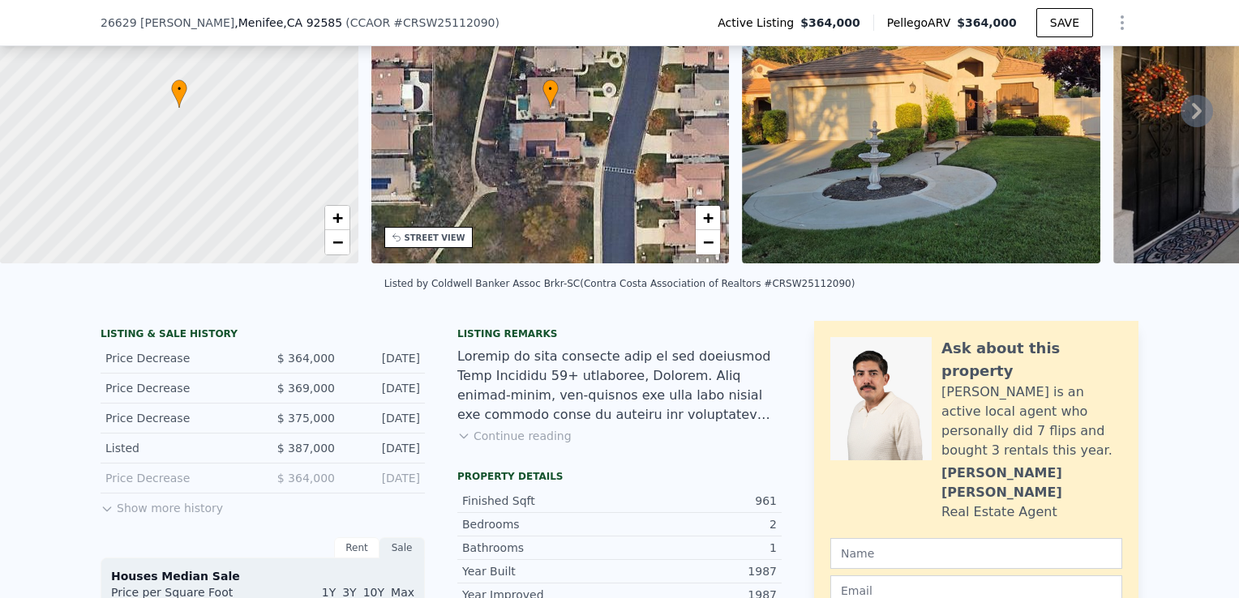
click at [519, 444] on button "Continue reading" at bounding box center [514, 436] width 114 height 16
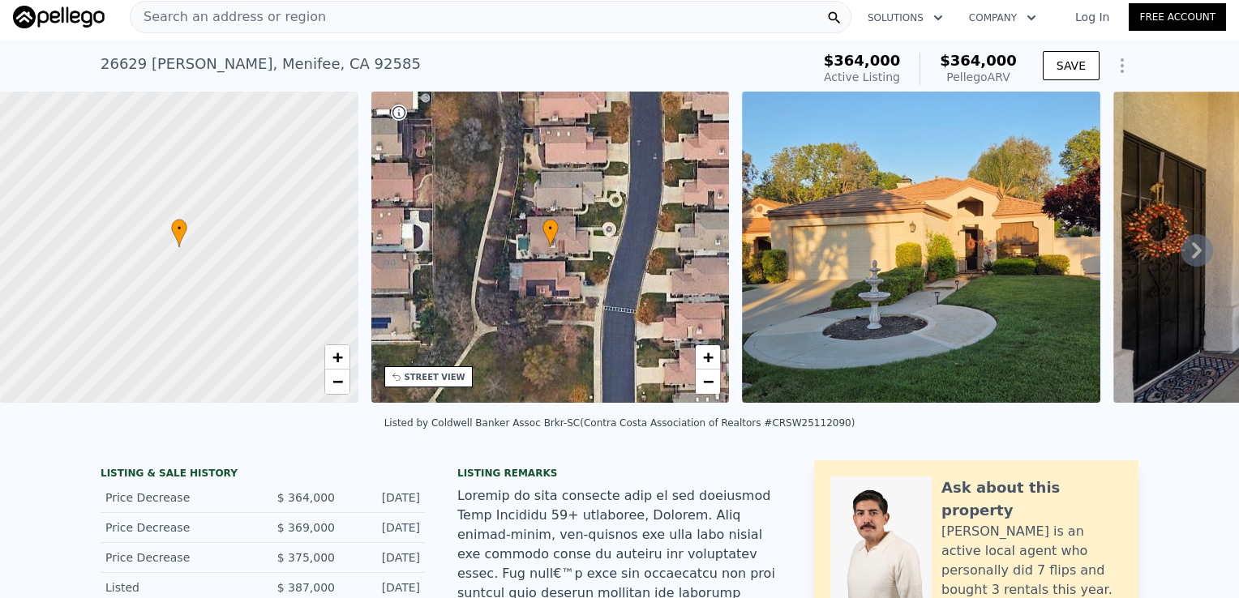
scroll to position [0, 0]
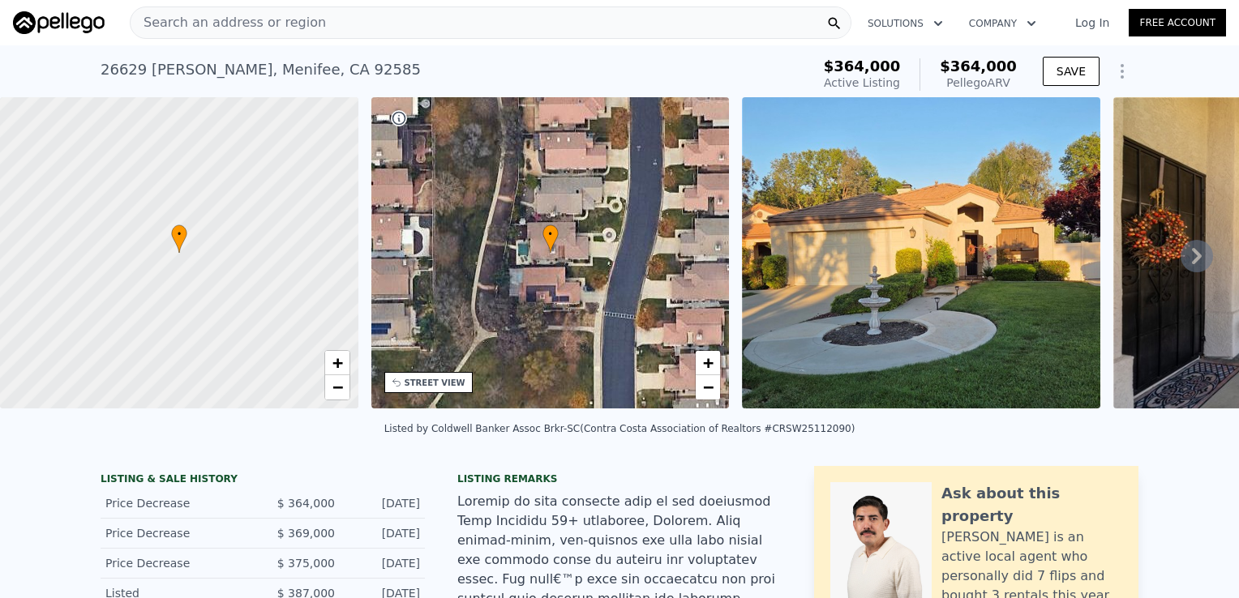
click at [213, 280] on div at bounding box center [179, 253] width 430 height 374
click at [333, 391] on span "−" at bounding box center [337, 387] width 11 height 20
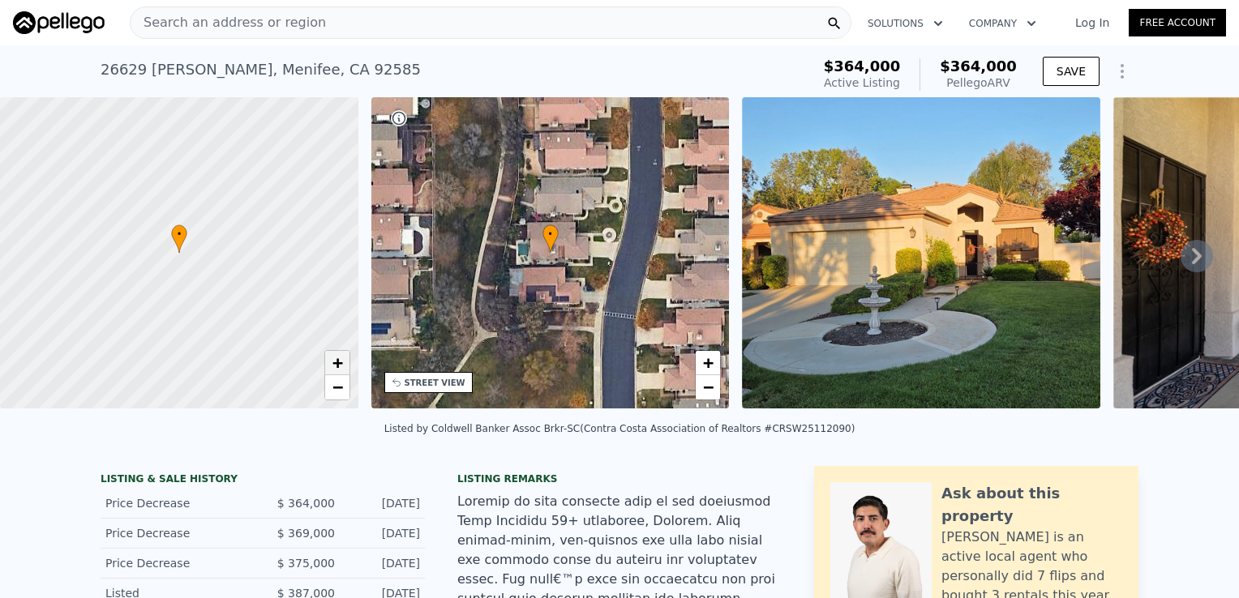
click at [338, 362] on span "+" at bounding box center [337, 363] width 11 height 20
